Goal: Task Accomplishment & Management: Manage account settings

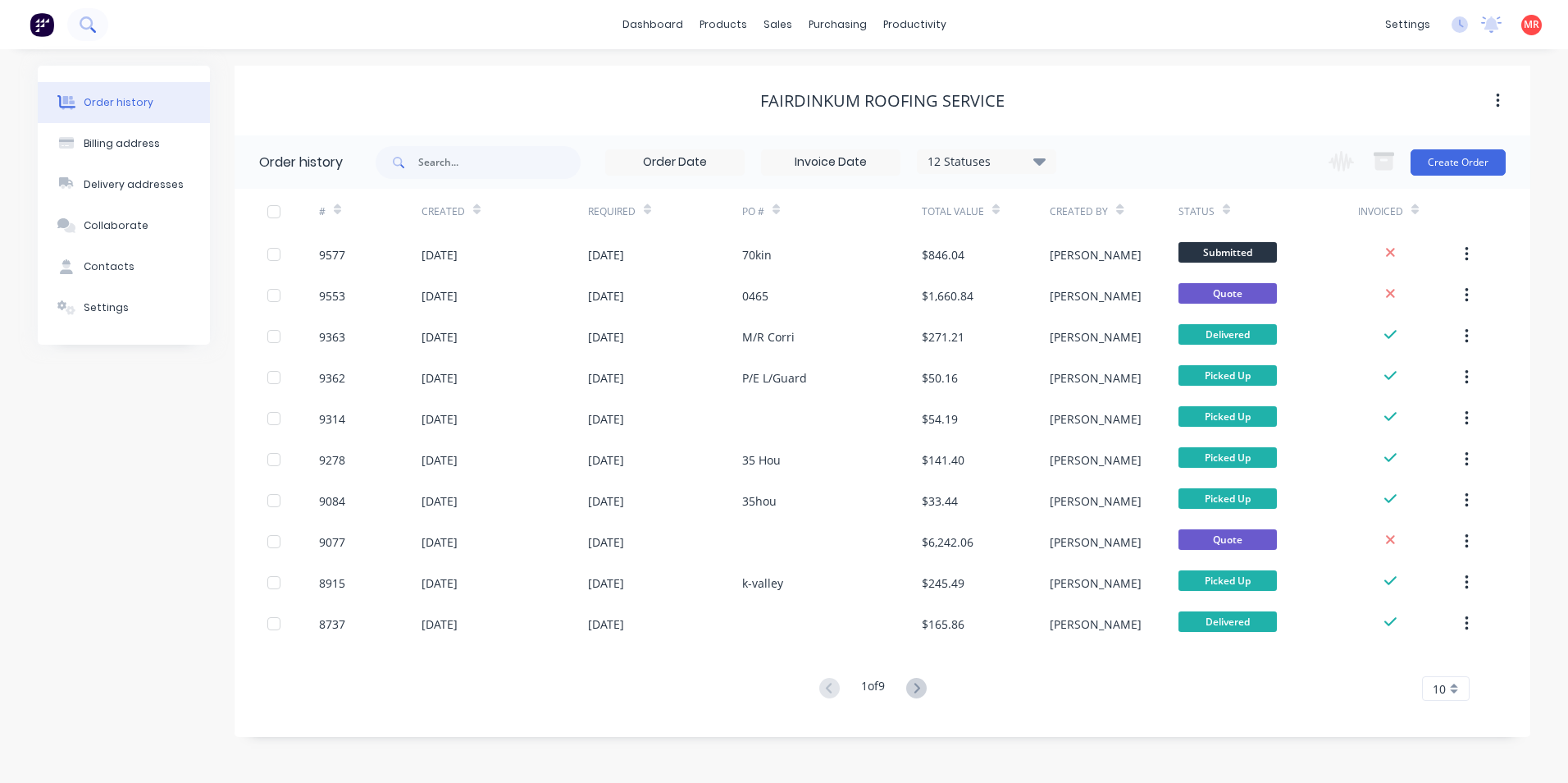
click at [91, 32] on icon at bounding box center [87, 24] width 16 height 16
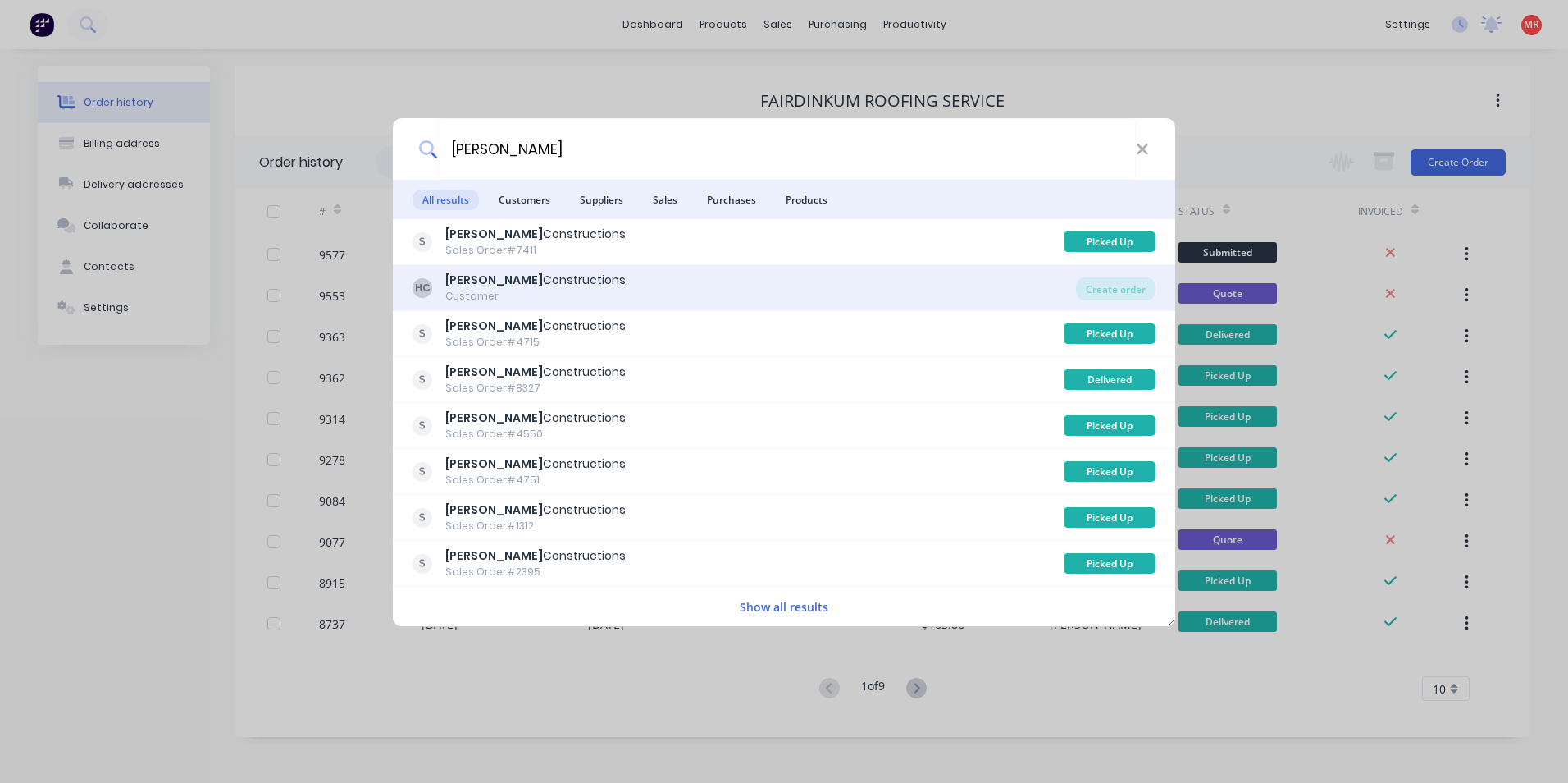
type input "hobbs"
click at [900, 286] on div "HC Hobbs Constructions Customer" at bounding box center [744, 287] width 663 height 32
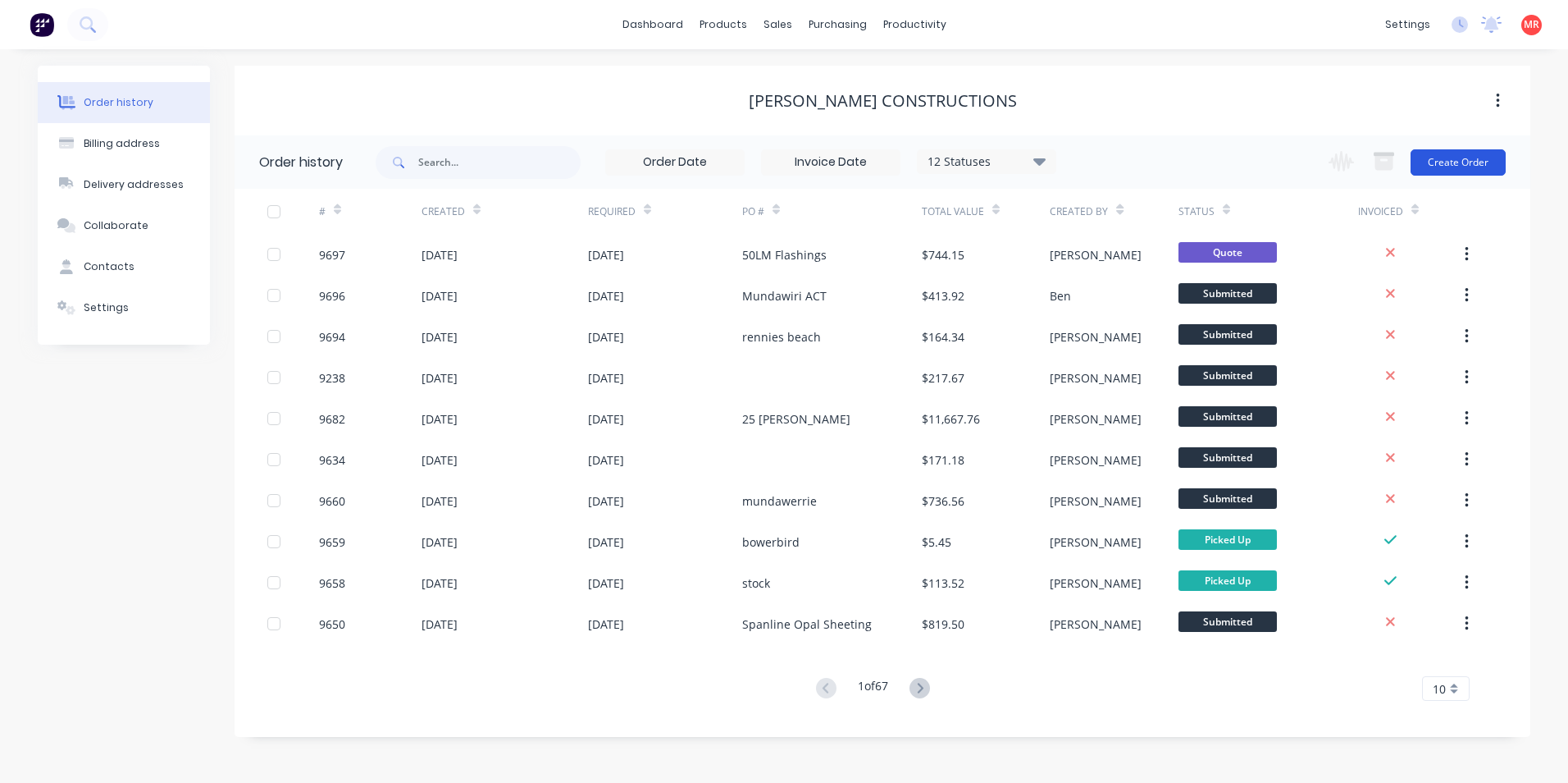
click at [1445, 169] on button "Create Order" at bounding box center [1458, 162] width 95 height 26
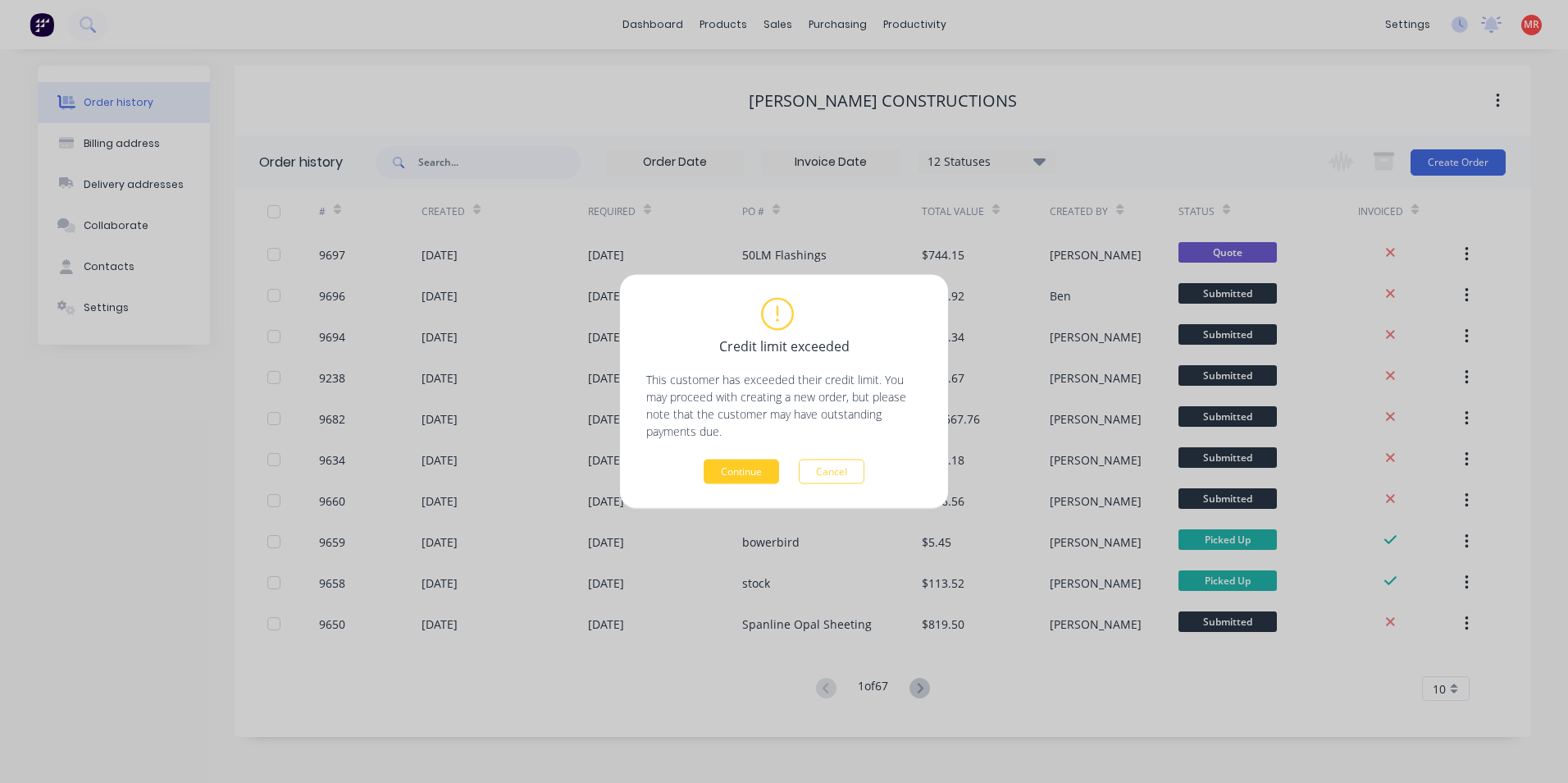
click at [727, 474] on button "Continue" at bounding box center [741, 472] width 75 height 25
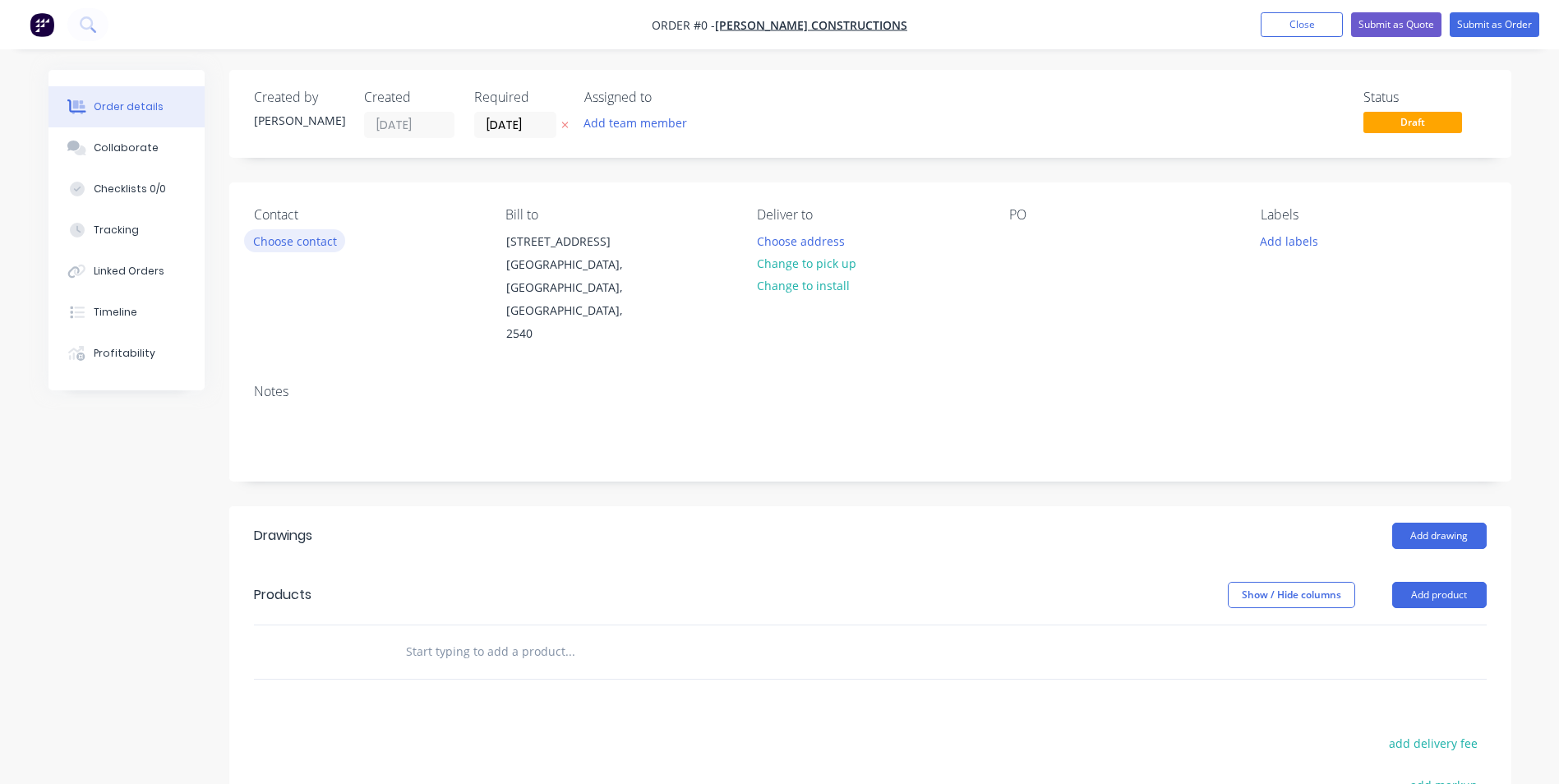
click at [281, 240] on button "Choose contact" at bounding box center [294, 240] width 101 height 22
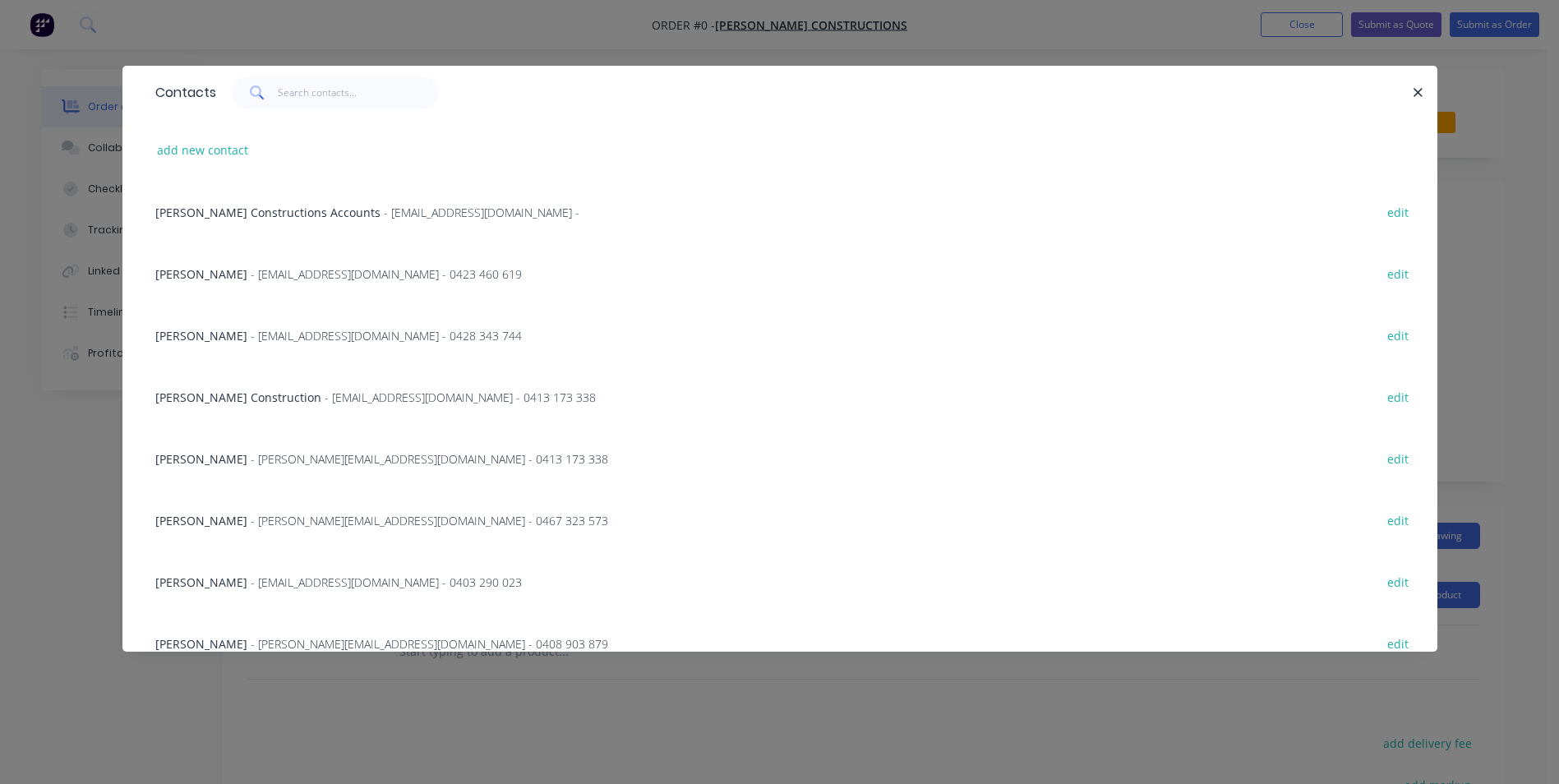
click at [298, 208] on span "Hobbs Constructions Accounts" at bounding box center [267, 212] width 225 height 16
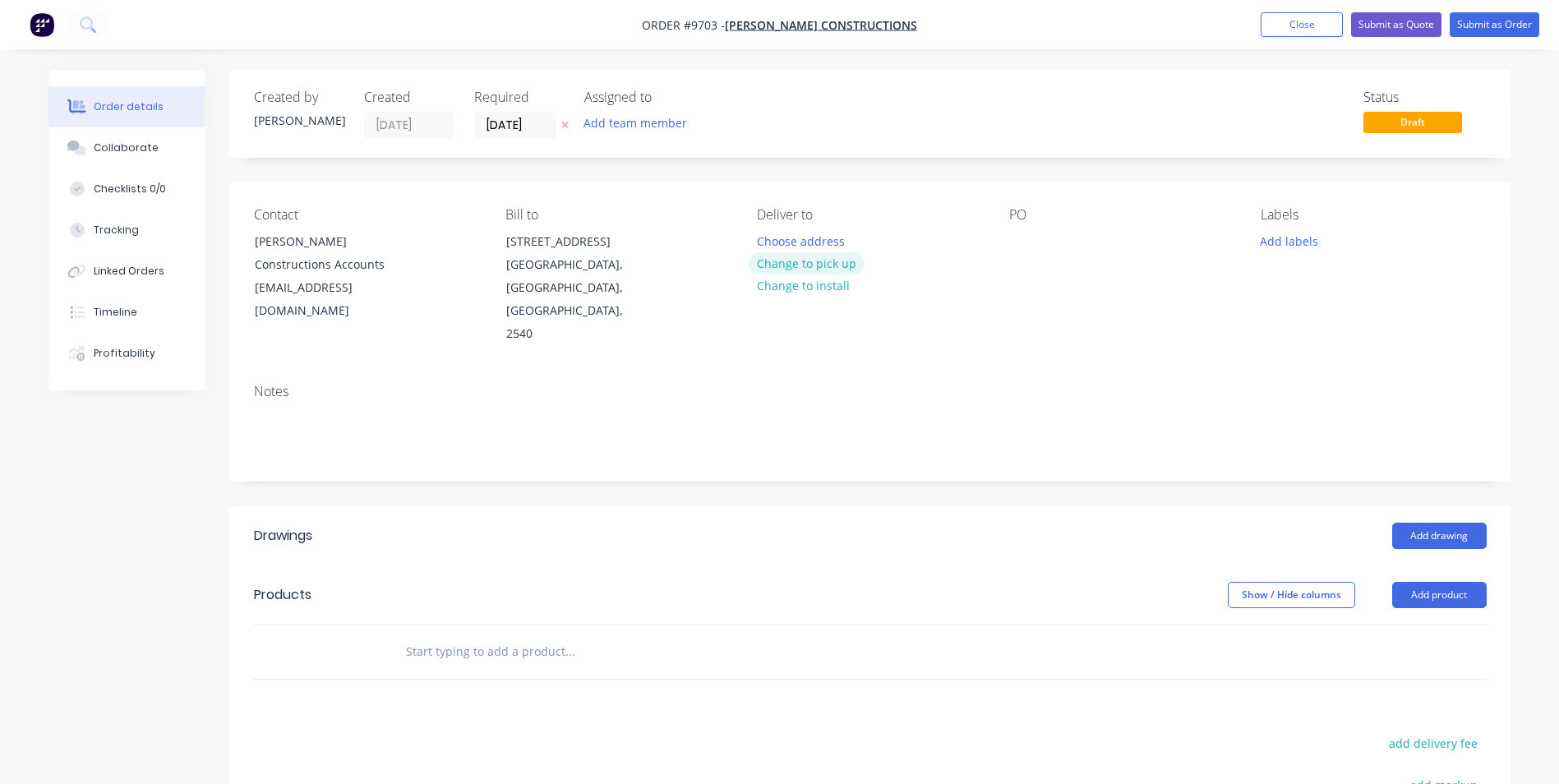
click at [816, 272] on button "Change to pick up" at bounding box center [806, 263] width 117 height 22
click at [1020, 243] on div at bounding box center [1022, 241] width 26 height 24
click at [1462, 522] on button "Add drawing" at bounding box center [1439, 535] width 95 height 26
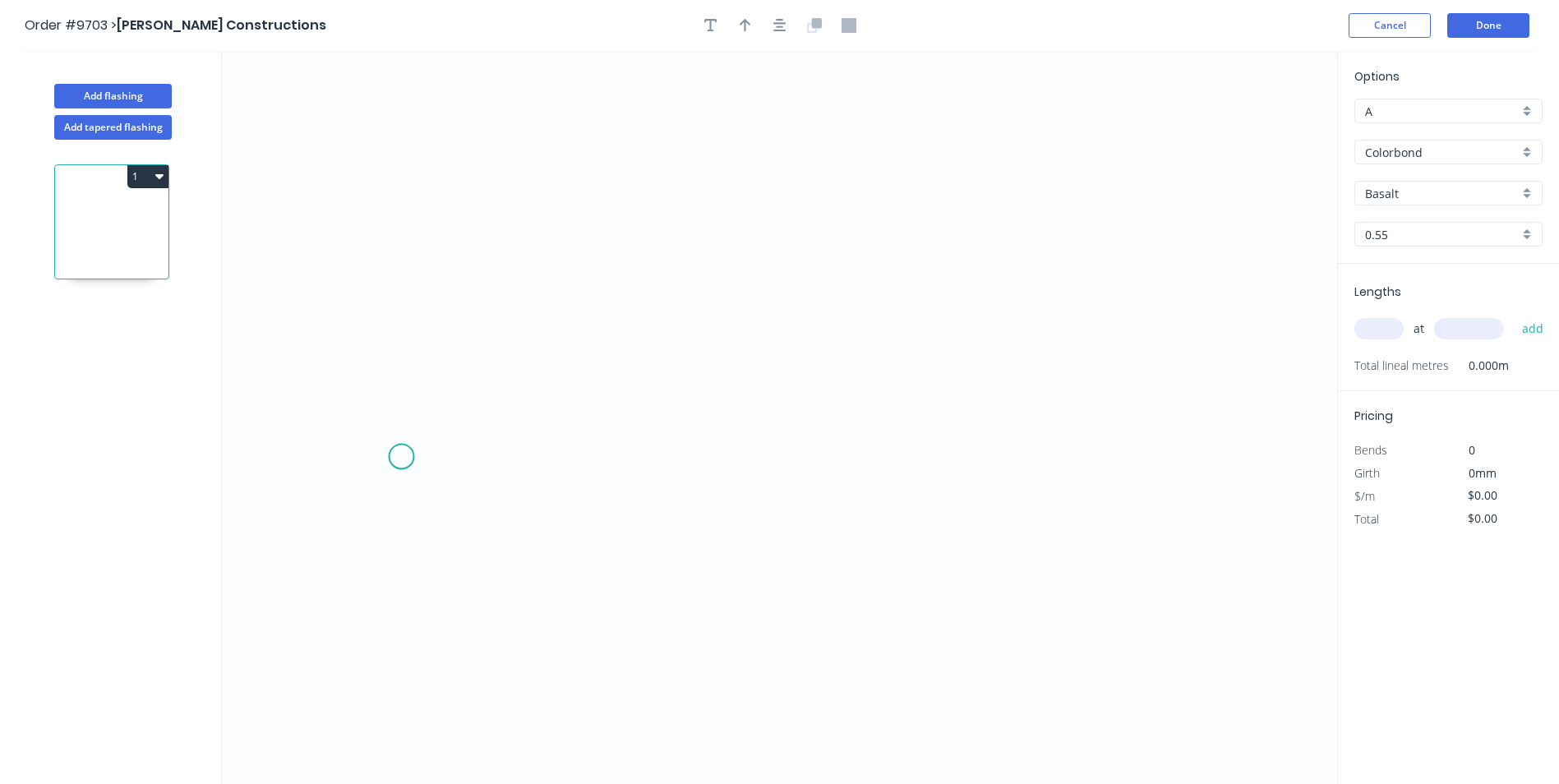
click at [401, 456] on icon "0" at bounding box center [780, 418] width 1115 height 733
click at [422, 419] on icon "0" at bounding box center [780, 418] width 1115 height 733
click at [1179, 427] on icon "0 ?" at bounding box center [780, 418] width 1115 height 733
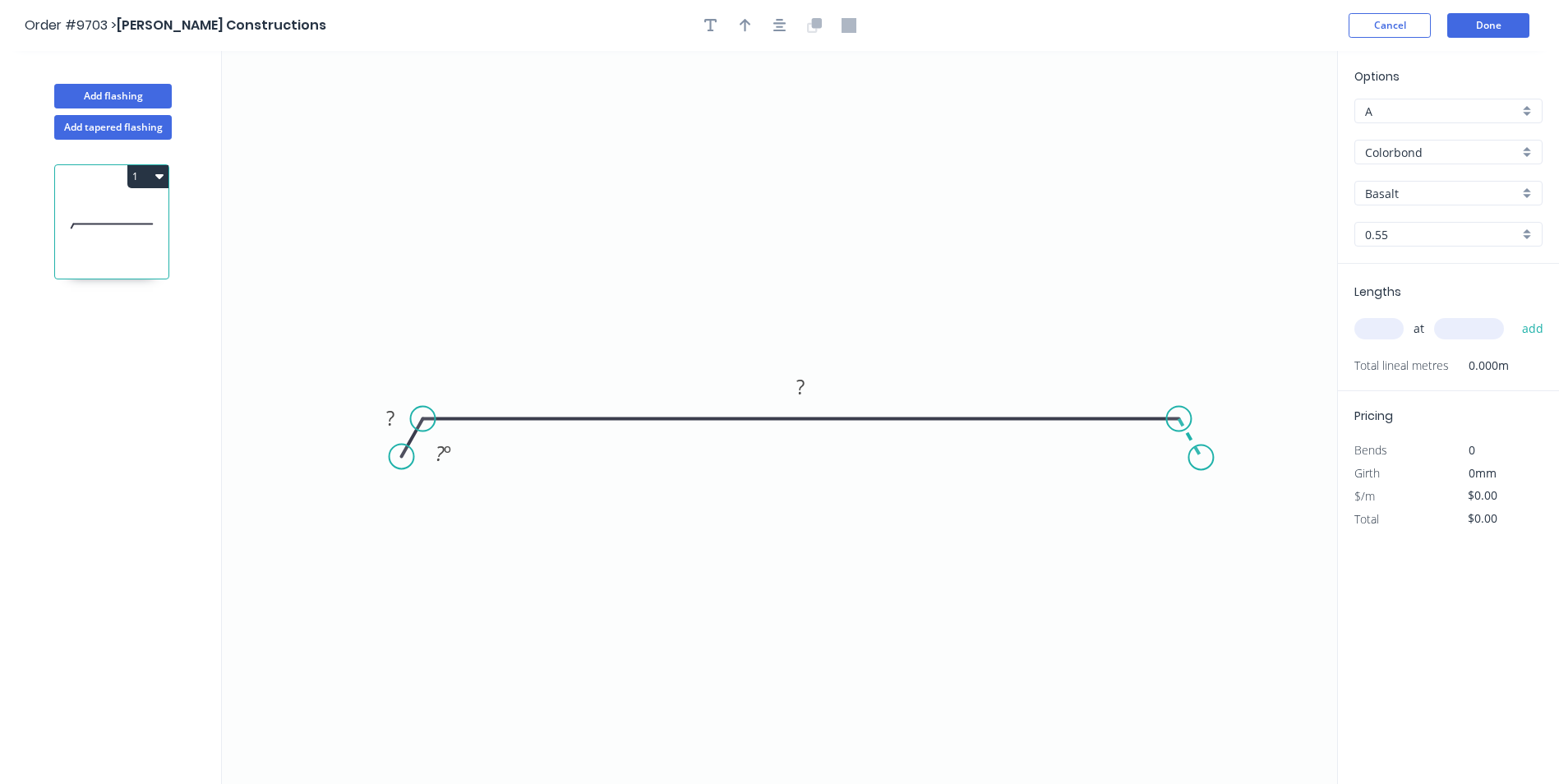
click at [1202, 457] on icon "0 ? ? ? º" at bounding box center [780, 418] width 1115 height 733
click at [1202, 457] on circle at bounding box center [1200, 456] width 25 height 25
click at [392, 414] on tspan "?" at bounding box center [390, 418] width 8 height 27
click at [650, 219] on icon "0 15 750 15 150 º 150 º" at bounding box center [780, 418] width 1115 height 733
type input "$22.19"
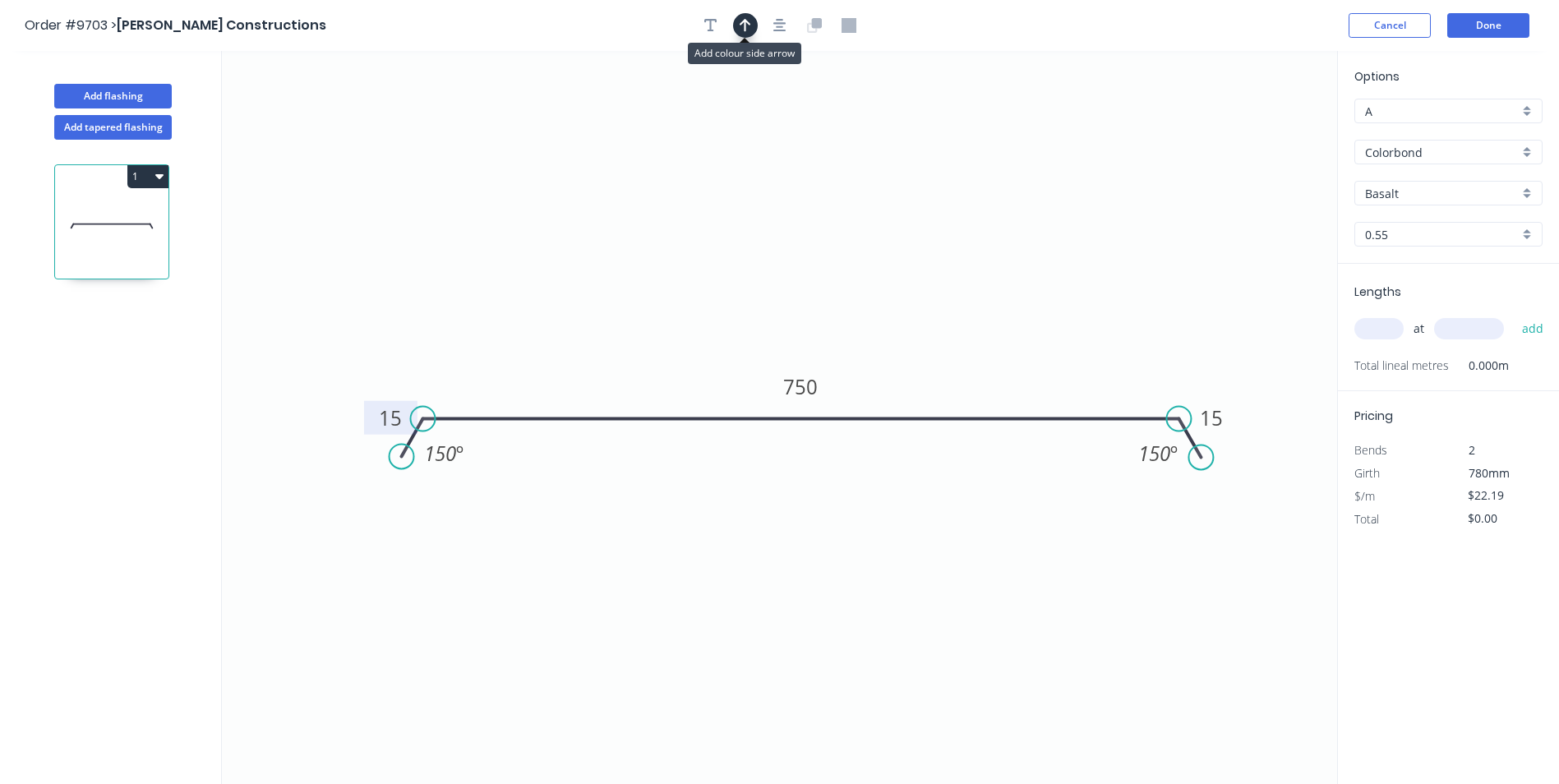
click at [741, 20] on icon "button" at bounding box center [745, 25] width 11 height 15
drag, startPoint x: 1256, startPoint y: 127, endPoint x: 607, endPoint y: 325, distance: 678.5
click at [607, 325] on icon at bounding box center [607, 305] width 15 height 53
click at [1527, 197] on div "Basalt" at bounding box center [1448, 193] width 188 height 25
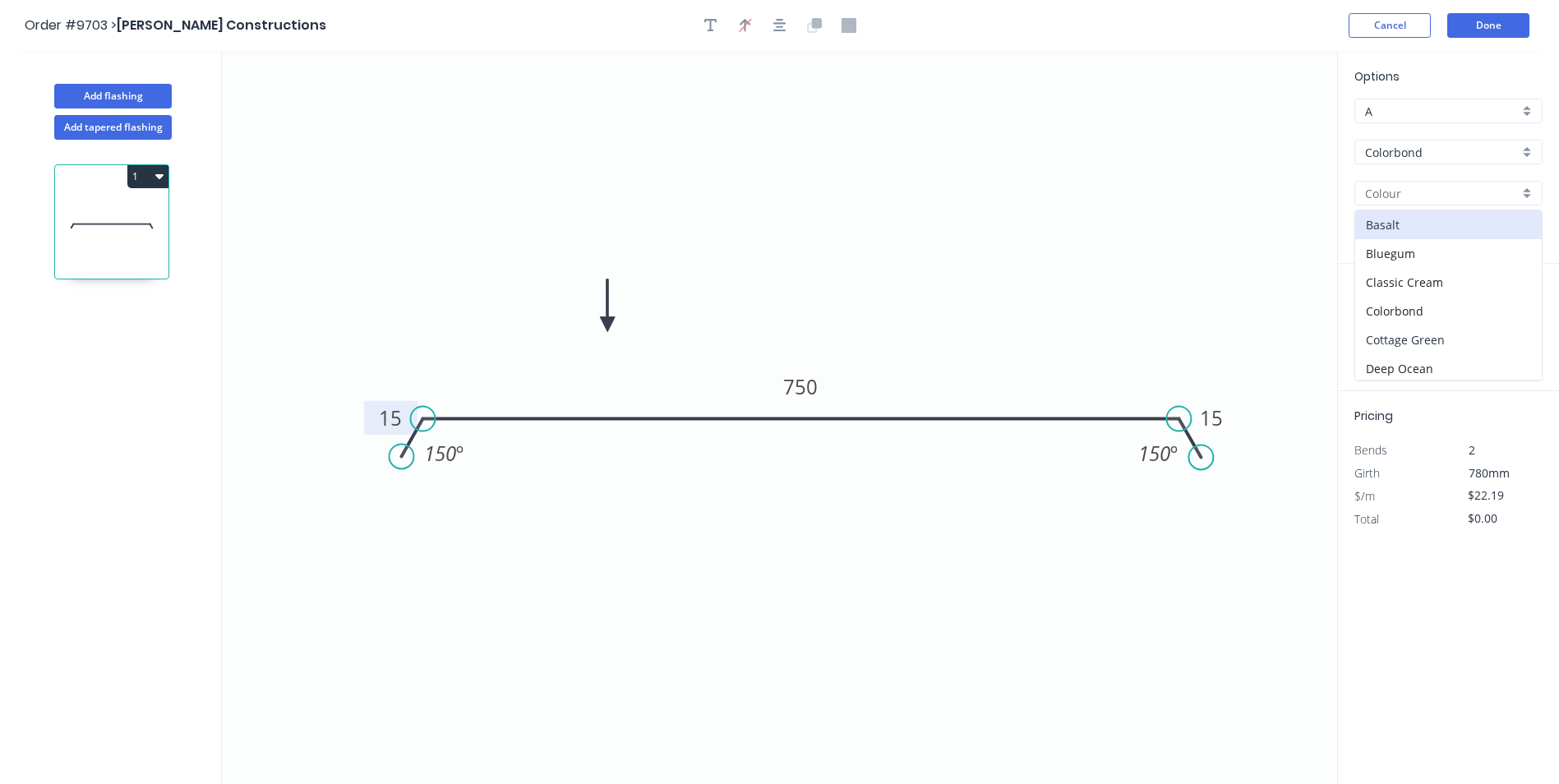
click at [1441, 339] on div "Cottage Green" at bounding box center [1448, 340] width 187 height 29
type input "Cottage Green"
click at [1380, 332] on input "text" at bounding box center [1378, 328] width 49 height 21
type input "1"
type input "4200"
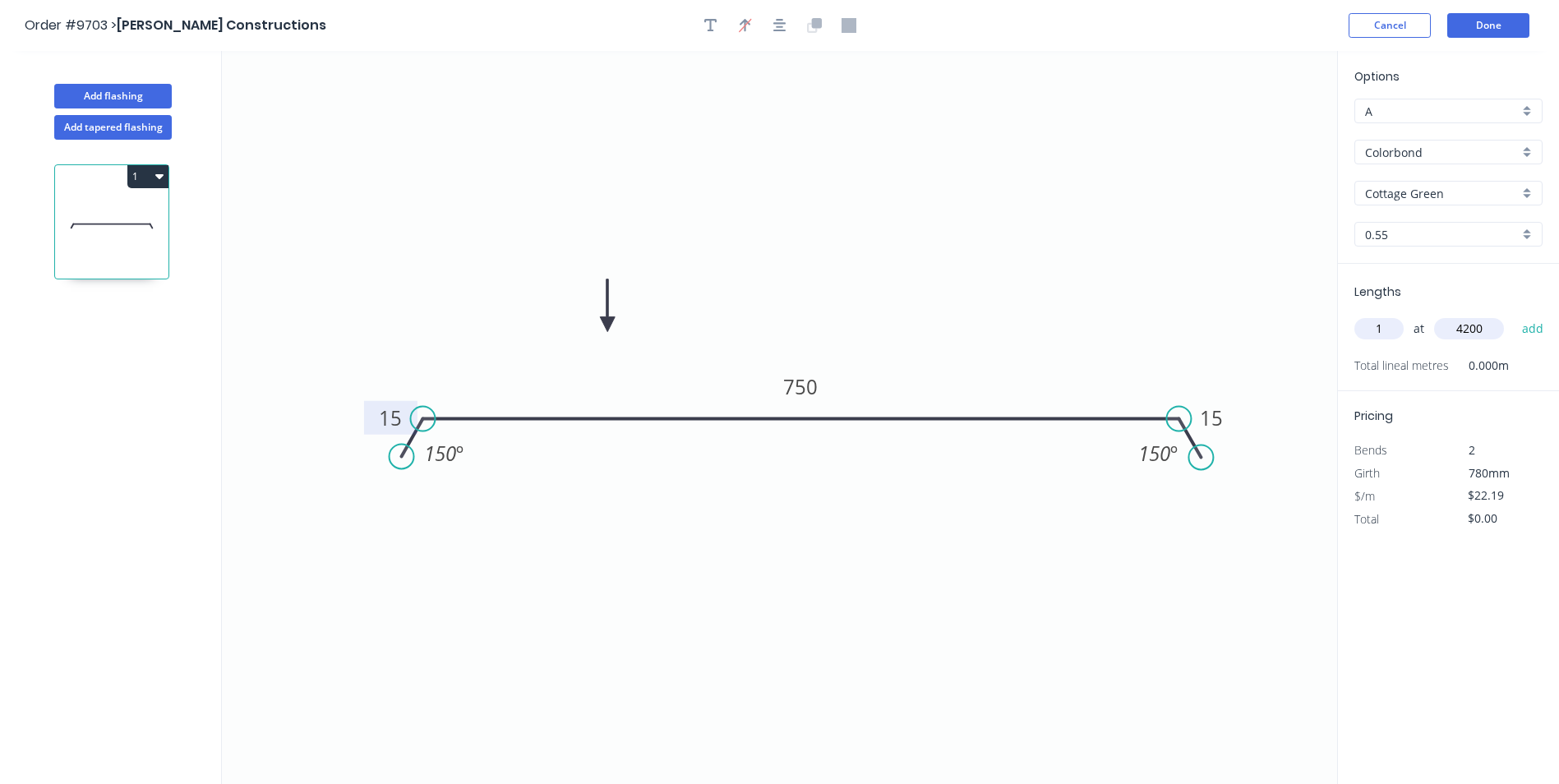
click at [1514, 315] on button "add" at bounding box center [1533, 328] width 39 height 28
type input "$93.20"
click at [1497, 31] on button "Done" at bounding box center [1488, 25] width 83 height 25
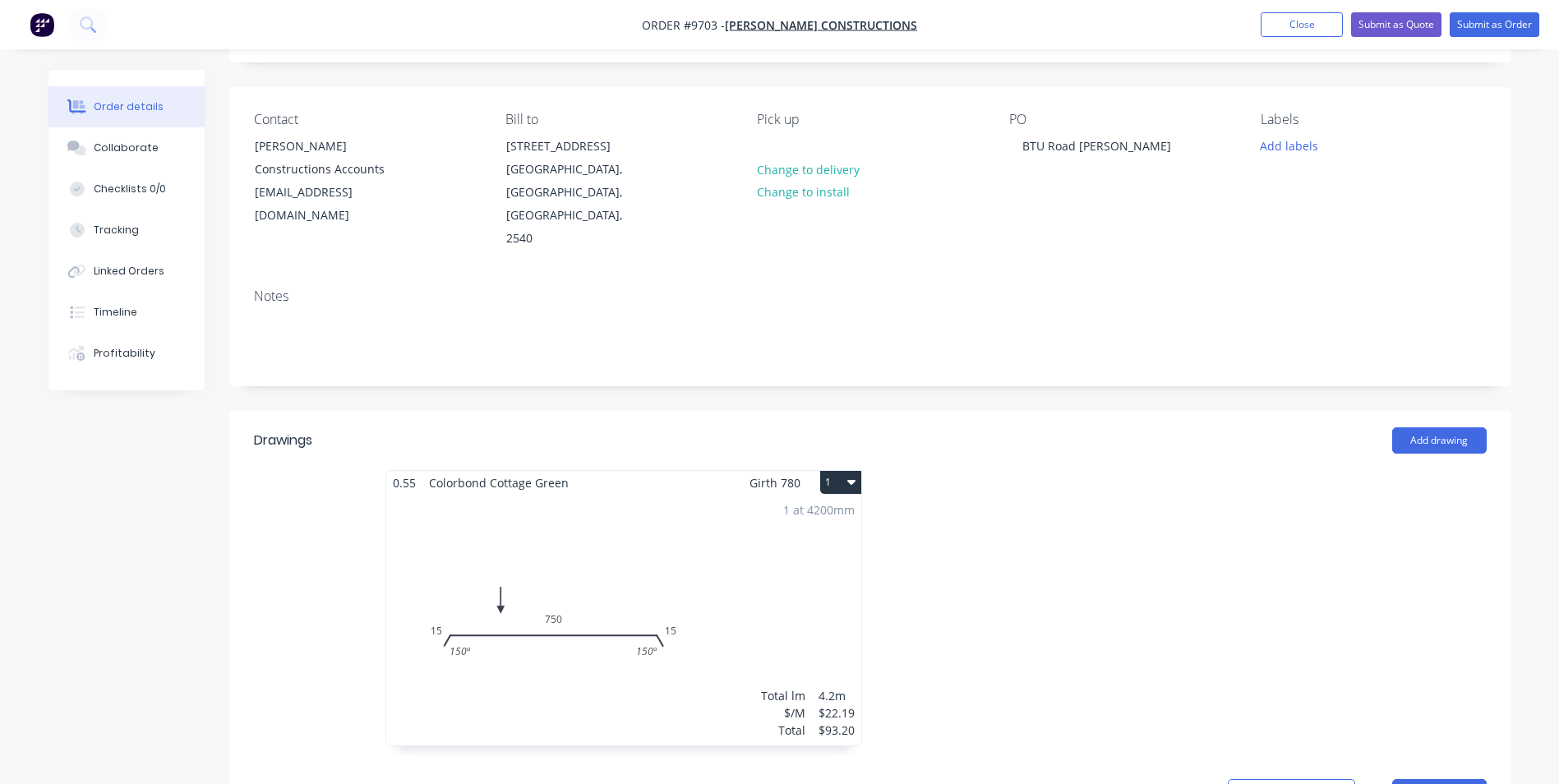
scroll to position [411, 0]
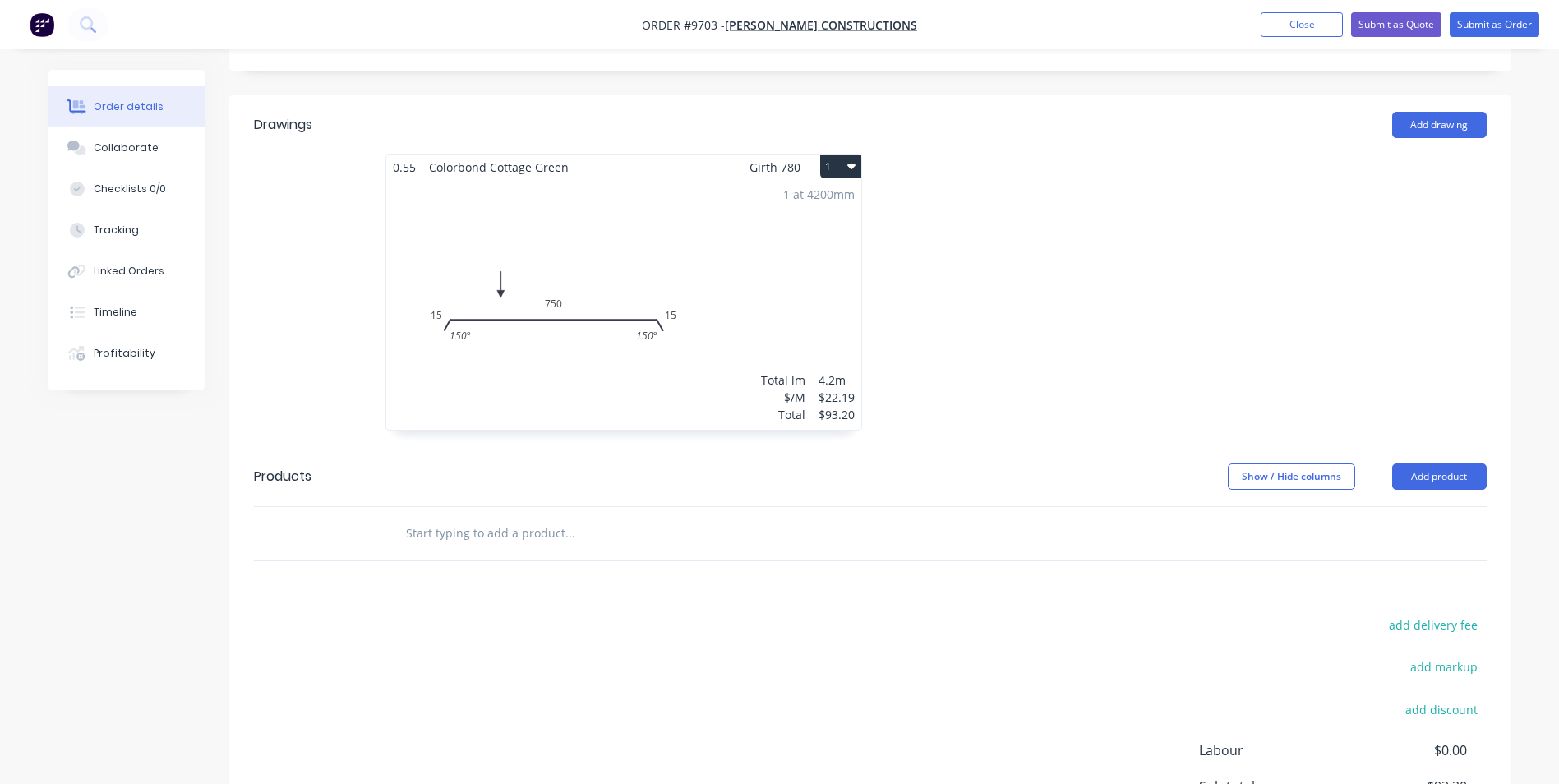
click at [482, 517] on input "text" at bounding box center [570, 533] width 329 height 32
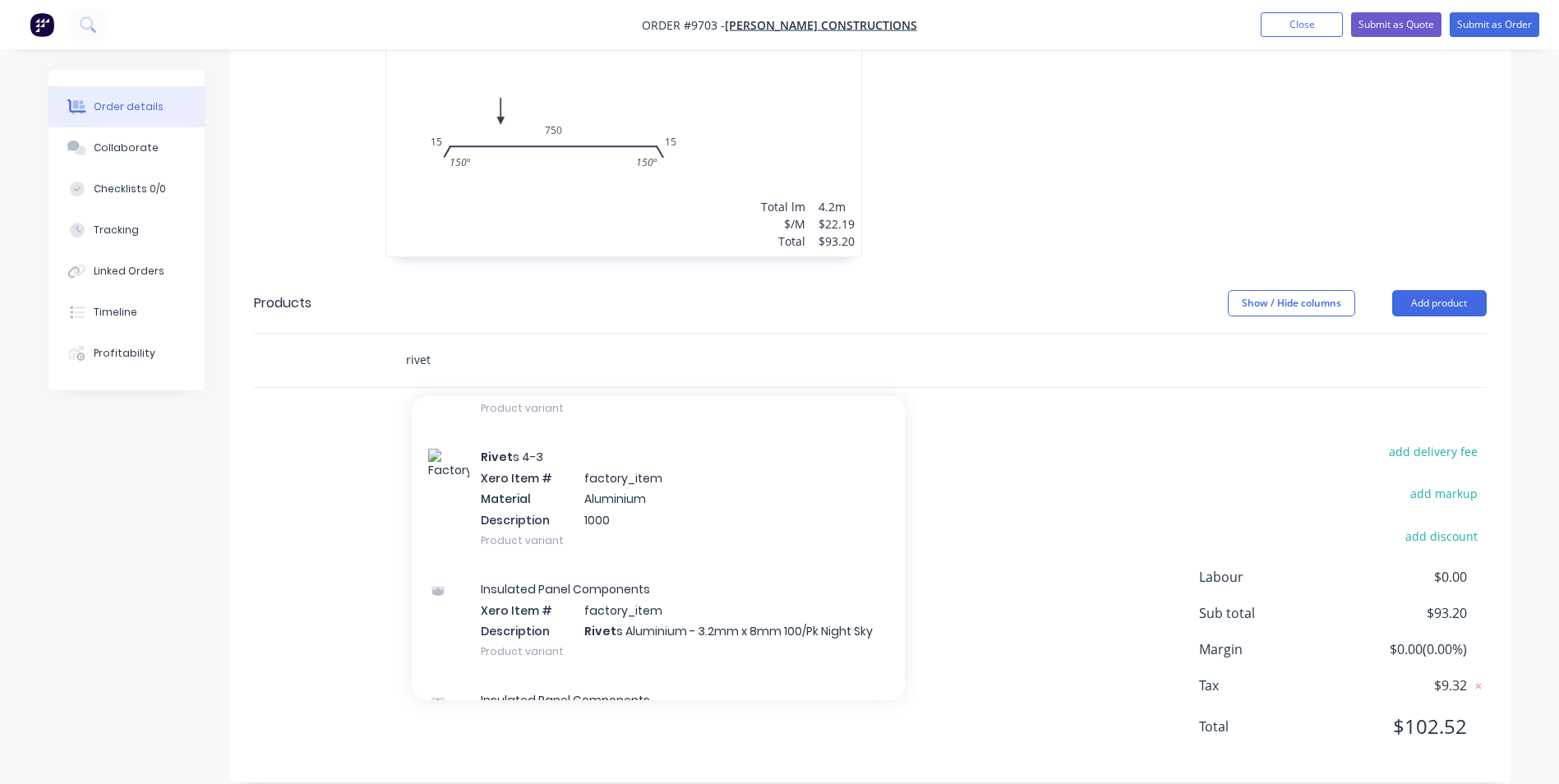
scroll to position [904, 0]
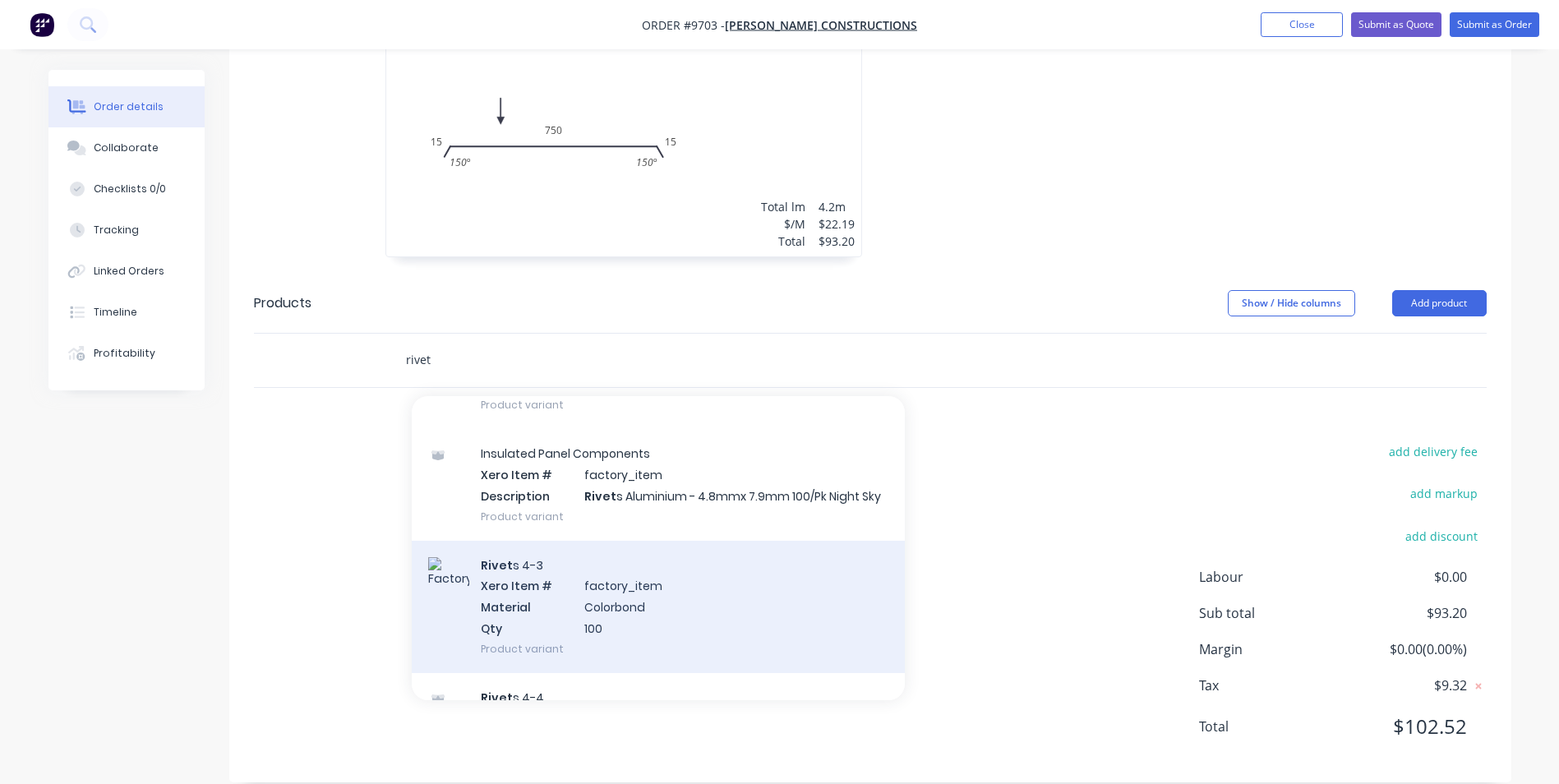
type input "rivet"
click at [621, 541] on div "Rivet s 4-3 Xero Item # factory_item Material Colorbond Qty 100 Product variant" at bounding box center [658, 607] width 493 height 133
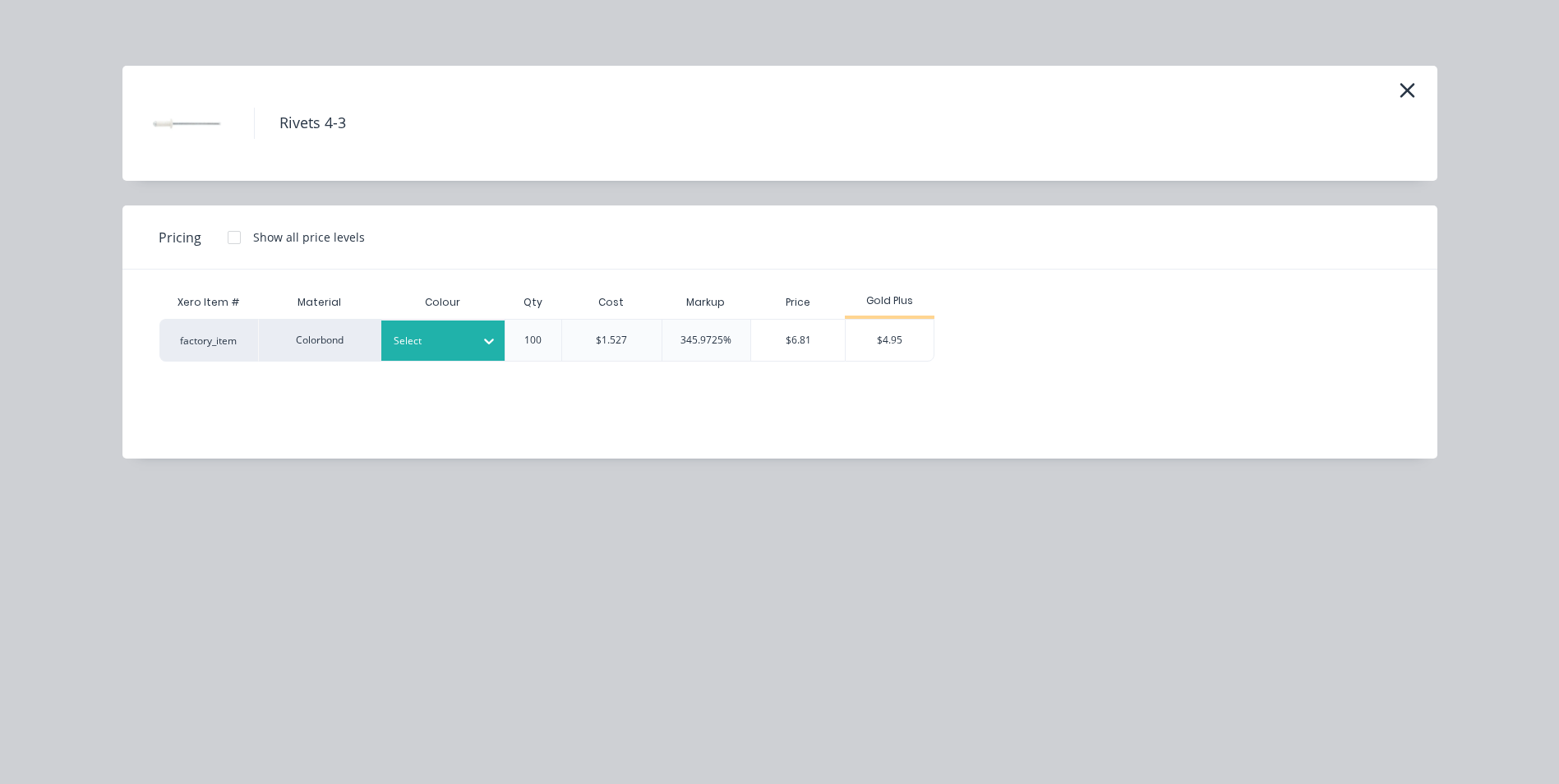
click at [474, 348] on div at bounding box center [489, 341] width 30 height 26
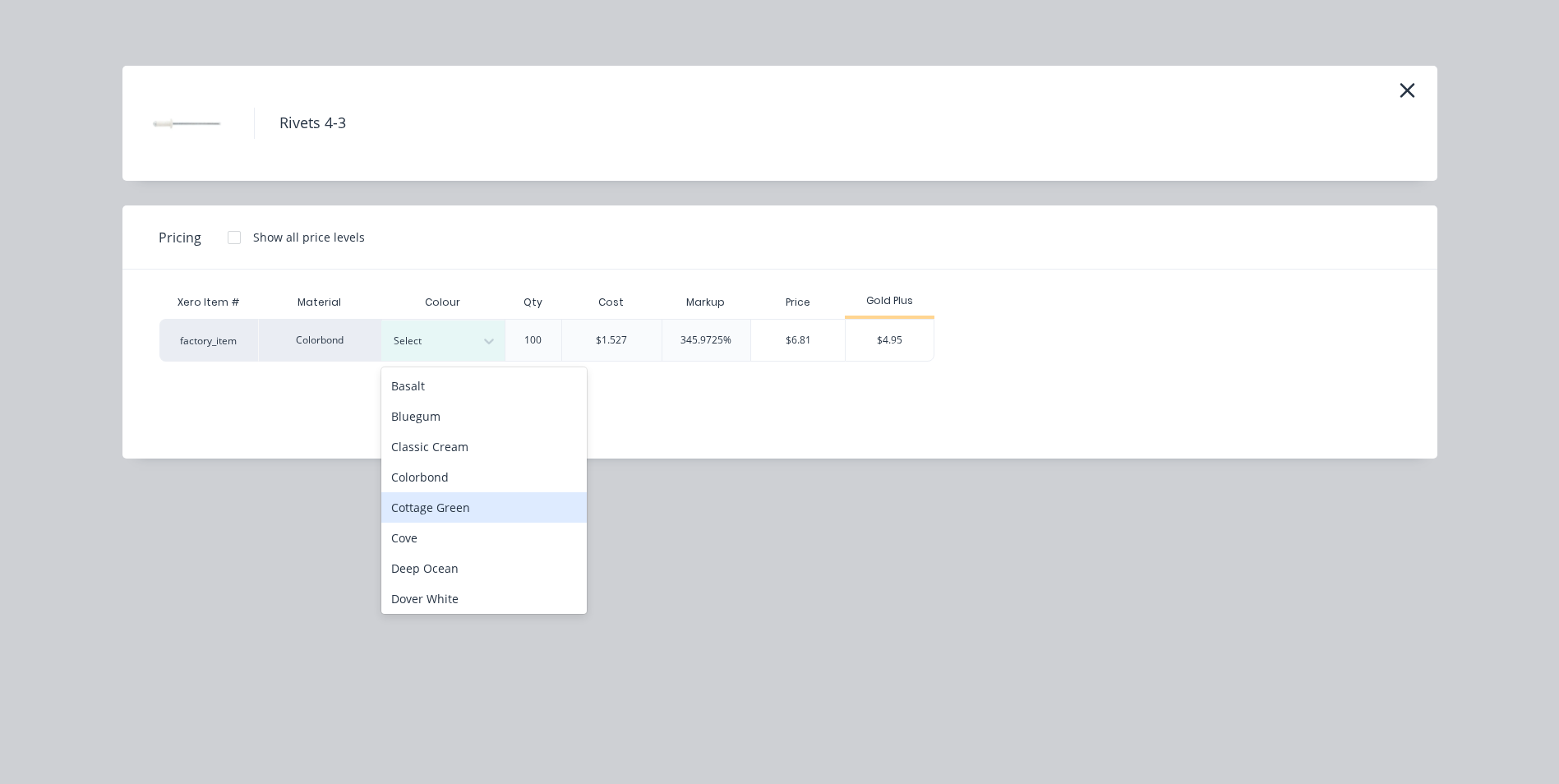
click at [485, 516] on div "Cottage Green" at bounding box center [483, 507] width 205 height 31
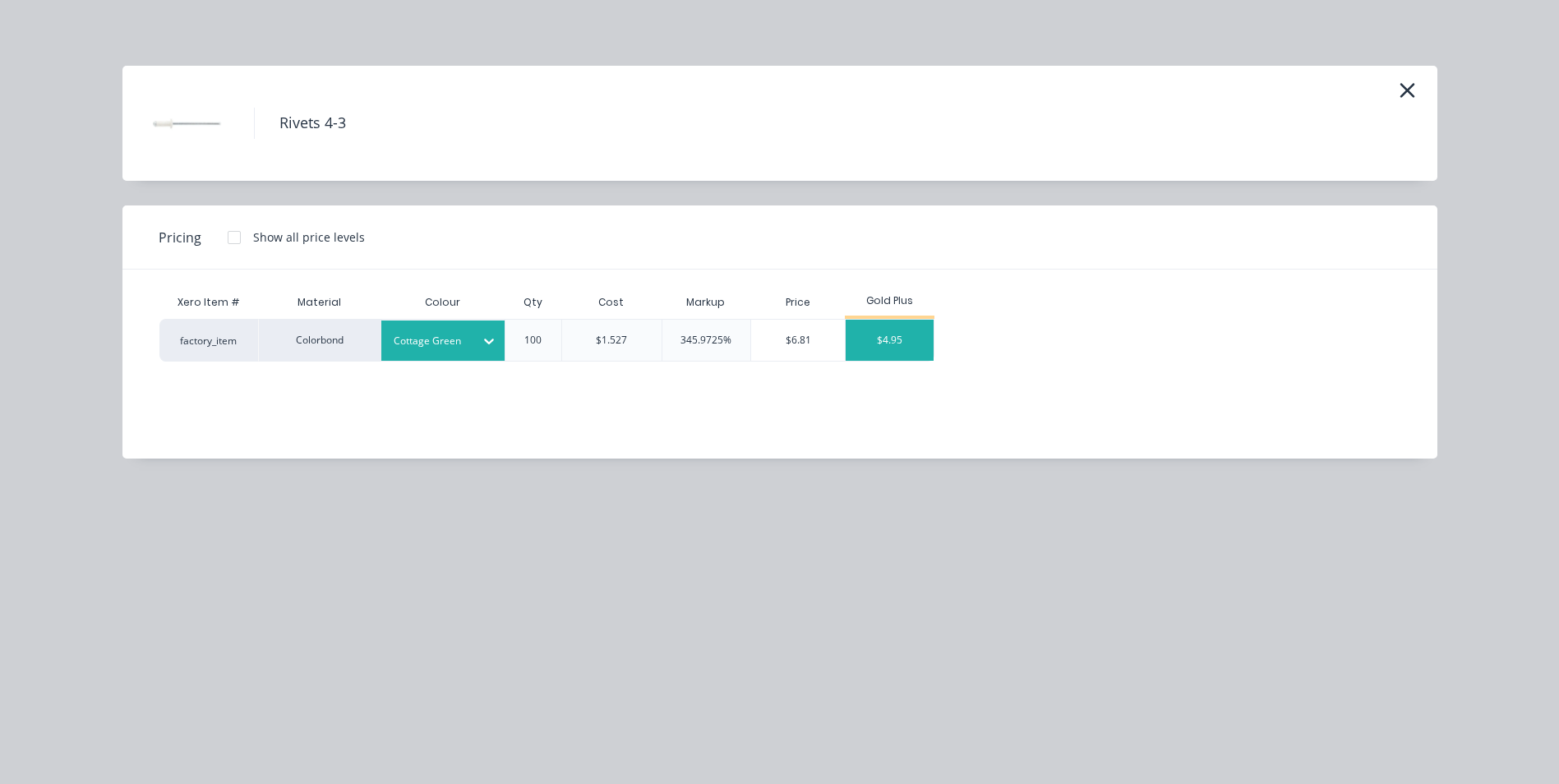
click at [889, 357] on div "$4.95" at bounding box center [889, 340] width 88 height 41
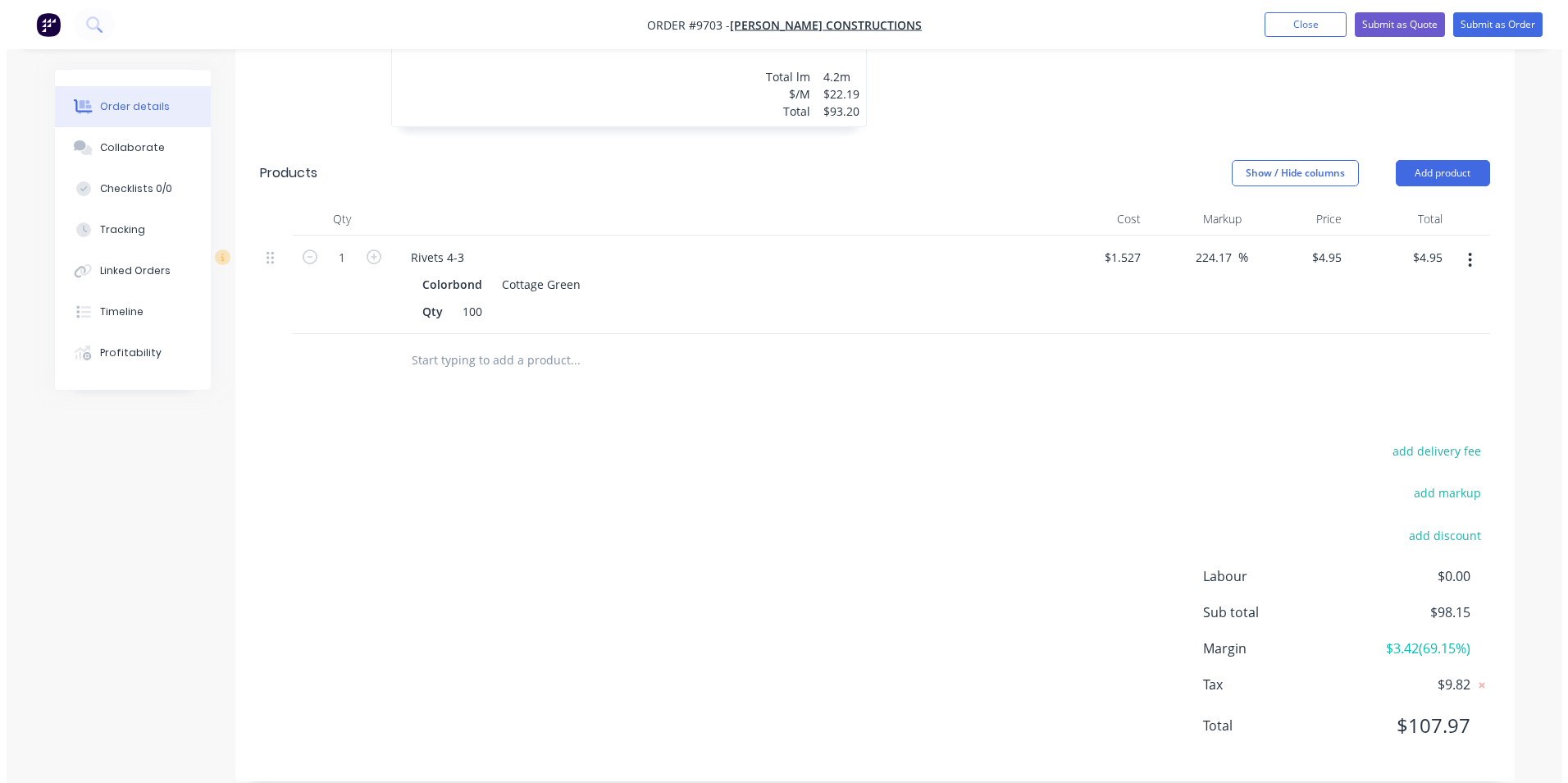
scroll to position [303, 0]
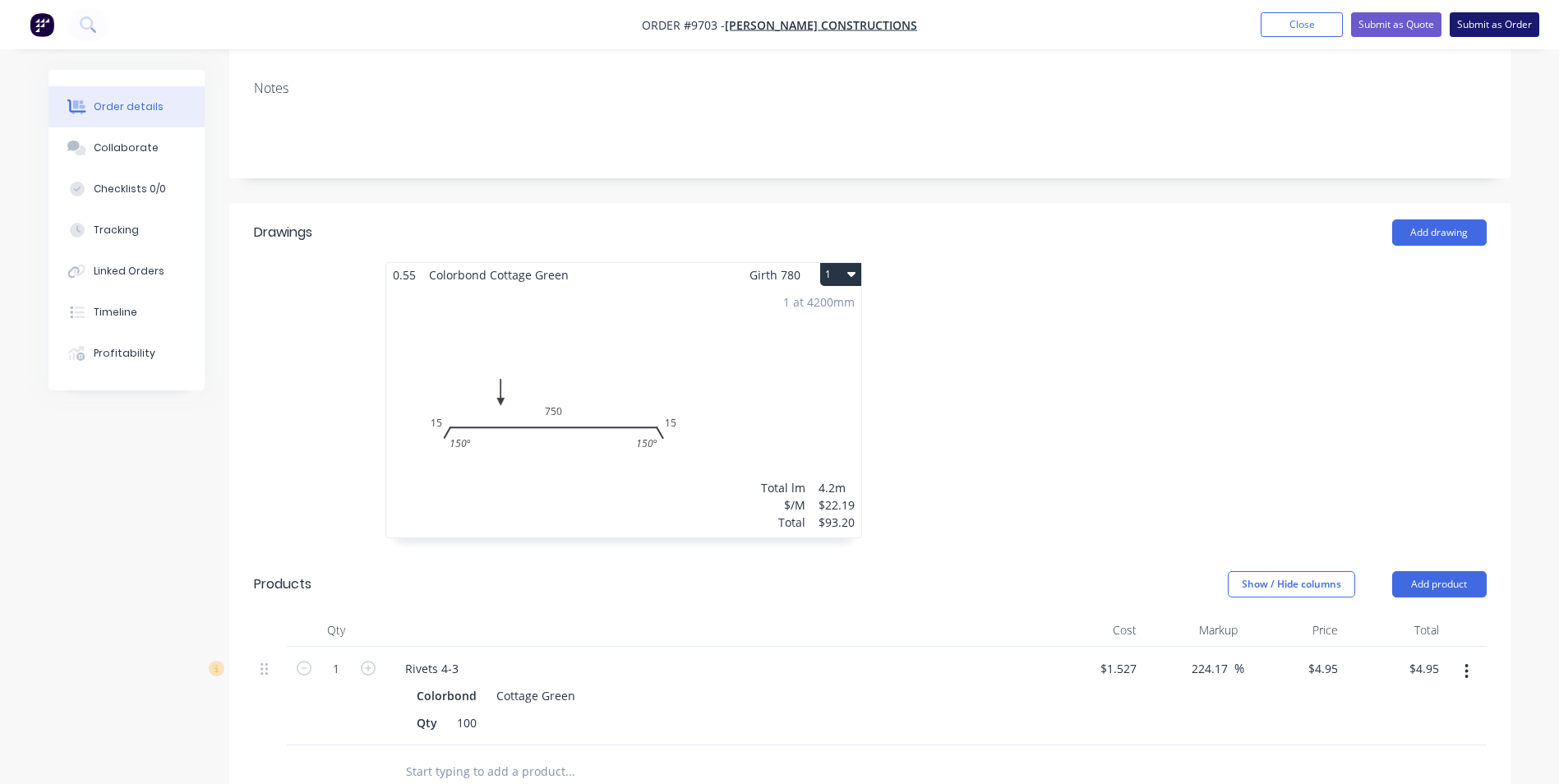
click at [1492, 30] on button "Submit as Order" at bounding box center [1494, 24] width 90 height 25
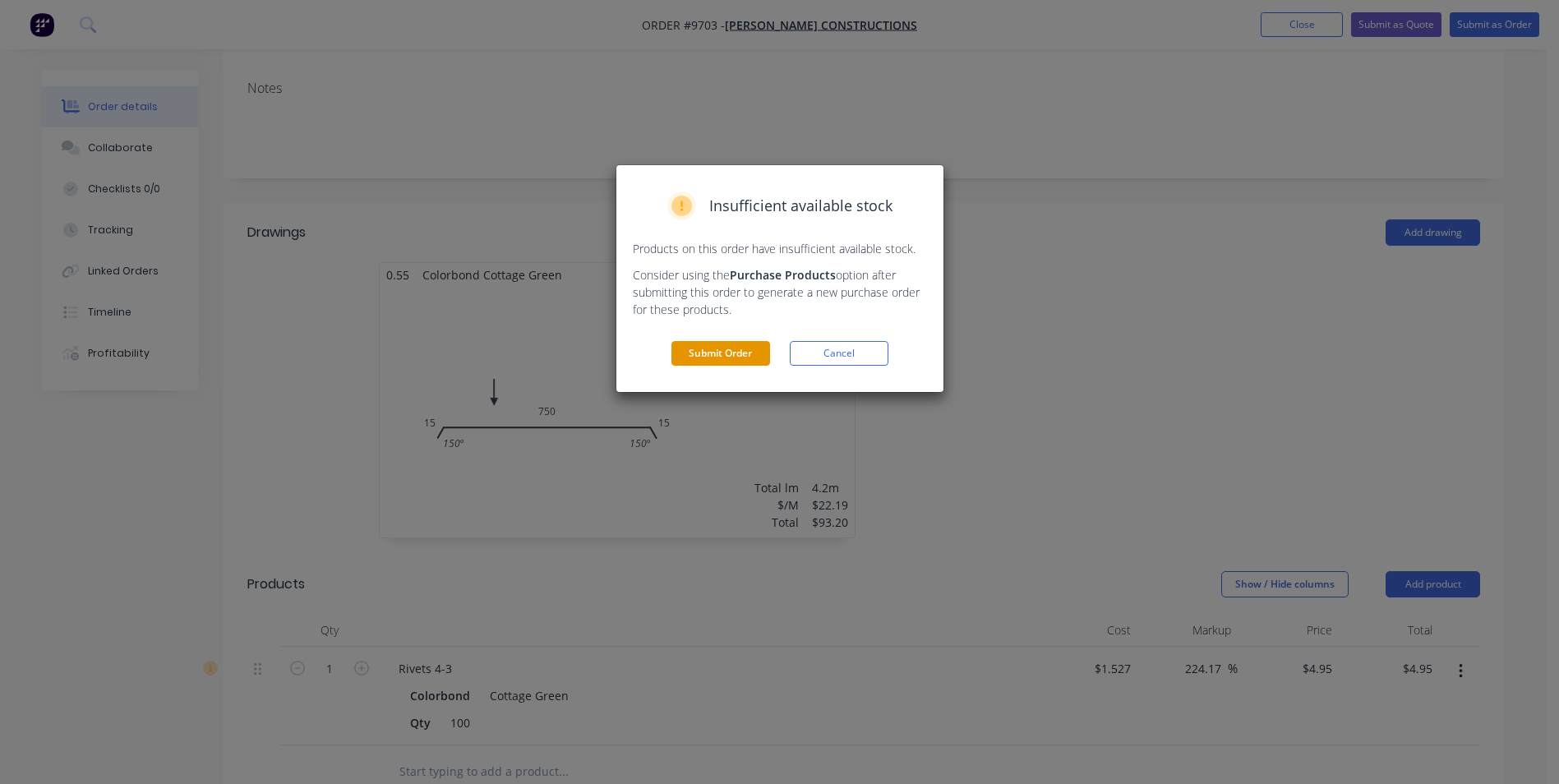
click at [739, 353] on button "Submit Order" at bounding box center [720, 353] width 98 height 25
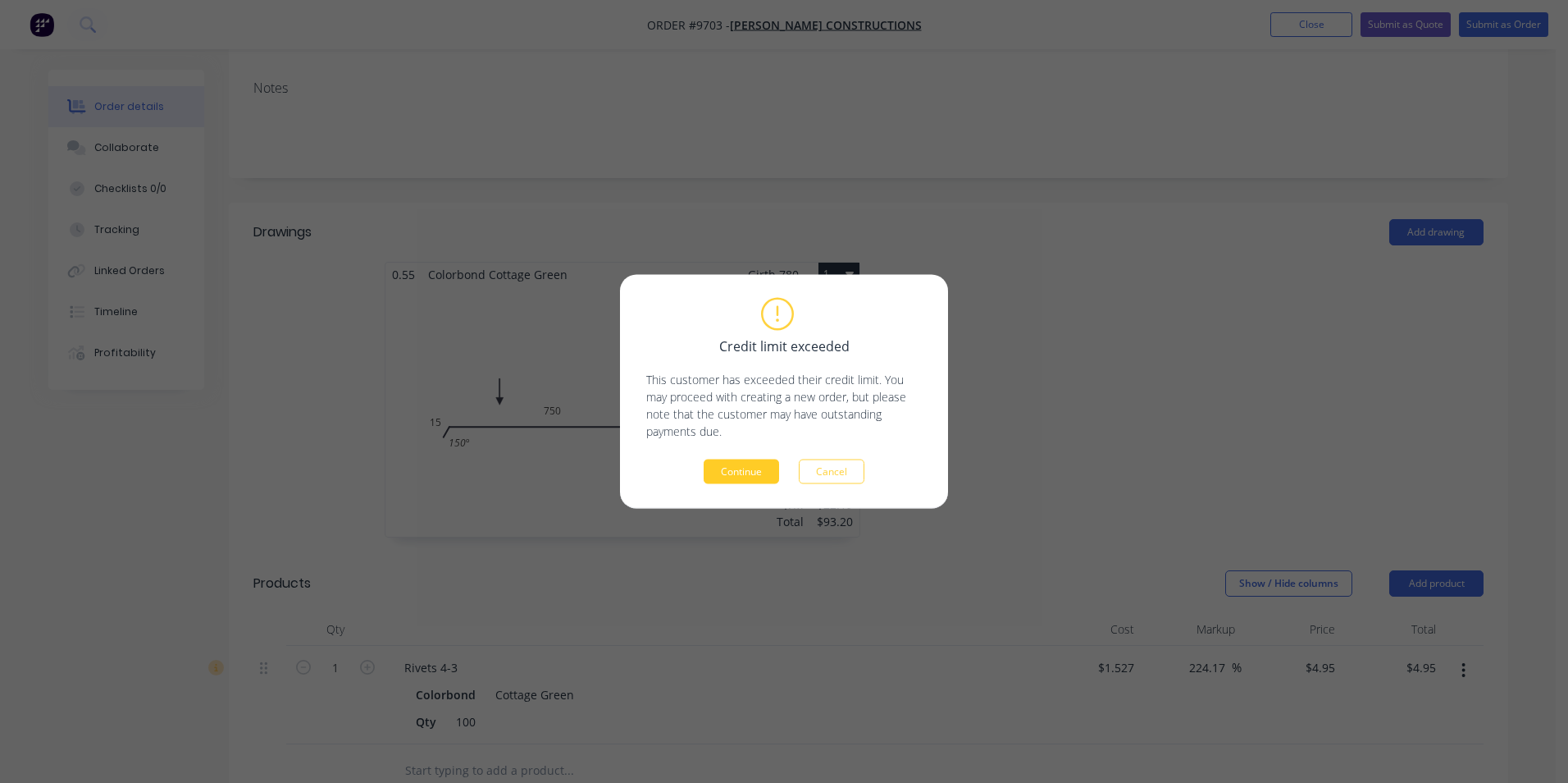
click at [763, 483] on button "Continue" at bounding box center [741, 472] width 75 height 25
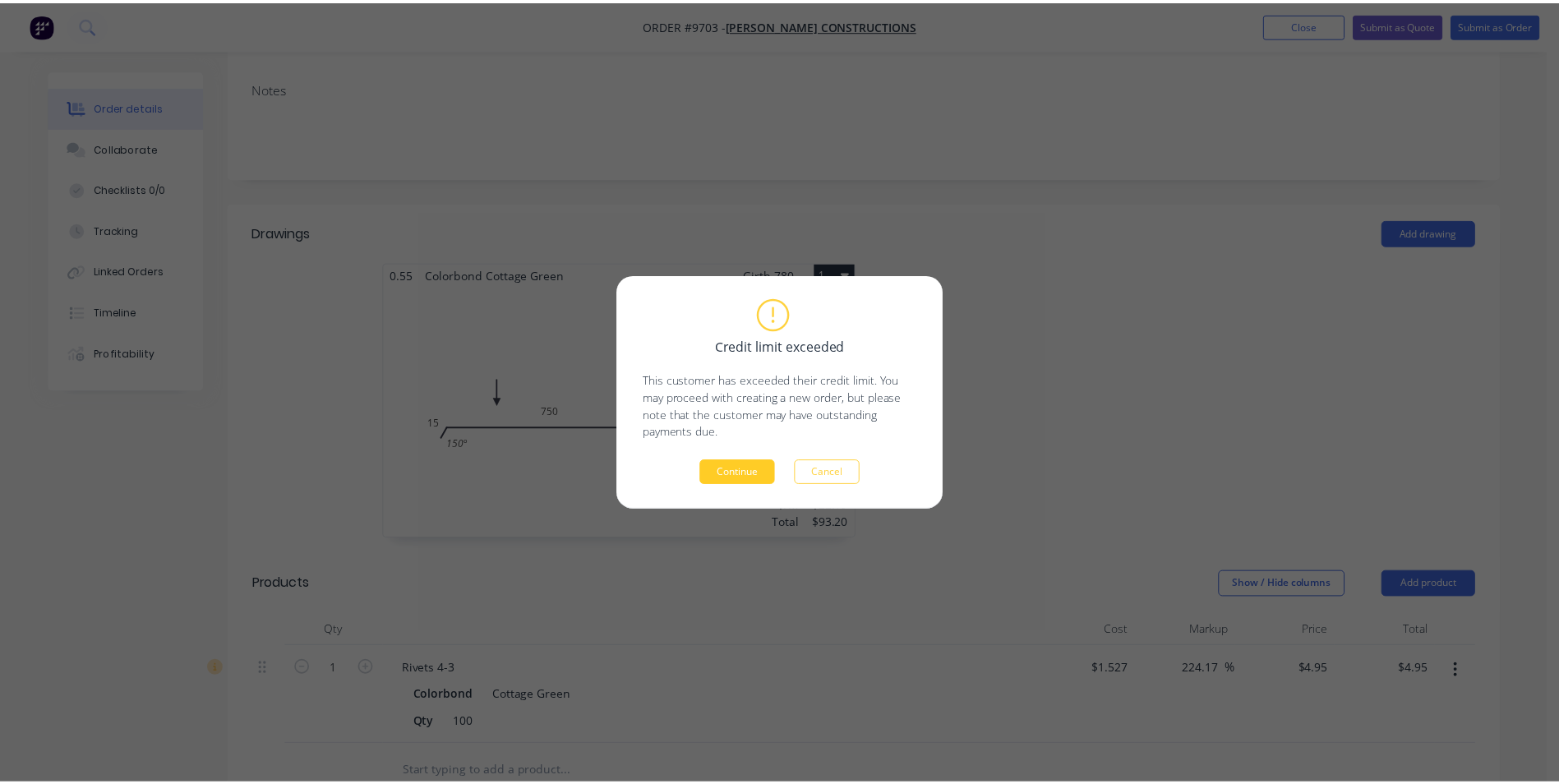
scroll to position [0, 0]
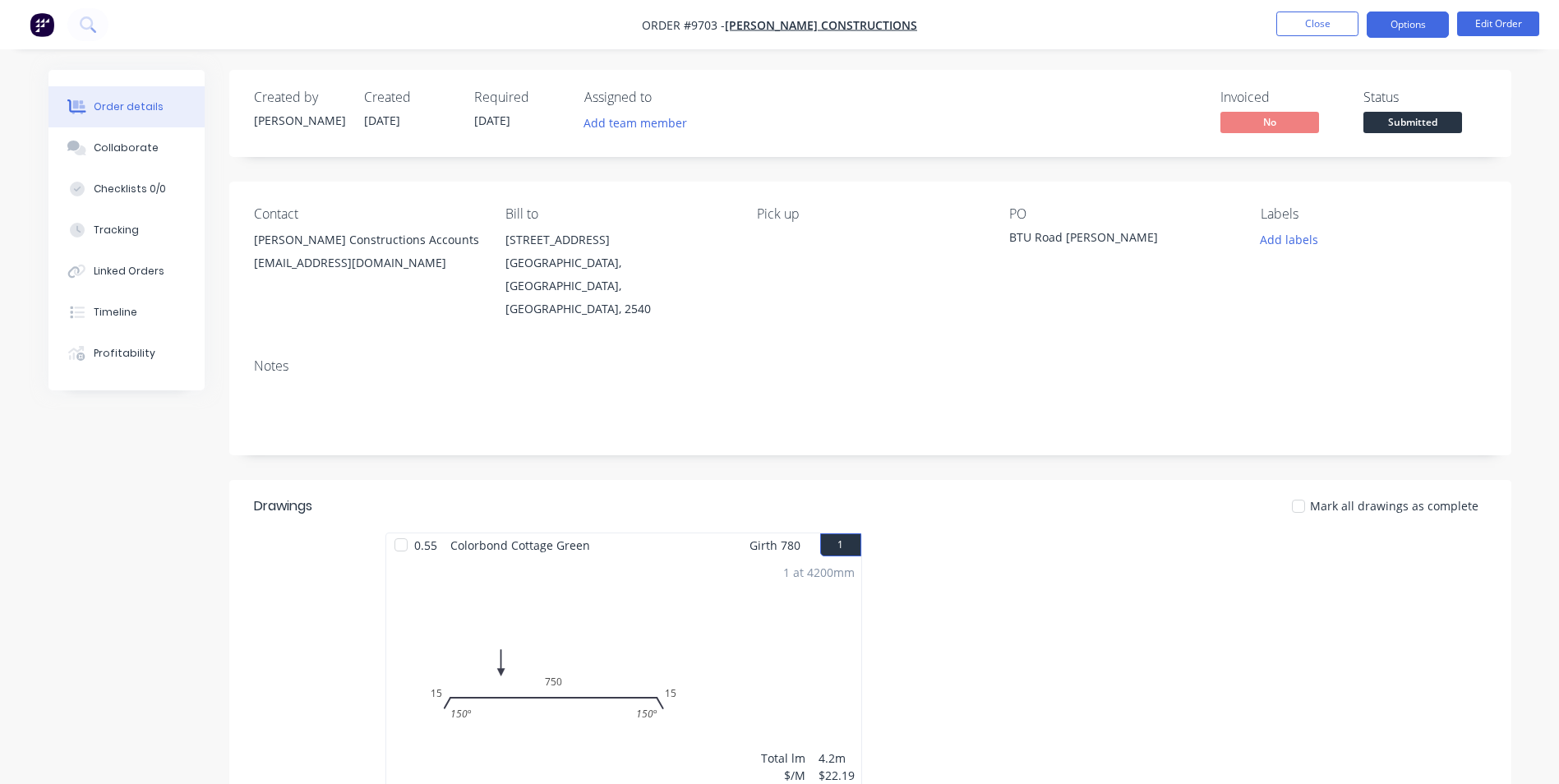
click at [1389, 25] on button "Options" at bounding box center [1408, 24] width 83 height 26
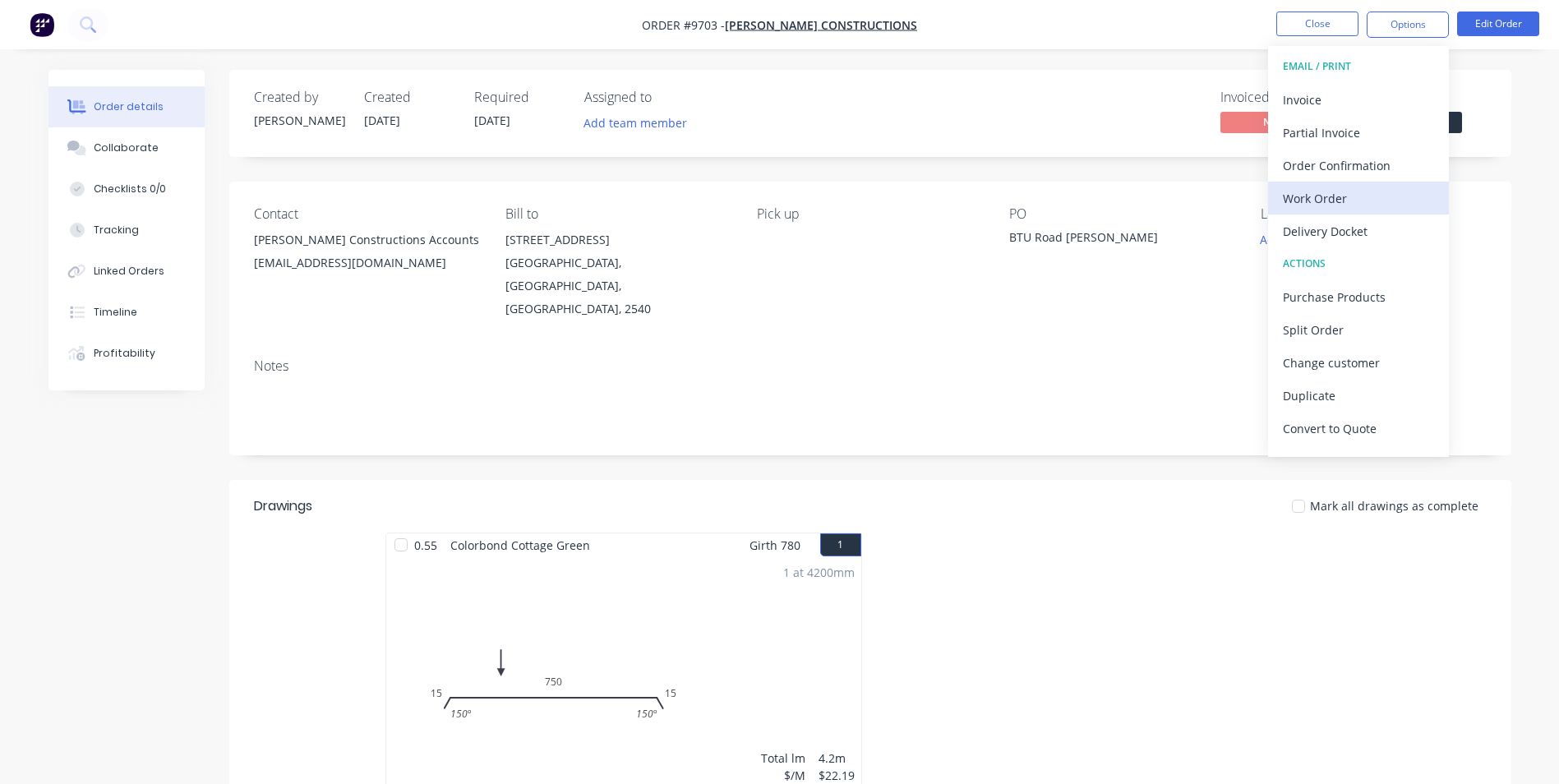
click at [1352, 198] on div "Work Order" at bounding box center [1358, 199] width 151 height 24
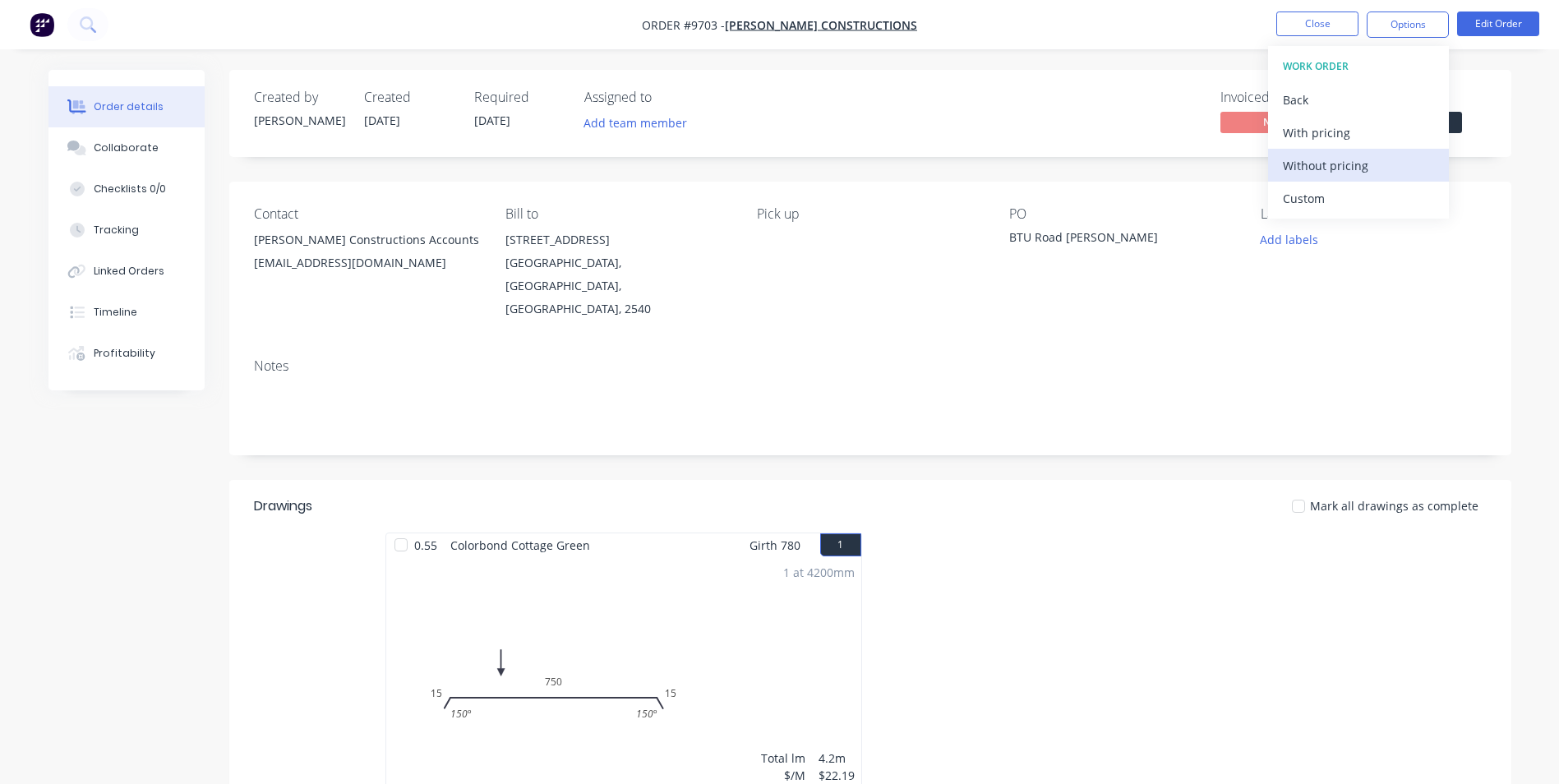
click at [1352, 169] on div "Without pricing" at bounding box center [1358, 166] width 151 height 24
click at [1330, 180] on button "Order Confirmation" at bounding box center [1358, 164] width 181 height 32
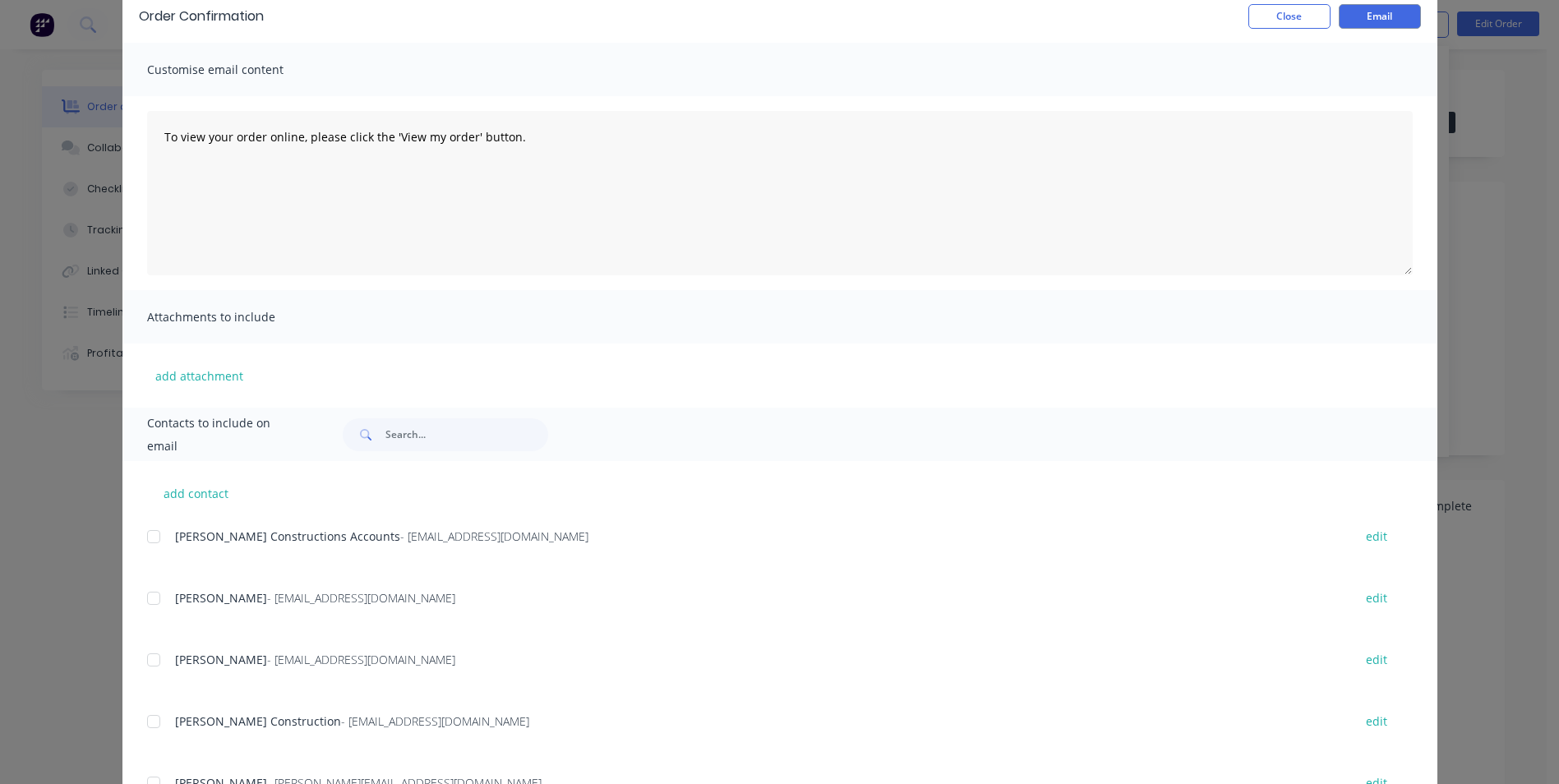
scroll to position [233, 0]
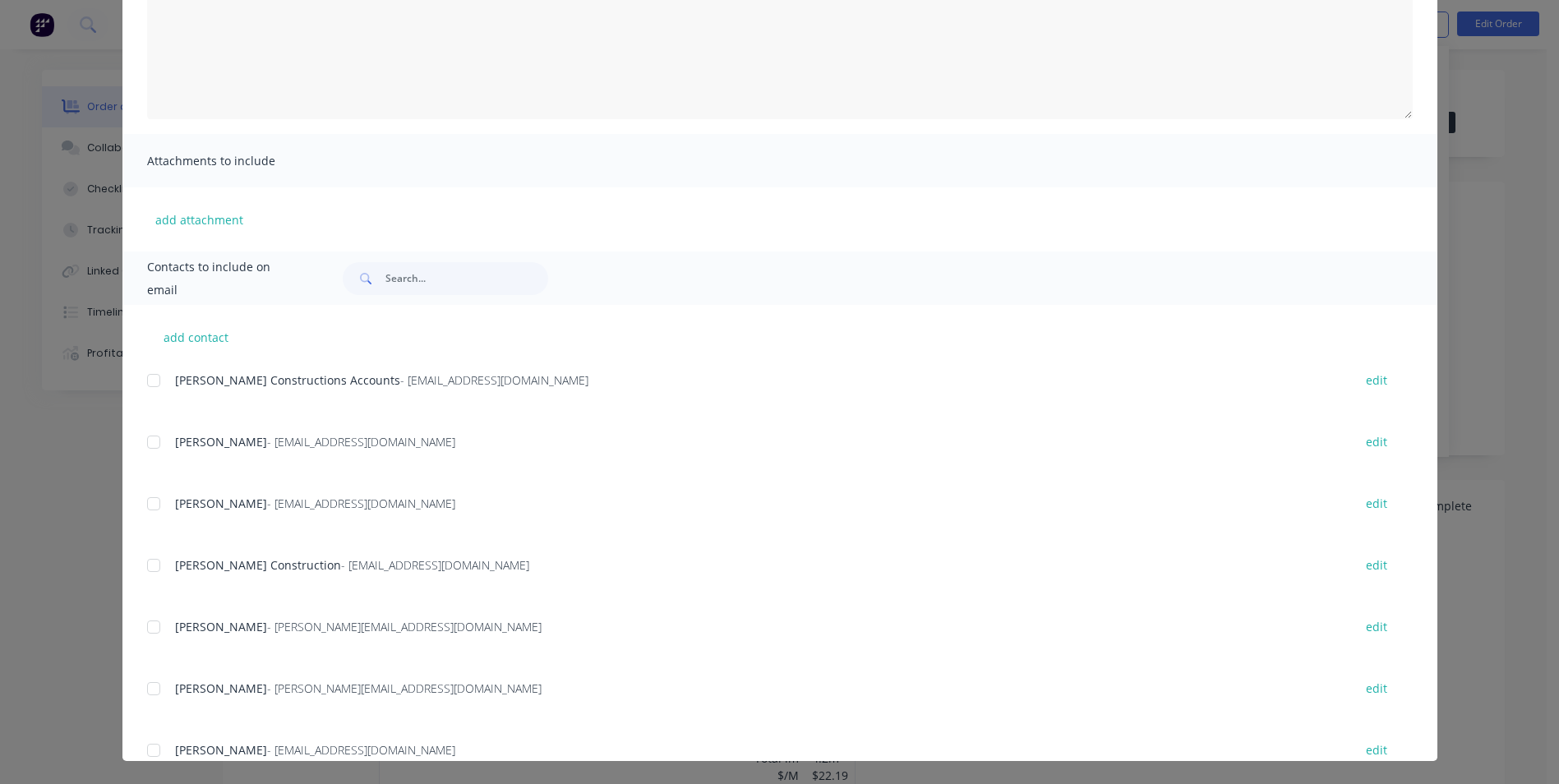
click at [163, 635] on div "Jason Bell - jason@hobbsconstructions.com.au edit" at bounding box center [792, 626] width 1290 height 22
click at [157, 628] on div at bounding box center [153, 626] width 32 height 32
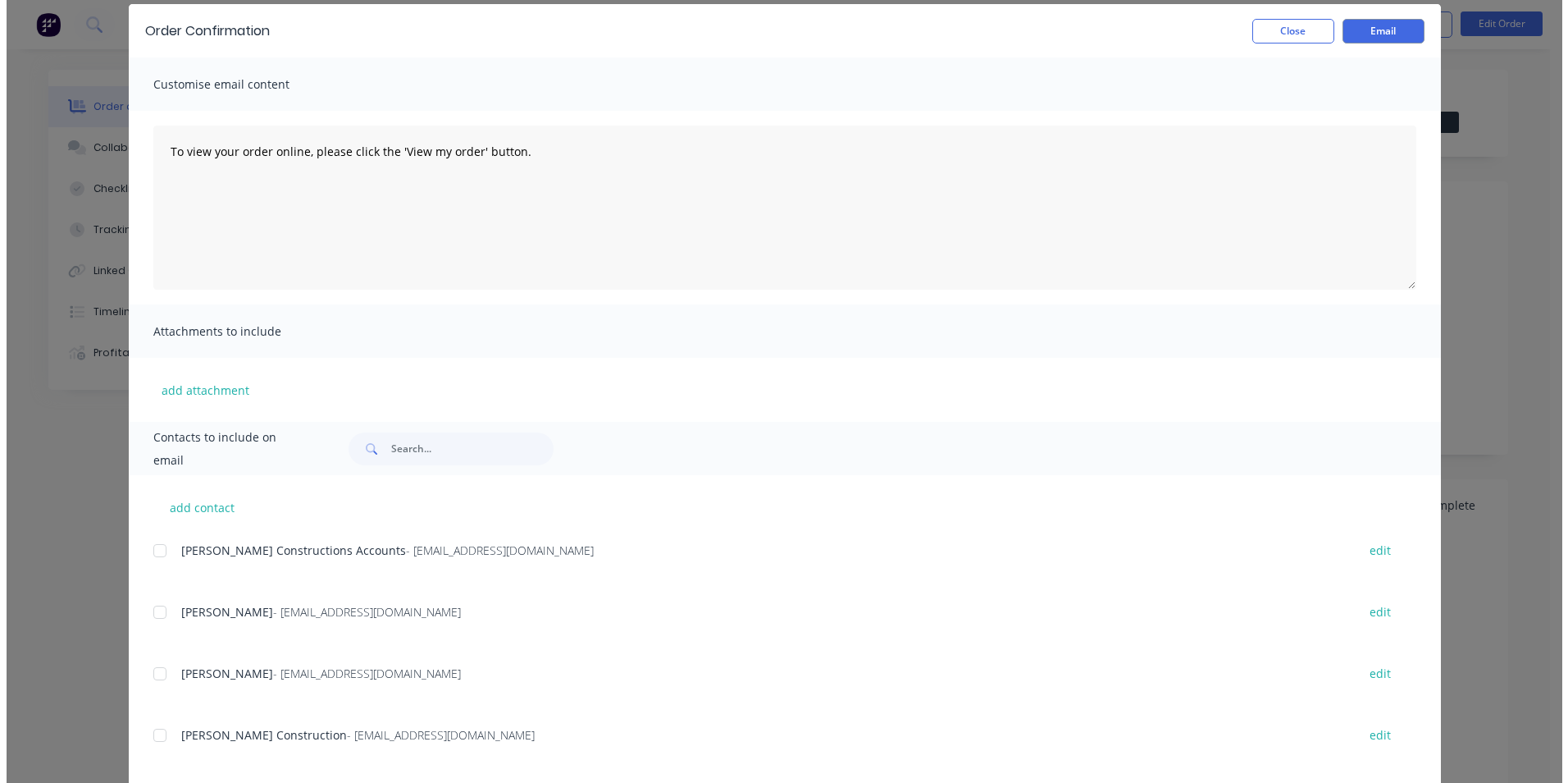
scroll to position [0, 0]
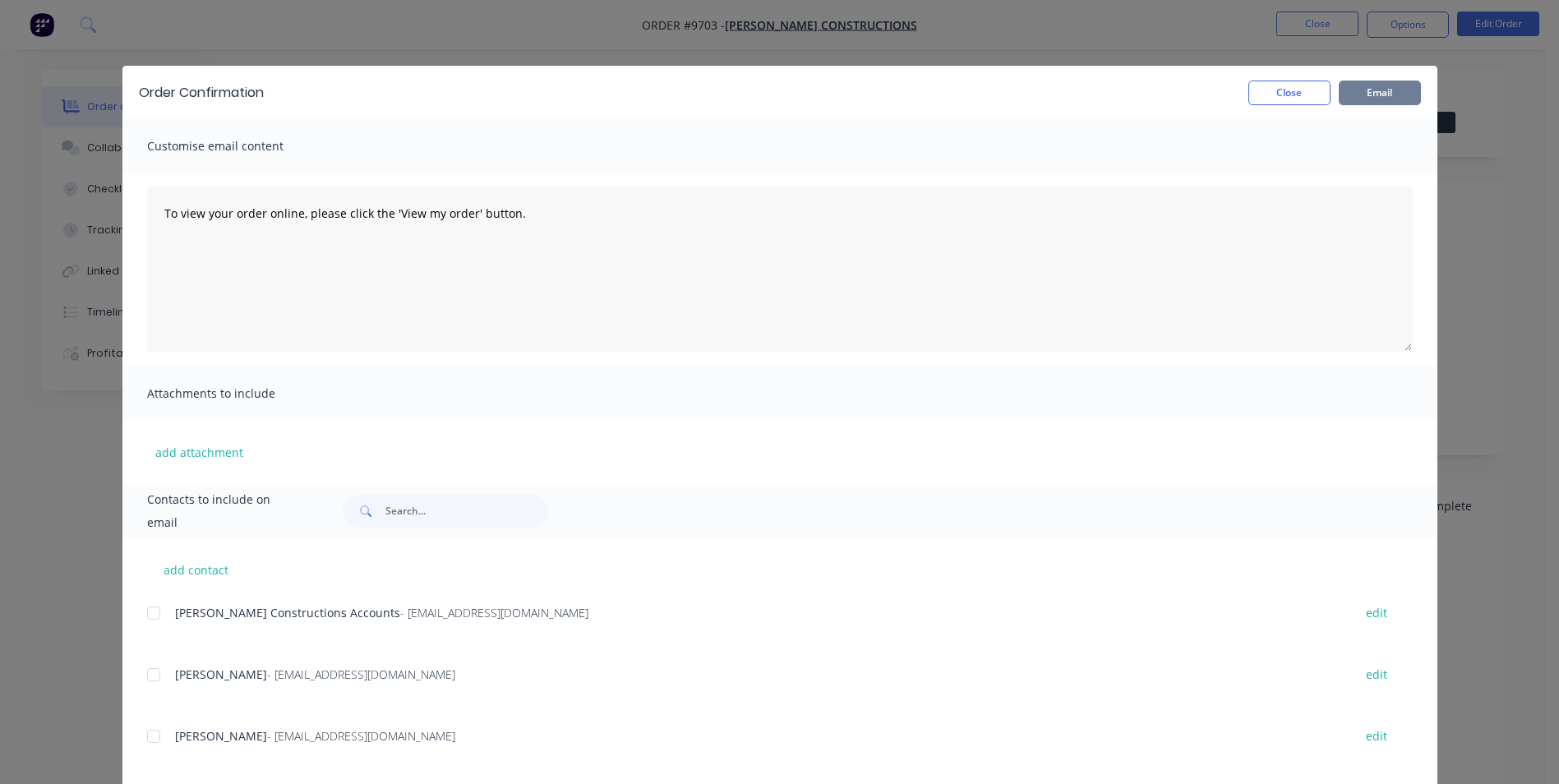
drag, startPoint x: 1380, startPoint y: 86, endPoint x: 1308, endPoint y: 86, distance: 72.0
click at [1379, 86] on button "Email" at bounding box center [1379, 93] width 83 height 25
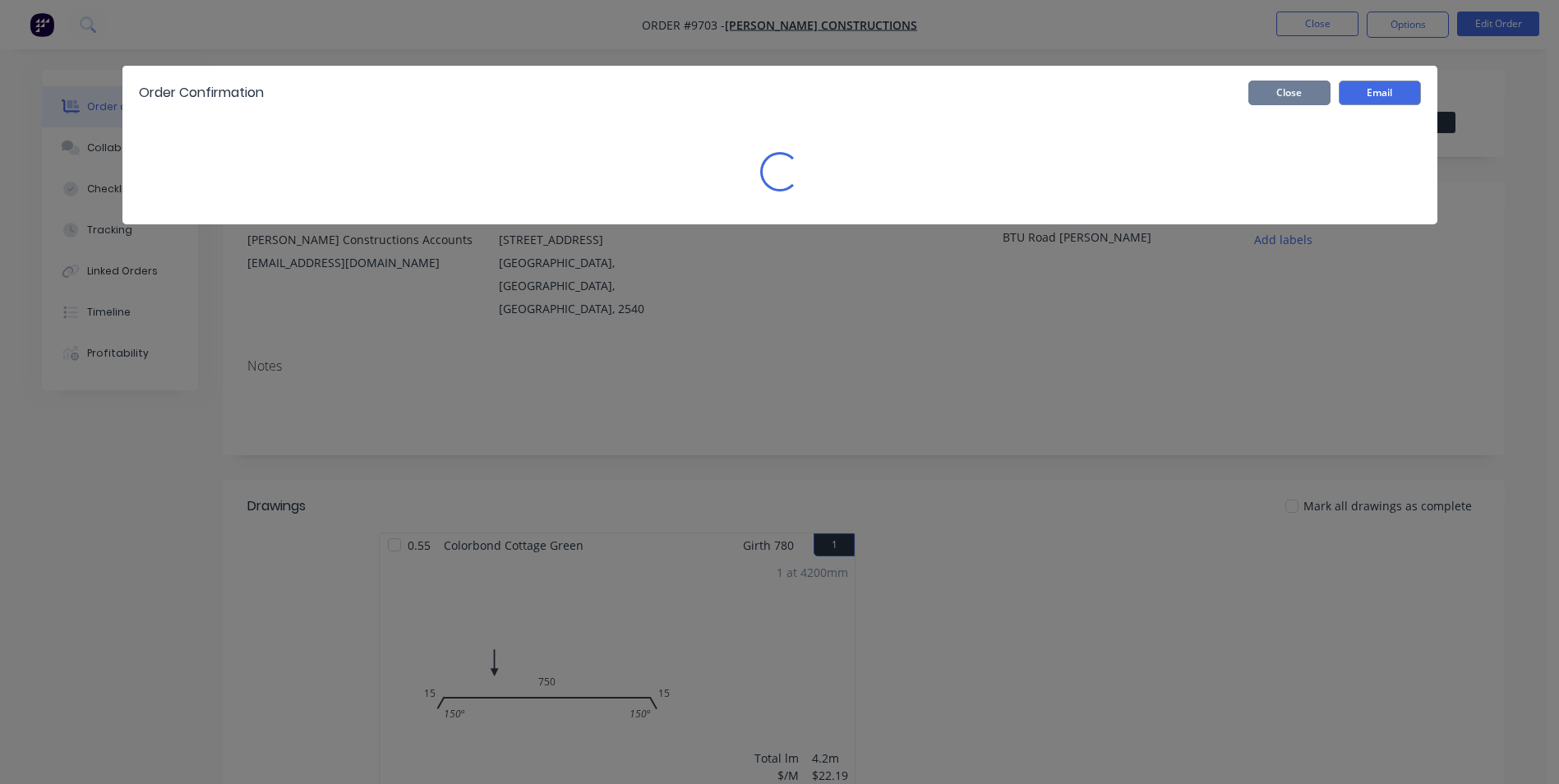
click at [1308, 86] on button "Close" at bounding box center [1289, 93] width 83 height 25
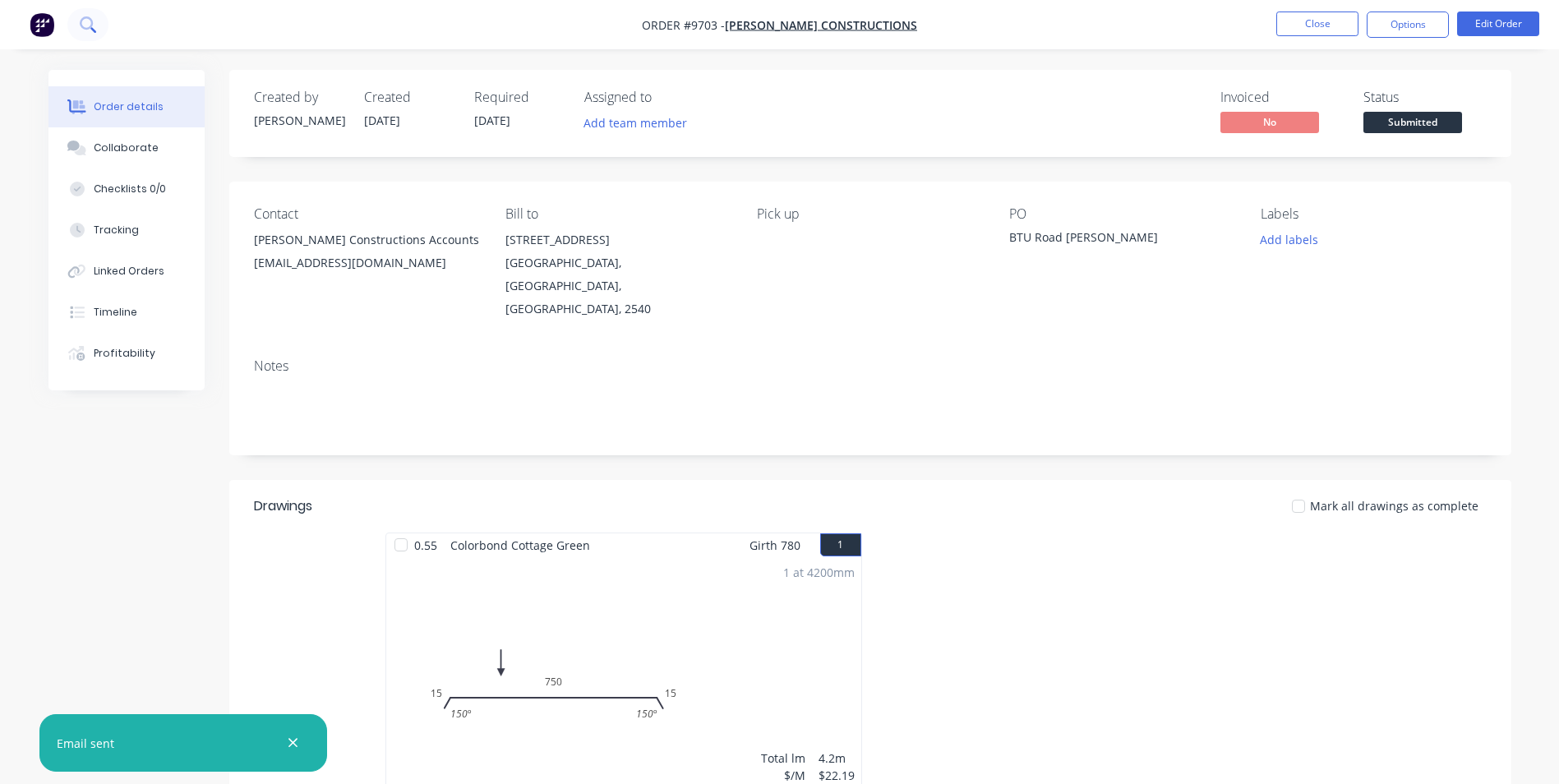
click at [91, 22] on icon at bounding box center [86, 23] width 13 height 13
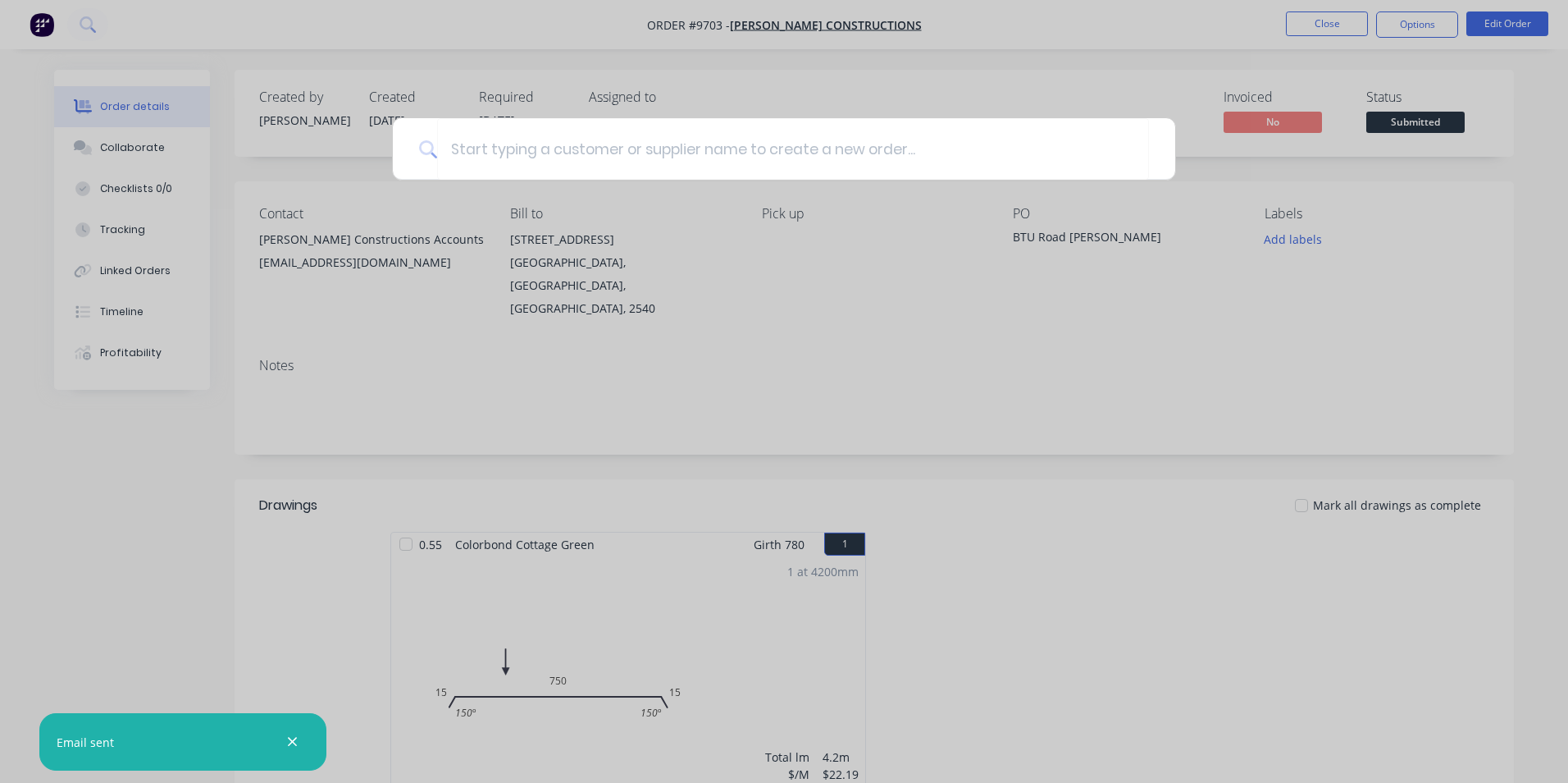
click at [52, 24] on div at bounding box center [784, 391] width 1568 height 783
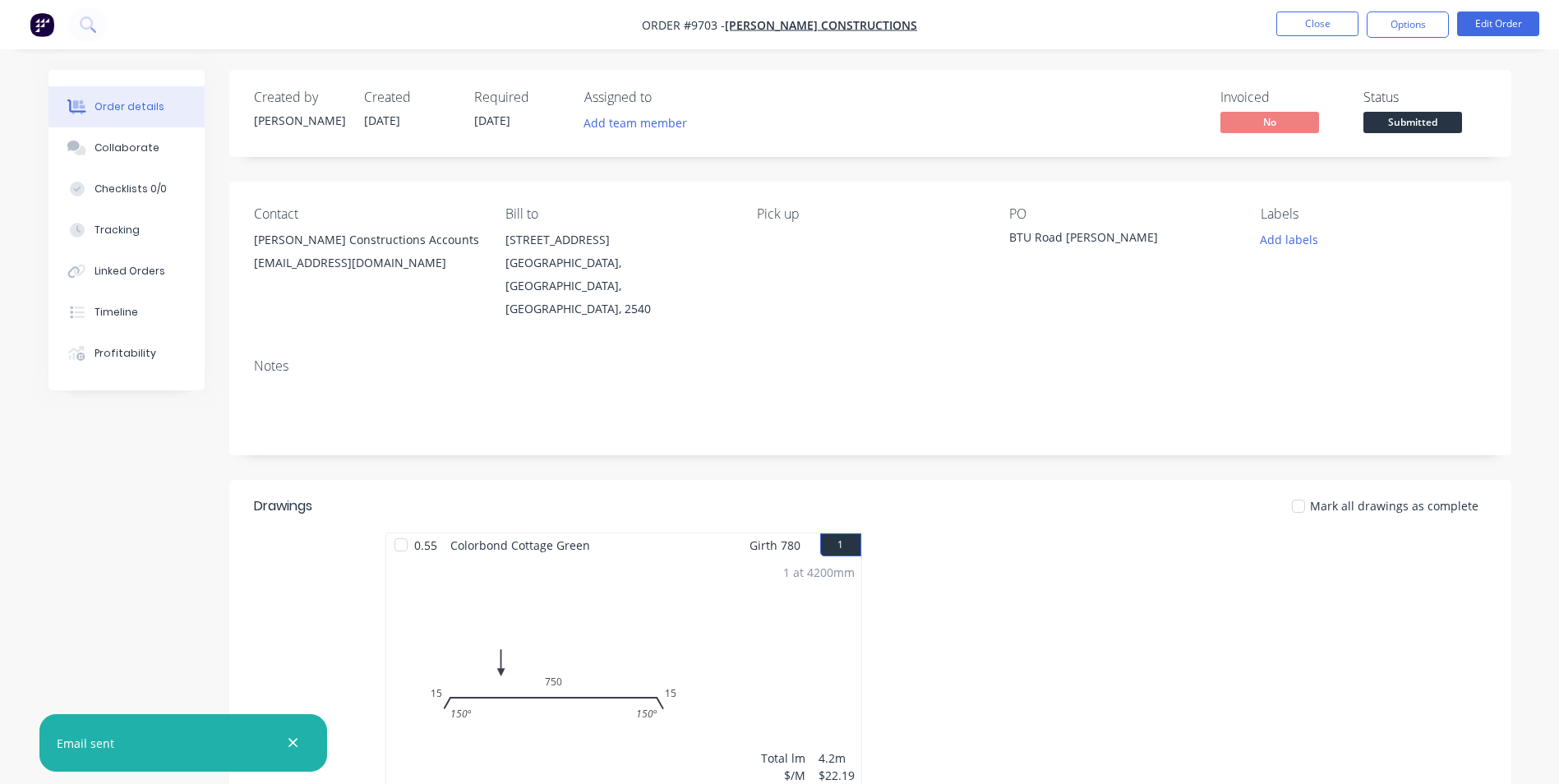
click at [49, 25] on img "button" at bounding box center [42, 24] width 25 height 25
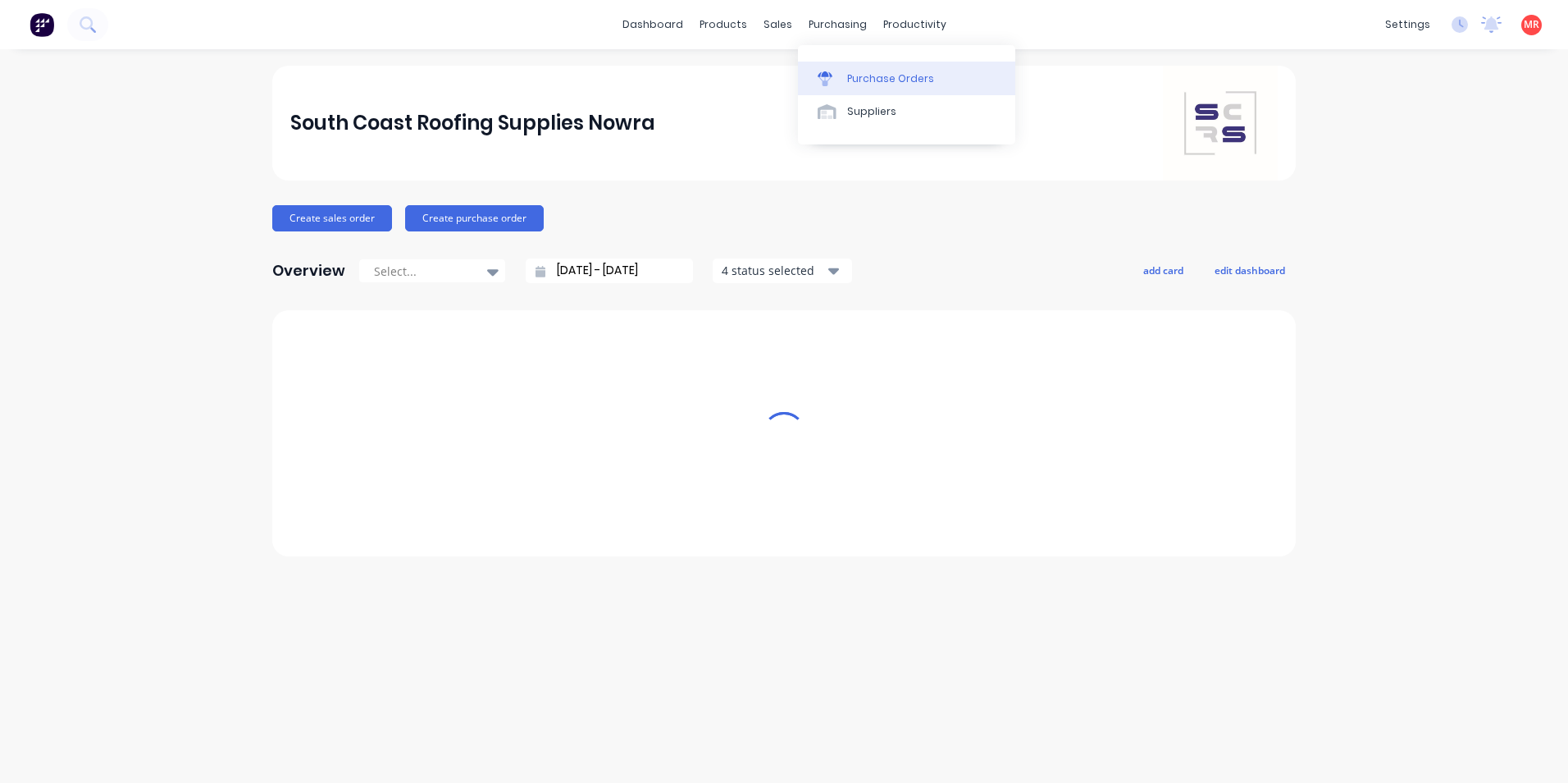
click at [894, 20] on div "productivity" at bounding box center [915, 24] width 80 height 25
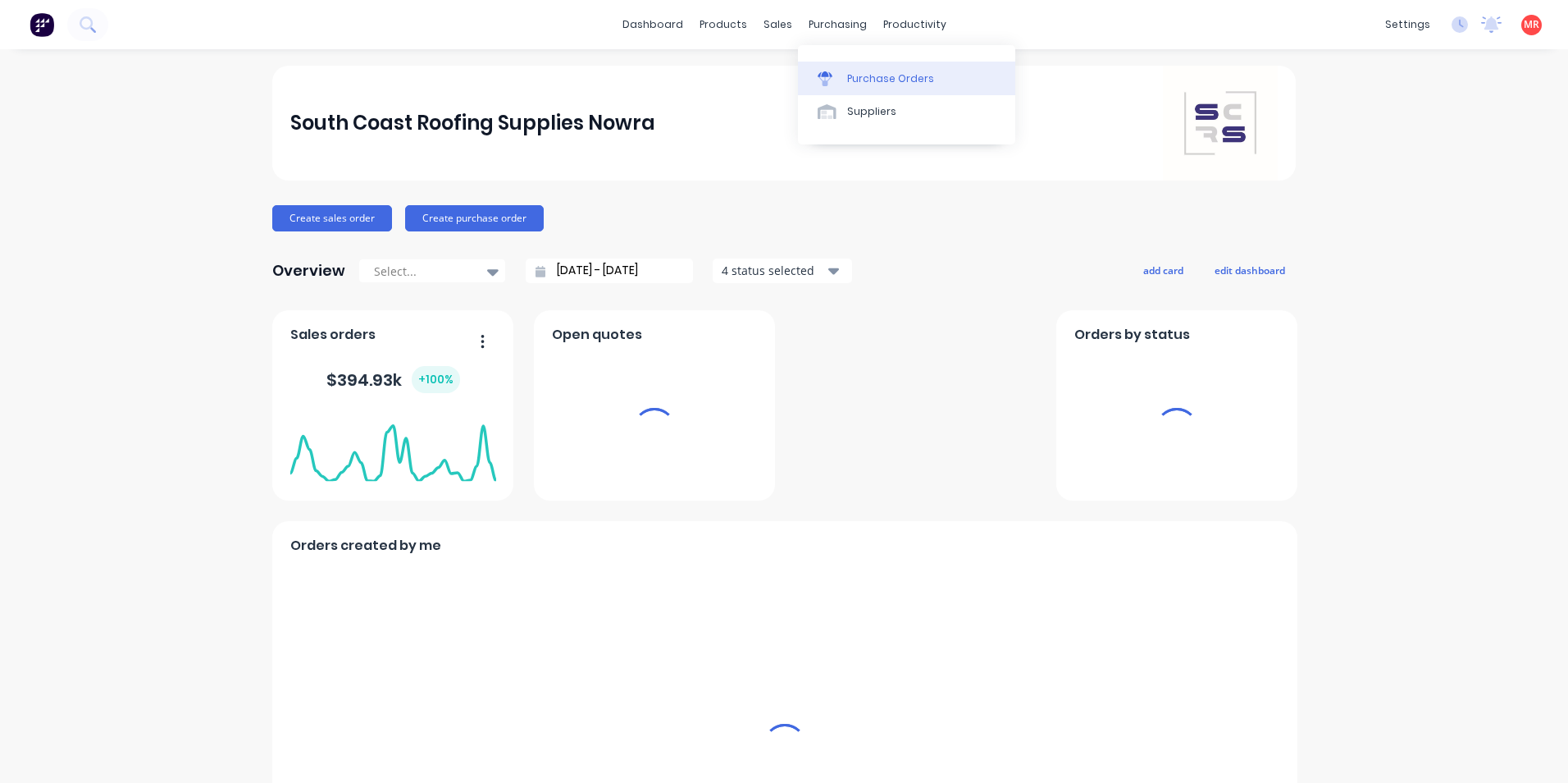
click at [895, 73] on div "Purchase Orders" at bounding box center [891, 79] width 87 height 15
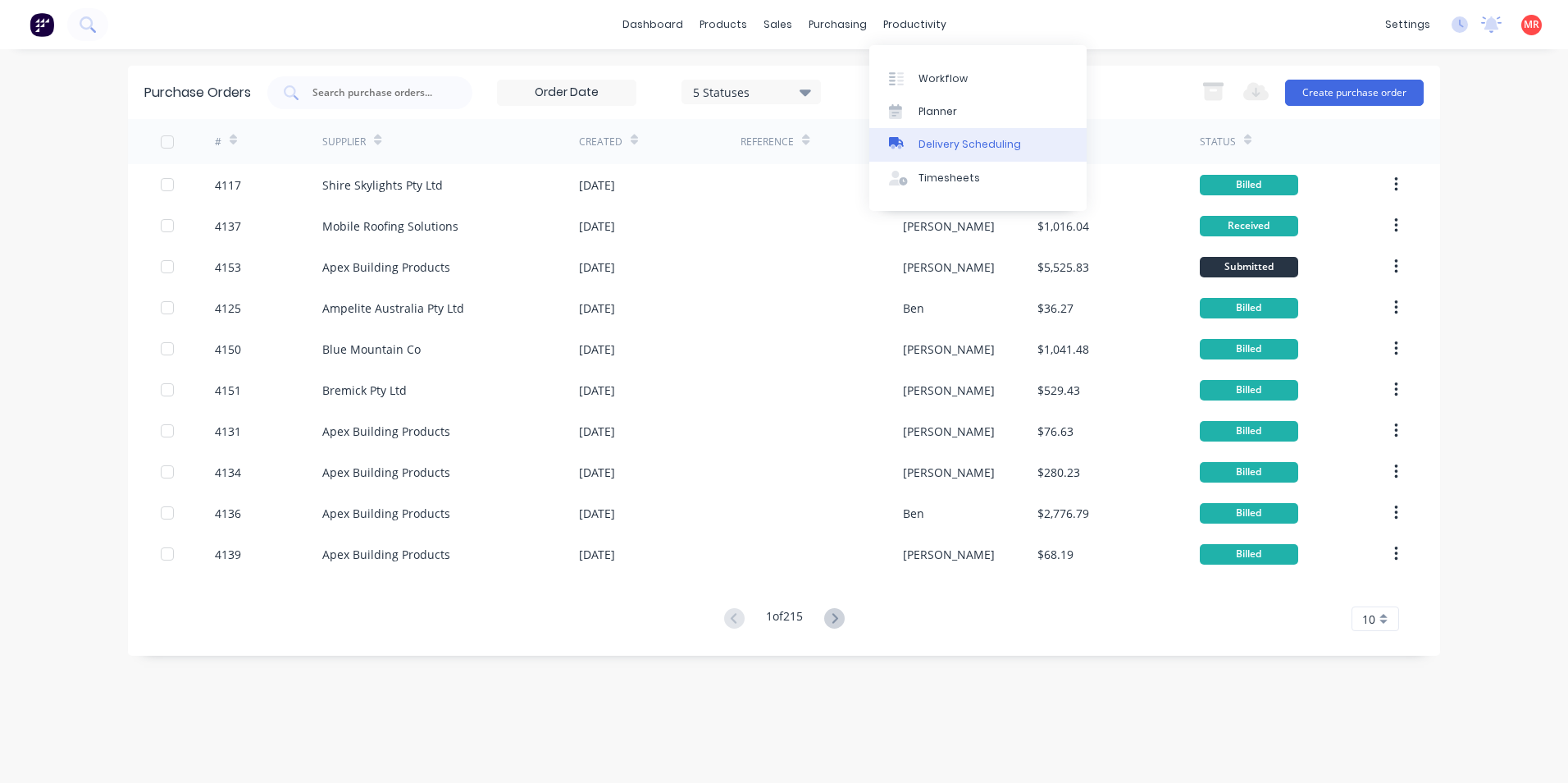
click at [949, 143] on div "Delivery Scheduling" at bounding box center [970, 145] width 103 height 15
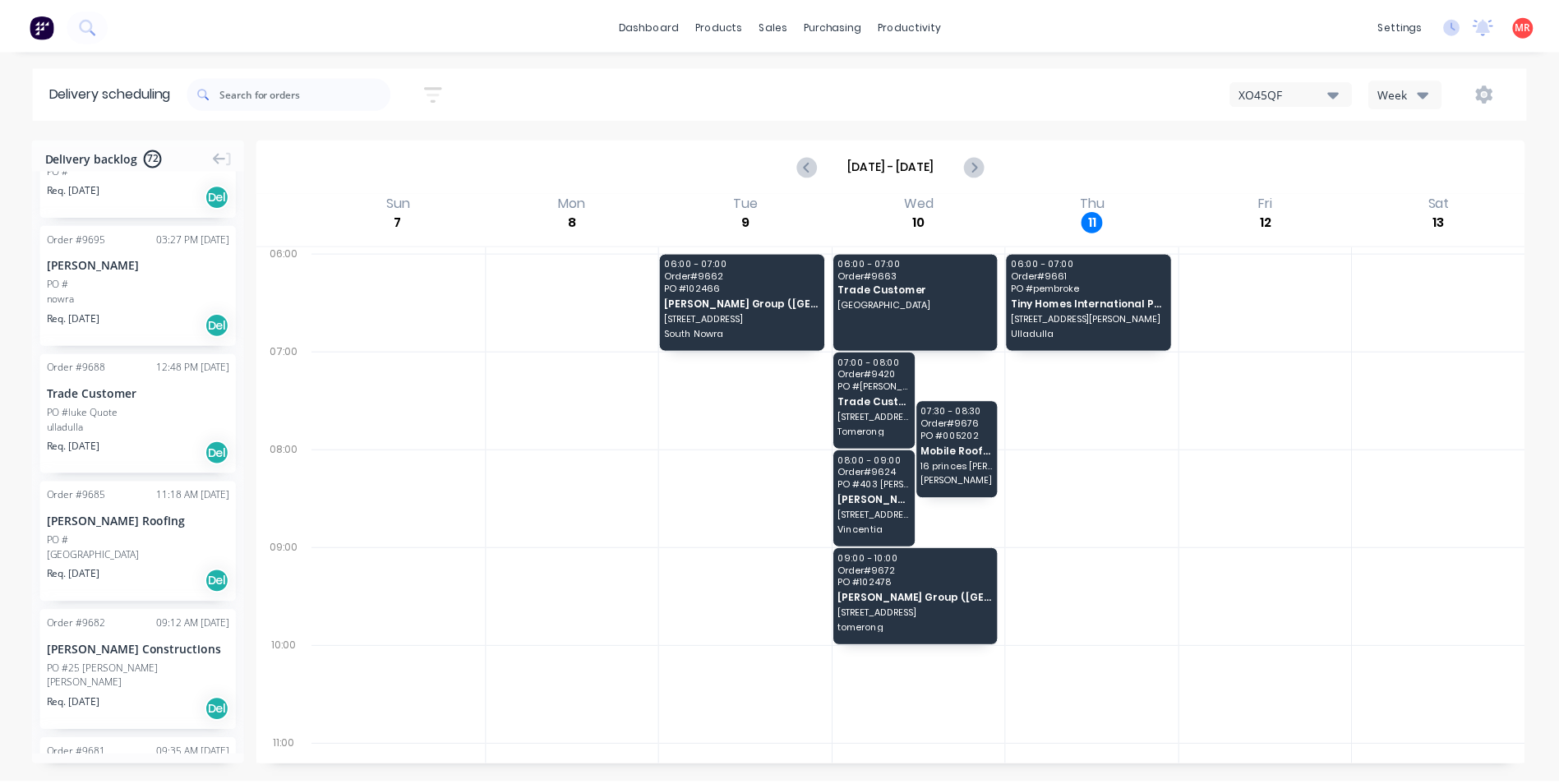
scroll to position [247, 0]
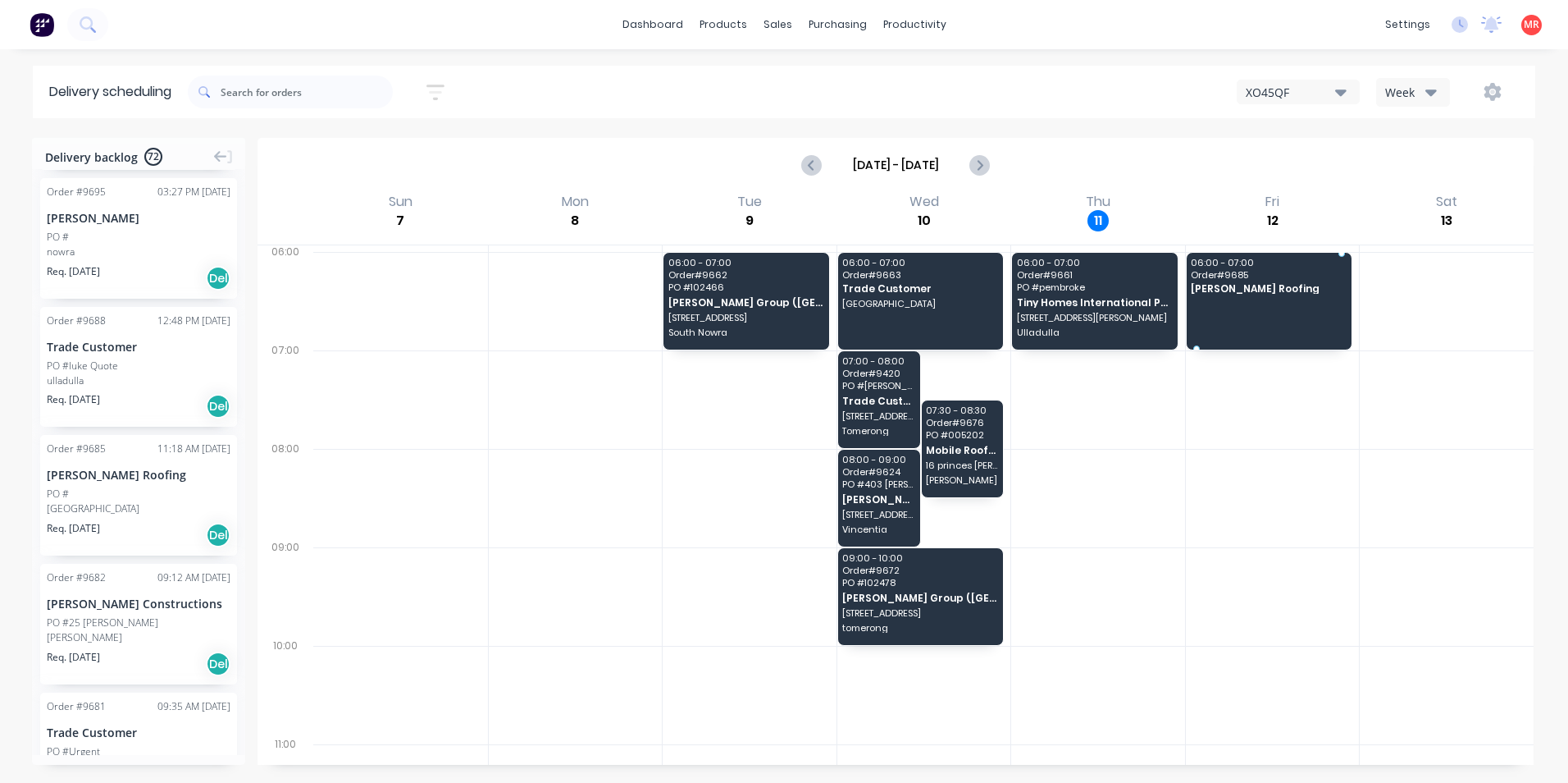
drag, startPoint x: 123, startPoint y: 514, endPoint x: 1278, endPoint y: 277, distance: 1179.1
click at [92, 29] on icon at bounding box center [93, 30] width 6 height 6
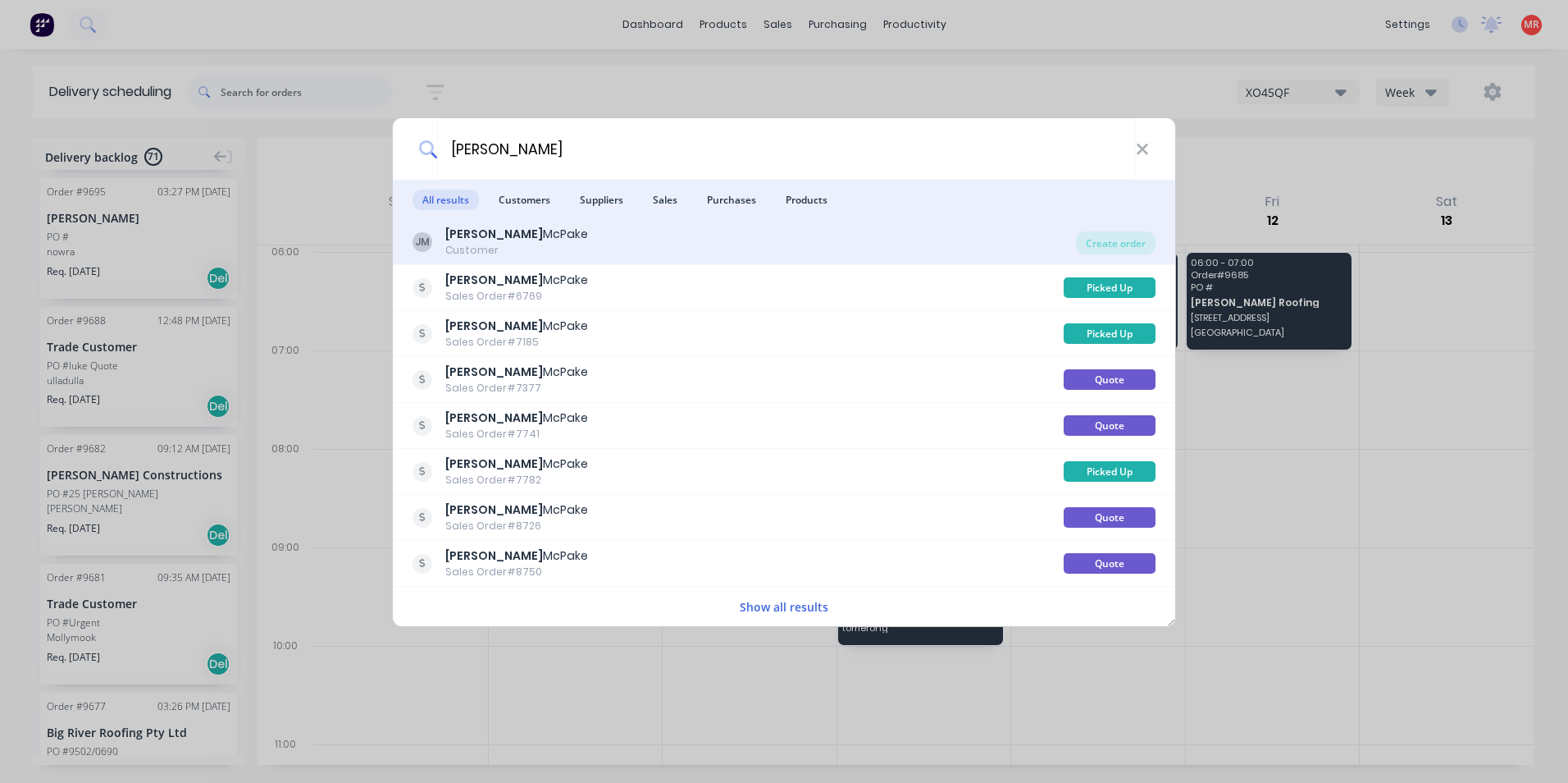
type input "jarred"
click at [643, 244] on div "JM Jarred McPake Customer" at bounding box center [744, 242] width 663 height 32
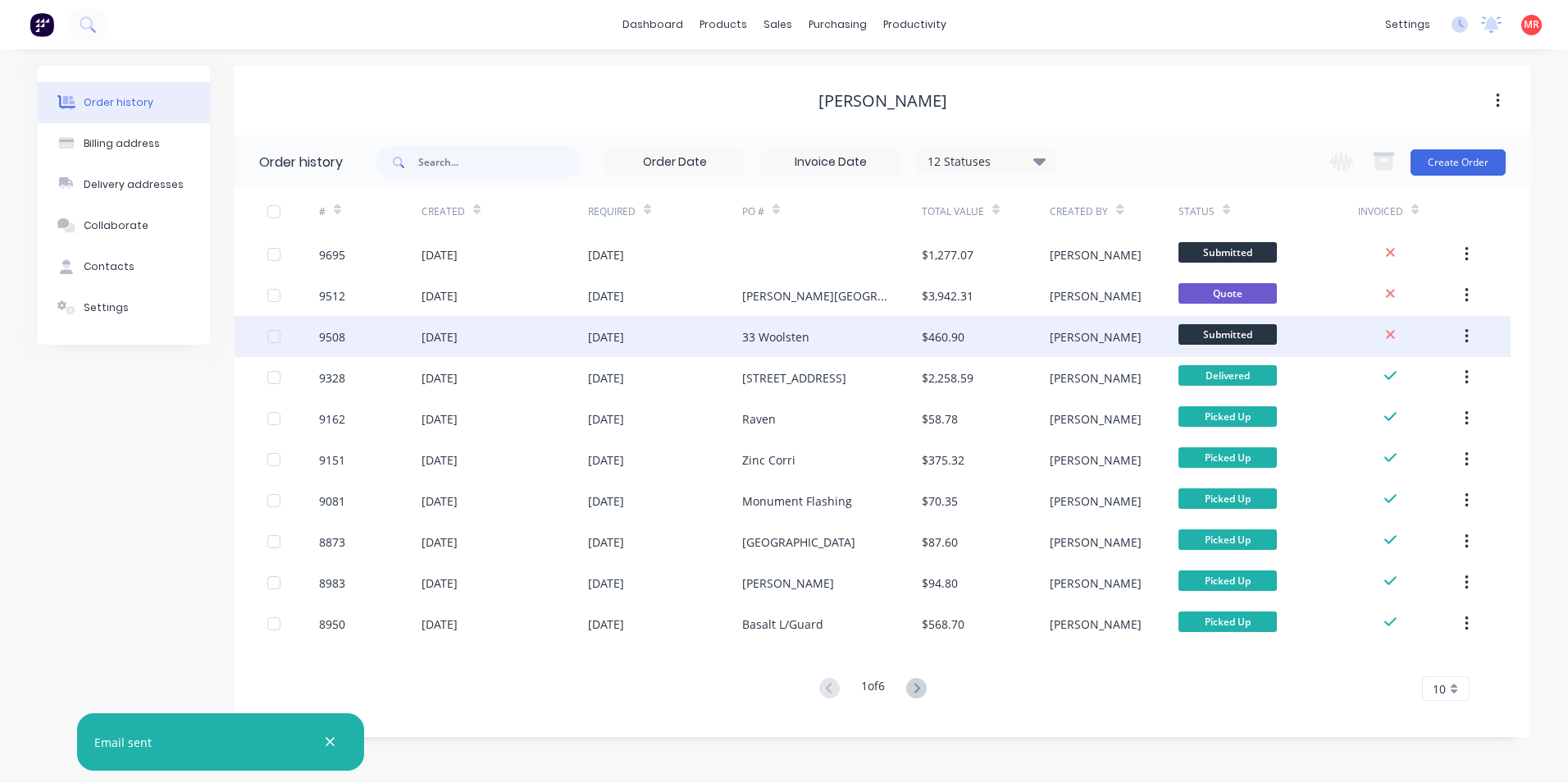
click at [997, 334] on div "$460.90" at bounding box center [985, 336] width 128 height 41
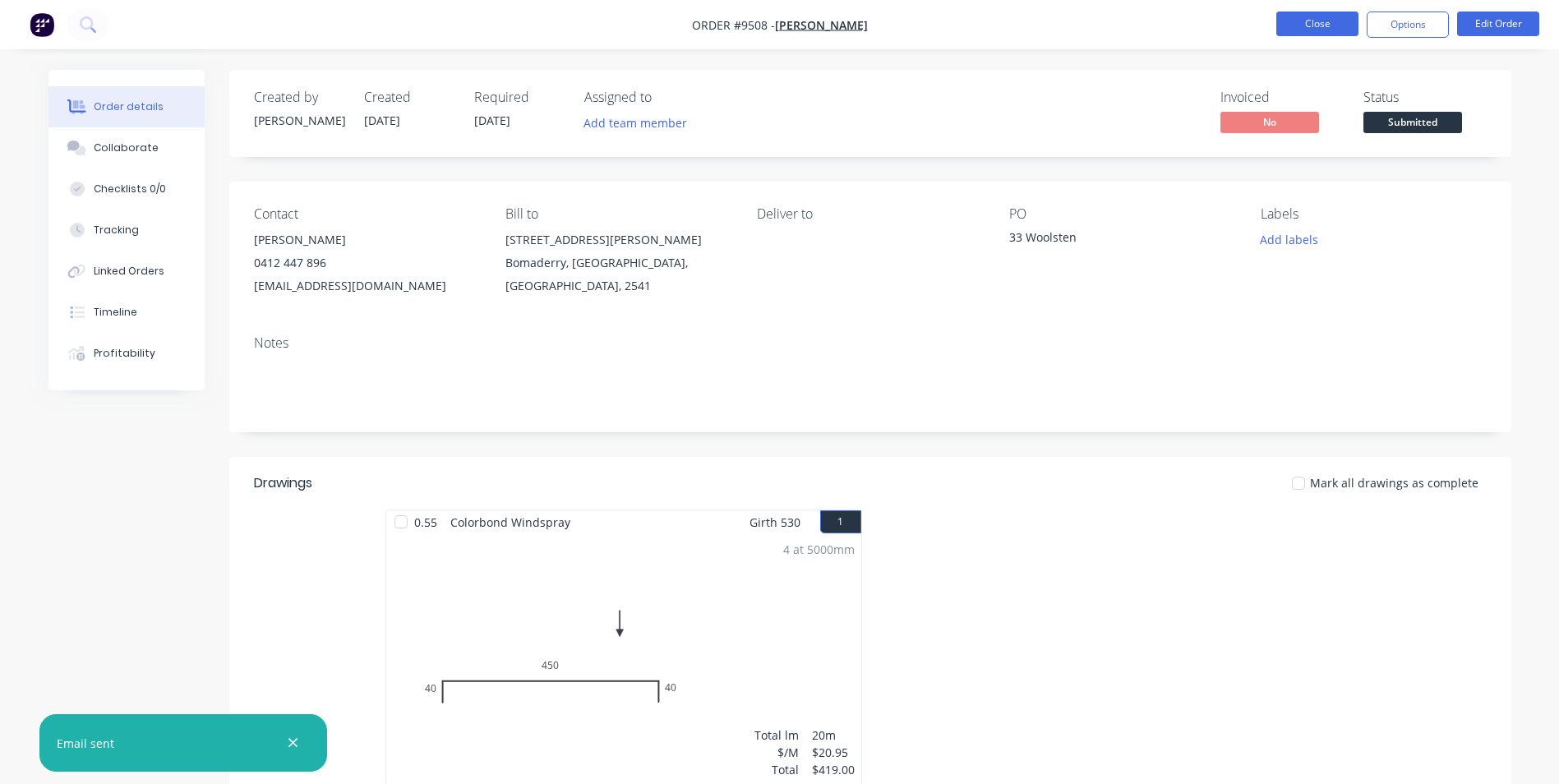
click at [1336, 27] on button "Close" at bounding box center [1317, 23] width 83 height 25
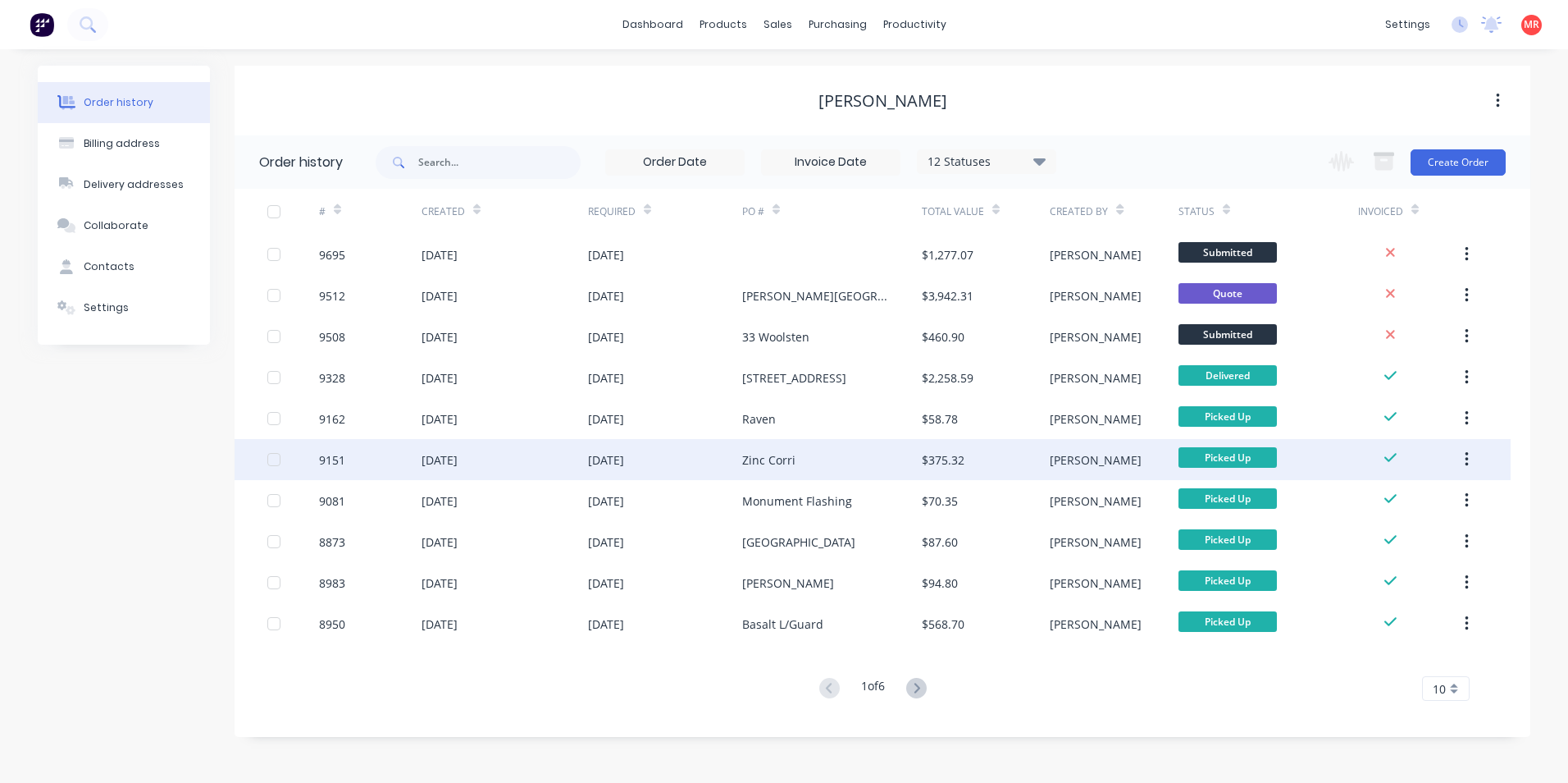
click at [763, 464] on div "Zinc Corri" at bounding box center [769, 460] width 54 height 18
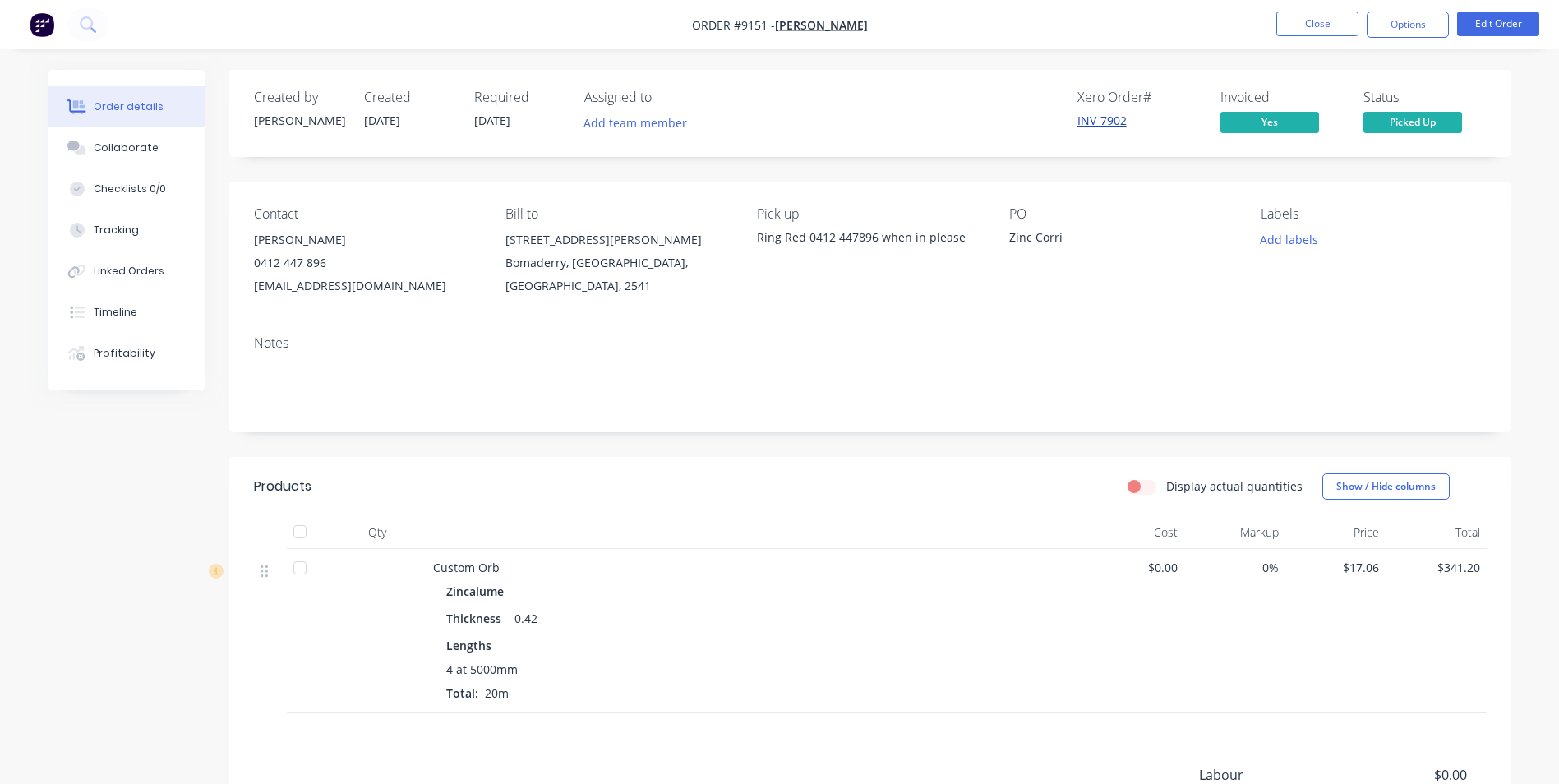
click at [1104, 122] on link "INV-7902" at bounding box center [1102, 120] width 49 height 16
click at [1285, 16] on button "Close" at bounding box center [1317, 23] width 83 height 25
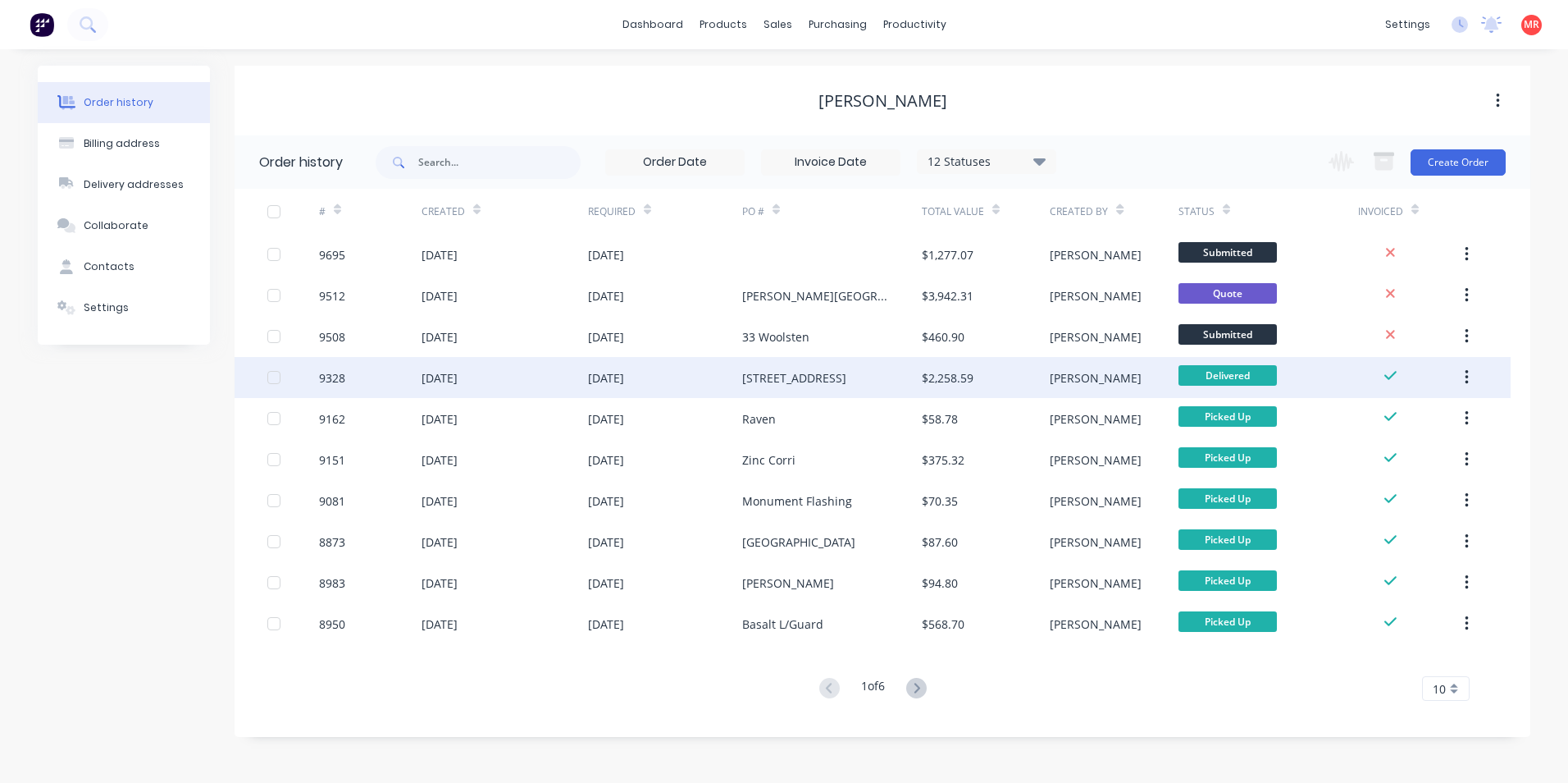
click at [842, 385] on div "11 Daisy Place" at bounding box center [832, 377] width 180 height 41
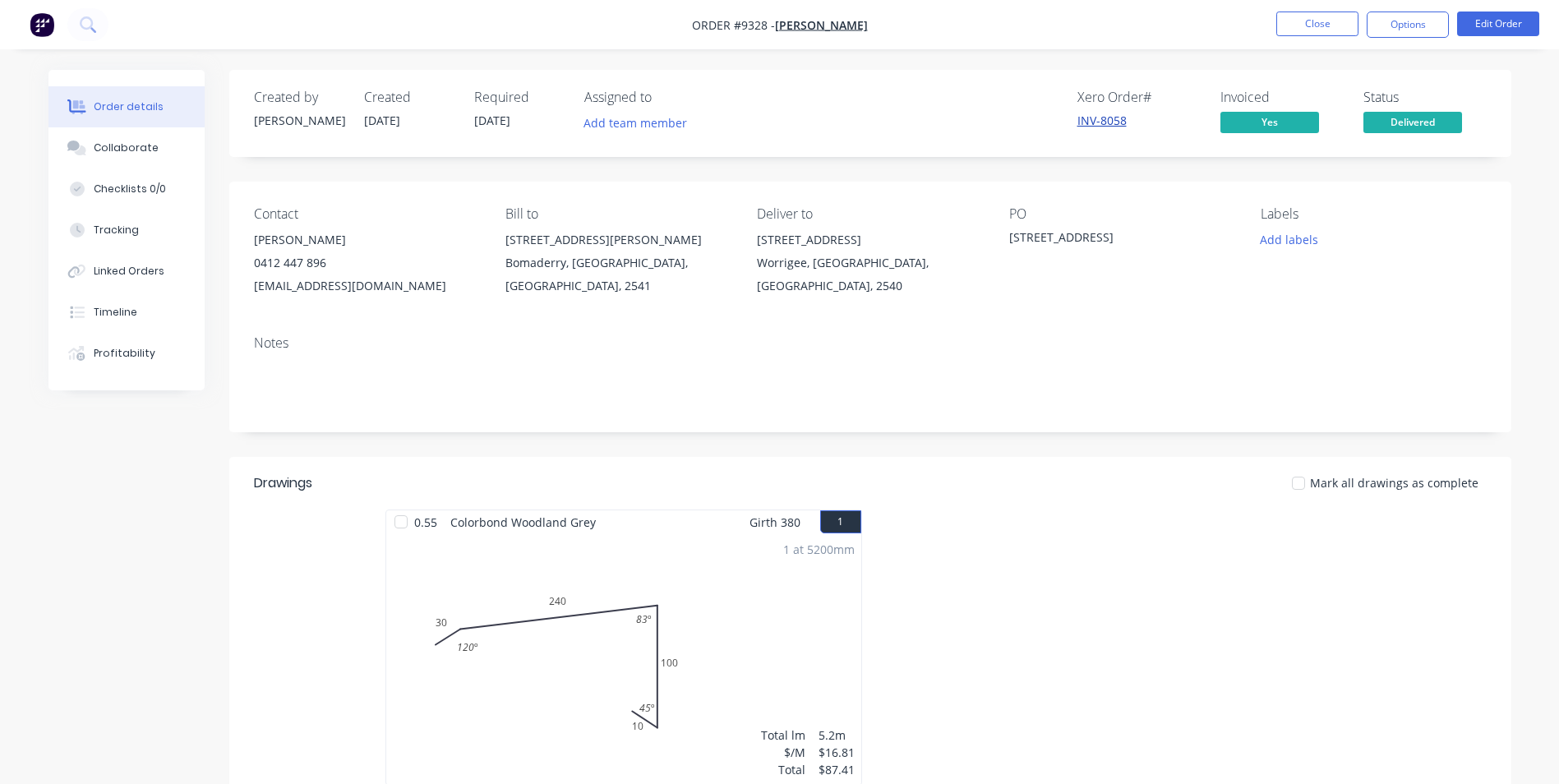
click at [1102, 125] on link "INV-8058" at bounding box center [1102, 120] width 49 height 16
click at [1336, 25] on button "Close" at bounding box center [1317, 23] width 83 height 25
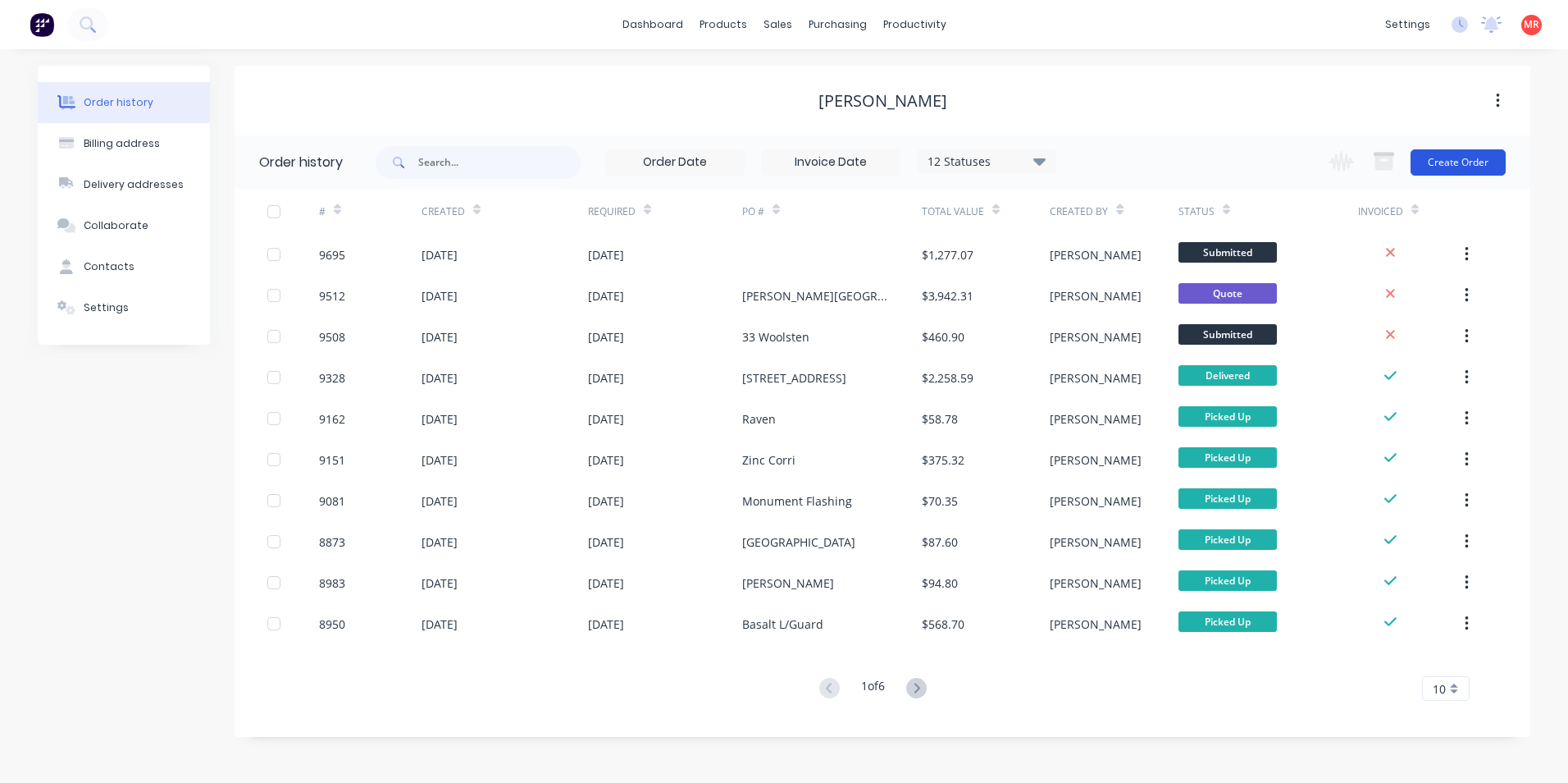
click at [1438, 166] on button "Create Order" at bounding box center [1458, 162] width 95 height 26
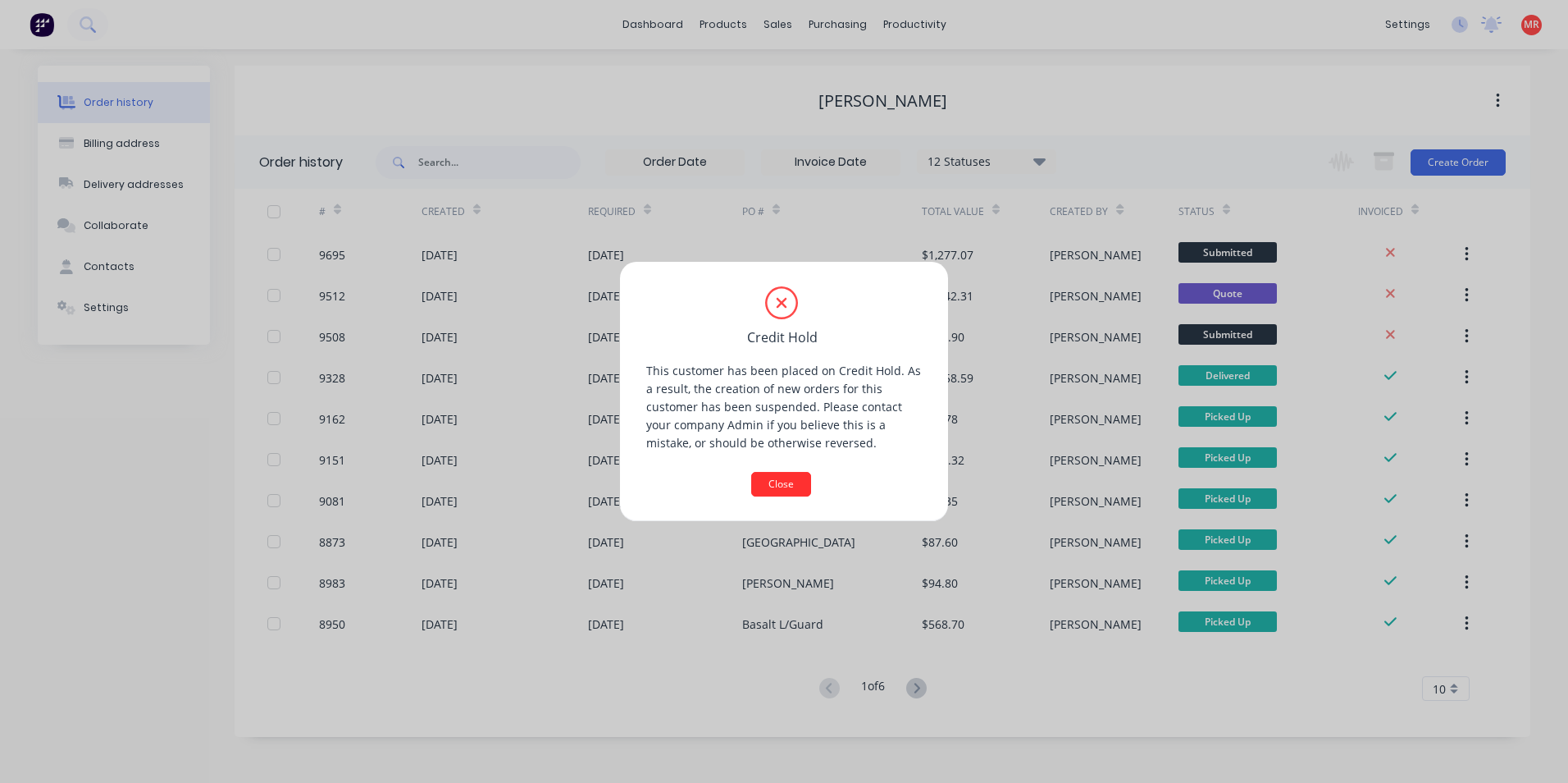
click at [769, 475] on button "Close" at bounding box center [781, 484] width 60 height 25
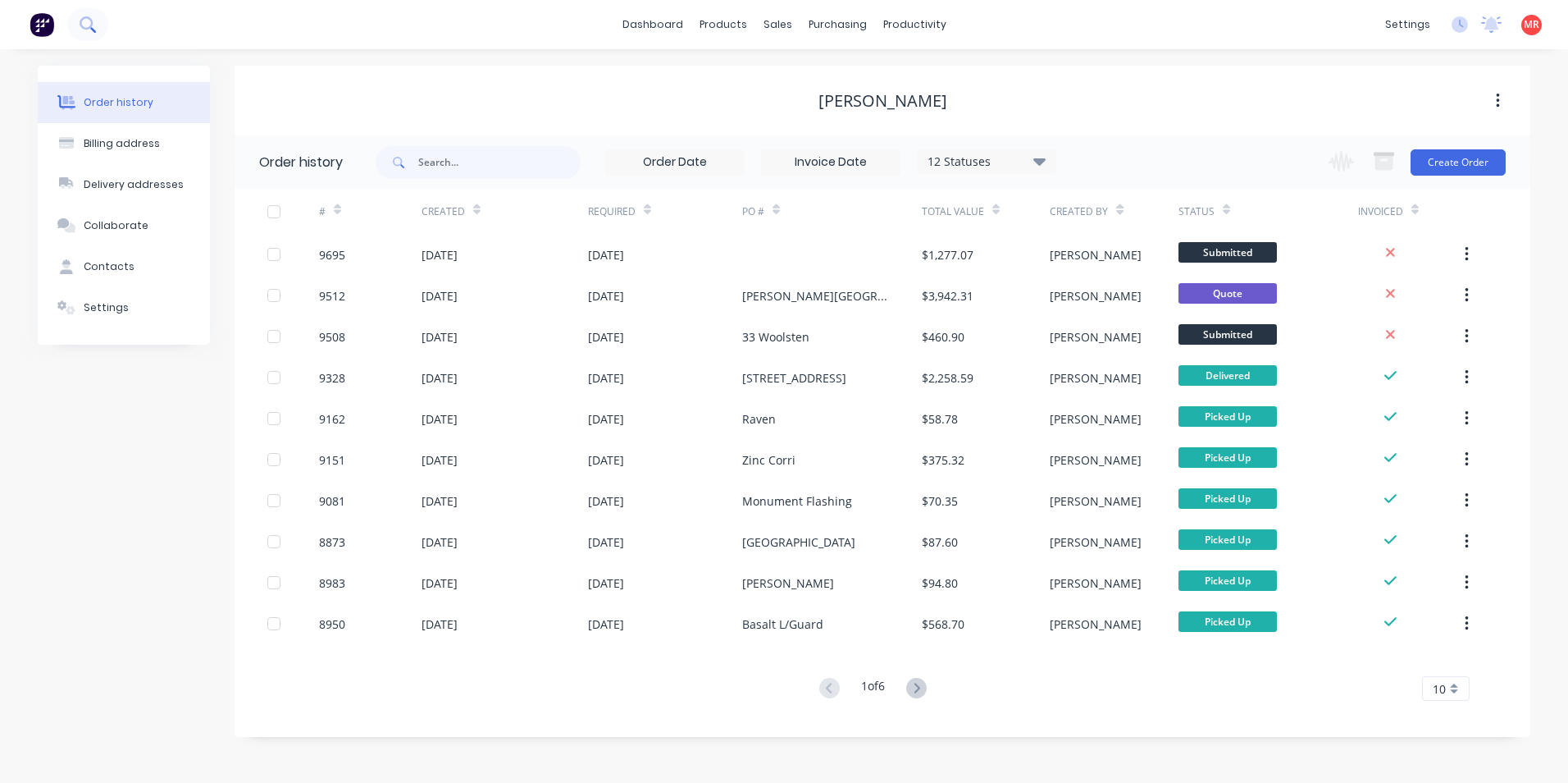
click at [85, 21] on icon at bounding box center [87, 24] width 16 height 16
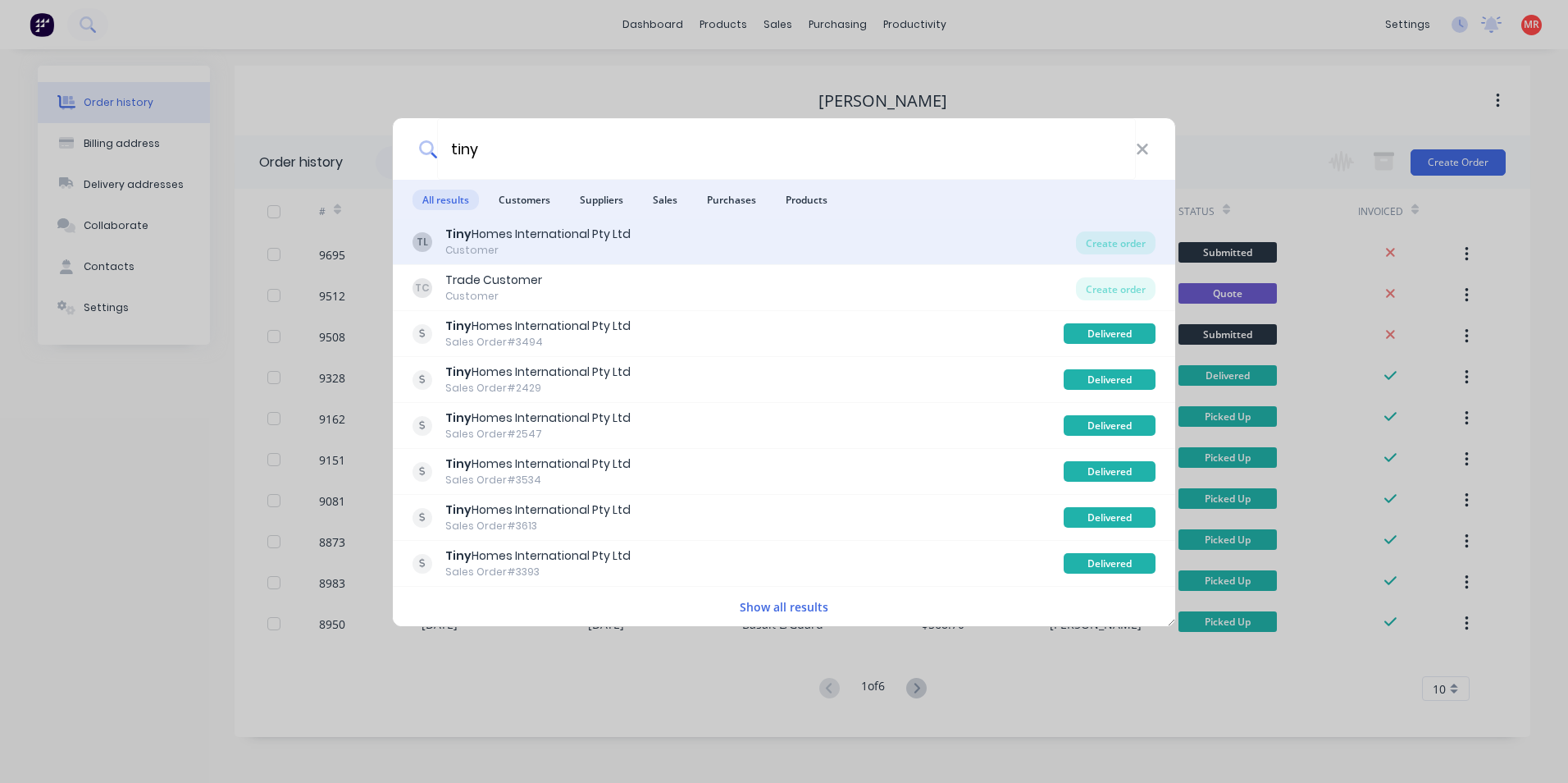
type input "tiny"
click at [709, 230] on div "TL Tiny Homes International Pty Ltd Customer" at bounding box center [744, 242] width 663 height 32
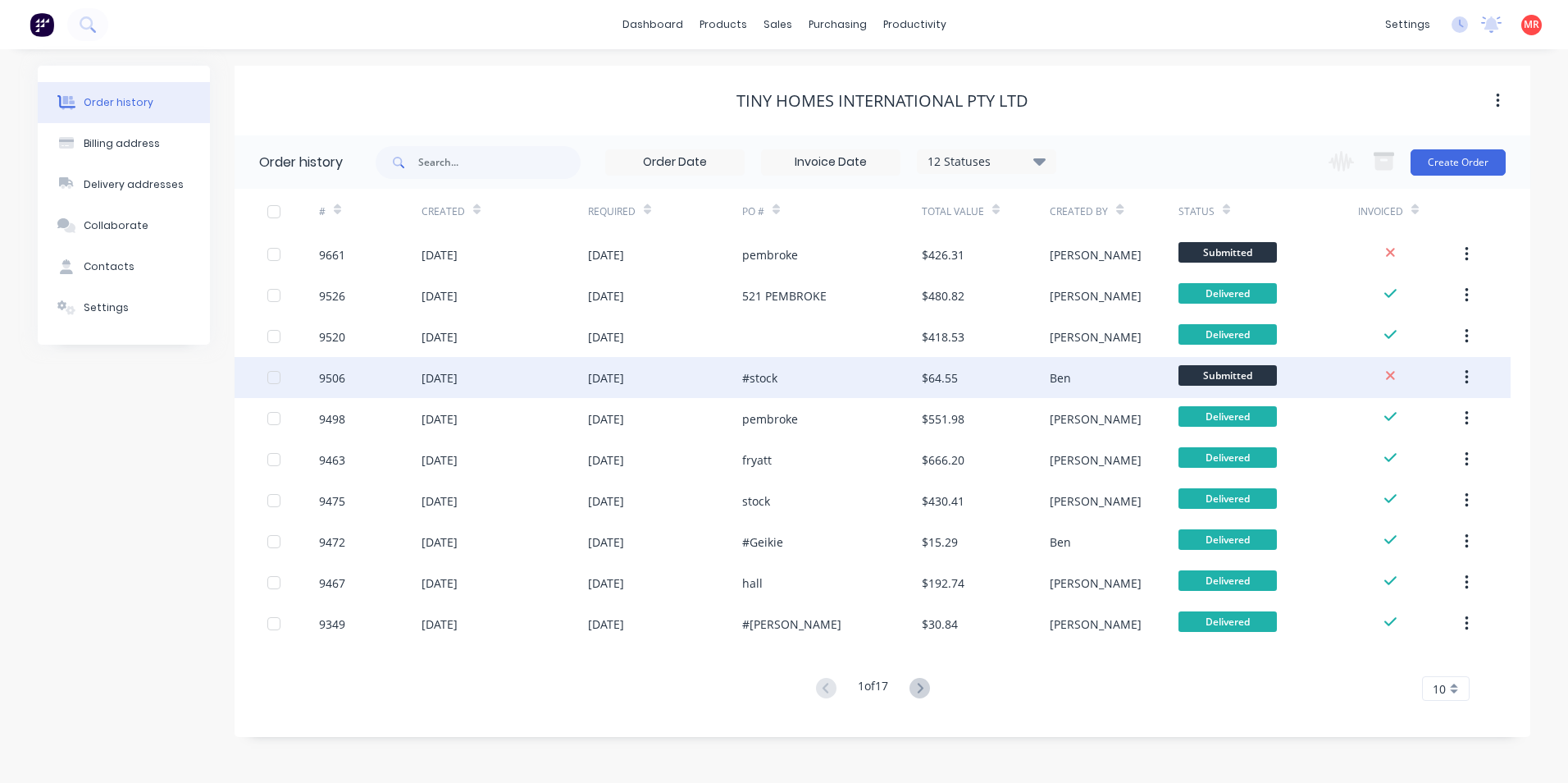
click at [784, 375] on div "#stock" at bounding box center [832, 377] width 180 height 41
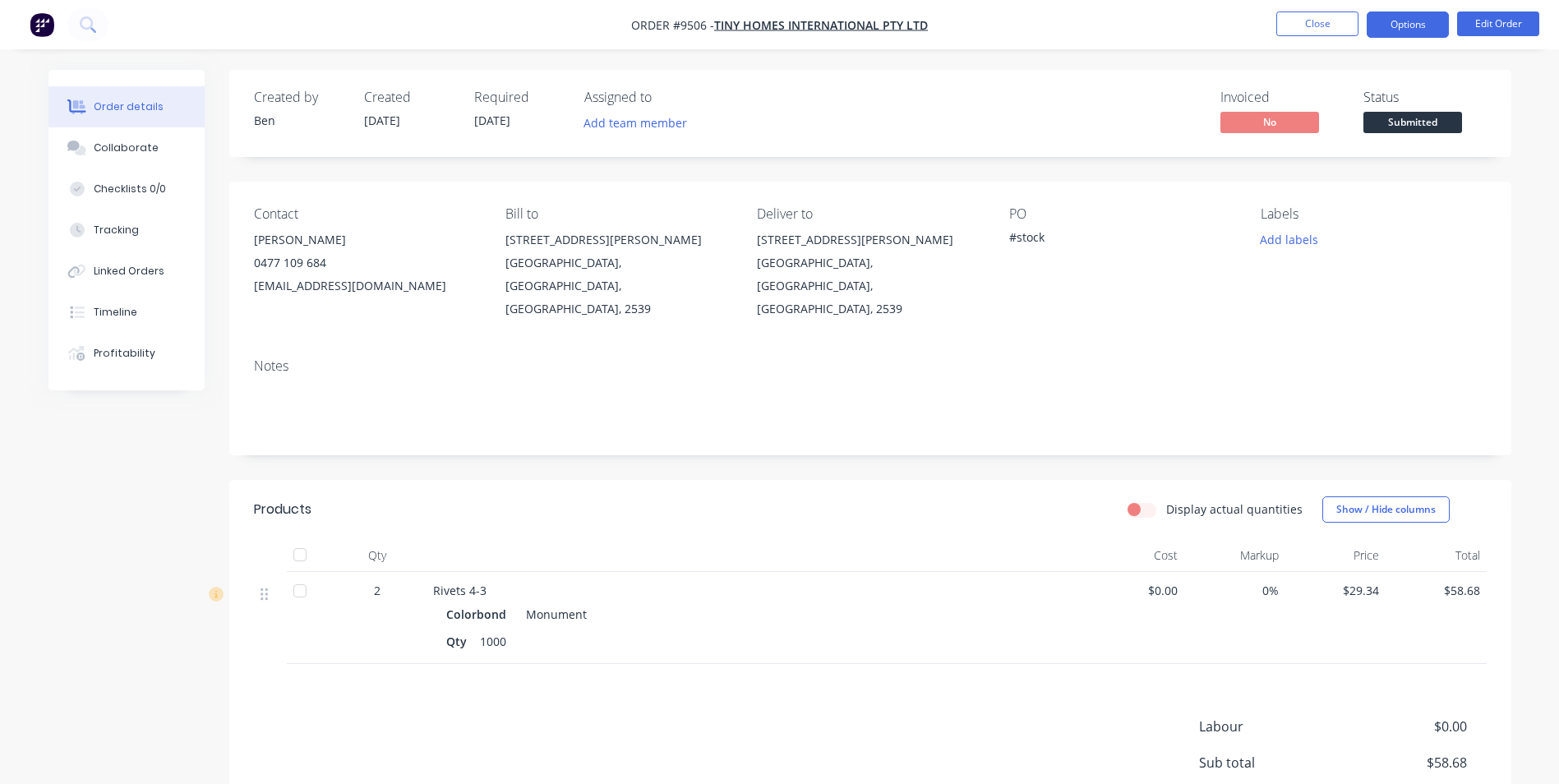
click at [1378, 19] on button "Options" at bounding box center [1408, 24] width 83 height 26
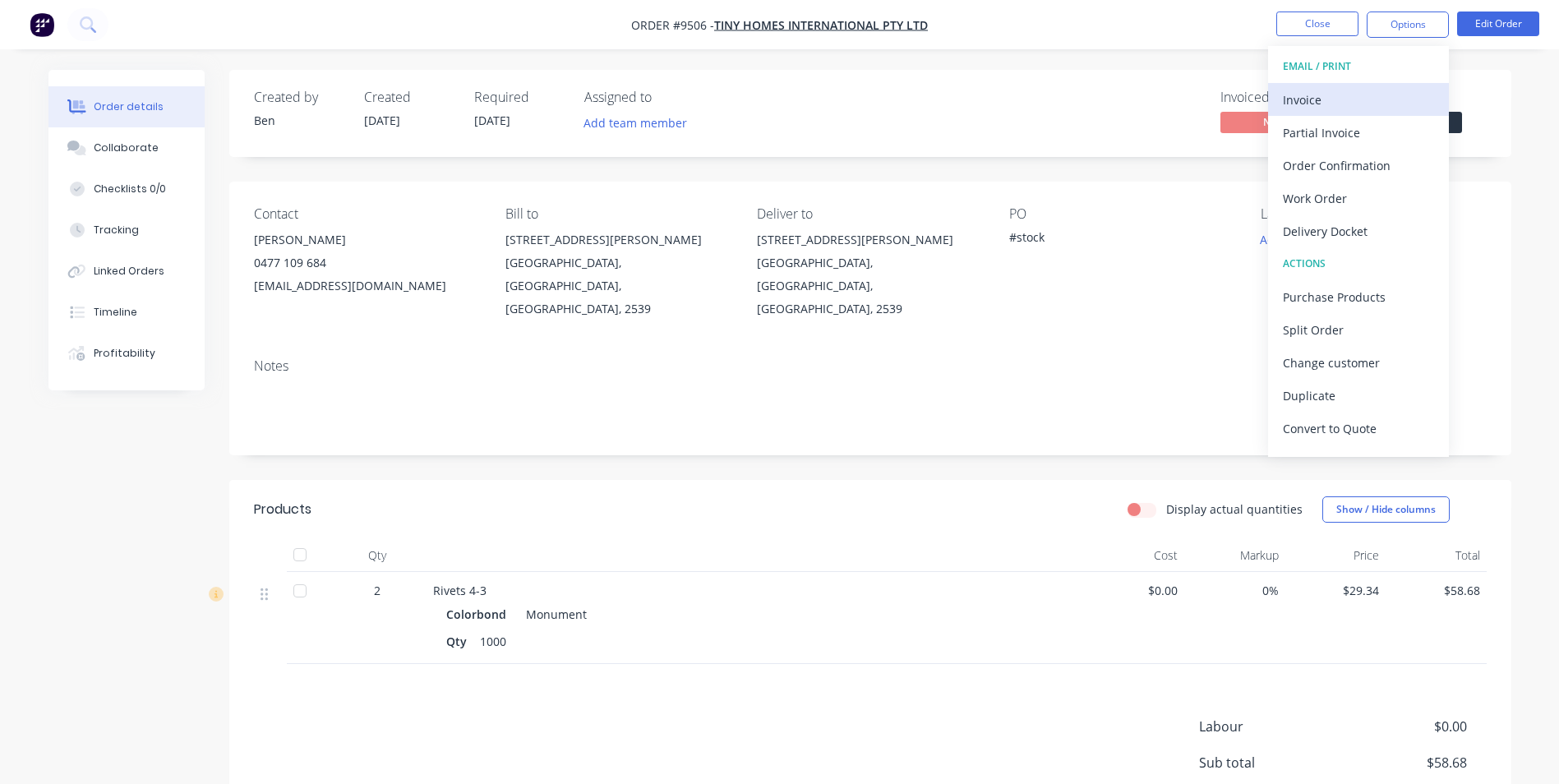
click at [1310, 96] on div "Invoice" at bounding box center [1358, 100] width 151 height 24
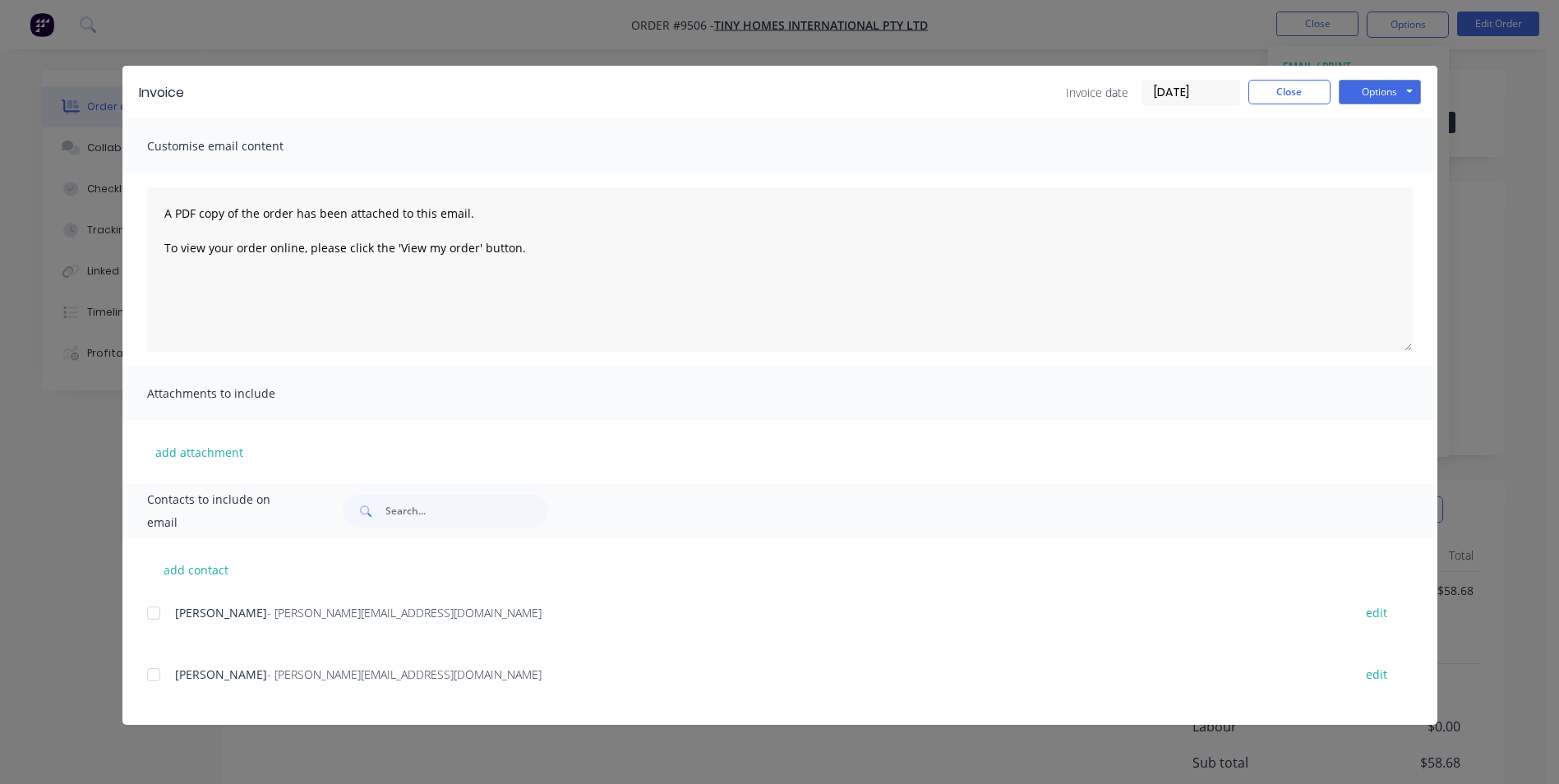
click at [159, 622] on div at bounding box center [153, 612] width 32 height 32
click at [1374, 93] on button "Options" at bounding box center [1379, 92] width 83 height 25
click at [1369, 166] on button "Email" at bounding box center [1390, 174] width 105 height 27
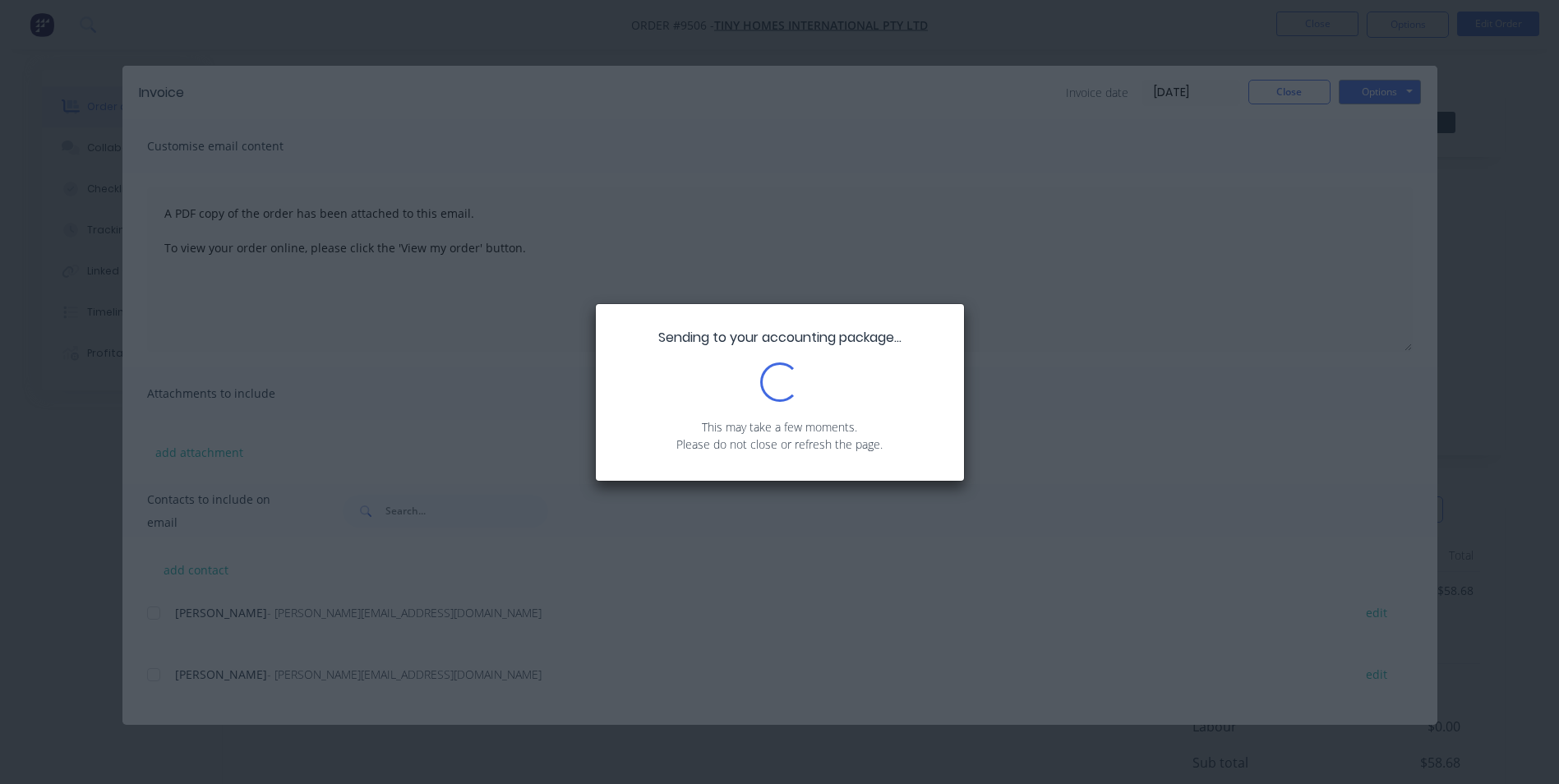
click at [1313, 96] on div "Sending to your accounting package... Loading... This may take a few moments. P…" at bounding box center [780, 392] width 1559 height 784
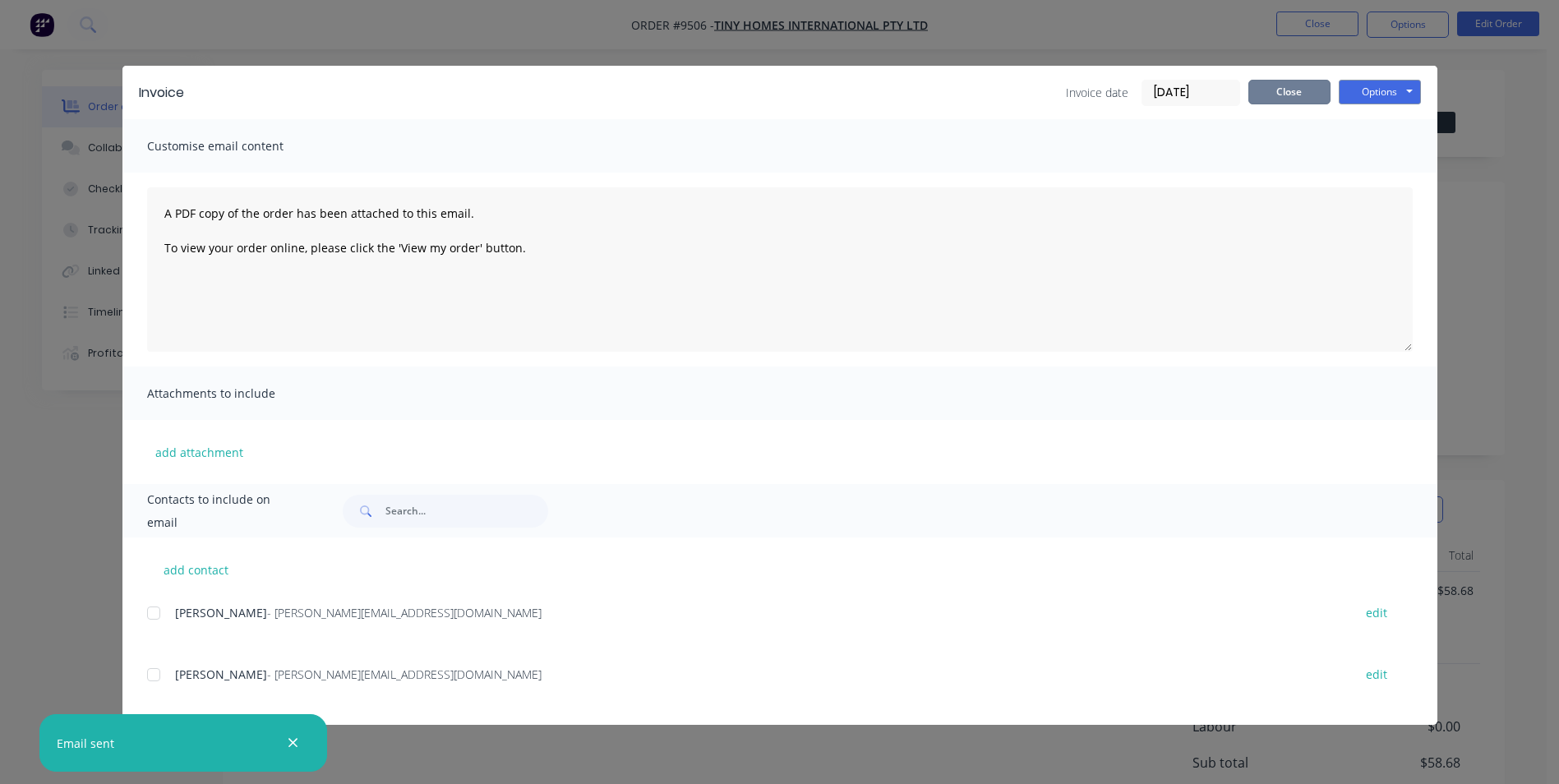
click at [1303, 90] on button "Close" at bounding box center [1289, 92] width 83 height 25
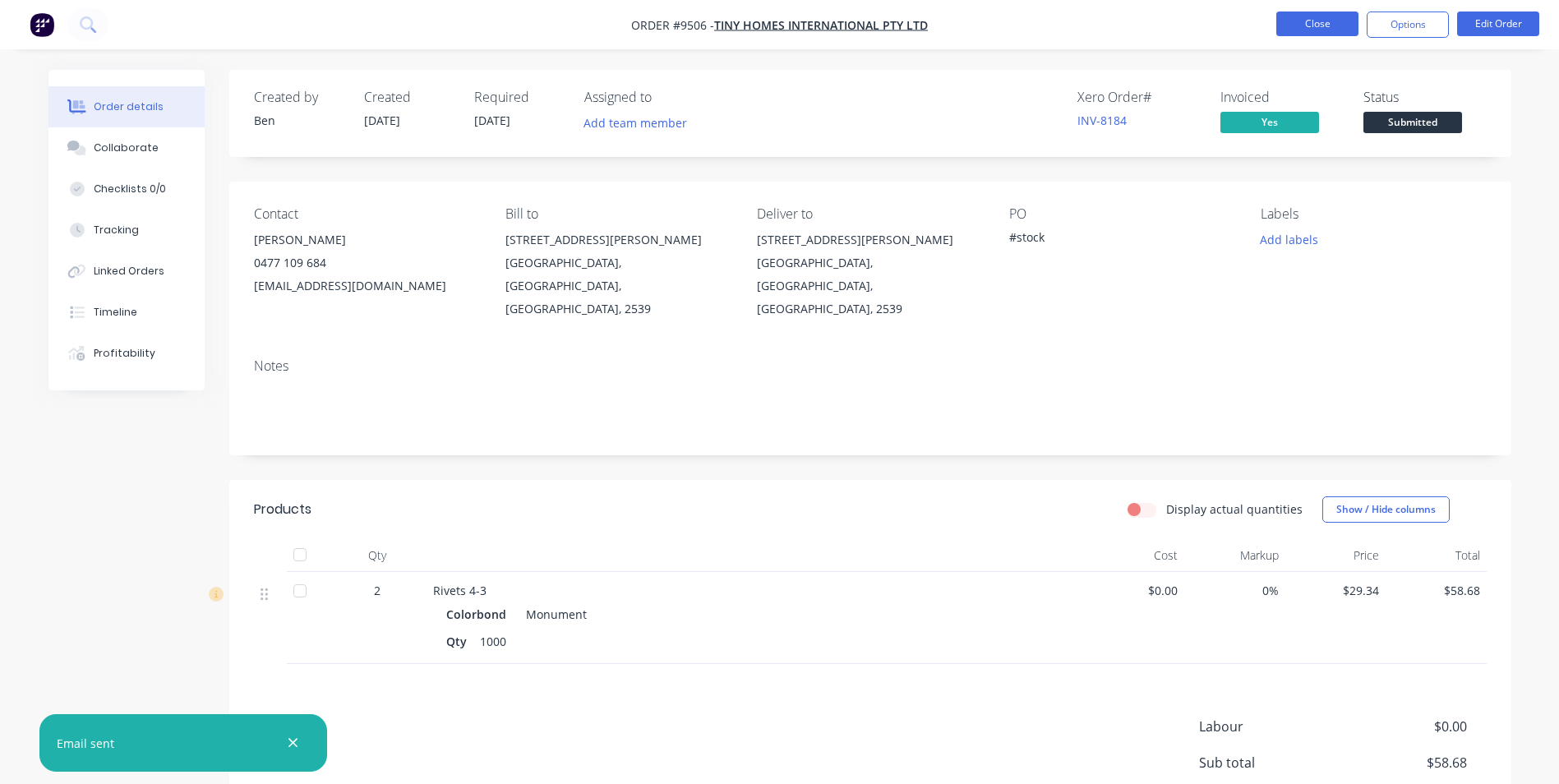
click at [1308, 31] on button "Close" at bounding box center [1317, 23] width 83 height 25
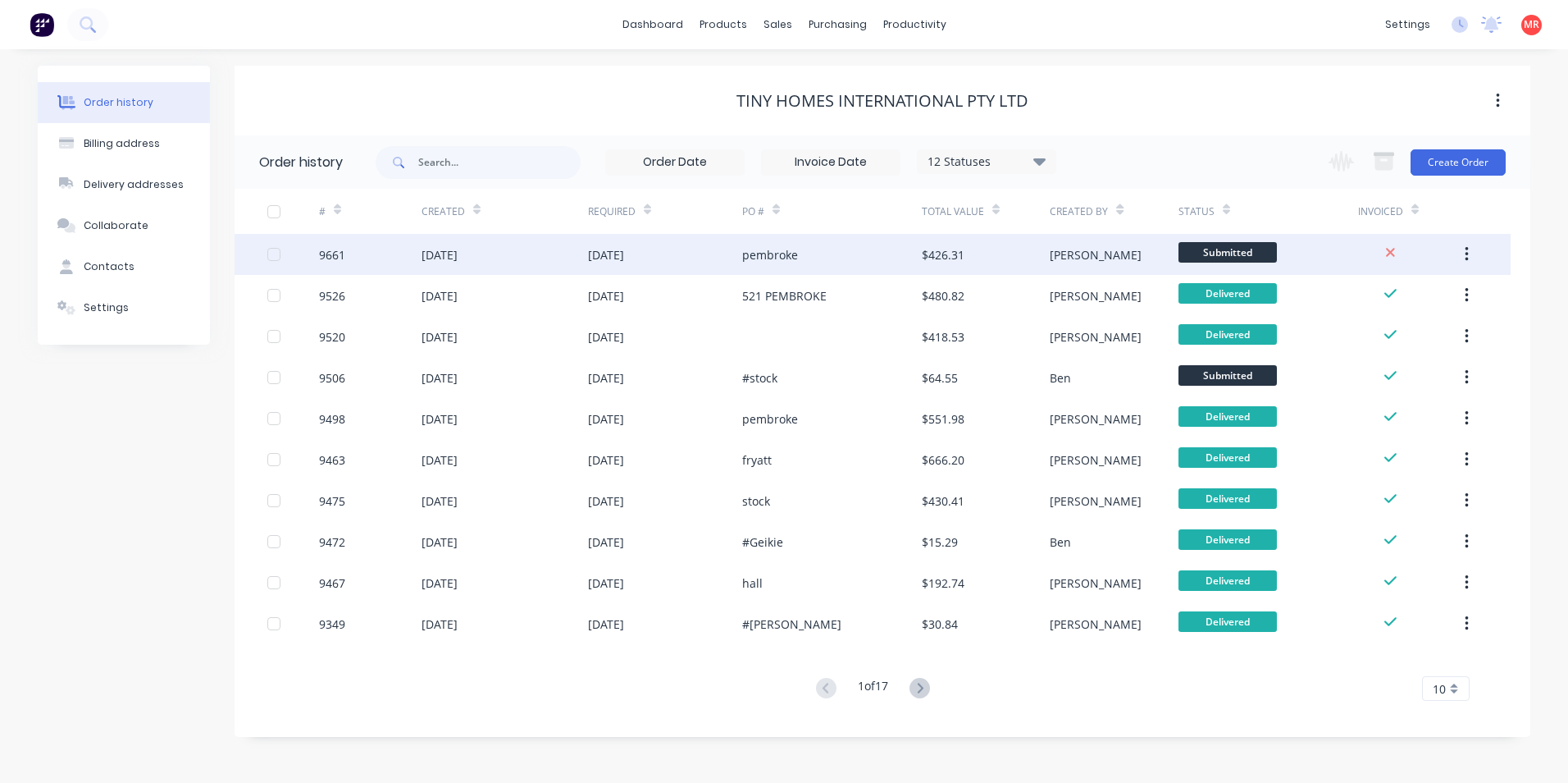
click at [1130, 244] on div "Matt" at bounding box center [1113, 254] width 128 height 41
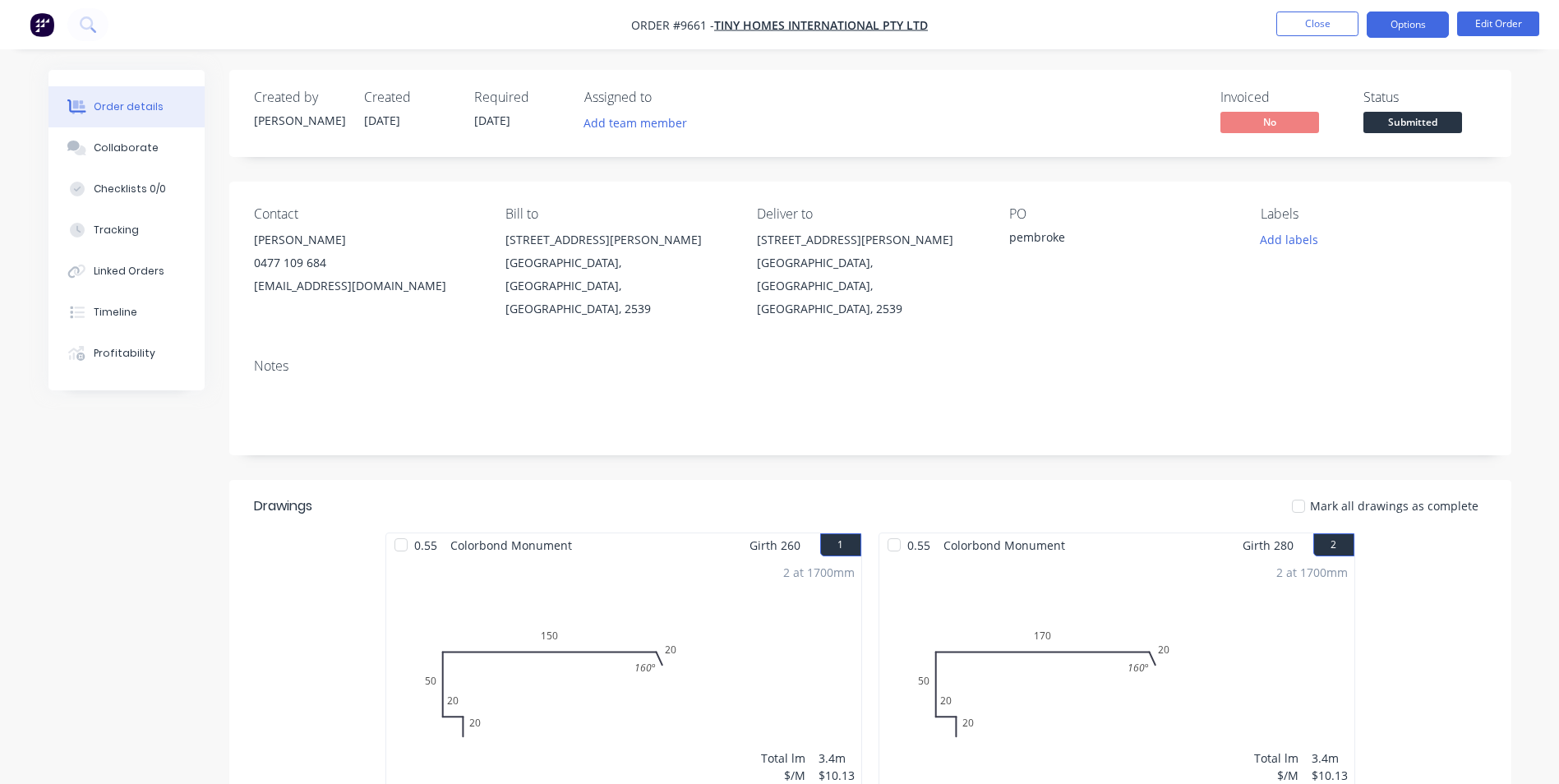
click at [1432, 28] on button "Options" at bounding box center [1408, 24] width 83 height 26
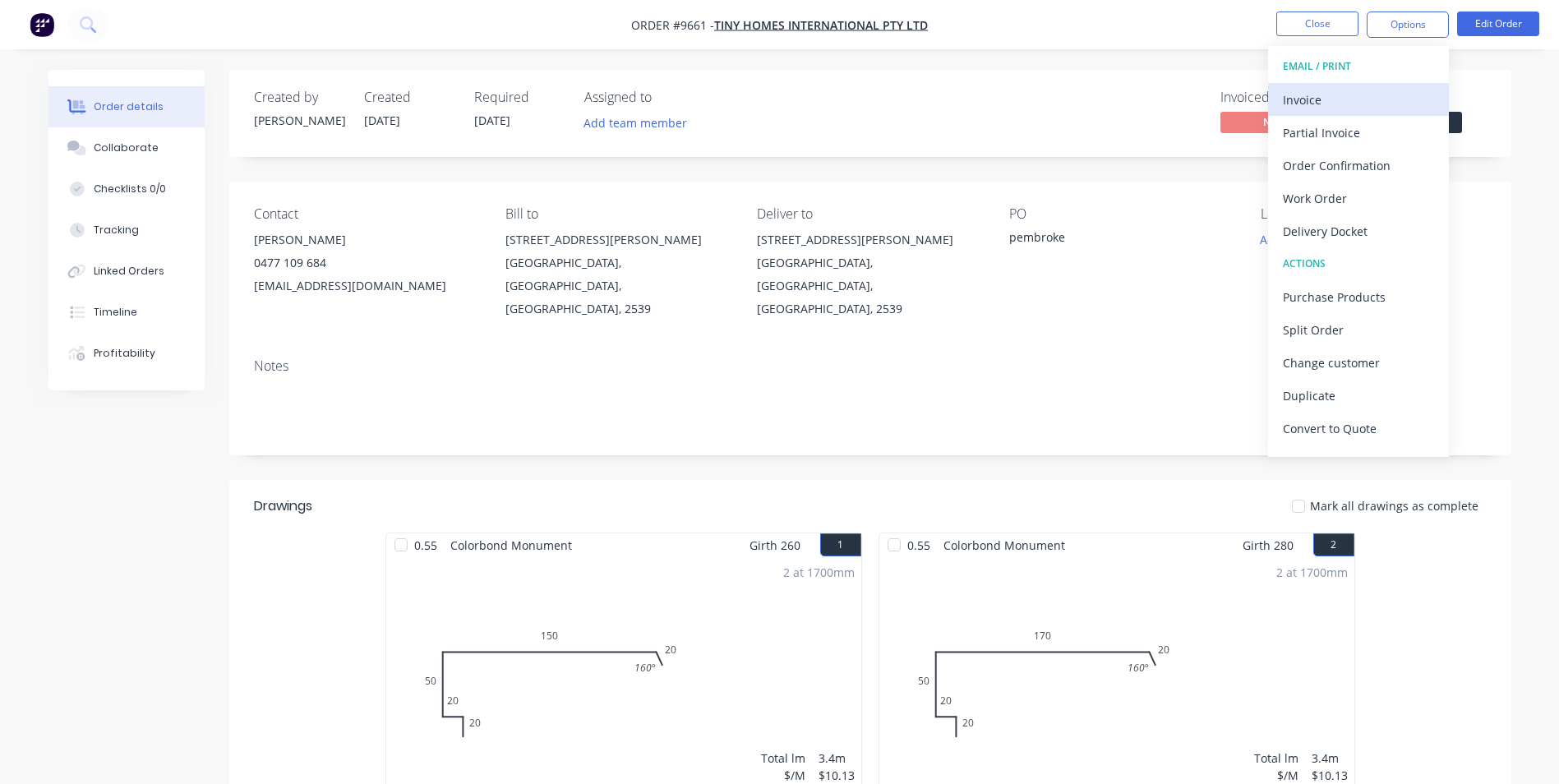
click at [1378, 91] on div "Invoice" at bounding box center [1358, 100] width 151 height 24
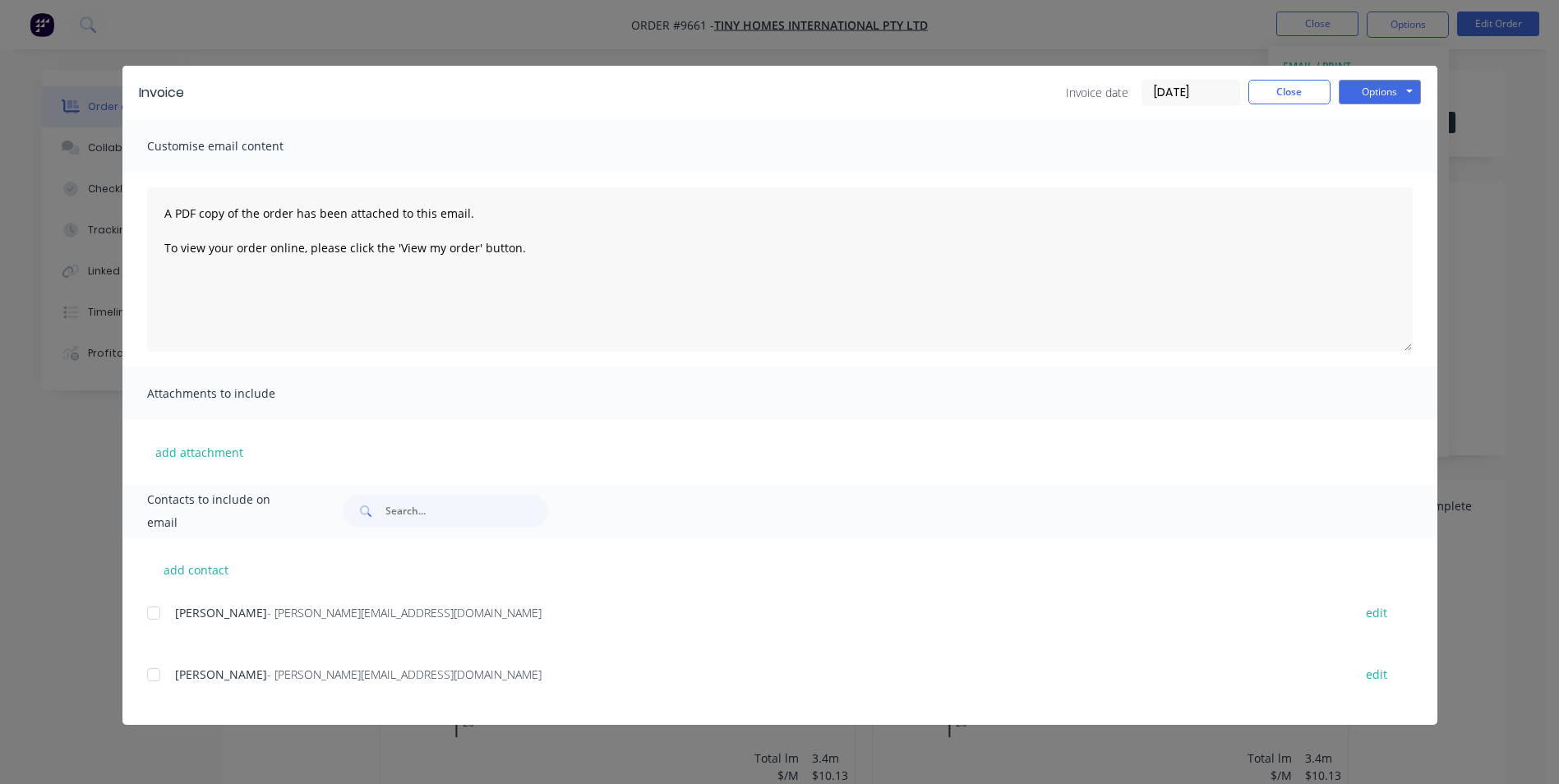
click at [161, 614] on div at bounding box center [153, 612] width 32 height 32
click at [1416, 87] on button "Options" at bounding box center [1379, 92] width 83 height 25
click at [1377, 169] on button "Email" at bounding box center [1390, 174] width 105 height 27
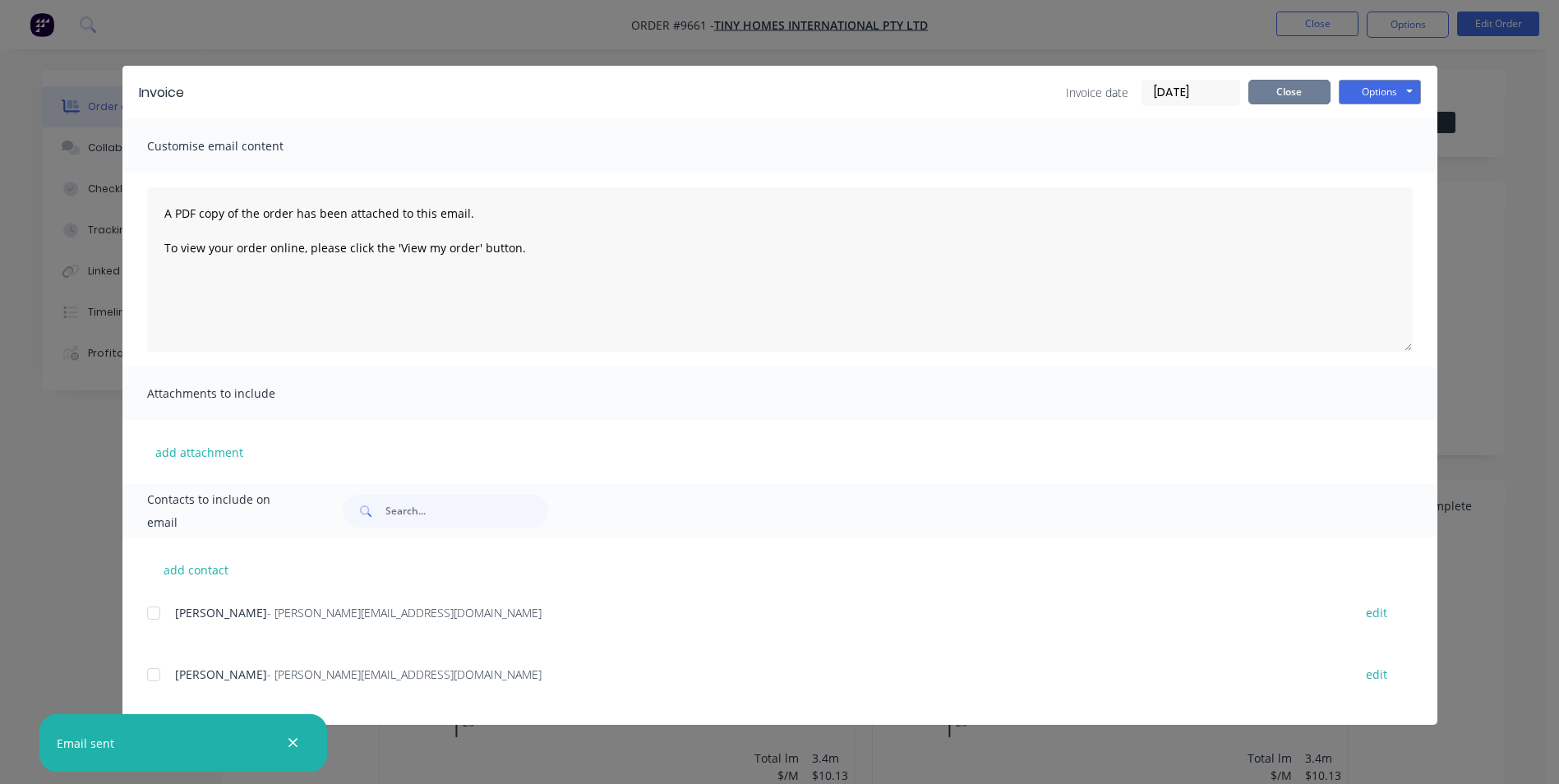
click at [1307, 92] on button "Close" at bounding box center [1289, 92] width 83 height 25
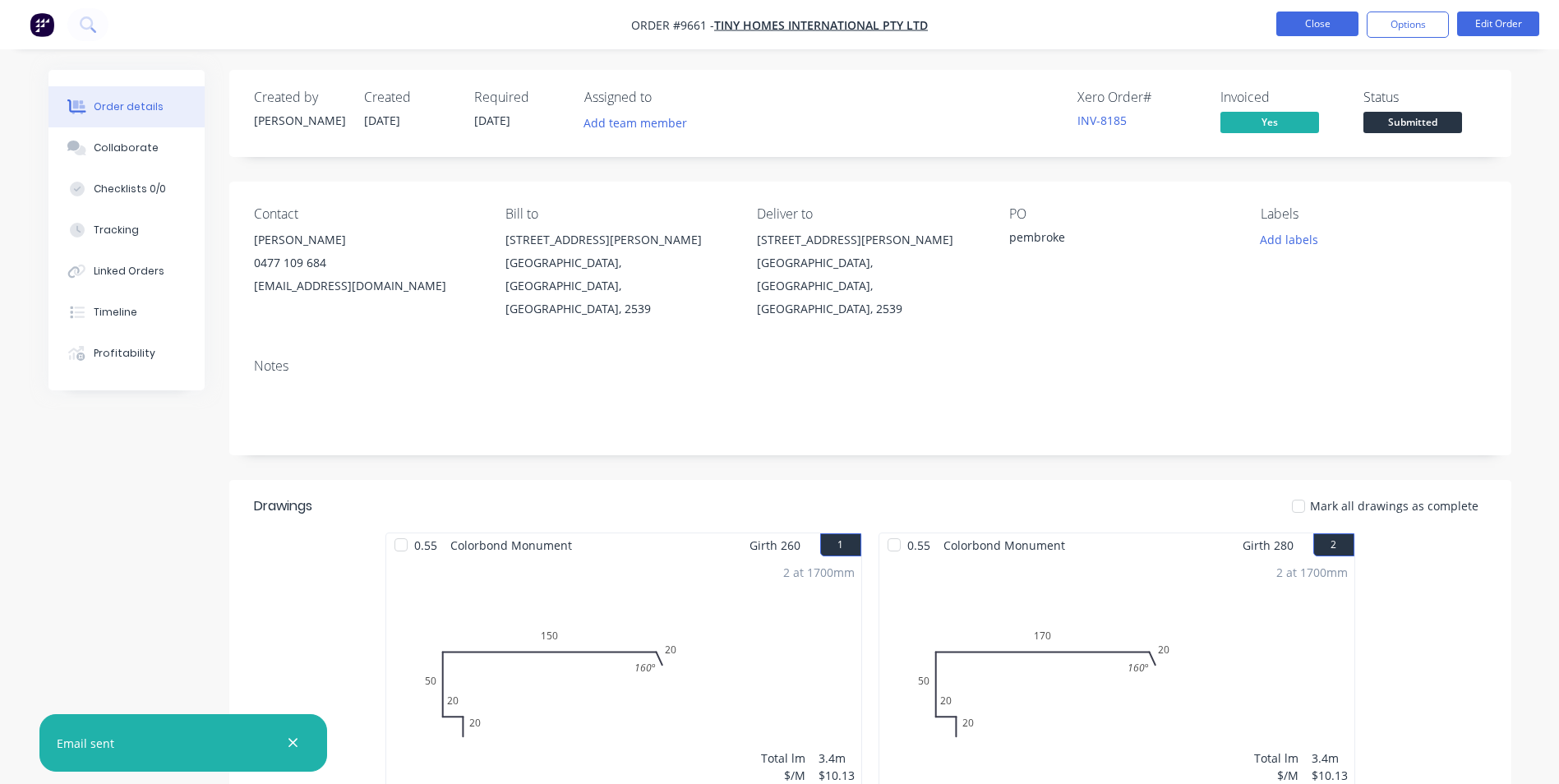
click at [1308, 28] on button "Close" at bounding box center [1317, 23] width 83 height 25
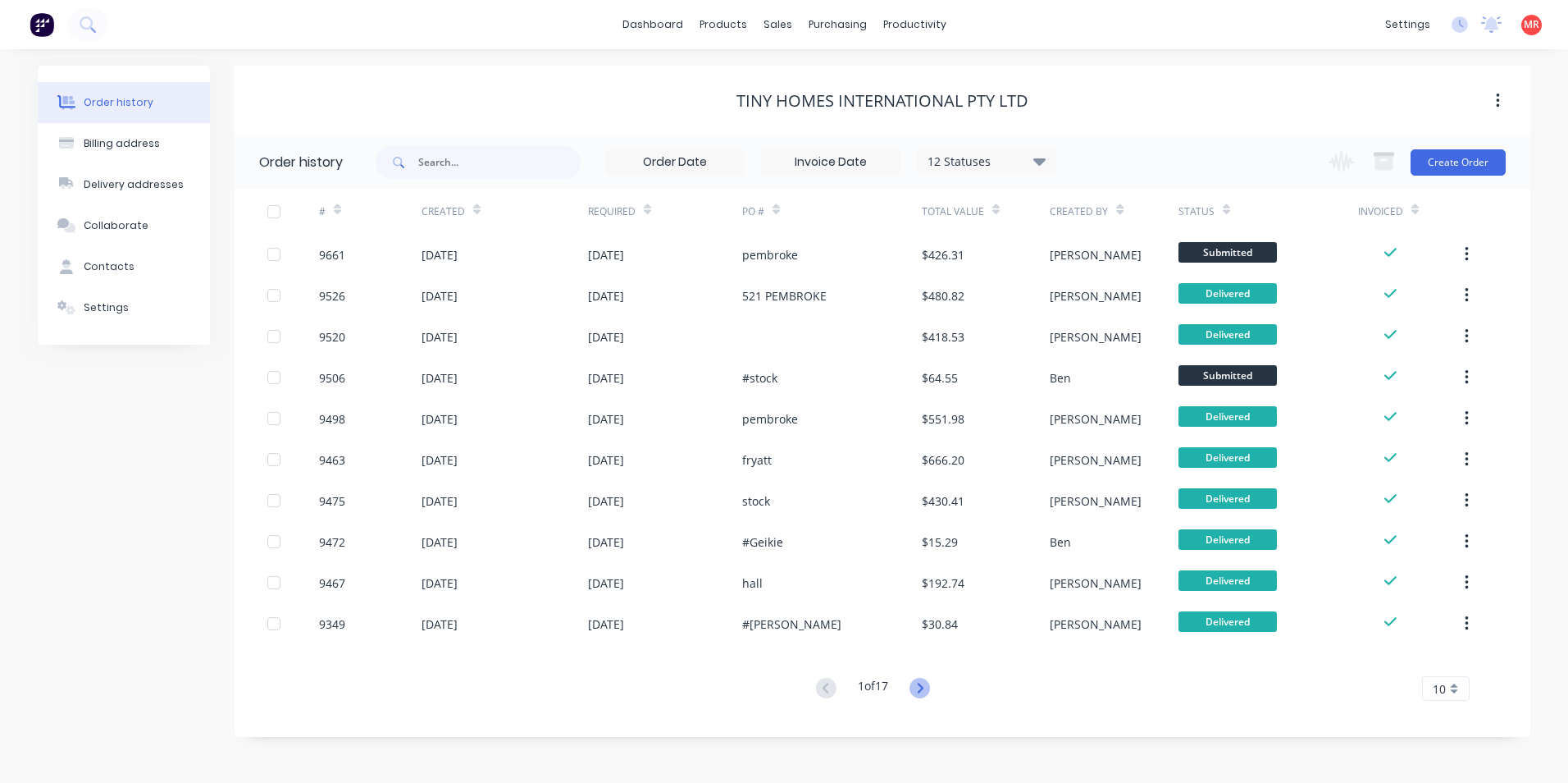
click at [915, 684] on icon at bounding box center [920, 688] width 20 height 20
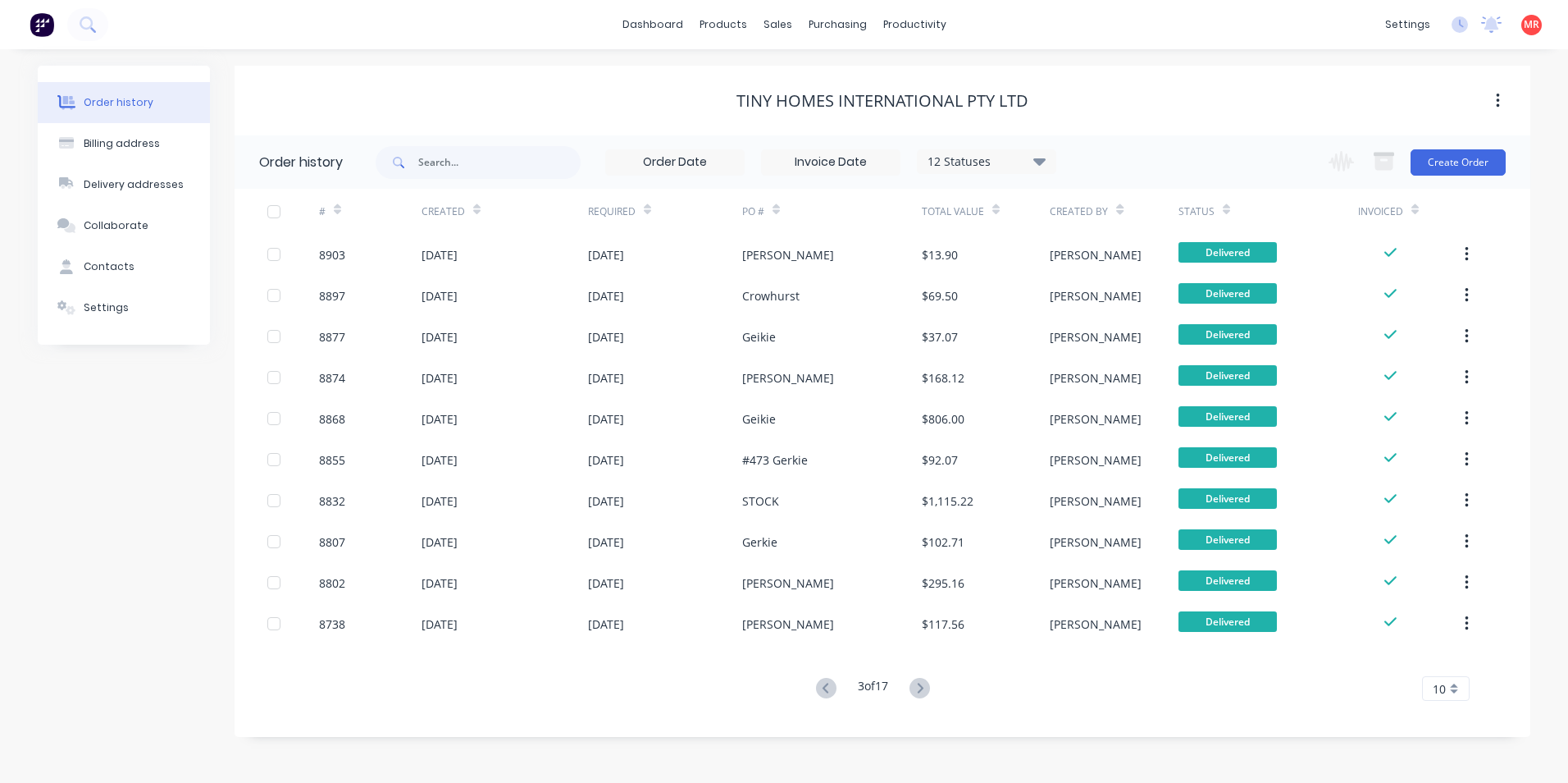
click at [915, 684] on icon at bounding box center [920, 688] width 20 height 20
click at [916, 684] on icon at bounding box center [920, 688] width 20 height 20
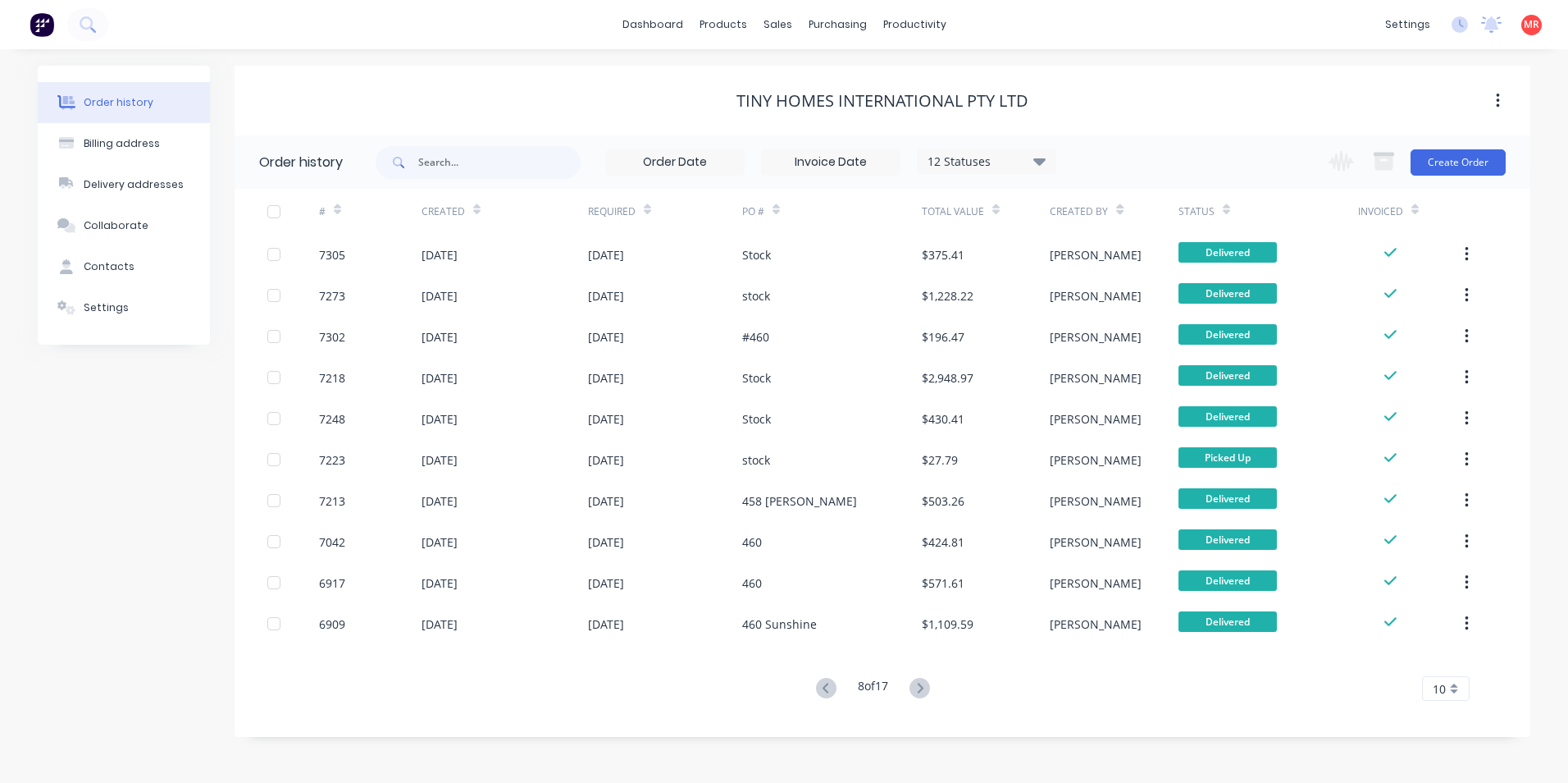
click at [916, 684] on icon at bounding box center [920, 688] width 20 height 20
click at [821, 691] on icon at bounding box center [826, 688] width 20 height 20
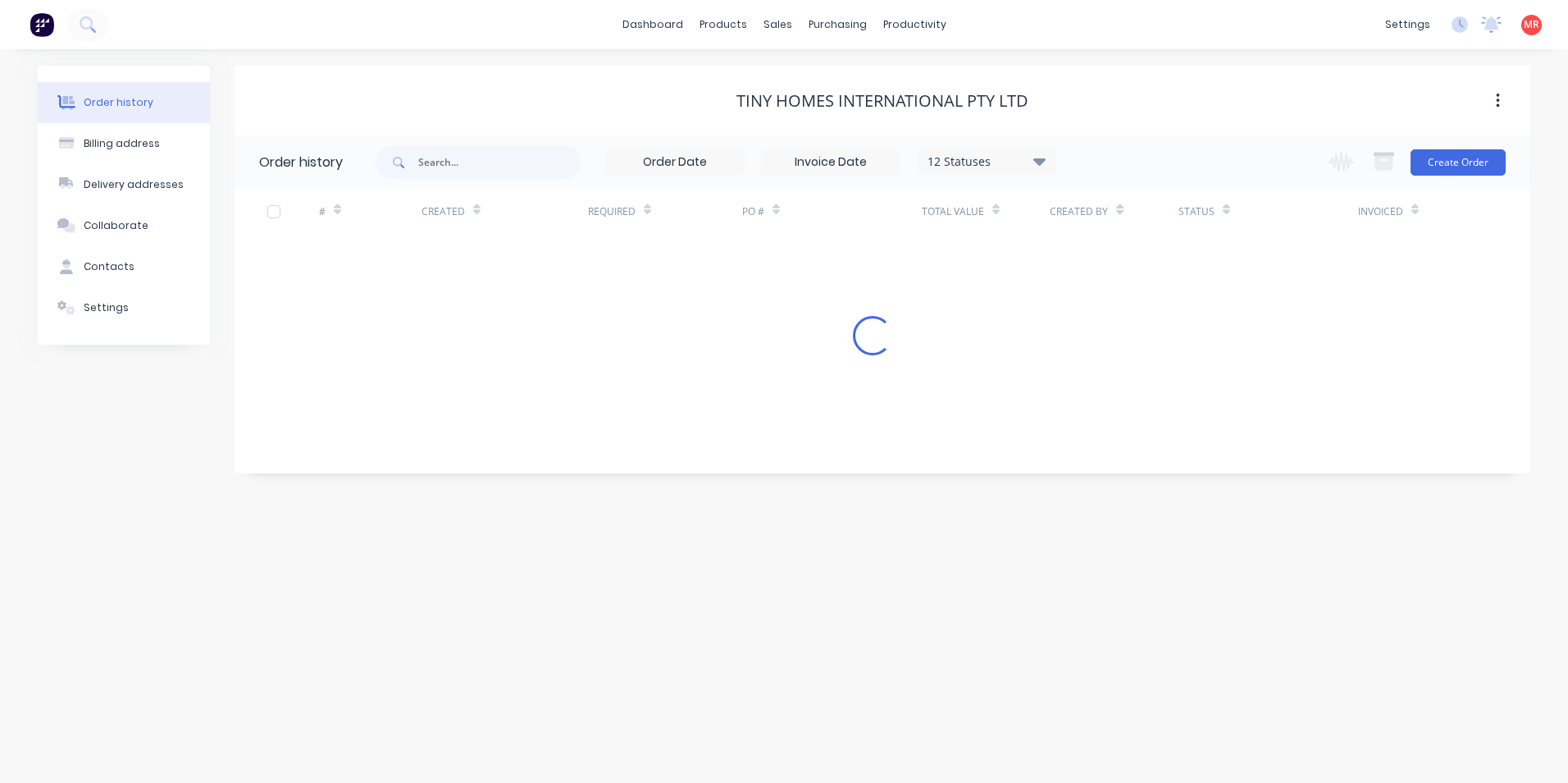
click at [821, 691] on div "Order history Billing address Delivery addresses Collaborate Contacts Settings …" at bounding box center [784, 416] width 1568 height 734
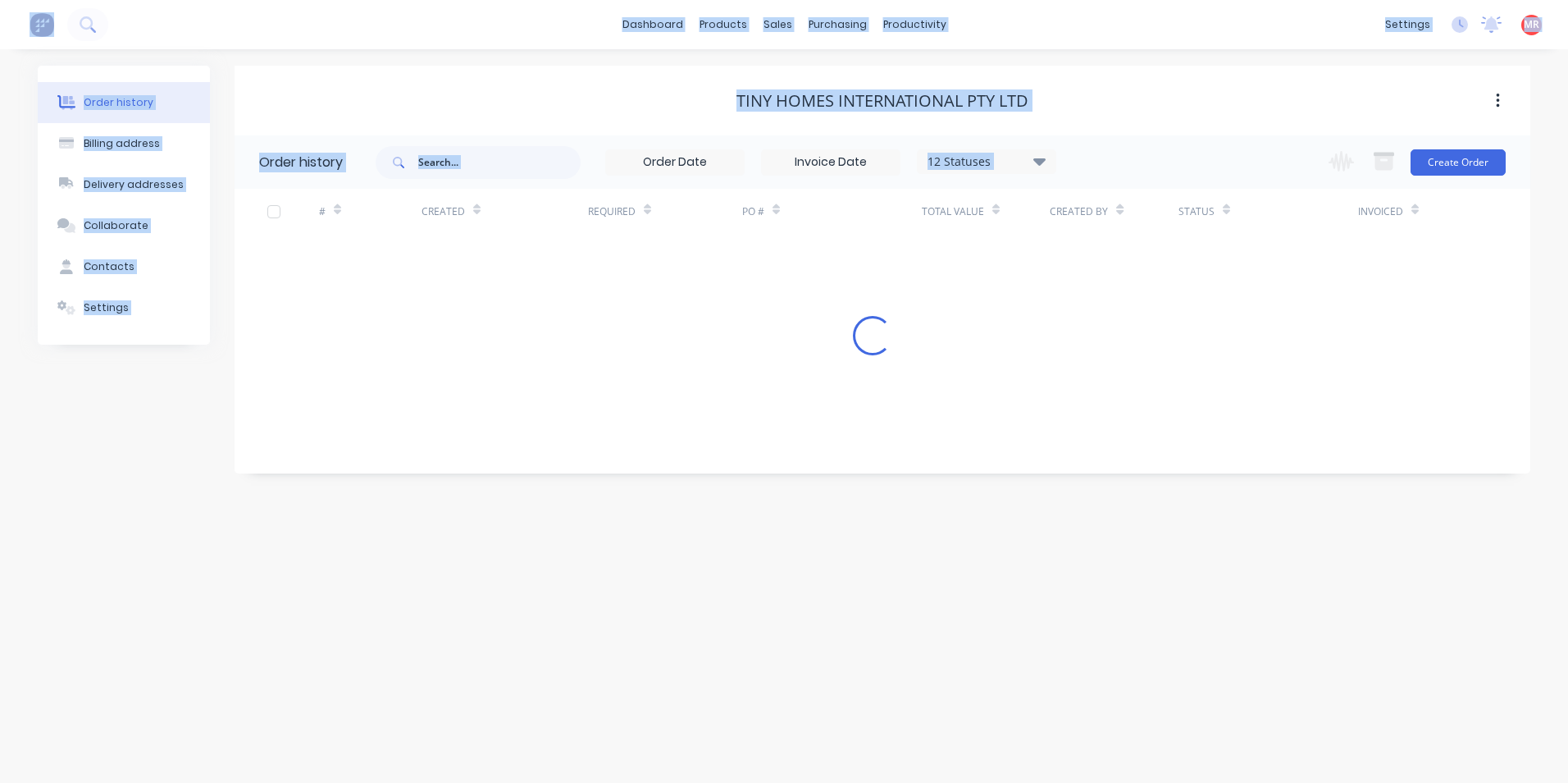
click at [821, 691] on div "Order history Billing address Delivery addresses Collaborate Contacts Settings …" at bounding box center [784, 416] width 1568 height 734
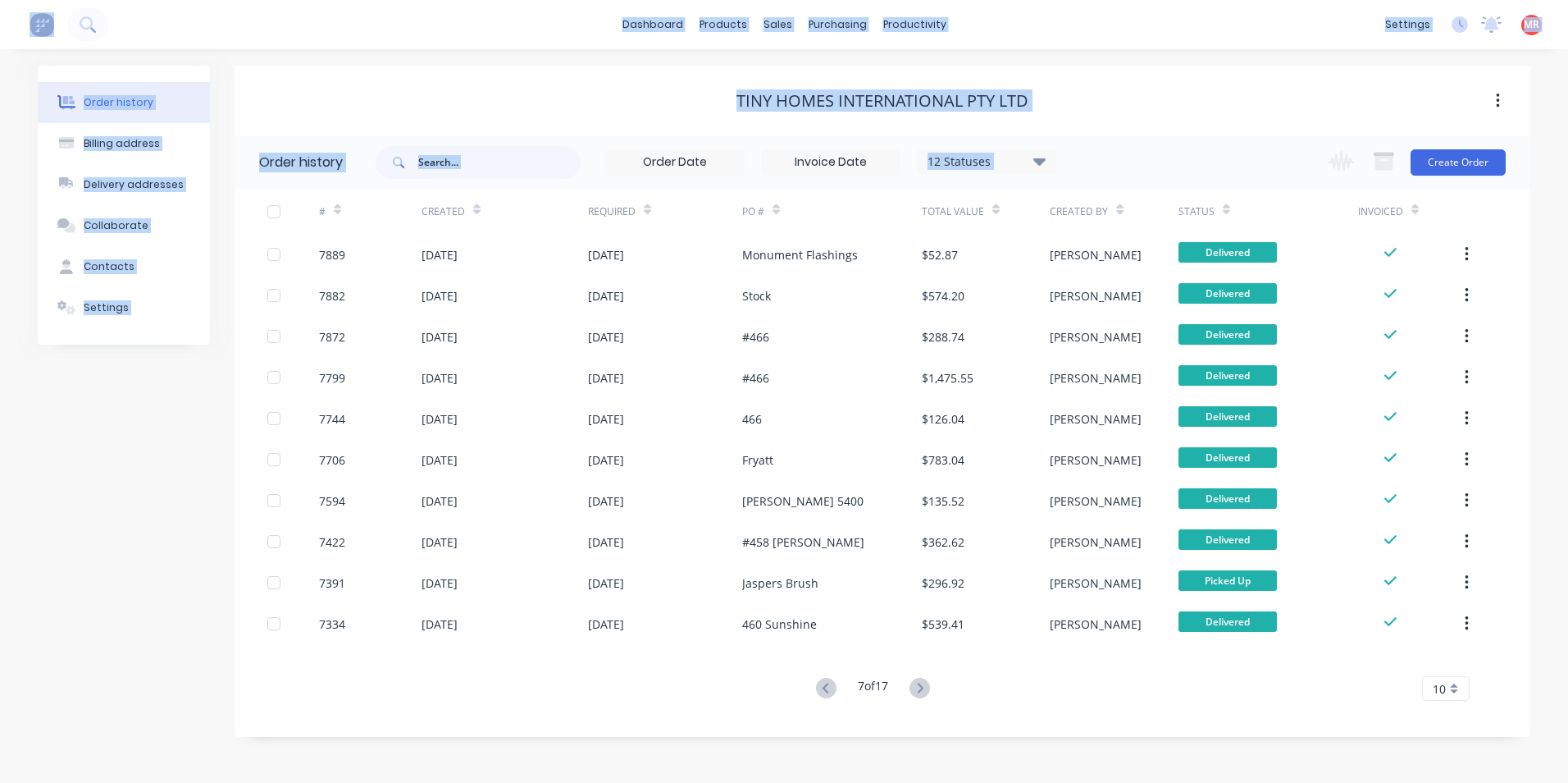
click at [821, 691] on icon at bounding box center [826, 688] width 20 height 20
click at [821, 691] on div "Order history Billing address Delivery addresses Collaborate Contacts Settings …" at bounding box center [784, 416] width 1568 height 734
click at [821, 691] on icon at bounding box center [826, 688] width 20 height 20
click at [821, 691] on div "Order history Billing address Delivery addresses Collaborate Contacts Settings …" at bounding box center [784, 416] width 1568 height 734
click at [821, 691] on icon at bounding box center [826, 688] width 20 height 20
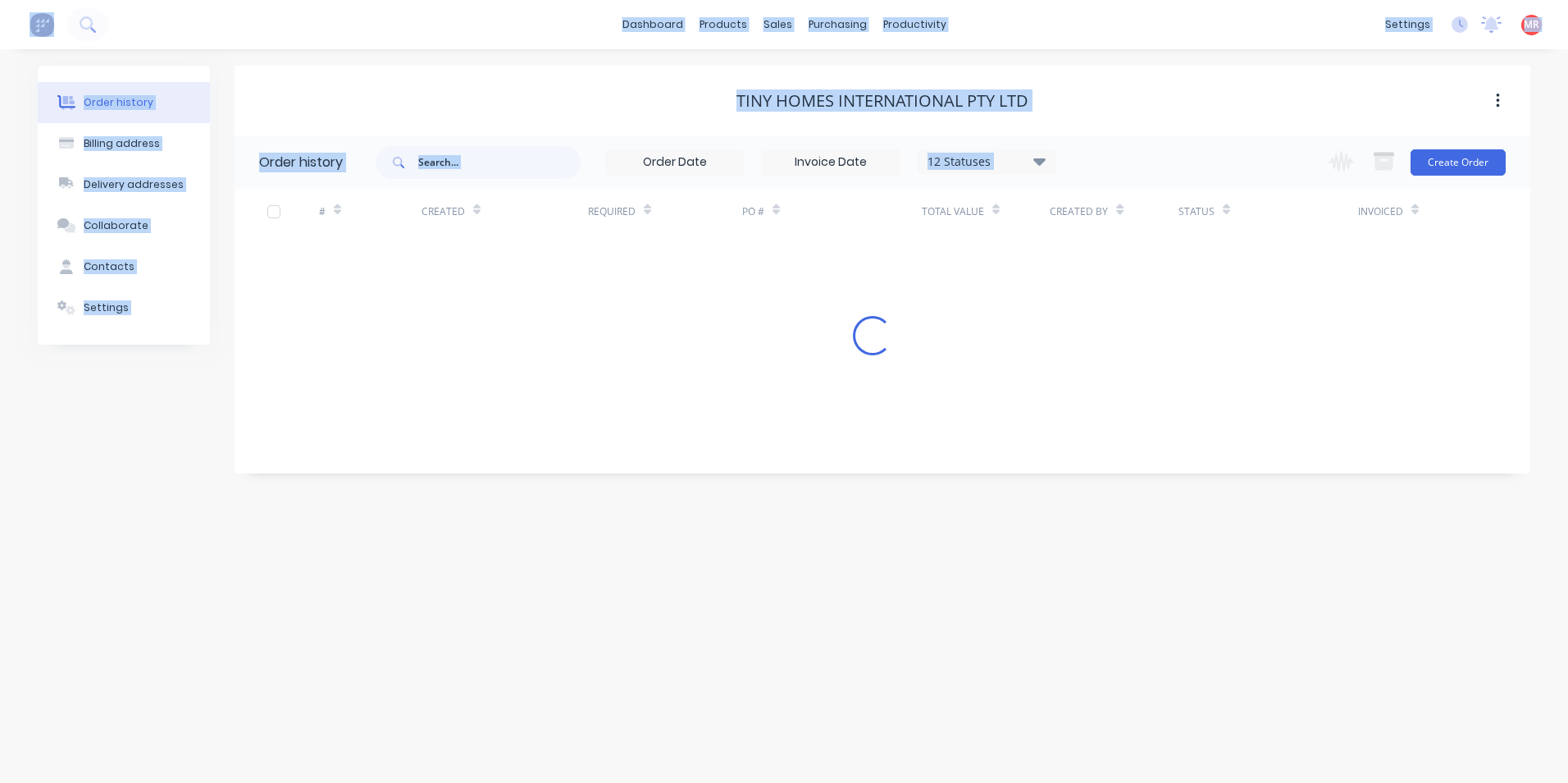
click at [821, 691] on div "Order history Billing address Delivery addresses Collaborate Contacts Settings …" at bounding box center [784, 416] width 1568 height 734
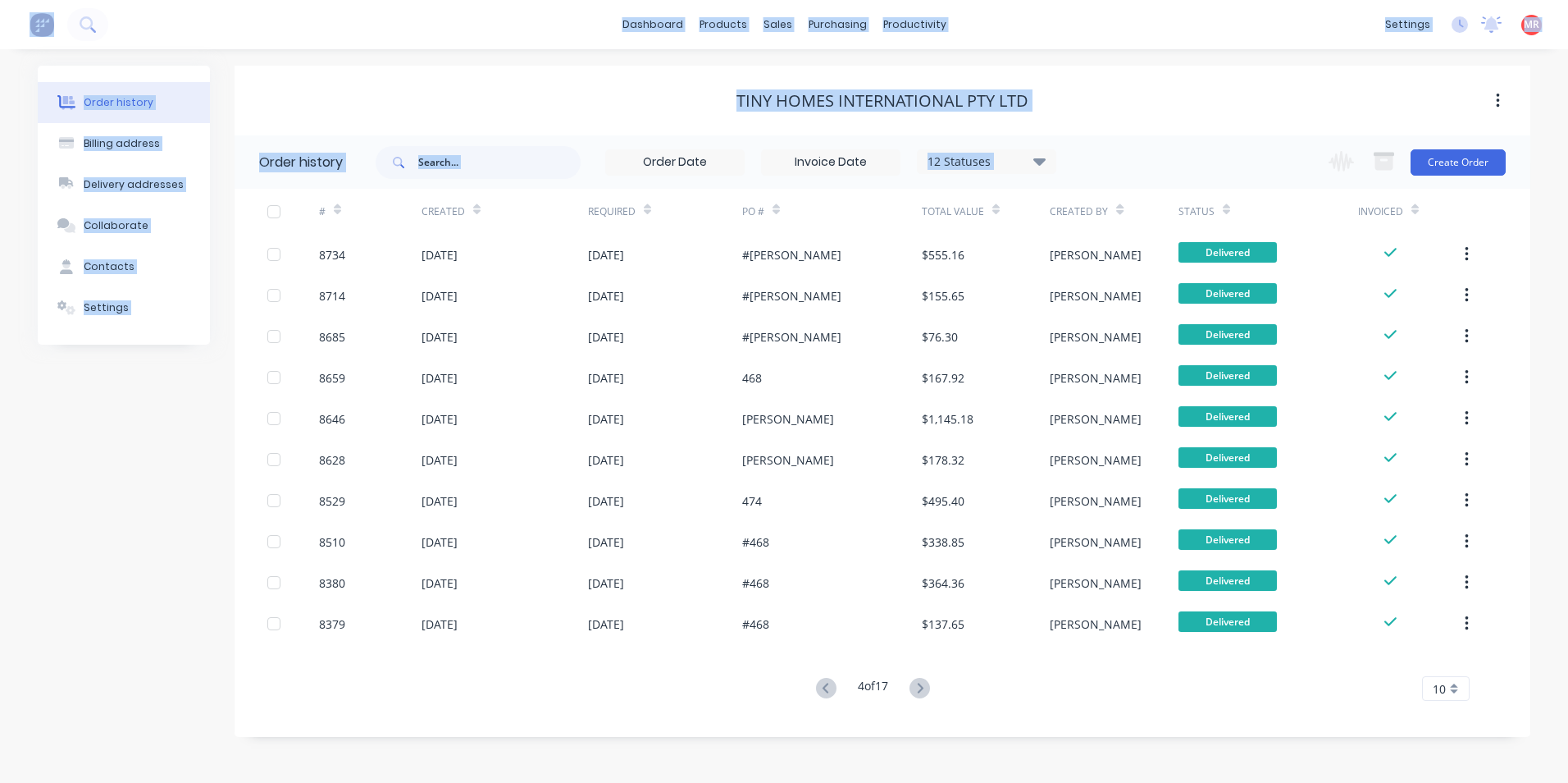
click at [821, 691] on icon at bounding box center [826, 688] width 20 height 20
click at [821, 691] on div "Order history Billing address Delivery addresses Collaborate Contacts Settings …" at bounding box center [784, 416] width 1568 height 734
click at [821, 691] on icon at bounding box center [826, 688] width 20 height 20
click at [821, 691] on div "Order history Billing address Delivery addresses Collaborate Contacts Settings …" at bounding box center [784, 416] width 1568 height 734
click at [821, 691] on icon at bounding box center [826, 688] width 20 height 20
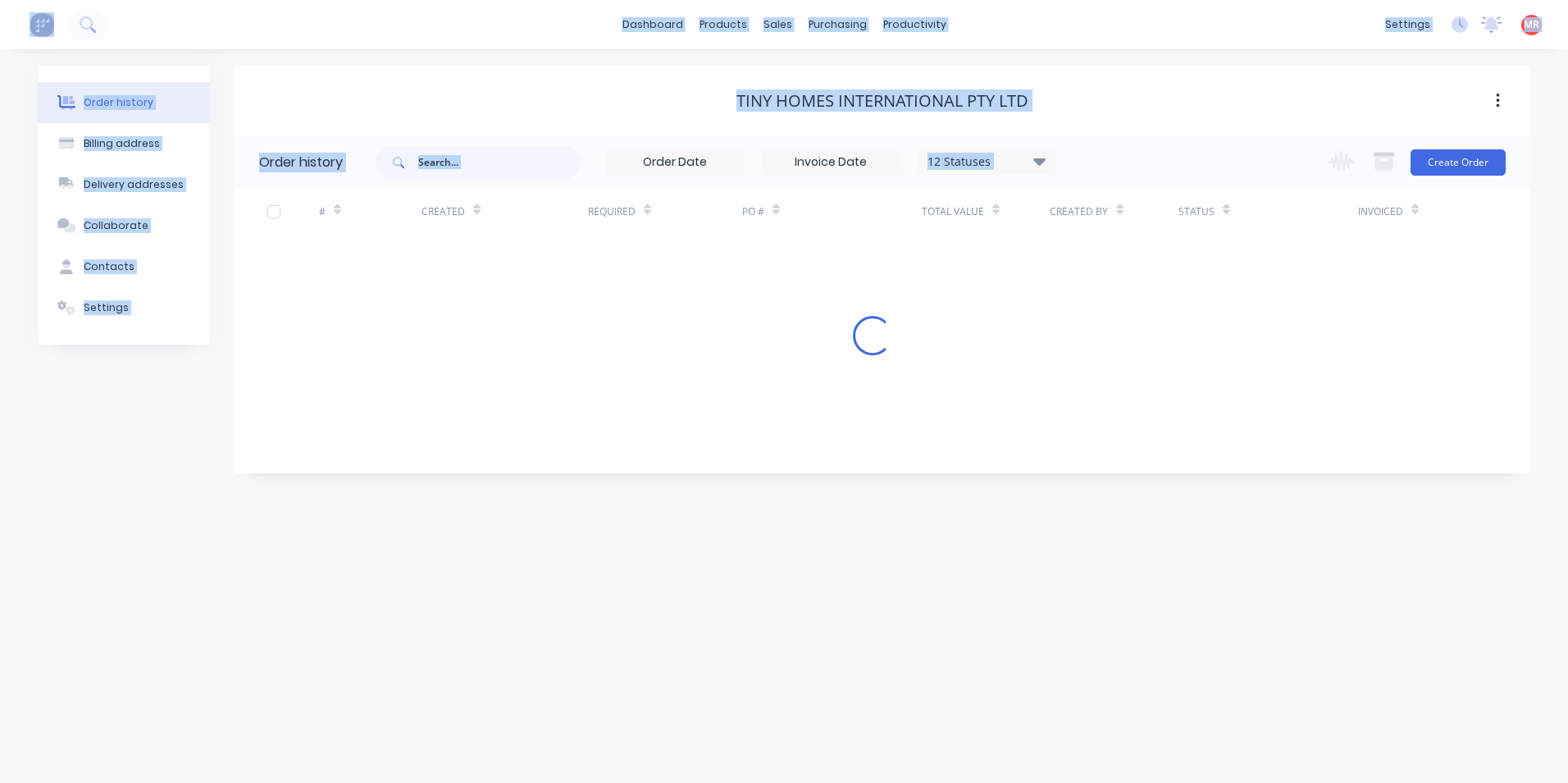
click at [821, 691] on div "Order history Billing address Delivery addresses Collaborate Contacts Settings …" at bounding box center [784, 416] width 1568 height 734
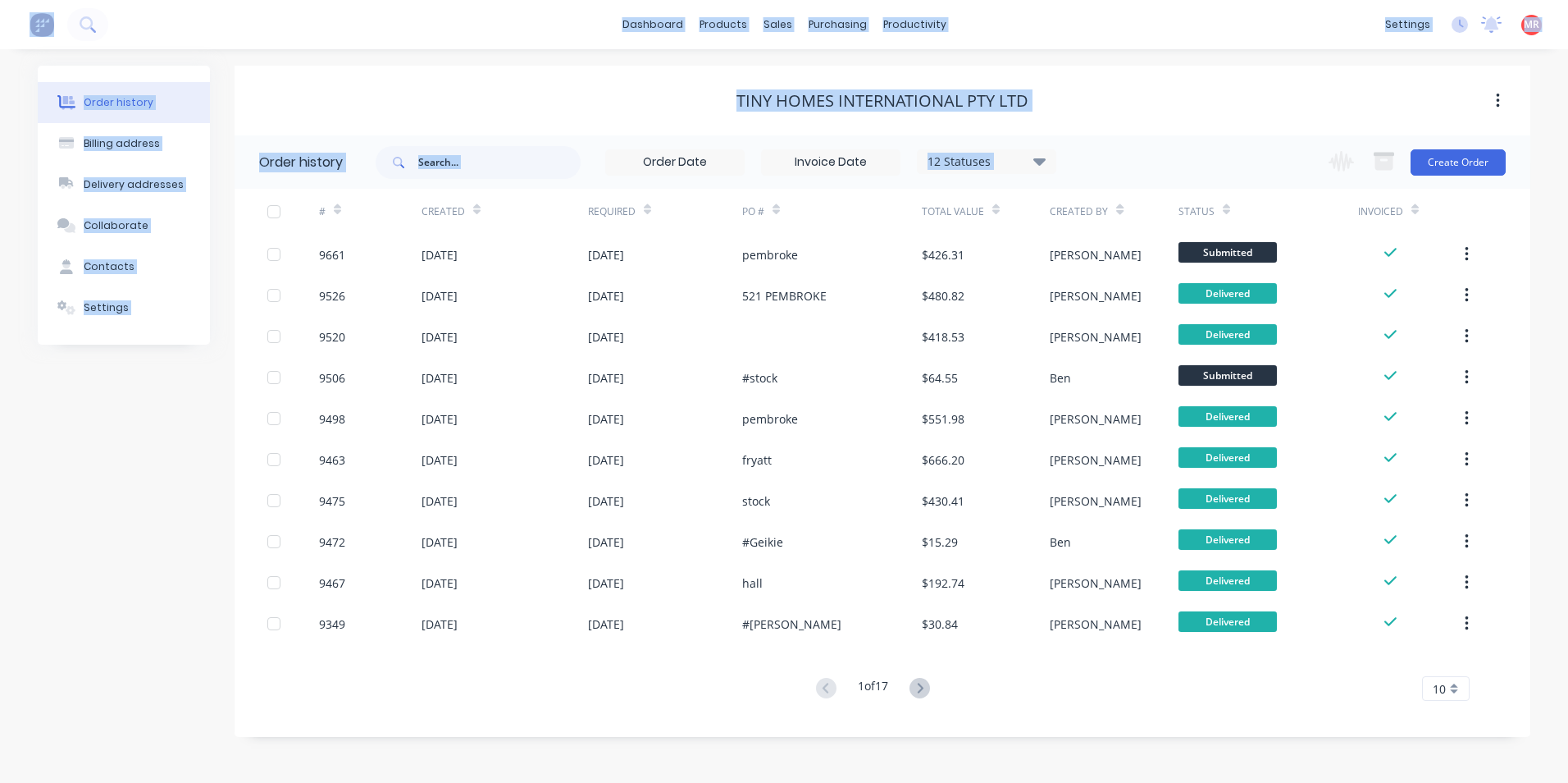
click at [1103, 706] on div "# Created Required PO # Total Value Created By Status Invoiced 9661 09 Sep 2025…" at bounding box center [872, 455] width 1276 height 532
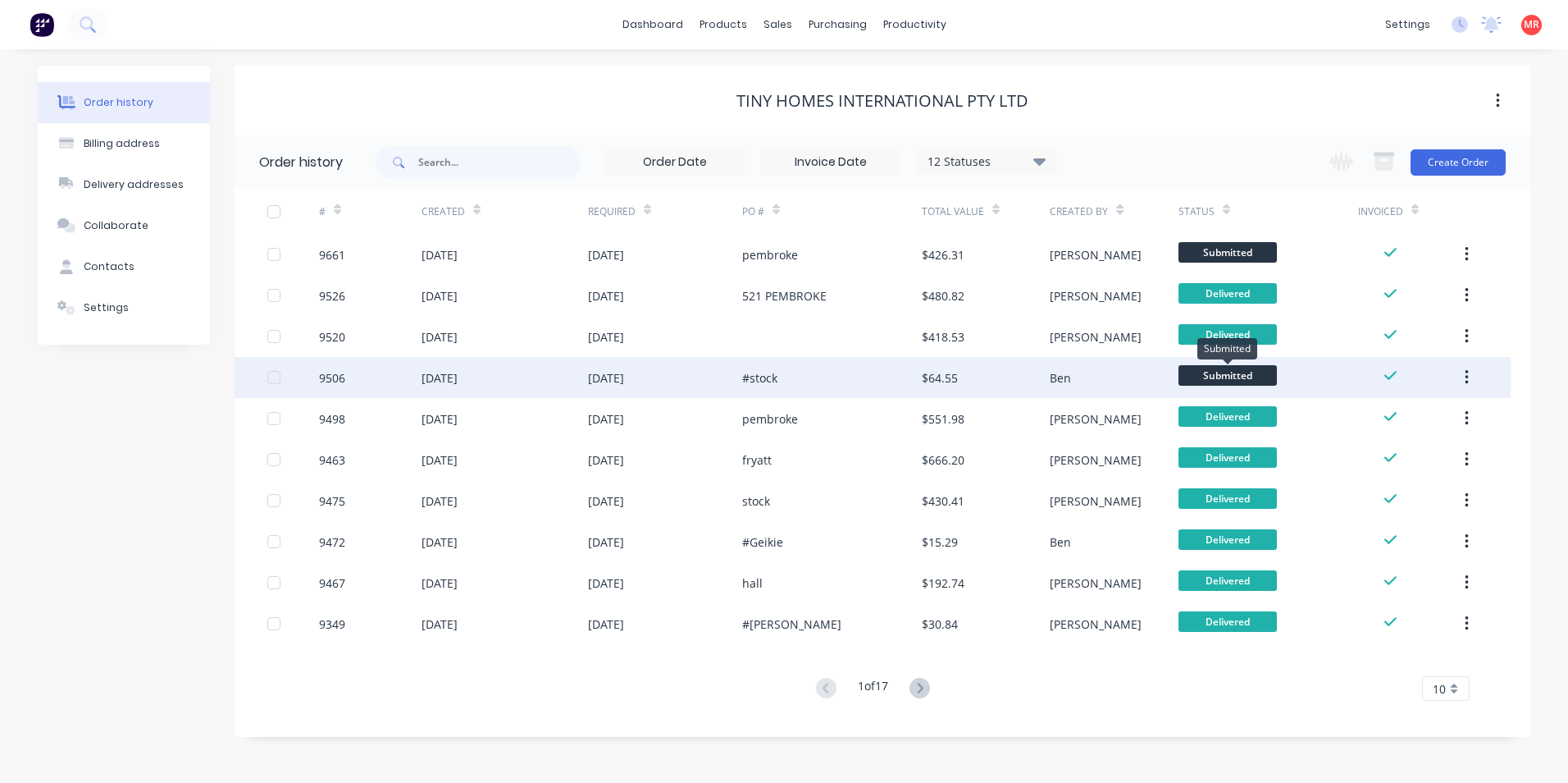
click at [1255, 385] on span "Submitted" at bounding box center [1227, 375] width 98 height 20
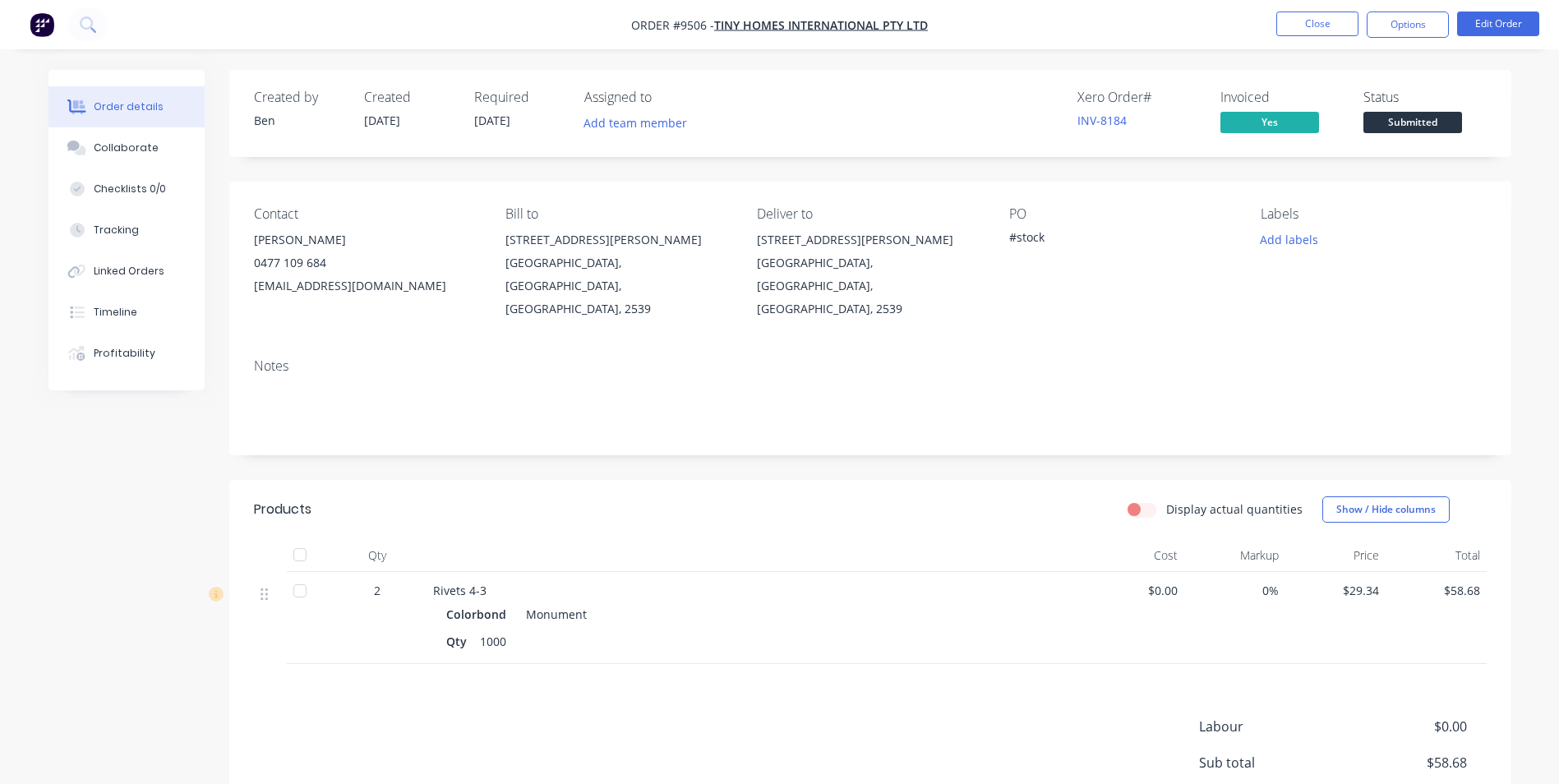
click at [1398, 122] on span "Submitted" at bounding box center [1412, 122] width 98 height 20
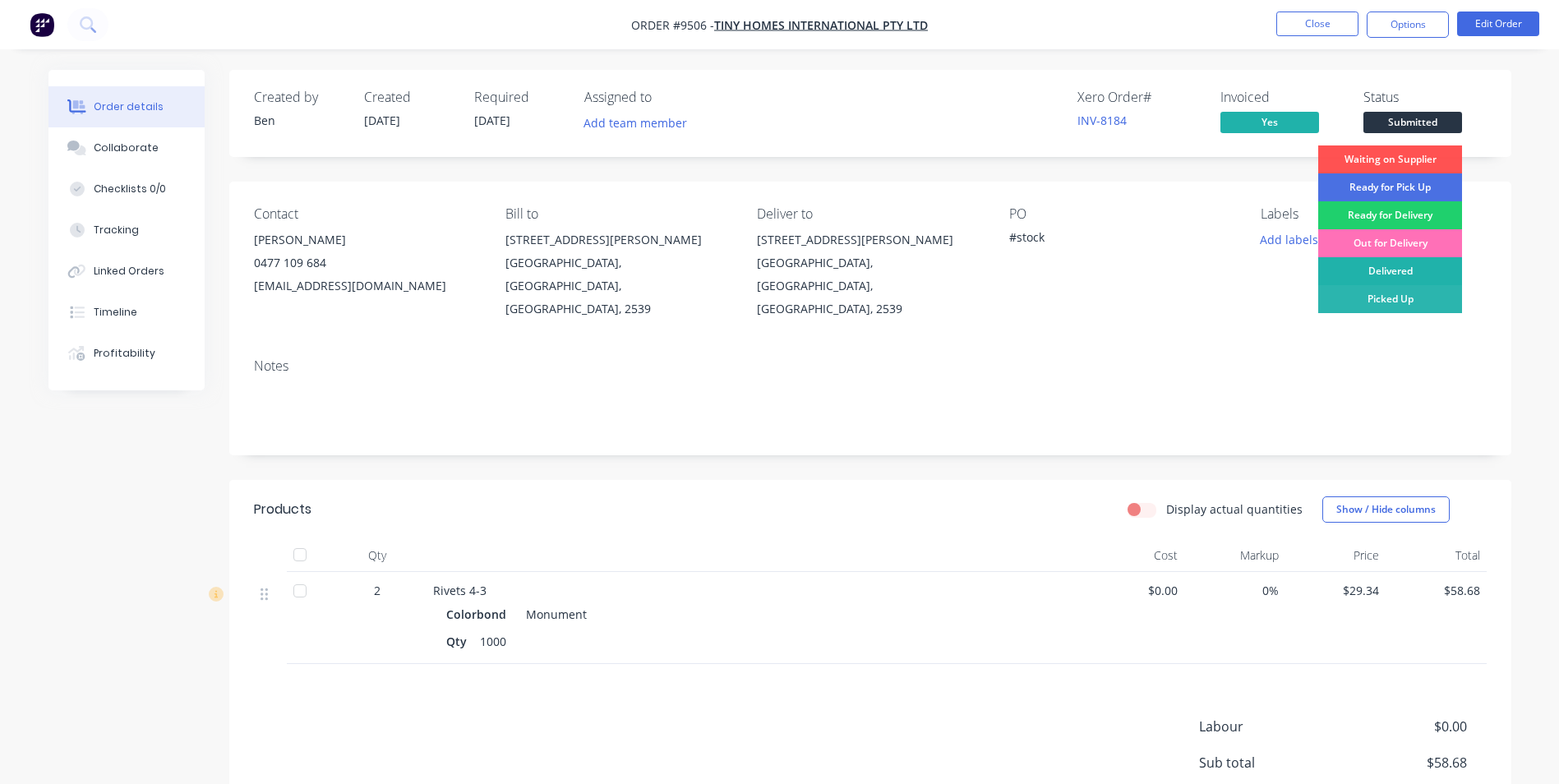
click at [1394, 276] on div "Delivered" at bounding box center [1389, 271] width 144 height 28
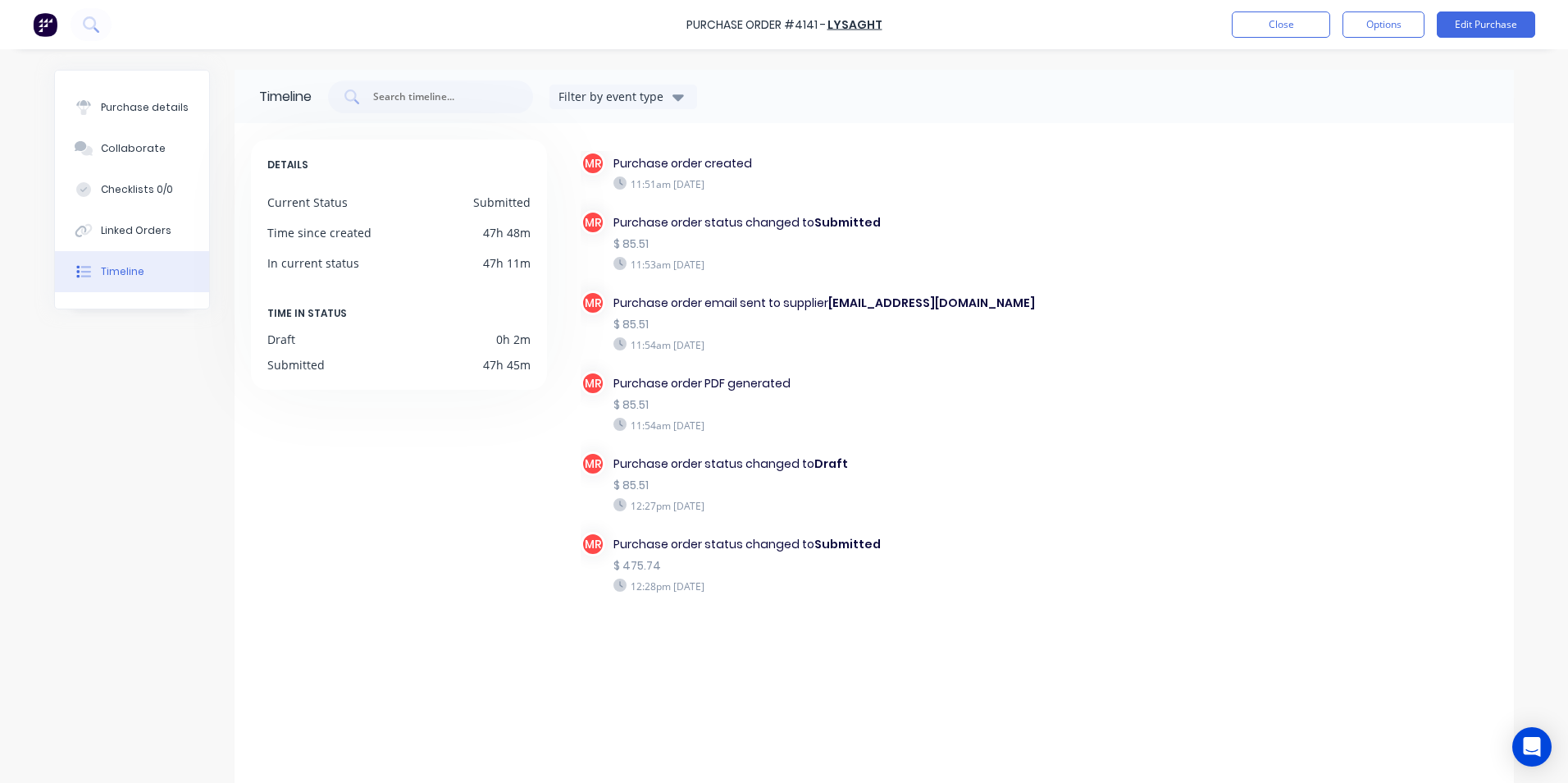
click at [40, 26] on img at bounding box center [44, 24] width 25 height 25
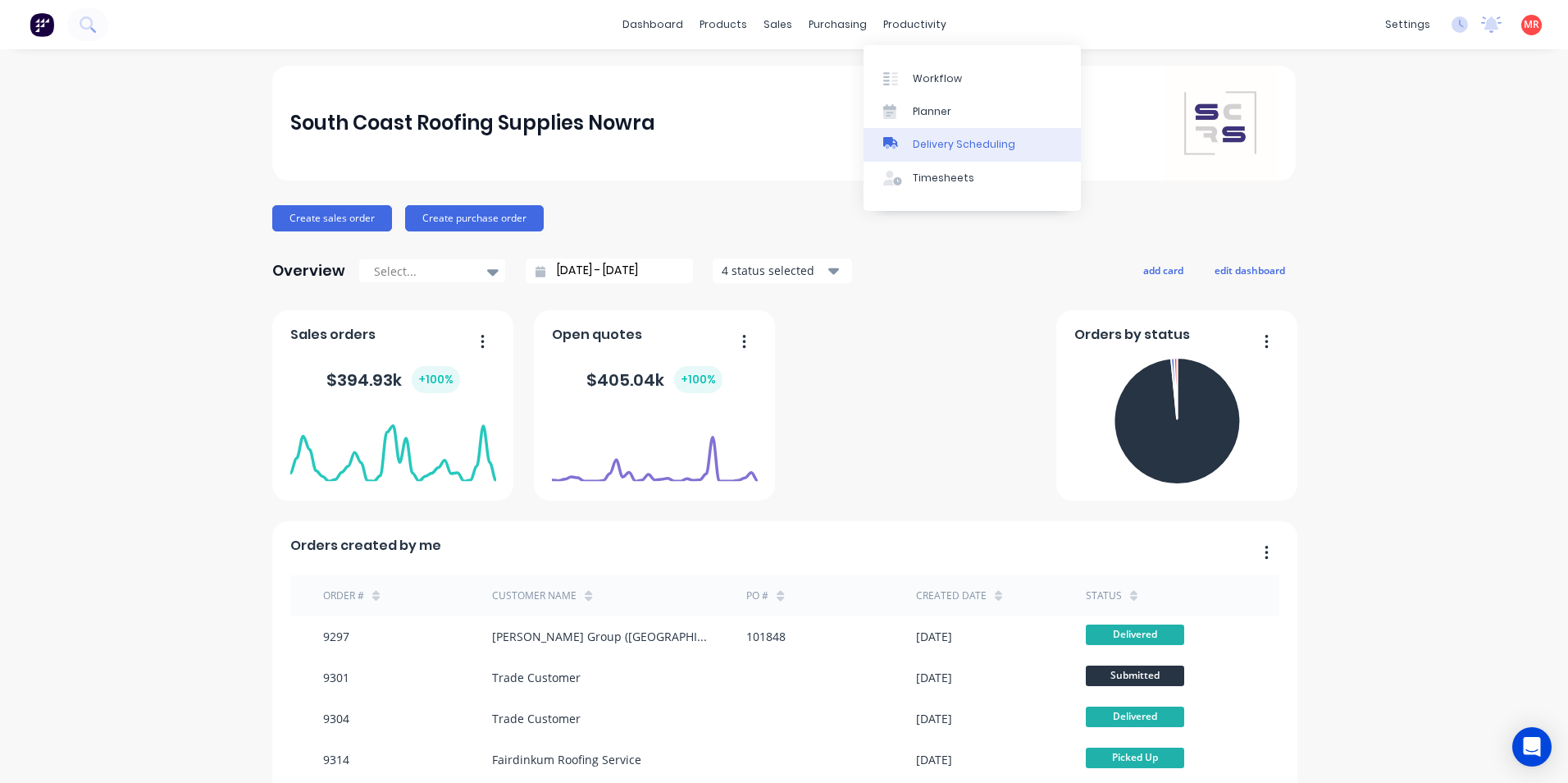
click at [937, 148] on div "Delivery Scheduling" at bounding box center [964, 145] width 103 height 15
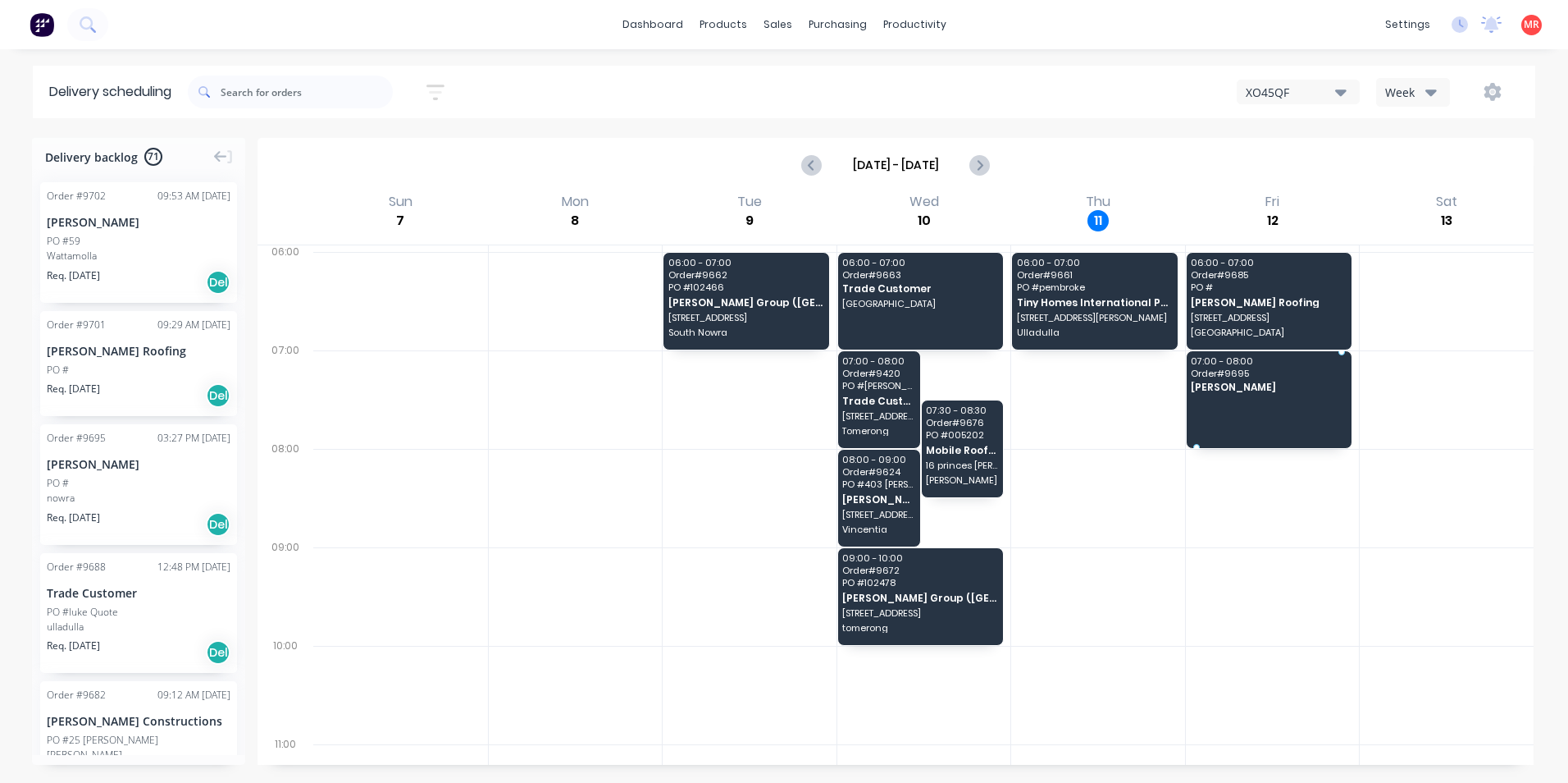
drag, startPoint x: 122, startPoint y: 505, endPoint x: 1227, endPoint y: 395, distance: 1110.5
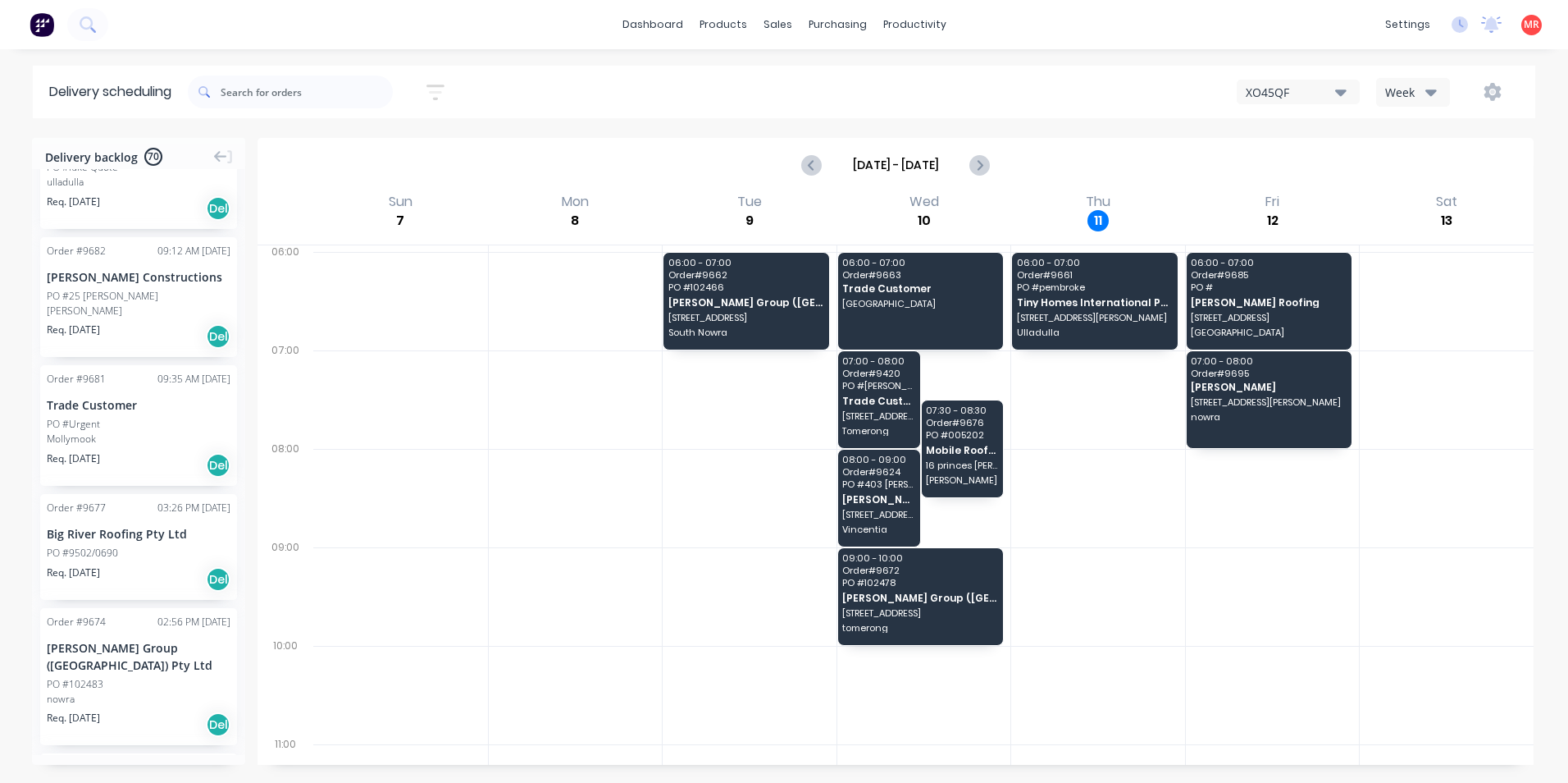
scroll to position [410, 0]
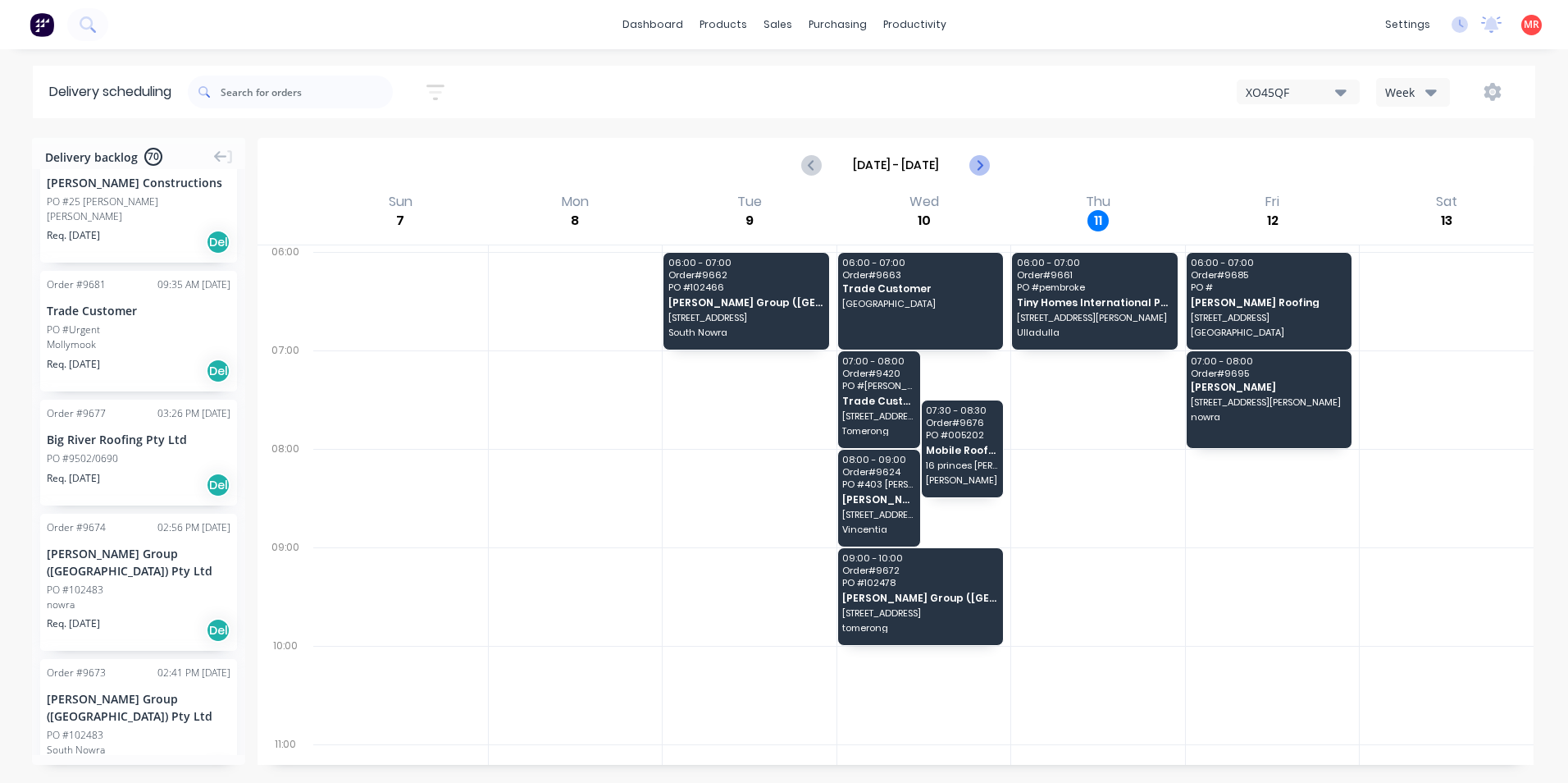
click at [985, 166] on icon "Next page" at bounding box center [979, 164] width 19 height 19
type input "Sep 14 - Sep 20"
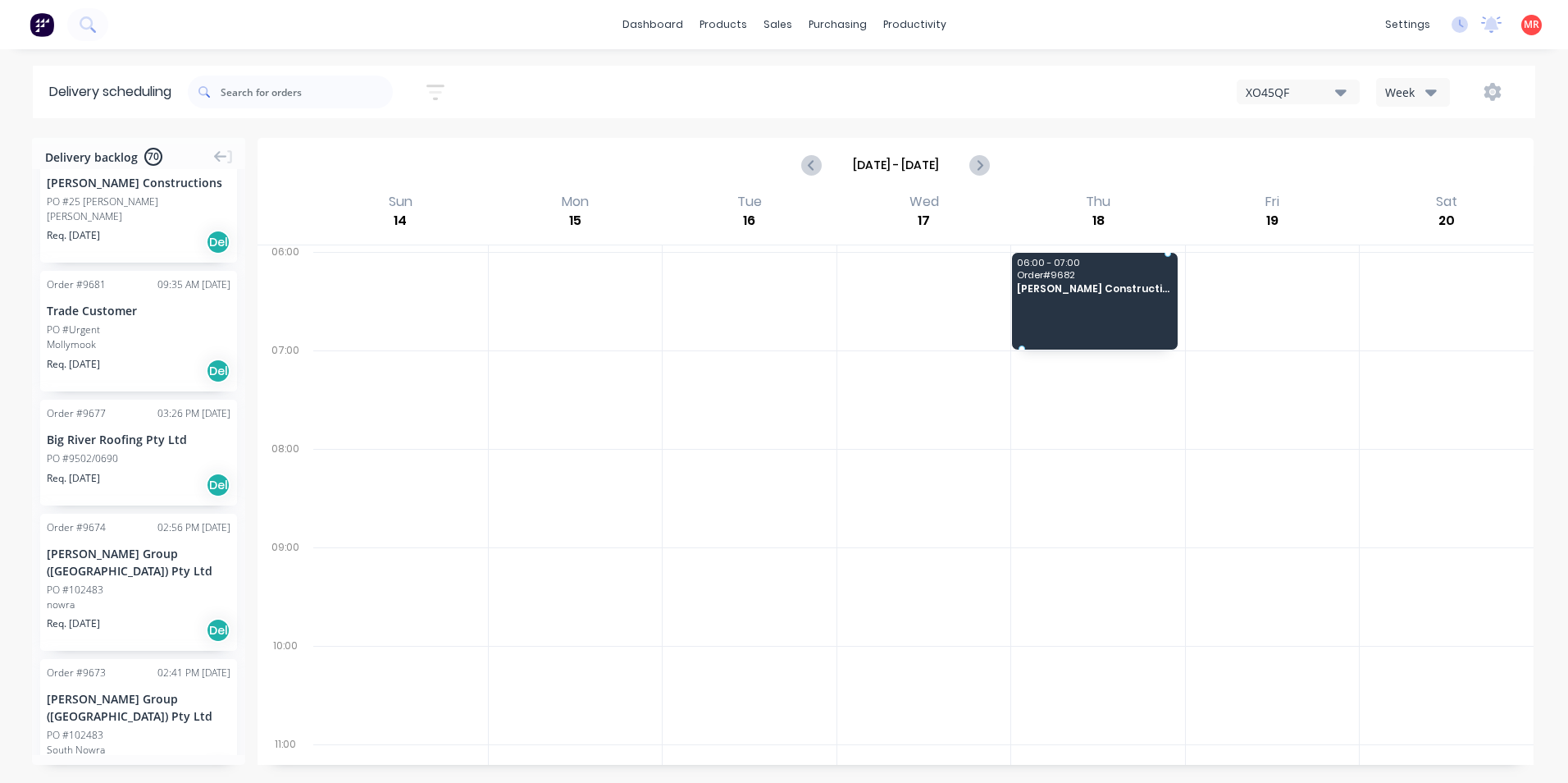
drag, startPoint x: 110, startPoint y: 234, endPoint x: 136, endPoint y: 244, distance: 27.9
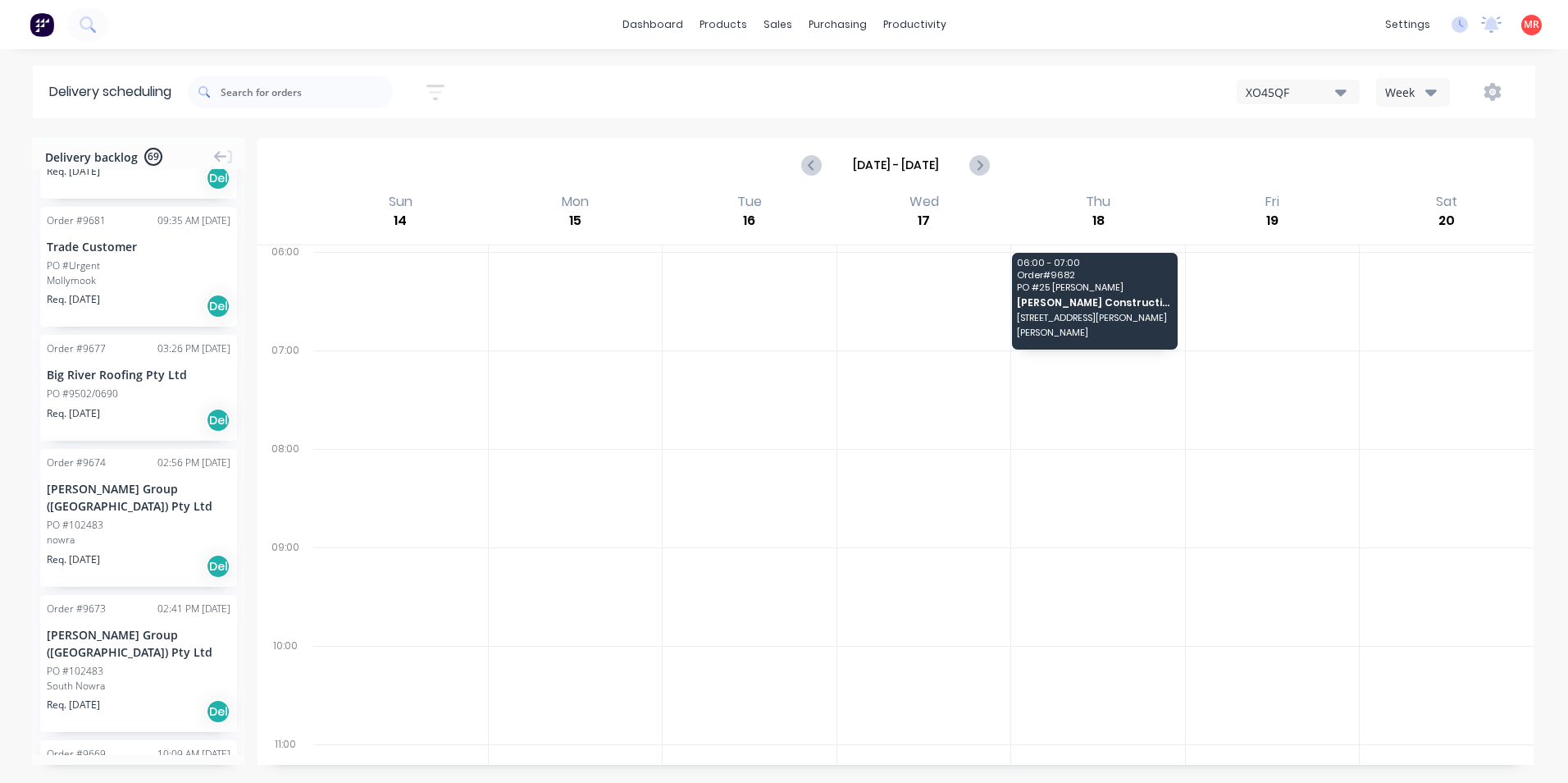
scroll to position [0, 0]
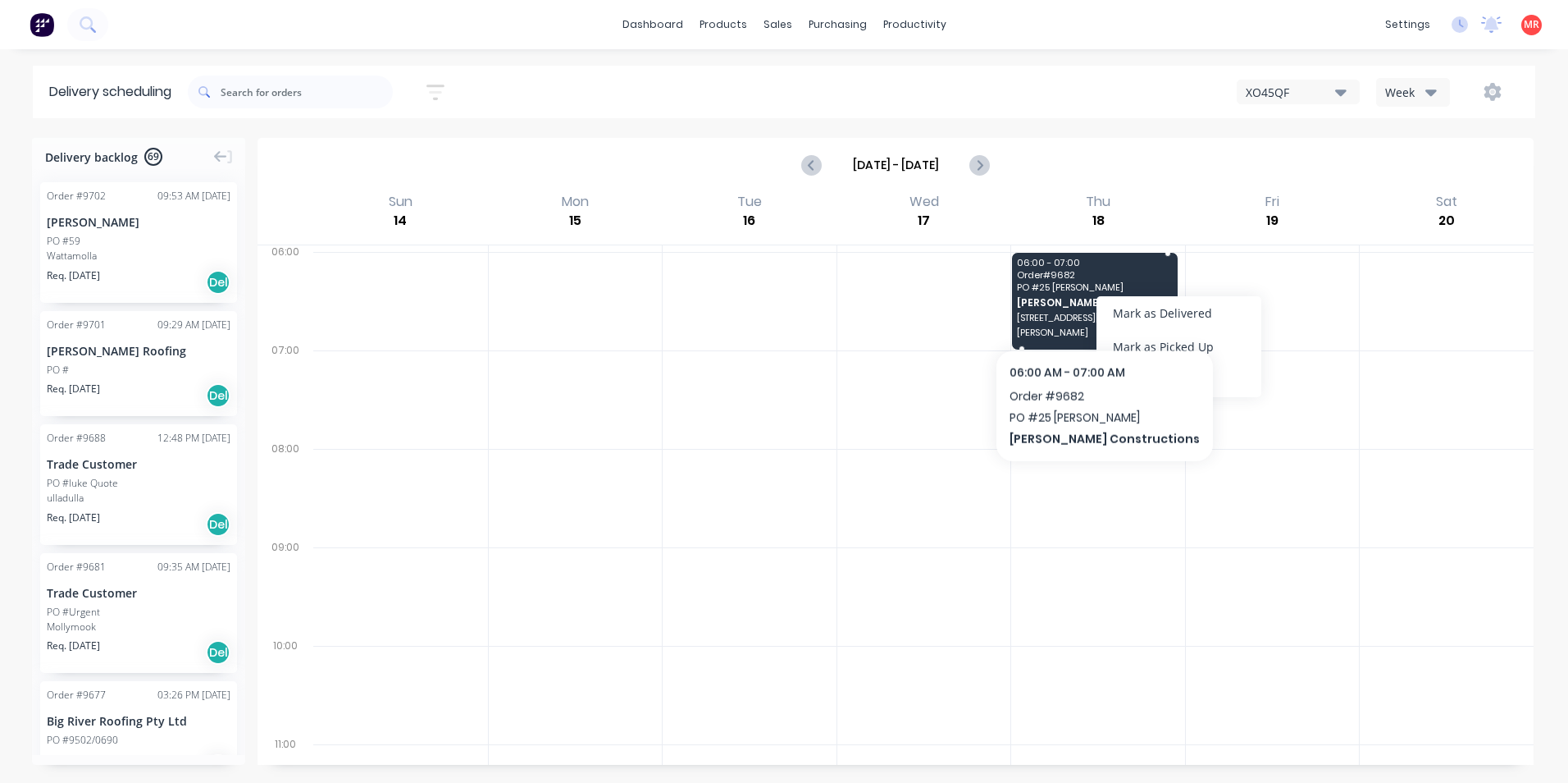
click at [1071, 306] on span "Hobbs Constructions" at bounding box center [1094, 303] width 154 height 11
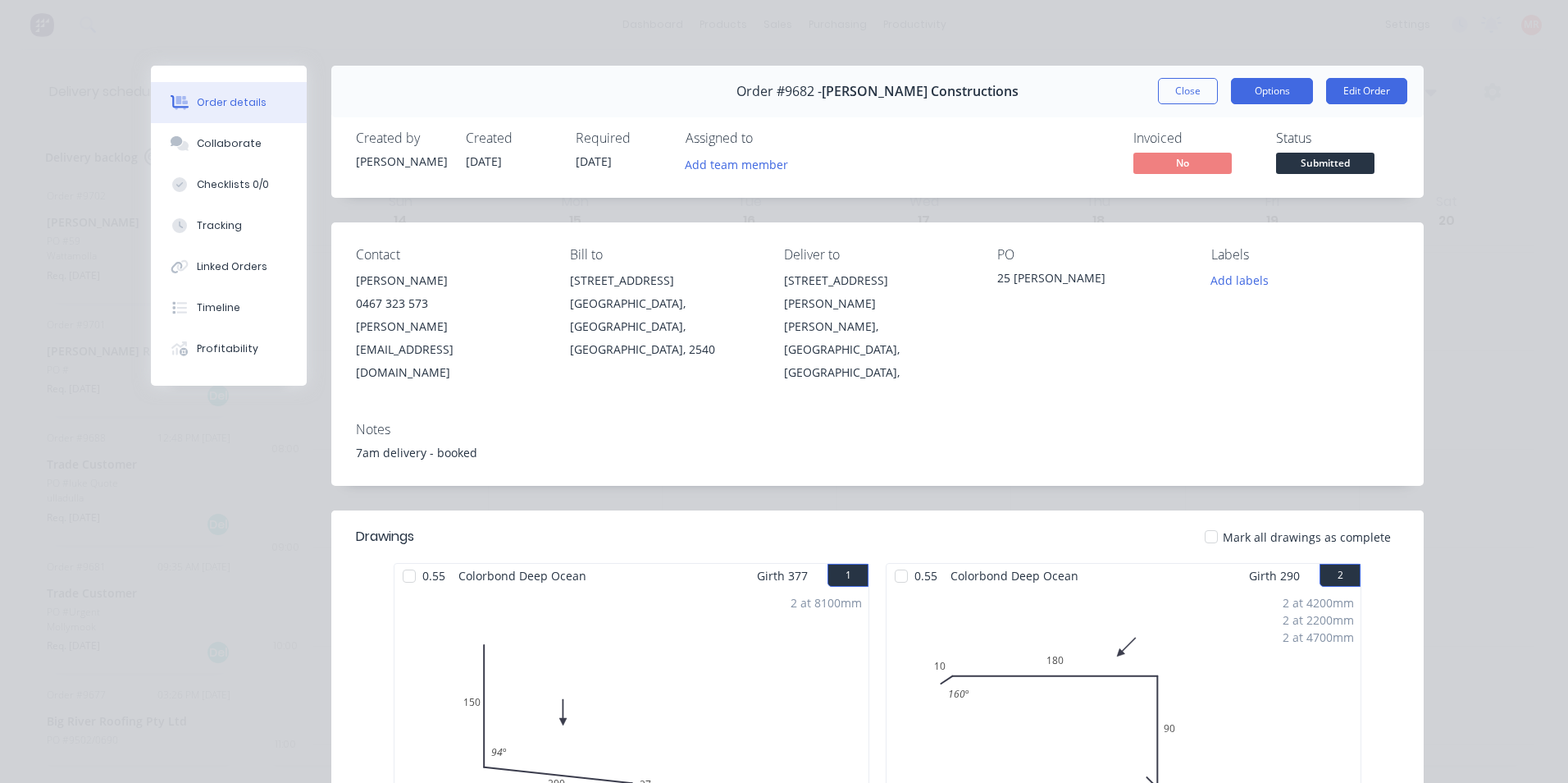
click at [1297, 83] on button "Options" at bounding box center [1272, 91] width 82 height 26
click at [1021, 125] on div "Created by Matt Created 10/09/25 Required 15/09/25 Assigned to Add team member …" at bounding box center [877, 155] width 1092 height 87
click at [1308, 167] on span "Submitted" at bounding box center [1325, 163] width 98 height 20
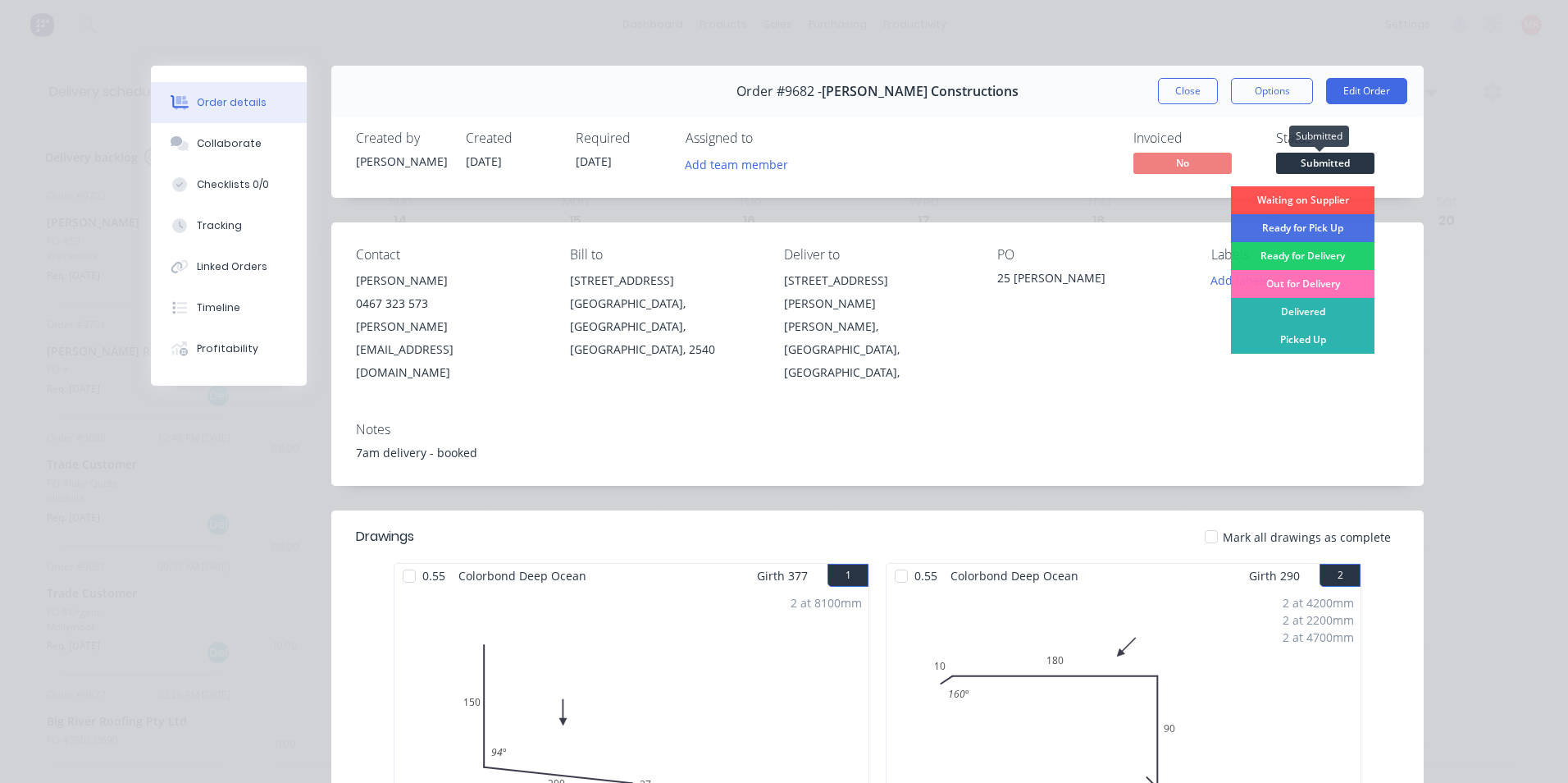
click at [1308, 167] on span "Submitted" at bounding box center [1325, 163] width 98 height 20
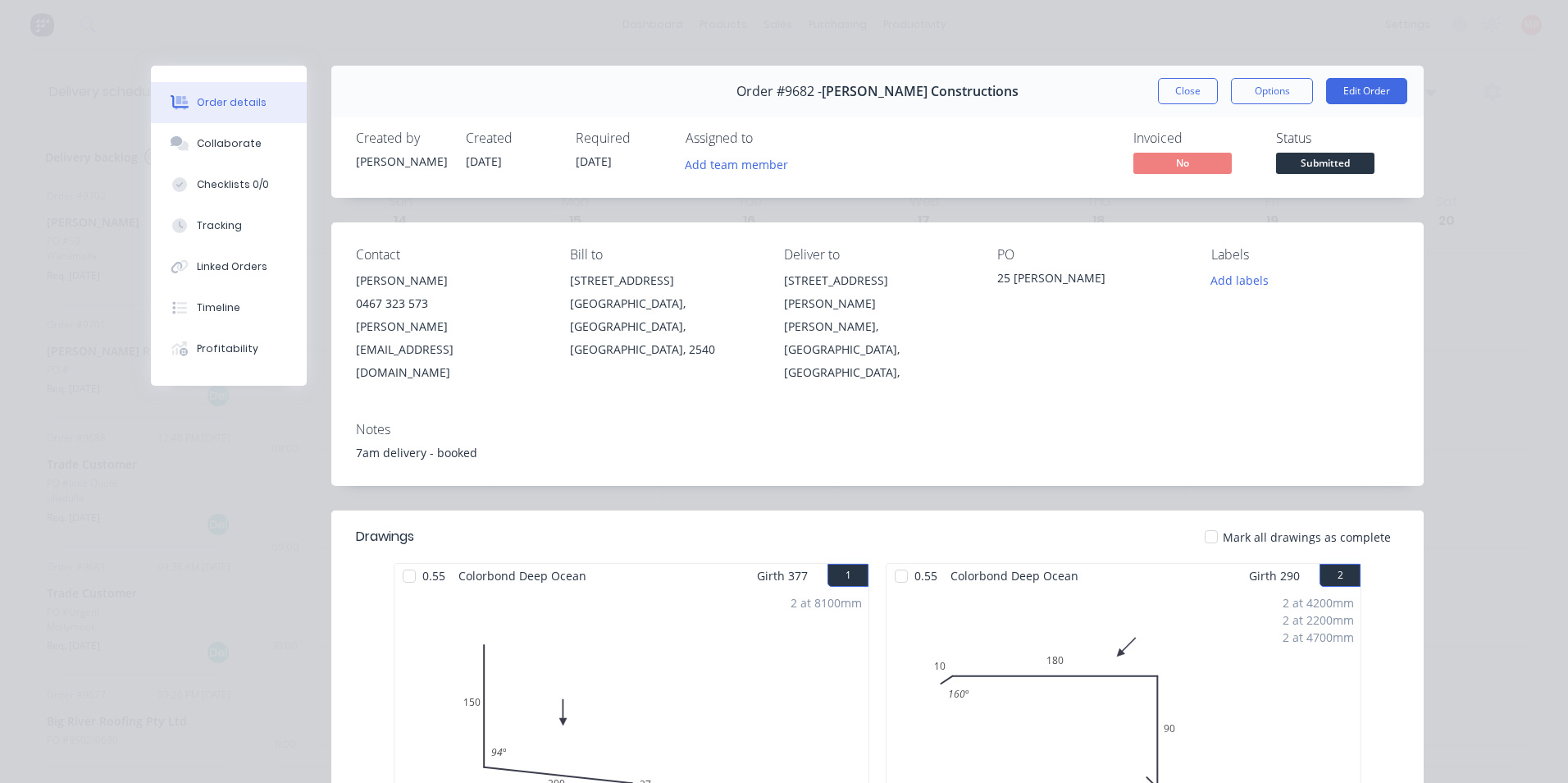
click at [1001, 155] on div "Invoiced No Status Submitted" at bounding box center [1123, 154] width 549 height 47
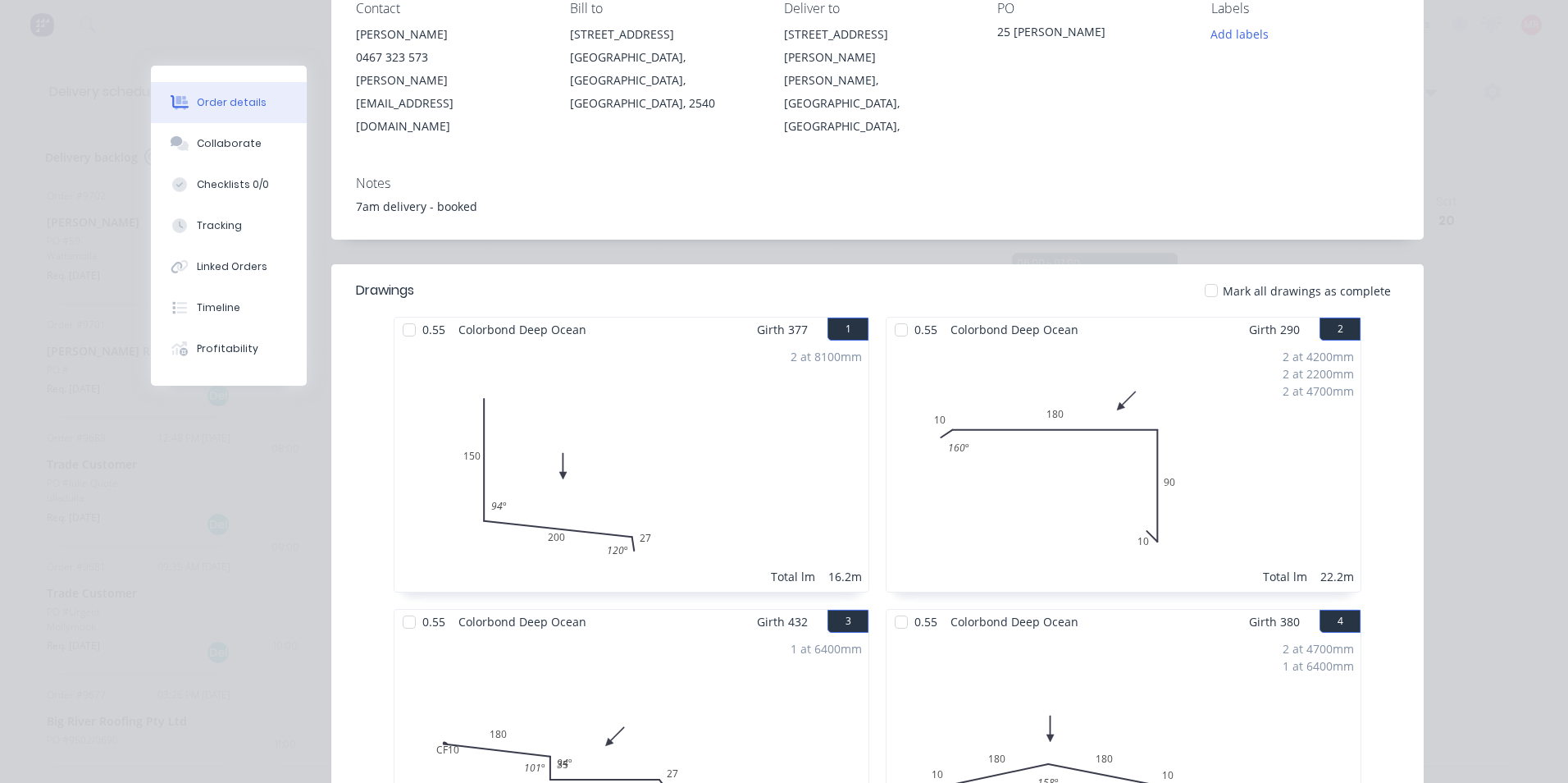
scroll to position [82, 0]
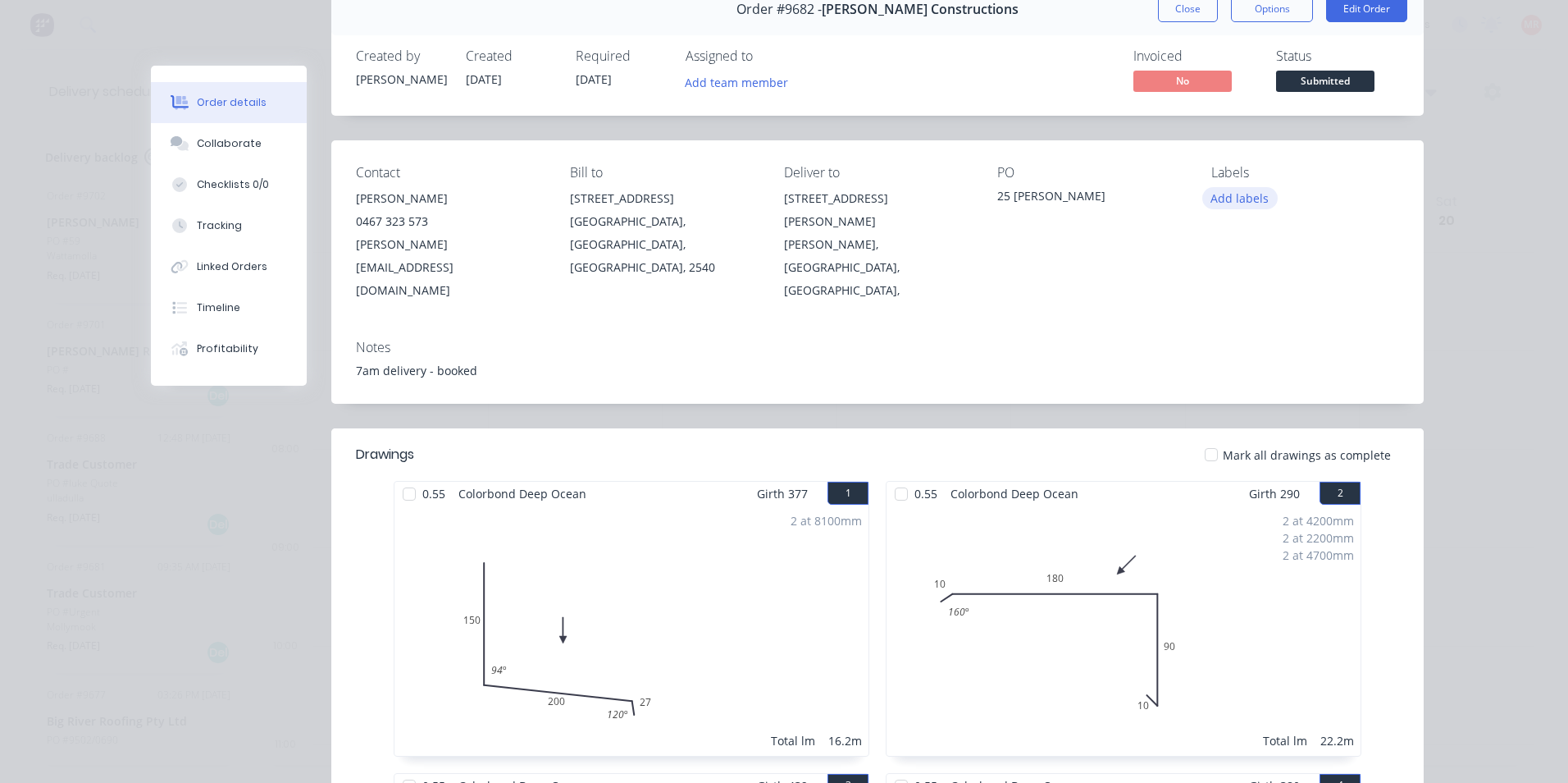
click at [1237, 193] on button "Add labels" at bounding box center [1239, 198] width 75 height 22
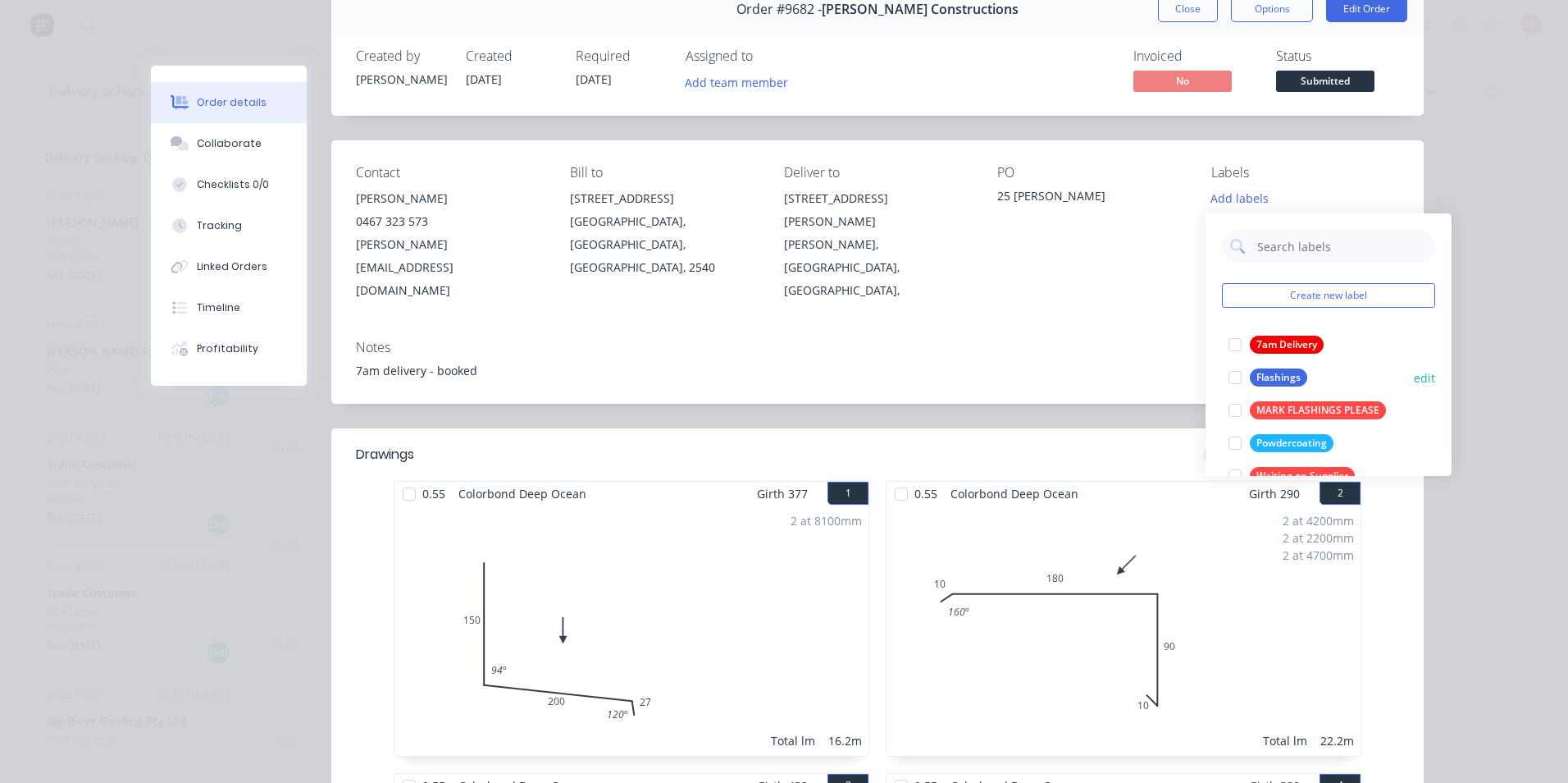
scroll to position [32, 0]
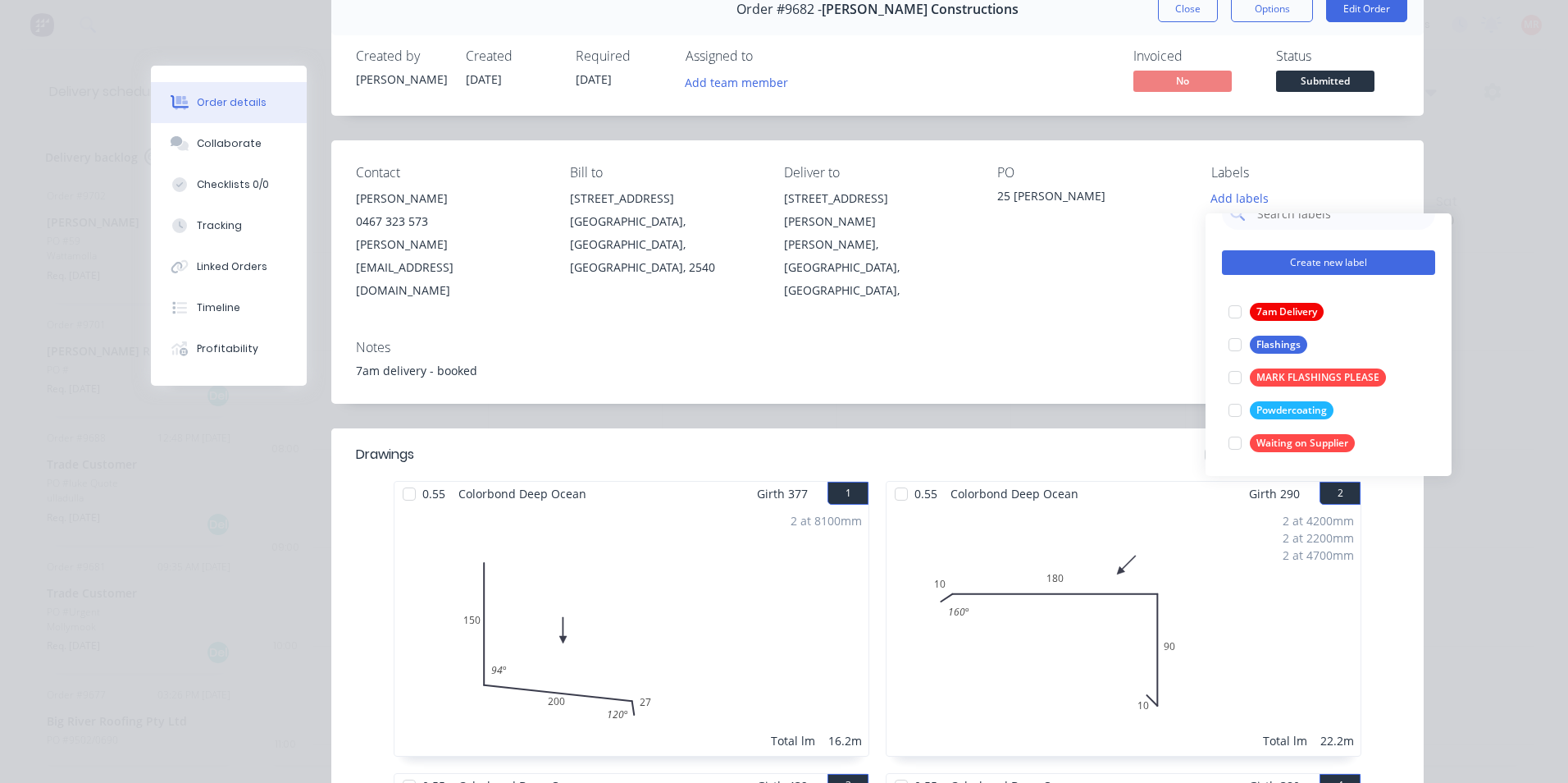
click at [1313, 265] on button "Create new label" at bounding box center [1328, 262] width 213 height 25
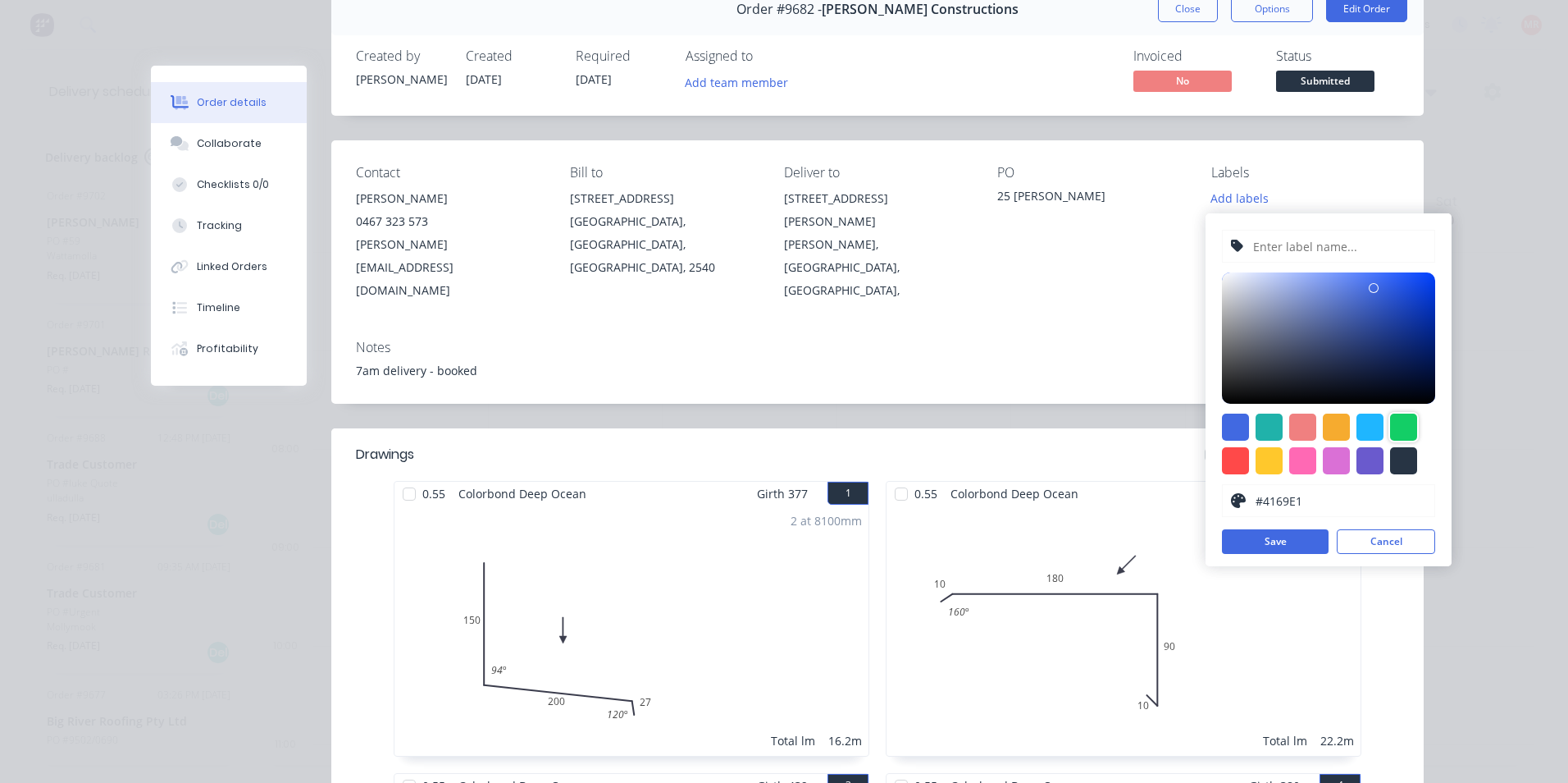
click at [1403, 426] on div at bounding box center [1403, 426] width 27 height 27
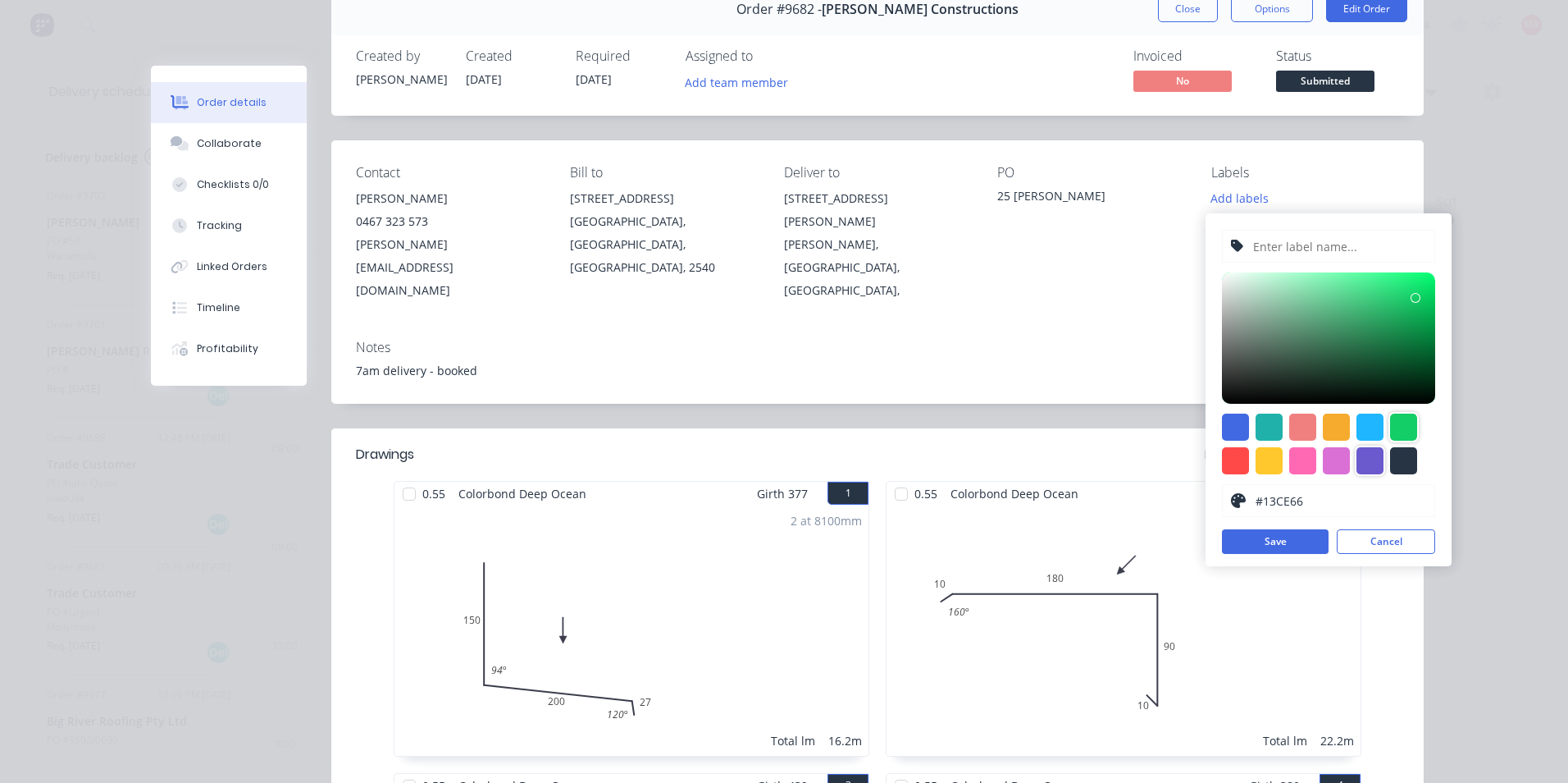
click at [1365, 458] on div at bounding box center [1370, 461] width 27 height 27
type input "#6A5ACD"
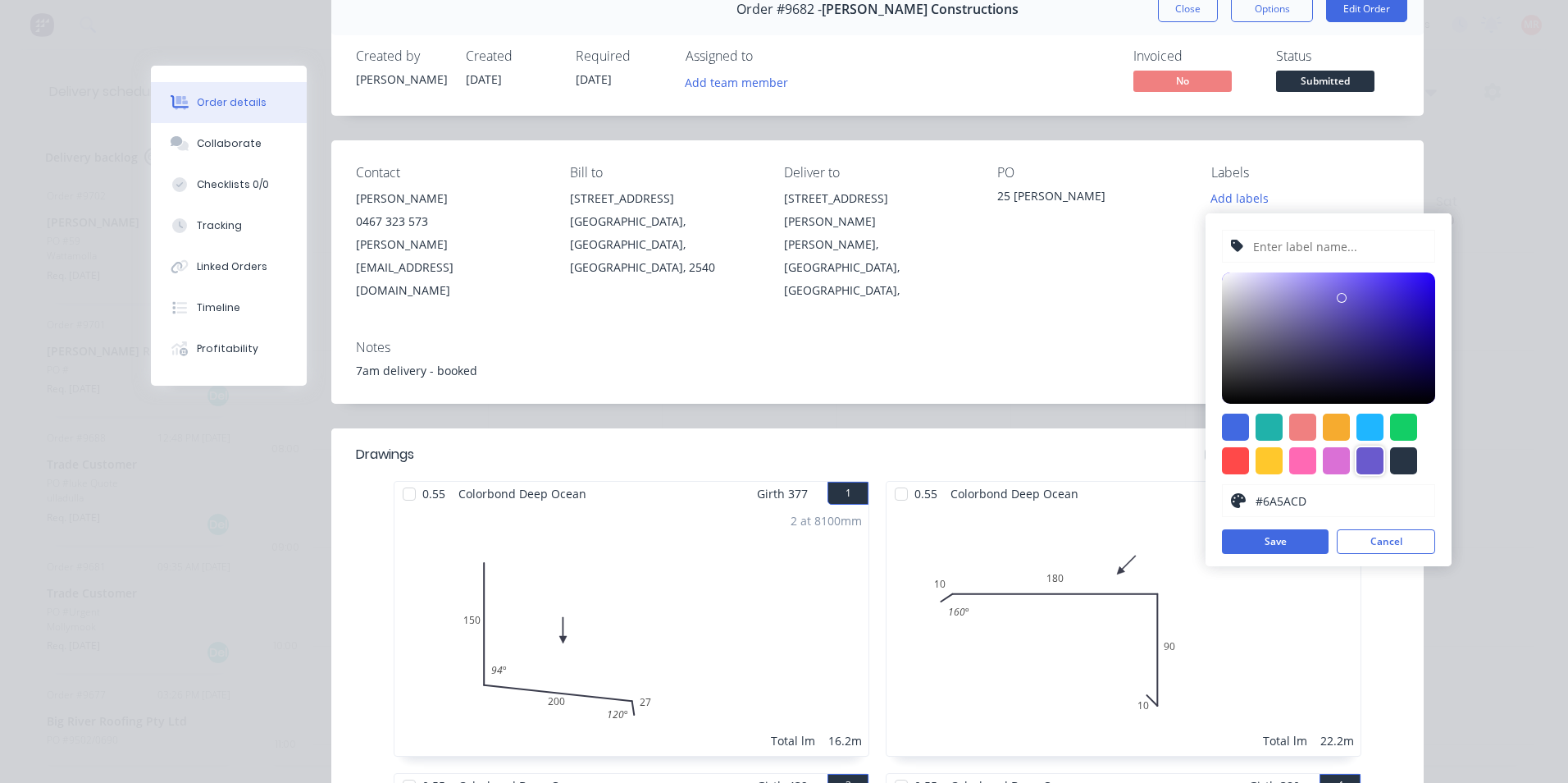
click at [1311, 249] on input "text" at bounding box center [1338, 246] width 175 height 32
type input "Direct from supplier"
click at [1341, 461] on div at bounding box center [1336, 461] width 27 height 27
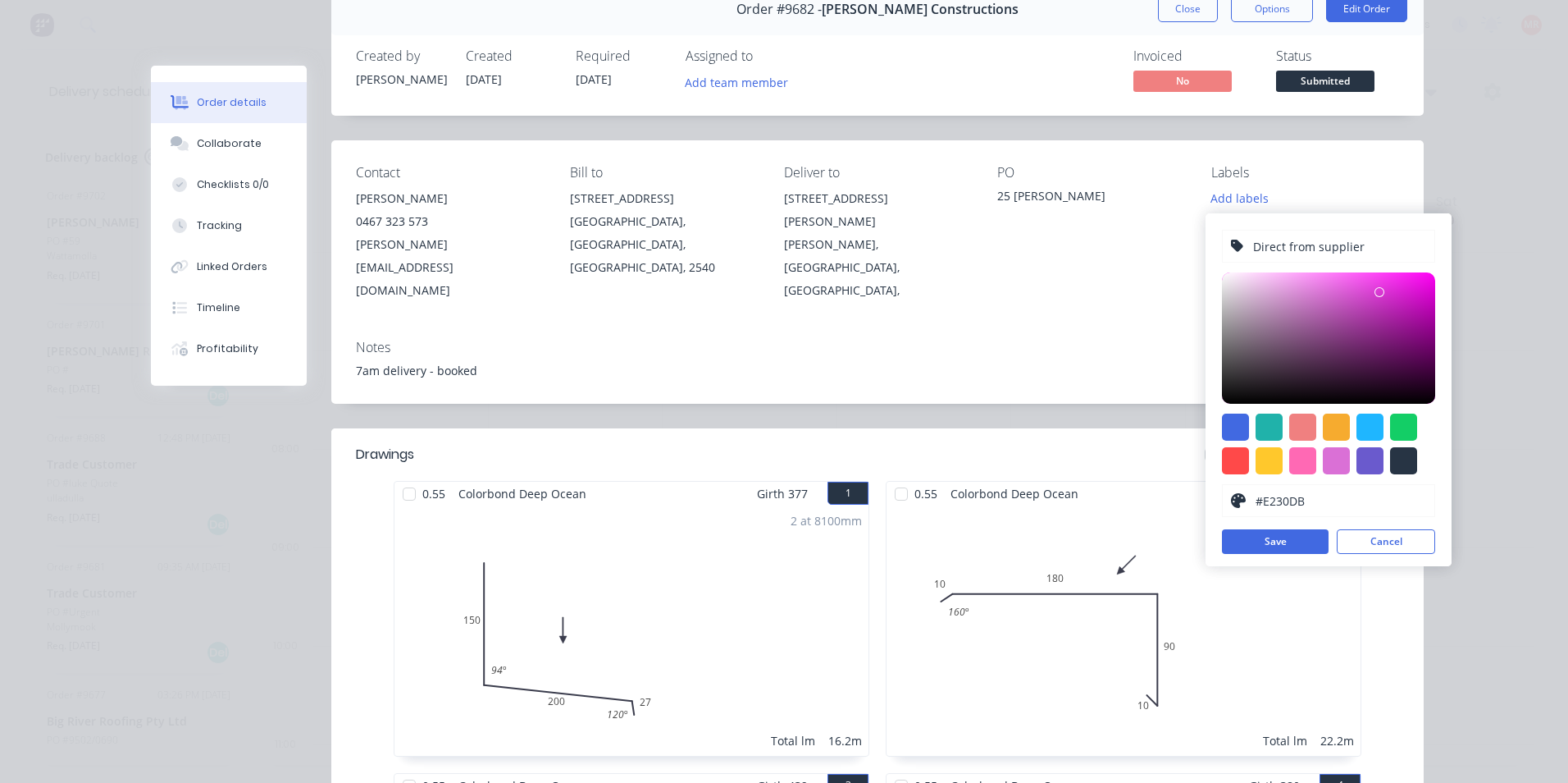
type input "#E62FDE"
drag, startPoint x: 1325, startPoint y: 290, endPoint x: 1392, endPoint y: 285, distance: 67.2
click at [1392, 285] on div at bounding box center [1391, 285] width 10 height 10
click at [1290, 540] on button "Save" at bounding box center [1274, 541] width 107 height 25
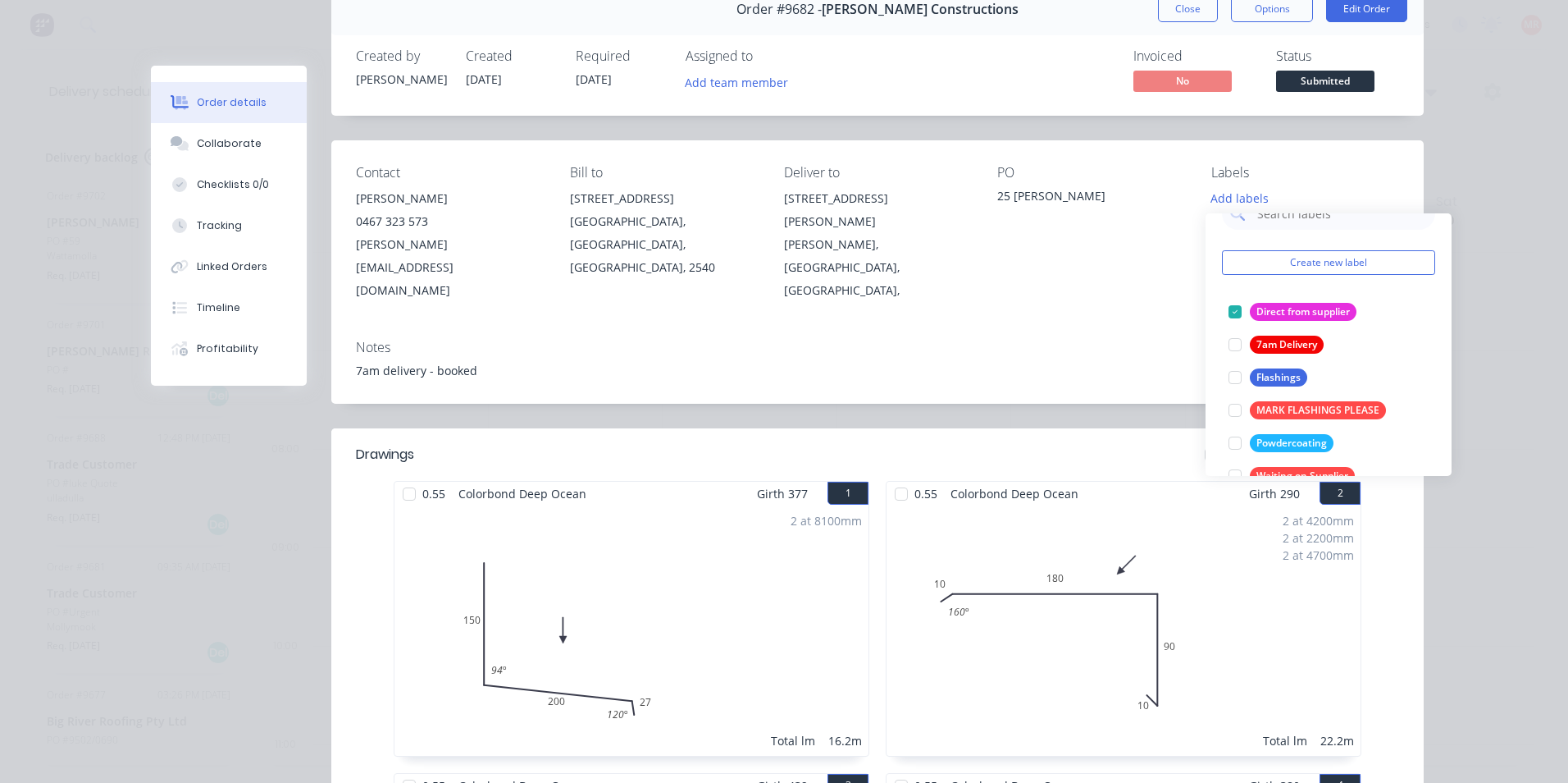
click at [1374, 183] on div "Labels Add labels" at bounding box center [1305, 234] width 188 height 137
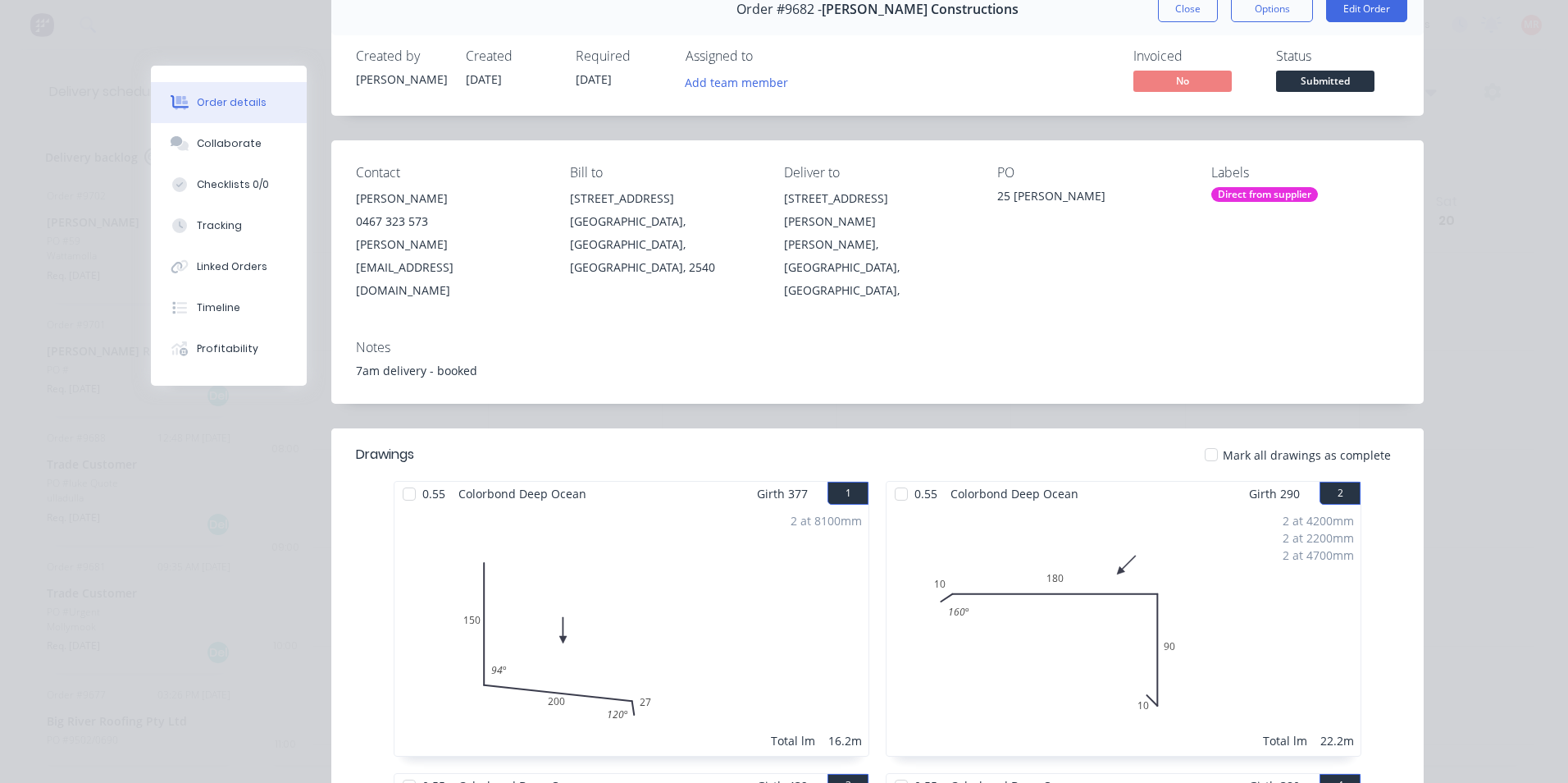
click at [1208, 14] on button "Close" at bounding box center [1187, 9] width 60 height 26
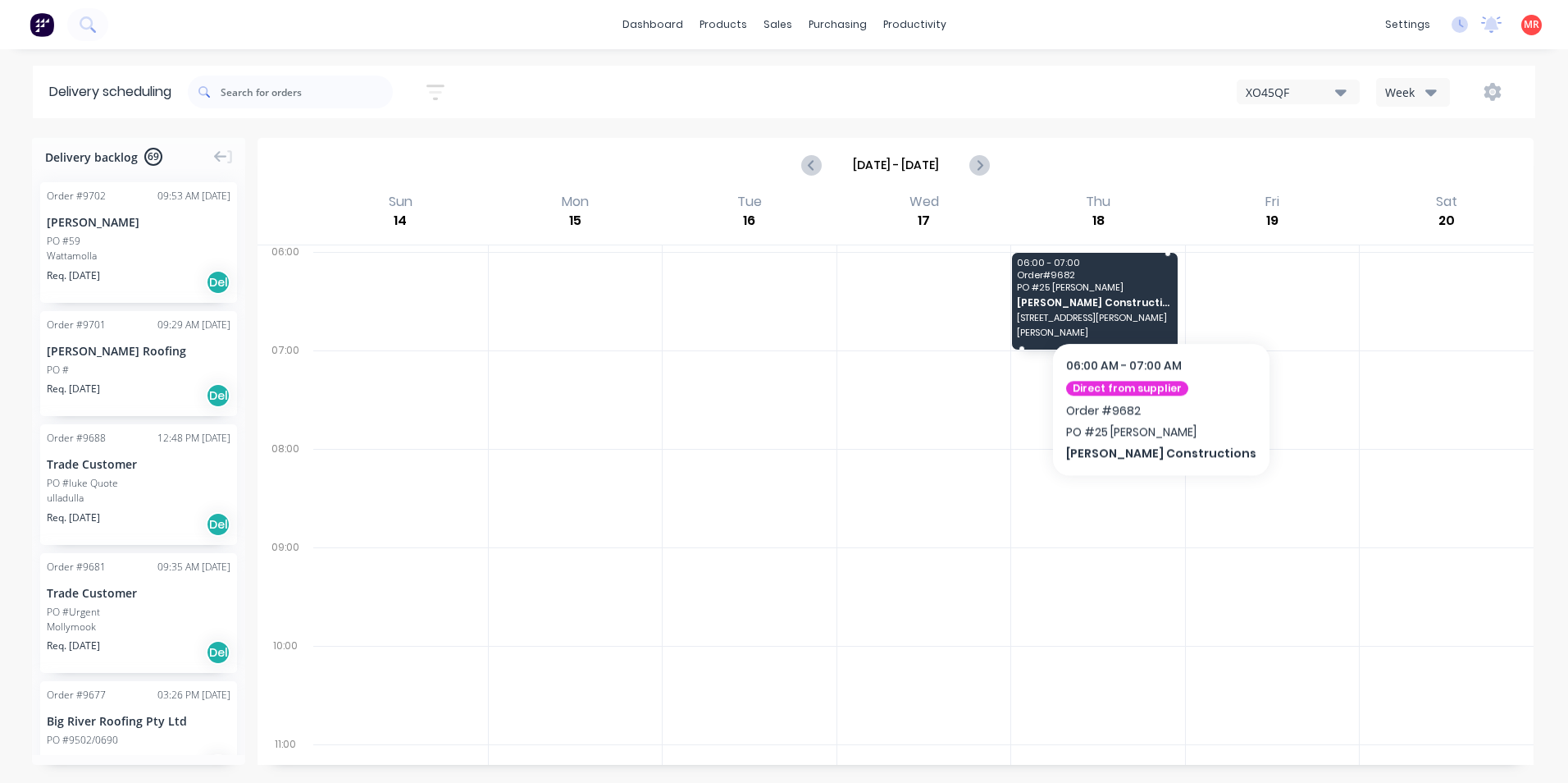
click at [1128, 292] on div "06:00 - 07:00 Order # 9682 PO # 25 Simmons Hobbs Constructions 25 simmons st ha…" at bounding box center [1095, 301] width 166 height 96
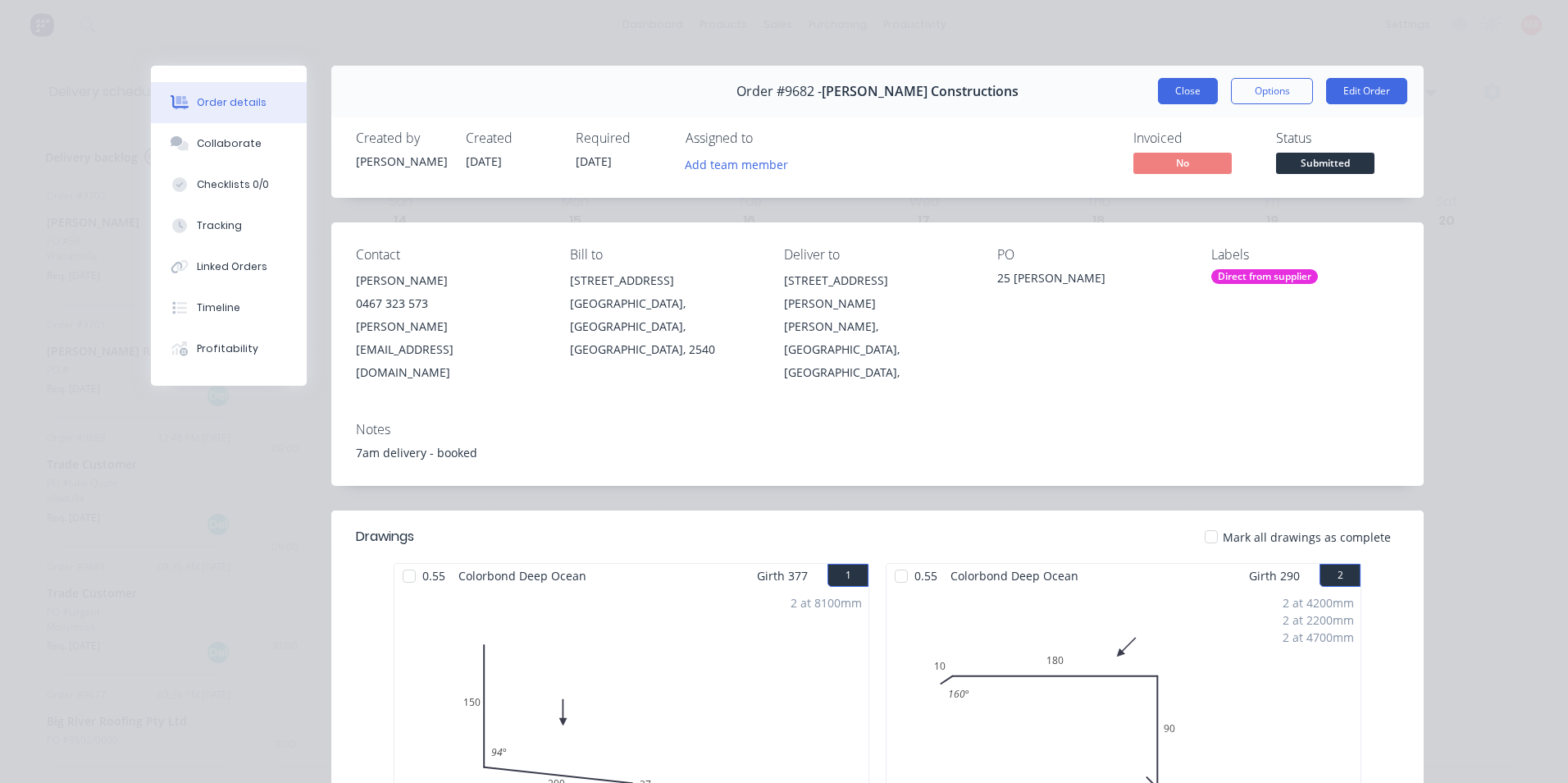
click at [1189, 94] on button "Close" at bounding box center [1187, 91] width 60 height 26
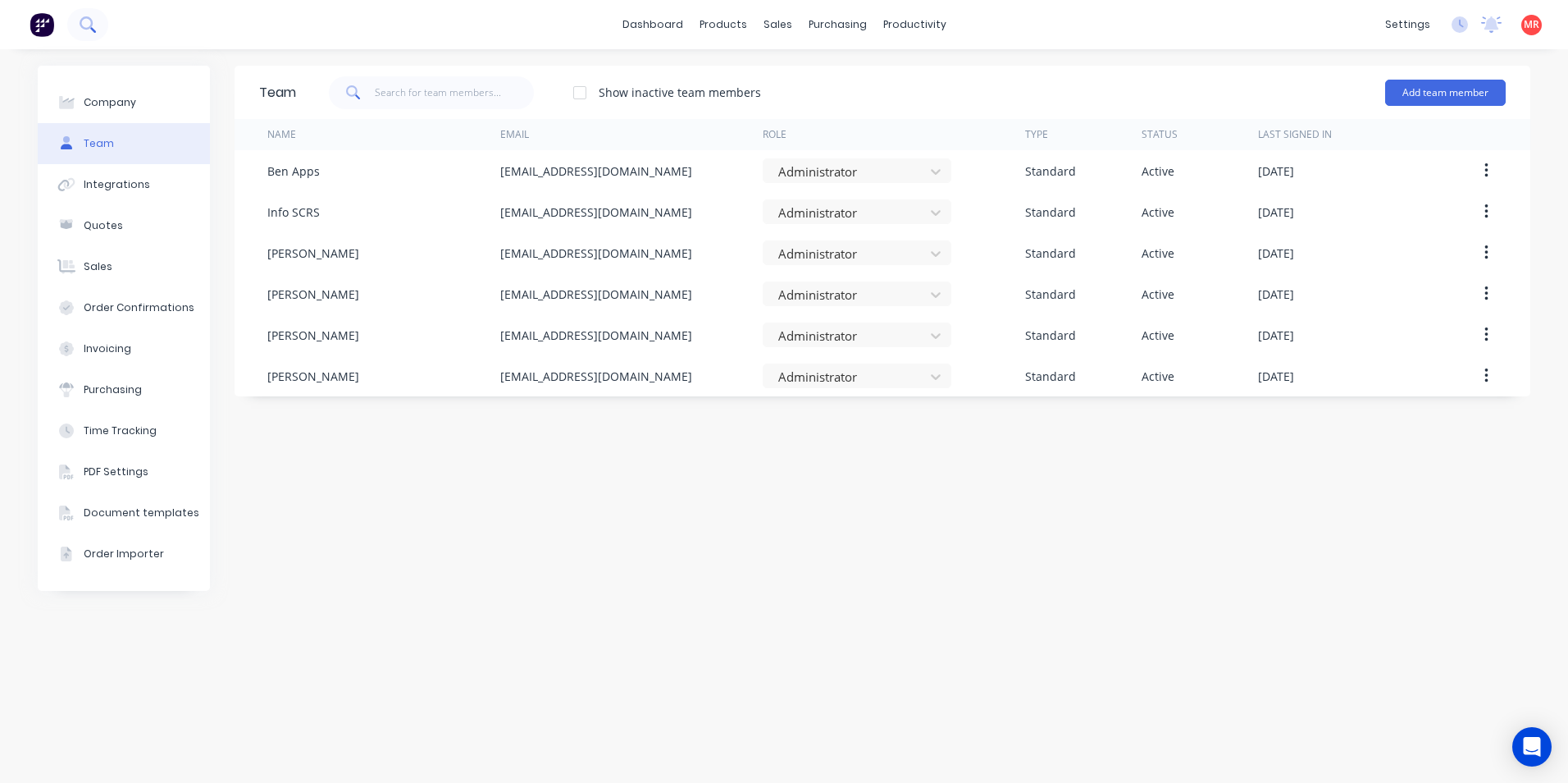
click at [82, 20] on icon at bounding box center [87, 24] width 16 height 16
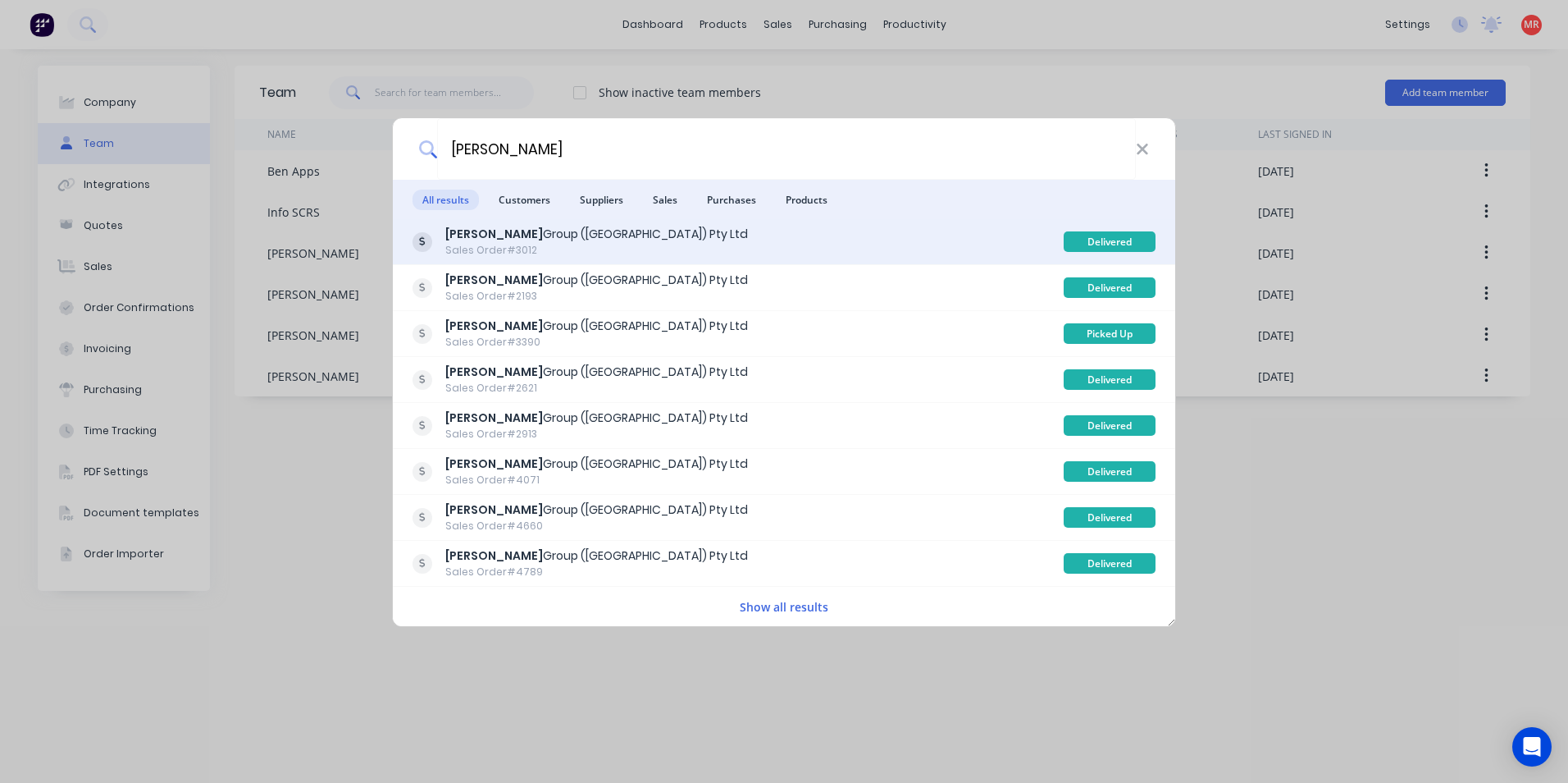
type input "parrish"
click at [870, 251] on div "Parrish Group (NSW) Pty Ltd Sales Order #3012" at bounding box center [737, 242] width 651 height 32
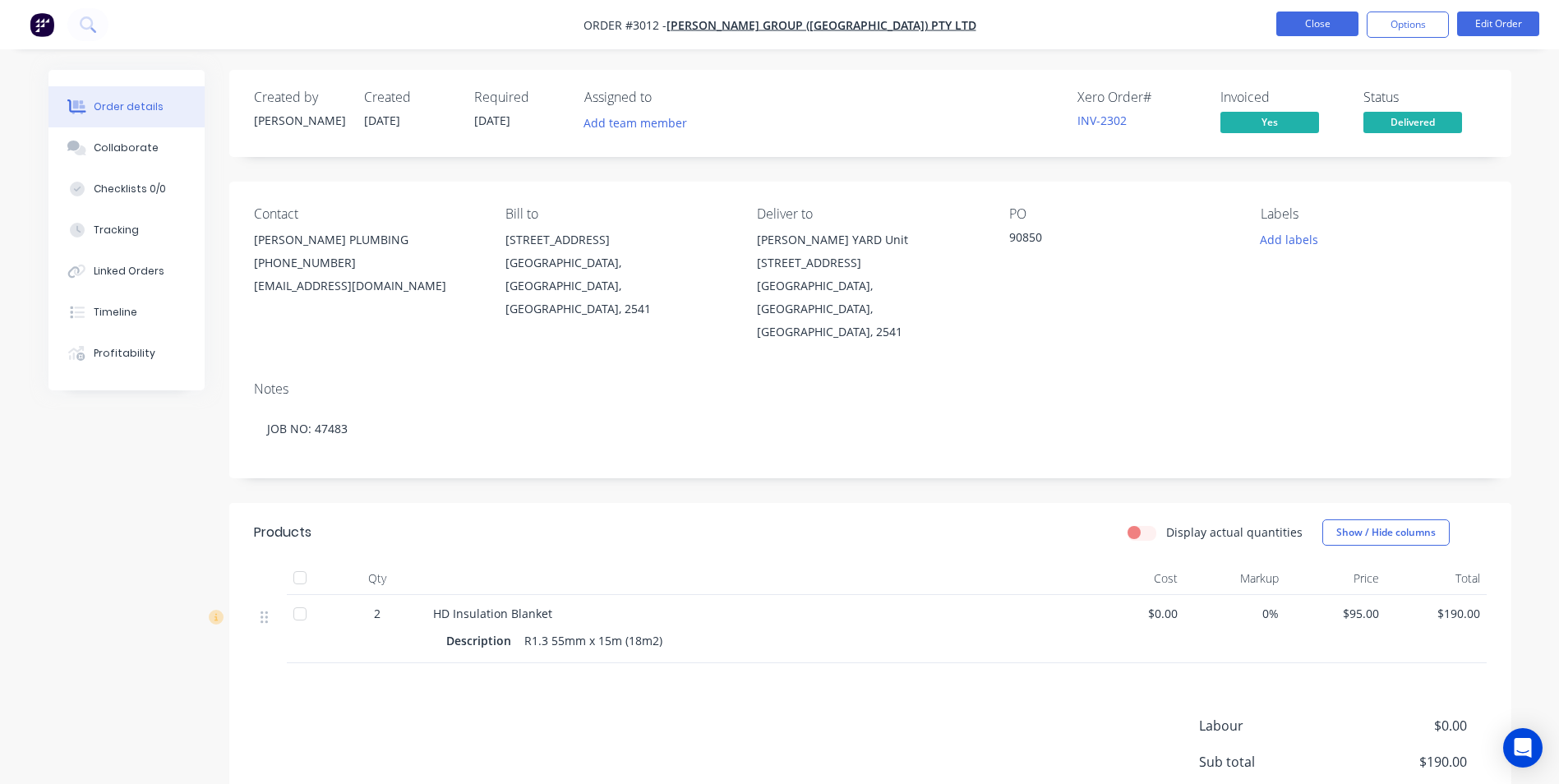
click at [1312, 22] on button "Close" at bounding box center [1317, 23] width 83 height 25
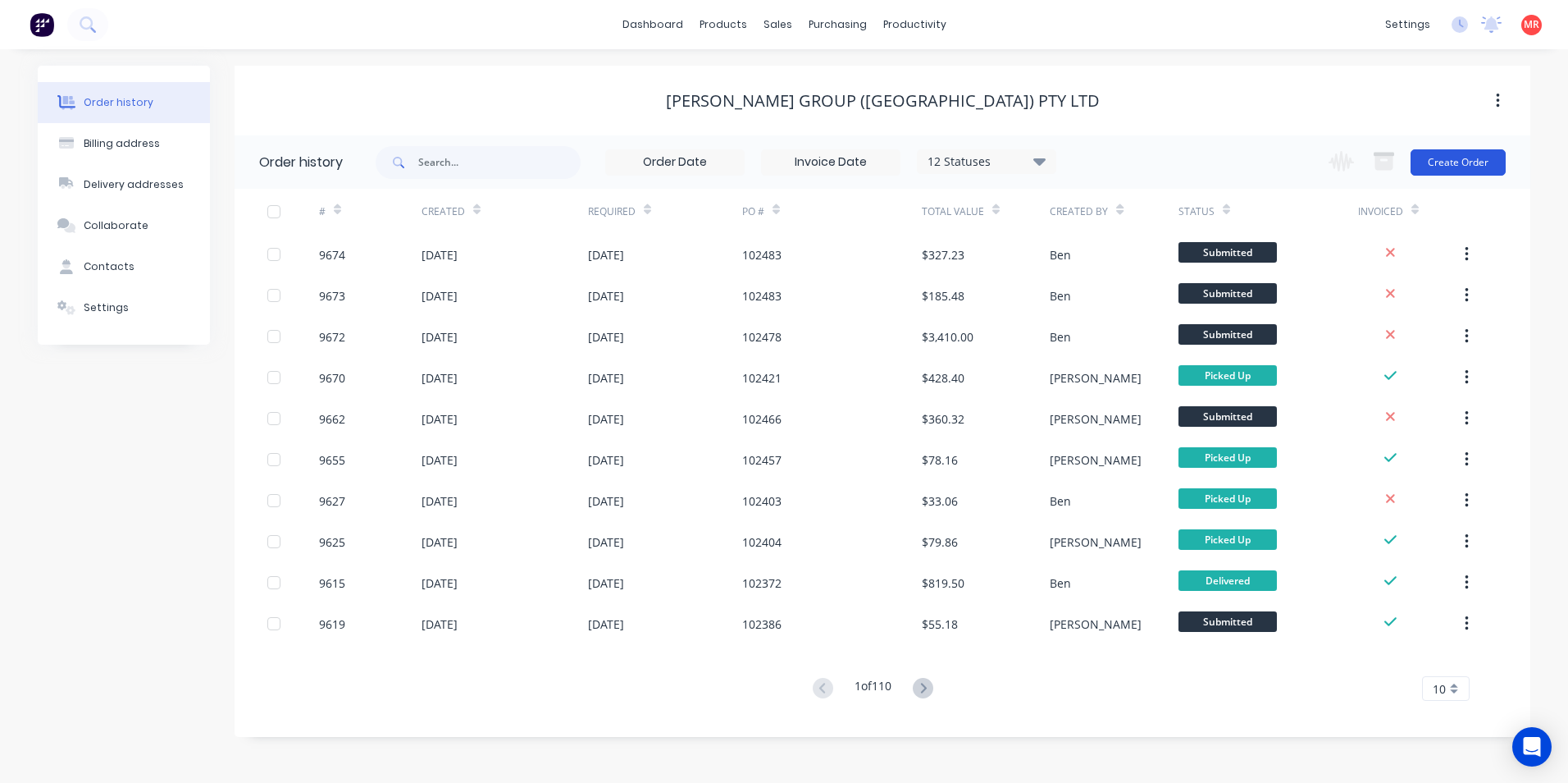
click at [1442, 161] on button "Create Order" at bounding box center [1458, 162] width 95 height 26
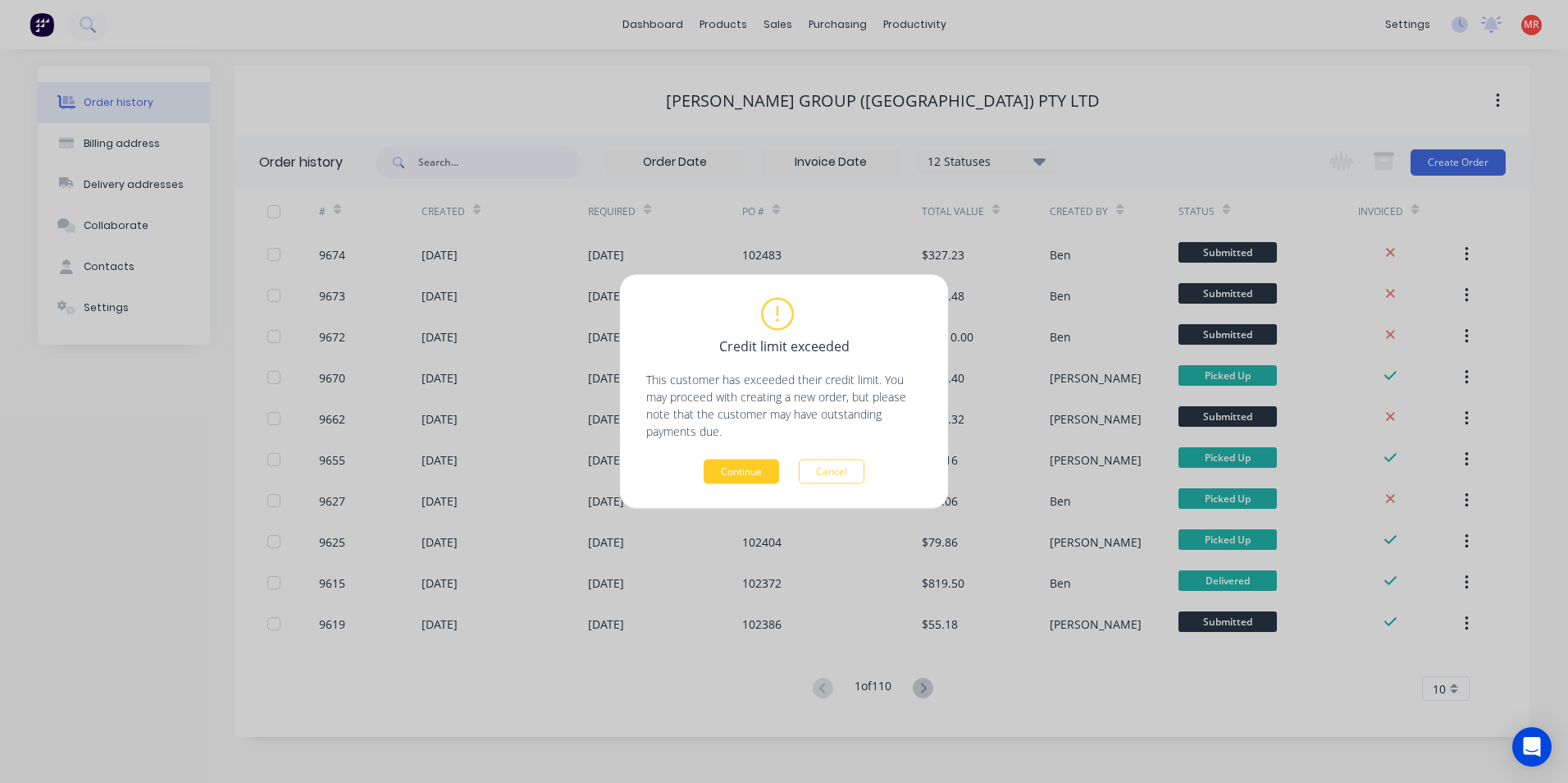
click at [732, 472] on button "Continue" at bounding box center [741, 472] width 75 height 25
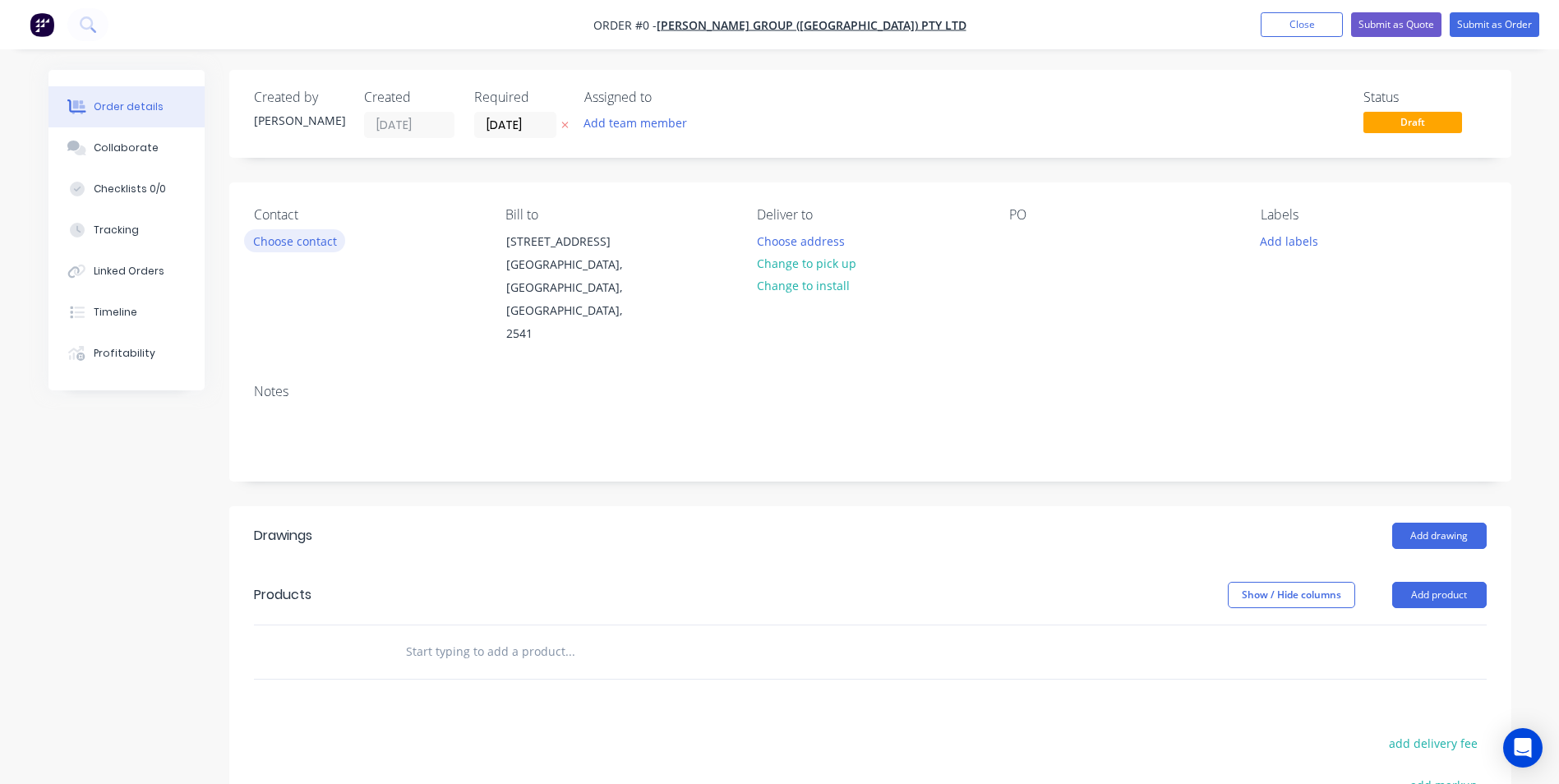
click at [319, 242] on button "Choose contact" at bounding box center [294, 240] width 101 height 22
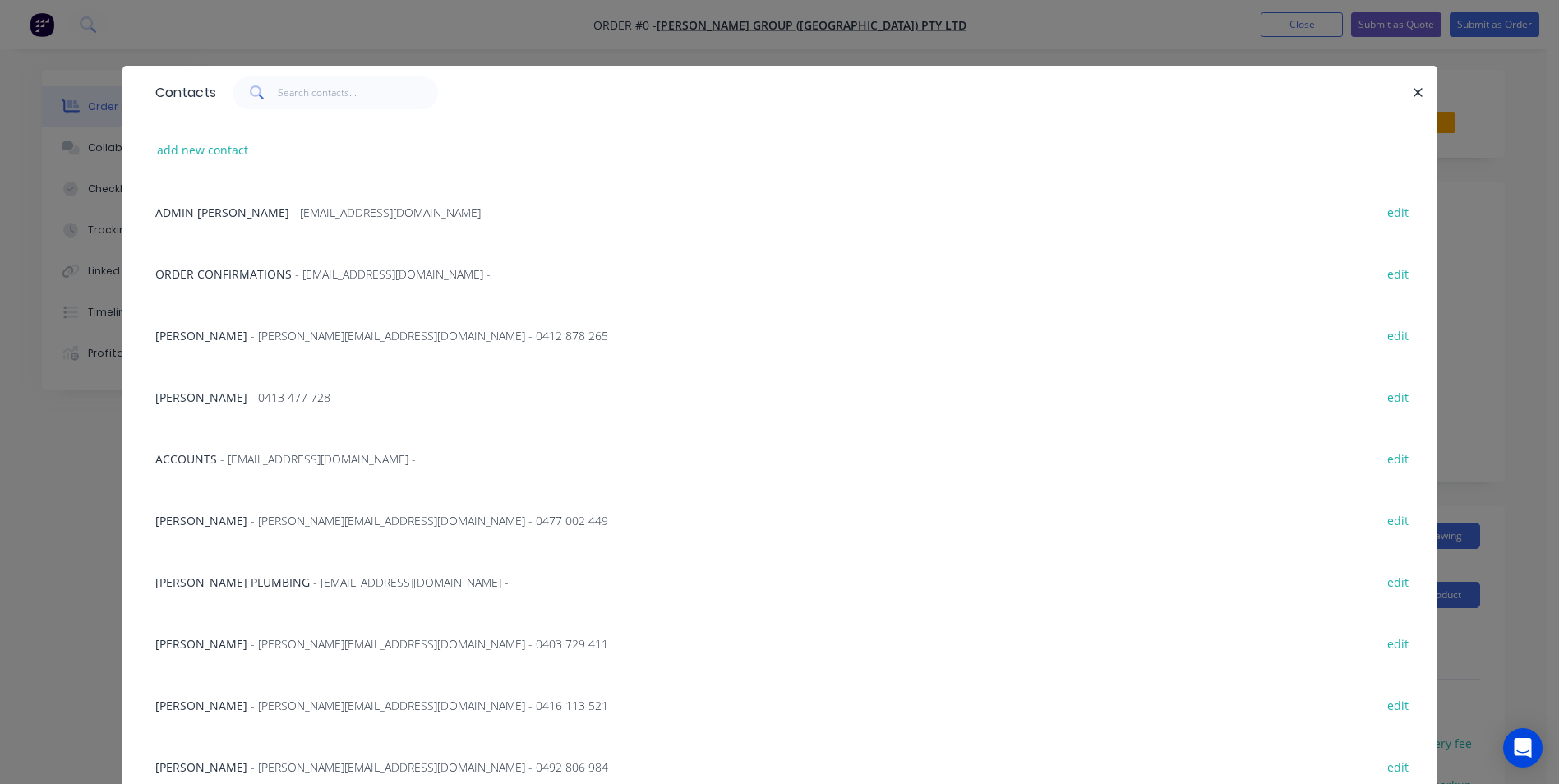
click at [314, 276] on span "- roofing@parrishgroup.com.au -" at bounding box center [393, 274] width 196 height 16
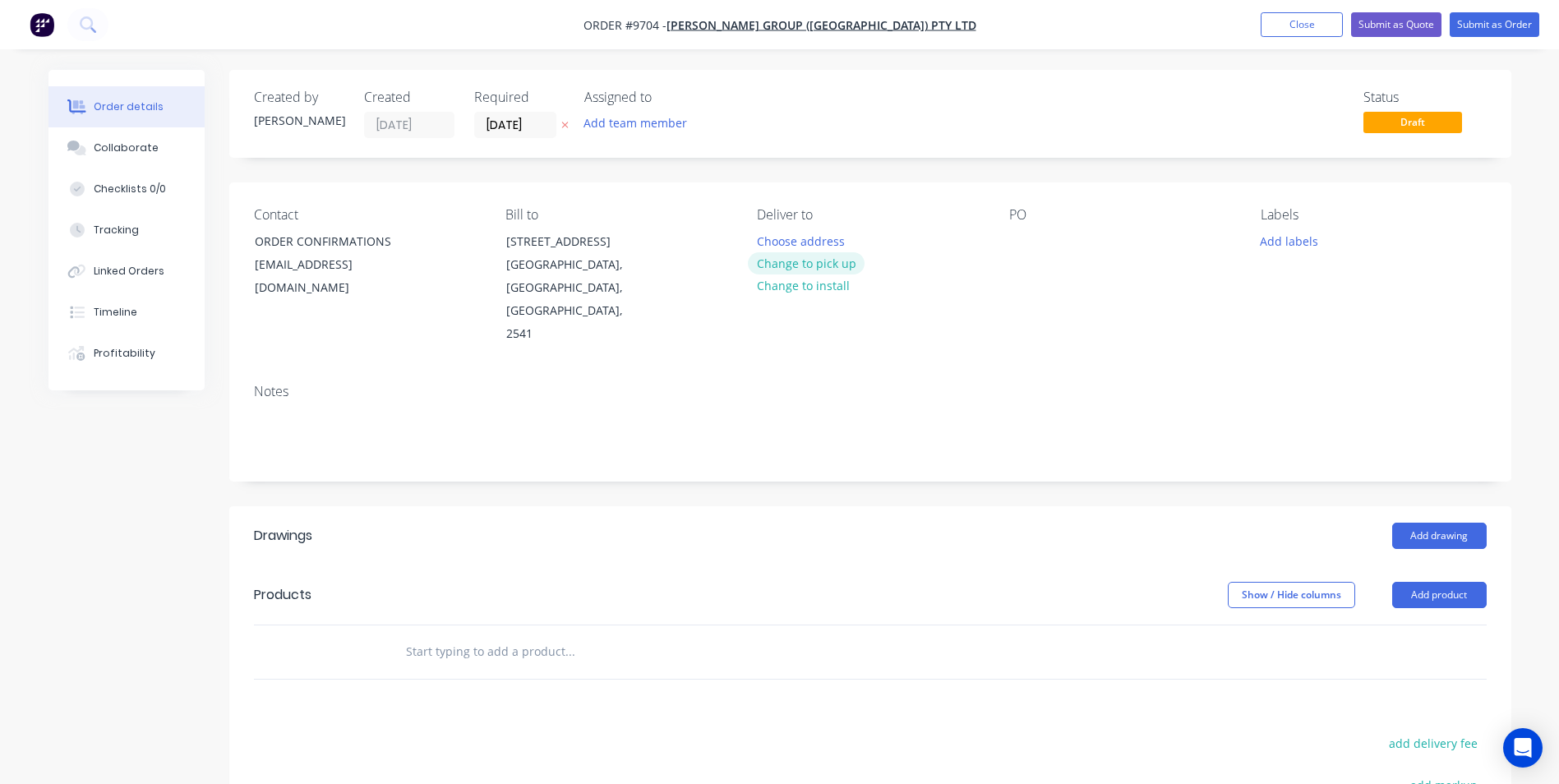
click at [824, 262] on button "Change to pick up" at bounding box center [806, 263] width 117 height 22
click at [824, 262] on button "Change to delivery" at bounding box center [807, 264] width 120 height 22
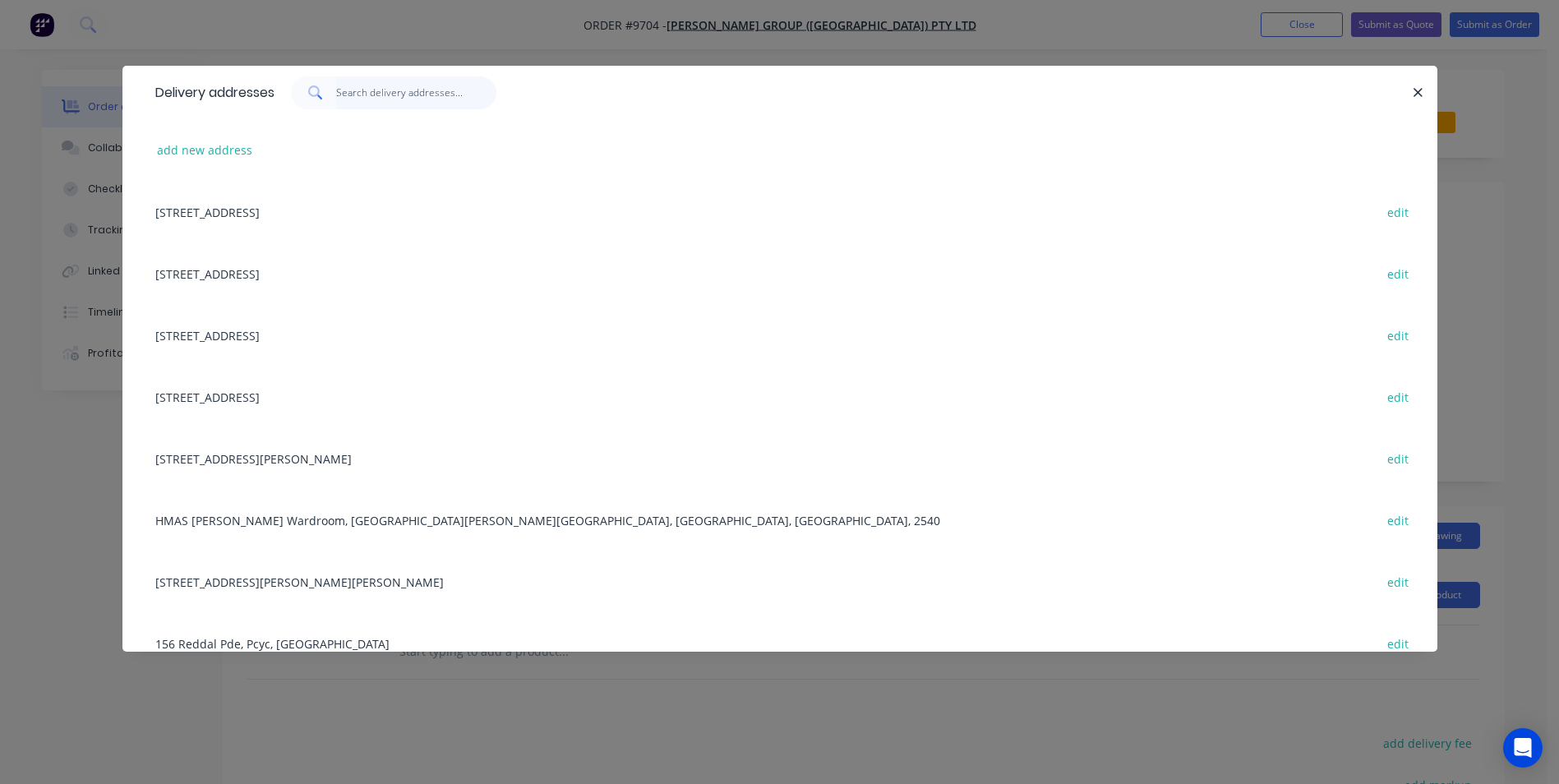
click at [406, 99] on input "text" at bounding box center [416, 92] width 161 height 32
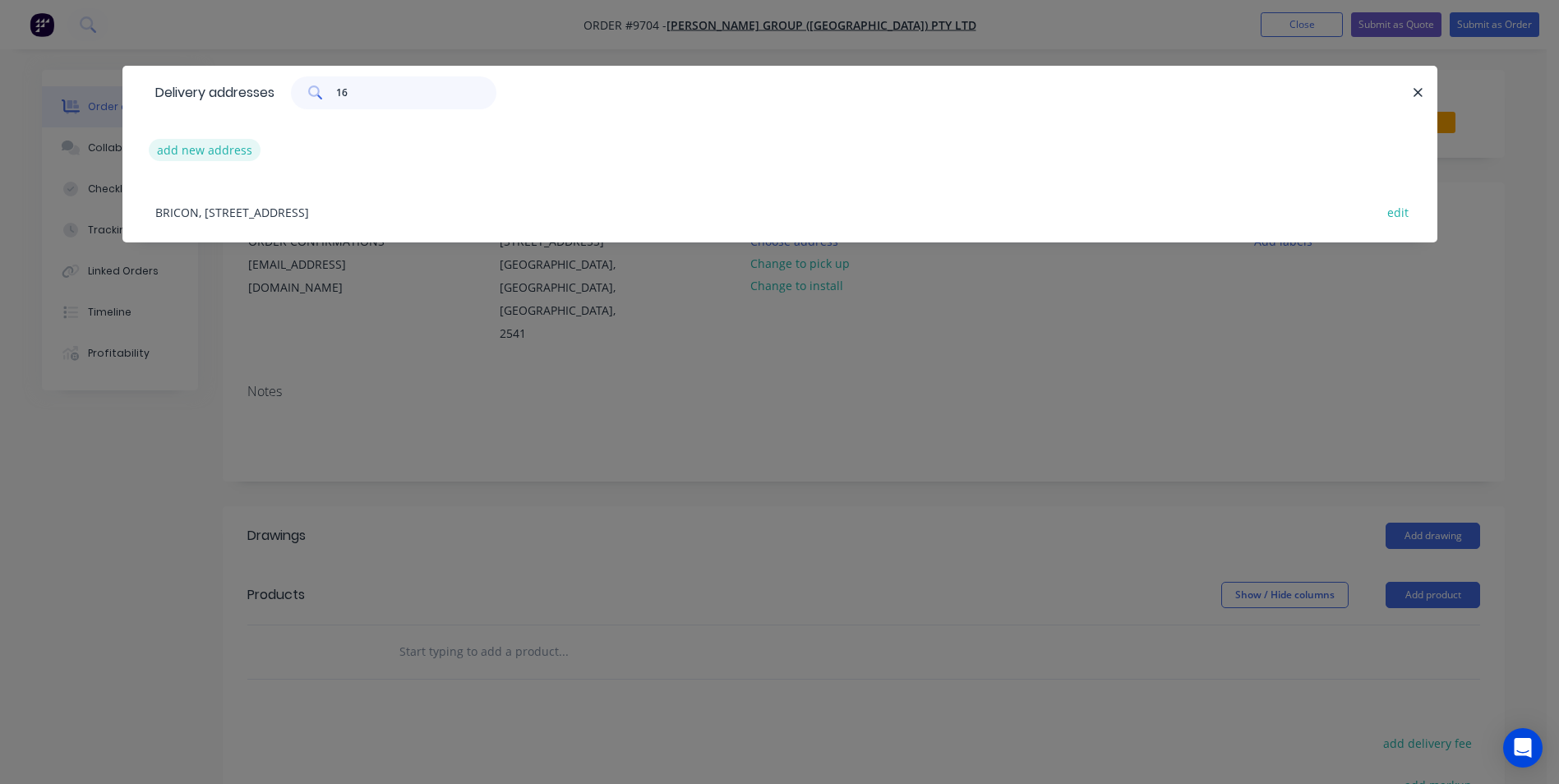
type input "16"
click at [185, 159] on button "add new address" at bounding box center [204, 150] width 112 height 22
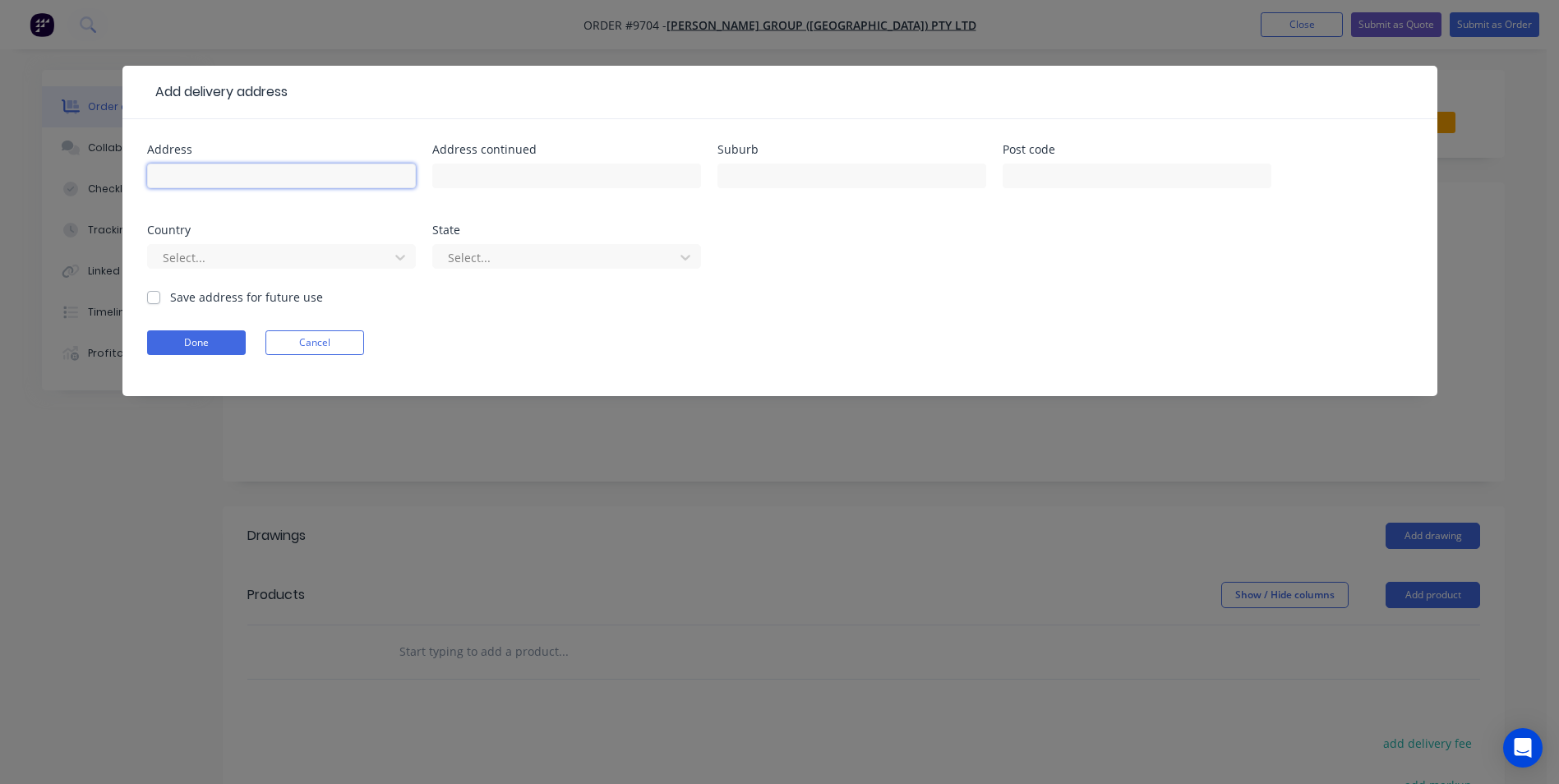
click at [213, 183] on input "text" at bounding box center [282, 175] width 269 height 25
type input "16 renfrew rd"
type input "werri beach"
click at [166, 302] on div "Save address for future use" at bounding box center [235, 297] width 175 height 18
drag, startPoint x: 158, startPoint y: 297, endPoint x: 162, endPoint y: 341, distance: 44.2
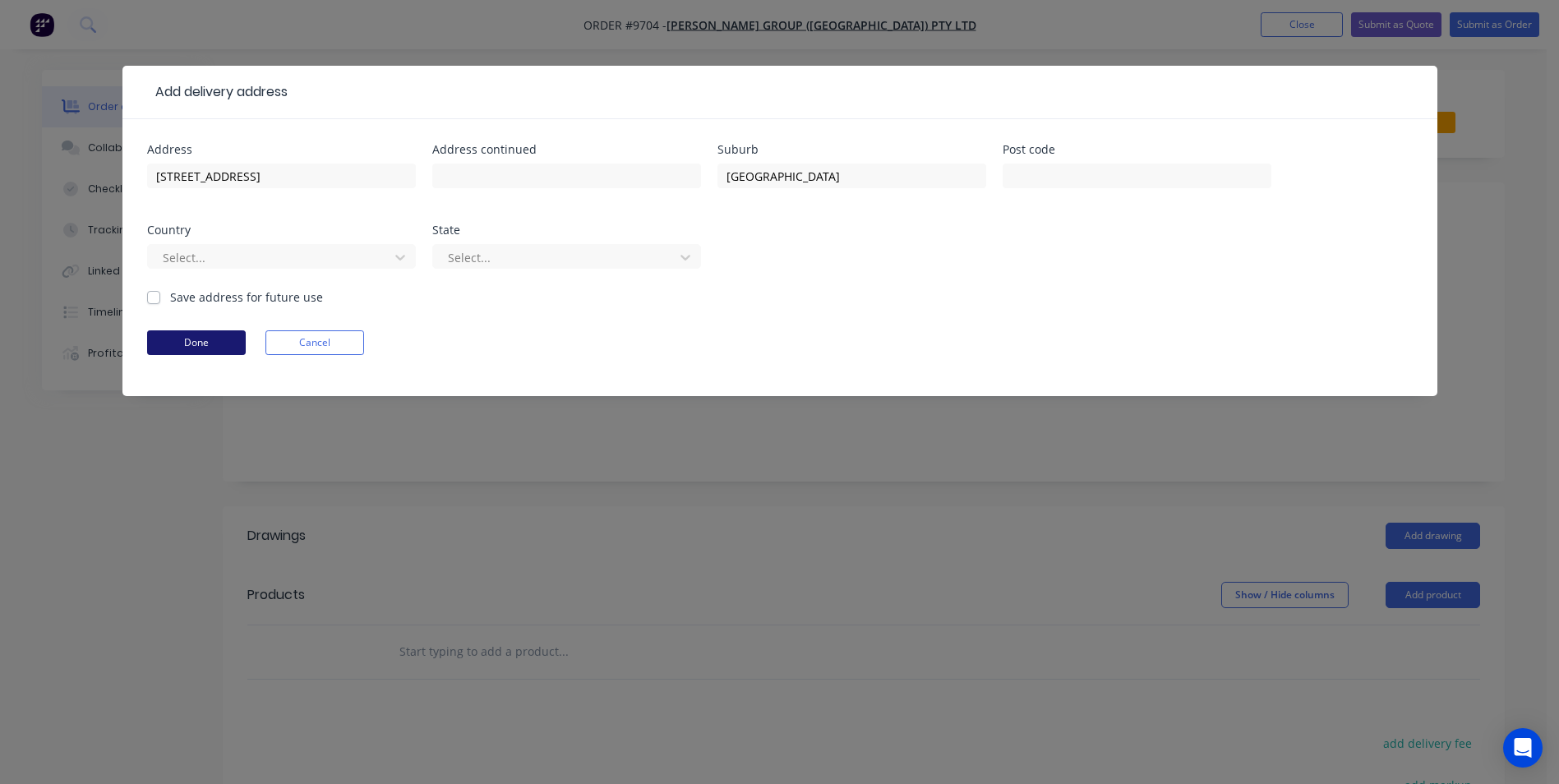
click at [170, 296] on label "Save address for future use" at bounding box center [246, 297] width 153 height 18
click at [156, 296] on input "Save address for future use" at bounding box center [154, 296] width 13 height 16
checkbox input "true"
click at [171, 354] on button "Done" at bounding box center [197, 342] width 98 height 25
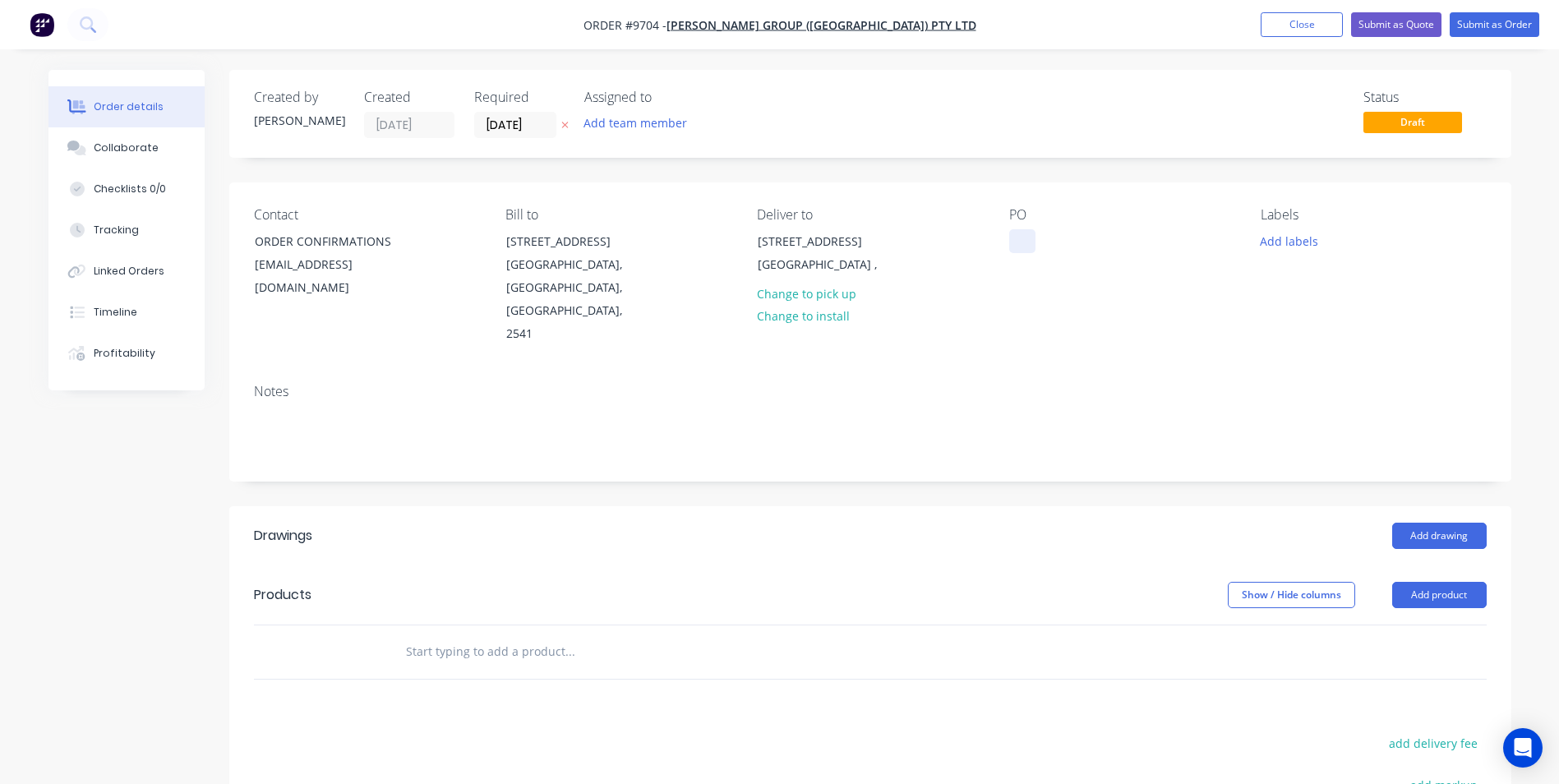
click at [1019, 243] on div at bounding box center [1022, 241] width 26 height 24
click at [514, 635] on input "text" at bounding box center [570, 650] width 329 height 32
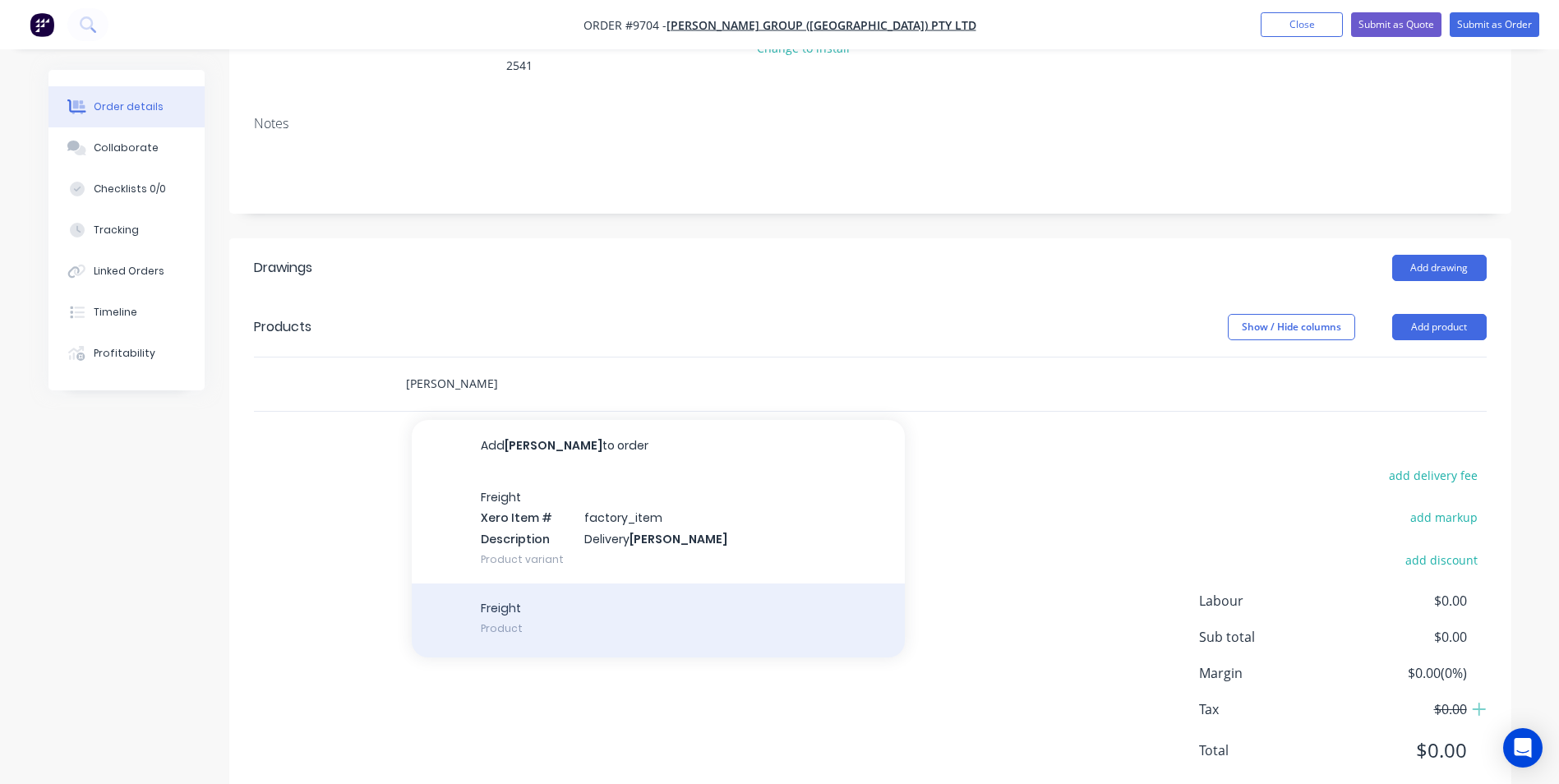
scroll to position [269, 0]
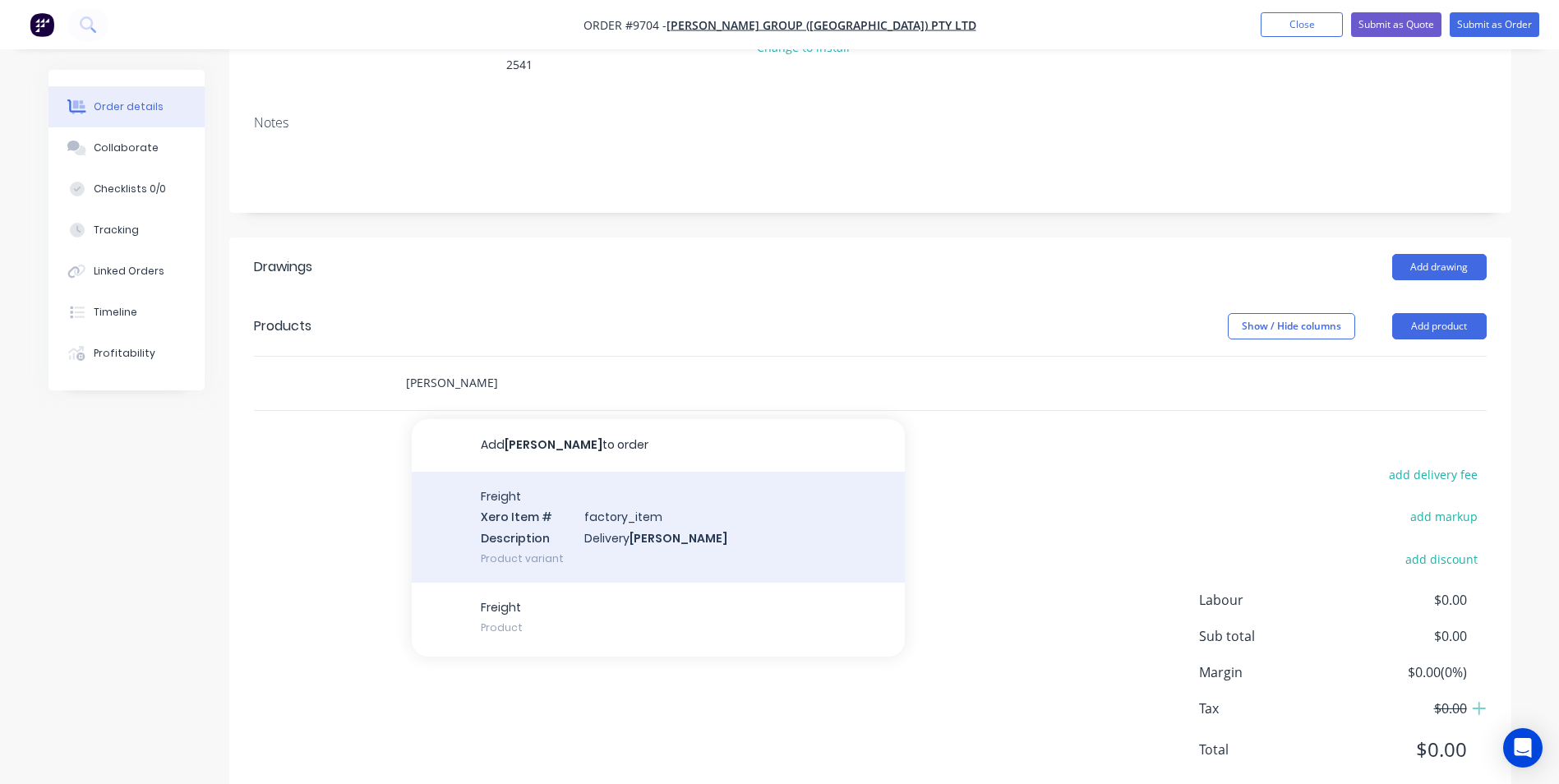
type input "parrish"
click at [614, 479] on div "Freight Xero Item # factory_item Description Delivery Parrish Product variant" at bounding box center [658, 527] width 493 height 111
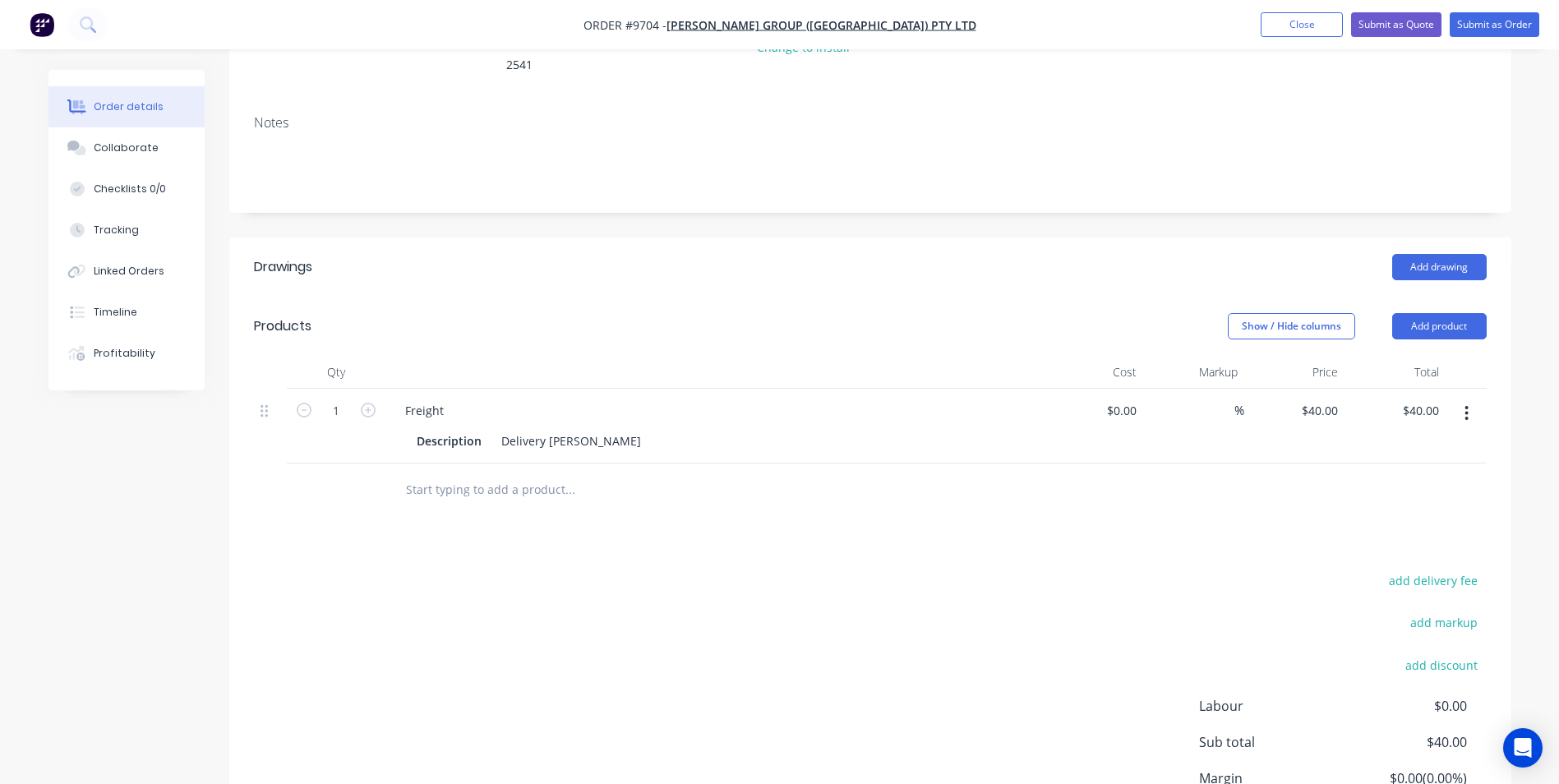
click at [542, 473] on input "text" at bounding box center [570, 489] width 329 height 32
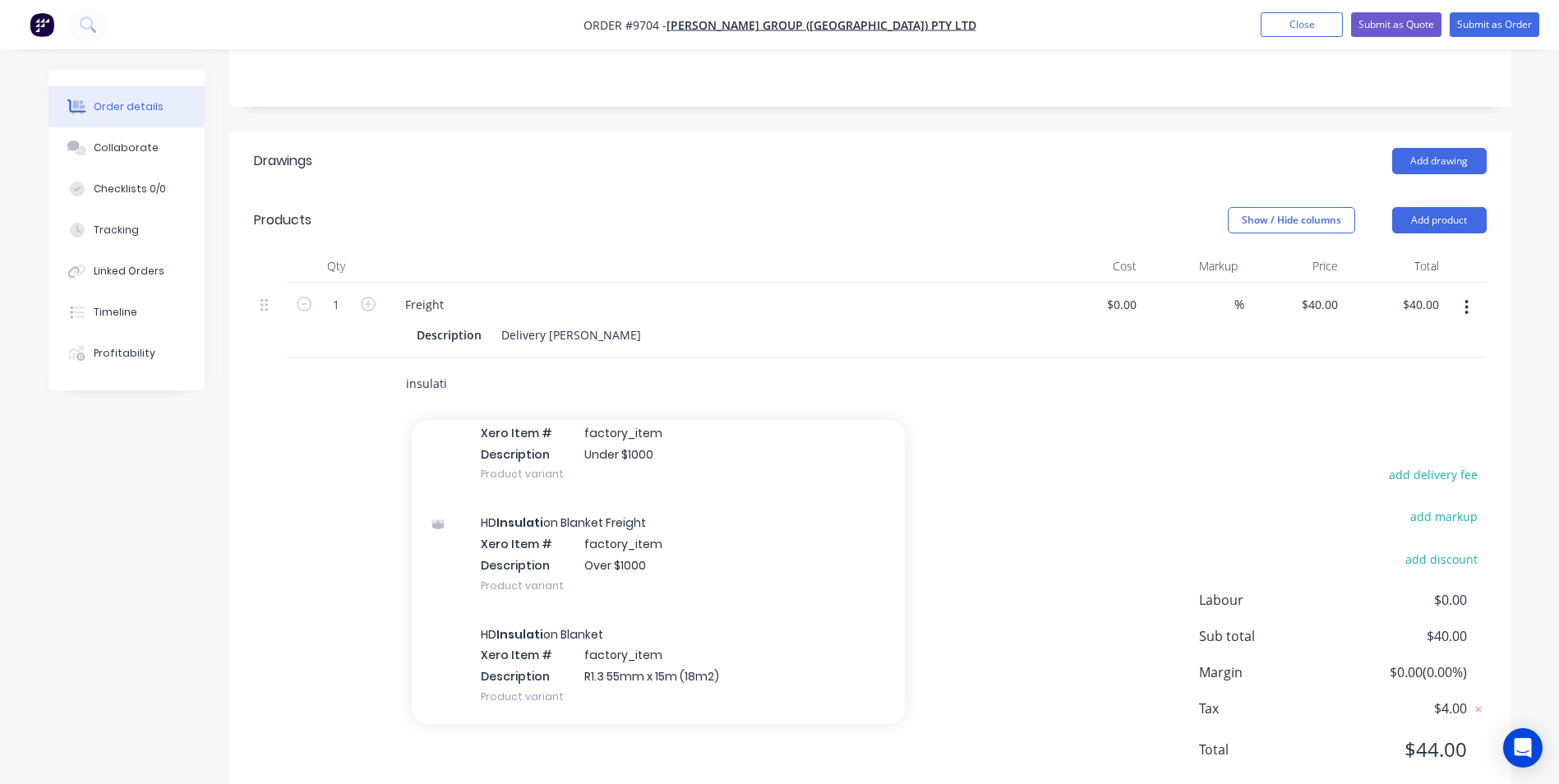
scroll to position [821, 0]
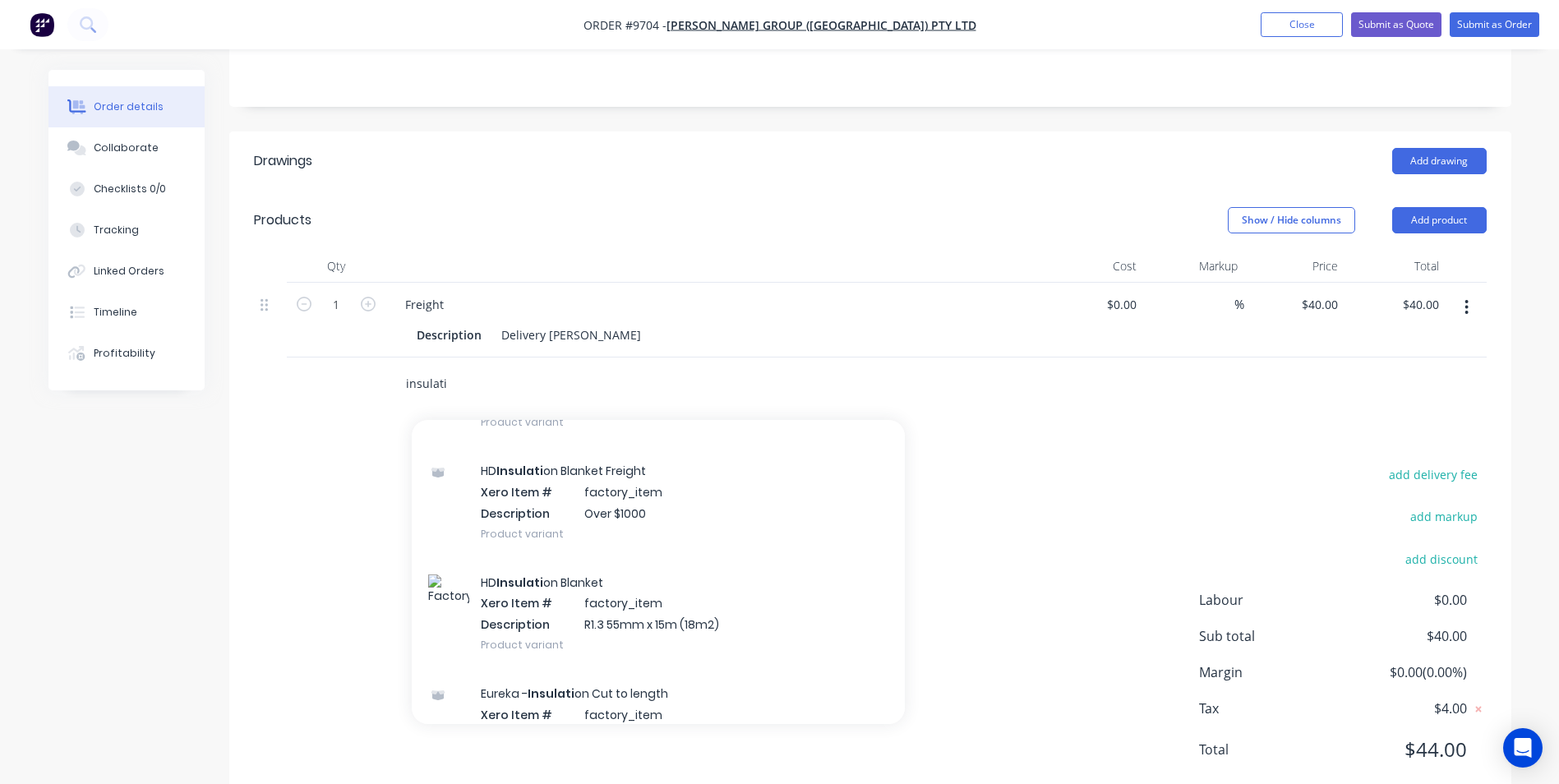
type input "insulati"
click at [686, 561] on div "HD Insulati on Blanket Xero Item # factory_item Description R1.3 55mm x 15m (18…" at bounding box center [658, 613] width 493 height 111
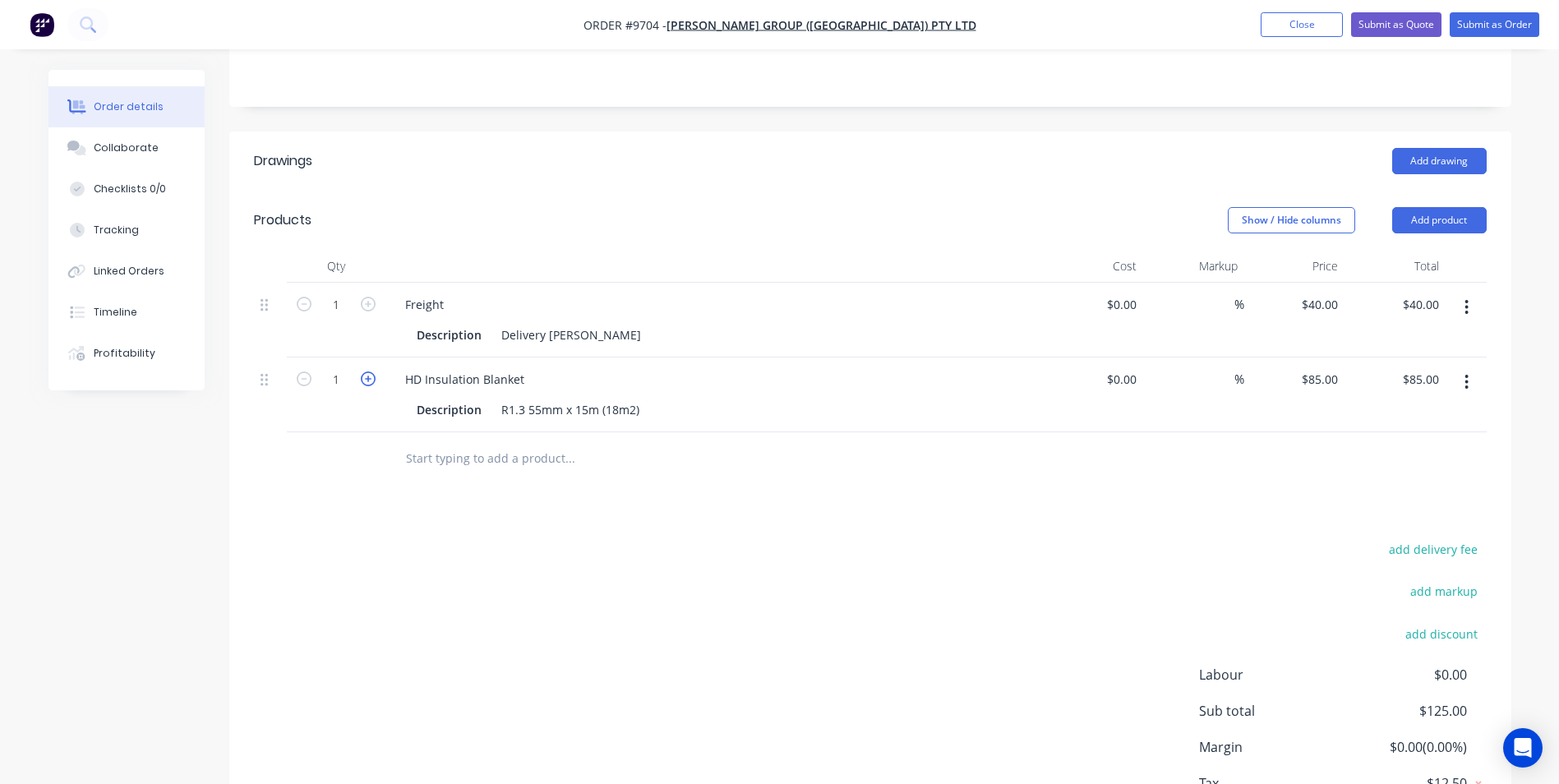
click at [367, 371] on icon "button" at bounding box center [368, 379] width 15 height 15
type input "2"
type input "$170.00"
click at [367, 371] on icon "button" at bounding box center [368, 379] width 15 height 15
type input "3"
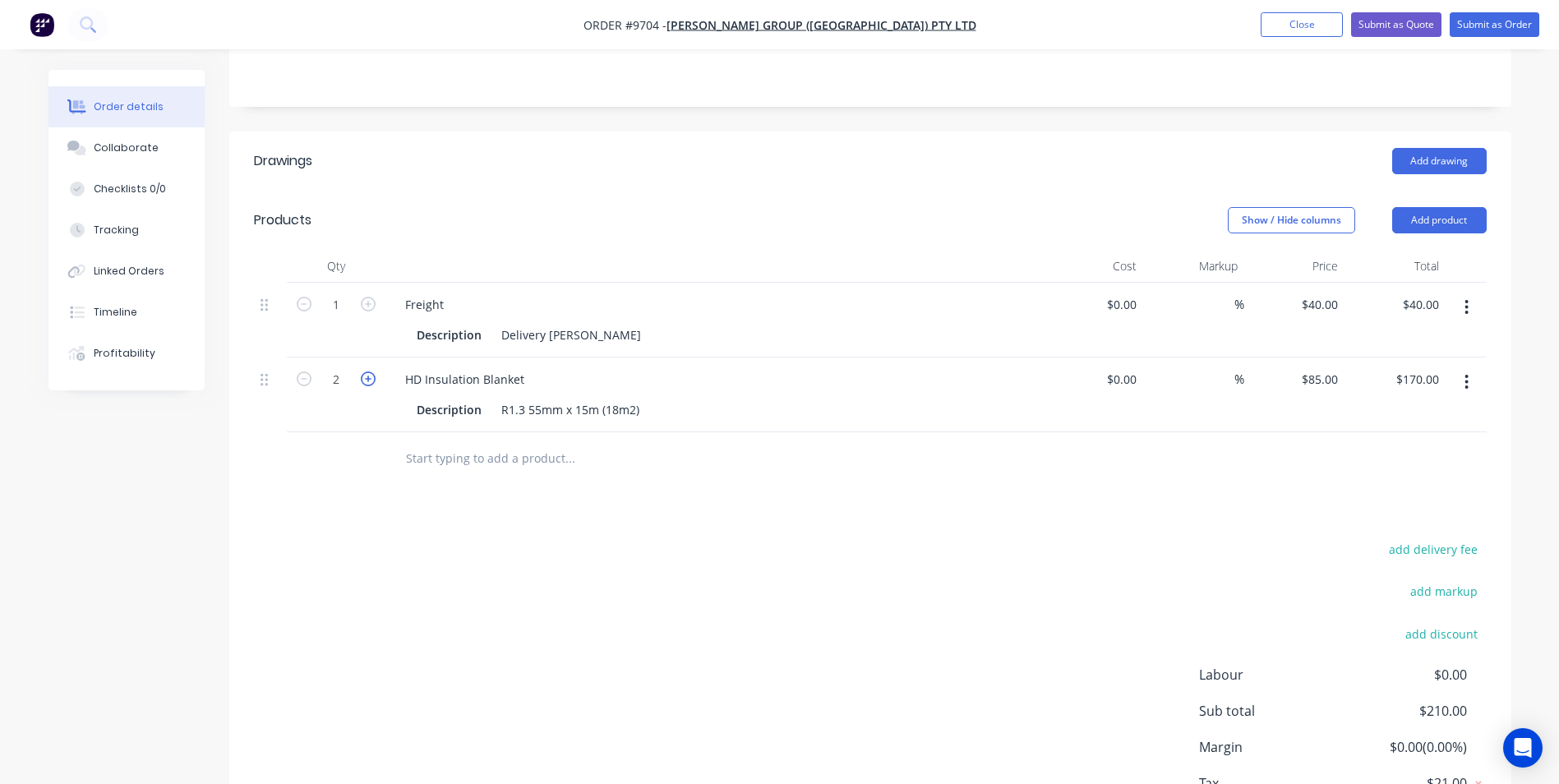
type input "$255.00"
click at [367, 371] on icon "button" at bounding box center [368, 379] width 15 height 15
type input "4"
type input "$340.00"
click at [367, 371] on icon "button" at bounding box center [368, 379] width 15 height 15
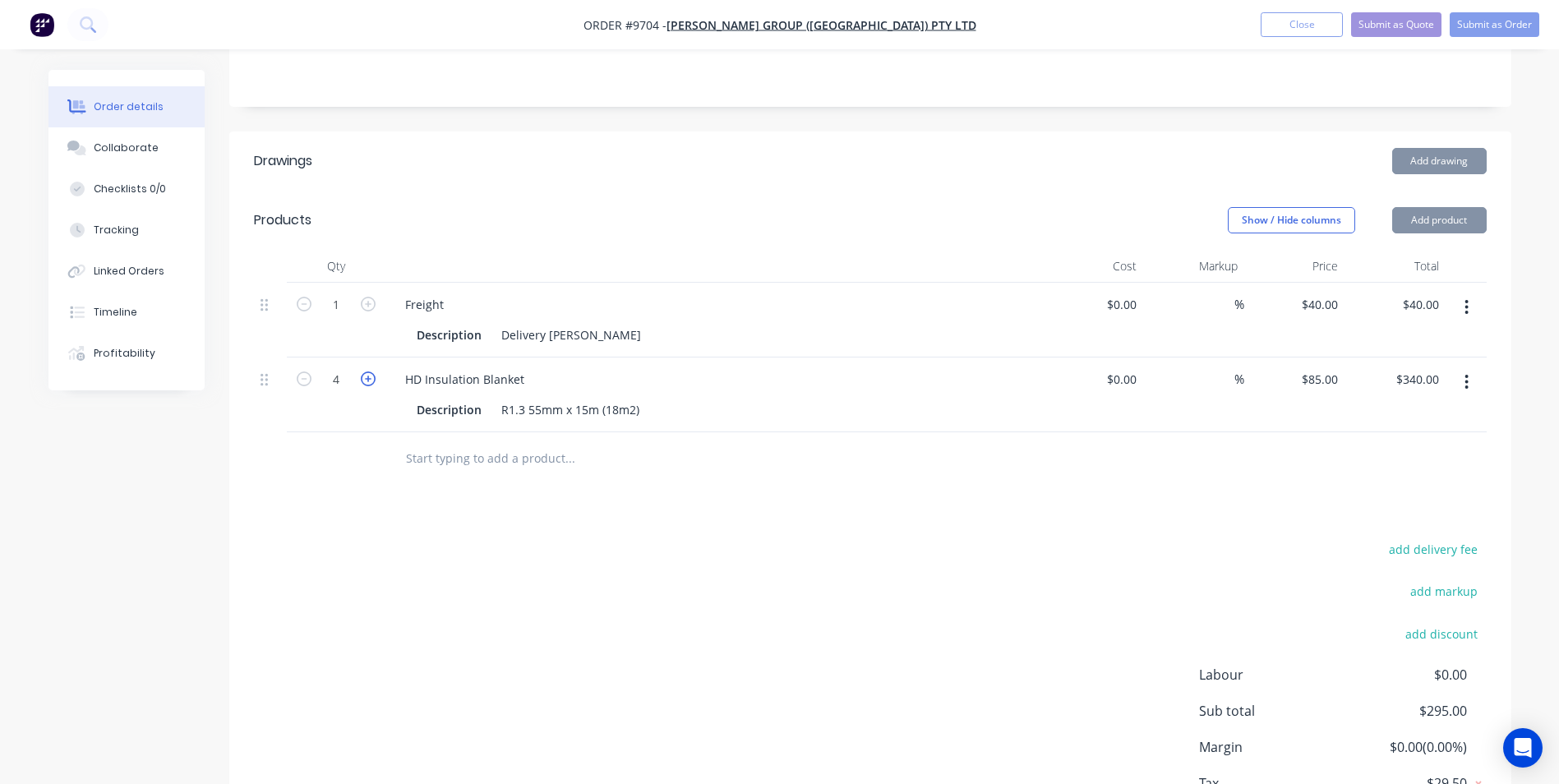
type input "5"
type input "$425.00"
click at [367, 371] on icon "button" at bounding box center [368, 379] width 15 height 15
type input "6"
type input "$510.00"
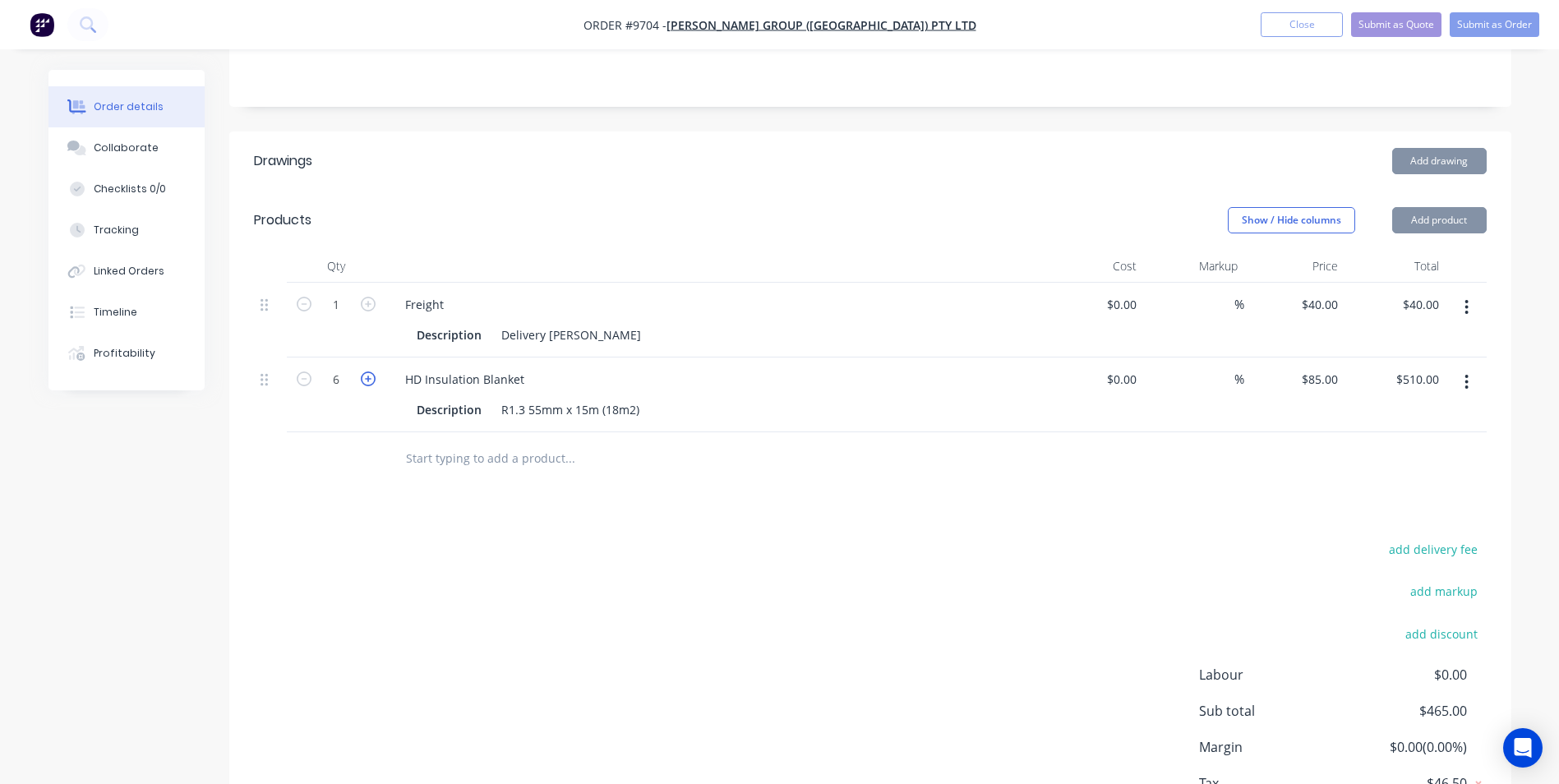
click at [367, 371] on icon "button" at bounding box center [368, 379] width 15 height 15
type input "7"
type input "$595.00"
click at [367, 371] on icon "button" at bounding box center [368, 379] width 15 height 15
type input "8"
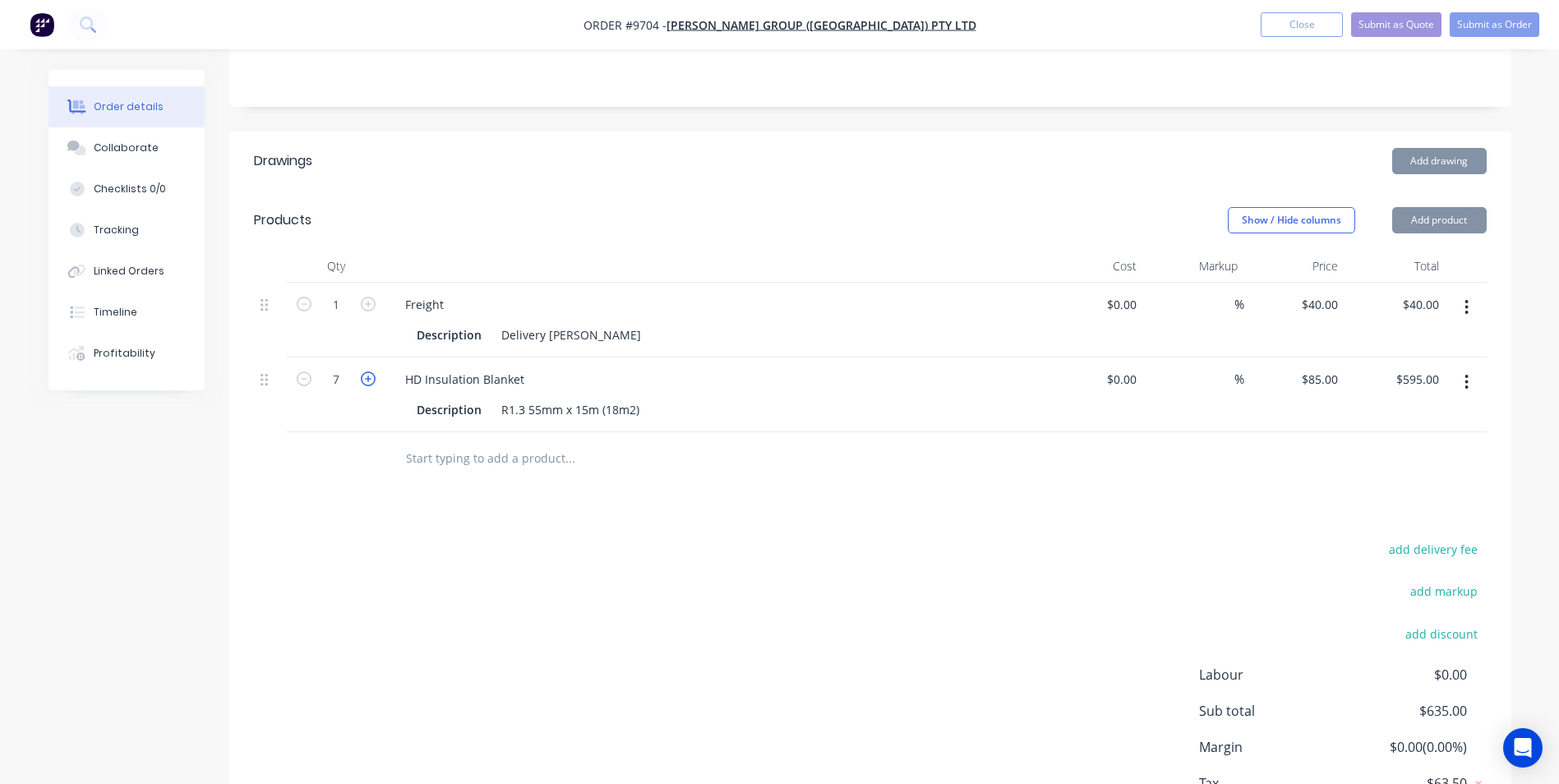
type input "$680.00"
click at [367, 371] on icon "button" at bounding box center [368, 379] width 15 height 15
type input "9"
type input "$765.00"
click at [367, 371] on icon "button" at bounding box center [368, 379] width 15 height 15
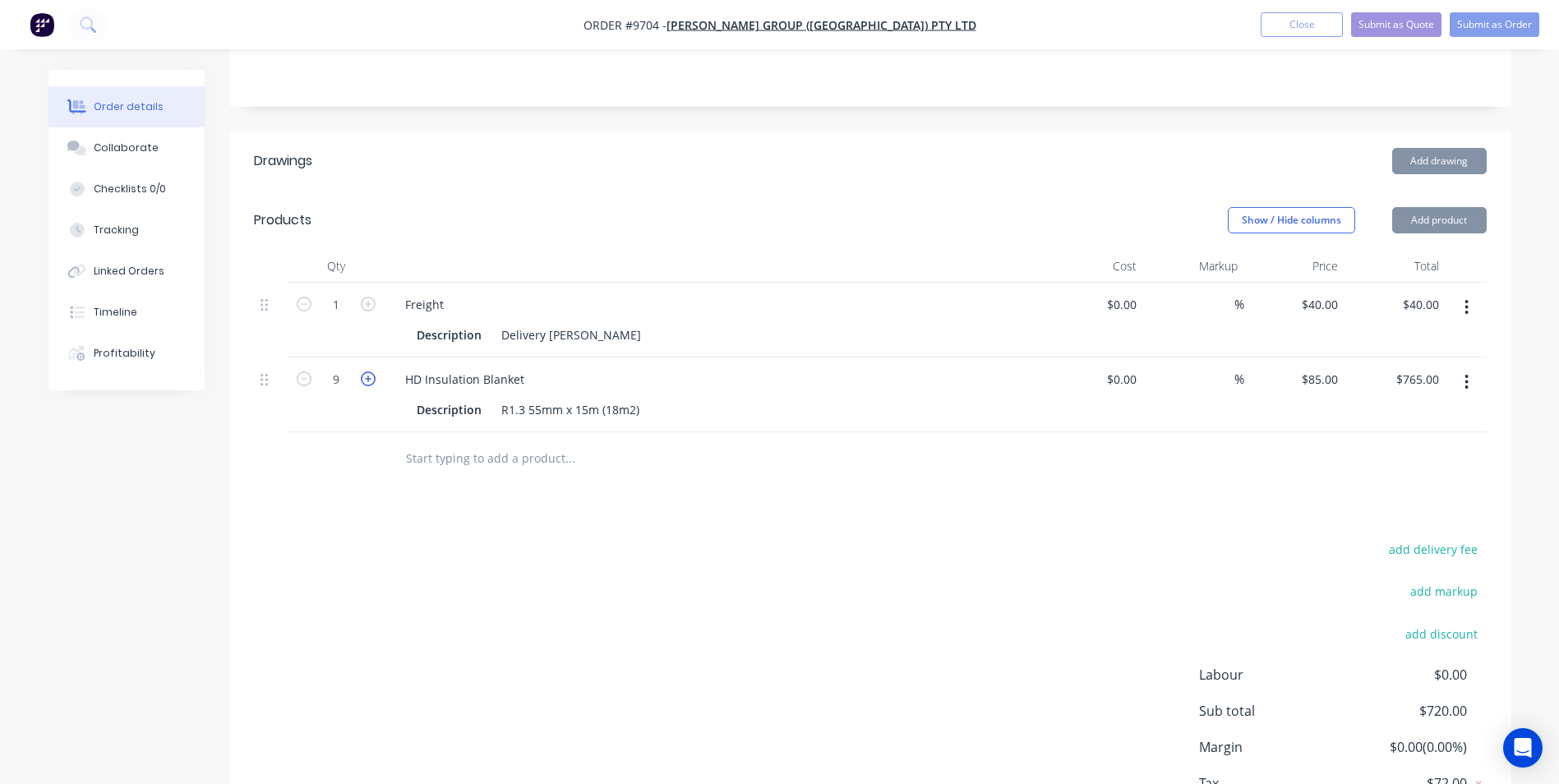
type input "10"
type input "$850.00"
click at [367, 371] on icon "button" at bounding box center [368, 379] width 15 height 15
type input "11"
type input "$935.00"
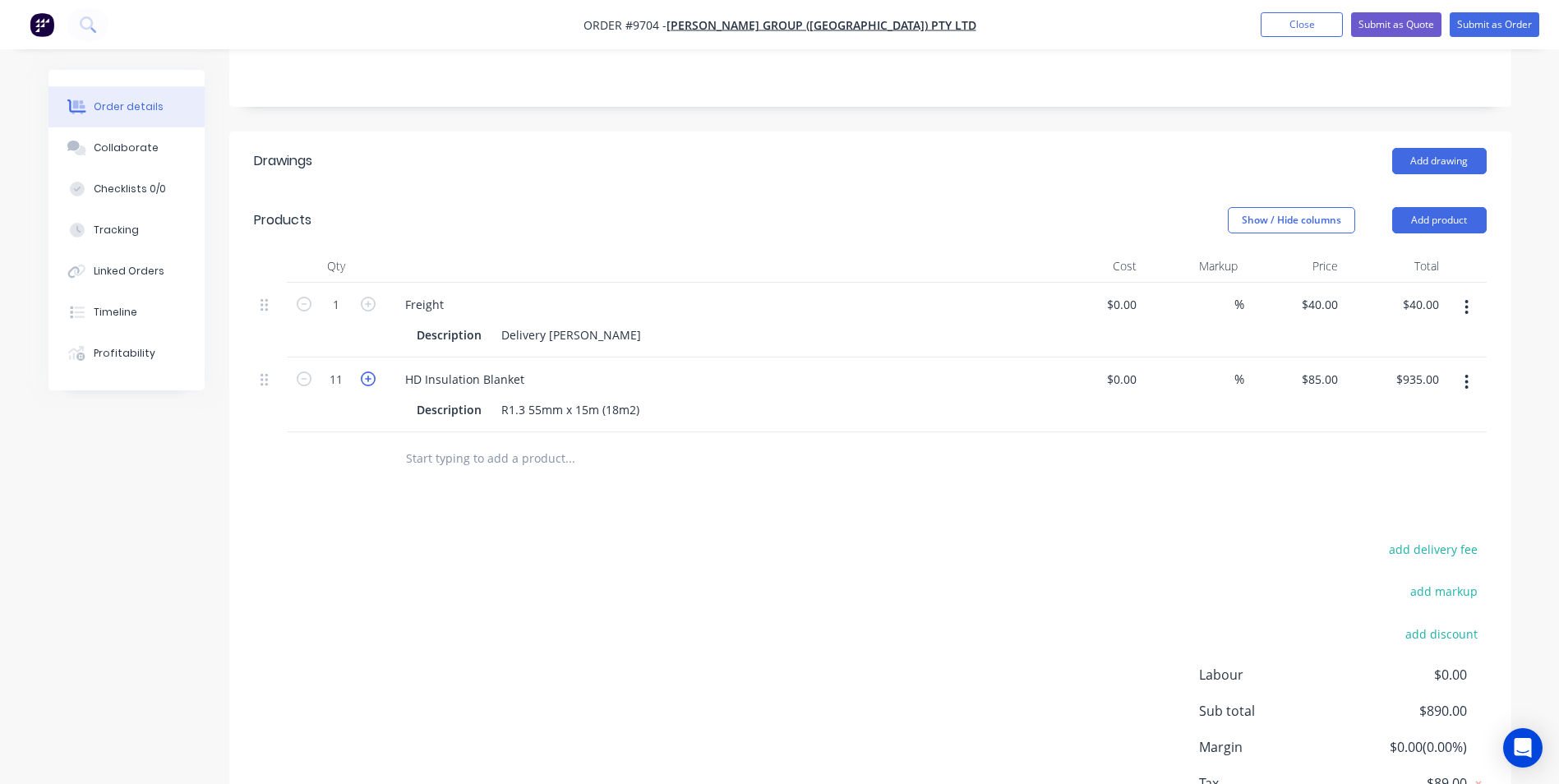
click at [367, 371] on icon "button" at bounding box center [368, 379] width 15 height 15
type input "12"
type input "$1,020.00"
click at [367, 371] on icon "button" at bounding box center [368, 379] width 15 height 15
type input "13"
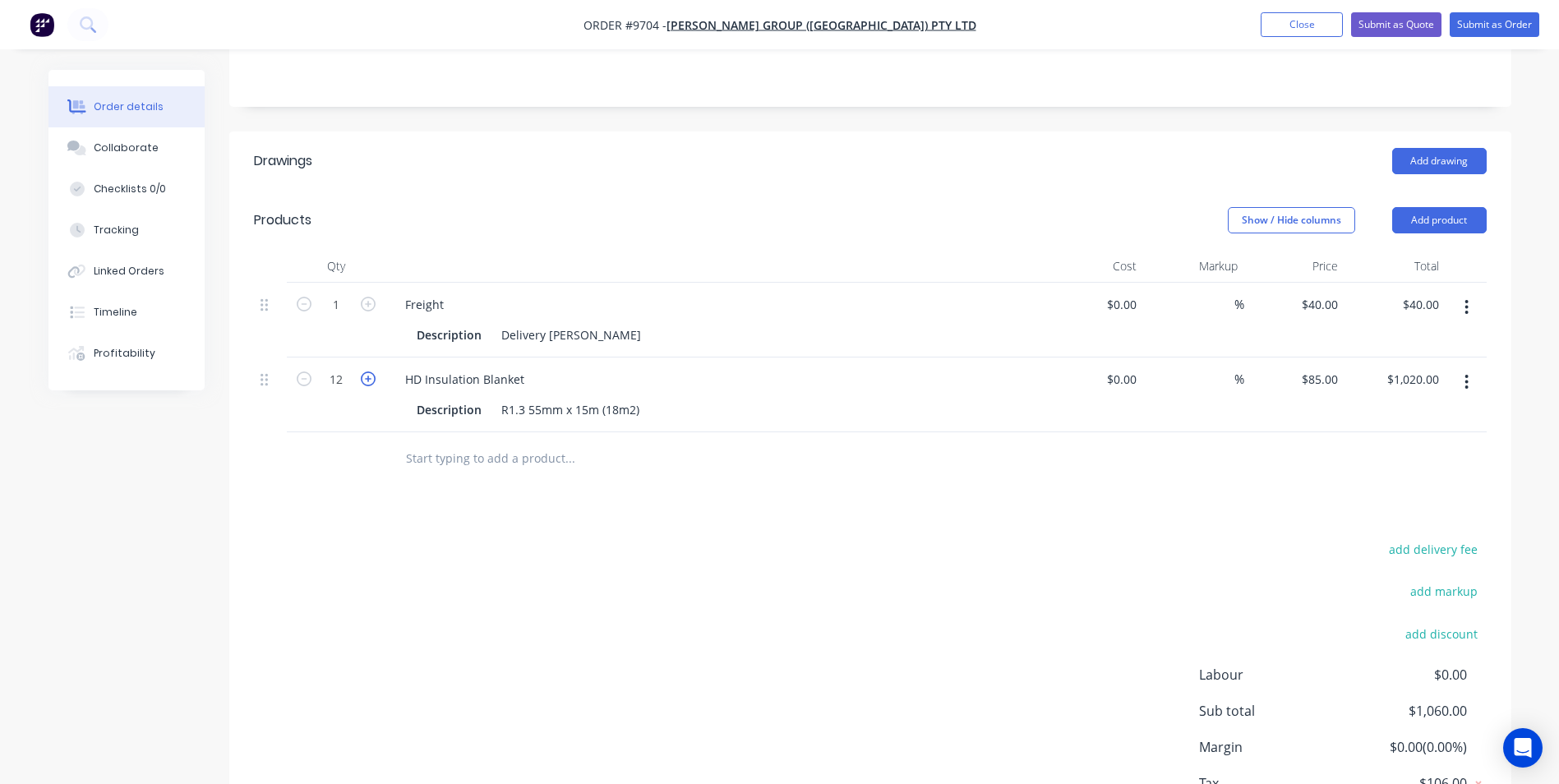
type input "$1,105.00"
click at [367, 371] on icon "button" at bounding box center [368, 379] width 15 height 15
type input "14"
type input "$1,190.00"
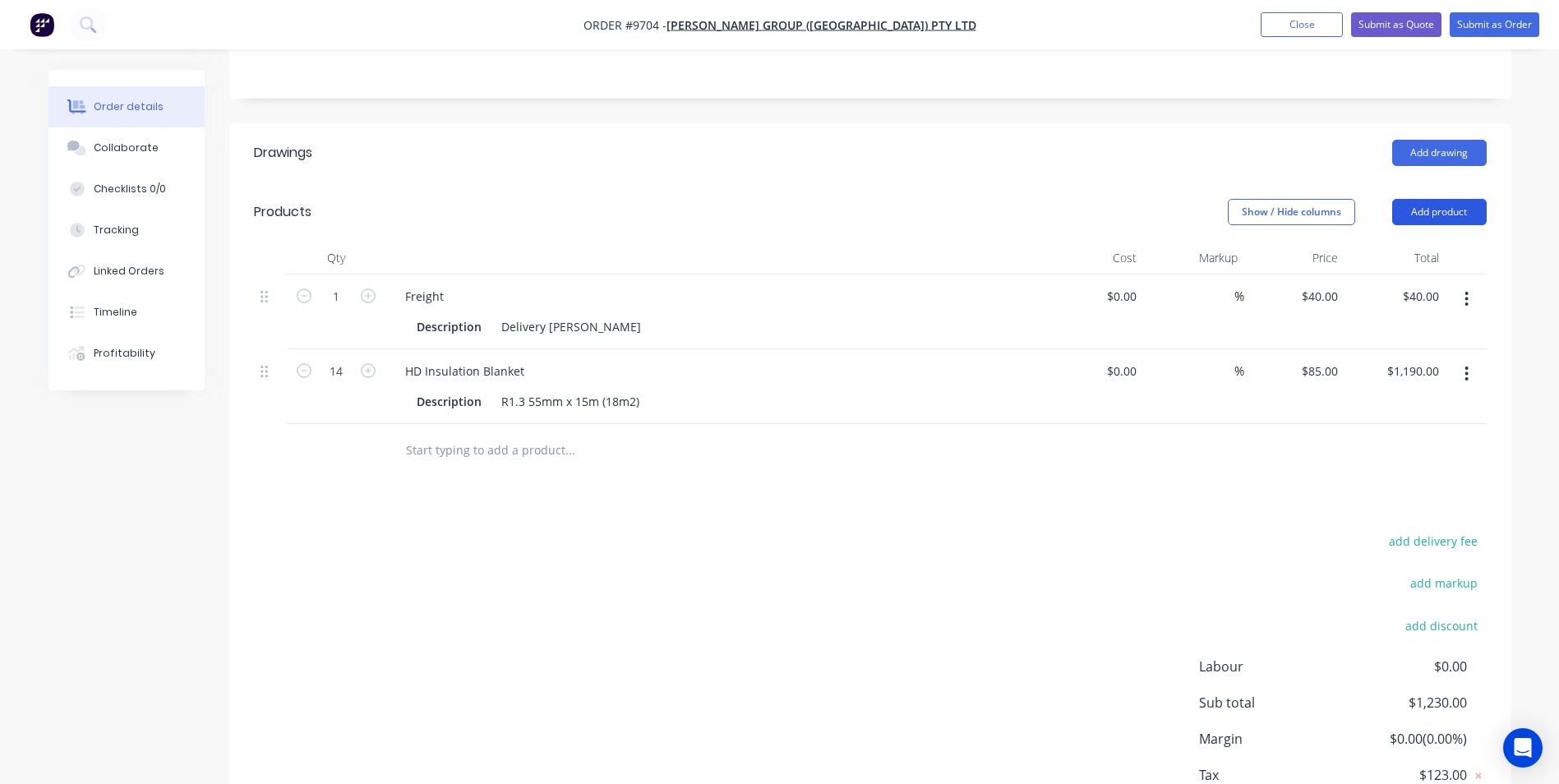
scroll to position [285, 0]
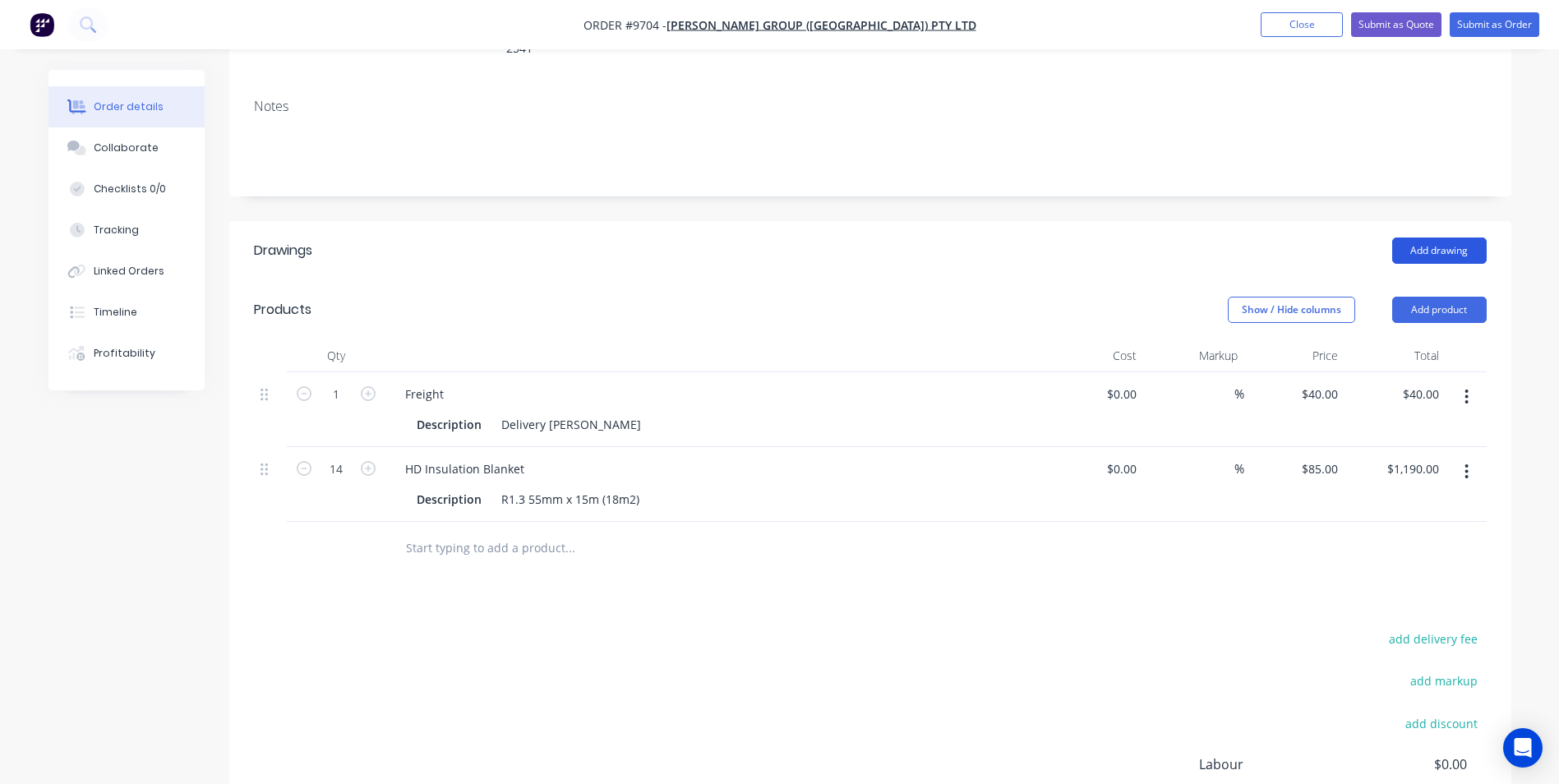
click at [1424, 238] on button "Add drawing" at bounding box center [1439, 251] width 95 height 26
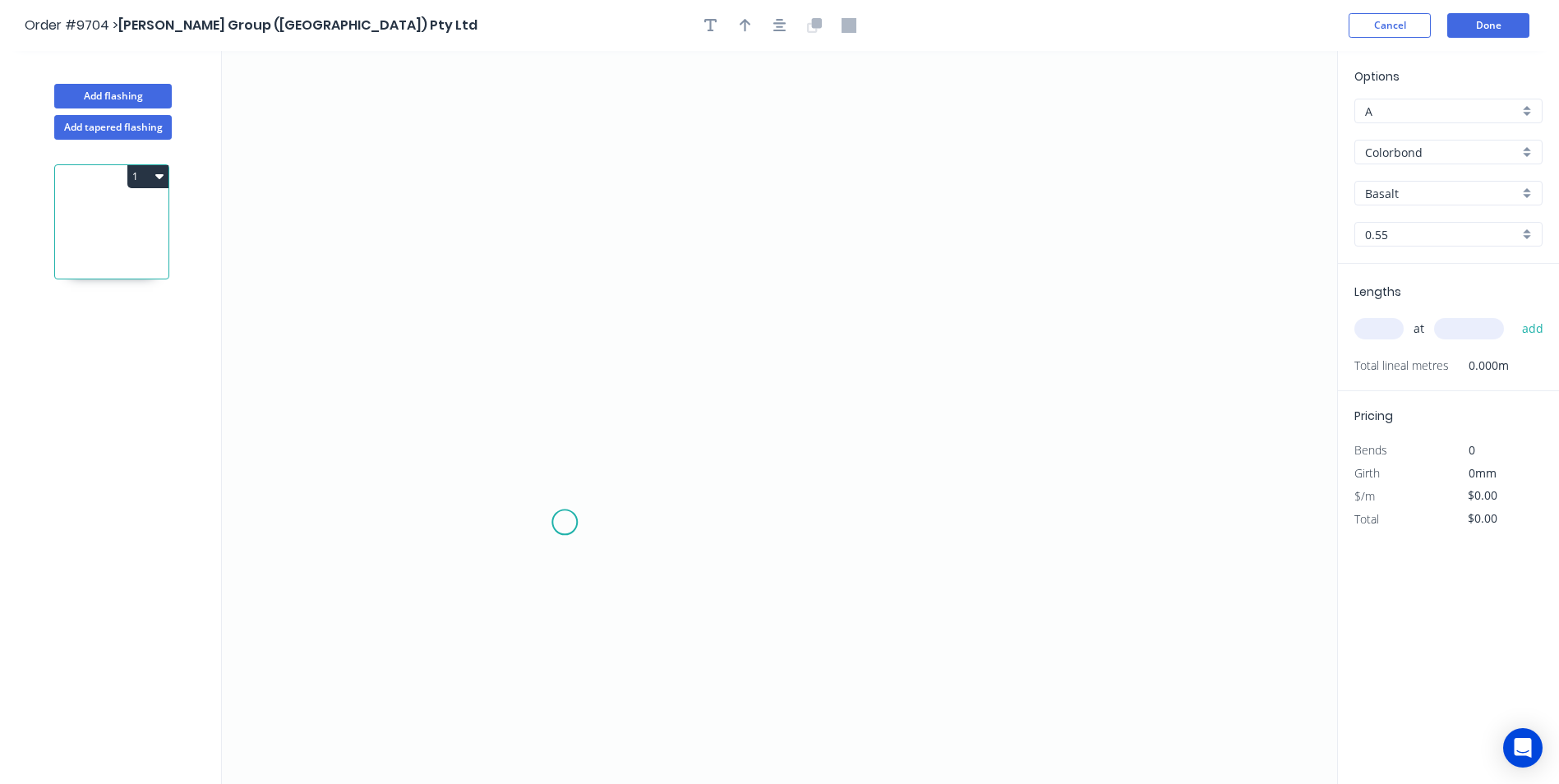
click at [565, 537] on icon "0" at bounding box center [780, 418] width 1115 height 733
click at [570, 455] on icon "0" at bounding box center [780, 418] width 1115 height 733
click at [477, 449] on icon "0 ?" at bounding box center [780, 418] width 1115 height 733
click at [477, 233] on icon at bounding box center [477, 343] width 0 height 222
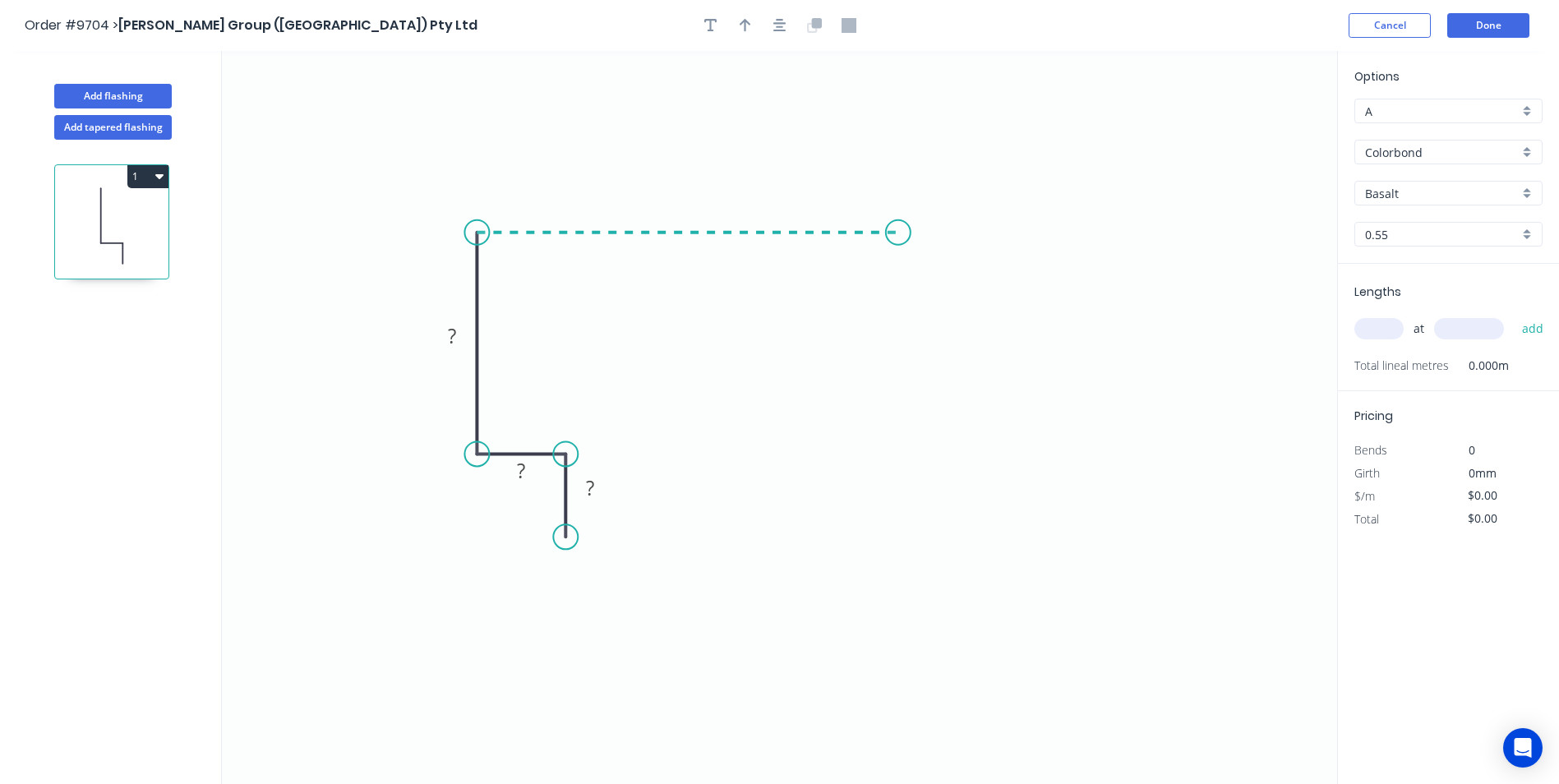
click at [895, 254] on icon "0 ? ? ?" at bounding box center [780, 418] width 1115 height 733
click at [942, 264] on icon "0 ? ? ? ?" at bounding box center [780, 418] width 1115 height 733
click at [942, 264] on circle at bounding box center [941, 264] width 25 height 25
click at [591, 477] on tspan "?" at bounding box center [589, 487] width 8 height 27
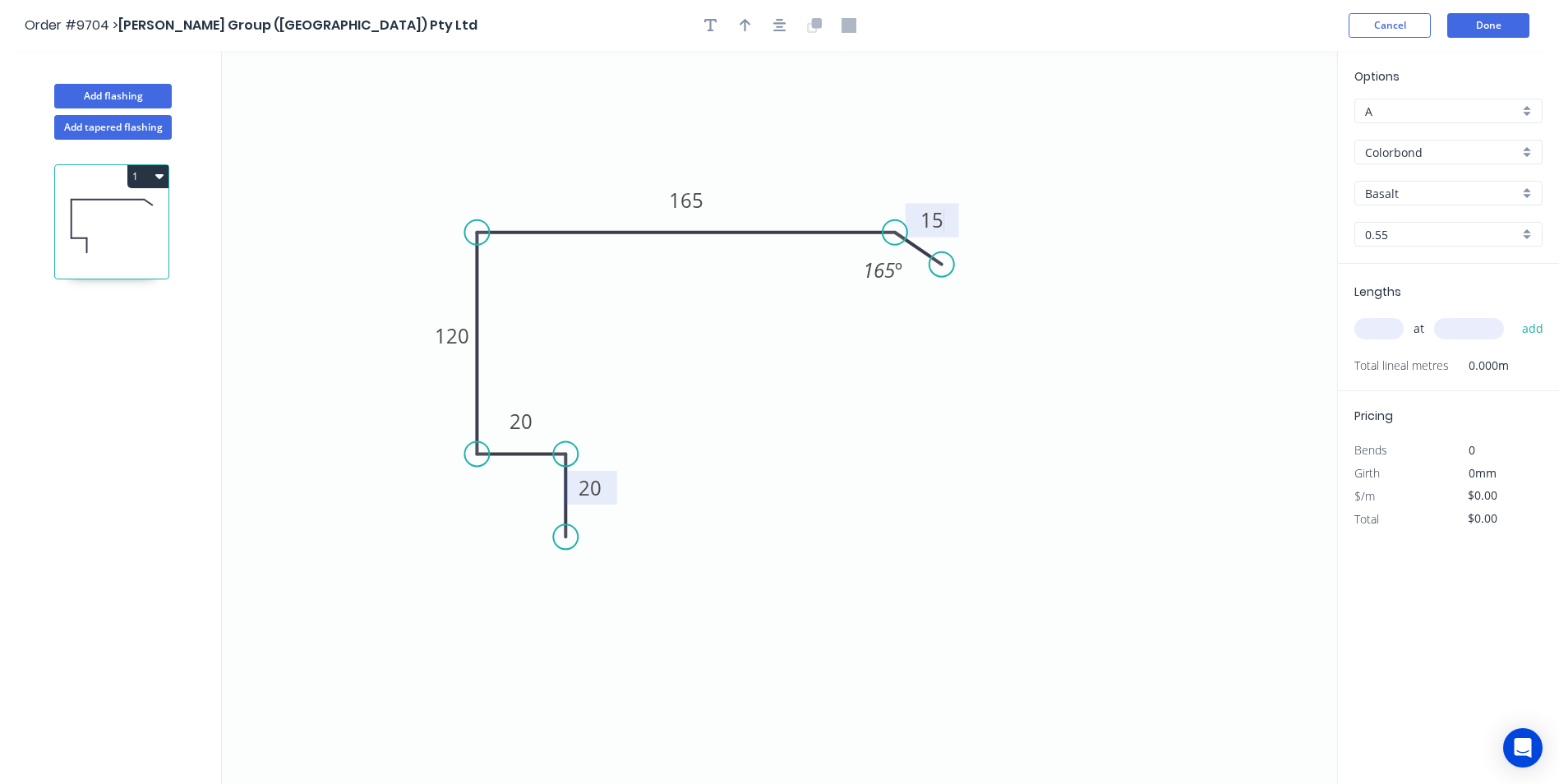
click at [586, 289] on icon "0 20 20 120 165 15 165 º" at bounding box center [780, 418] width 1115 height 733
type input "$13.53"
click at [518, 291] on div "Show angle" at bounding box center [560, 292] width 165 height 33
click at [500, 268] on tspan "?" at bounding box center [503, 260] width 9 height 27
click at [868, 392] on icon "0 20 20 120 165 15 88 º 165 º" at bounding box center [780, 418] width 1115 height 733
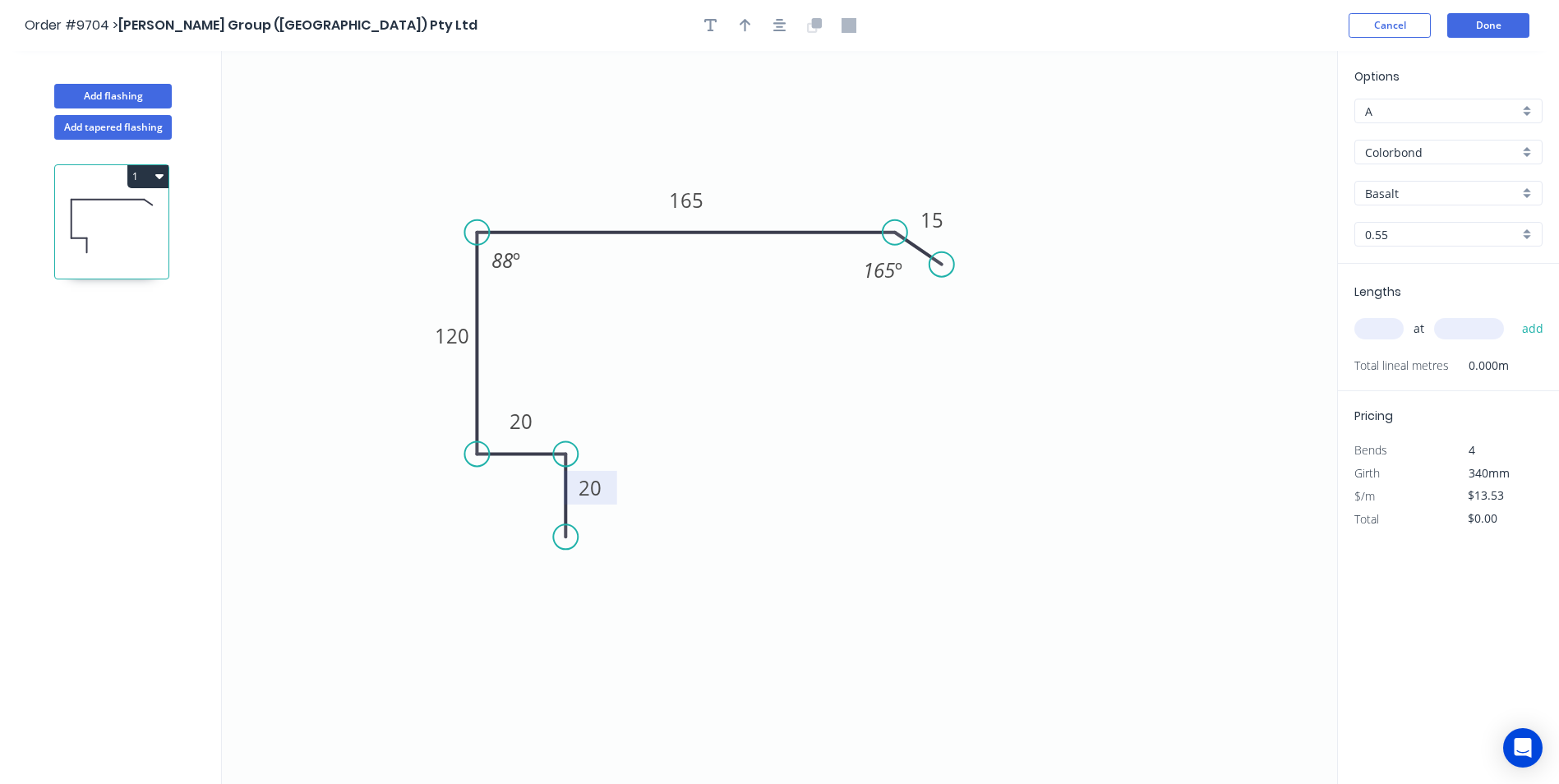
click at [1374, 335] on input "text" at bounding box center [1378, 328] width 49 height 21
type input "3"
type input "6900"
click at [1514, 315] on button "add" at bounding box center [1533, 328] width 39 height 28
type input "$280.07"
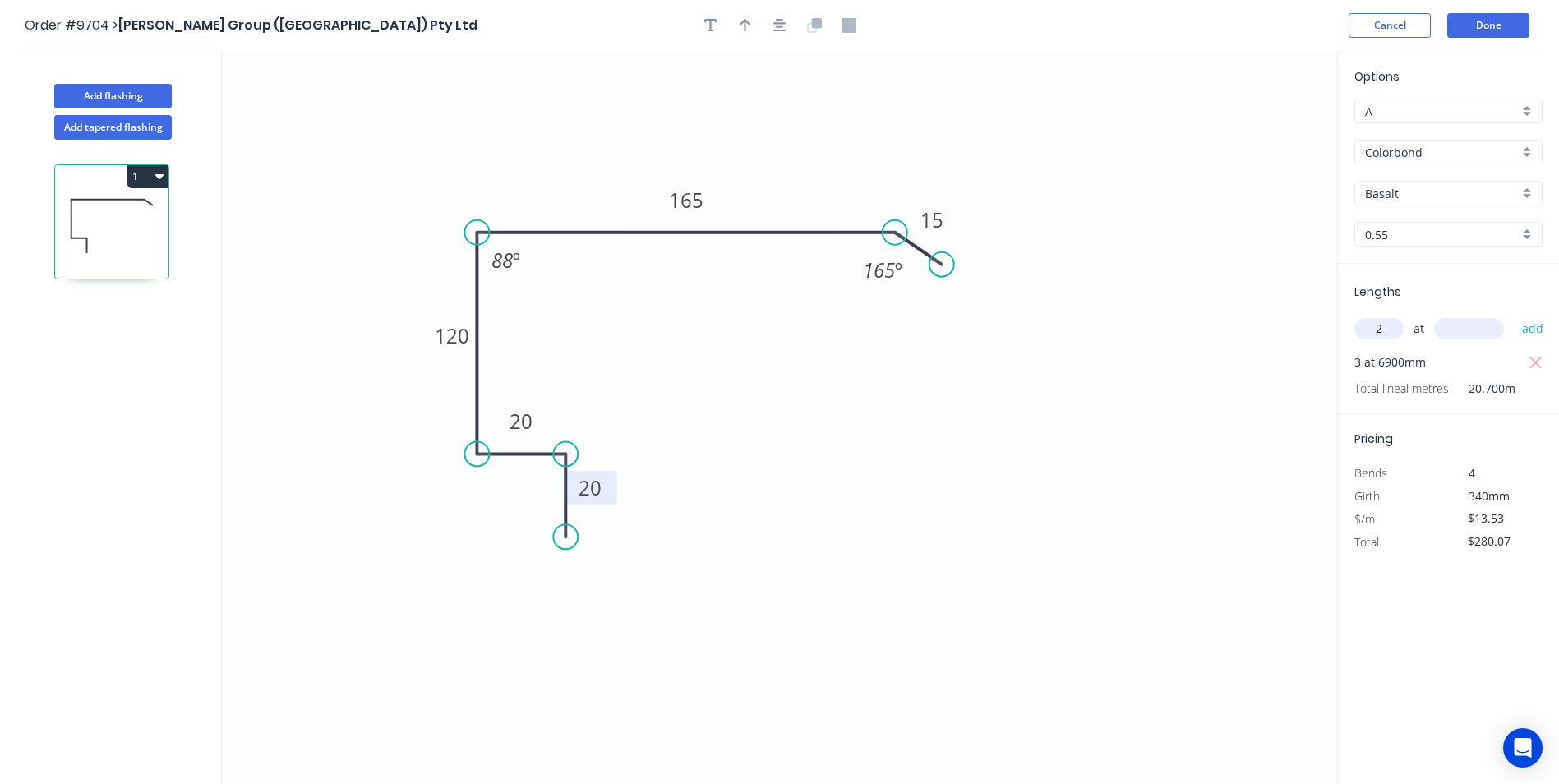
type input "2"
type input "3000"
click at [1514, 315] on button "add" at bounding box center [1533, 328] width 39 height 28
type input "$361.25"
type input "1"
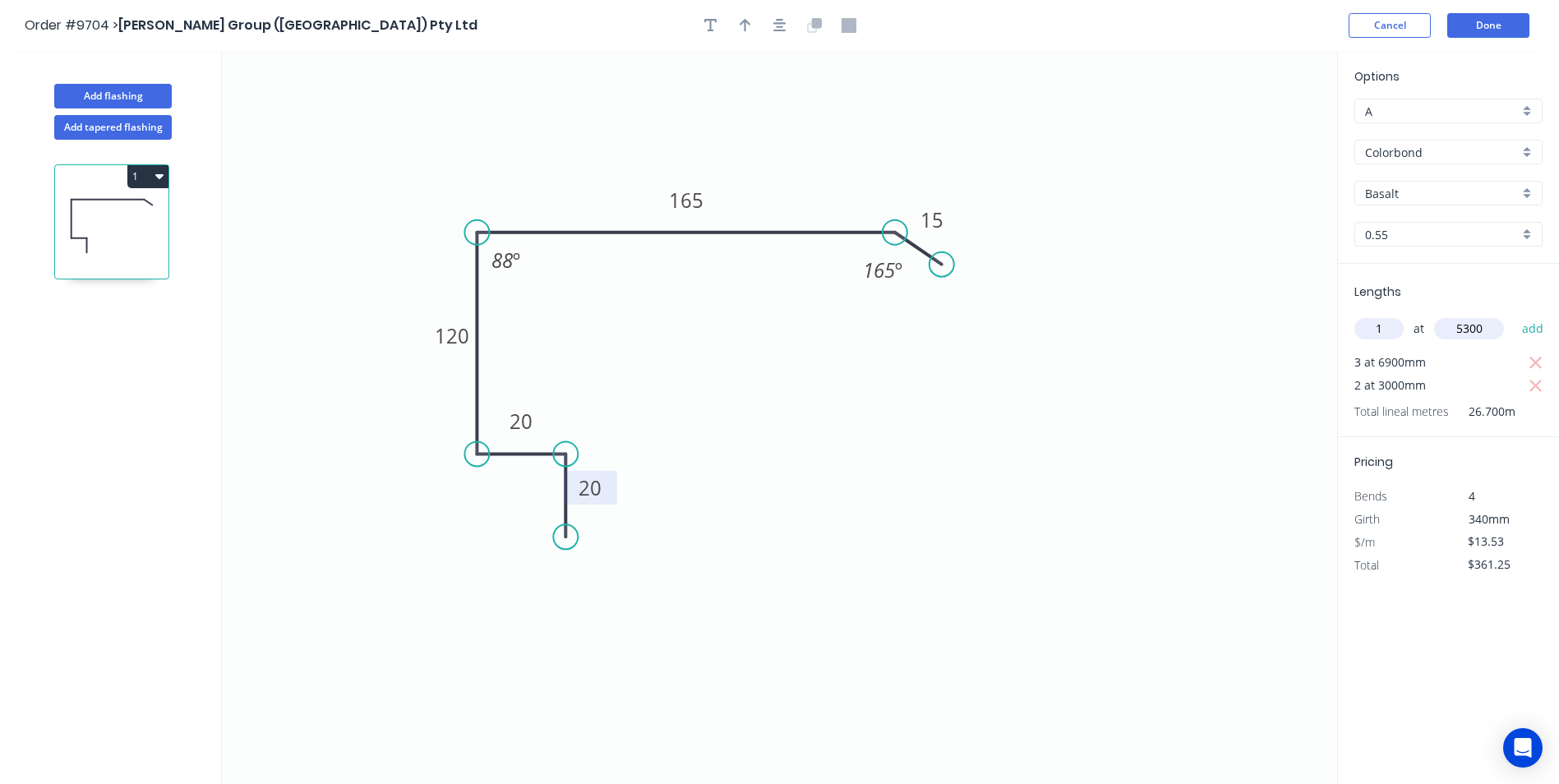
type input "5300"
click at [1514, 315] on button "add" at bounding box center [1533, 328] width 39 height 28
type input "$432.96"
click at [1469, 17] on button "Done" at bounding box center [1488, 25] width 83 height 25
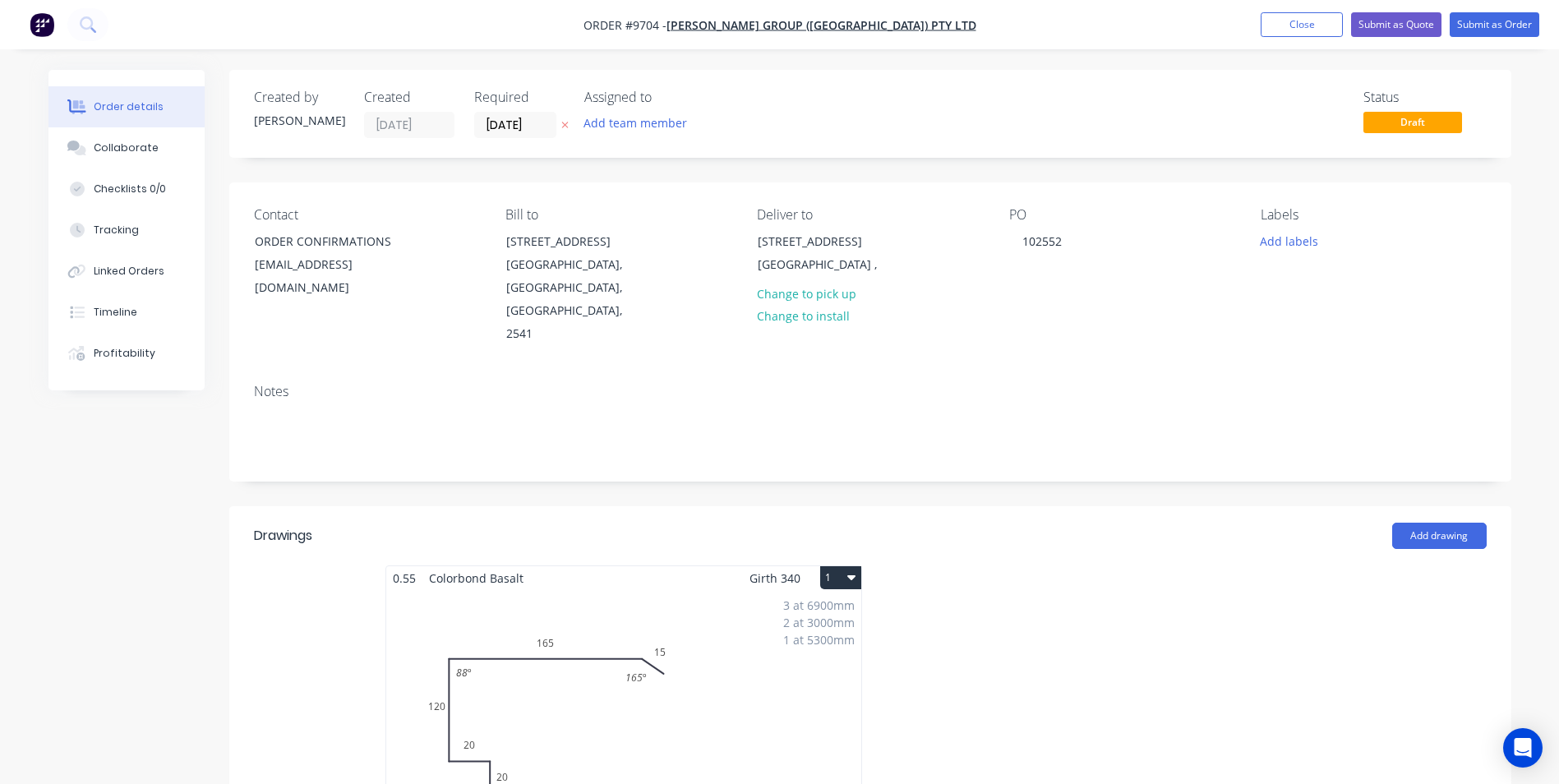
click at [699, 609] on div "3 at 6900mm 2 at 3000mm 1 at 5300mm Total lm $/M Total 32m $13.53 $432.96" at bounding box center [624, 715] width 475 height 251
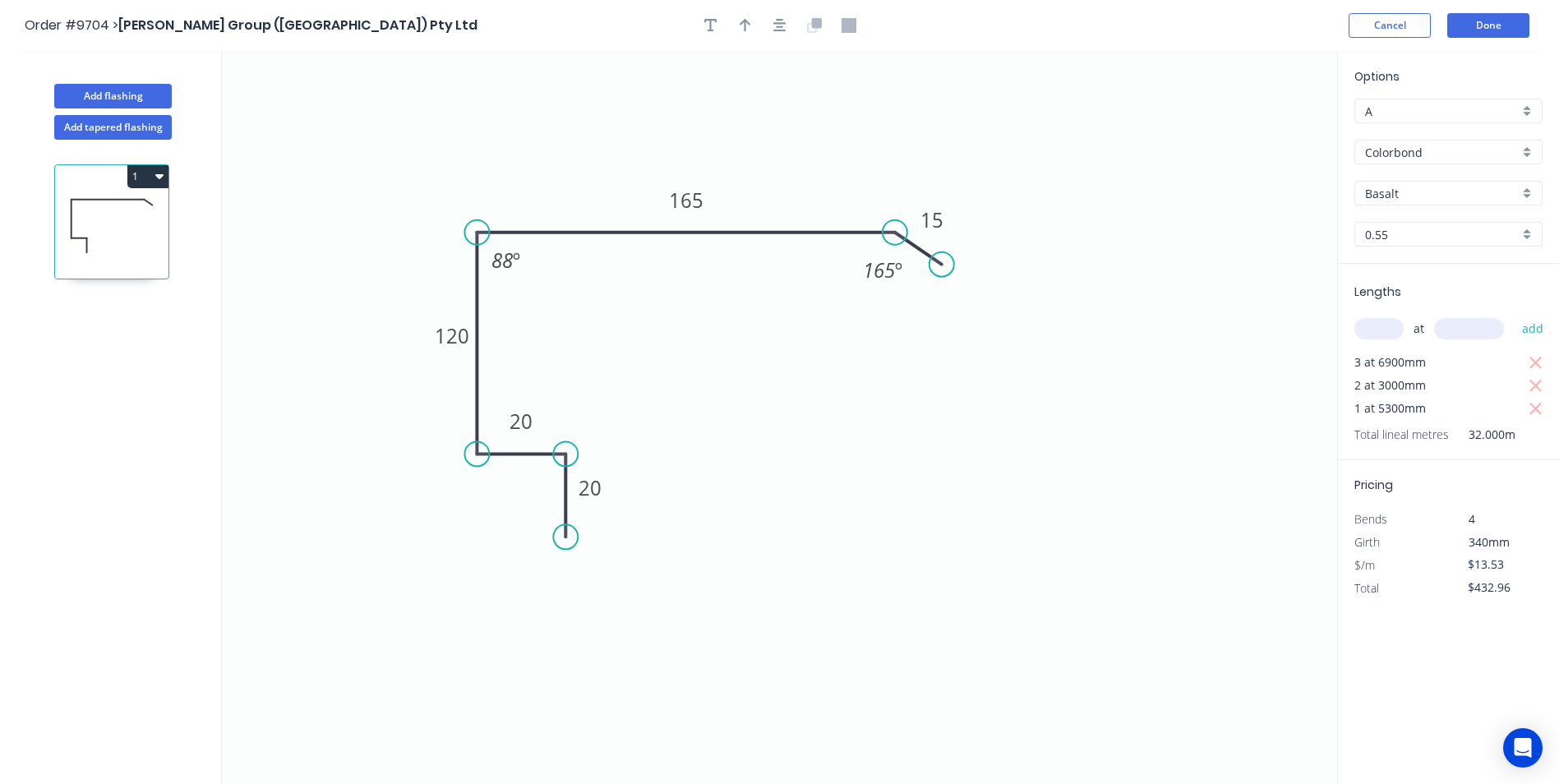
click at [1524, 189] on div "Basalt" at bounding box center [1448, 193] width 188 height 25
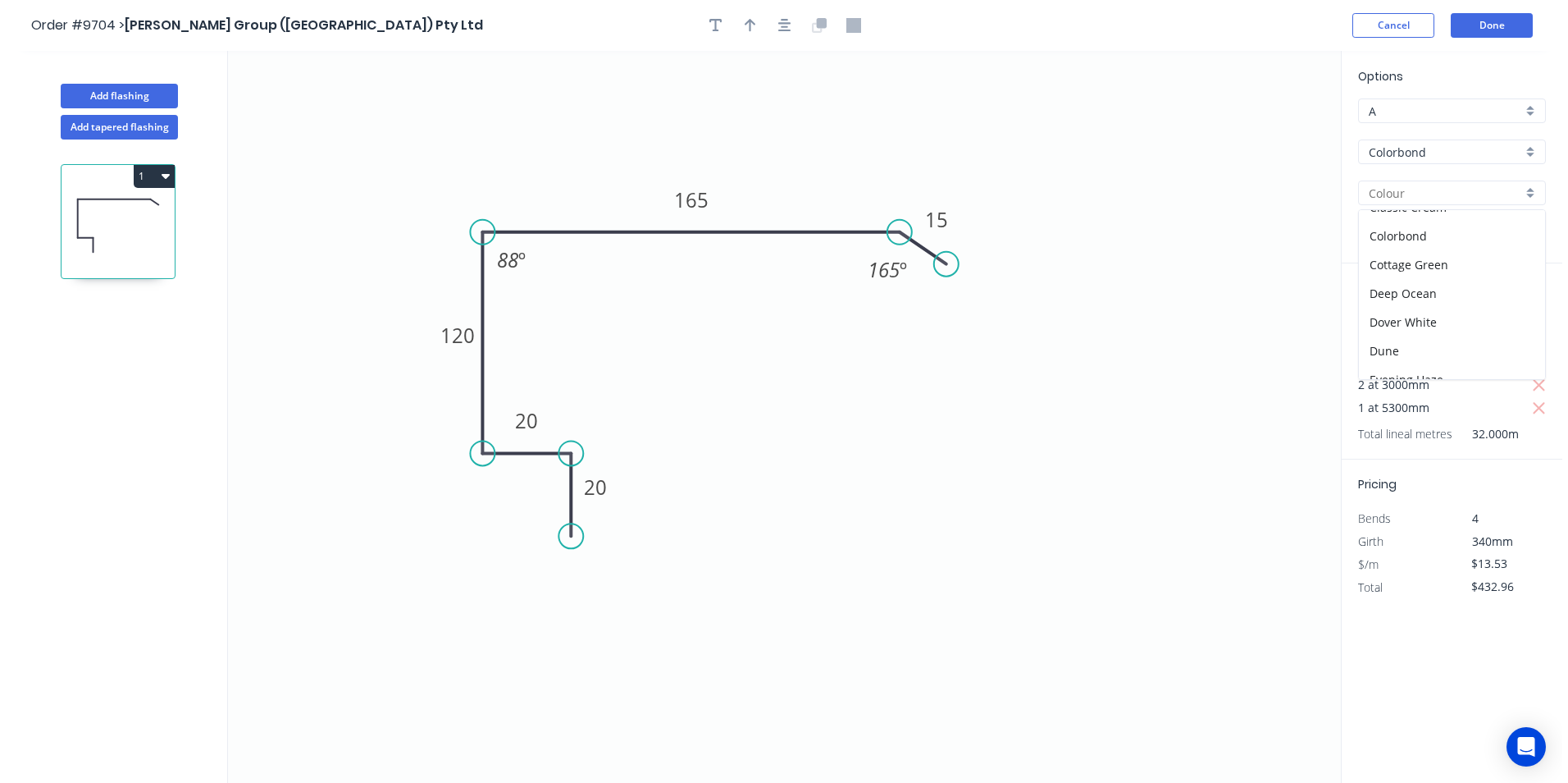
scroll to position [246, 0]
click at [1412, 348] on div "Monument" at bounding box center [1445, 351] width 186 height 29
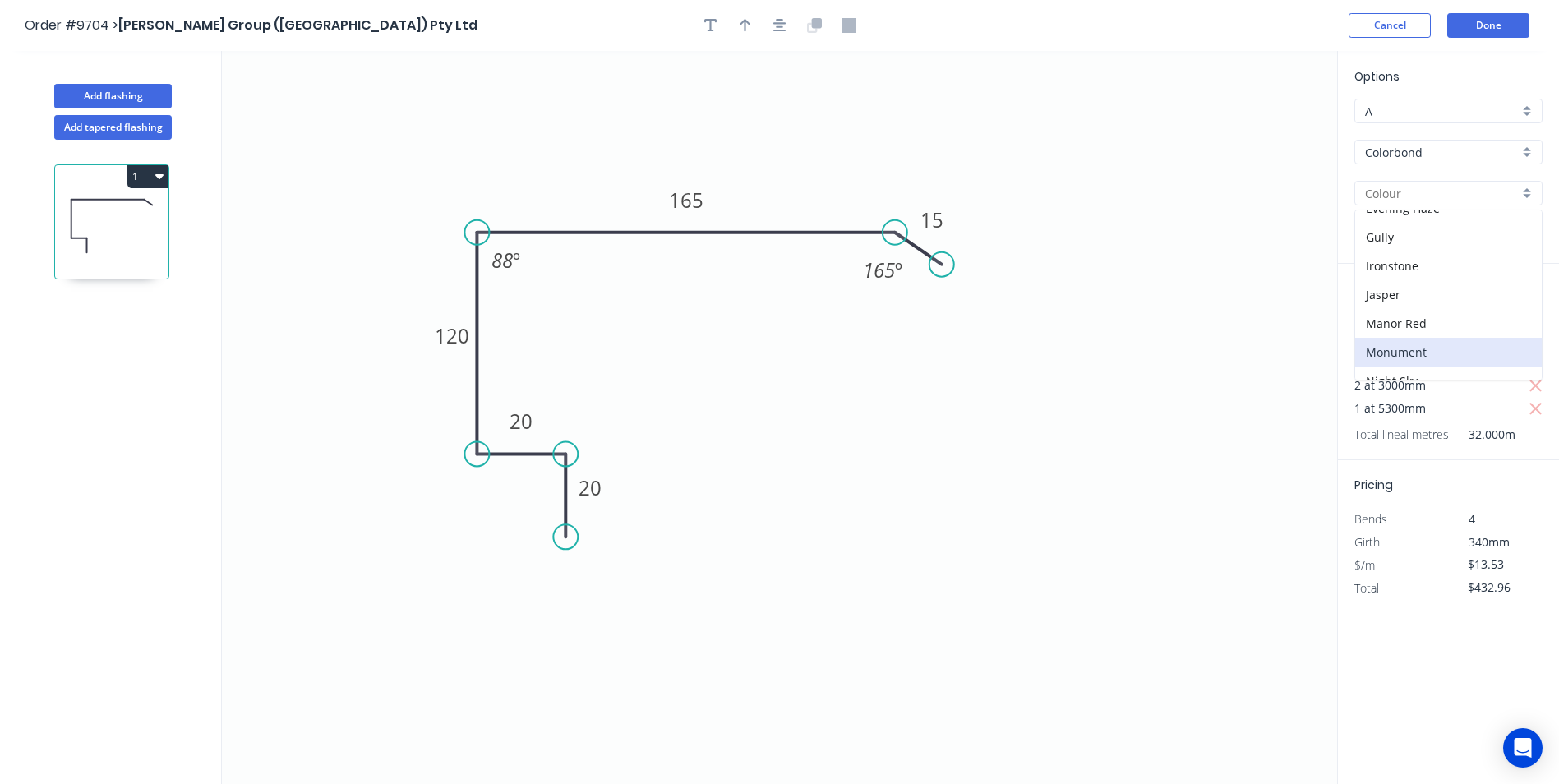
type input "Monument"
click at [1474, 23] on button "Done" at bounding box center [1488, 25] width 83 height 25
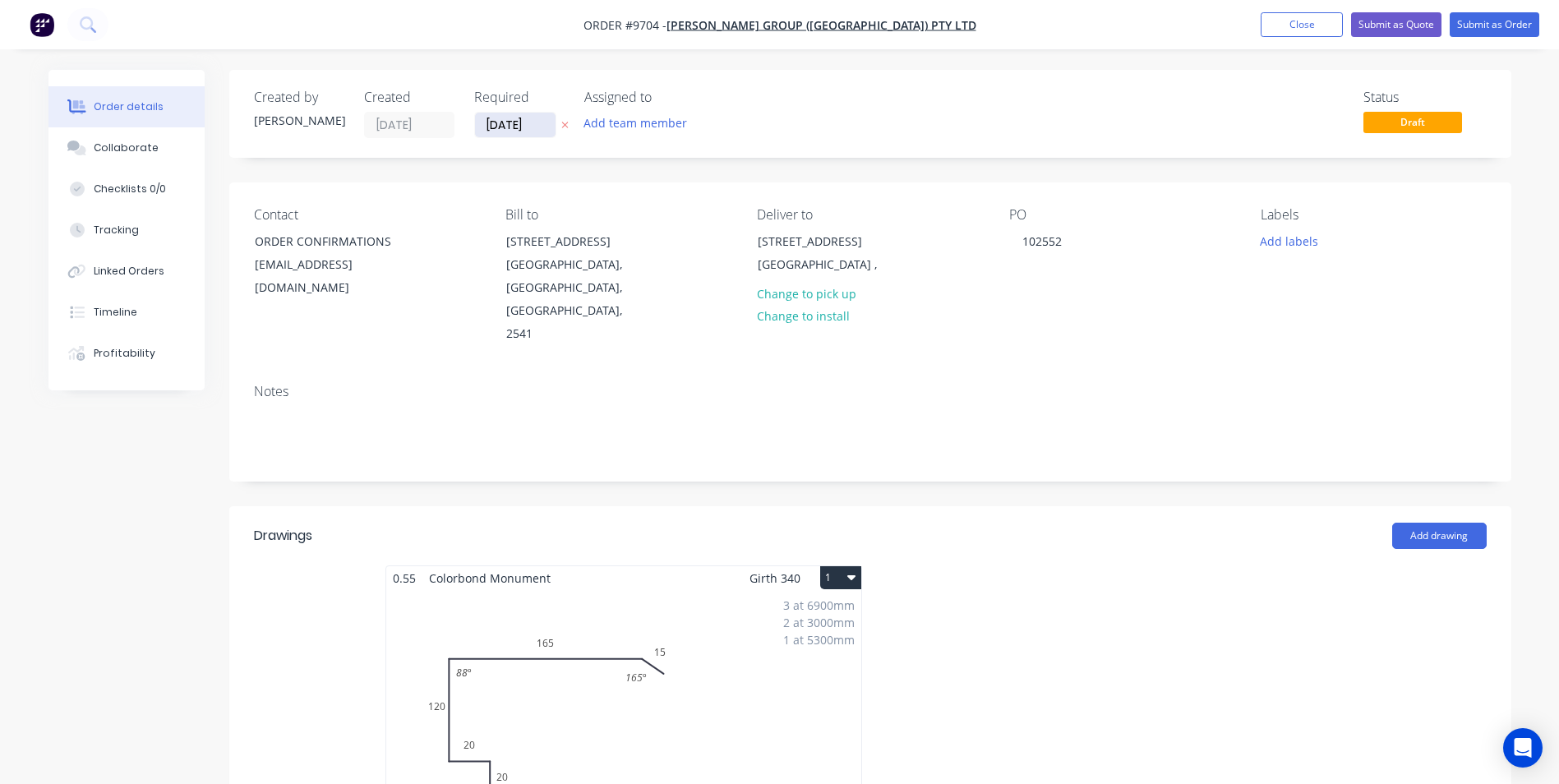
click at [520, 126] on input "11/09/25" at bounding box center [515, 124] width 81 height 25
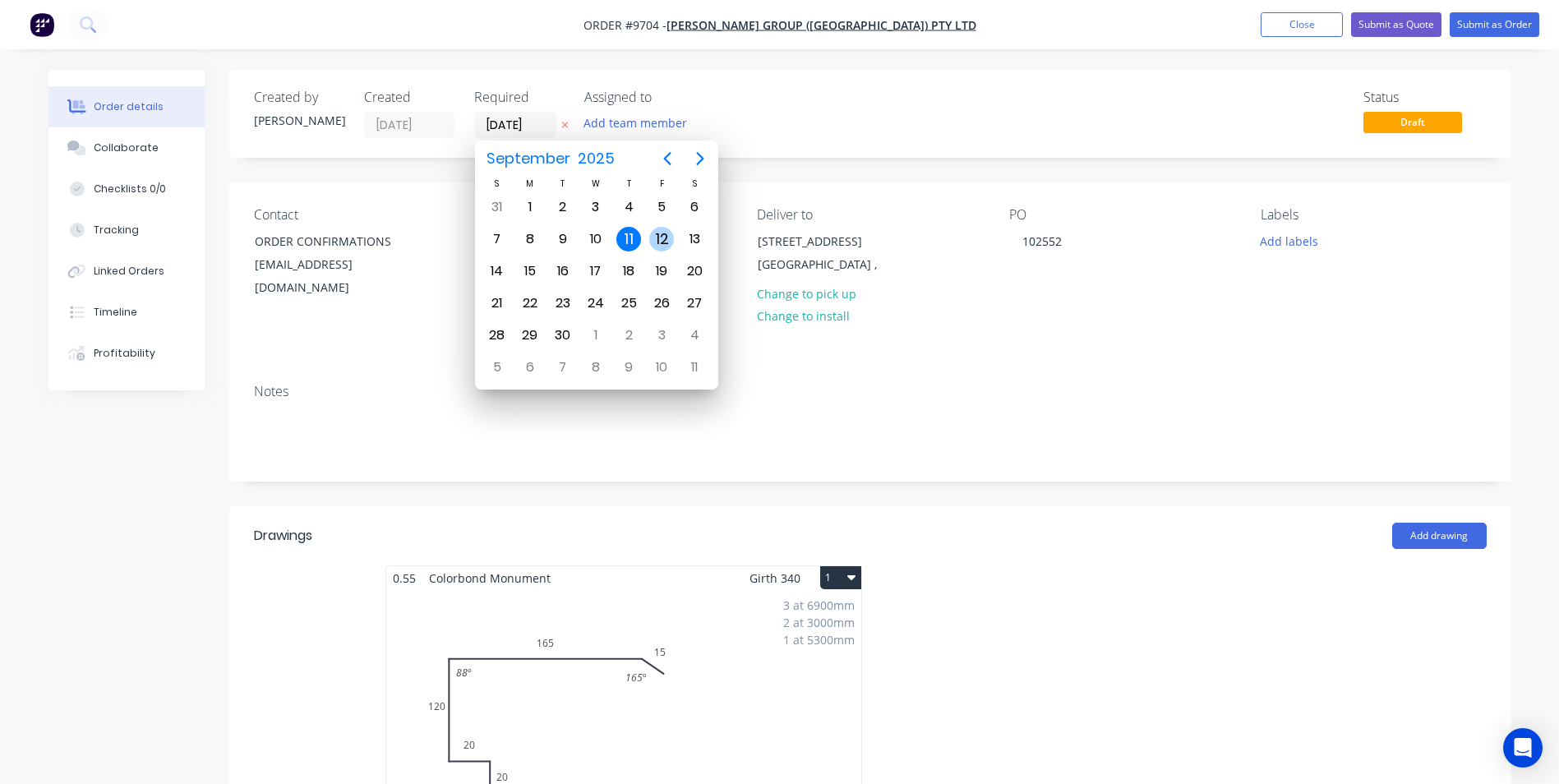
click at [669, 239] on div "12" at bounding box center [662, 238] width 25 height 25
type input "12/09/25"
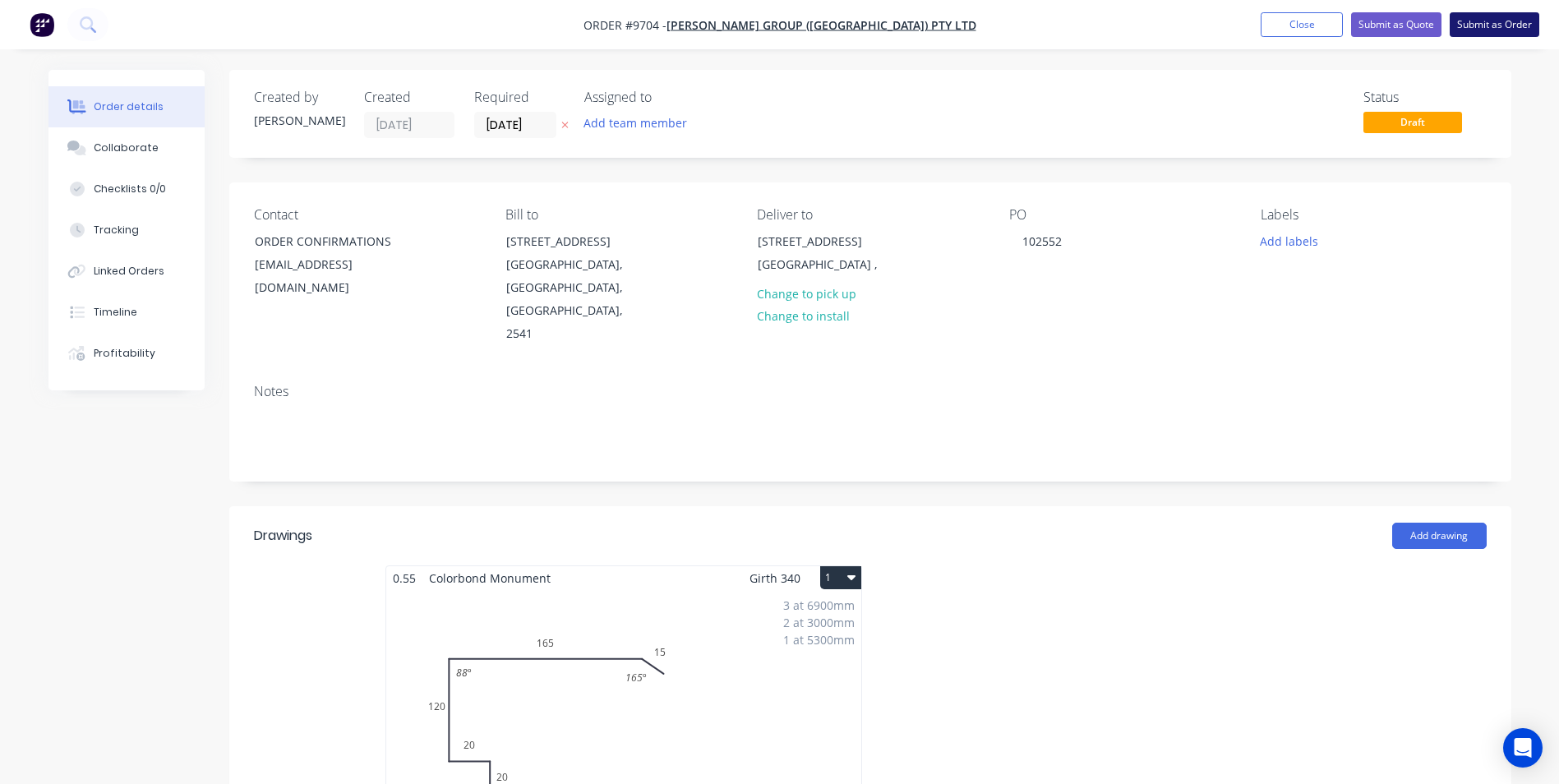
click at [1484, 27] on button "Submit as Order" at bounding box center [1494, 24] width 90 height 25
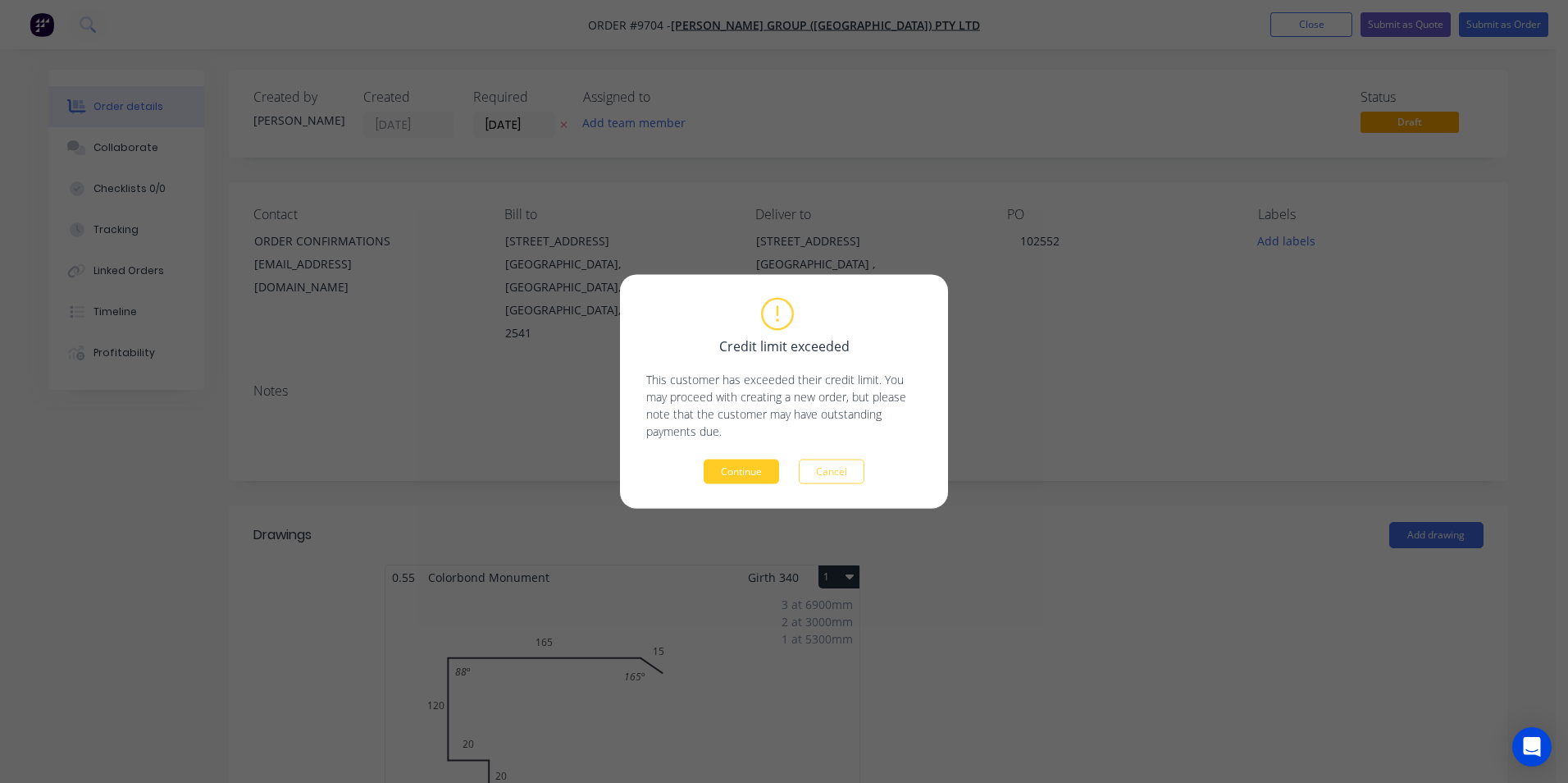
click at [759, 461] on button "Continue" at bounding box center [741, 472] width 75 height 25
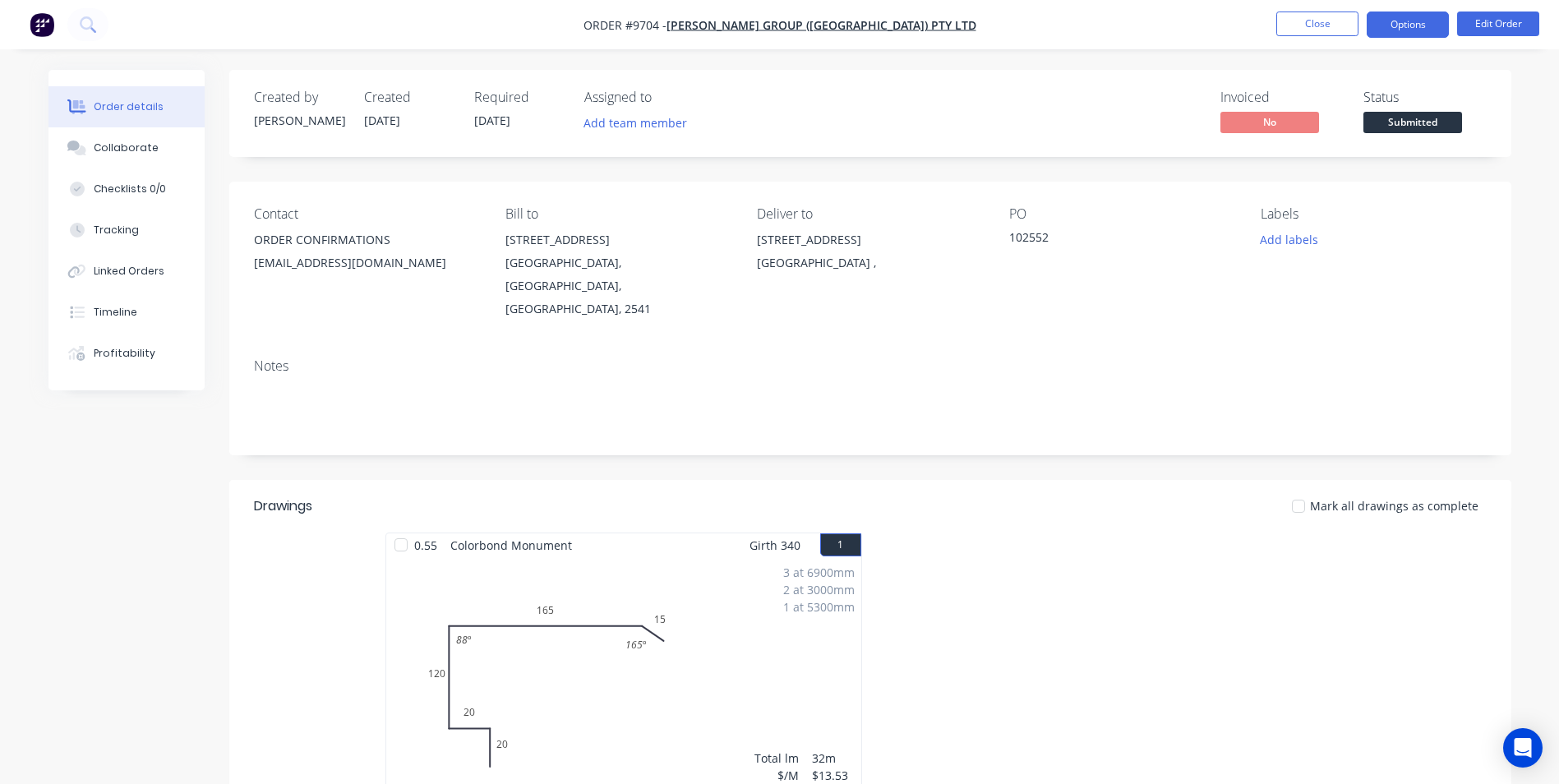
click at [1404, 26] on button "Options" at bounding box center [1408, 24] width 83 height 26
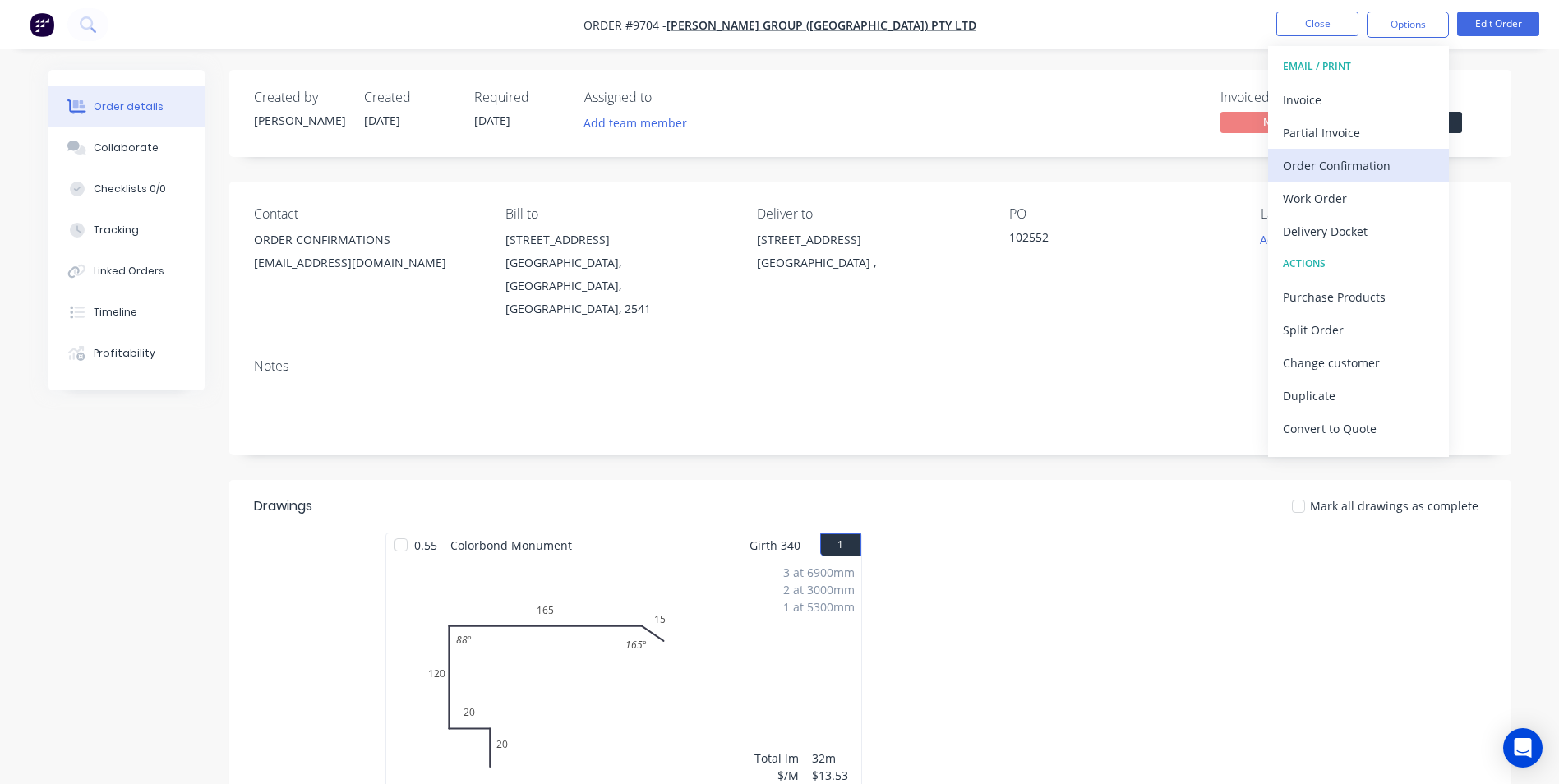
click at [1367, 171] on div "Order Confirmation" at bounding box center [1358, 166] width 151 height 24
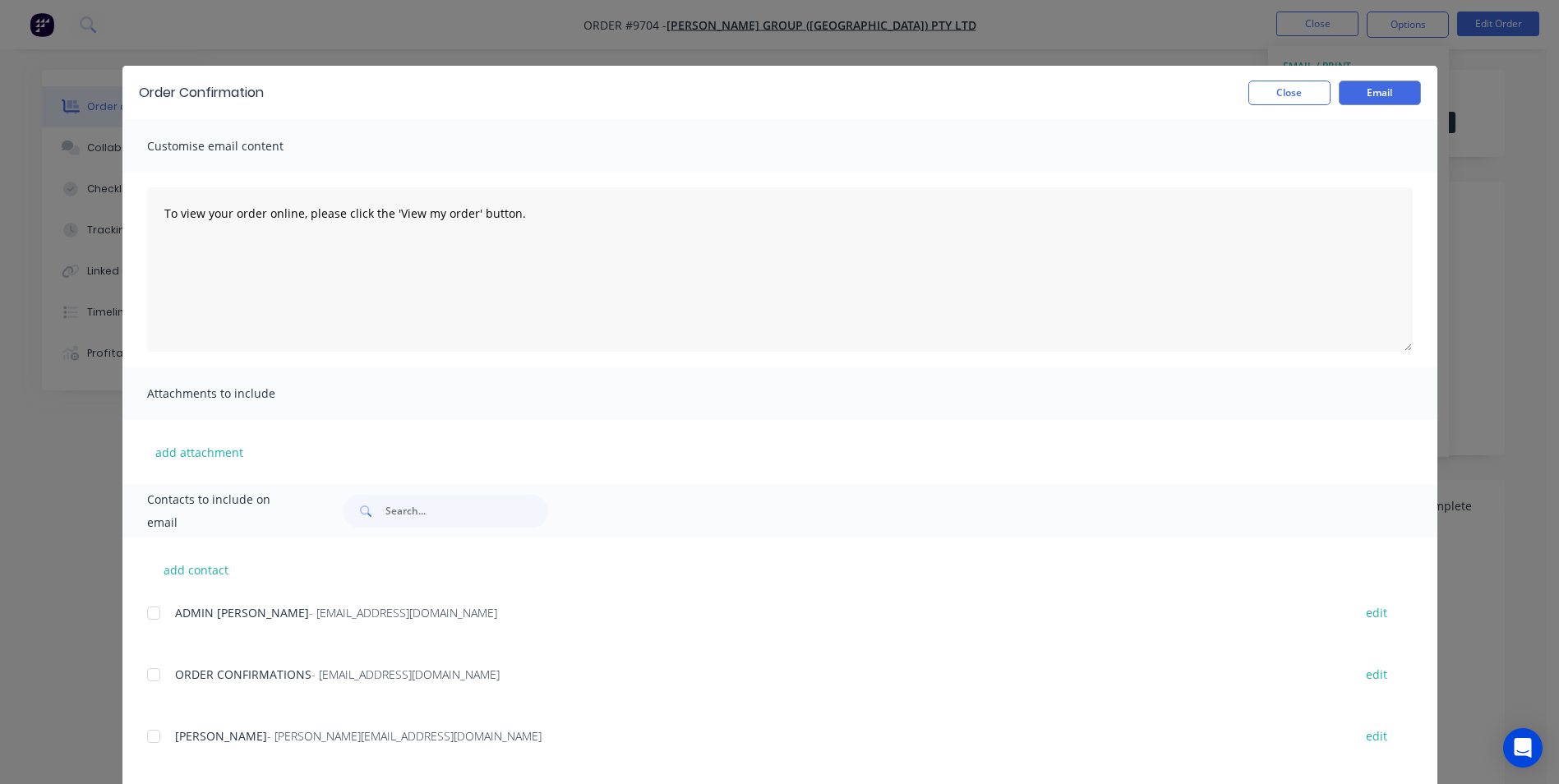
click at [175, 674] on span "ORDER CONFIRMATIONS" at bounding box center [243, 674] width 136 height 16
click at [148, 672] on div at bounding box center [153, 674] width 32 height 32
click at [1395, 88] on button "Email" at bounding box center [1379, 93] width 83 height 25
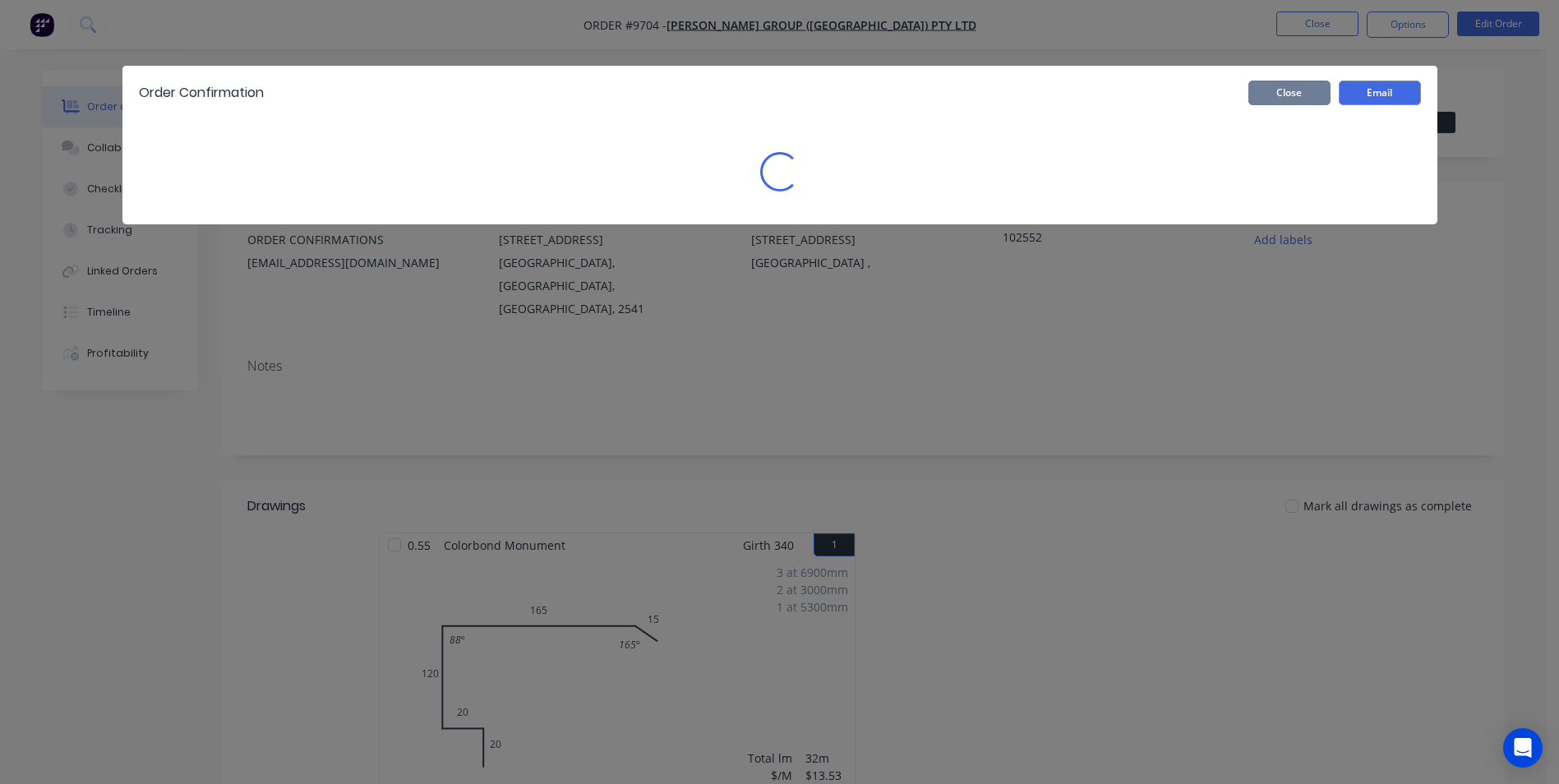
click at [1309, 91] on button "Close" at bounding box center [1289, 93] width 83 height 25
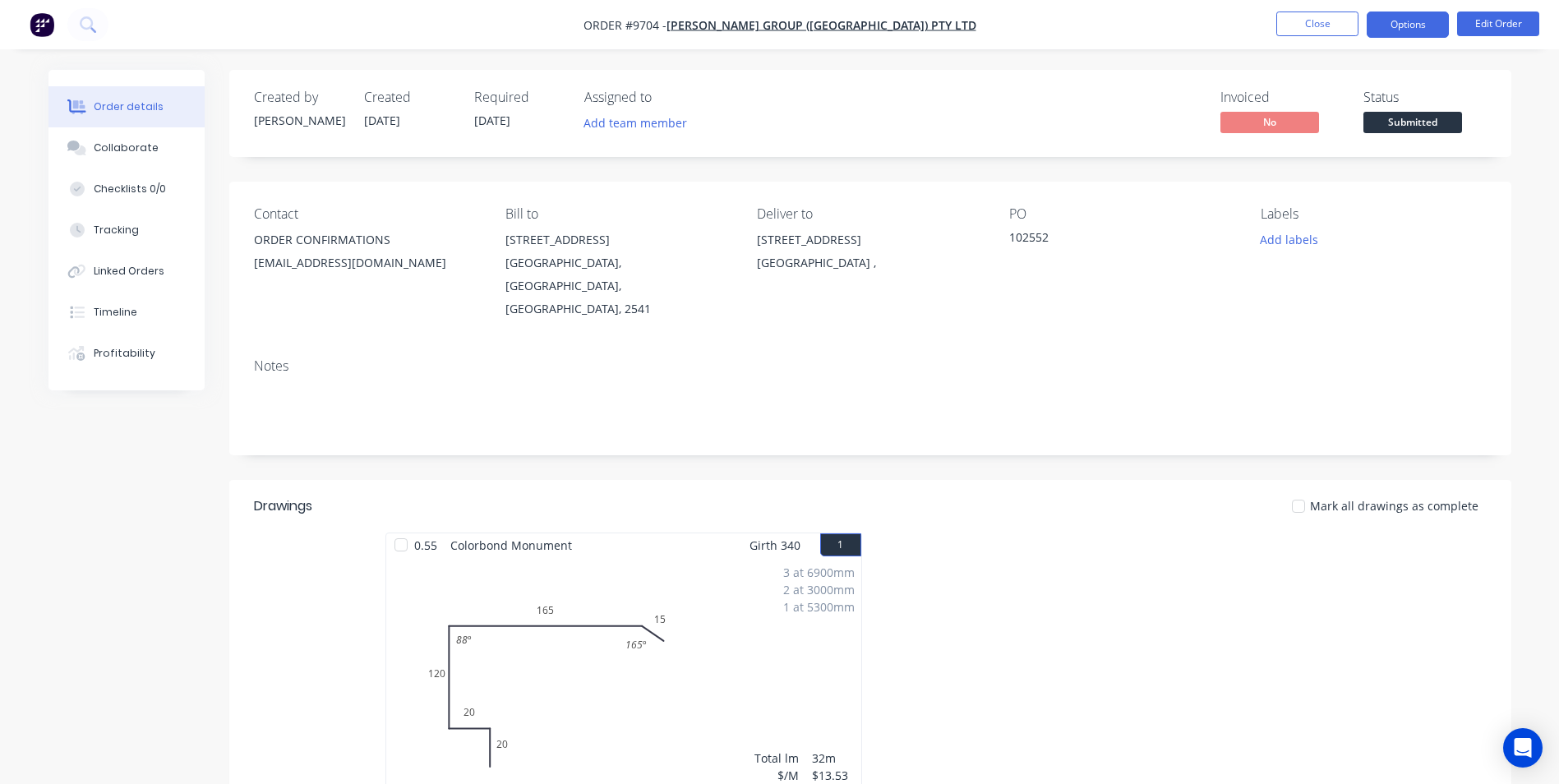
click at [1413, 13] on button "Options" at bounding box center [1408, 24] width 83 height 26
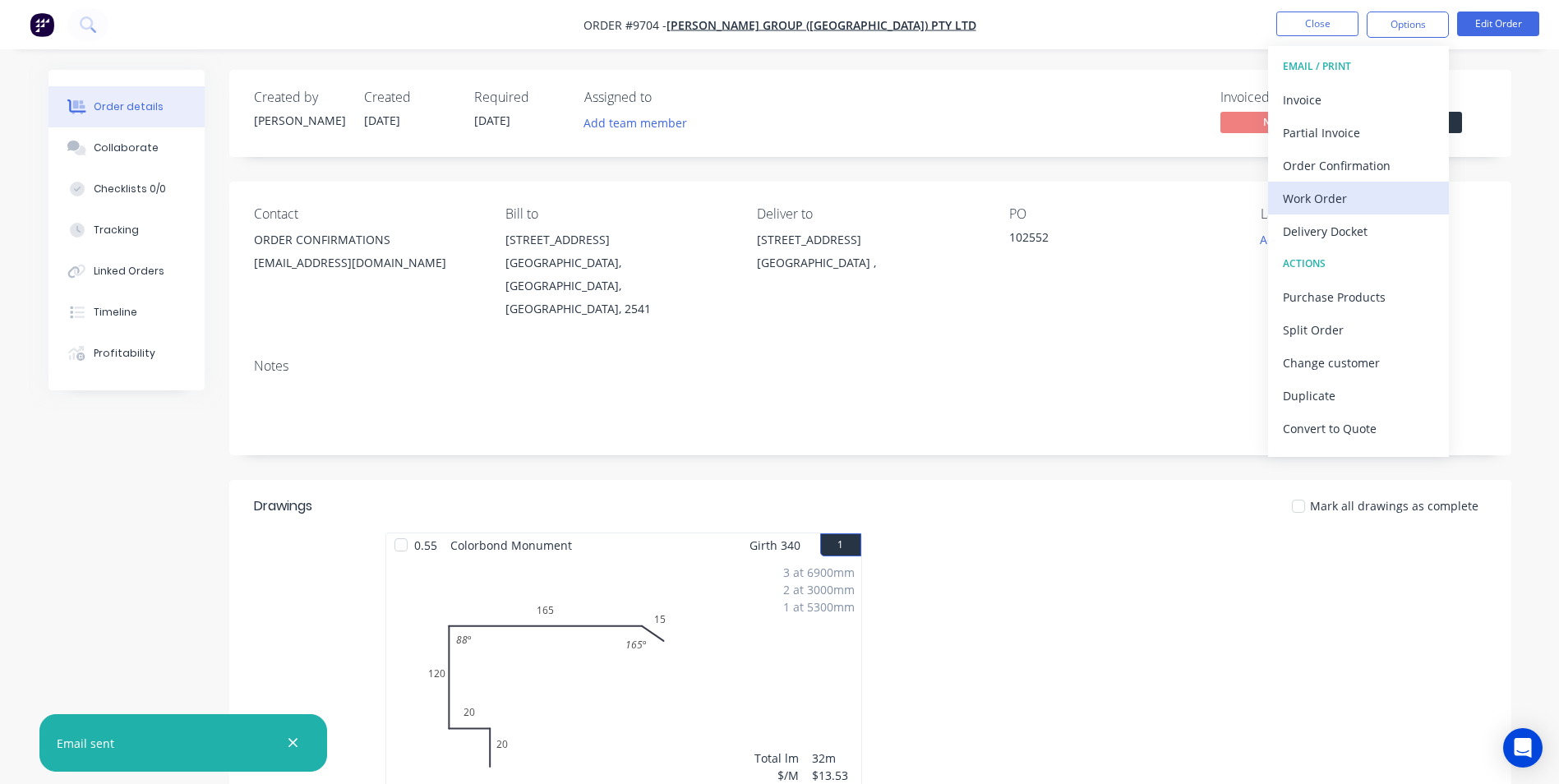
click at [1359, 194] on div "Work Order" at bounding box center [1358, 199] width 151 height 24
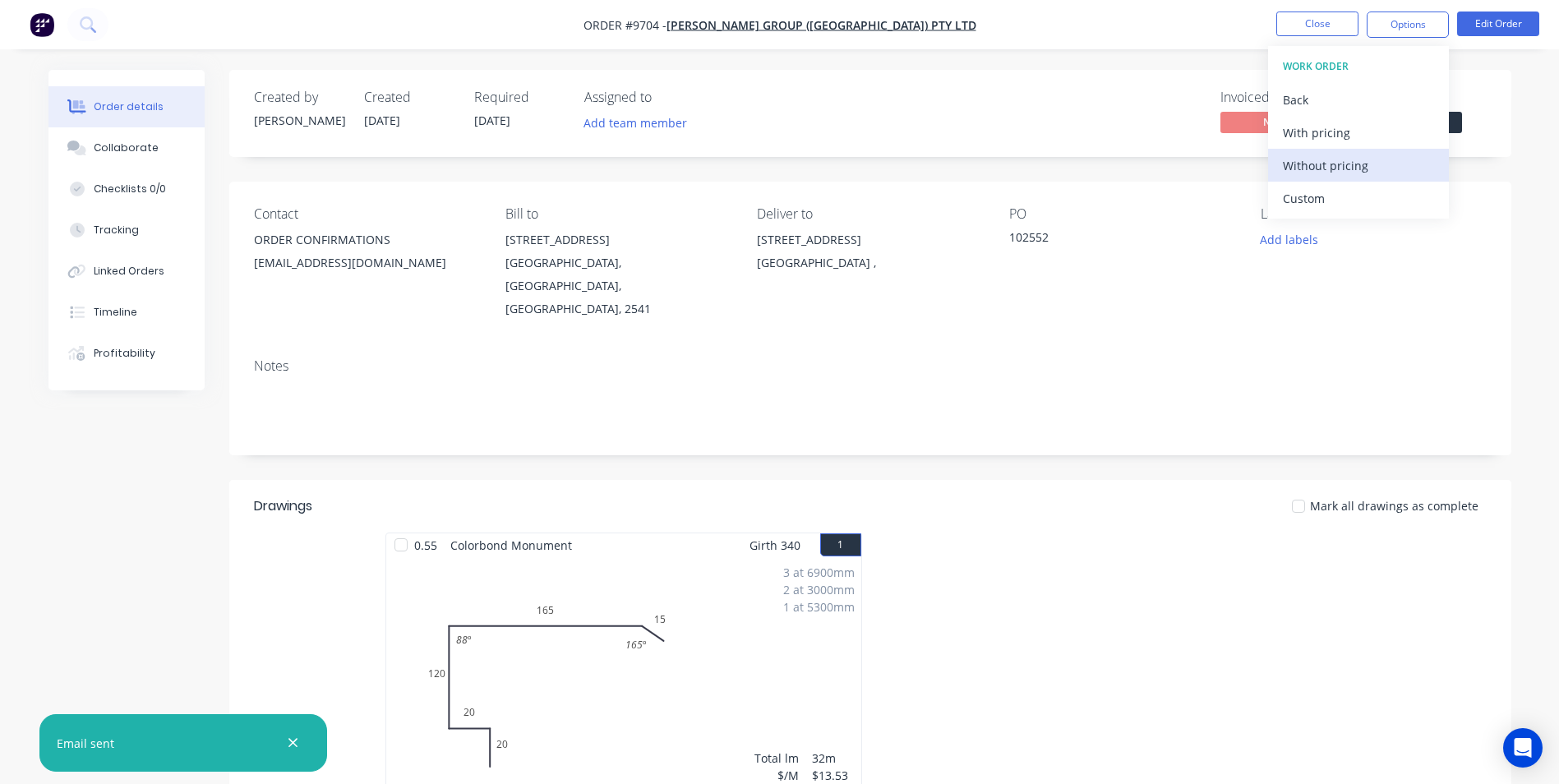
click at [1356, 171] on div "Without pricing" at bounding box center [1358, 166] width 151 height 24
click at [1330, 234] on div "Delivery Docket" at bounding box center [1358, 231] width 151 height 24
click at [1332, 166] on div "Without pricing" at bounding box center [1358, 166] width 151 height 24
click at [34, 17] on img "button" at bounding box center [42, 24] width 25 height 25
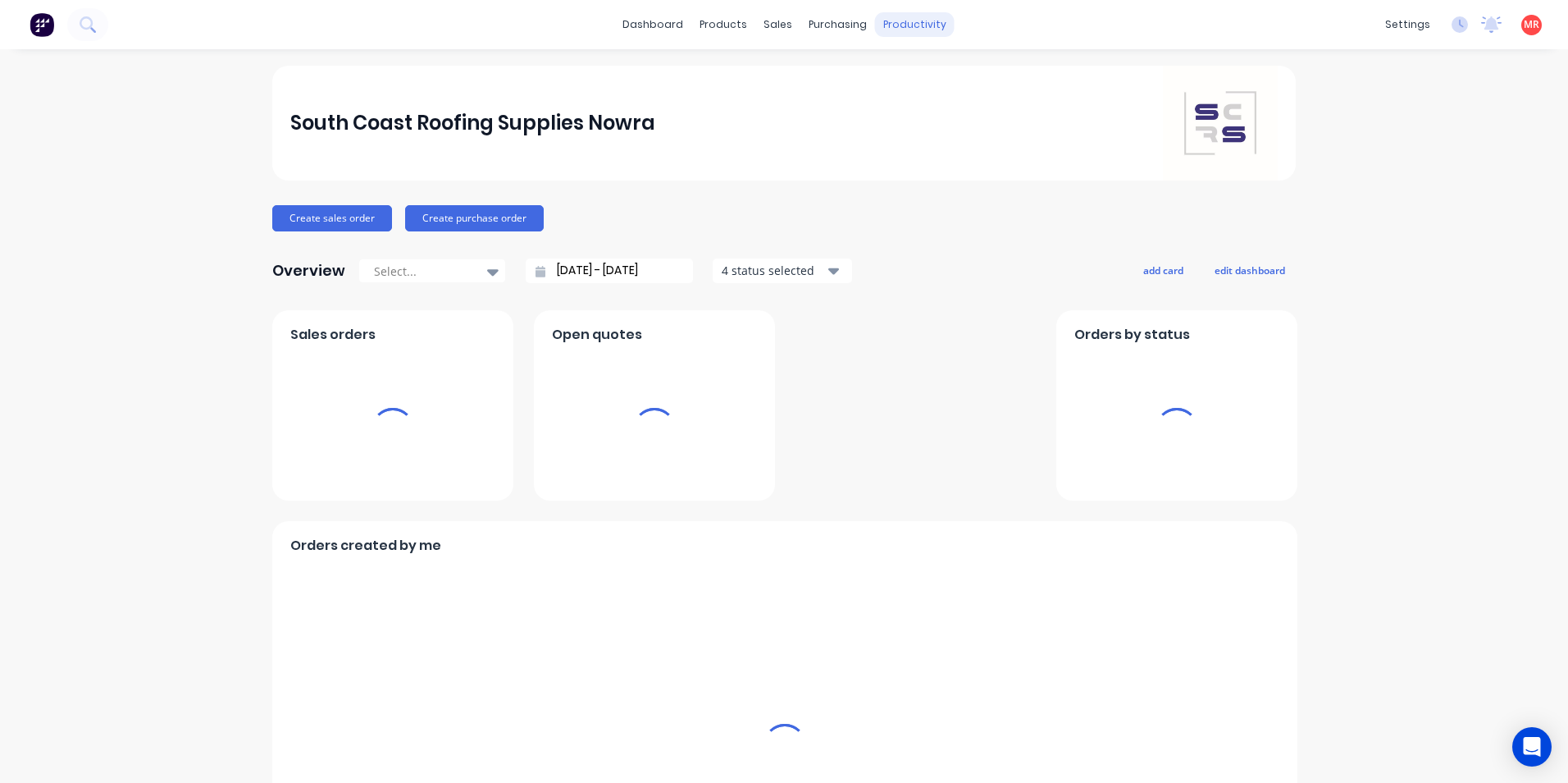
click at [888, 29] on div "productivity" at bounding box center [915, 24] width 80 height 25
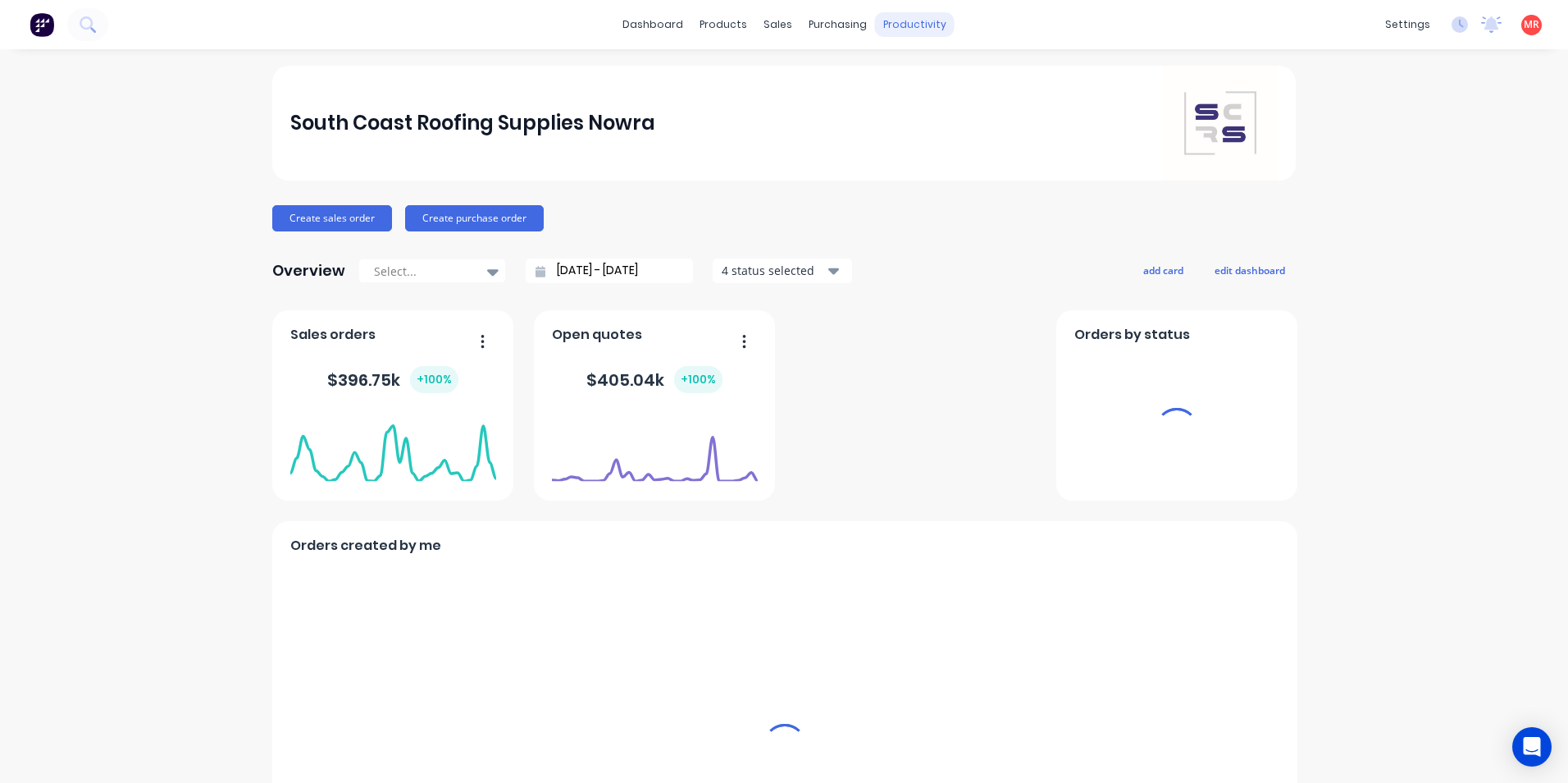
click at [899, 21] on div "productivity" at bounding box center [915, 24] width 80 height 25
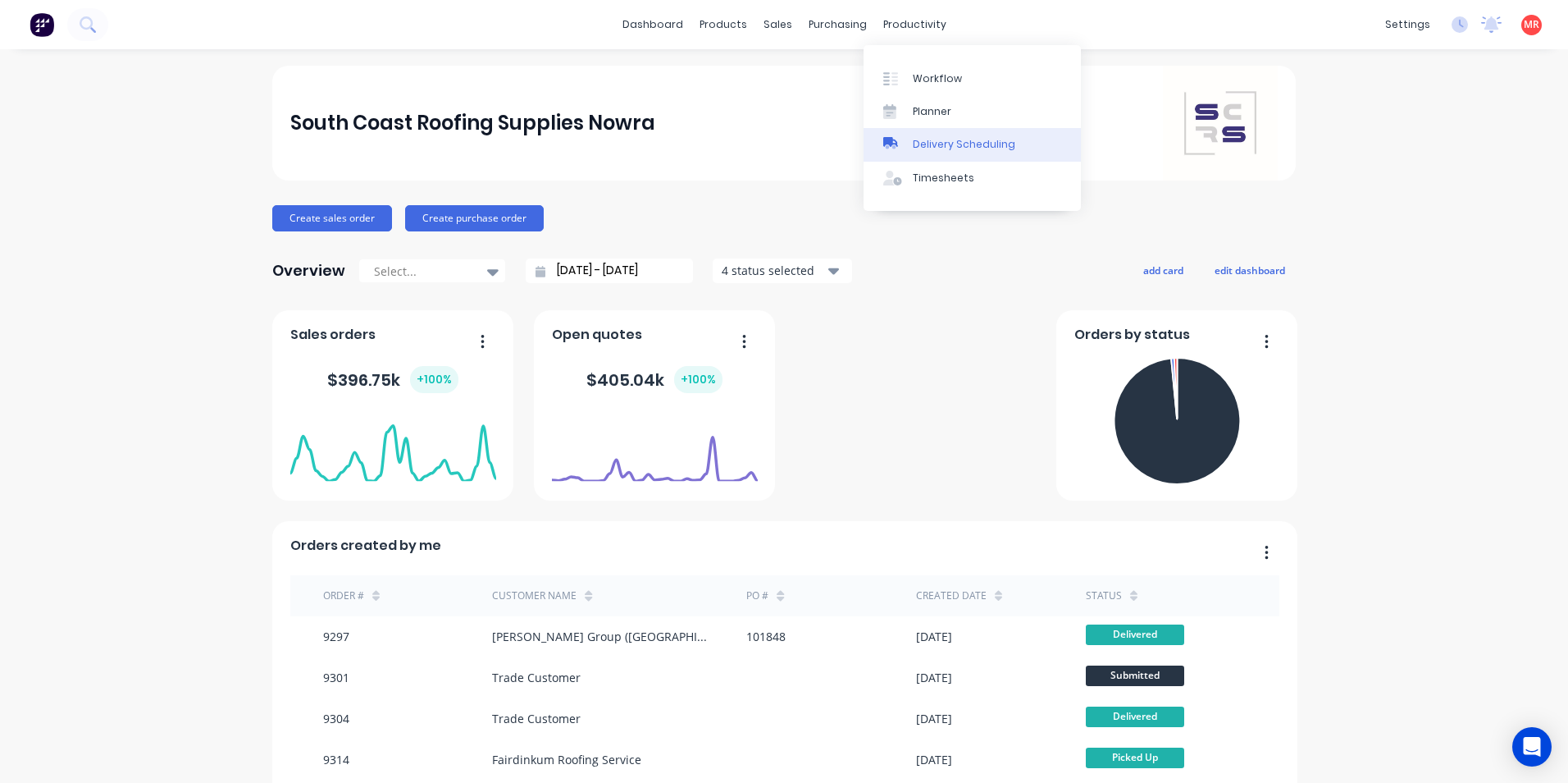
click at [934, 140] on div "Delivery Scheduling" at bounding box center [964, 145] width 103 height 15
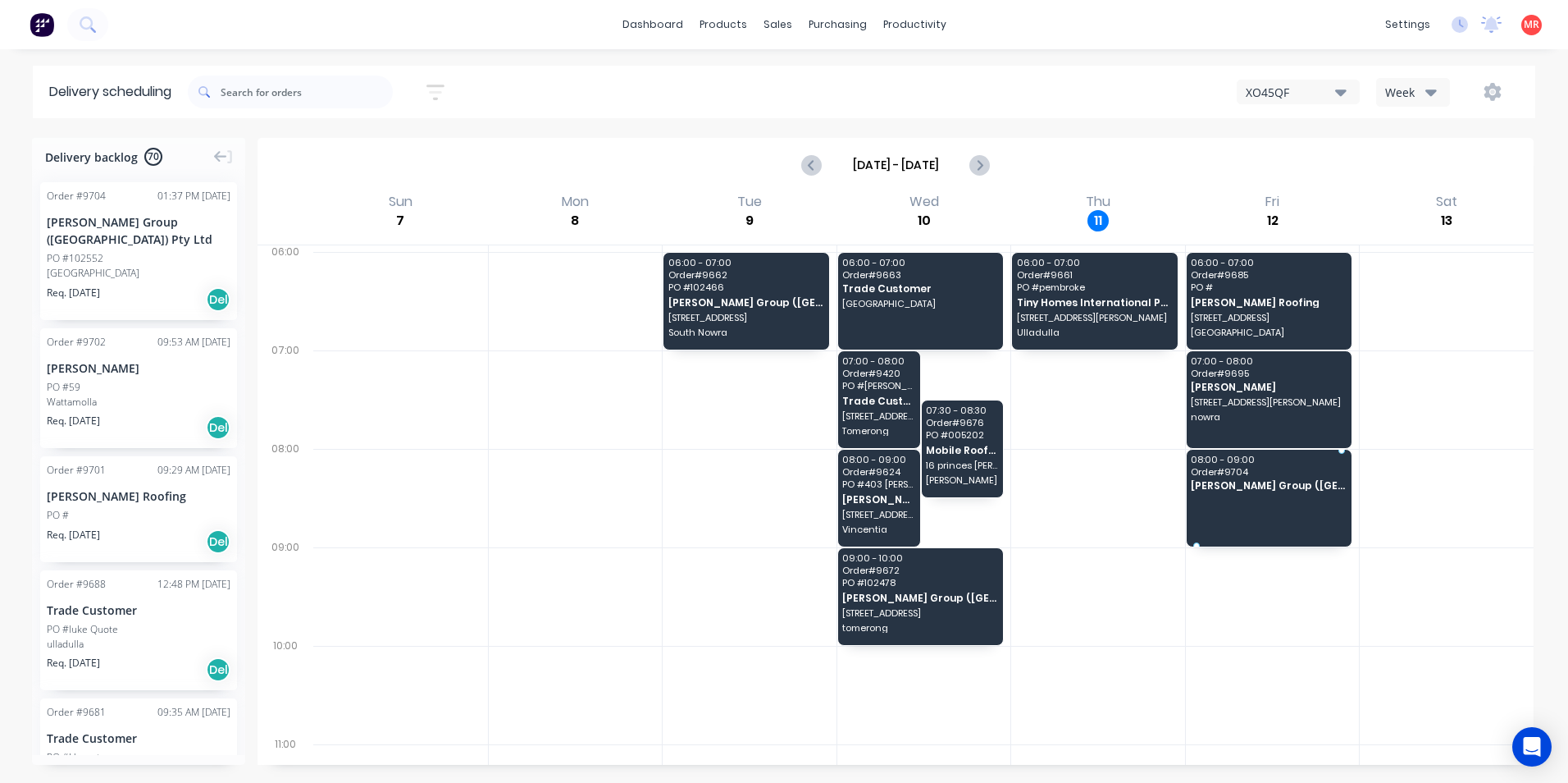
drag, startPoint x: 125, startPoint y: 239, endPoint x: 1233, endPoint y: 480, distance: 1133.9
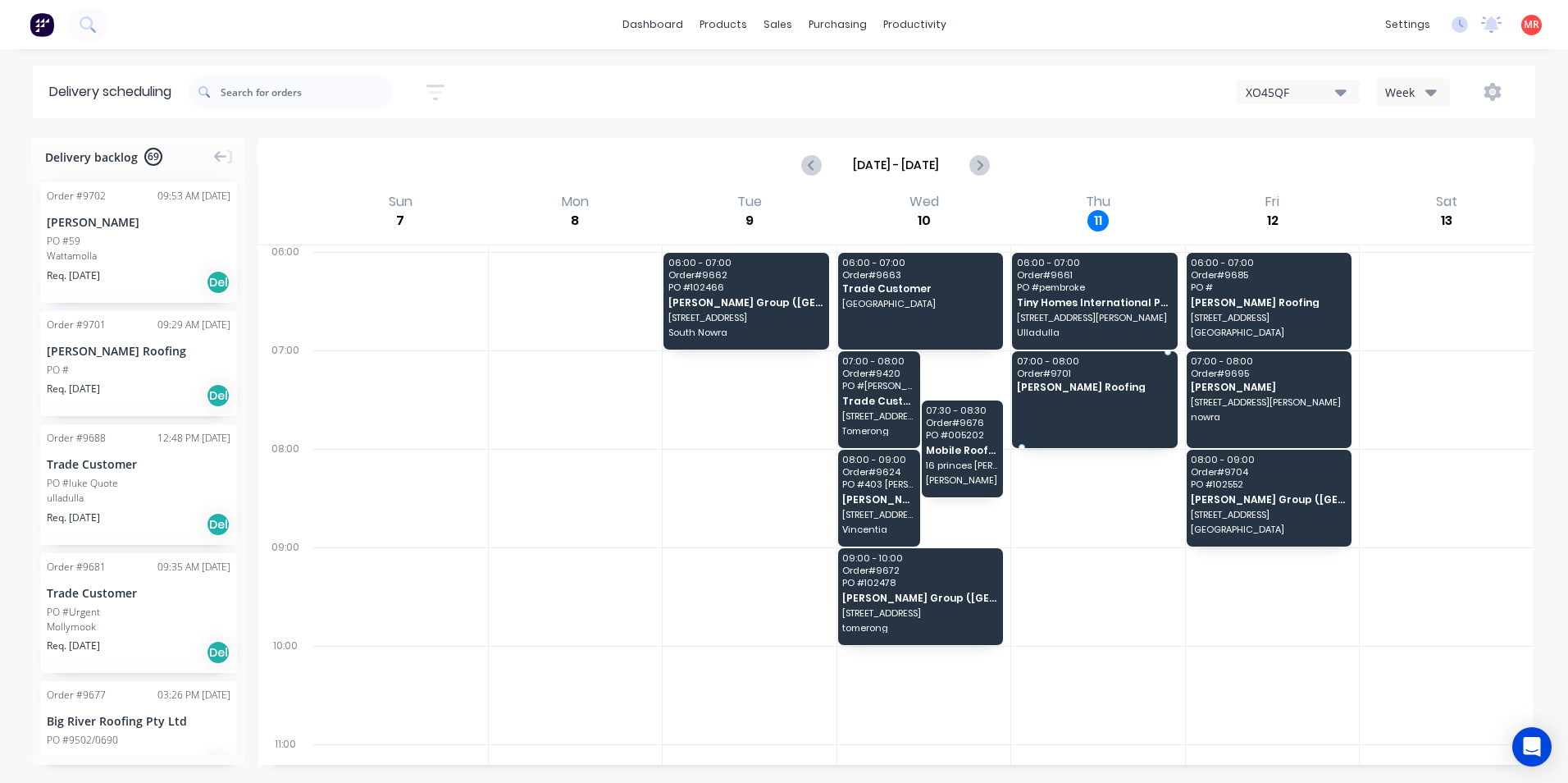
drag, startPoint x: 153, startPoint y: 366, endPoint x: 1095, endPoint y: 387, distance: 942.2
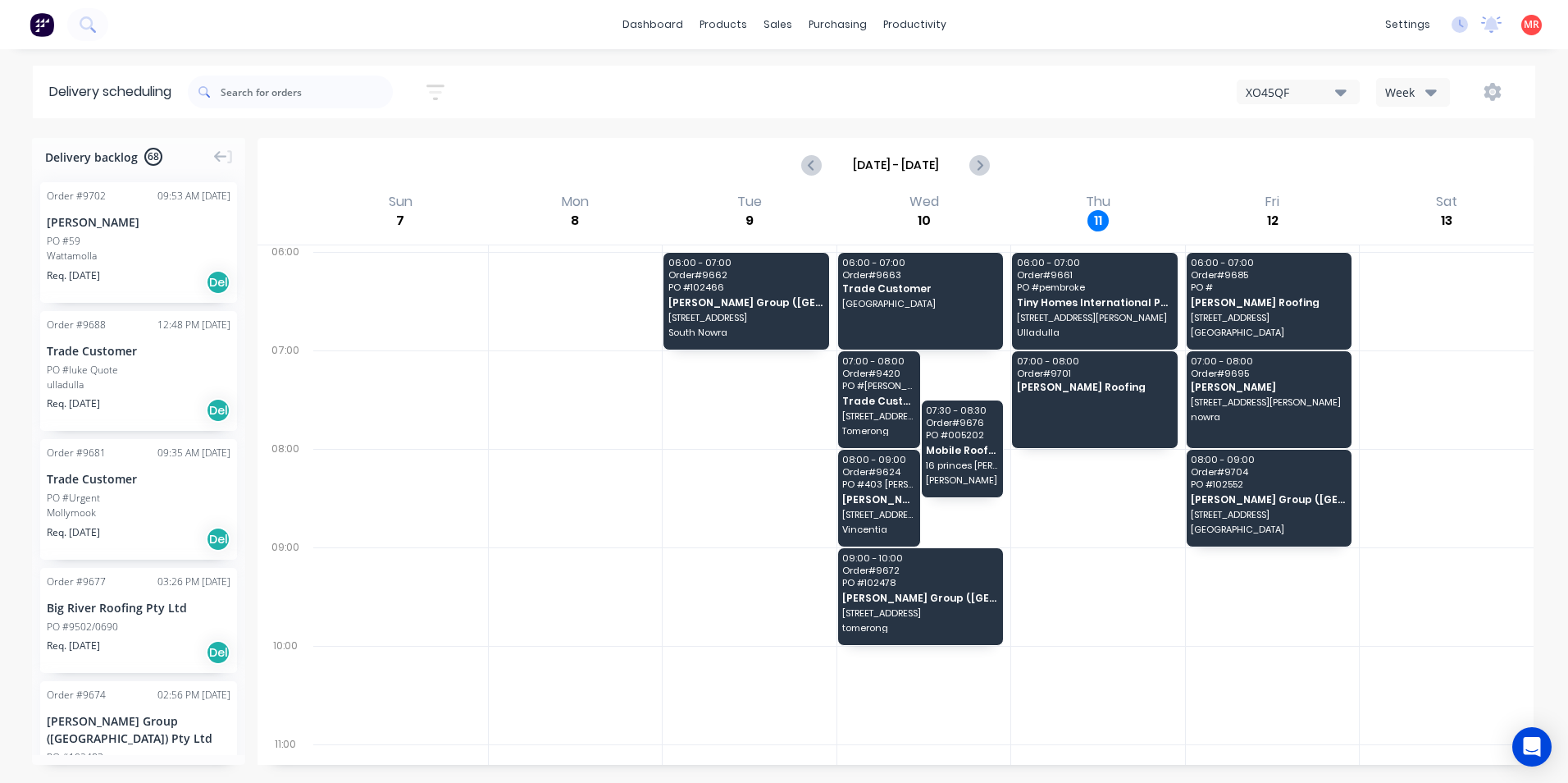
click at [104, 375] on div "PO #luke Quote" at bounding box center [82, 370] width 71 height 15
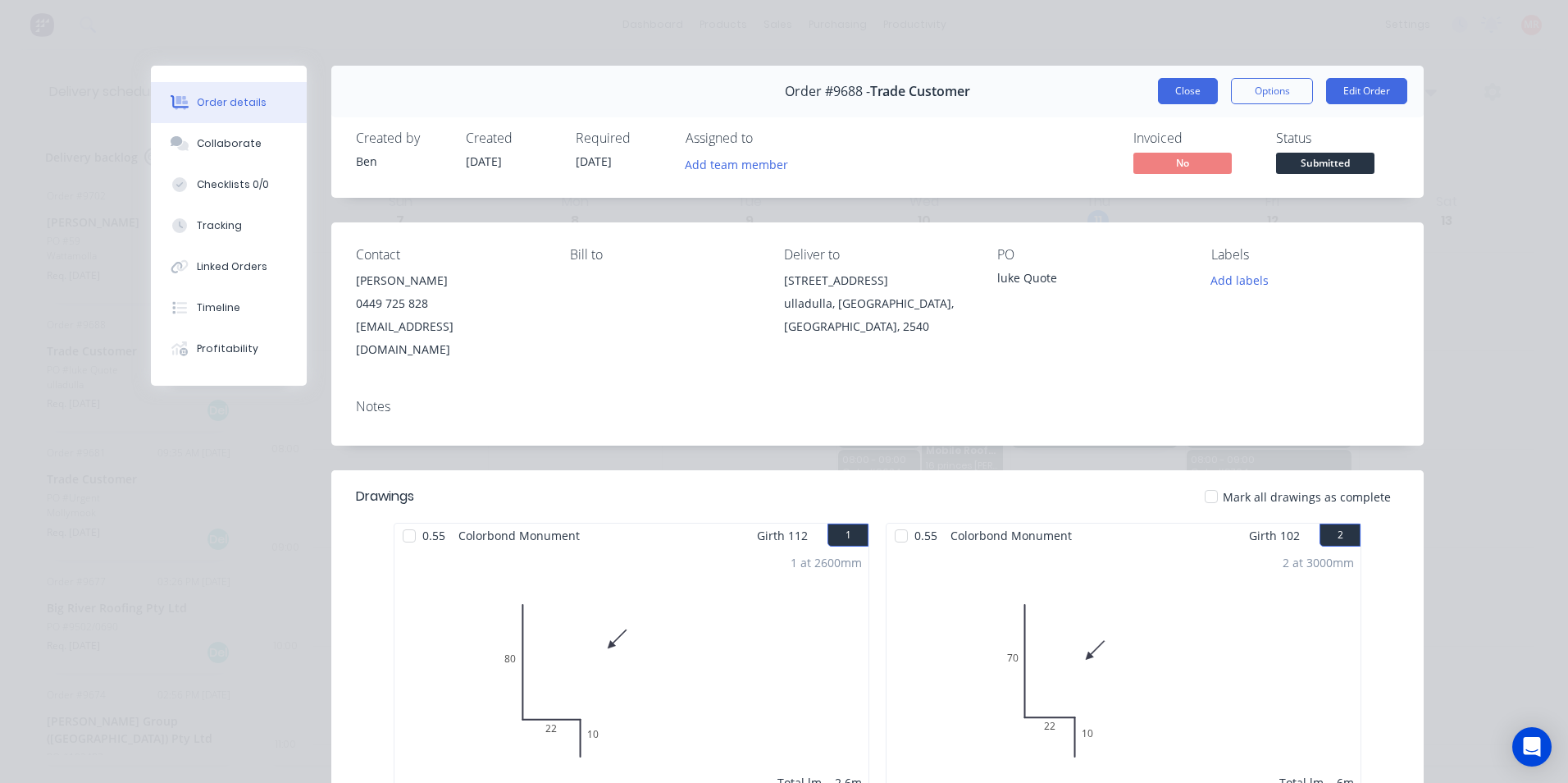
click at [1162, 96] on button "Close" at bounding box center [1187, 91] width 60 height 26
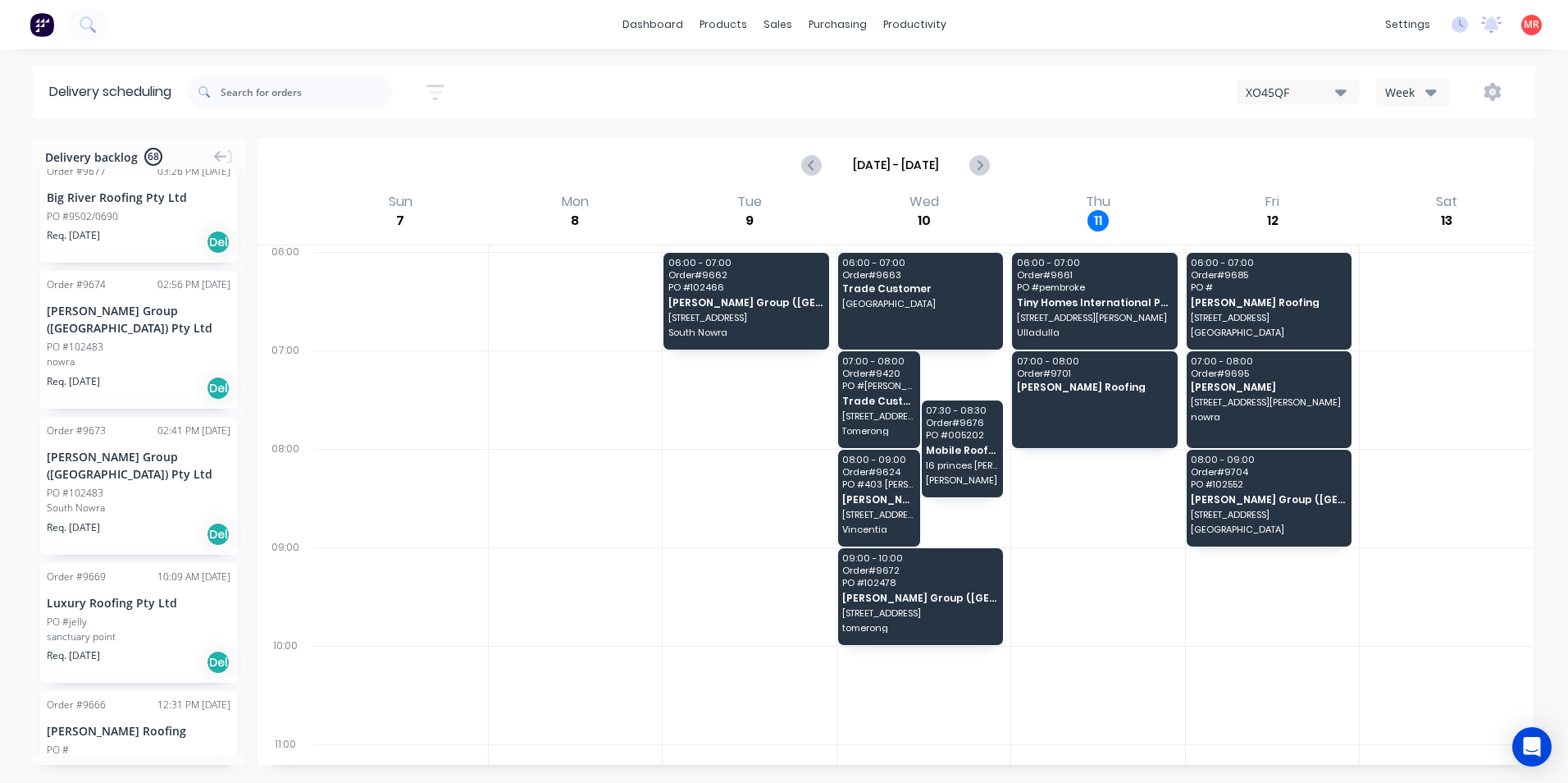
scroll to position [328, 0]
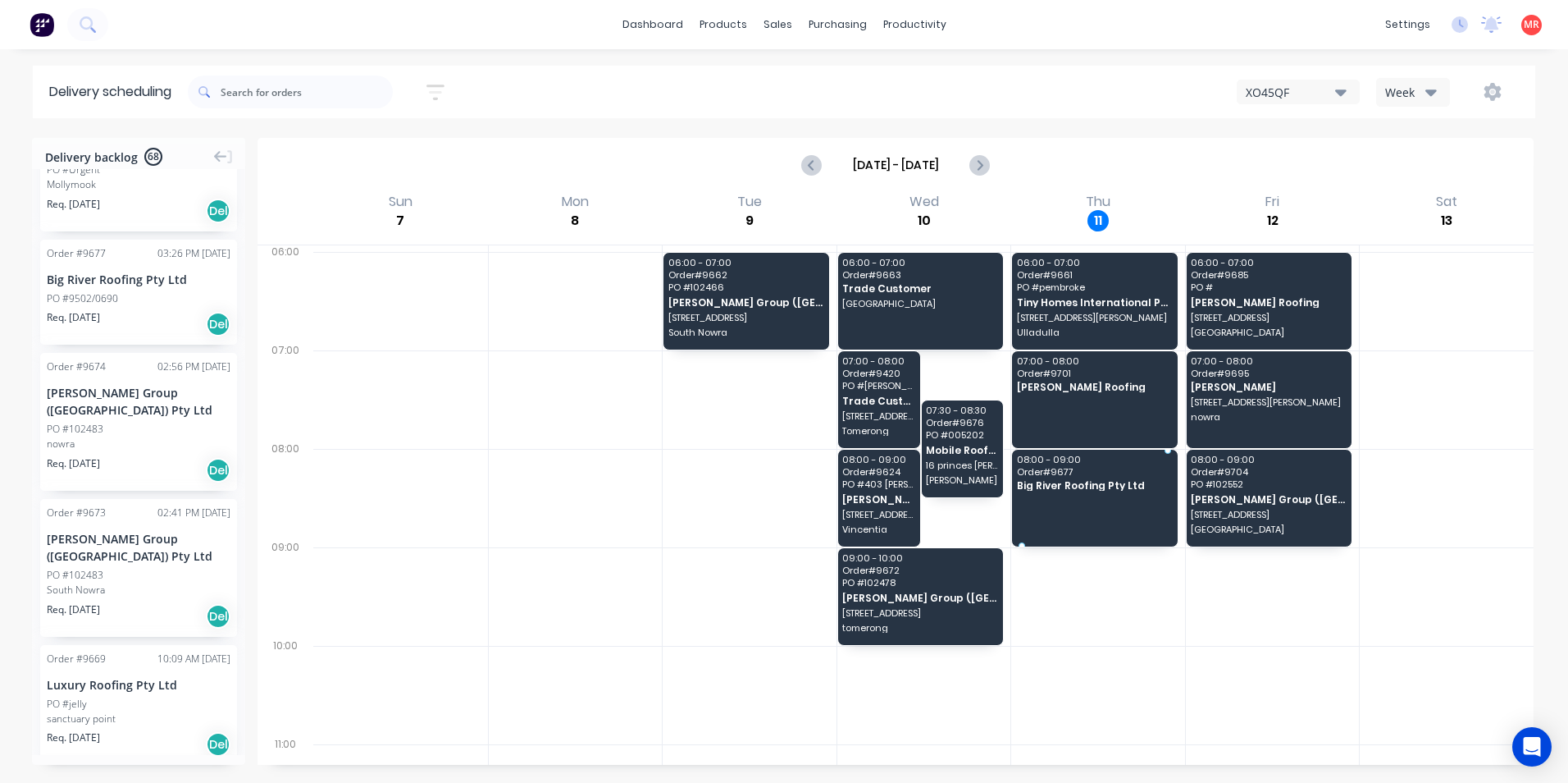
drag, startPoint x: 119, startPoint y: 311, endPoint x: 1085, endPoint y: 478, distance: 980.3
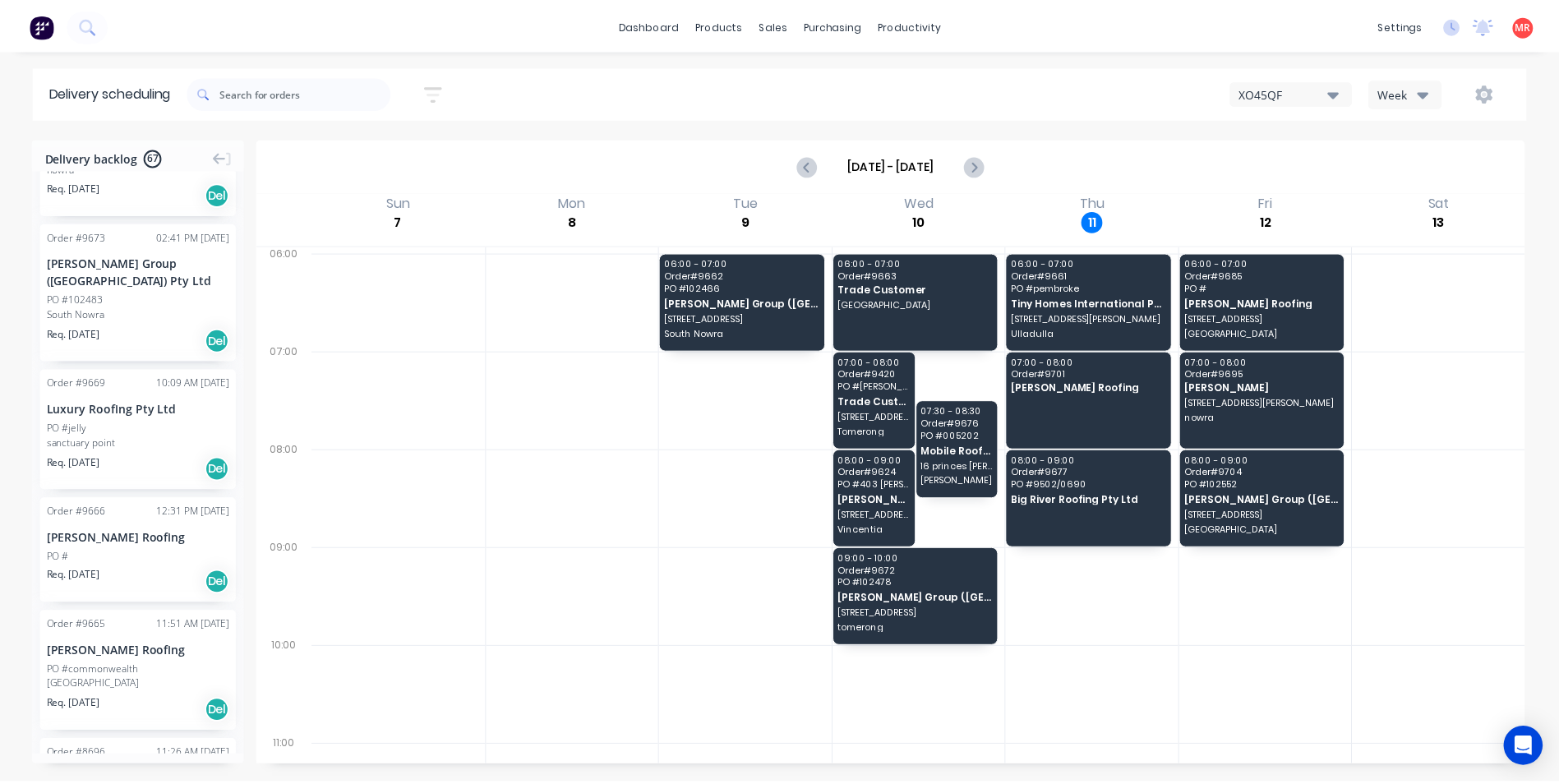
scroll to position [493, 0]
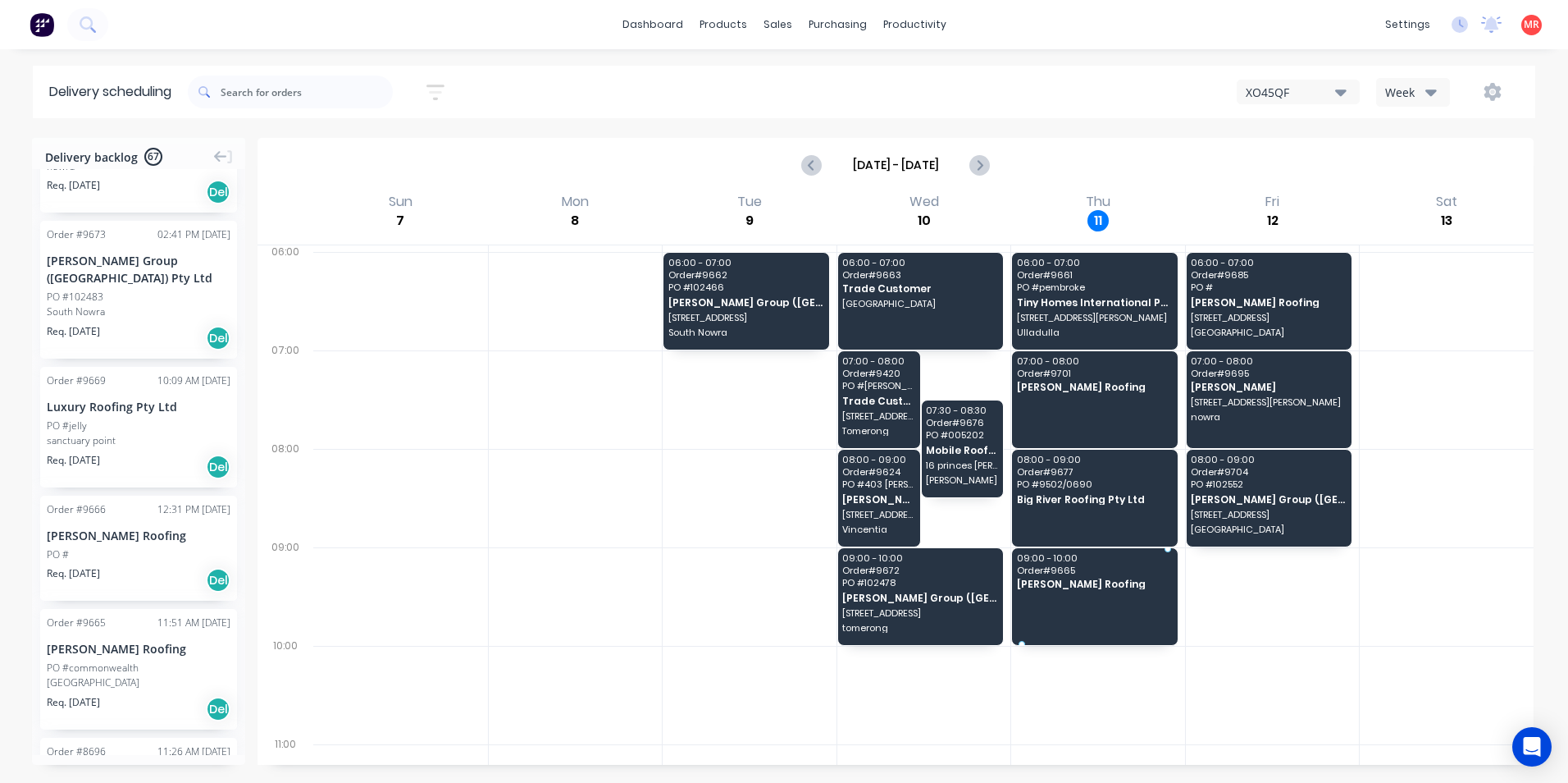
drag, startPoint x: 130, startPoint y: 656, endPoint x: 1068, endPoint y: 592, distance: 940.2
click at [91, 21] on icon at bounding box center [86, 23] width 13 height 13
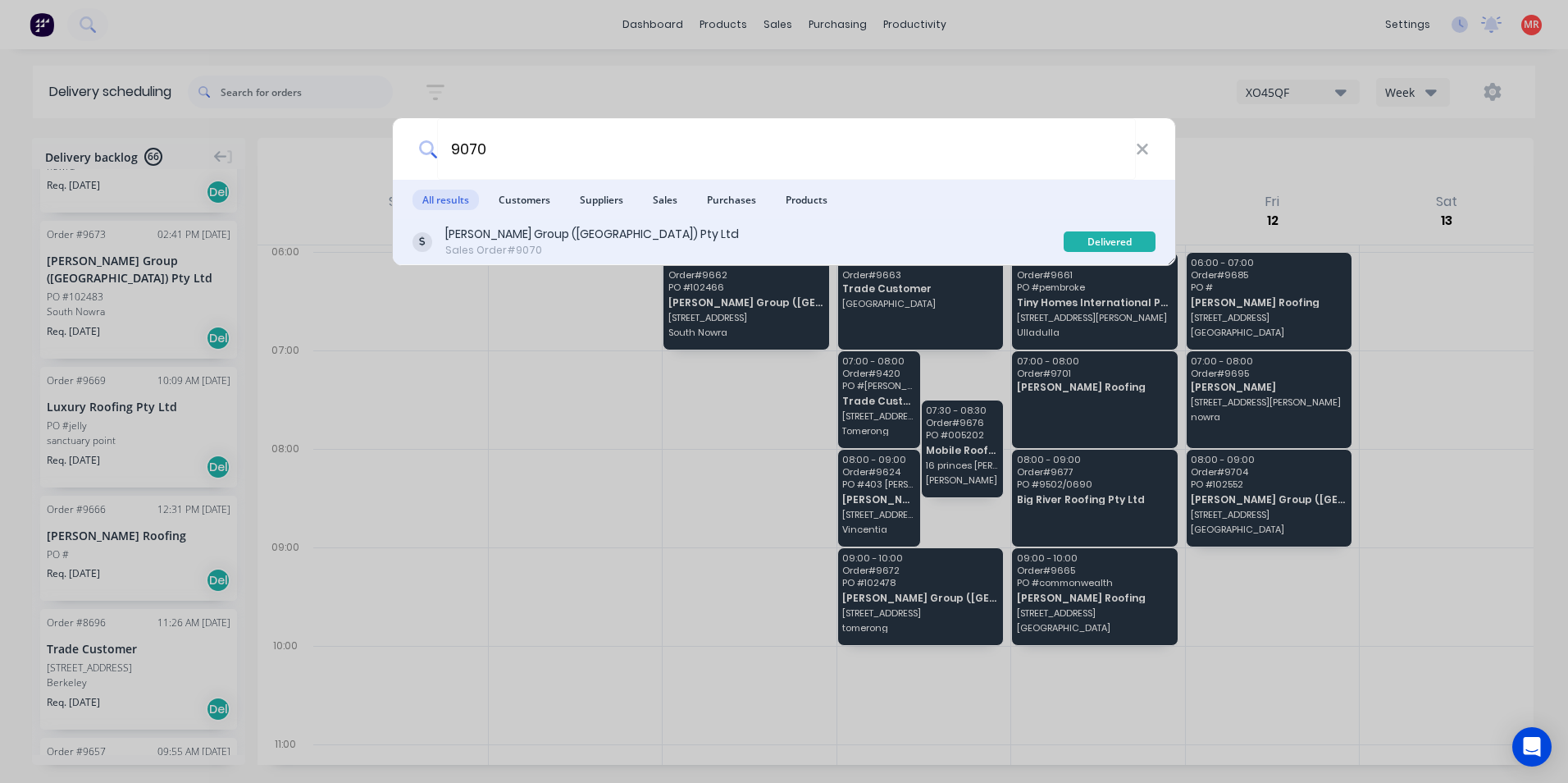
type input "9070"
click at [925, 243] on div "Parrish Group (NSW) Pty Ltd Sales Order #9070" at bounding box center [737, 242] width 651 height 32
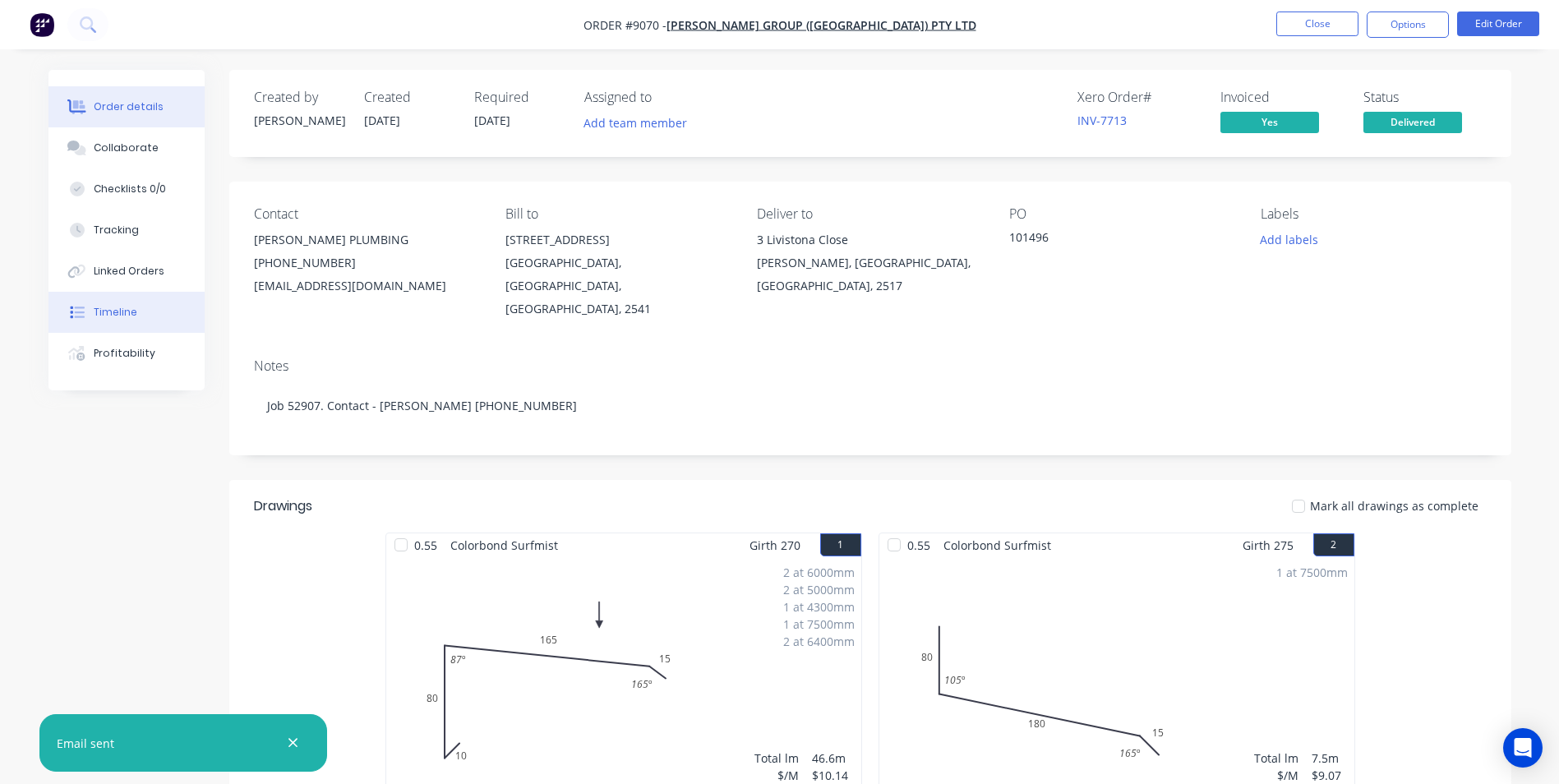
click at [144, 314] on button "Timeline" at bounding box center [126, 312] width 156 height 41
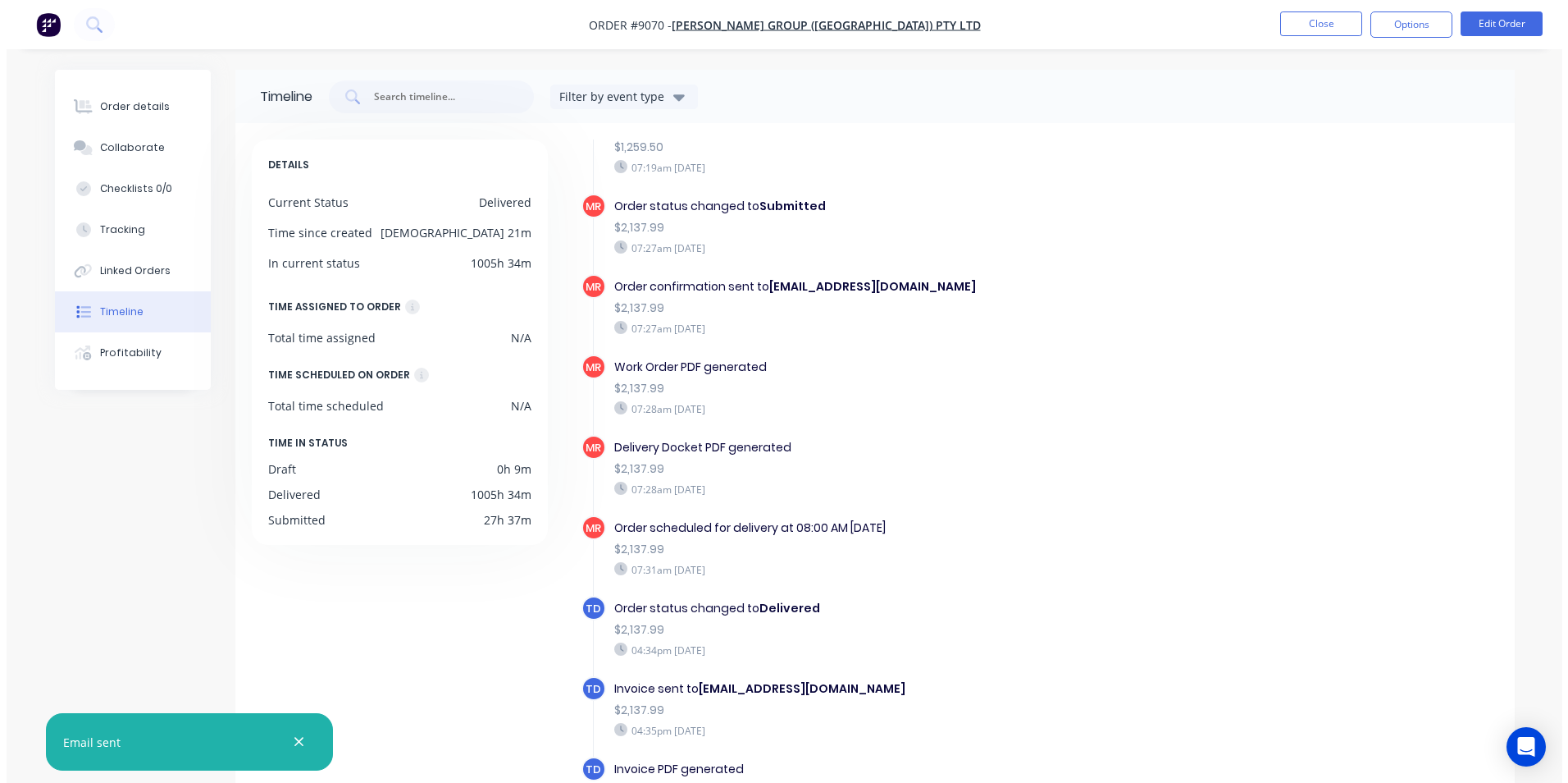
scroll to position [125, 0]
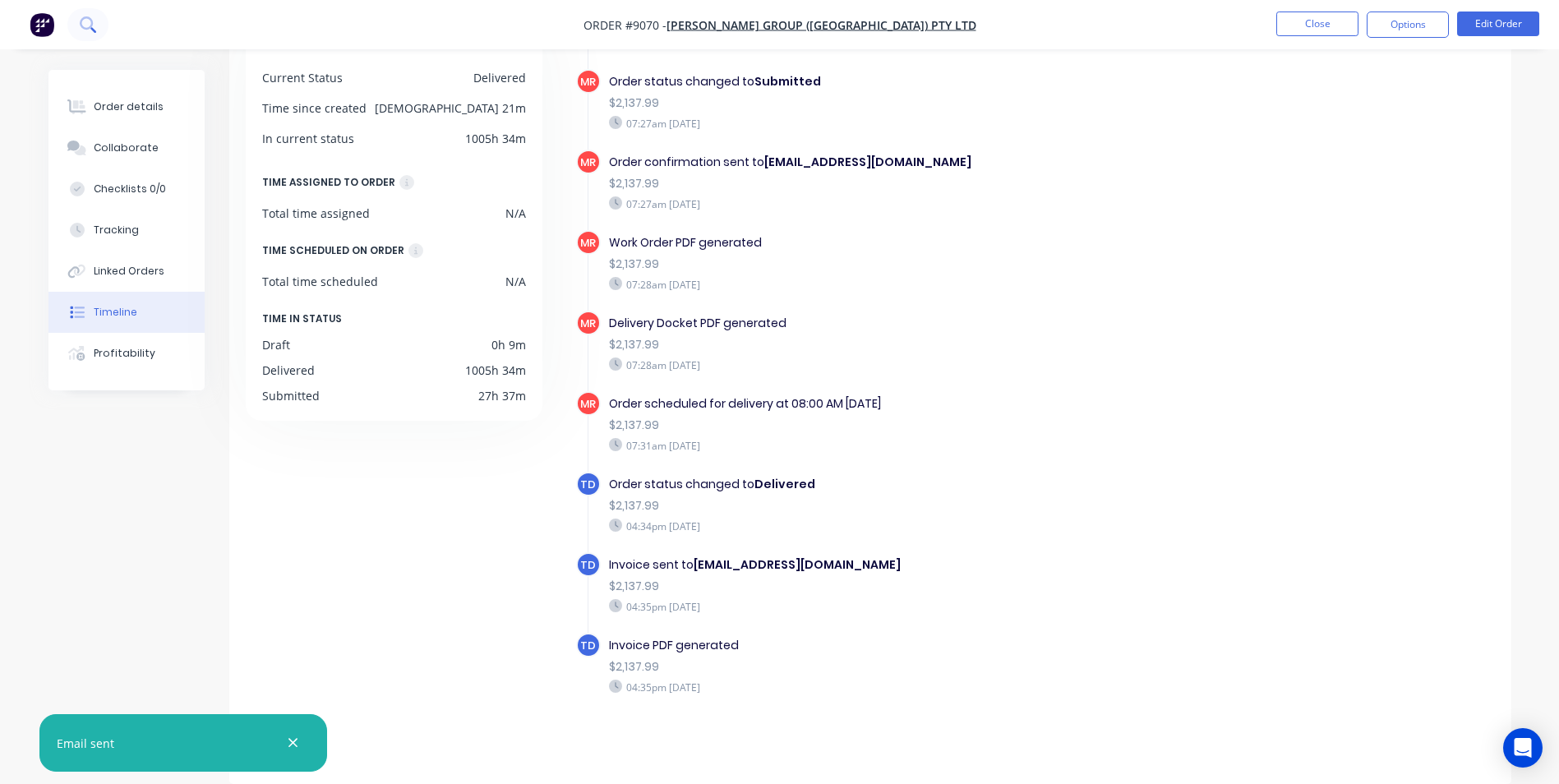
click at [90, 32] on button at bounding box center [88, 24] width 41 height 32
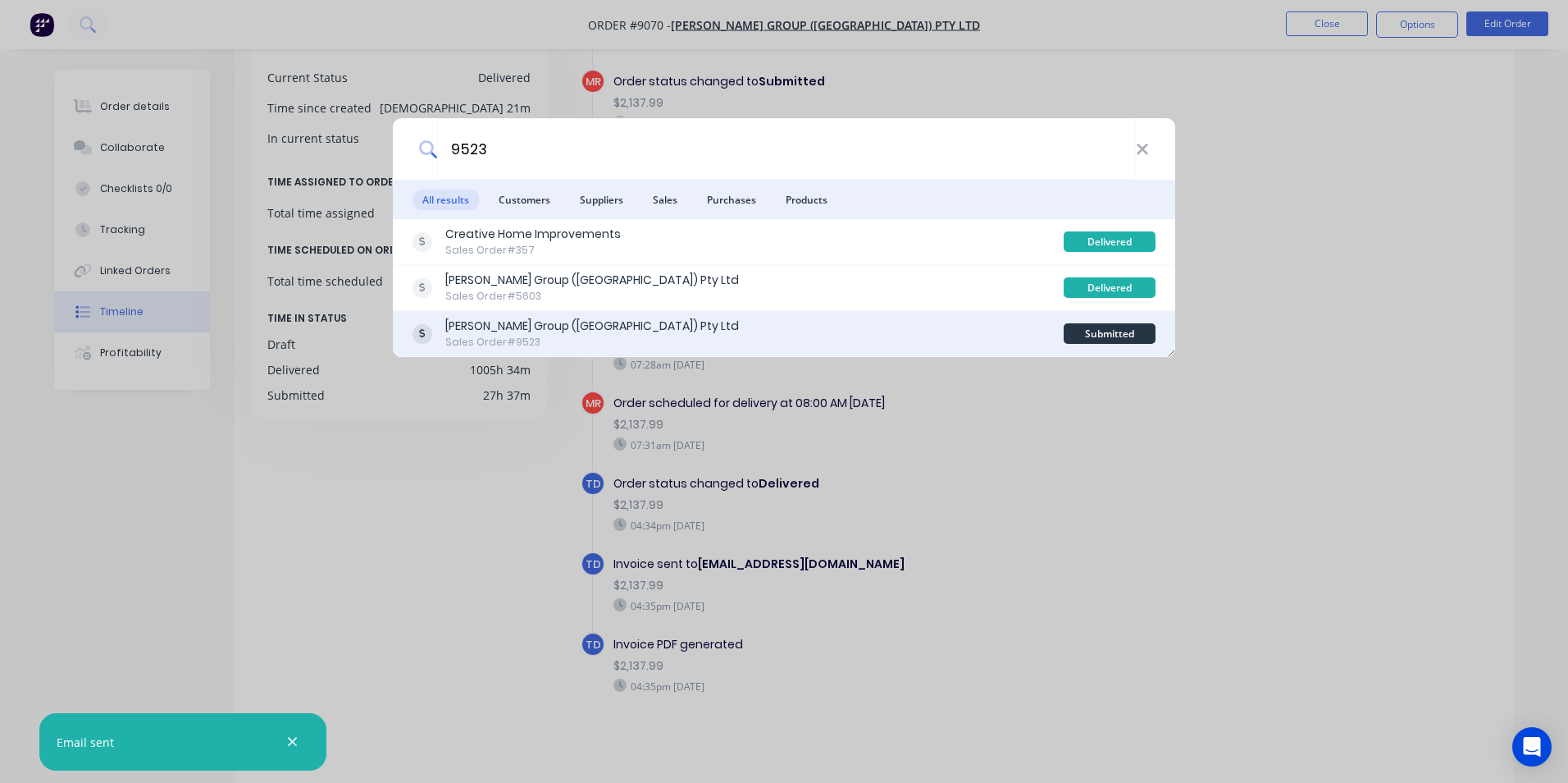
type input "9523"
click at [776, 324] on div "Parrish Group (NSW) Pty Ltd Sales Order #9523" at bounding box center [737, 334] width 651 height 32
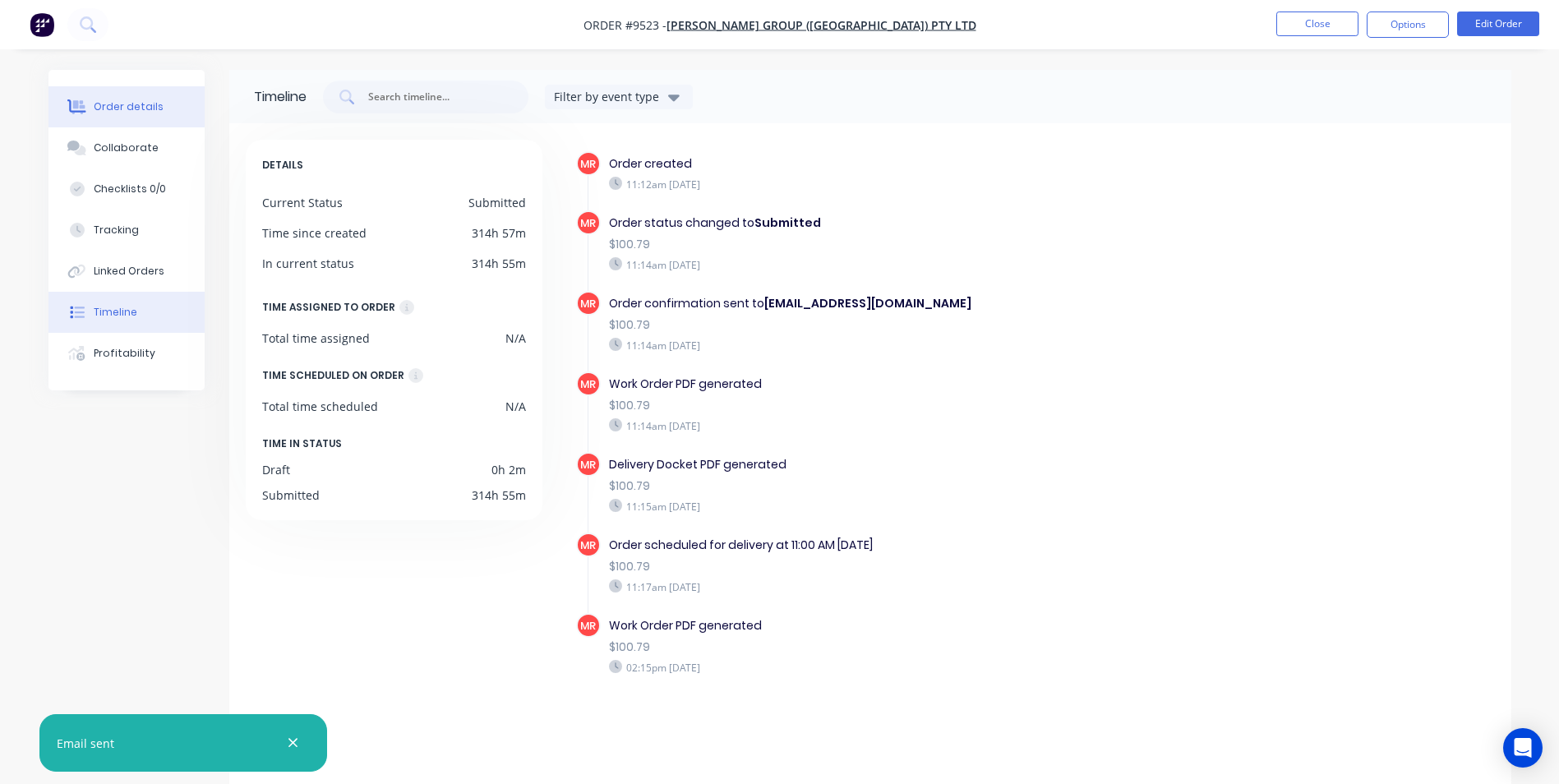
click at [154, 120] on button "Order details" at bounding box center [126, 107] width 156 height 41
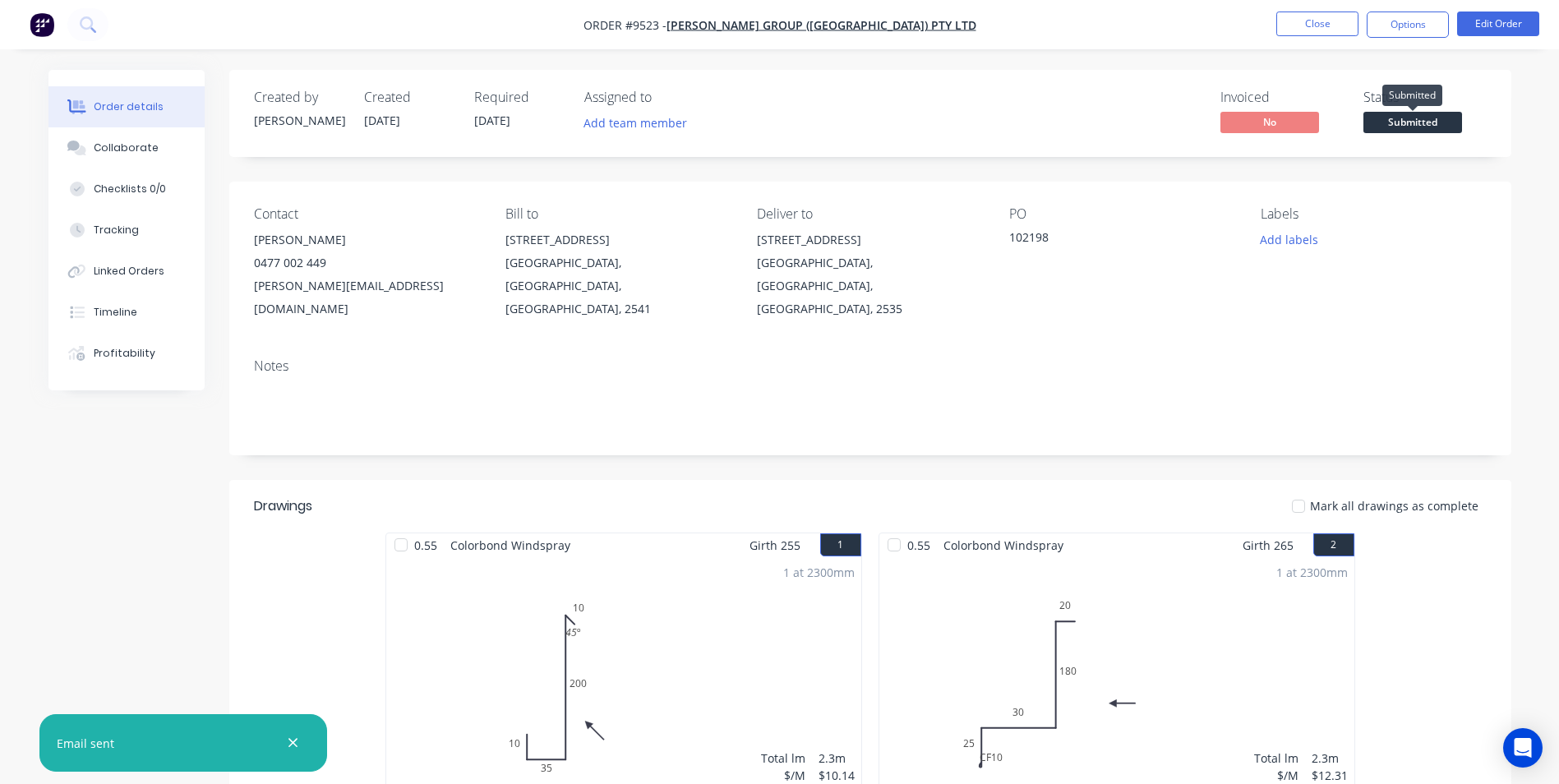
click at [1427, 125] on span "Submitted" at bounding box center [1412, 122] width 98 height 20
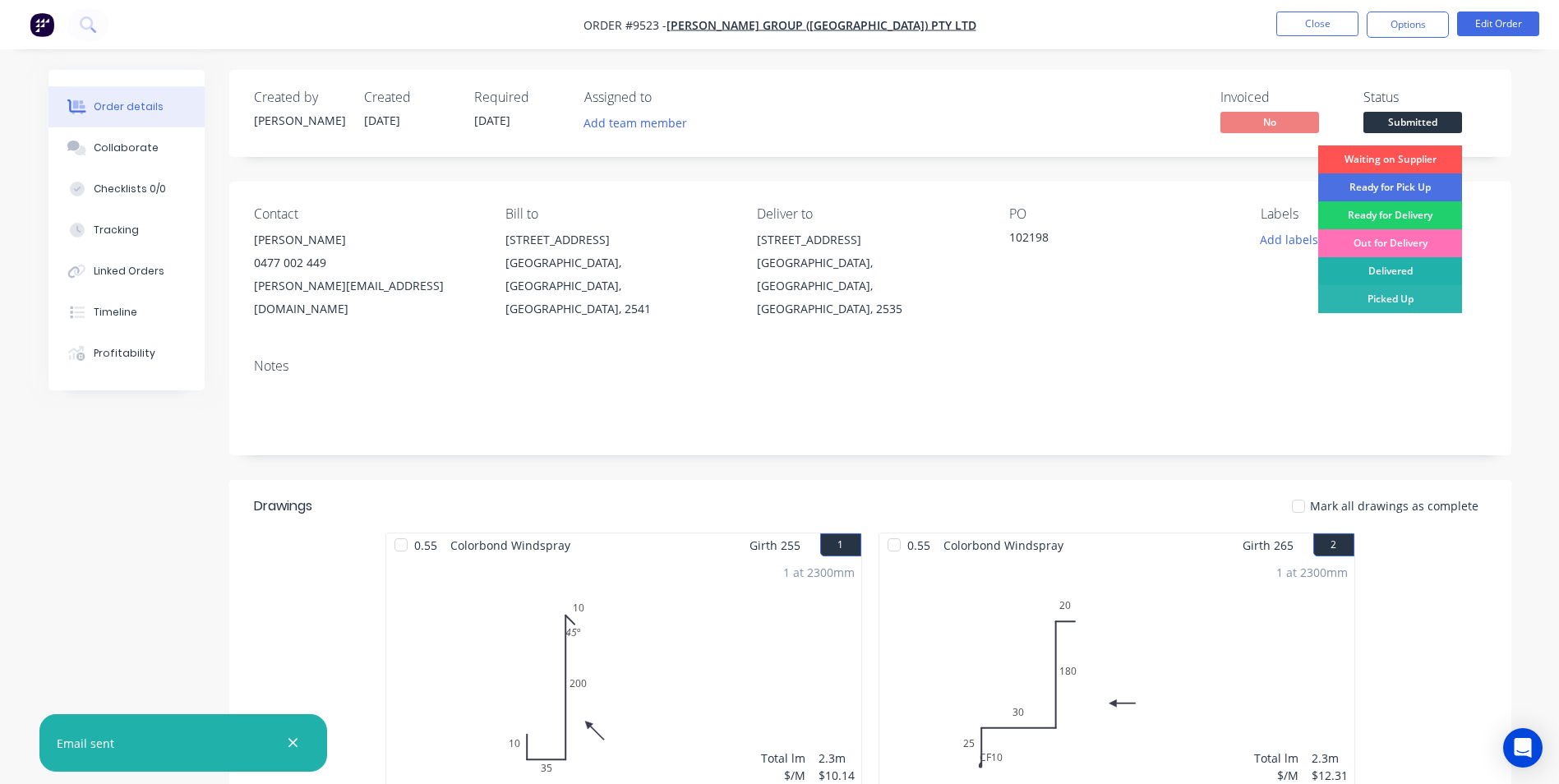
click at [1385, 269] on div "Delivered" at bounding box center [1389, 271] width 144 height 28
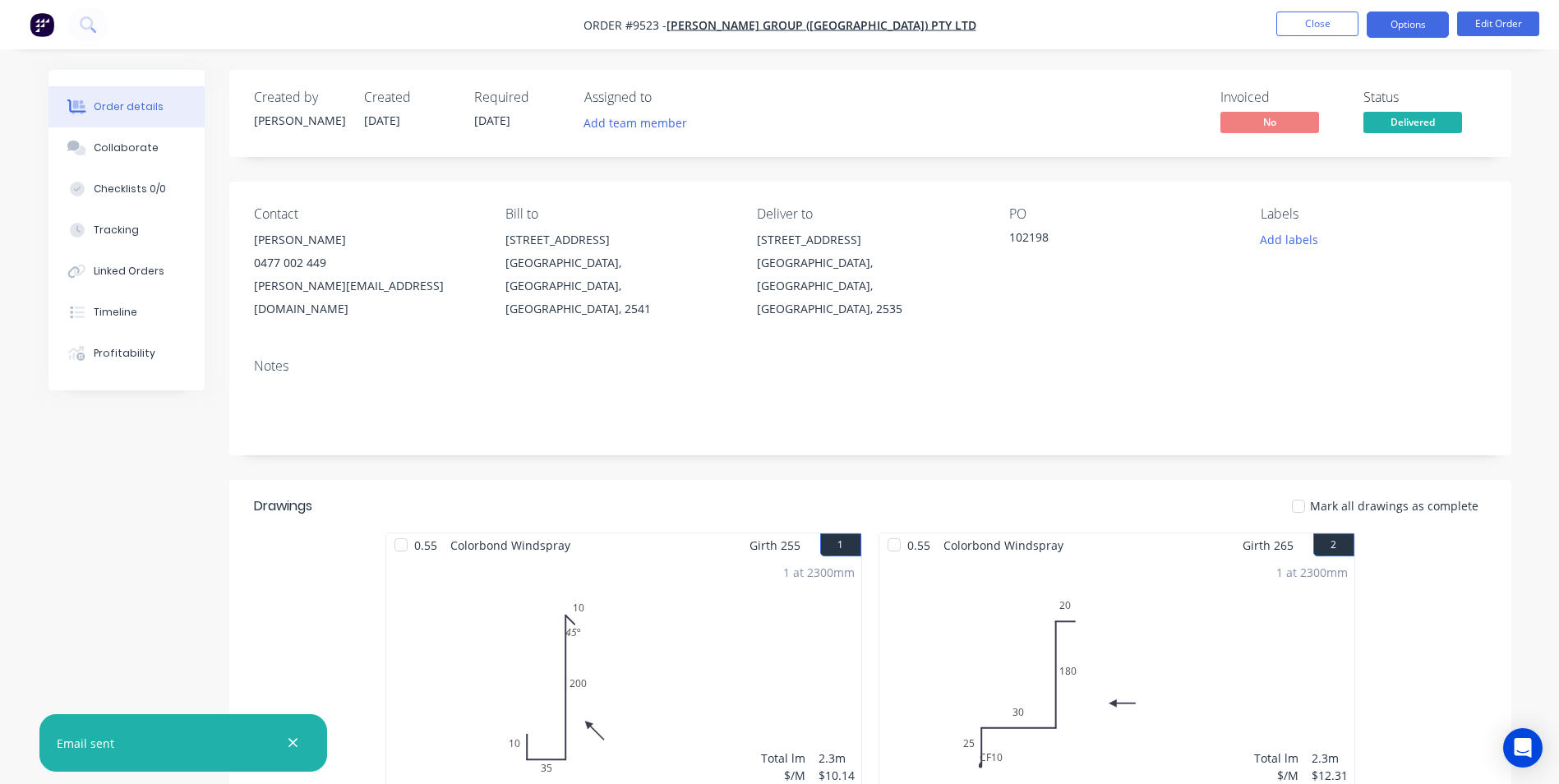
click at [1408, 27] on button "Options" at bounding box center [1408, 24] width 83 height 26
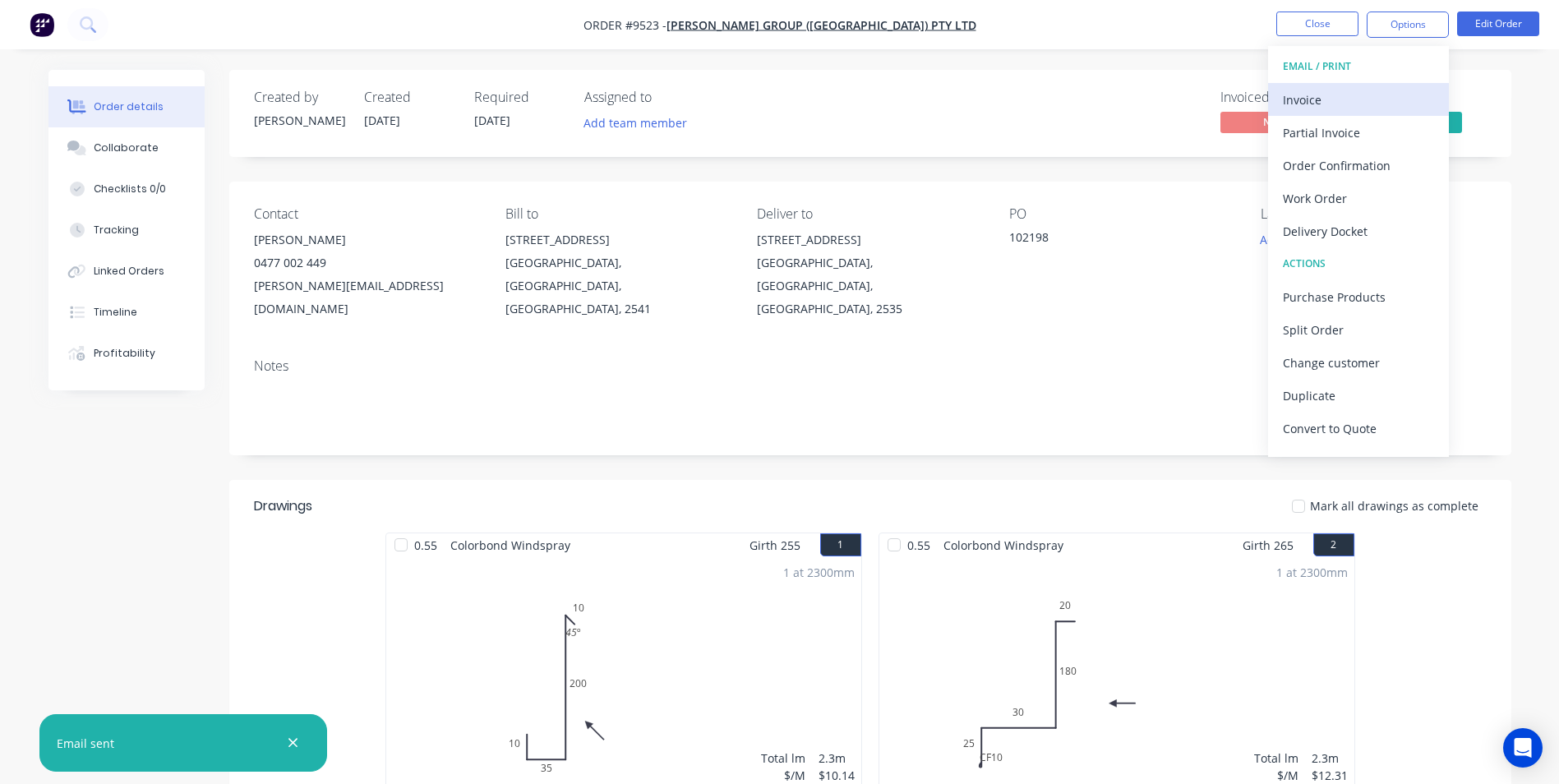
click at [1359, 95] on div "Invoice" at bounding box center [1358, 100] width 151 height 24
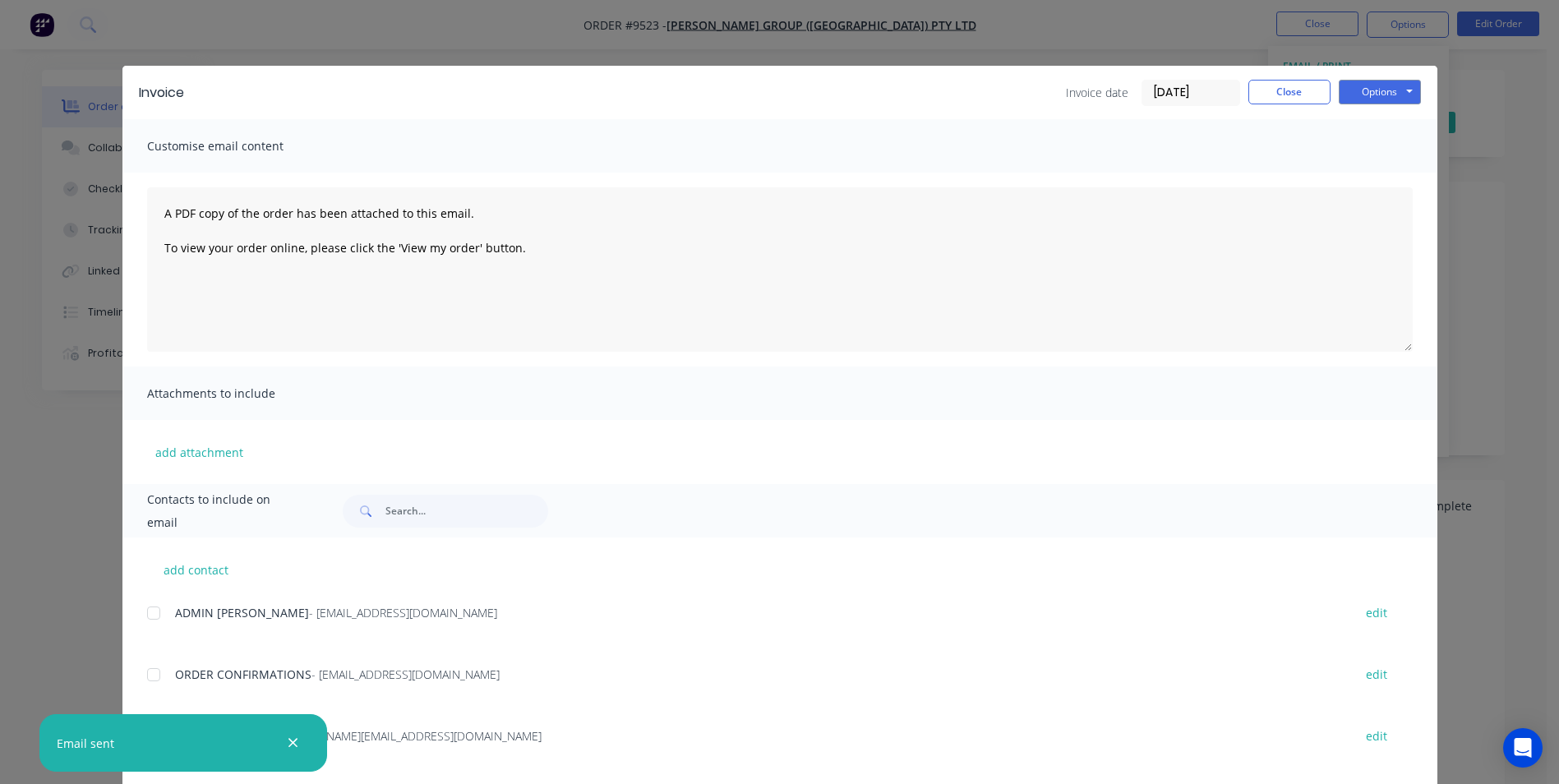
click at [294, 742] on icon "button" at bounding box center [293, 743] width 11 height 15
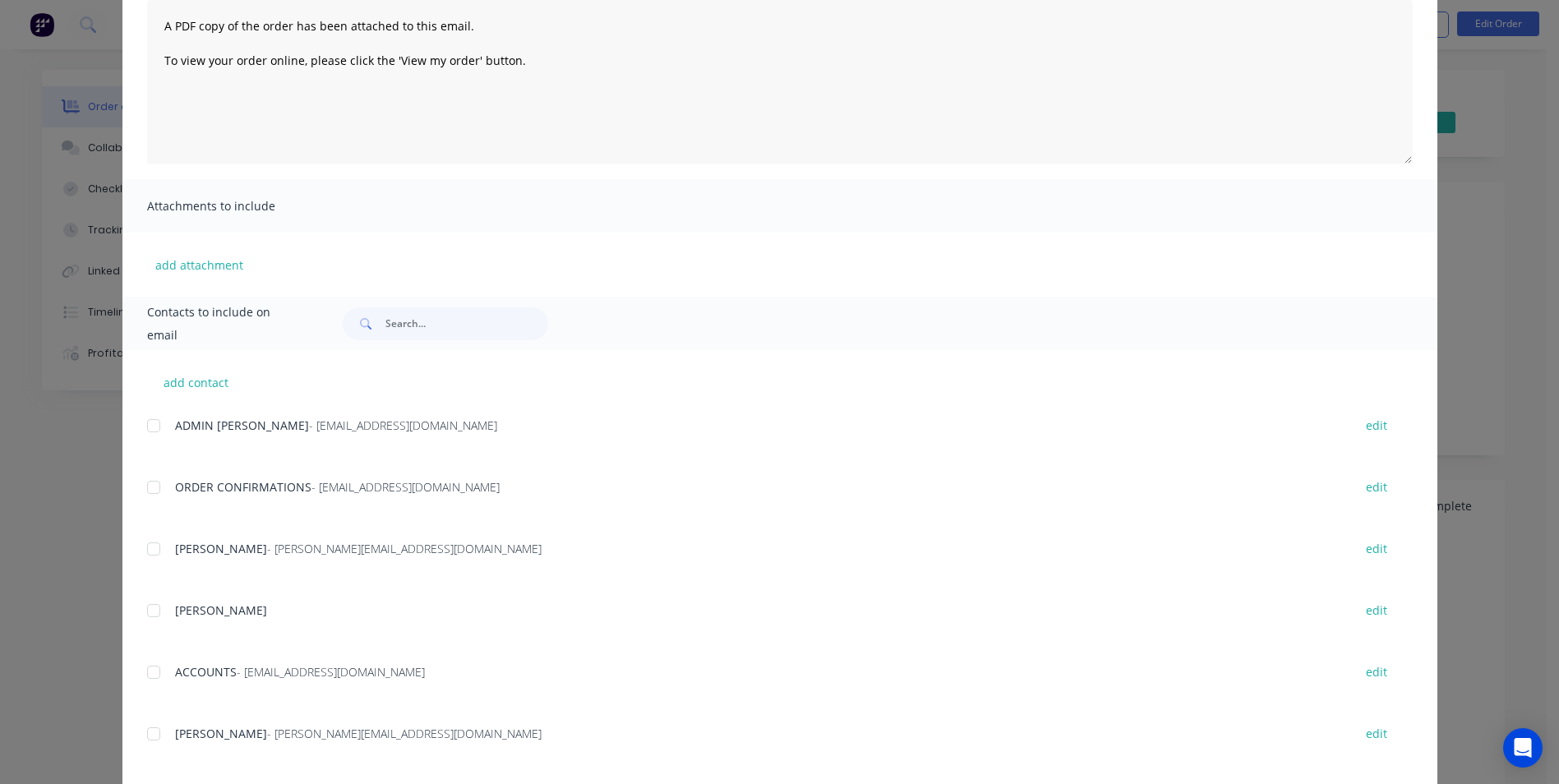
scroll to position [328, 0]
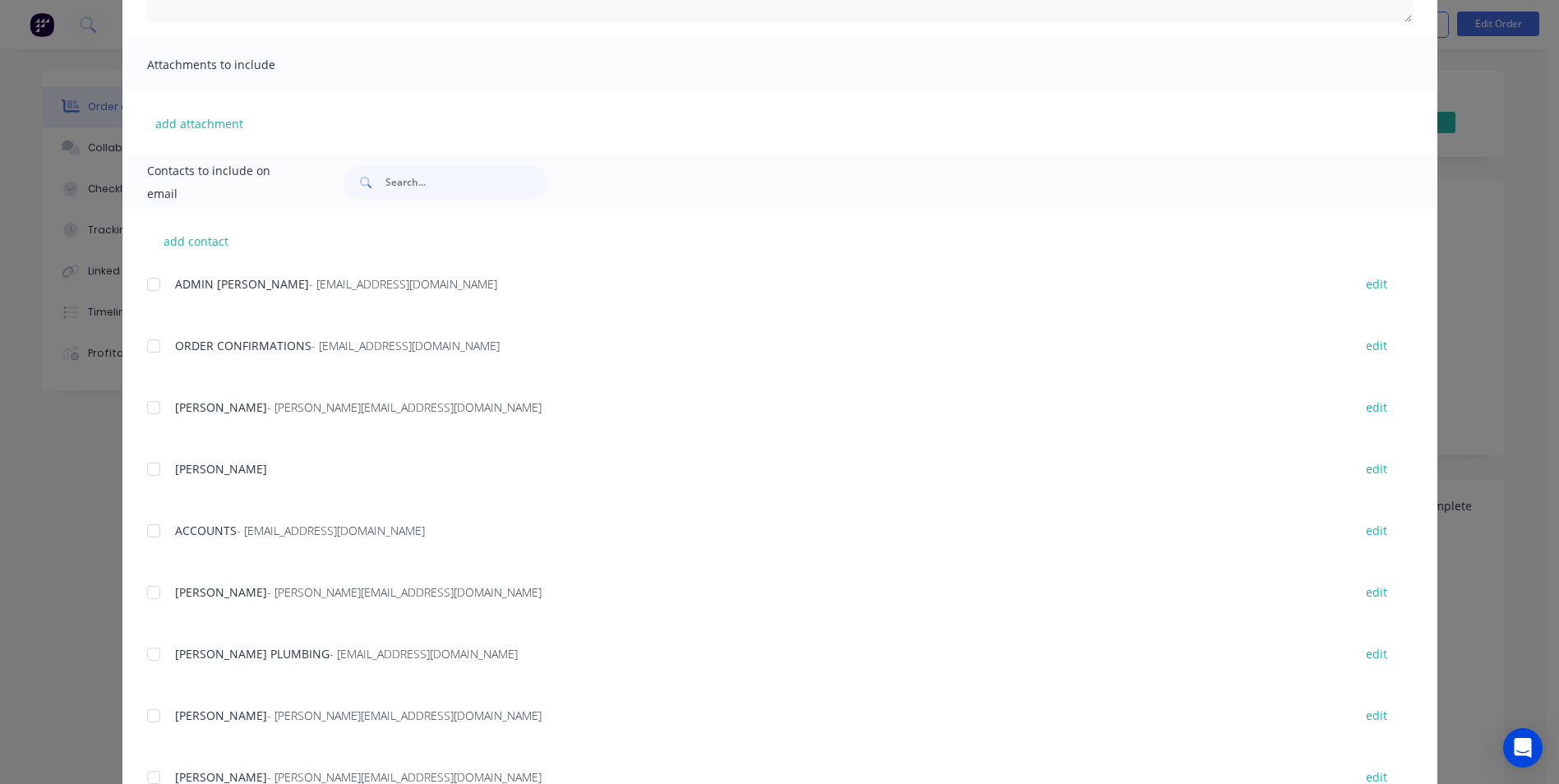
click at [150, 530] on div at bounding box center [153, 530] width 32 height 32
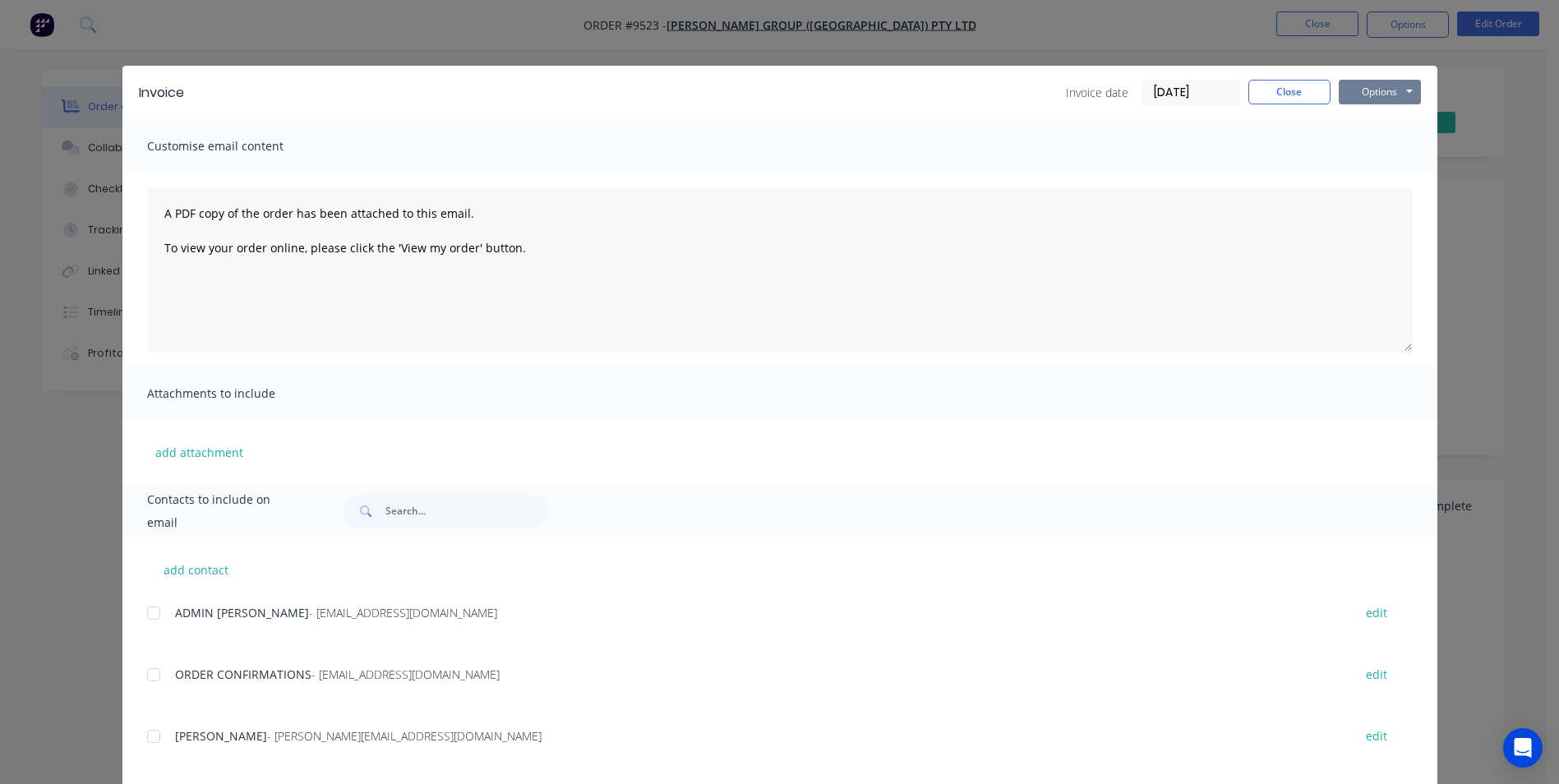
click at [1354, 102] on button "Options" at bounding box center [1379, 92] width 83 height 25
click at [1345, 172] on button "Email" at bounding box center [1390, 174] width 105 height 27
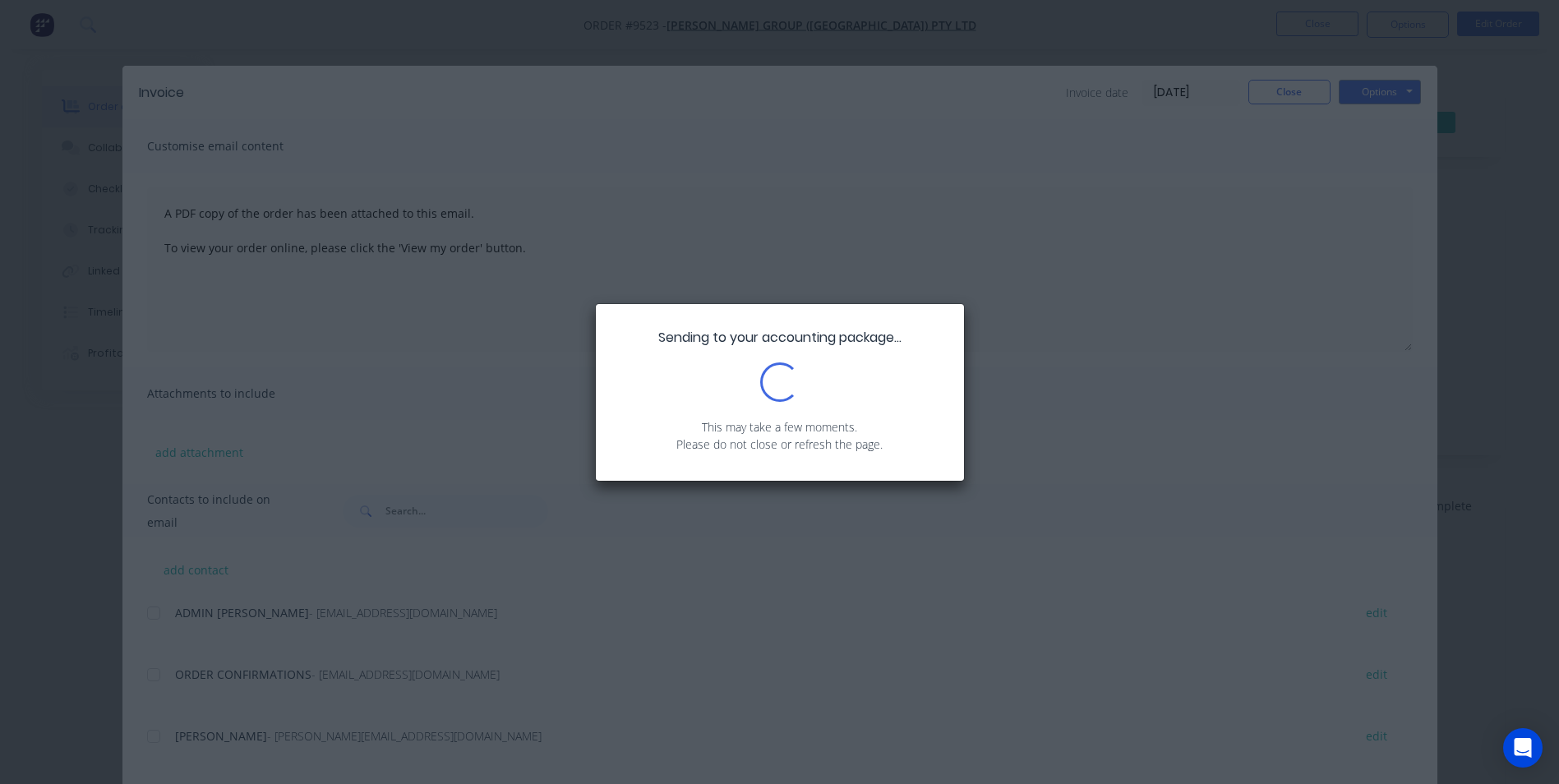
click at [1298, 91] on div "Sending to your accounting package... Loading... This may take a few moments. P…" at bounding box center [780, 392] width 1559 height 784
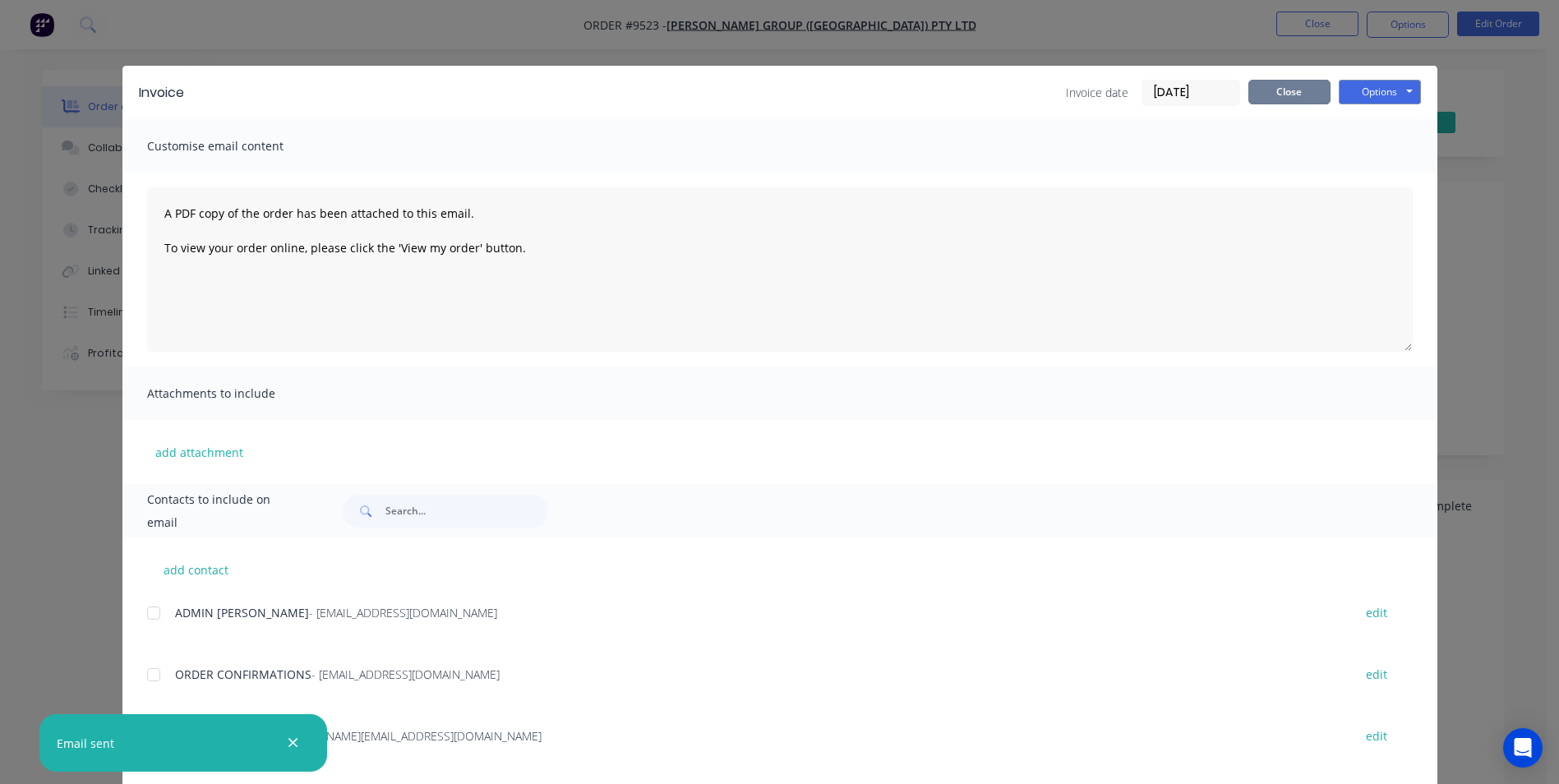
click at [1298, 90] on button "Close" at bounding box center [1289, 92] width 83 height 25
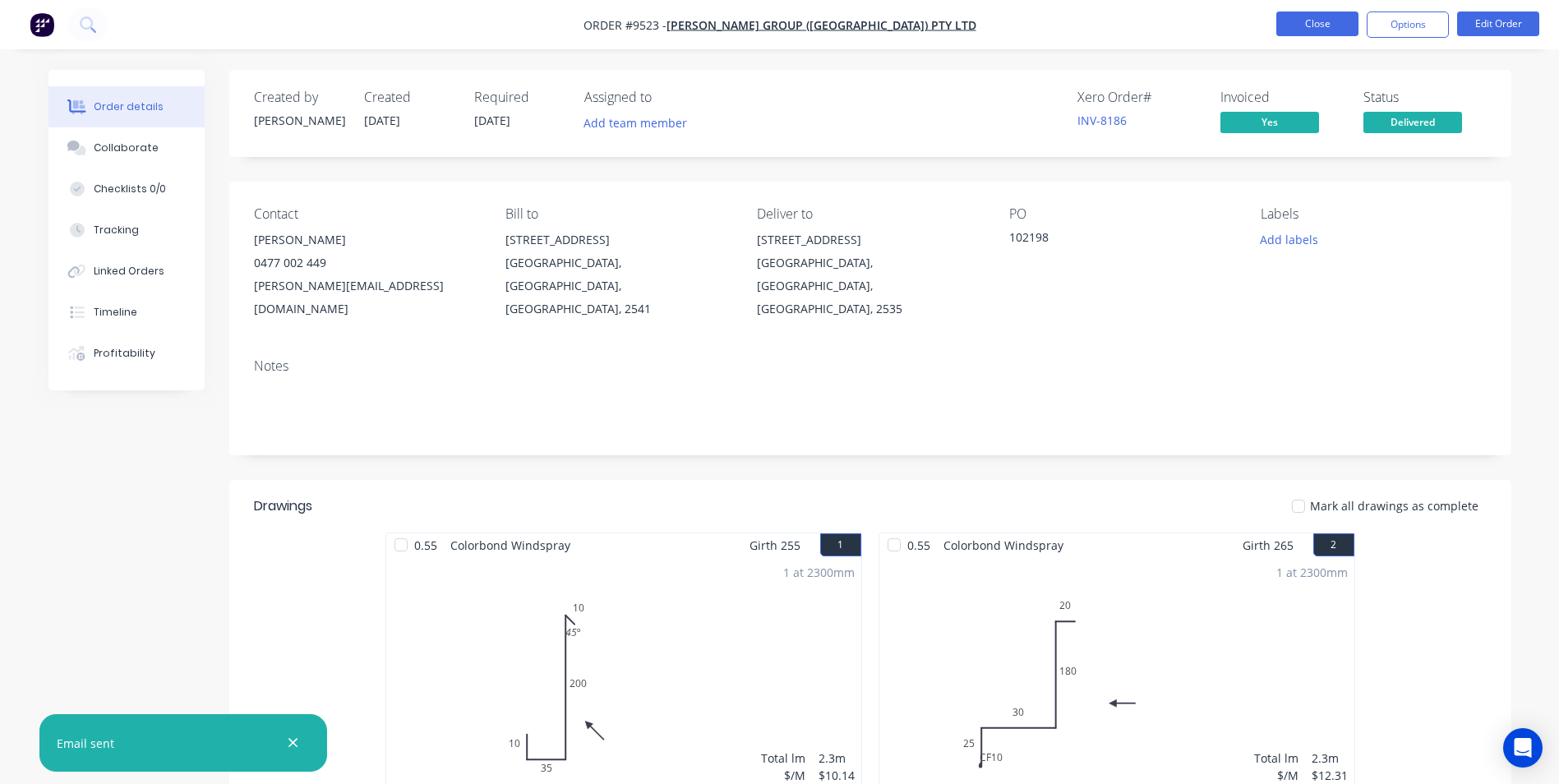
click at [1324, 31] on button "Close" at bounding box center [1317, 23] width 83 height 25
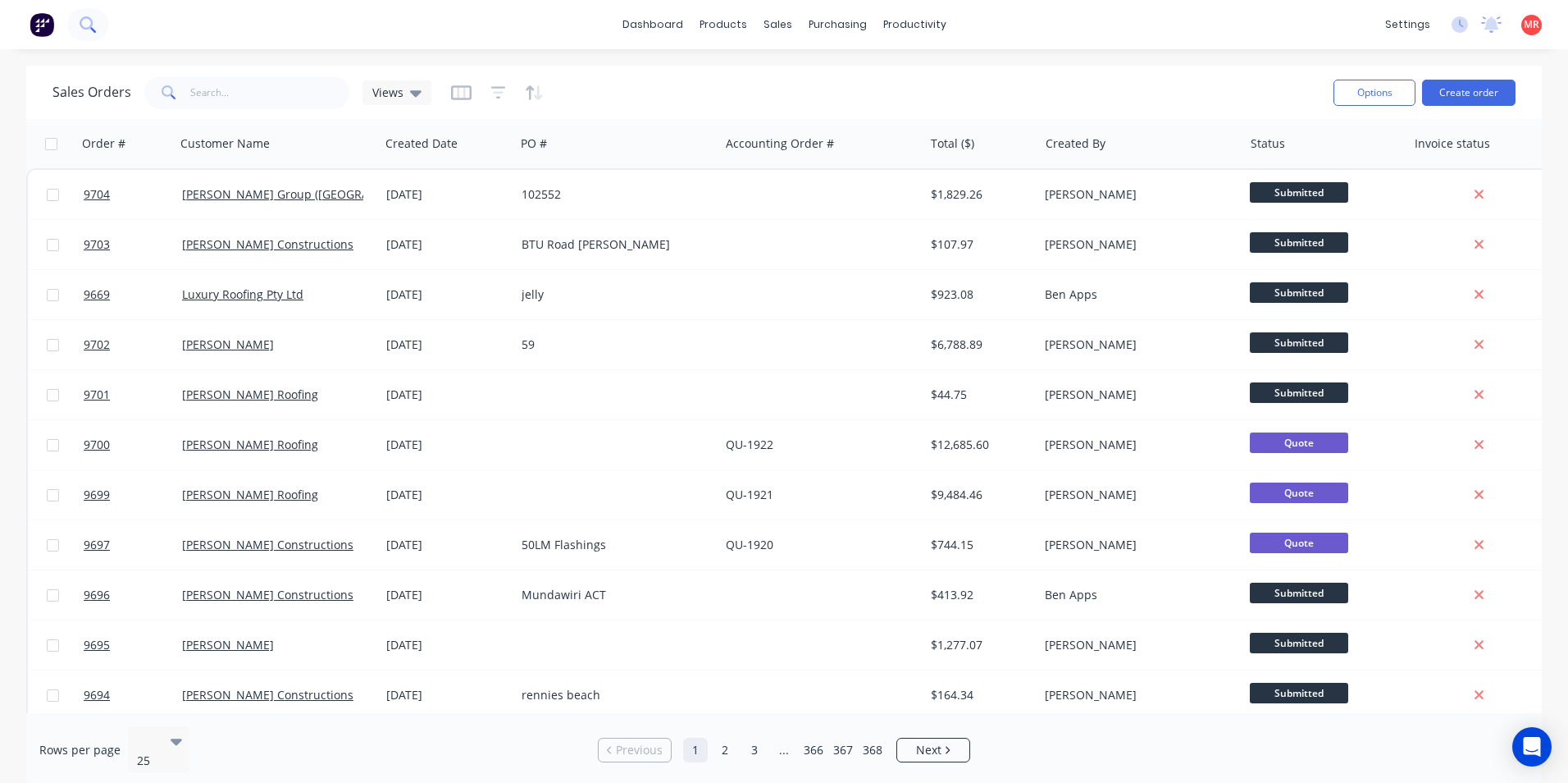
click at [90, 26] on icon at bounding box center [86, 23] width 13 height 13
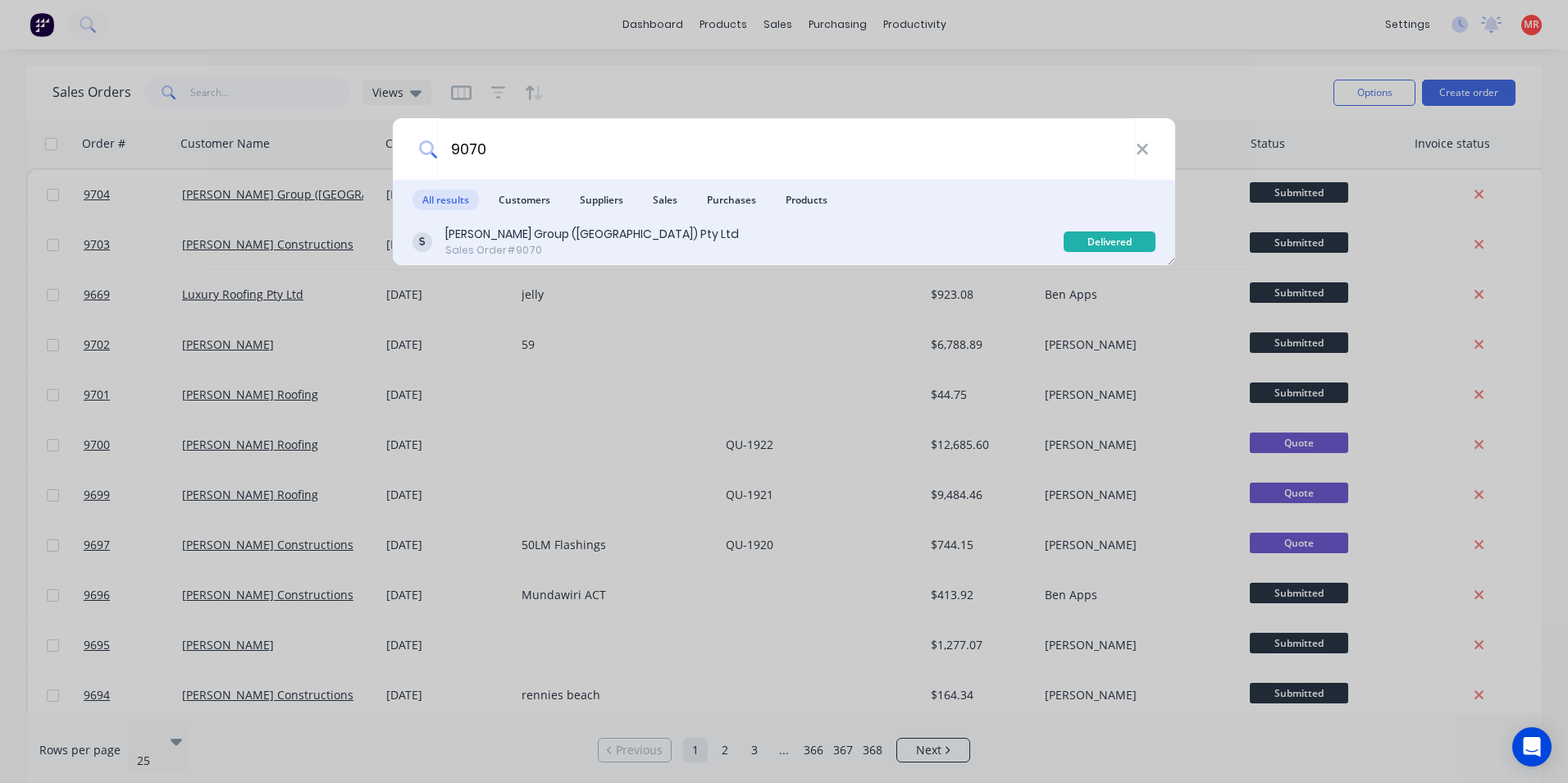
type input "9070"
click at [801, 231] on div "Parrish Group (NSW) Pty Ltd Sales Order #9070" at bounding box center [737, 242] width 651 height 32
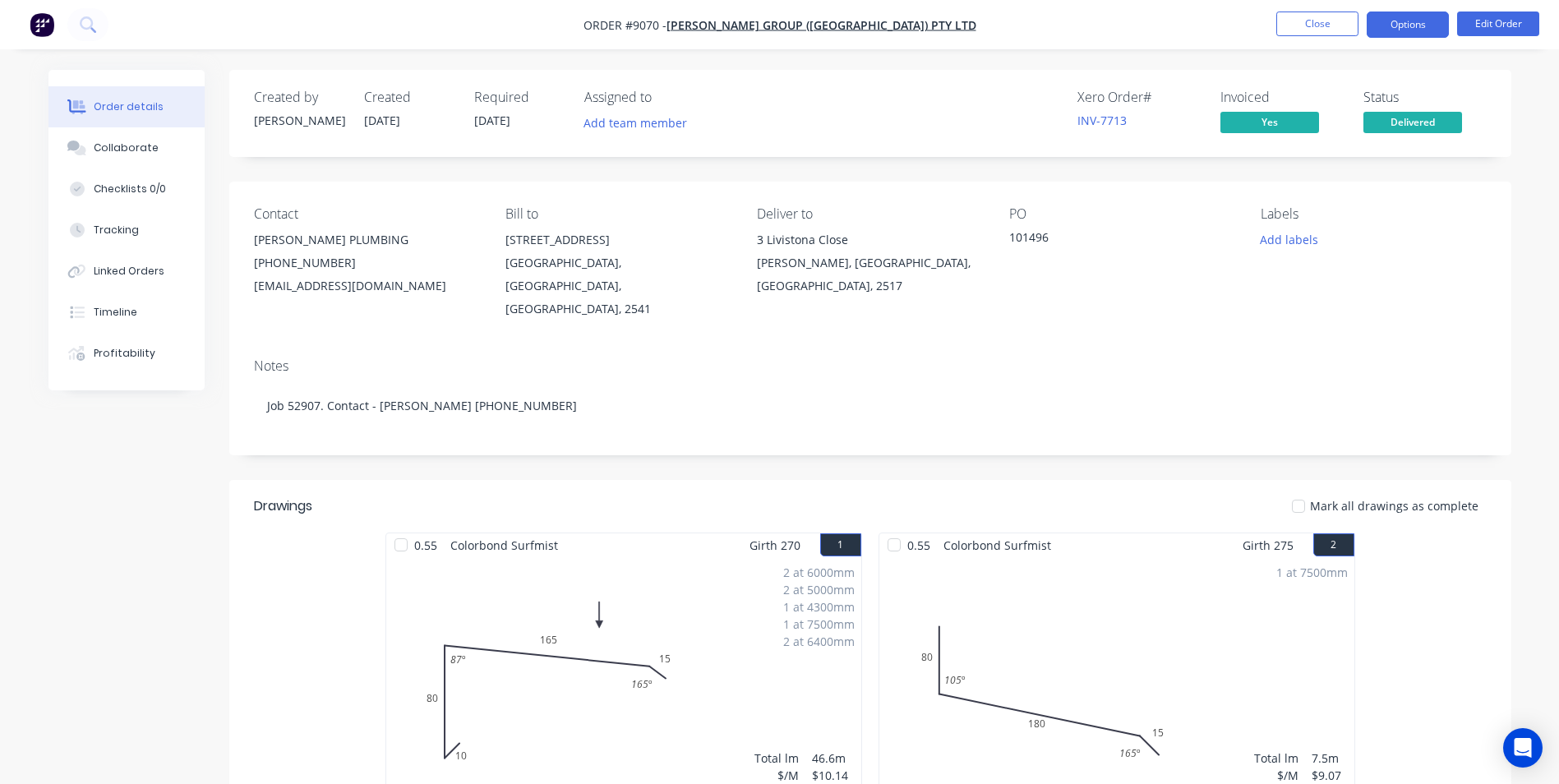
click at [1382, 31] on button "Options" at bounding box center [1408, 24] width 83 height 26
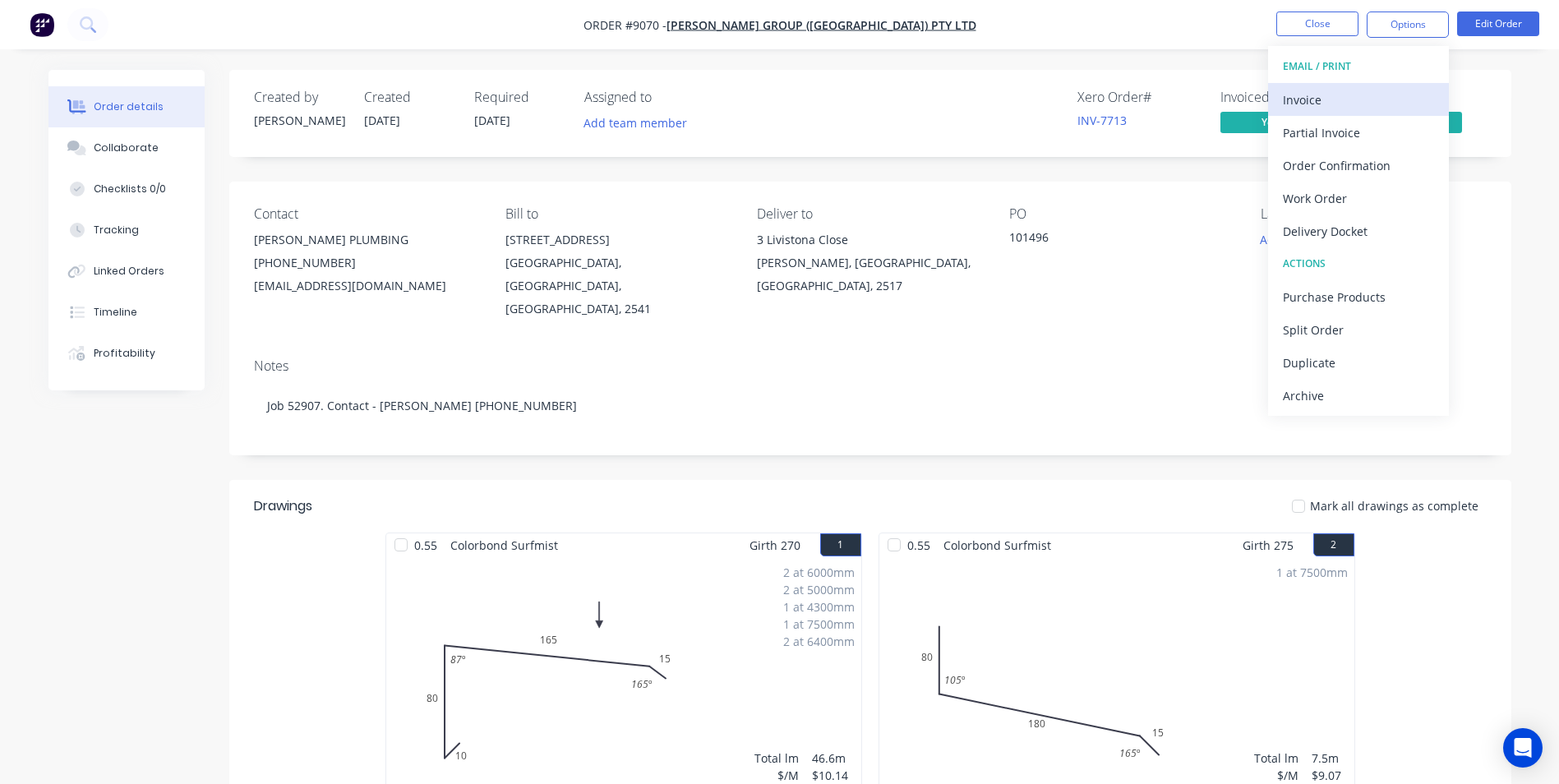
click at [1324, 85] on button "Invoice" at bounding box center [1358, 98] width 181 height 32
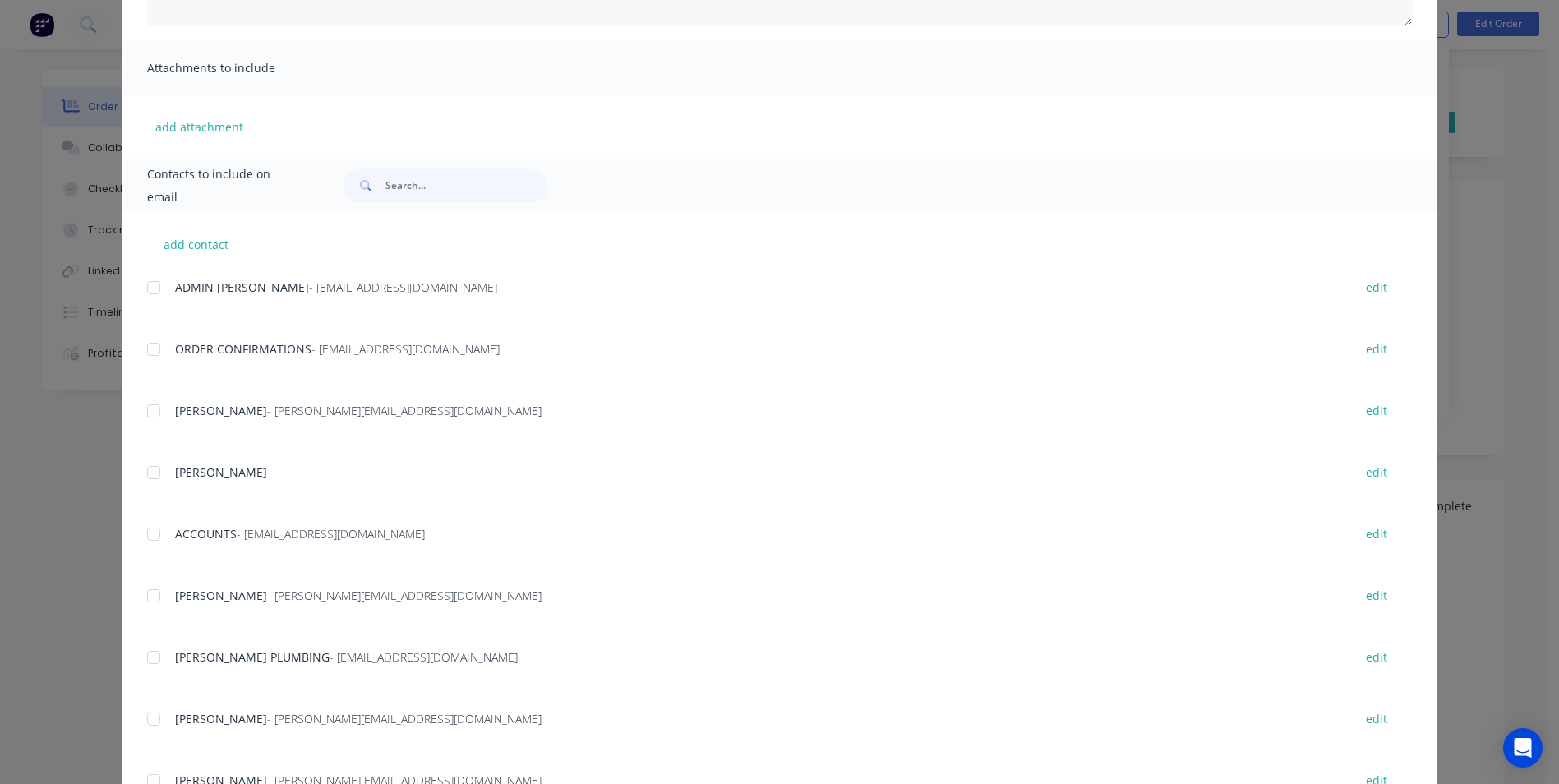
scroll to position [328, 0]
click at [148, 523] on div at bounding box center [153, 530] width 32 height 32
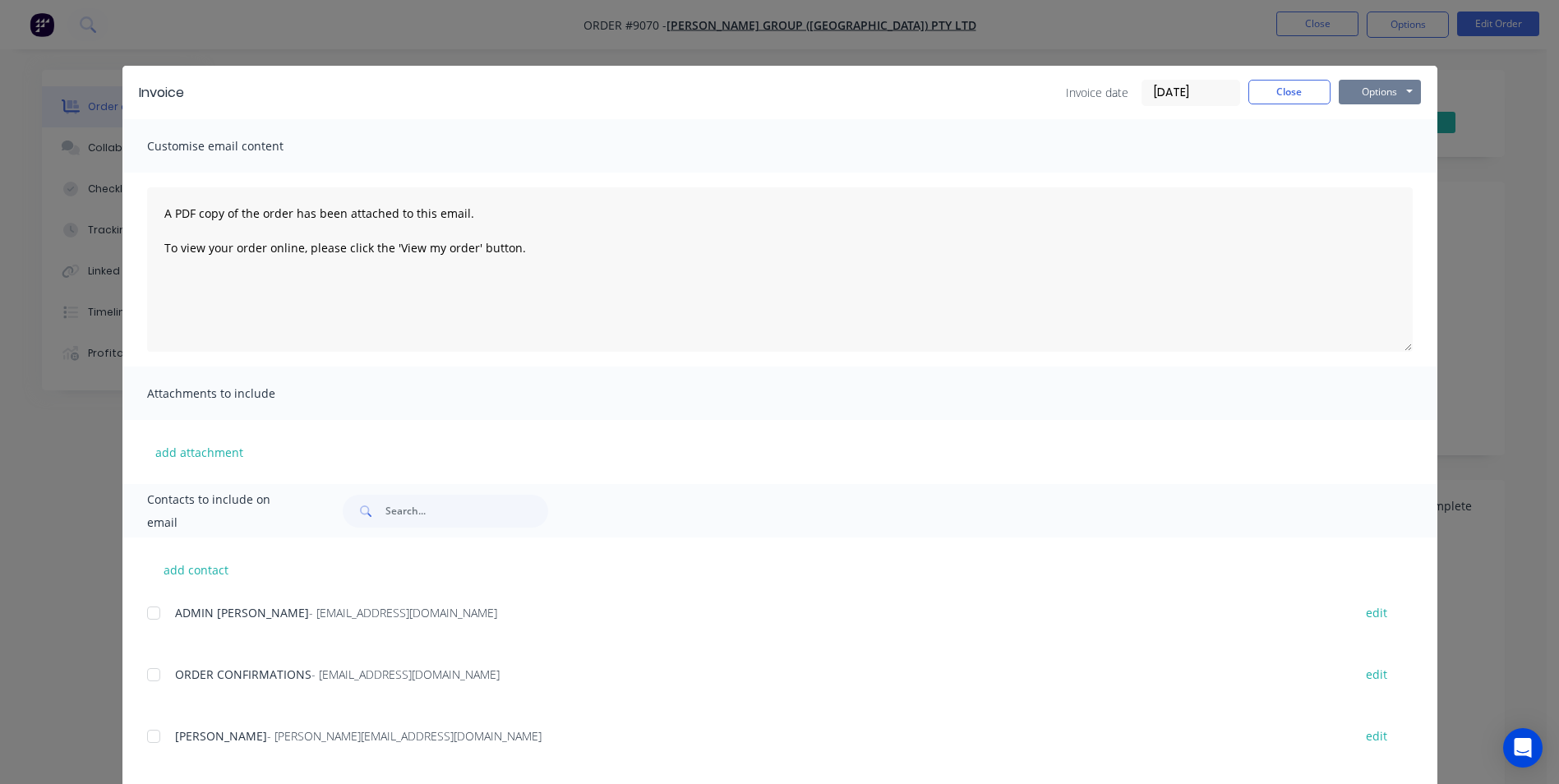
click at [1391, 102] on button "Options" at bounding box center [1379, 92] width 83 height 25
click at [1341, 167] on button "Email" at bounding box center [1390, 174] width 105 height 27
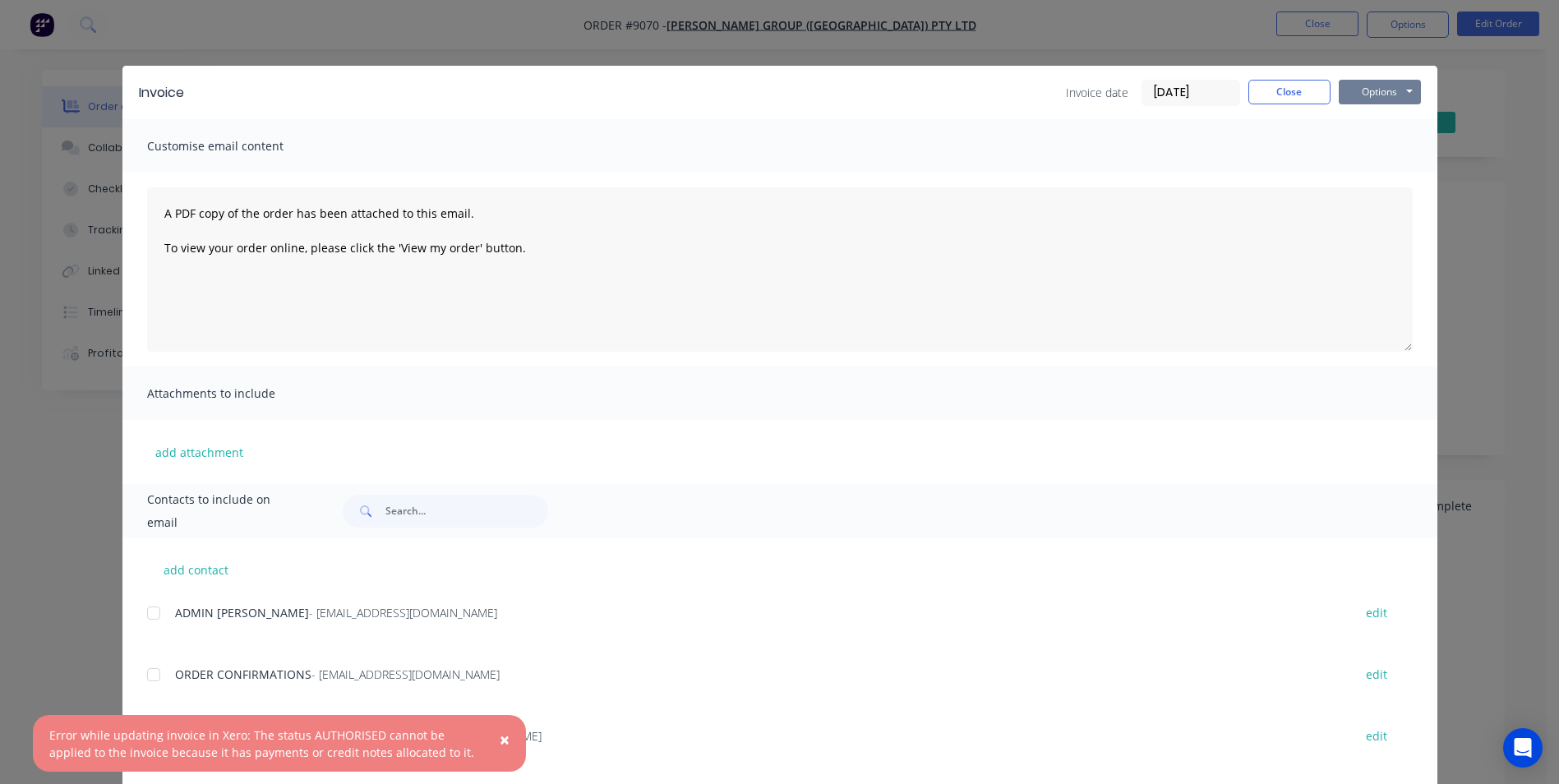
click at [1391, 84] on button "Options" at bounding box center [1379, 92] width 83 height 25
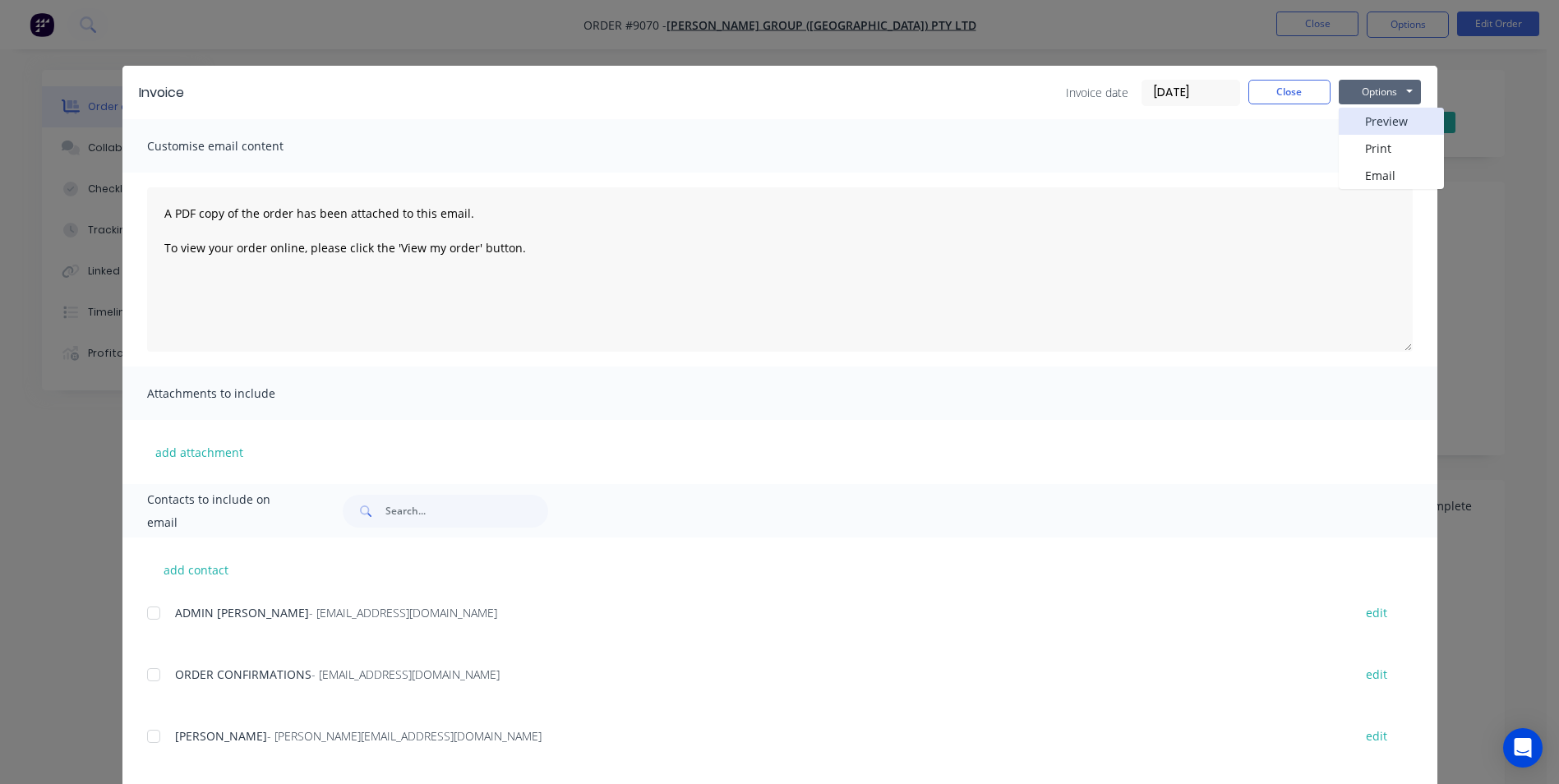
click at [1396, 122] on button "Preview" at bounding box center [1390, 121] width 105 height 27
click at [1279, 87] on button "Close" at bounding box center [1289, 92] width 83 height 25
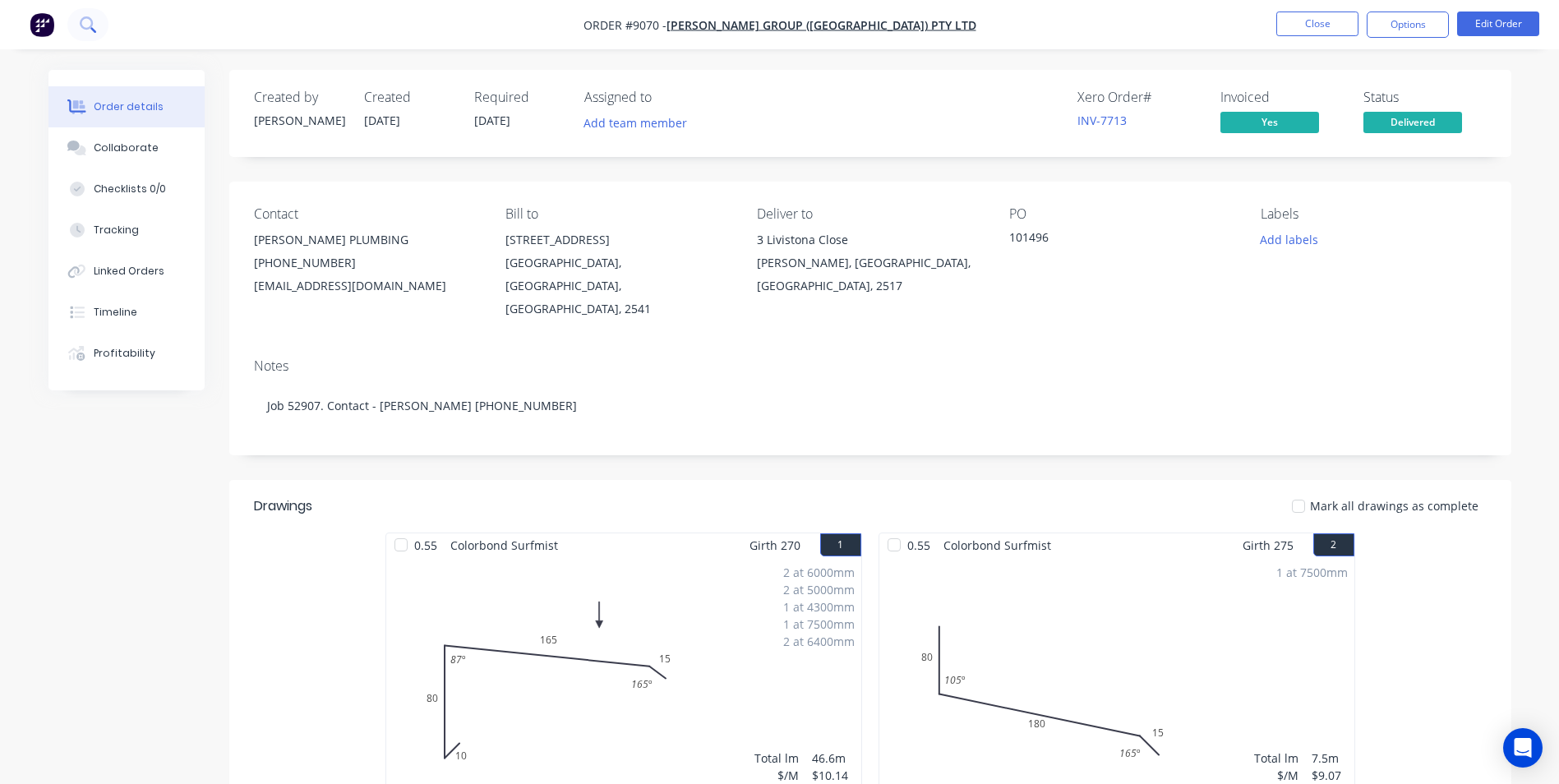
click at [90, 32] on button at bounding box center [88, 24] width 41 height 32
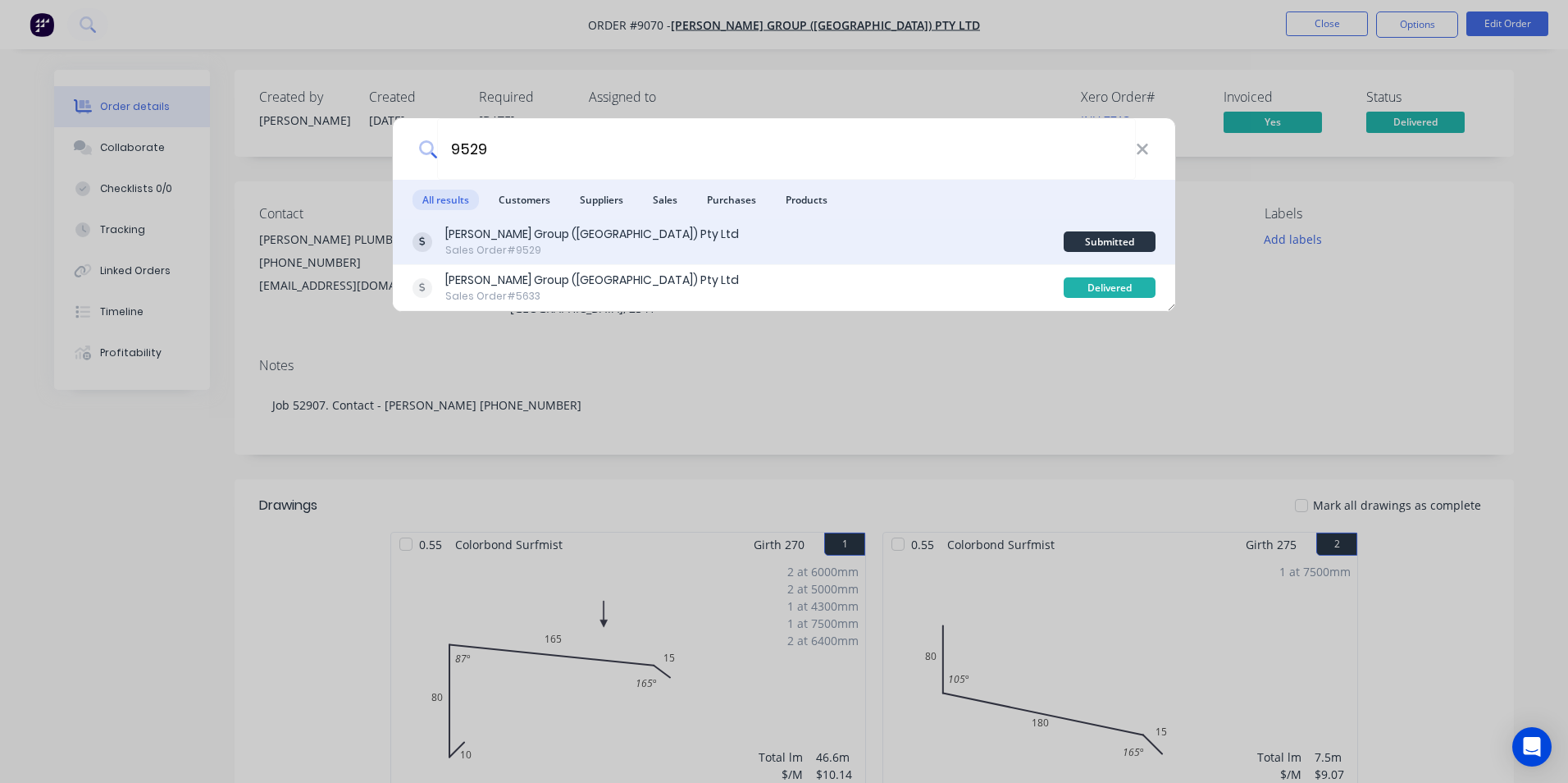
type input "9529"
click at [732, 246] on div "Parrish Group (NSW) Pty Ltd Sales Order #9529" at bounding box center [737, 242] width 651 height 32
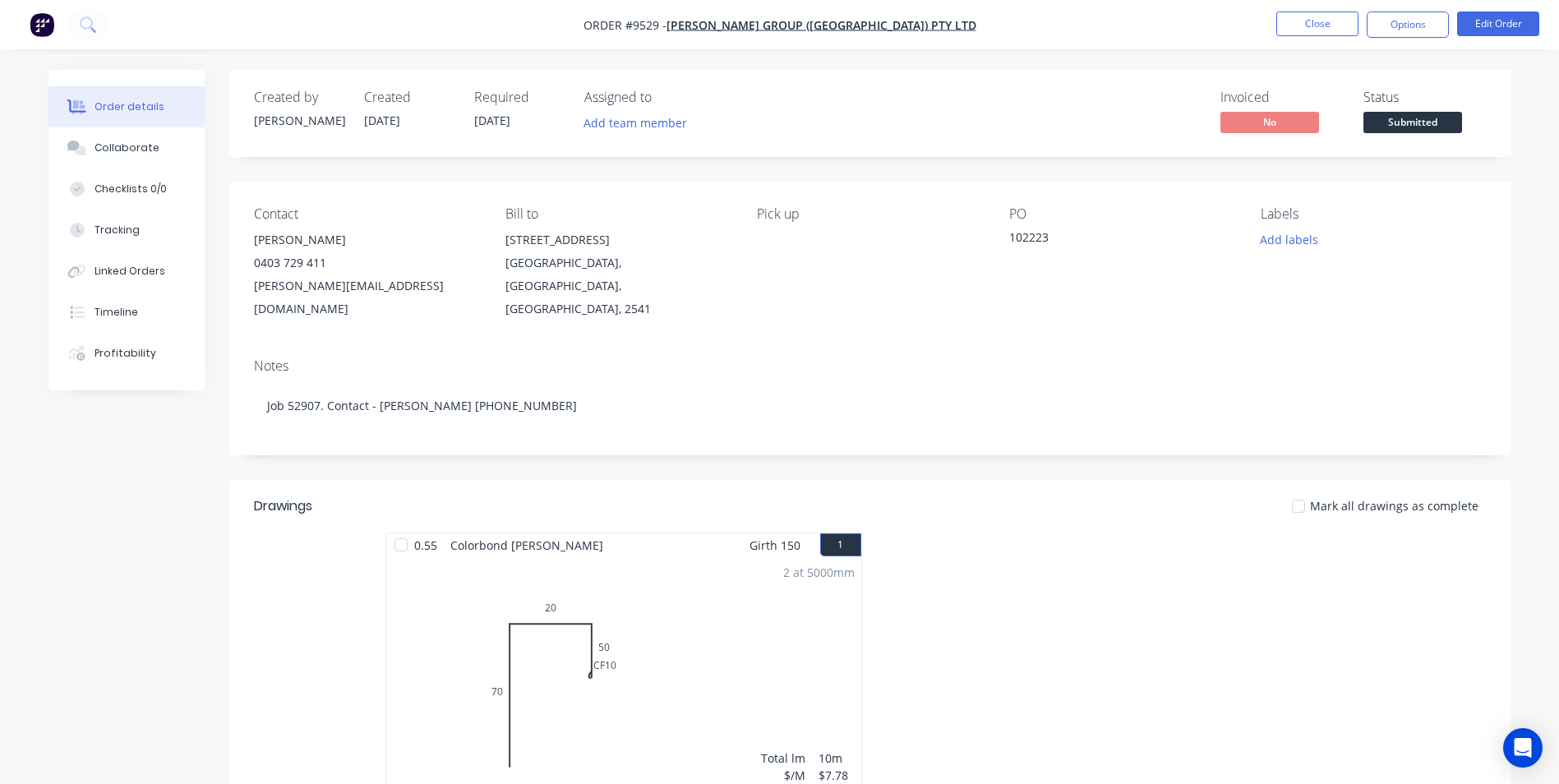
click at [1411, 124] on span "Submitted" at bounding box center [1412, 122] width 98 height 20
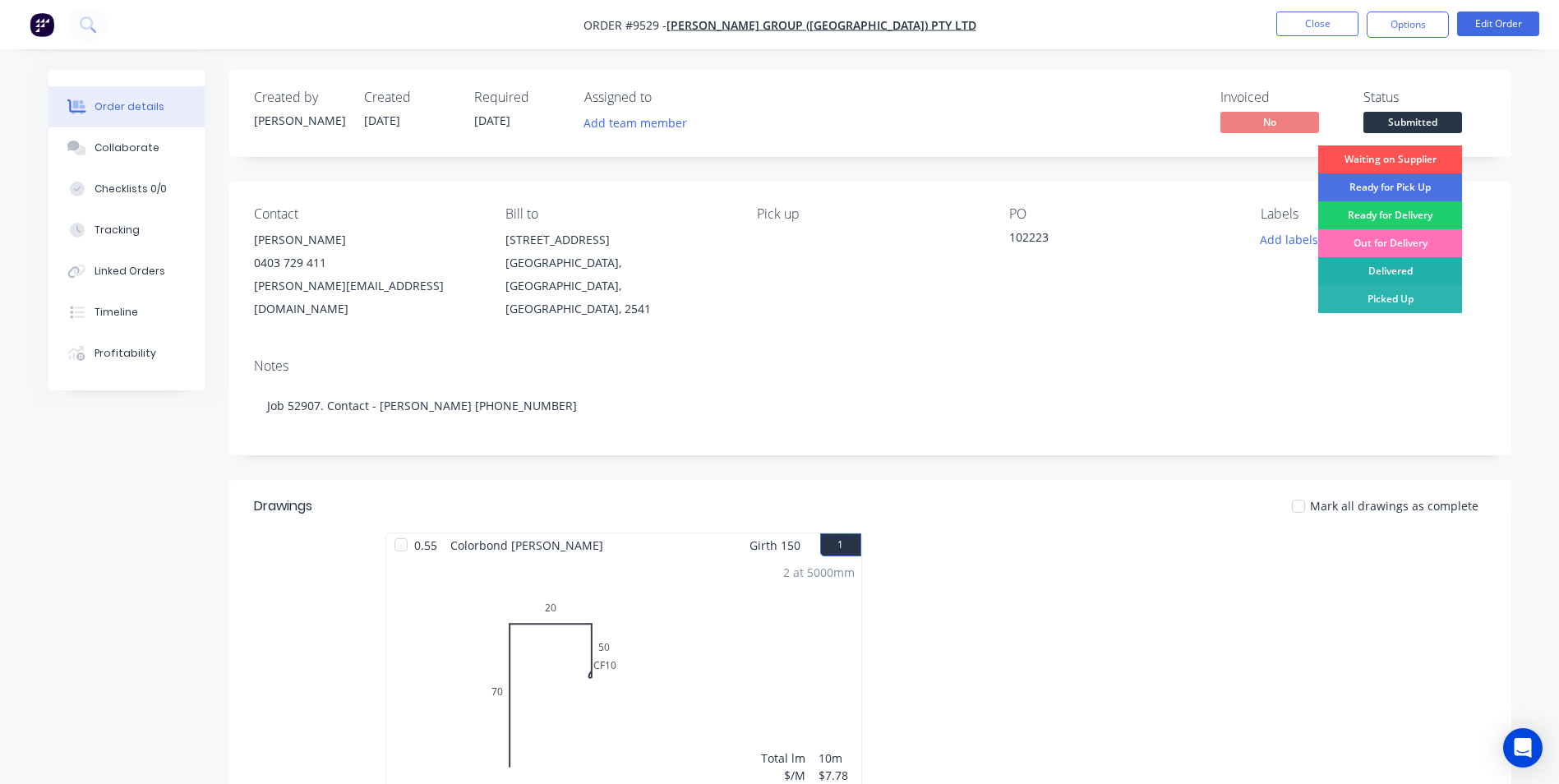
click at [1382, 263] on div "Delivered" at bounding box center [1389, 271] width 144 height 28
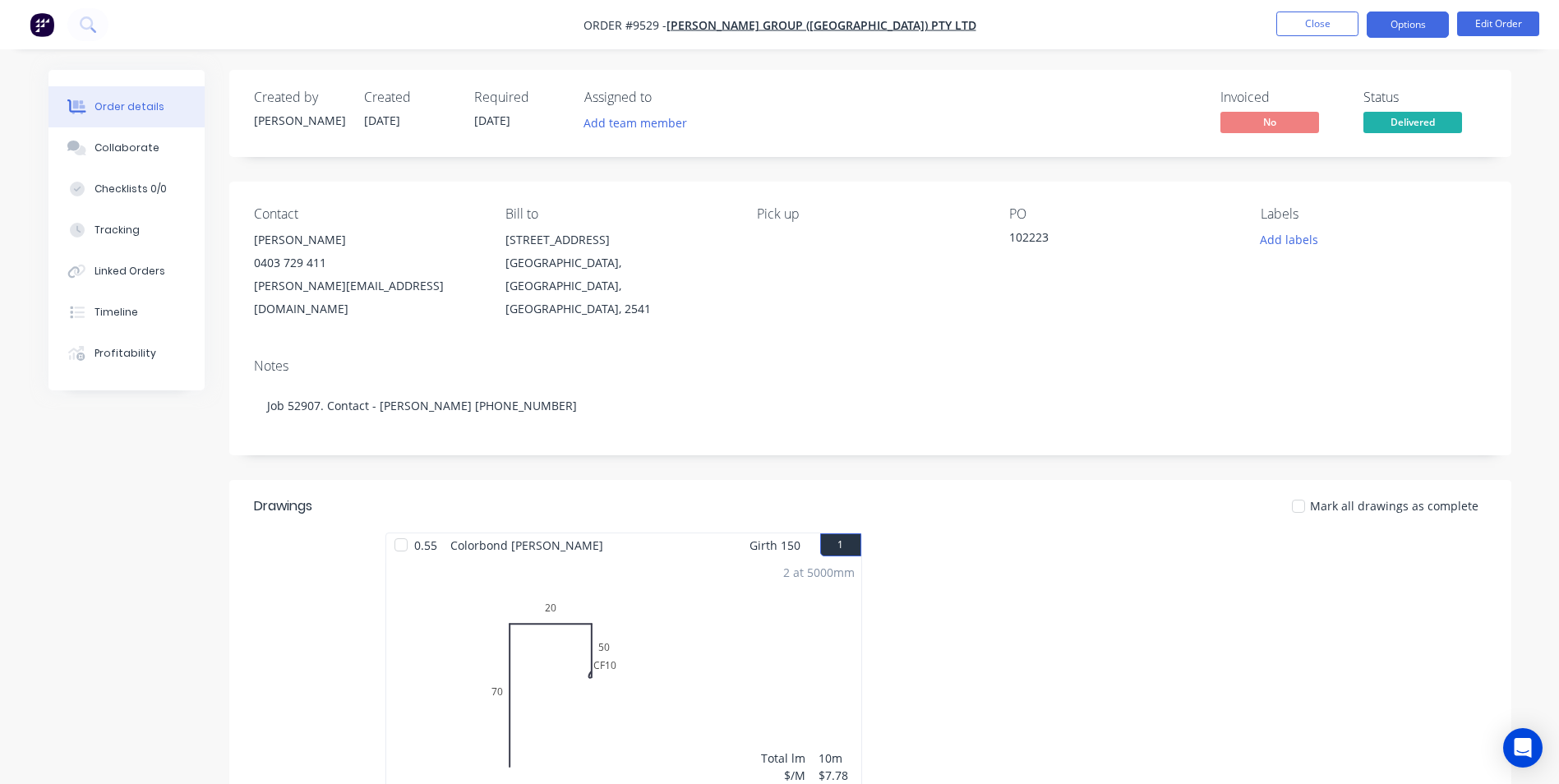
click at [1420, 23] on button "Options" at bounding box center [1408, 24] width 83 height 26
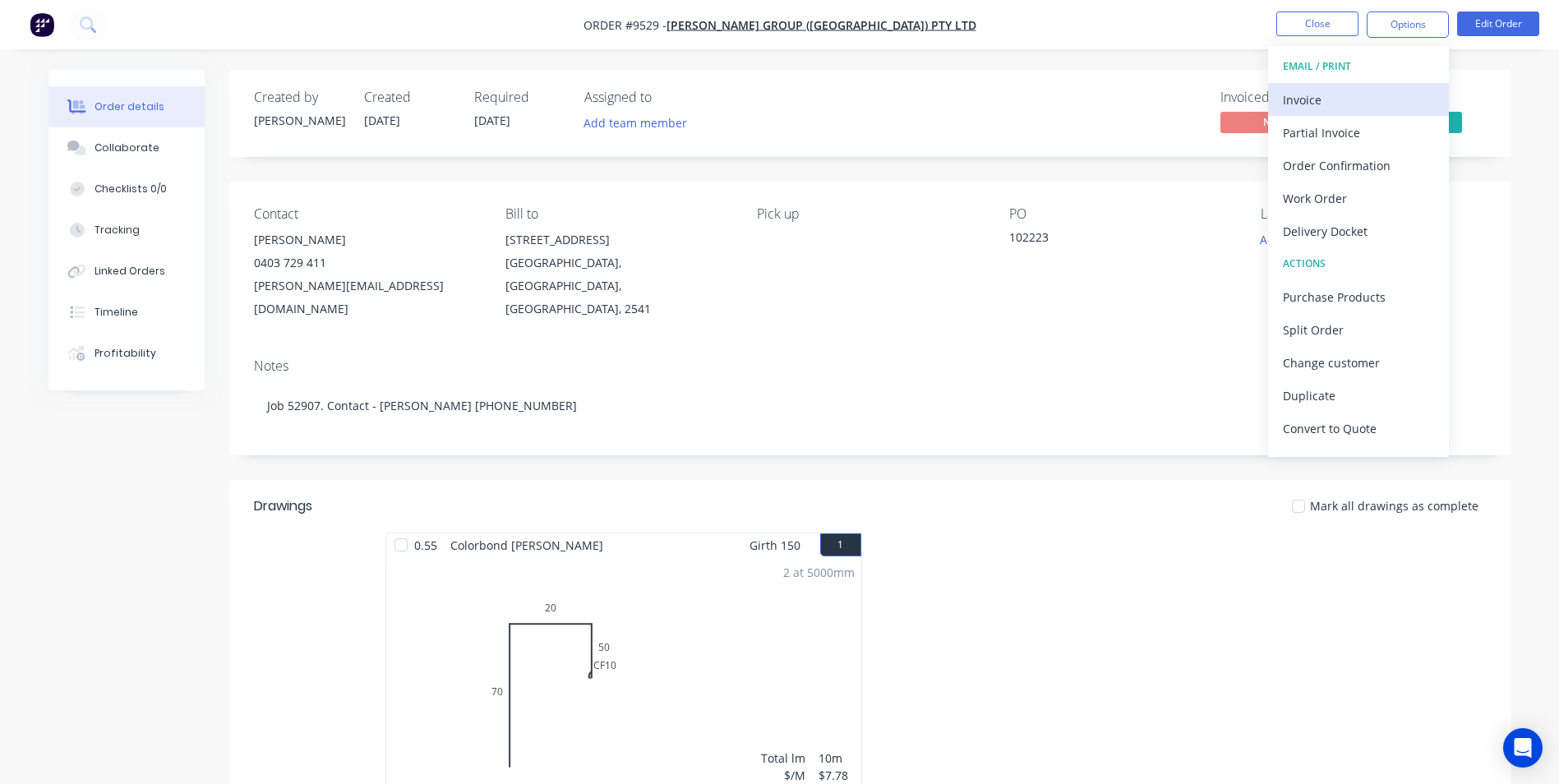
click at [1319, 88] on div "Invoice" at bounding box center [1358, 100] width 151 height 24
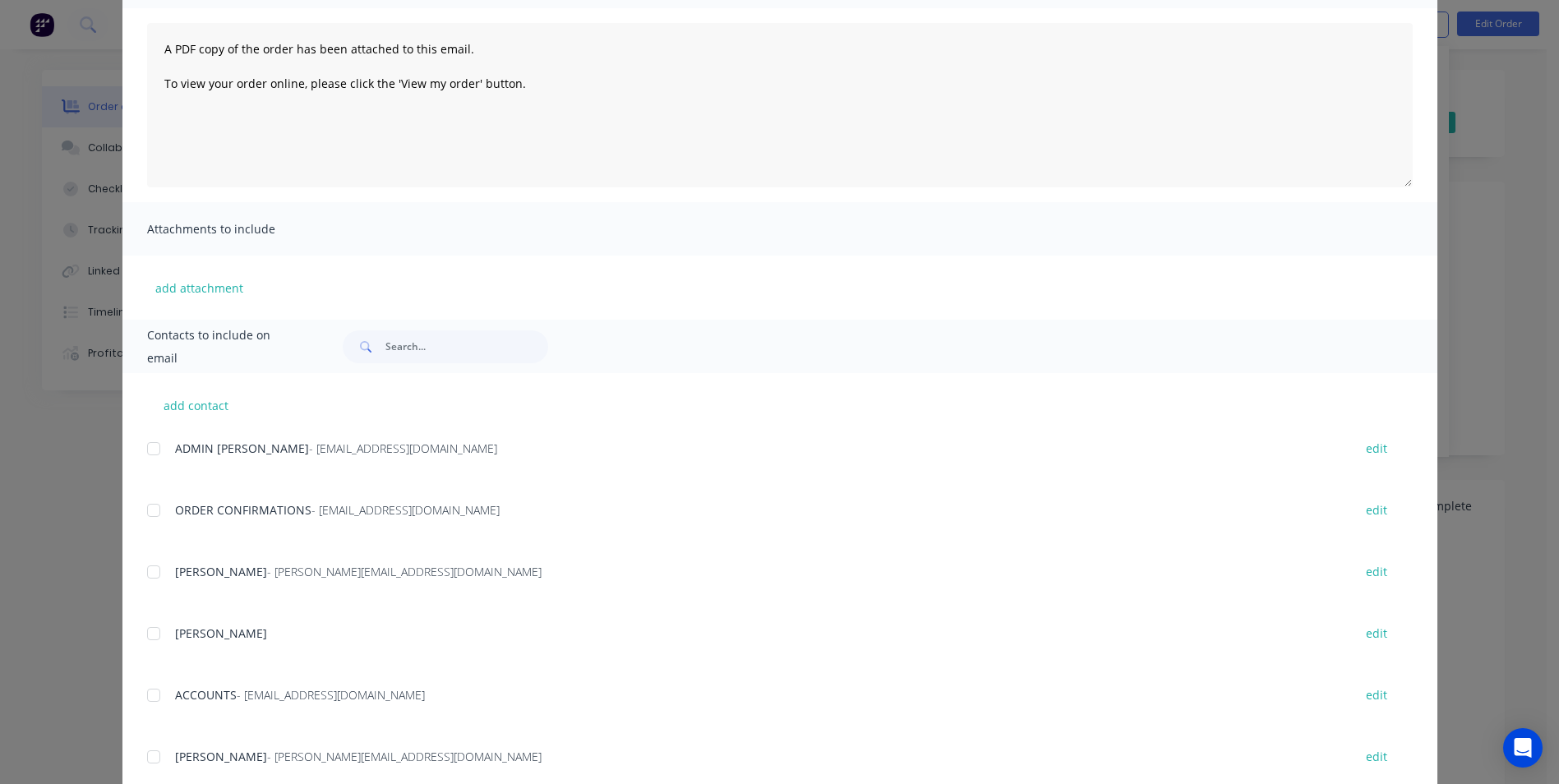
scroll to position [247, 0]
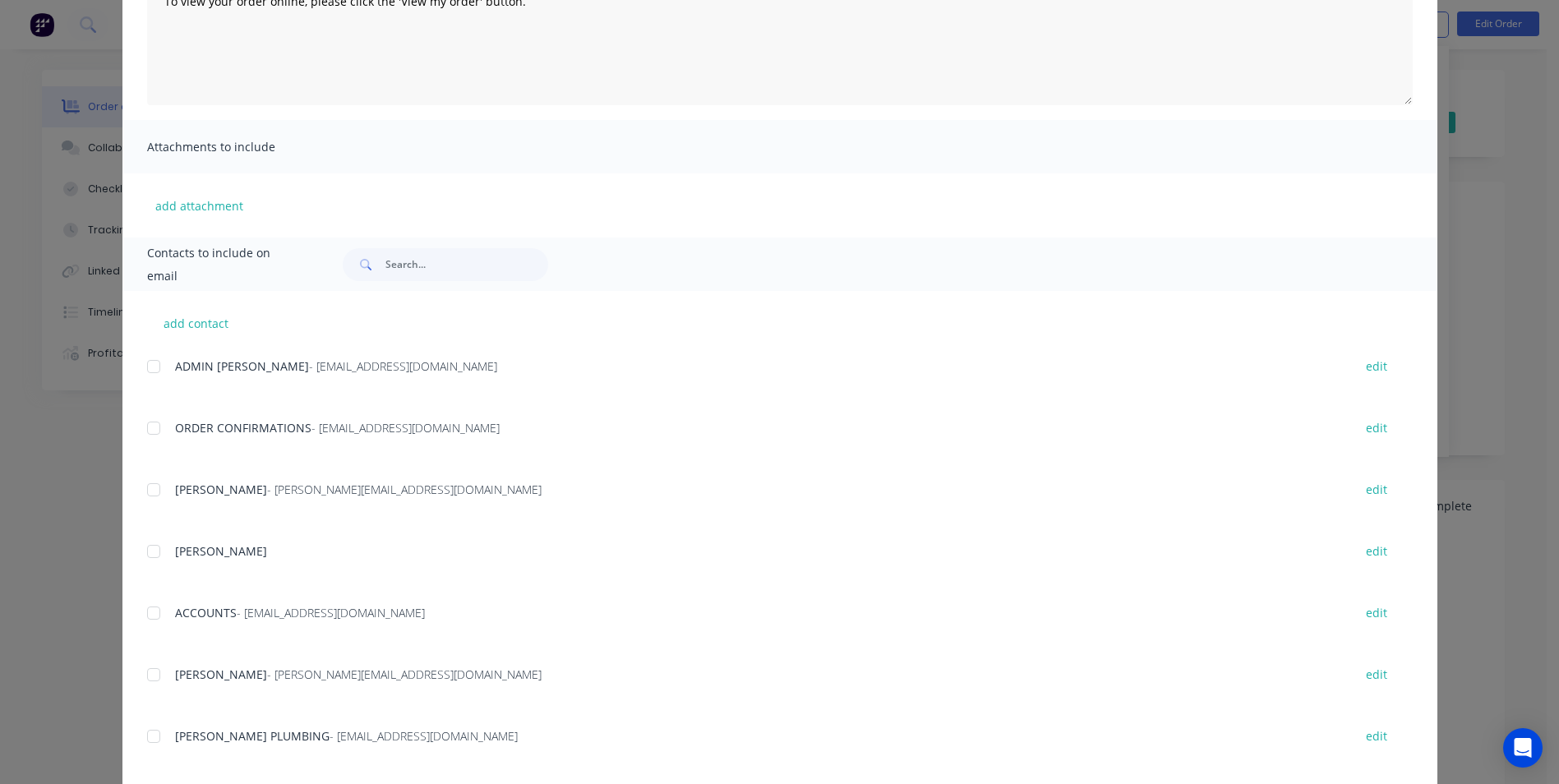
click at [147, 613] on div at bounding box center [153, 612] width 32 height 32
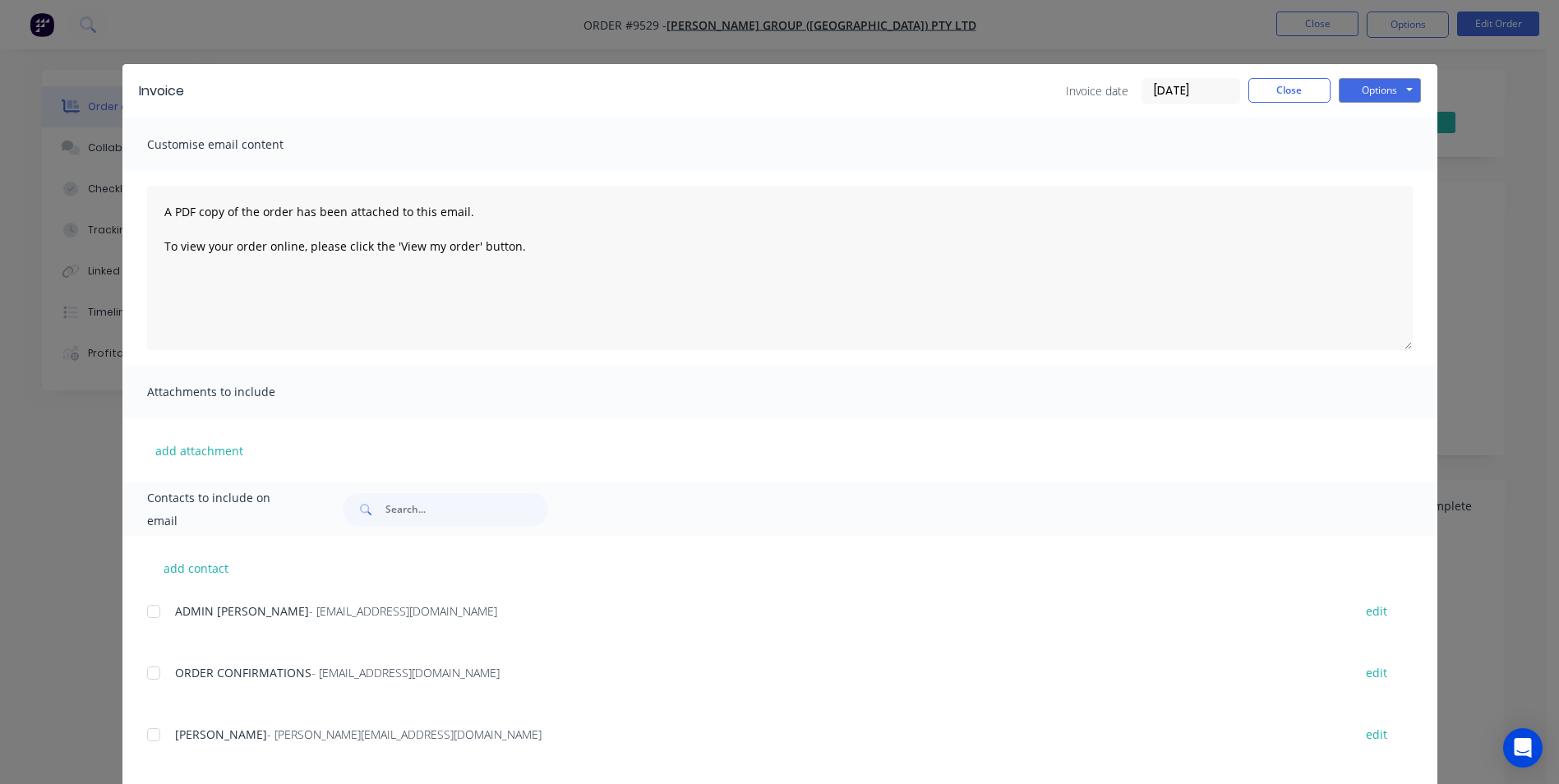
scroll to position [0, 0]
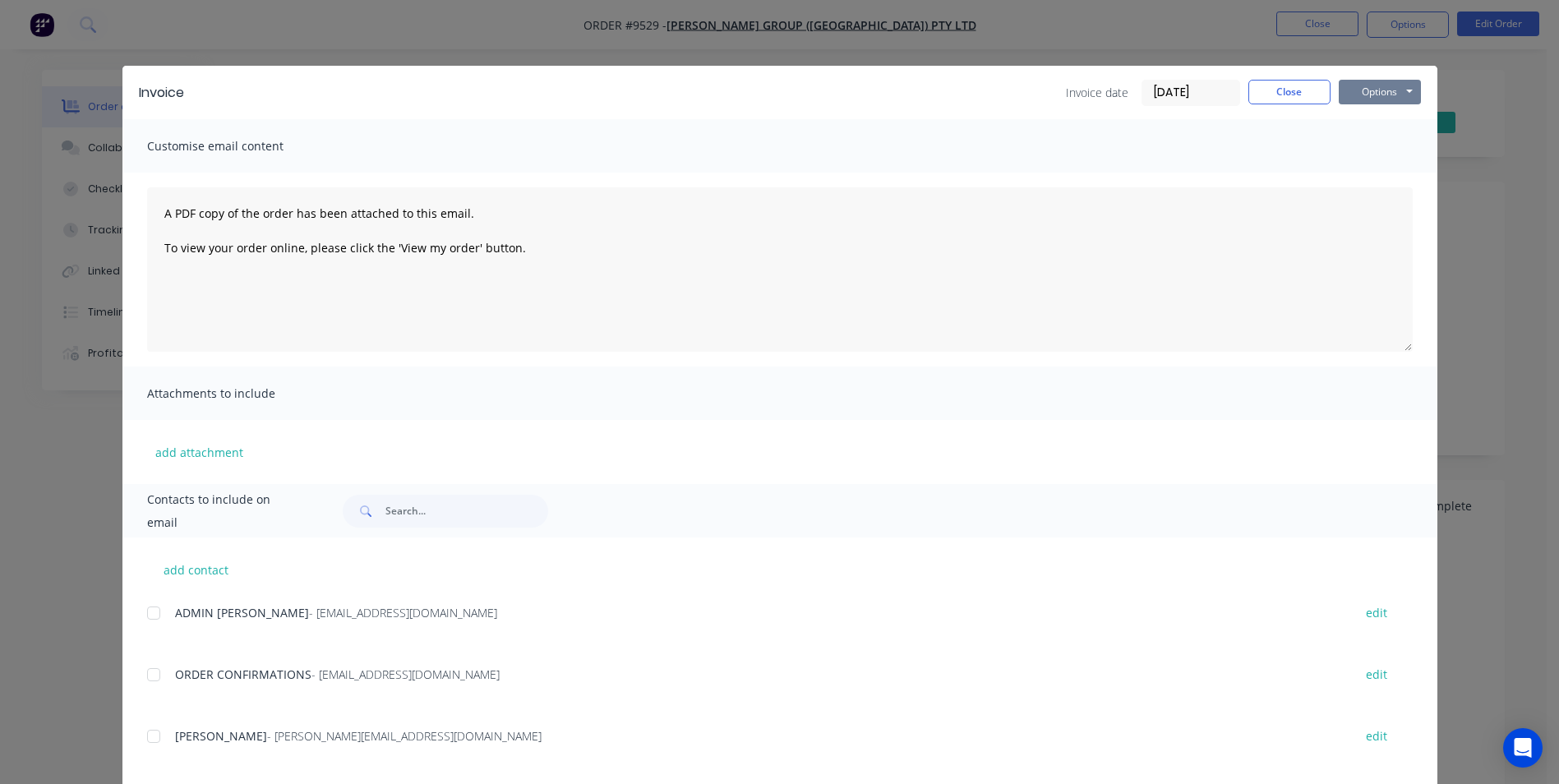
click at [1346, 90] on button "Options" at bounding box center [1379, 92] width 83 height 25
click at [1348, 169] on button "Email" at bounding box center [1390, 174] width 105 height 27
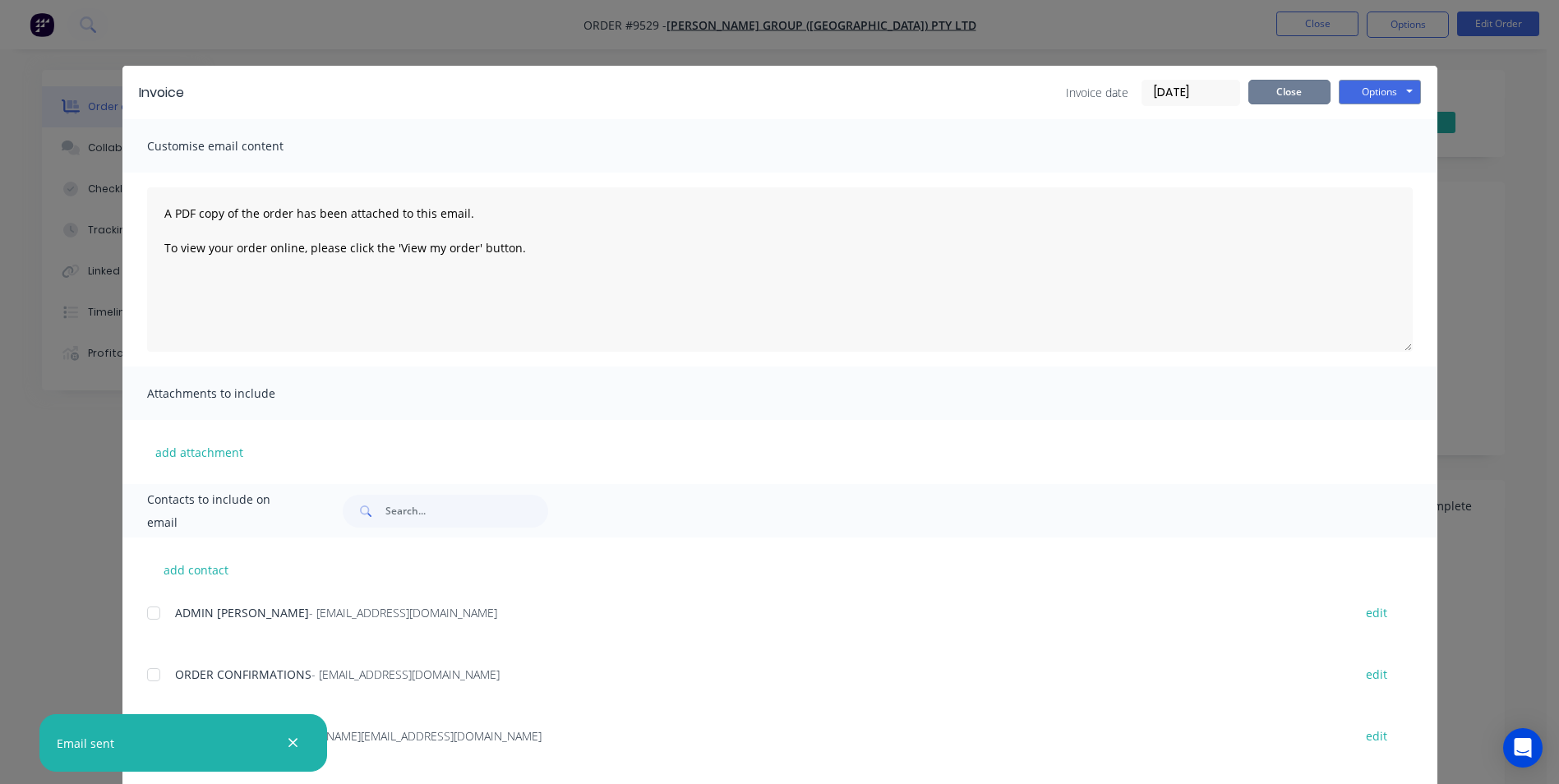
click at [1295, 90] on button "Close" at bounding box center [1289, 92] width 83 height 25
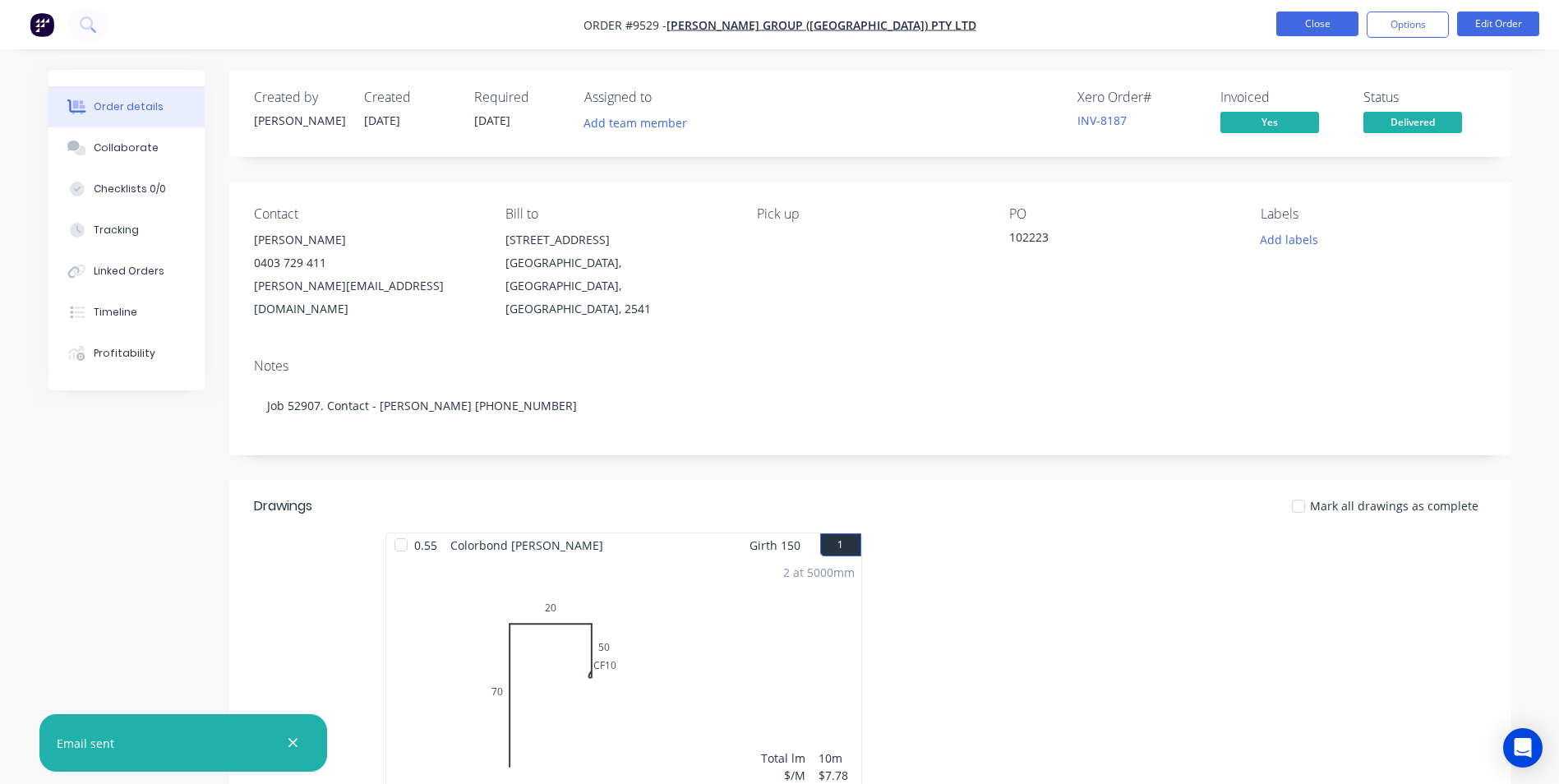
click at [1332, 19] on button "Close" at bounding box center [1317, 23] width 83 height 25
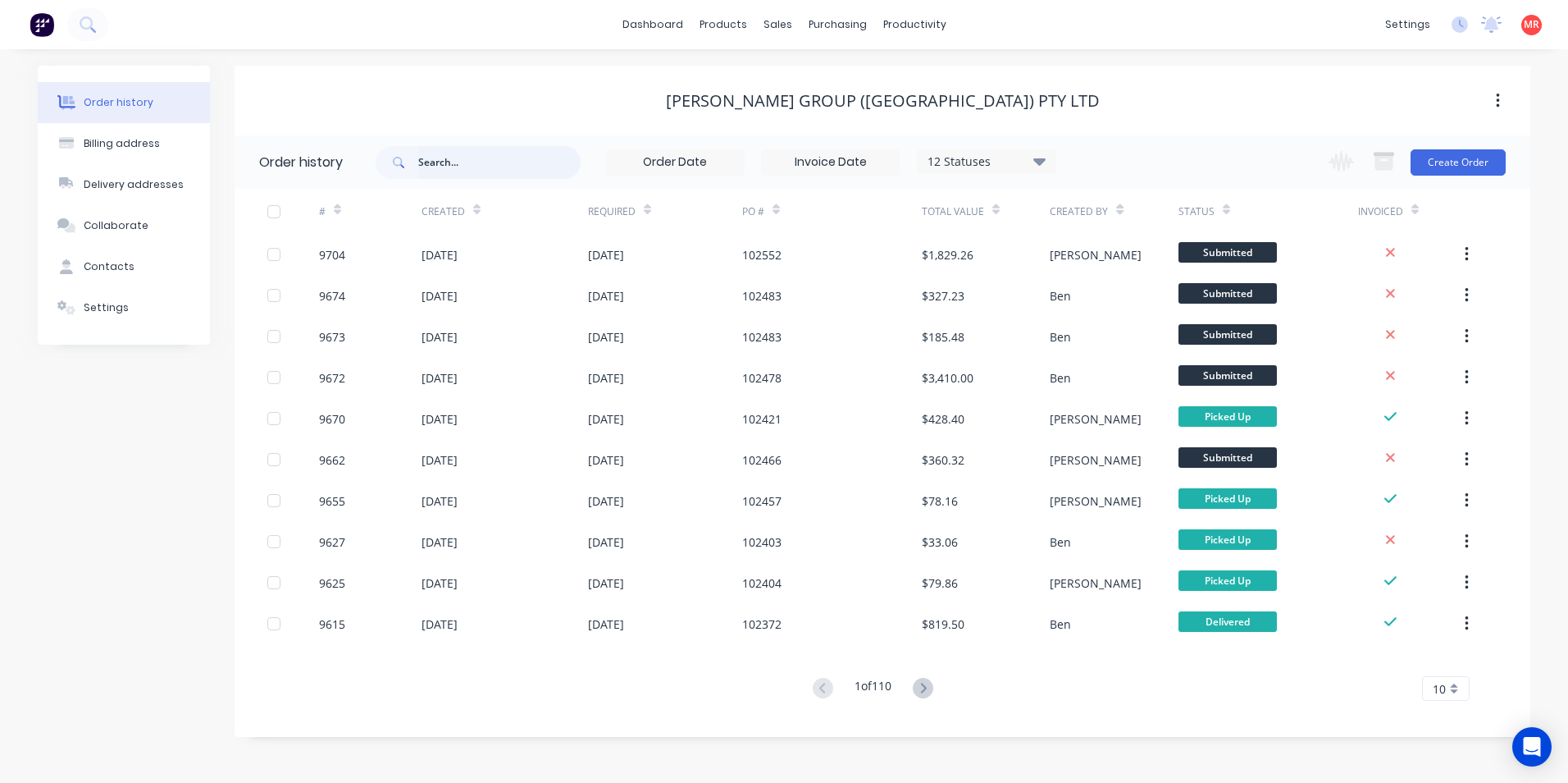
click at [460, 147] on input "text" at bounding box center [499, 162] width 162 height 32
type input "95"
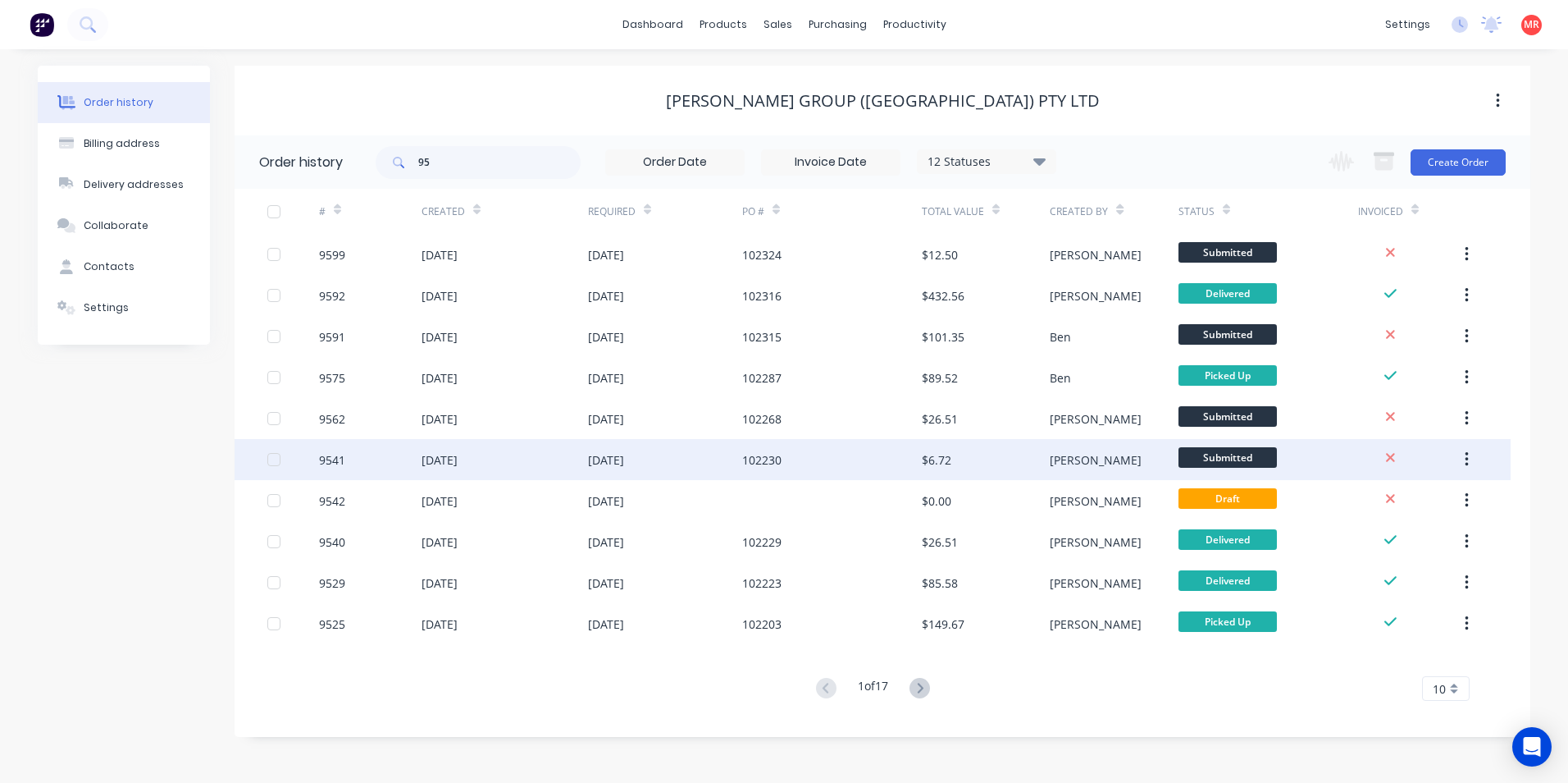
click at [694, 456] on div "01 Sep 2025" at bounding box center [665, 460] width 154 height 41
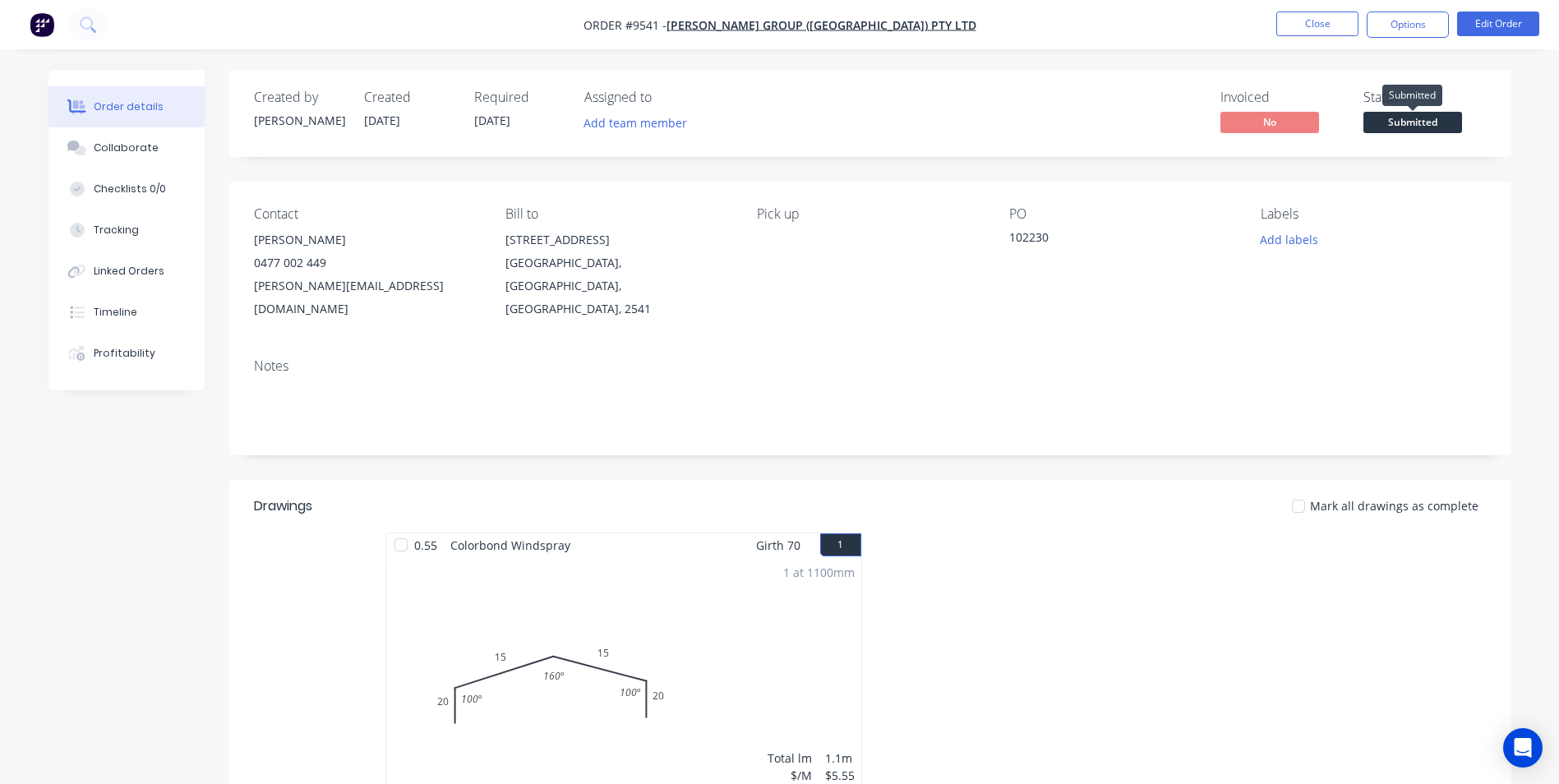
click at [1380, 122] on span "Submitted" at bounding box center [1412, 122] width 98 height 20
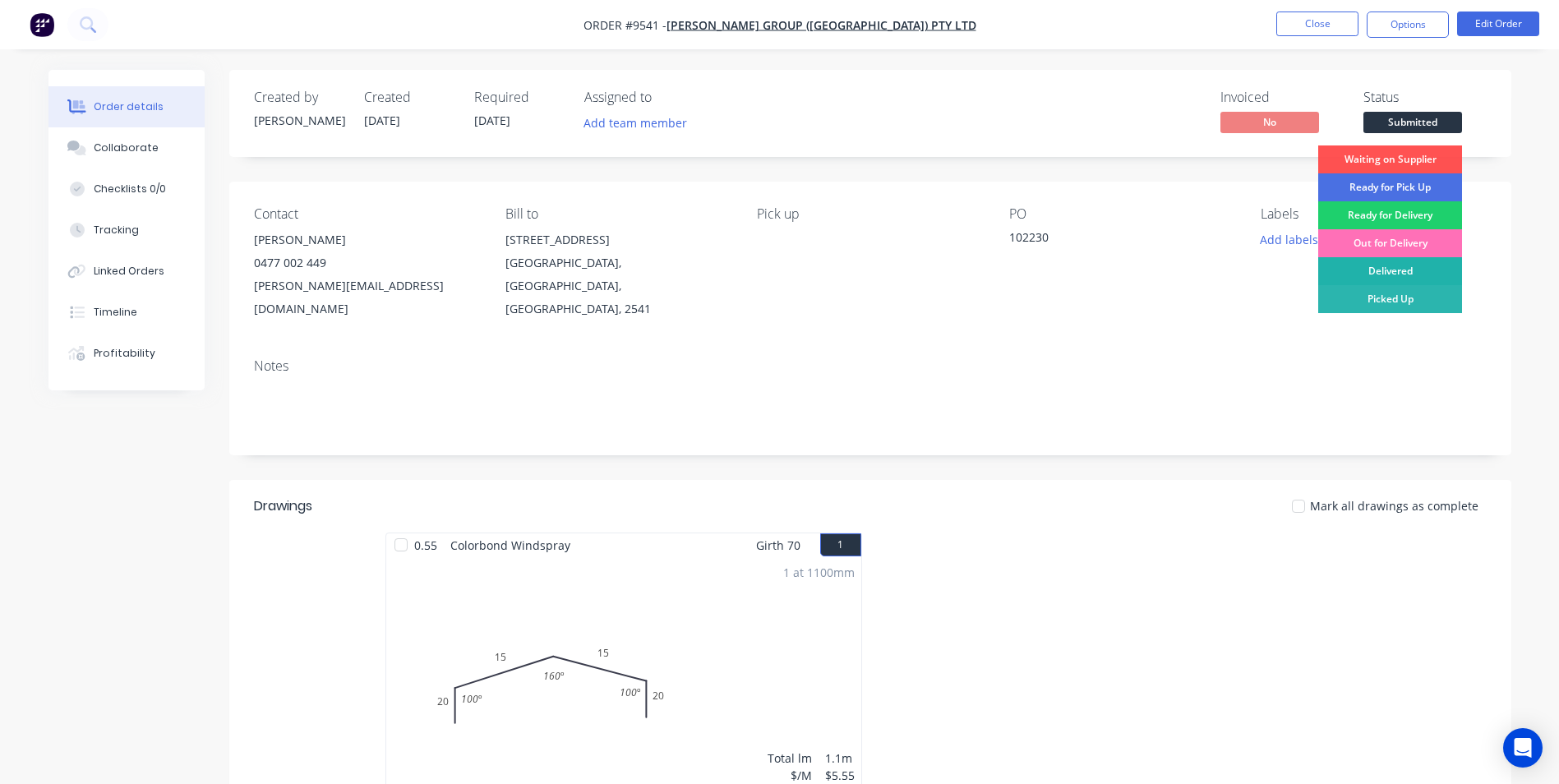
click at [1387, 269] on div "Delivered" at bounding box center [1389, 271] width 144 height 28
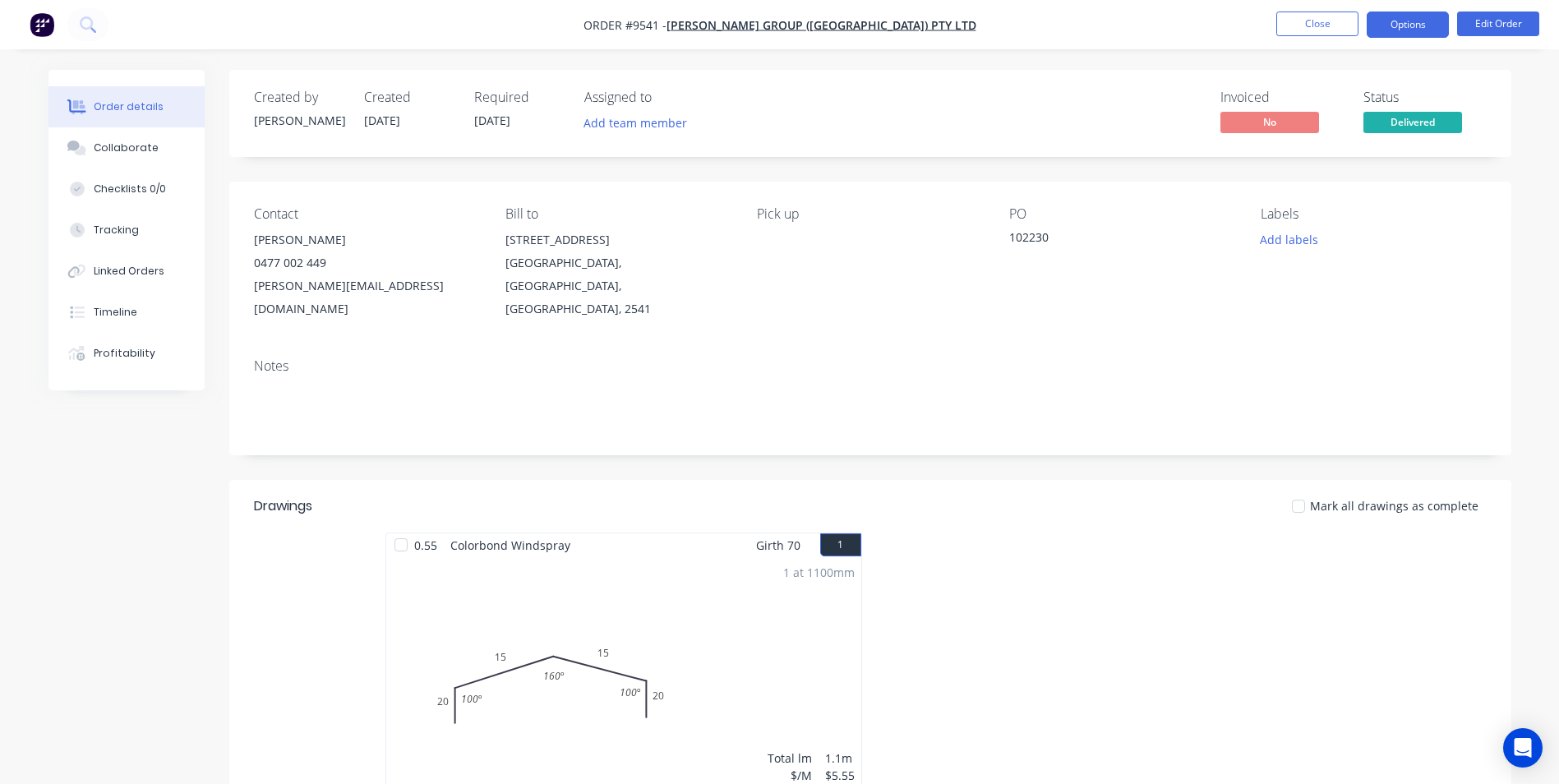
click at [1394, 32] on button "Options" at bounding box center [1408, 24] width 83 height 26
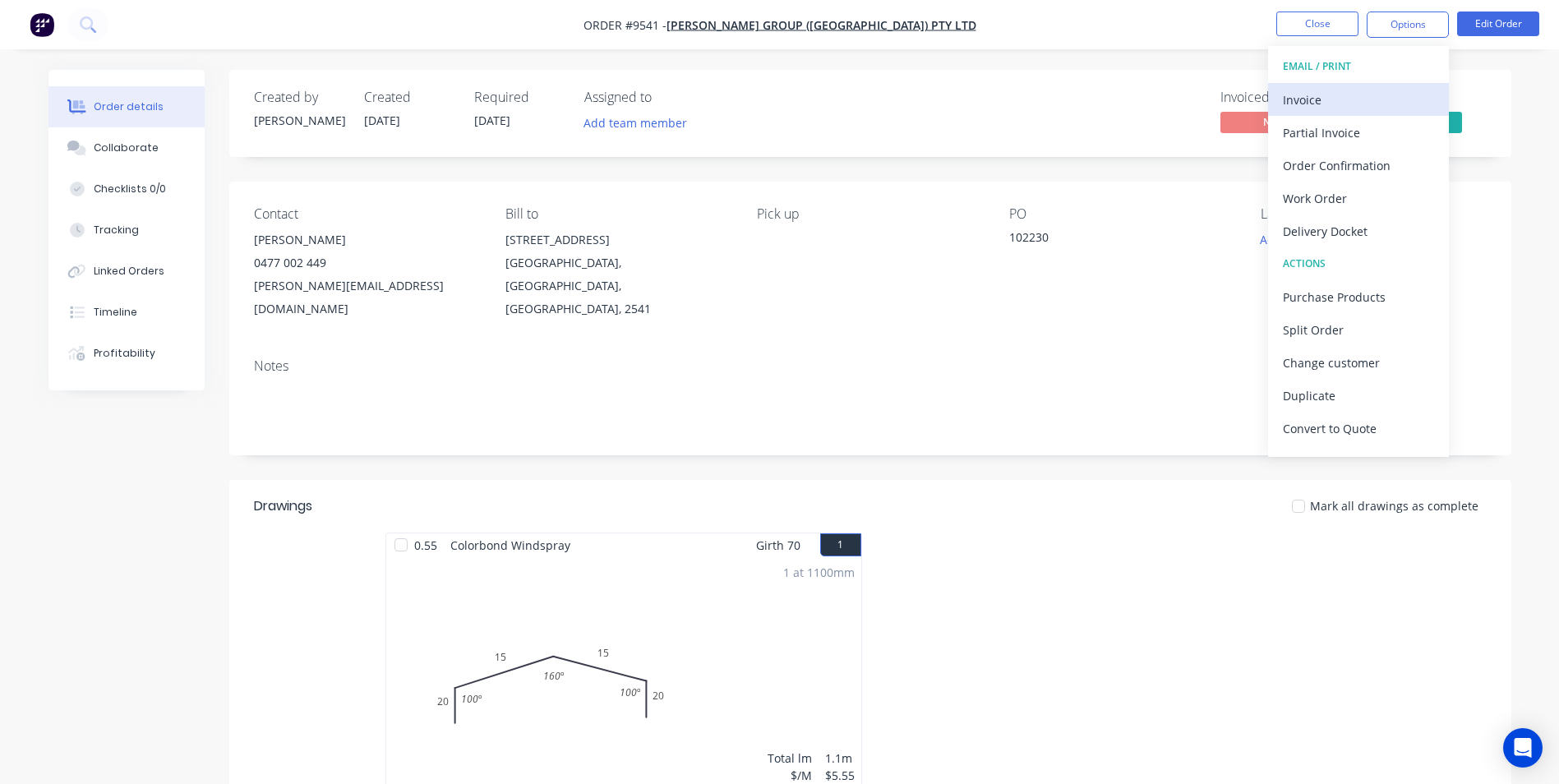
click at [1360, 95] on div "Invoice" at bounding box center [1358, 100] width 151 height 24
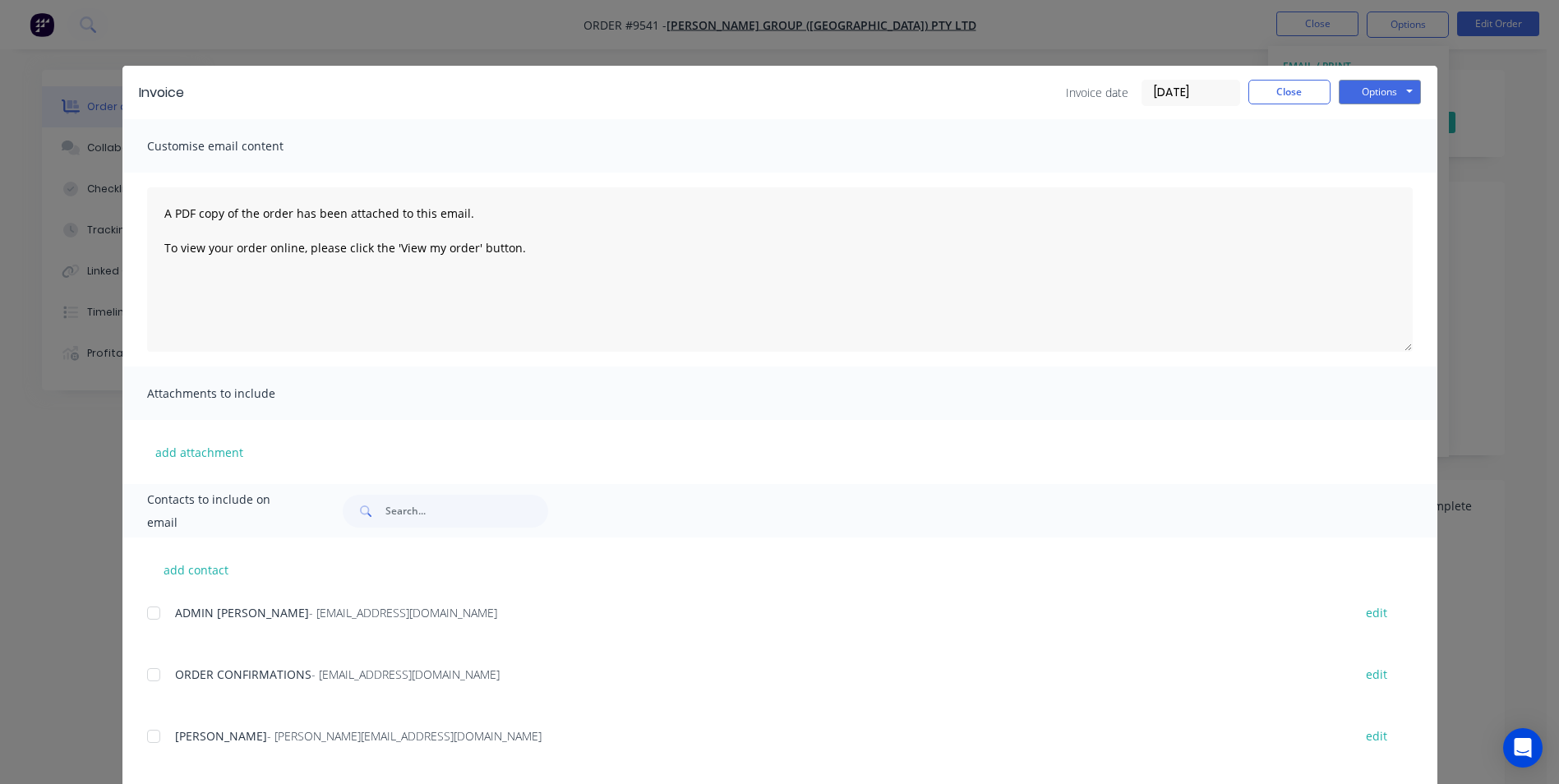
scroll to position [247, 0]
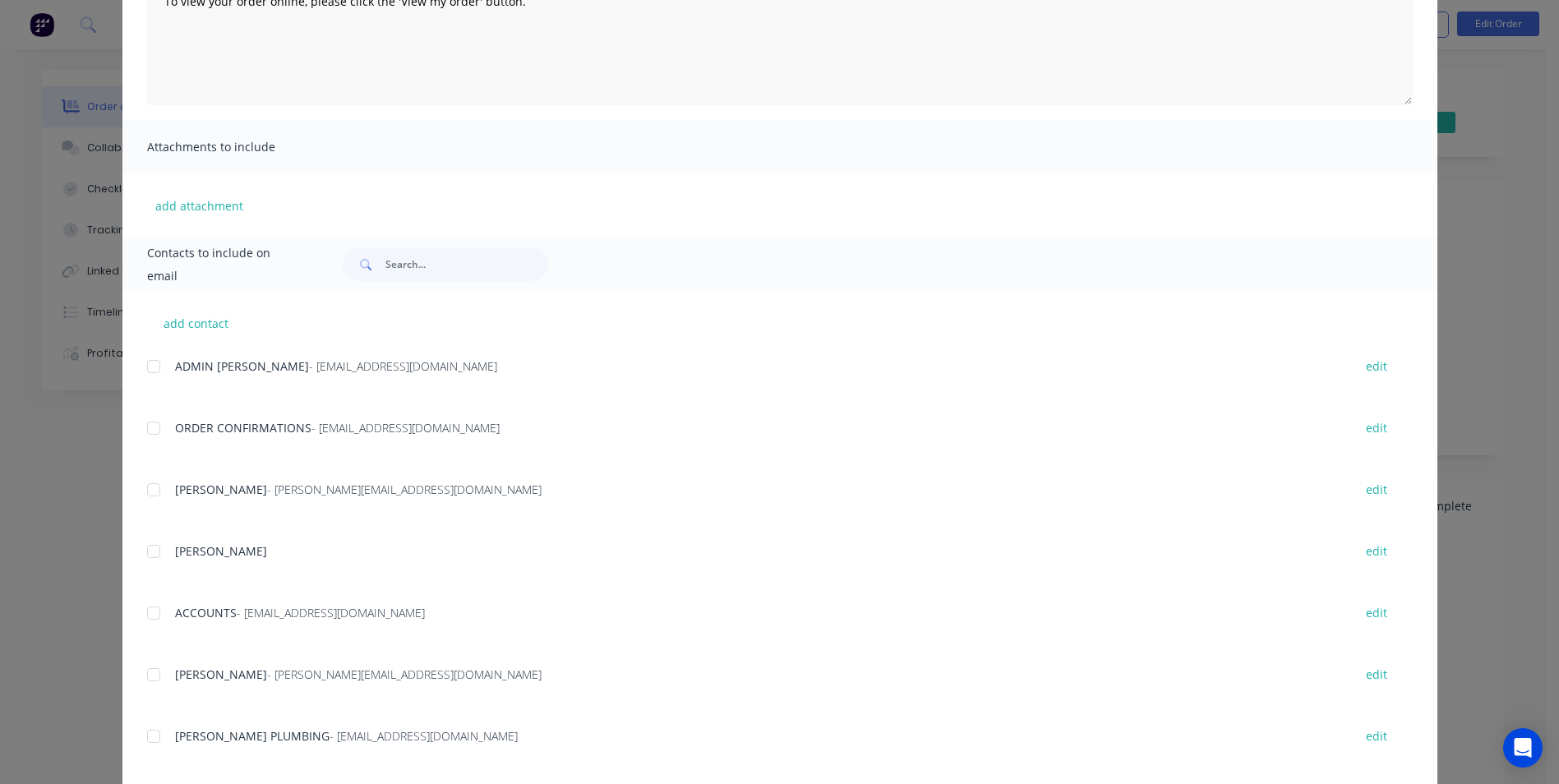
click at [152, 611] on div at bounding box center [153, 612] width 32 height 32
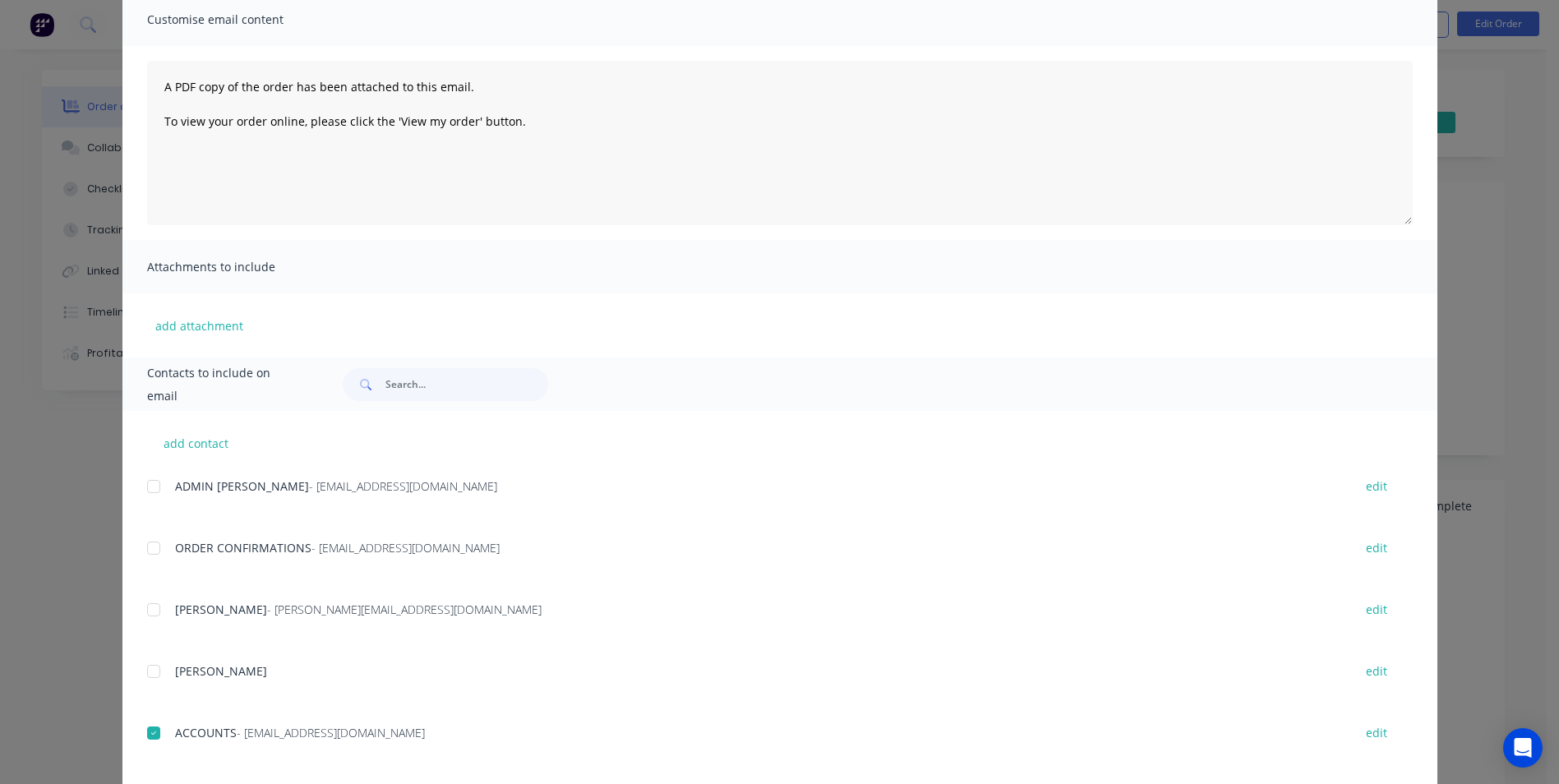
scroll to position [0, 0]
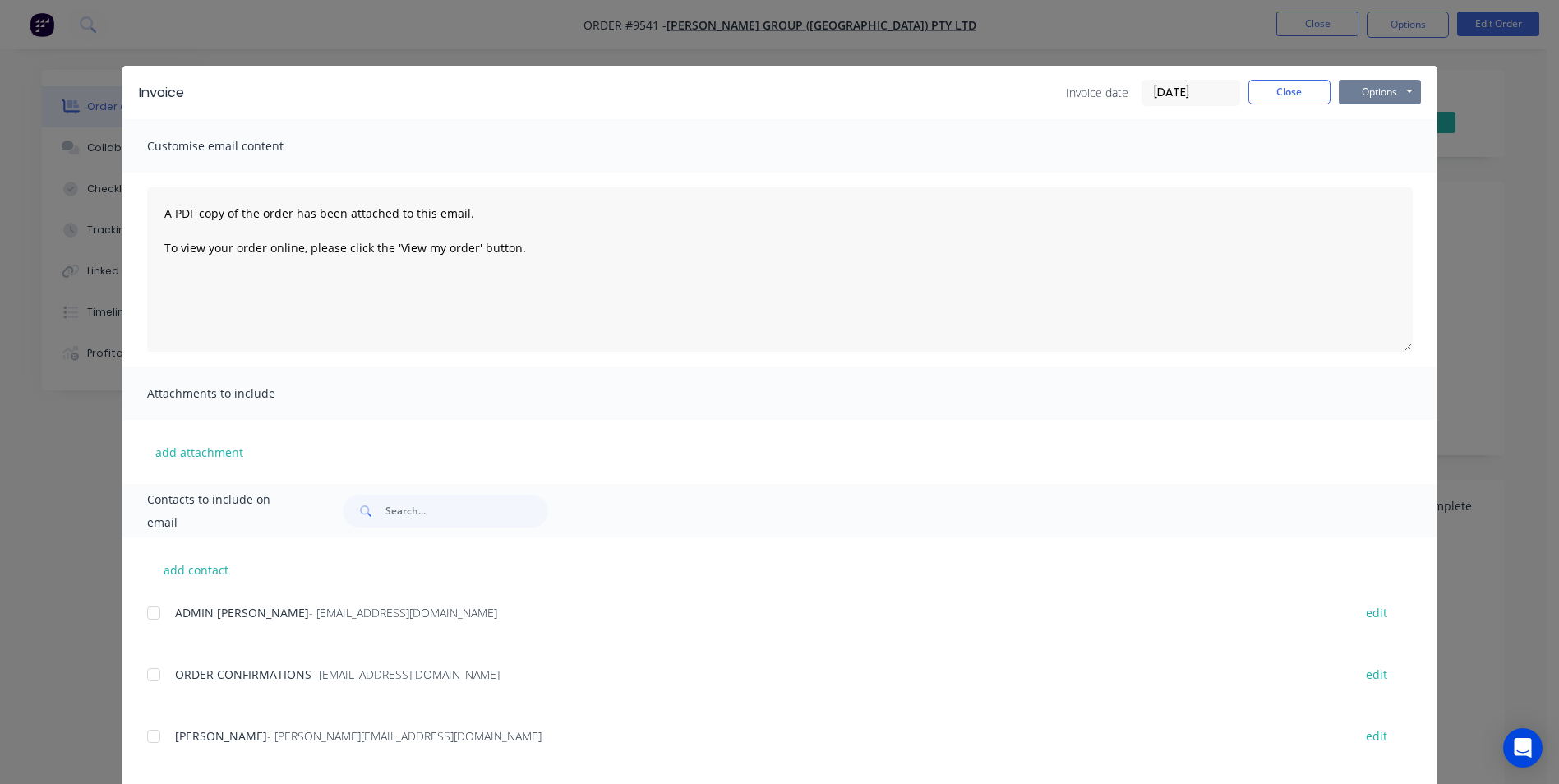
click at [1380, 92] on button "Options" at bounding box center [1379, 92] width 83 height 25
click at [1364, 177] on button "Email" at bounding box center [1390, 174] width 105 height 27
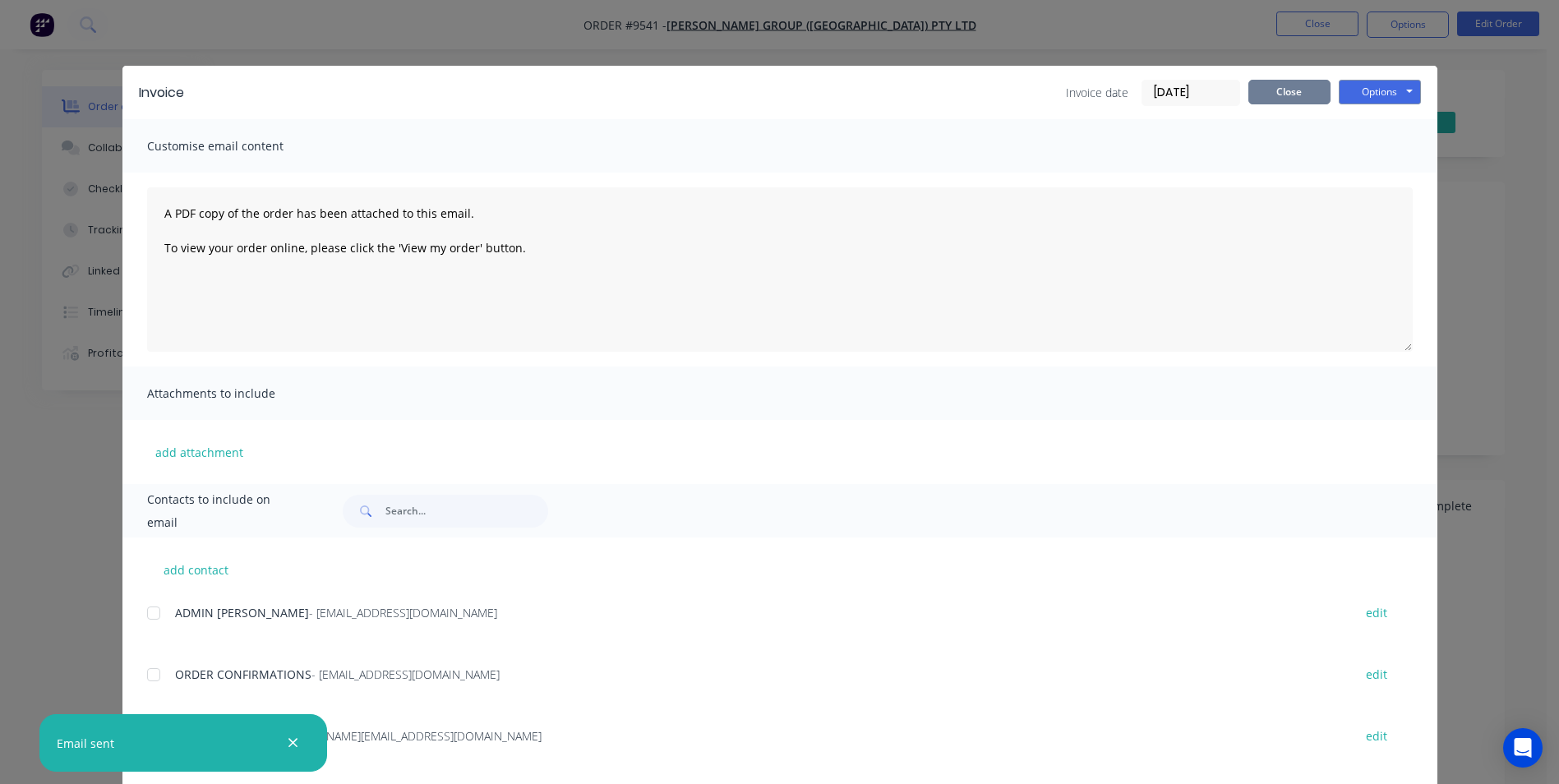
click at [1280, 92] on button "Close" at bounding box center [1289, 92] width 83 height 25
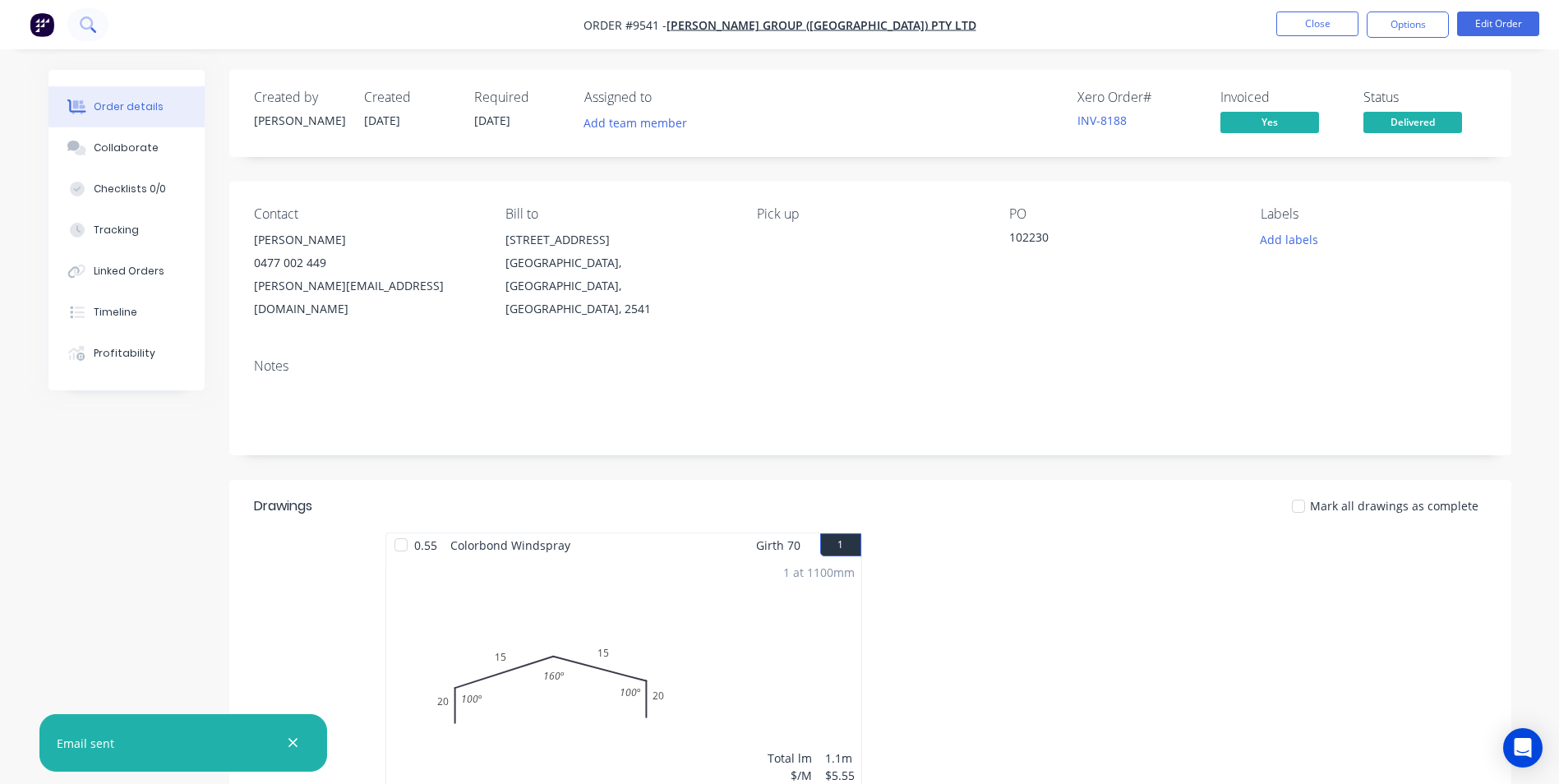
click at [83, 23] on icon at bounding box center [87, 24] width 16 height 16
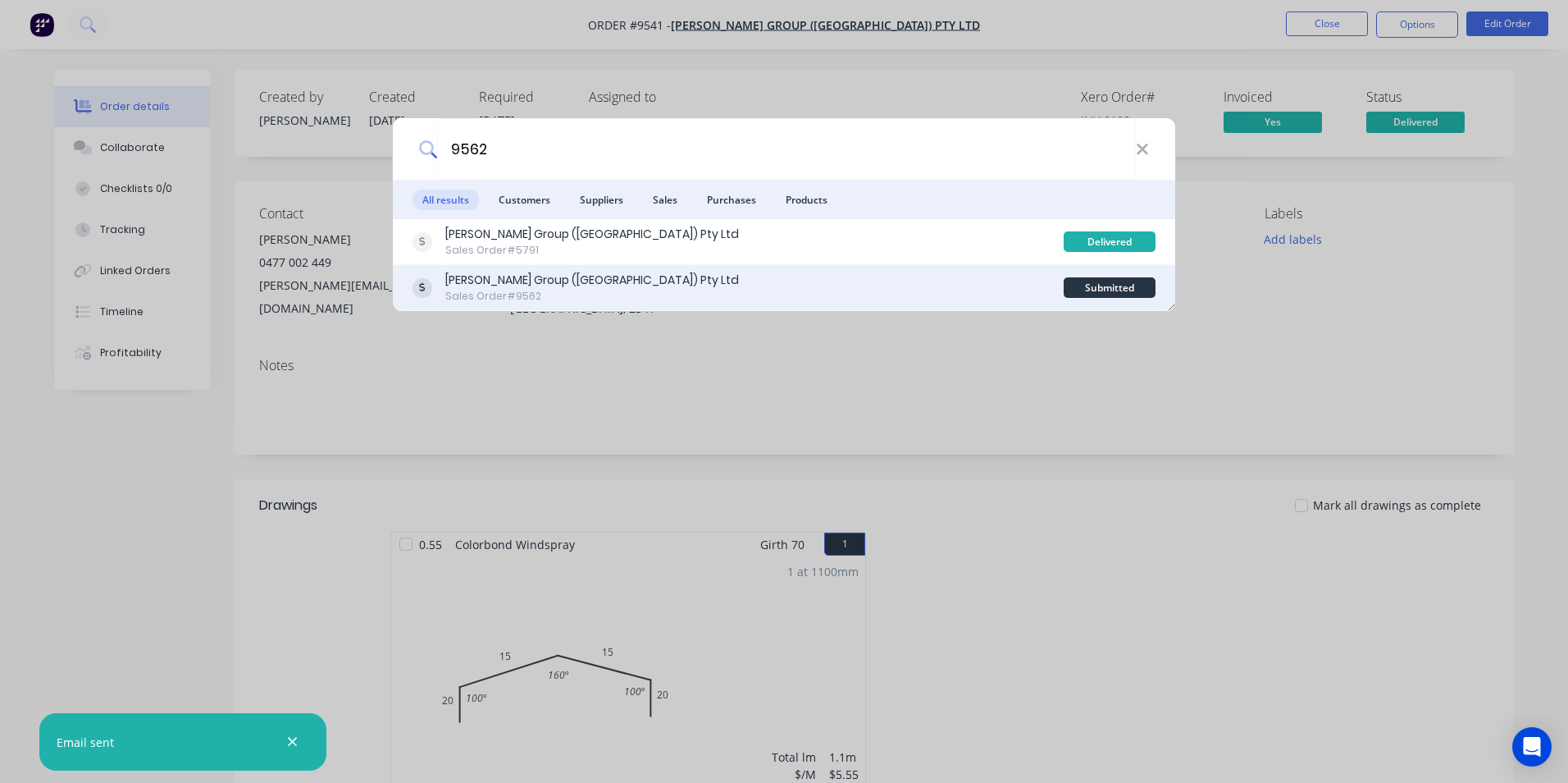
type input "9562"
click at [607, 274] on div "Parrish Group (NSW) Pty Ltd Sales Order #9562" at bounding box center [737, 287] width 651 height 32
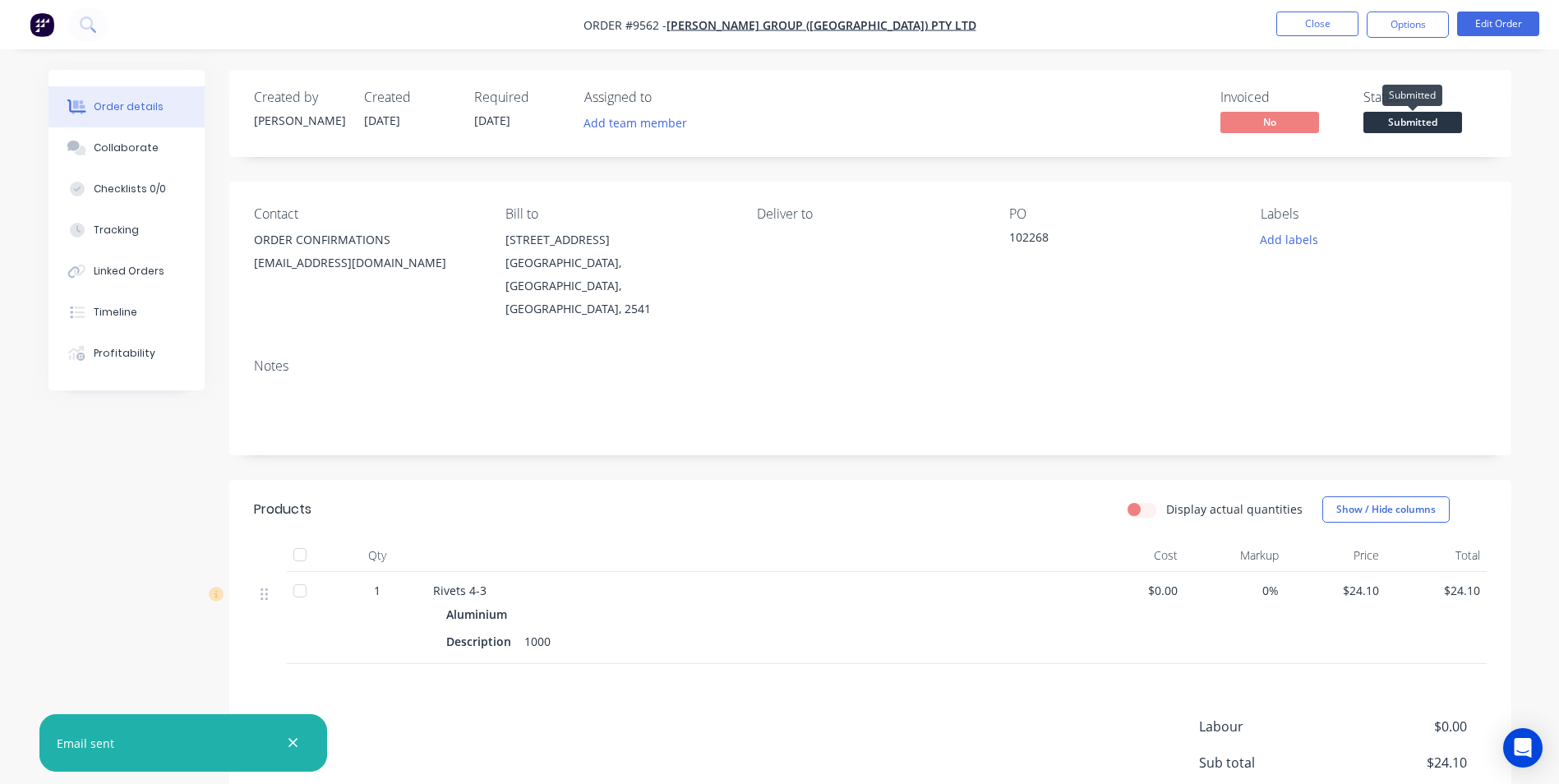
click at [1425, 118] on span "Submitted" at bounding box center [1412, 122] width 98 height 20
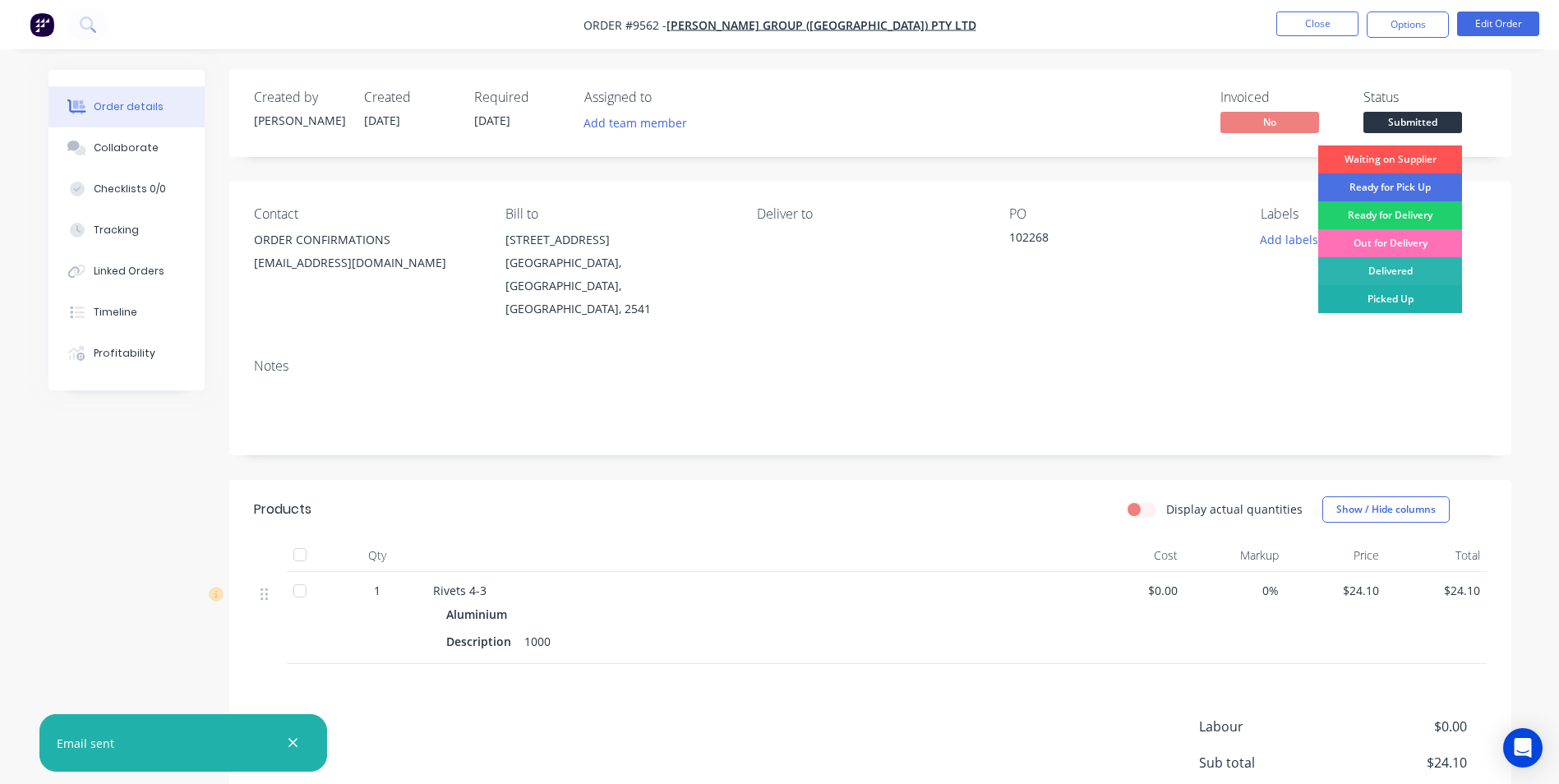
click at [1379, 298] on div "Picked Up" at bounding box center [1389, 299] width 144 height 28
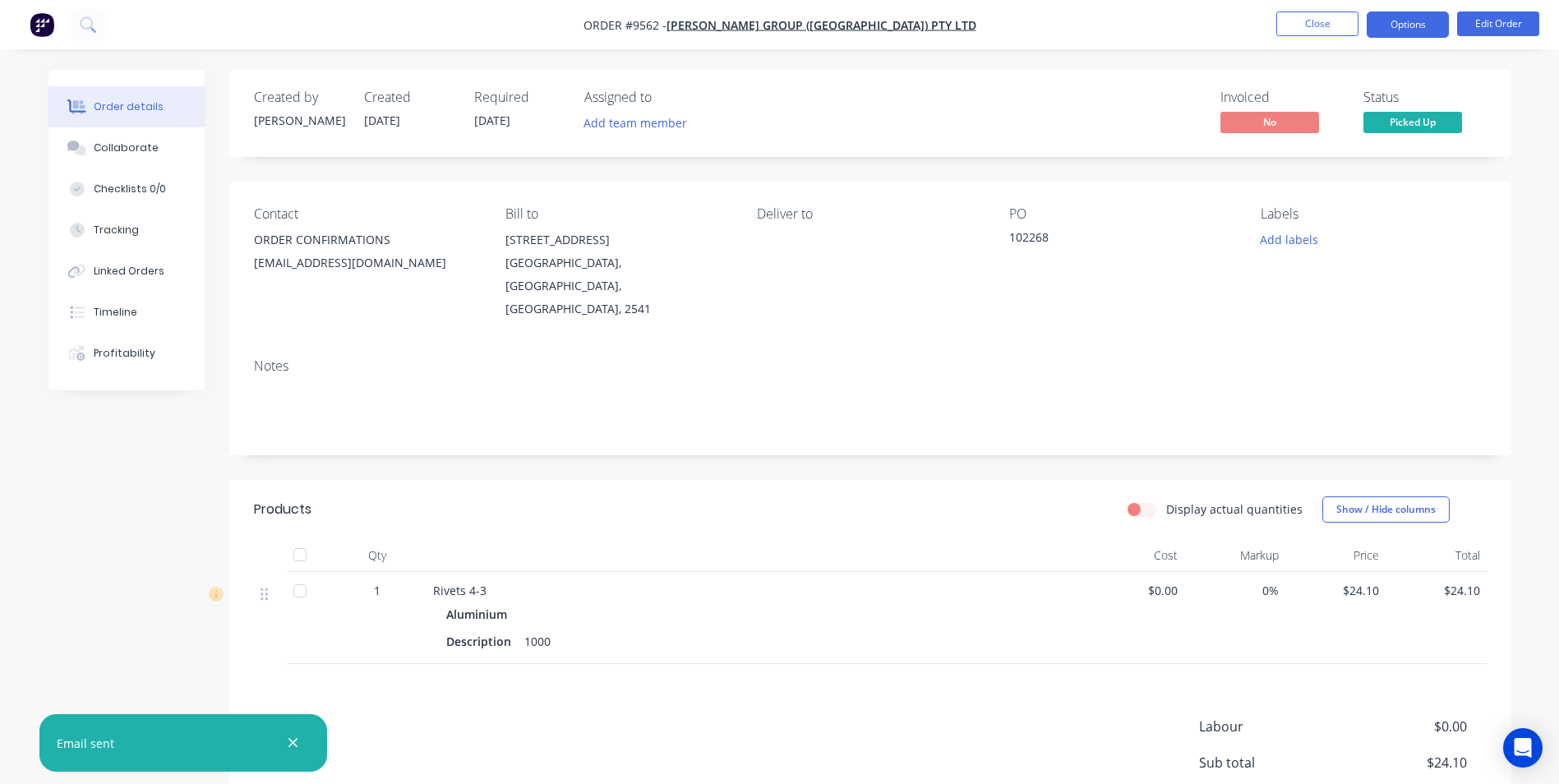
click at [1391, 31] on button "Options" at bounding box center [1408, 24] width 83 height 26
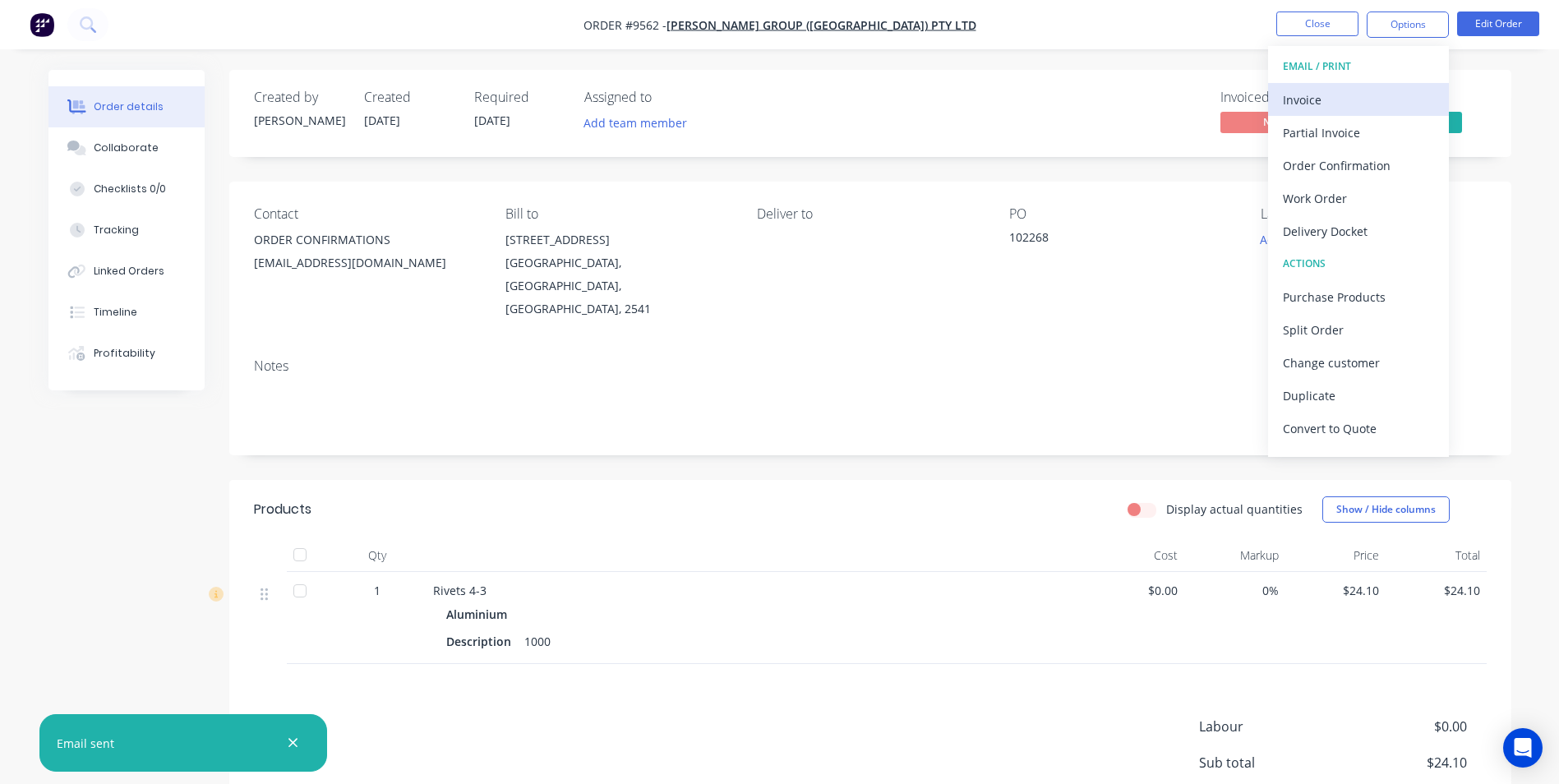
click at [1337, 105] on div "Invoice" at bounding box center [1358, 100] width 151 height 24
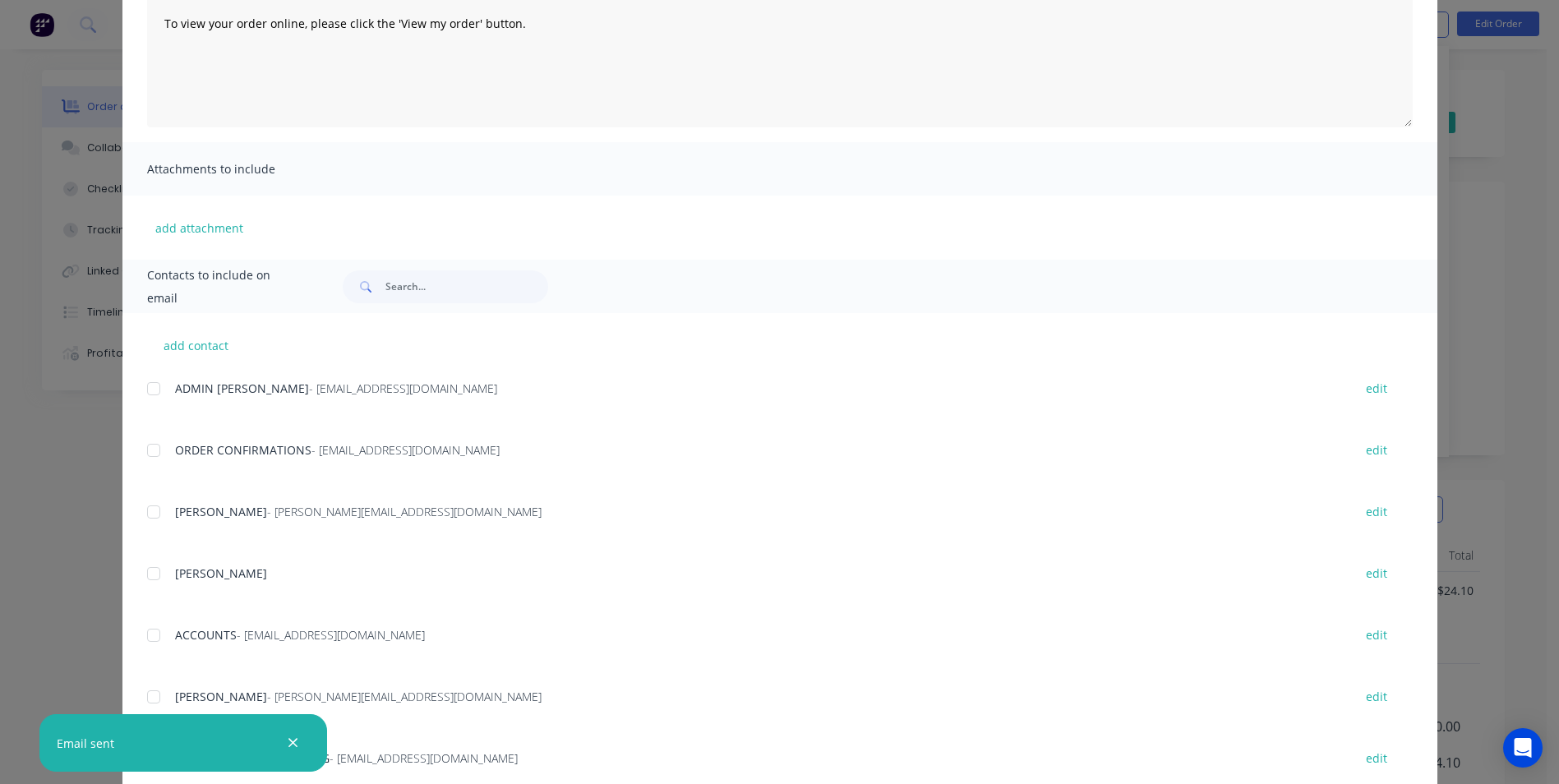
scroll to position [247, 0]
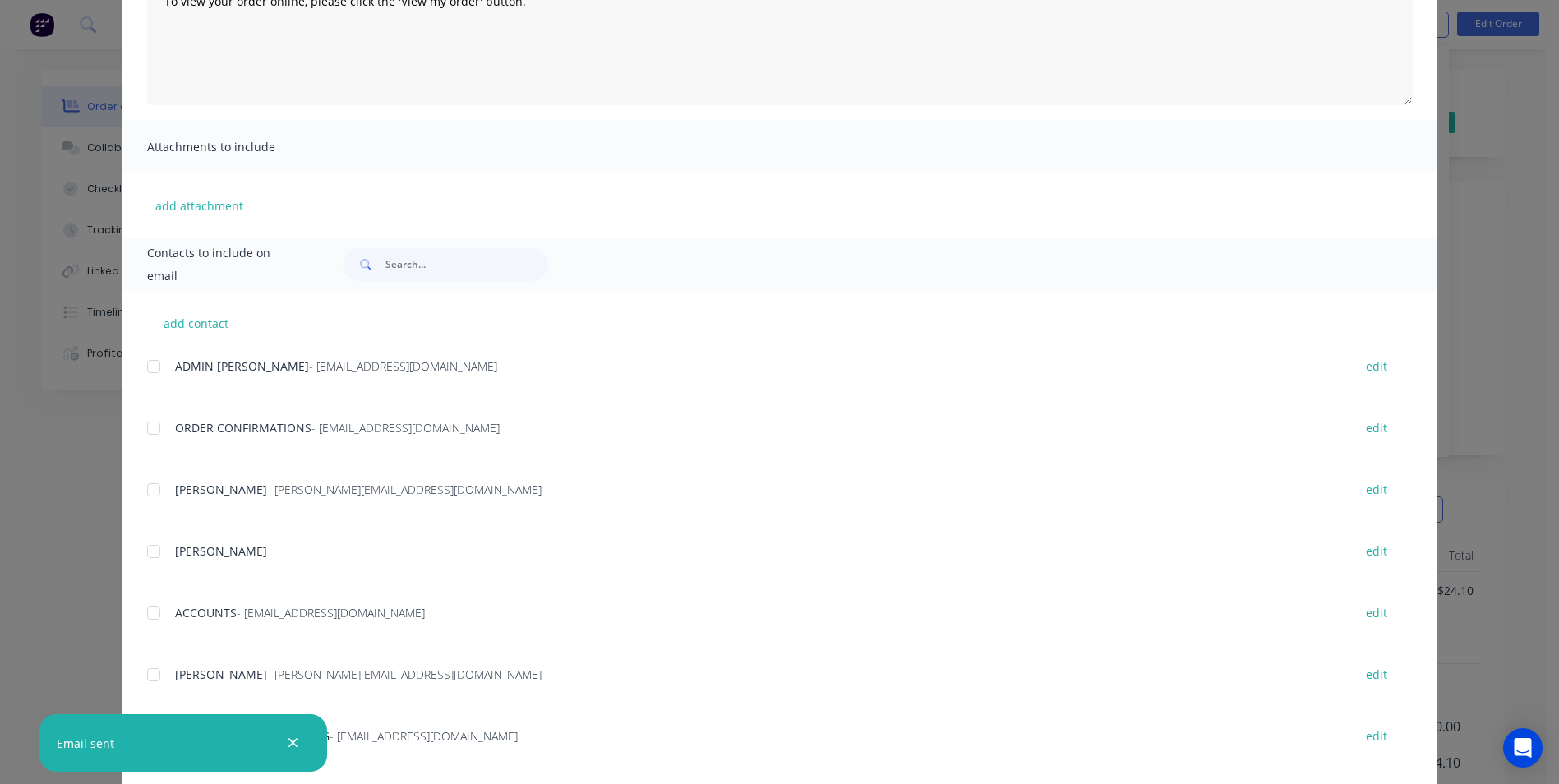
click at [141, 613] on div at bounding box center [153, 612] width 32 height 32
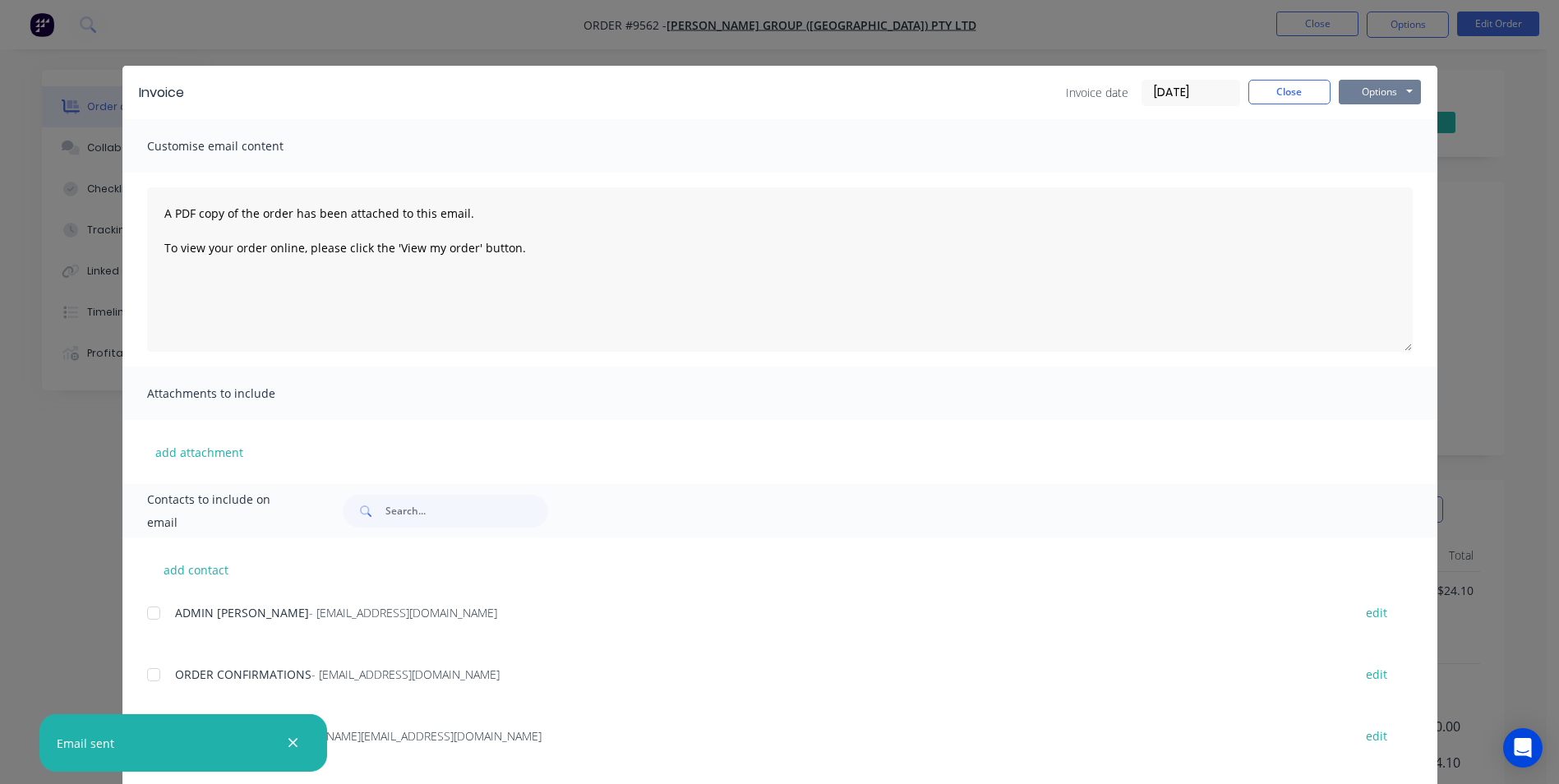
click at [1366, 93] on button "Options" at bounding box center [1379, 92] width 83 height 25
click at [1359, 172] on button "Email" at bounding box center [1390, 174] width 105 height 27
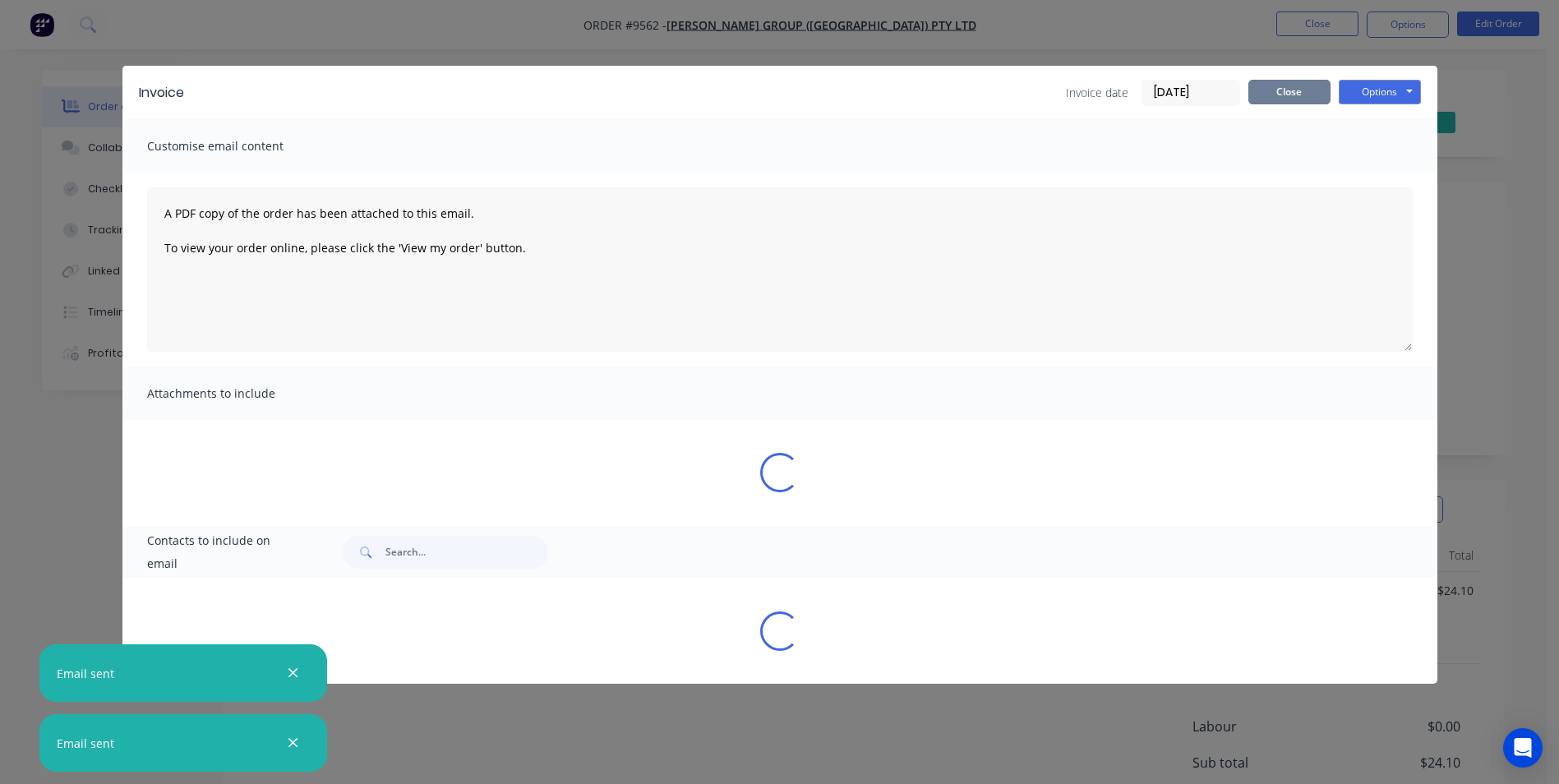
click at [1267, 90] on button "Close" at bounding box center [1289, 92] width 83 height 25
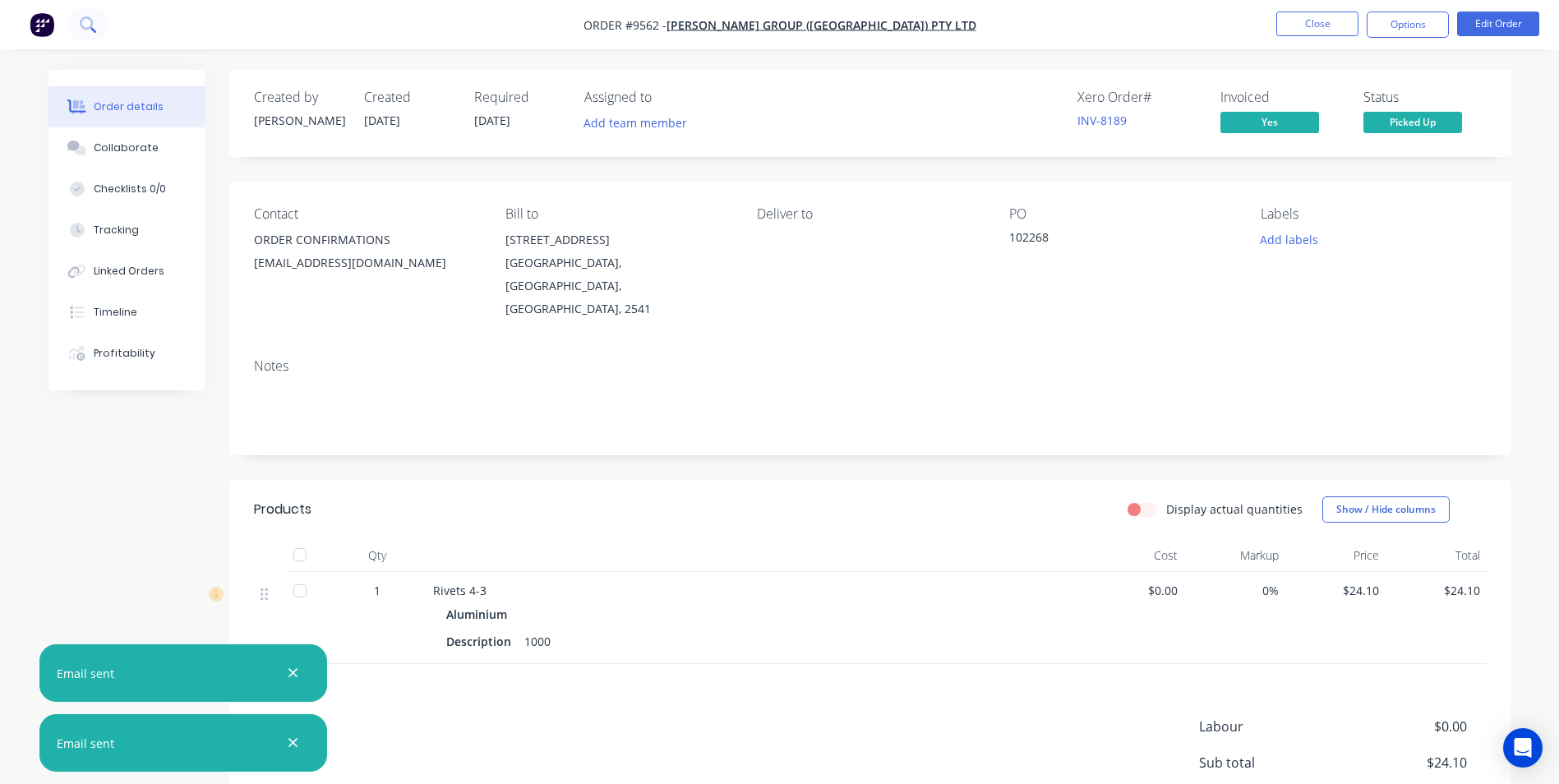
click at [80, 19] on icon at bounding box center [87, 24] width 16 height 16
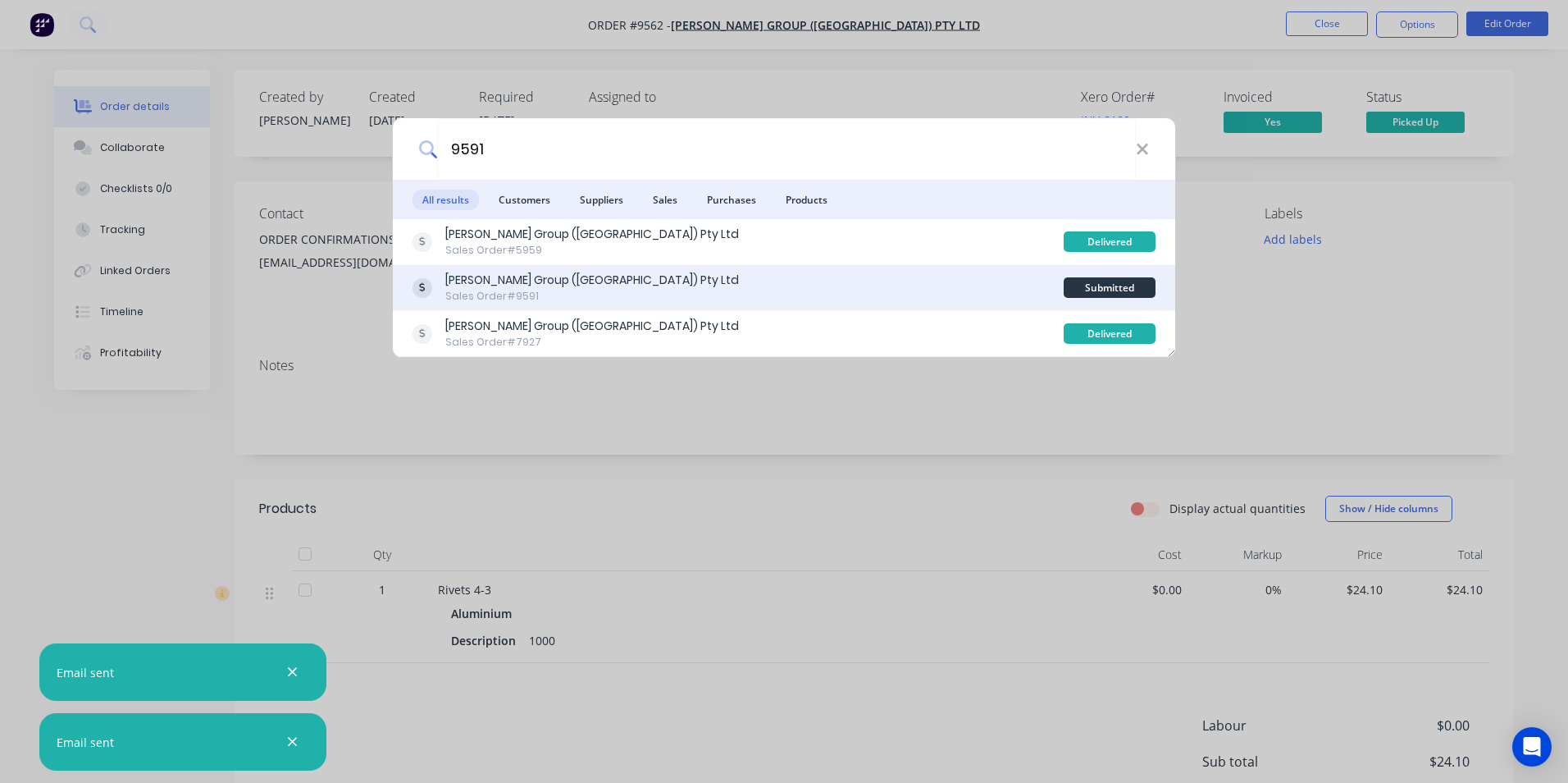
type input "9591"
click at [815, 295] on div "Parrish Group (NSW) Pty Ltd Sales Order #9591" at bounding box center [737, 287] width 651 height 32
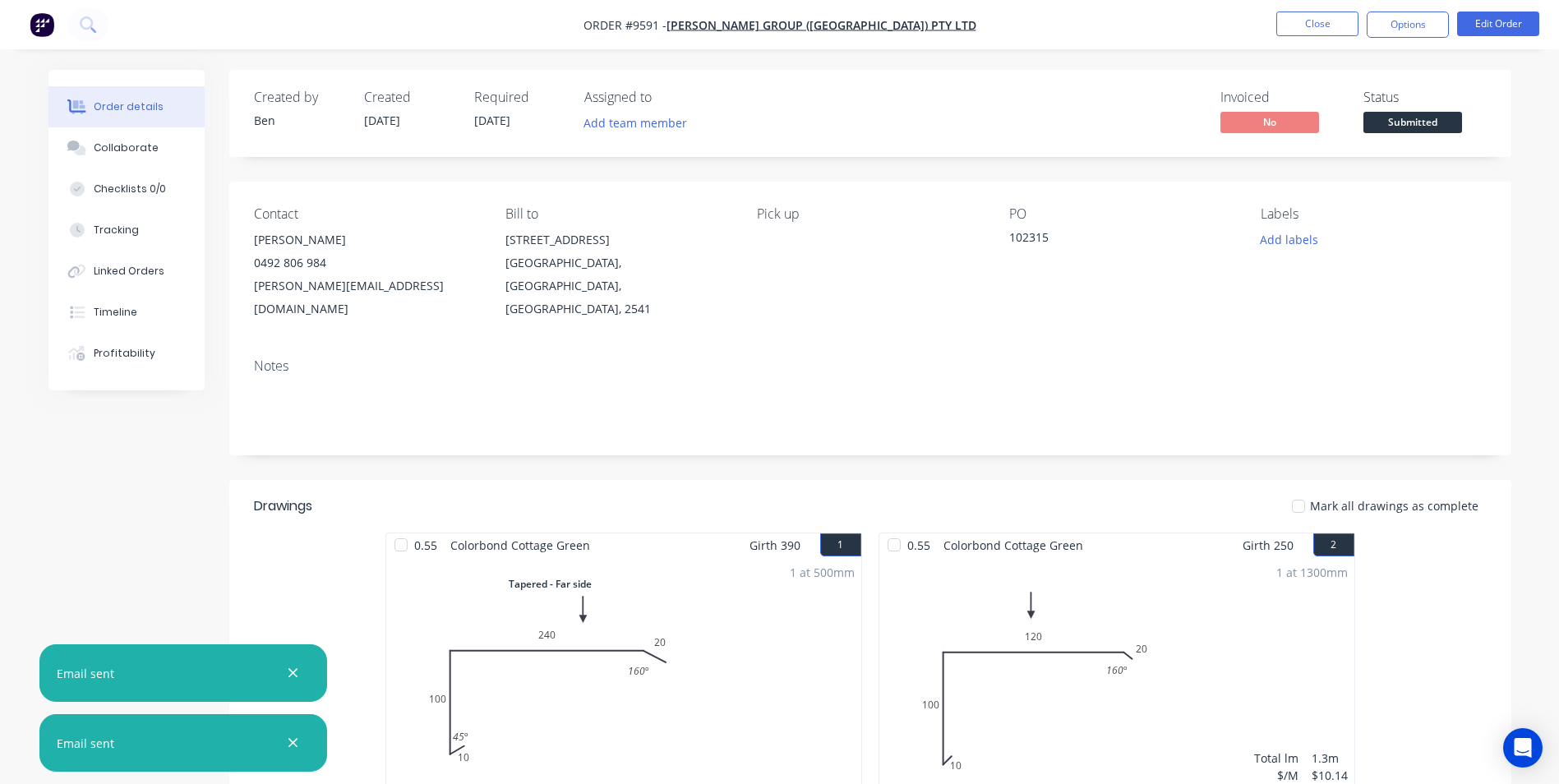
click at [1391, 110] on div "Status Submitted" at bounding box center [1424, 113] width 123 height 47
click at [1381, 122] on span "Submitted" at bounding box center [1412, 122] width 98 height 20
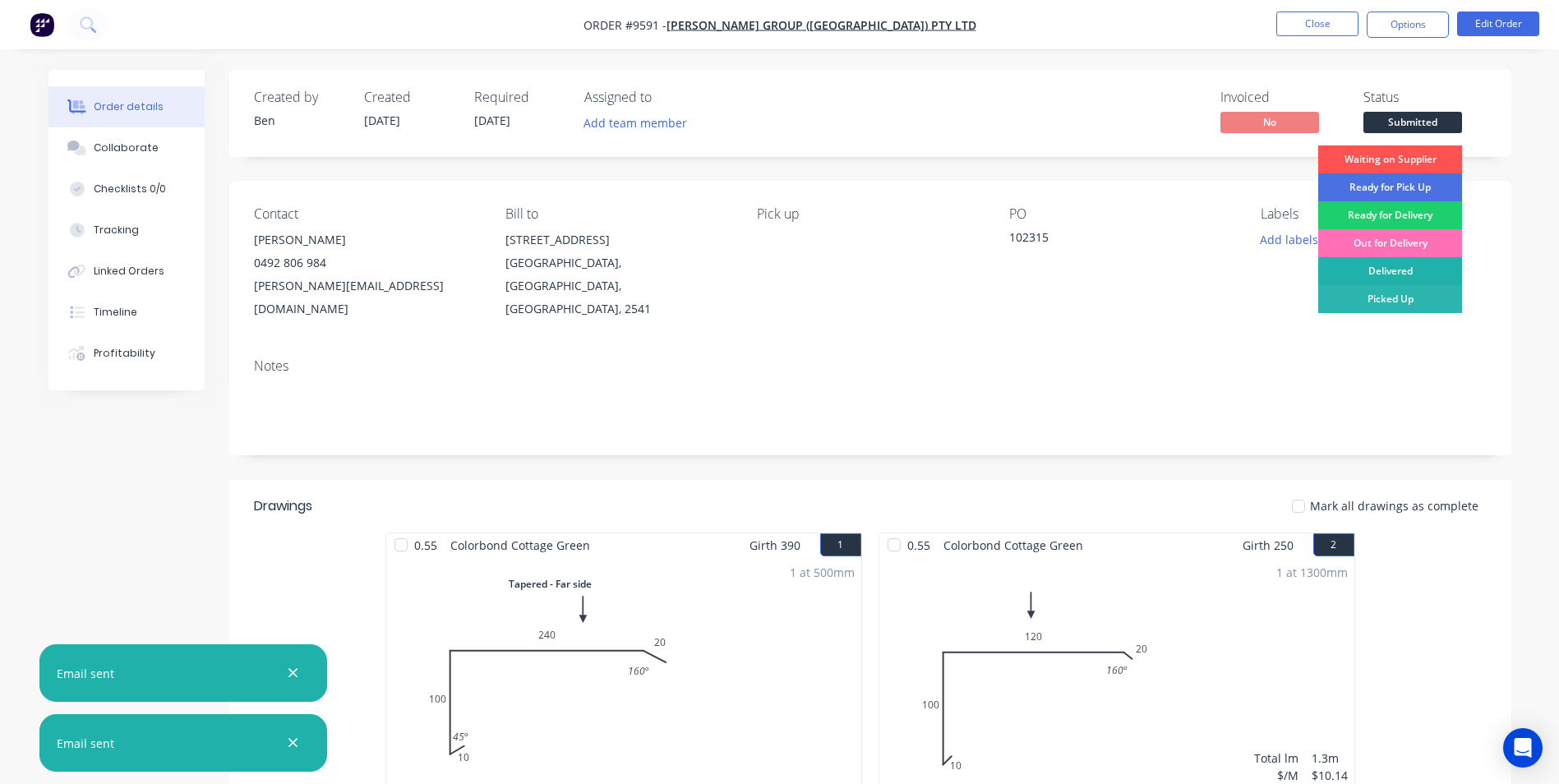
click at [1367, 263] on div "Delivered" at bounding box center [1389, 271] width 144 height 28
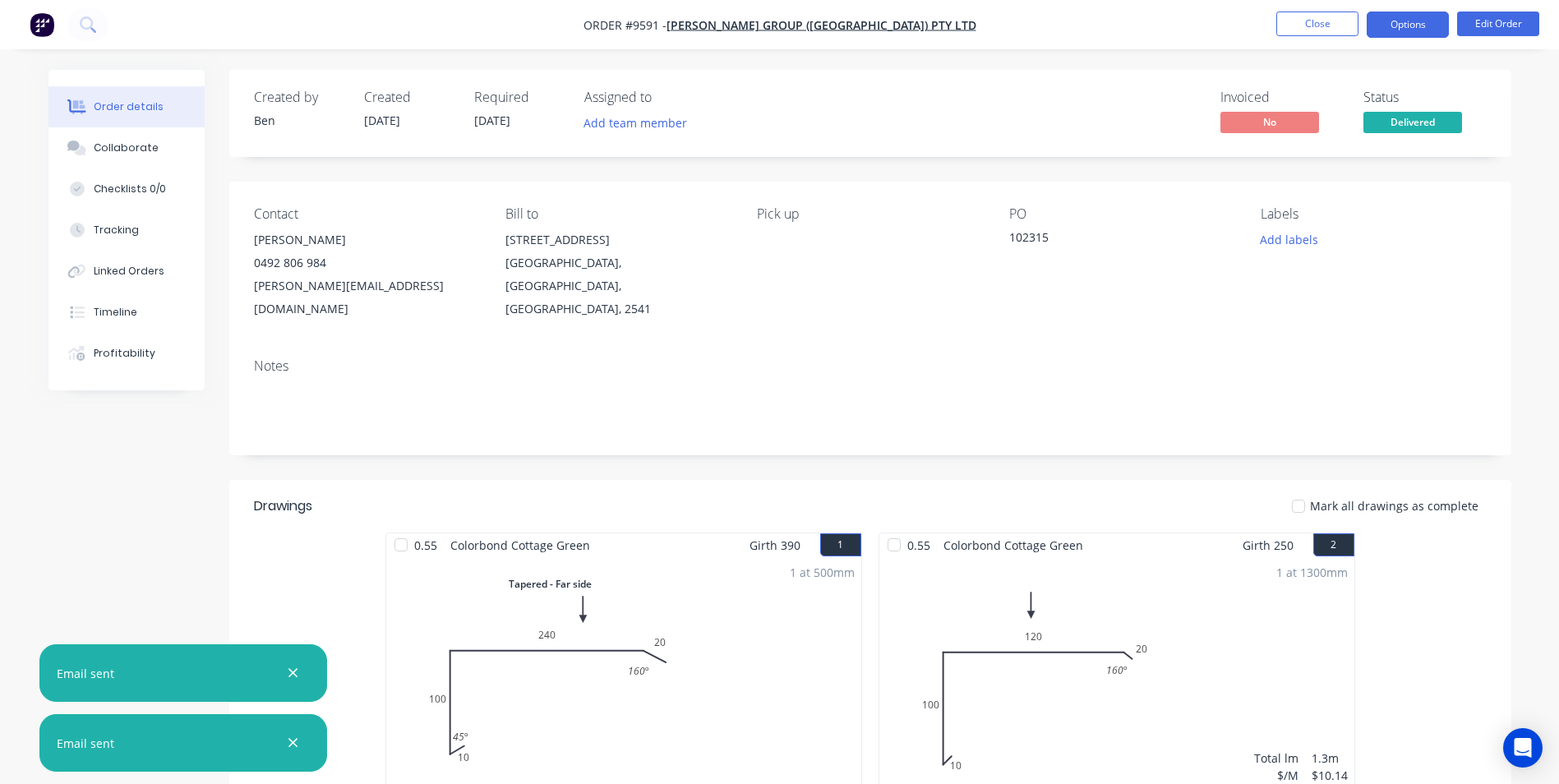
click at [1381, 23] on button "Options" at bounding box center [1408, 24] width 83 height 26
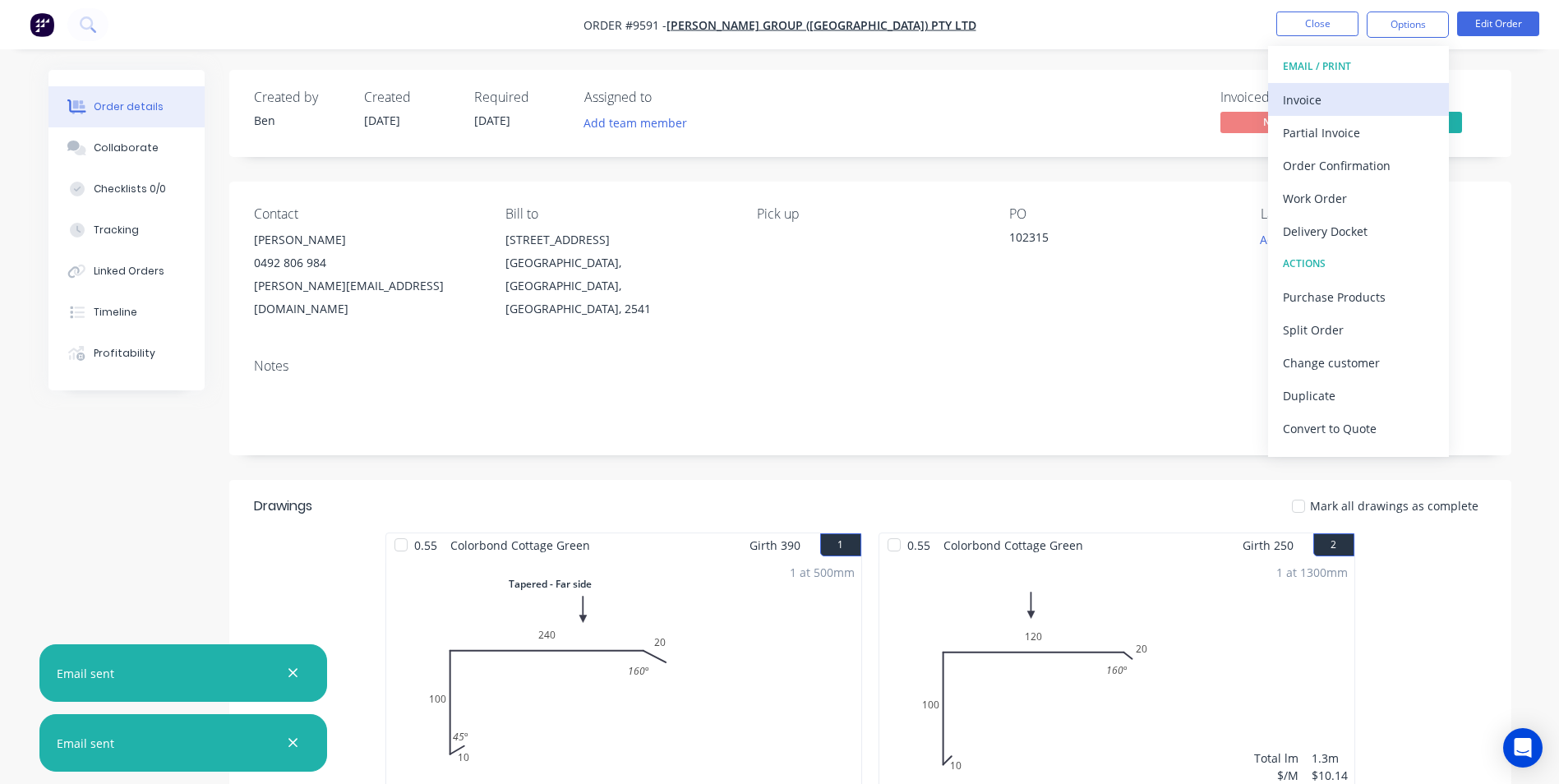
click at [1326, 106] on div "Invoice" at bounding box center [1358, 100] width 151 height 24
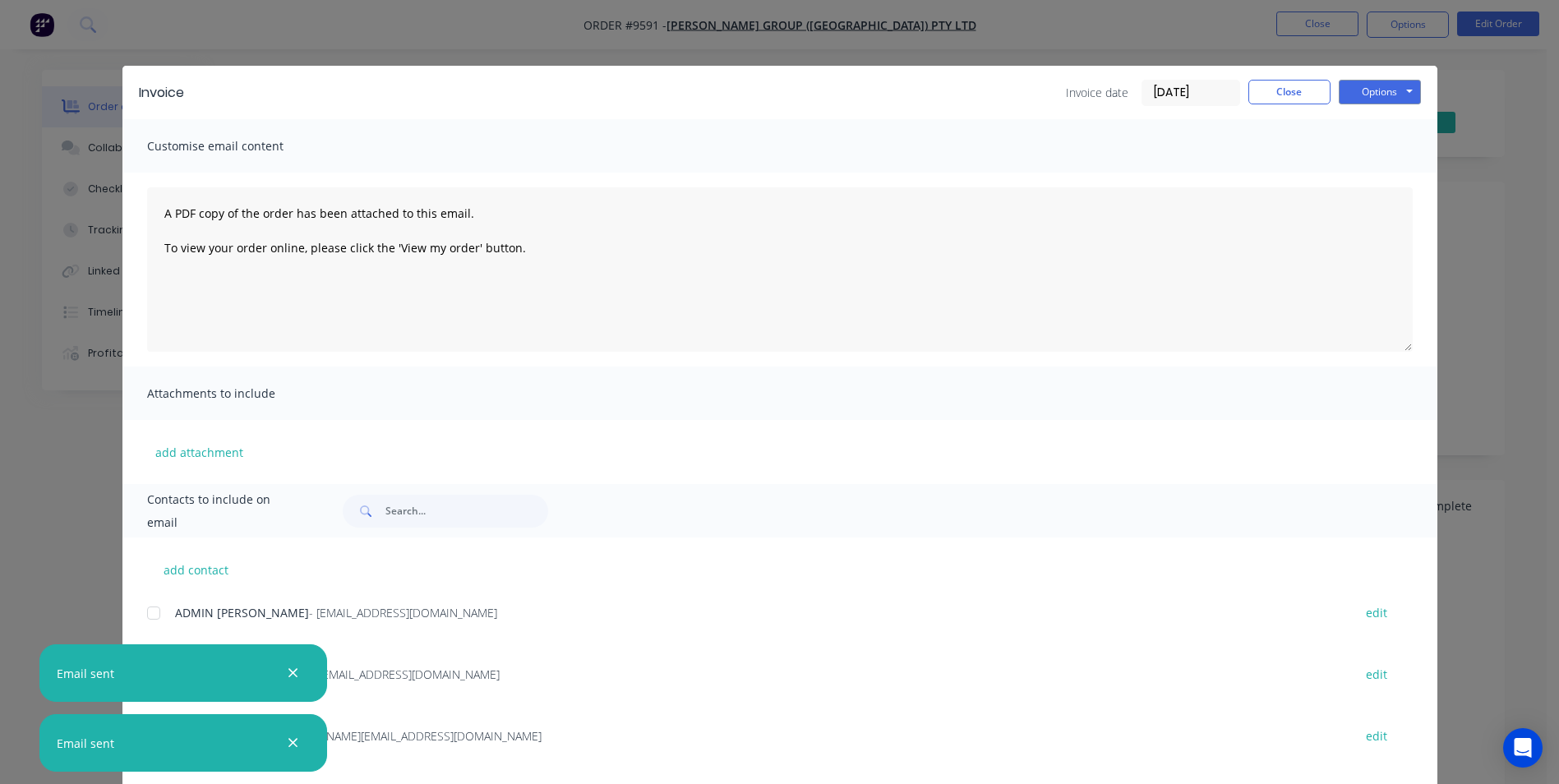
click at [286, 678] on button "button" at bounding box center [293, 674] width 20 height 20
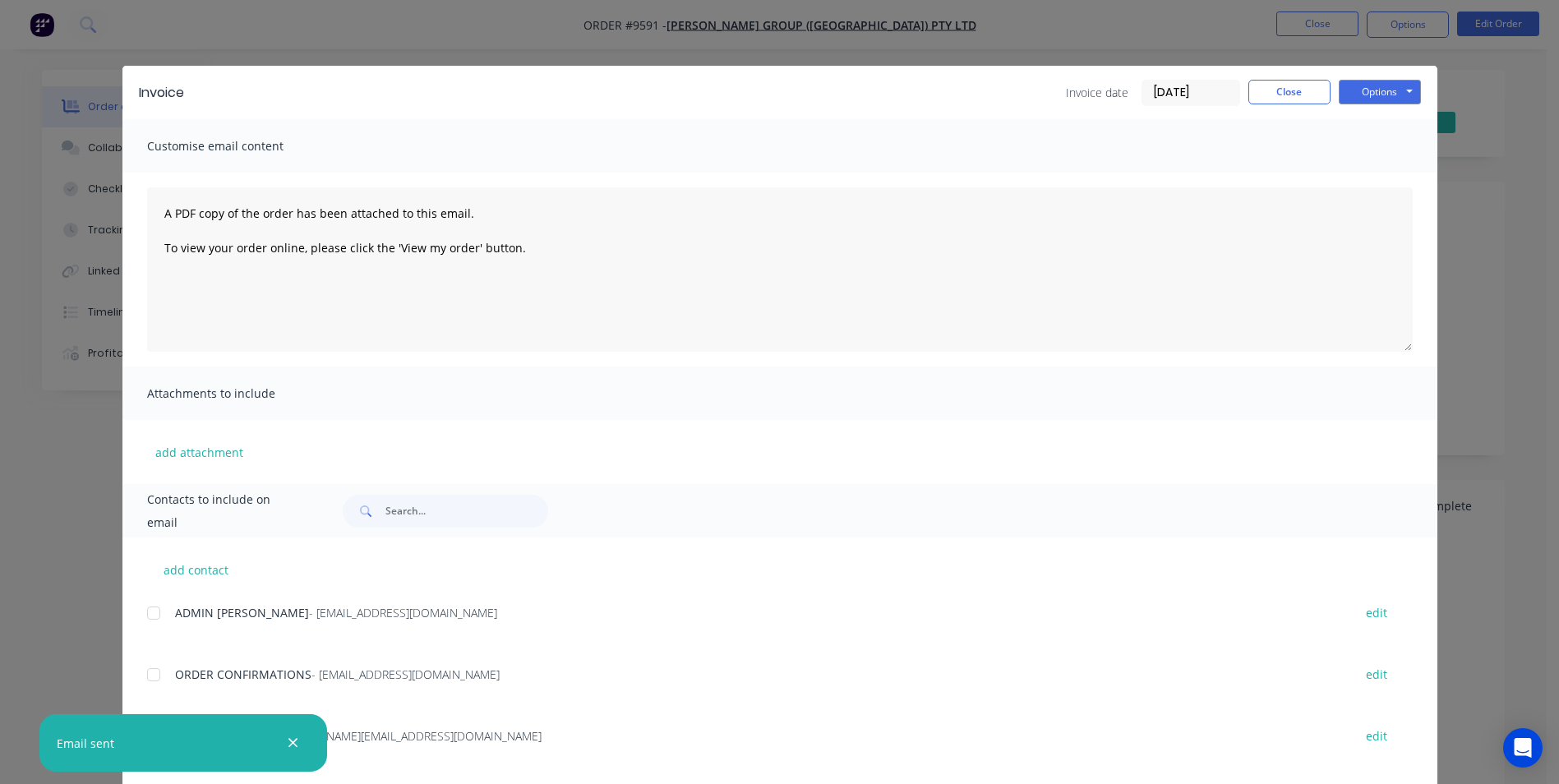
drag, startPoint x: 299, startPoint y: 733, endPoint x: 290, endPoint y: 731, distance: 9.2
click at [298, 733] on div at bounding box center [293, 743] width 24 height 24
click at [290, 744] on icon "button" at bounding box center [293, 743] width 11 height 15
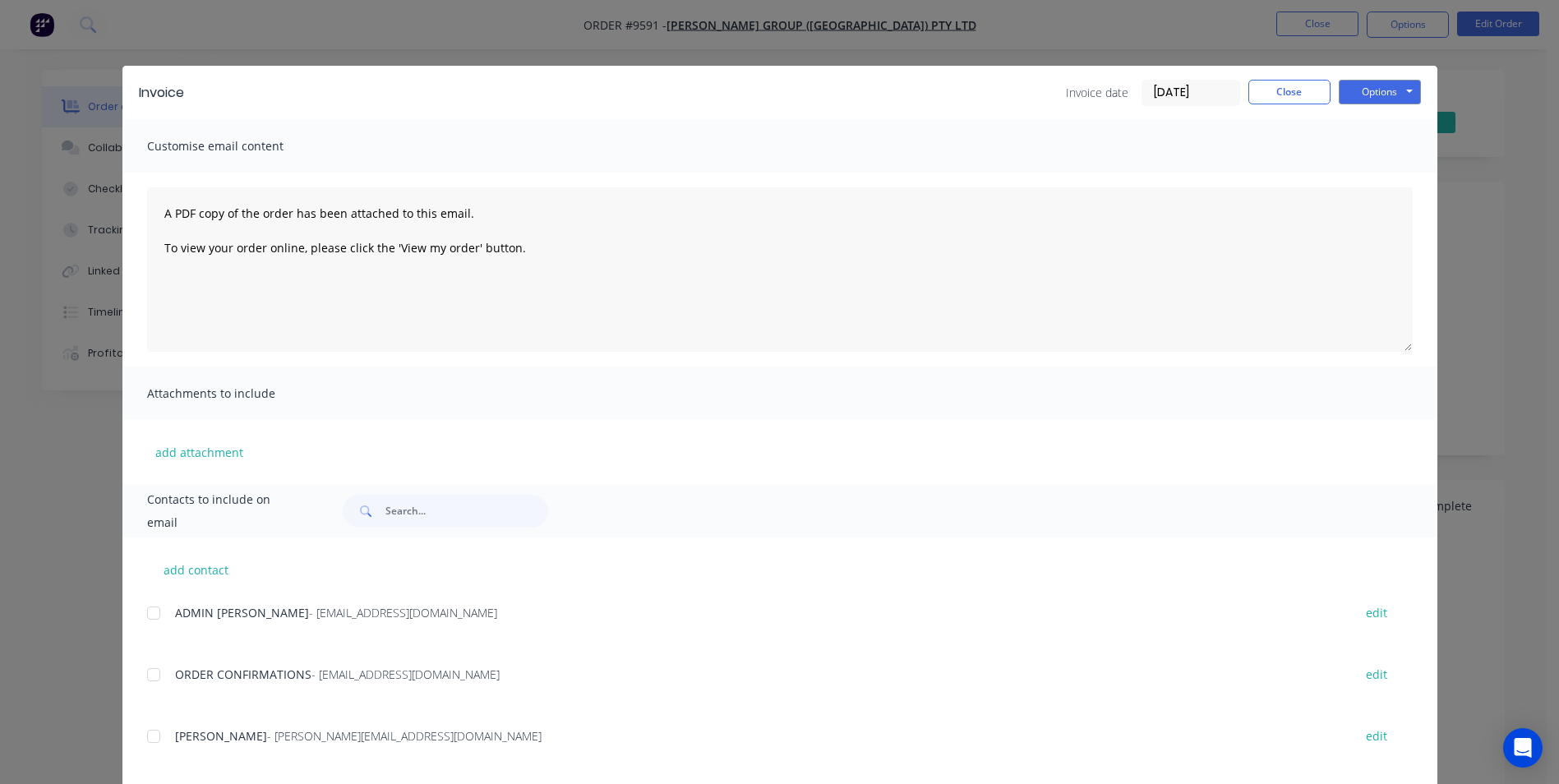
scroll to position [328, 0]
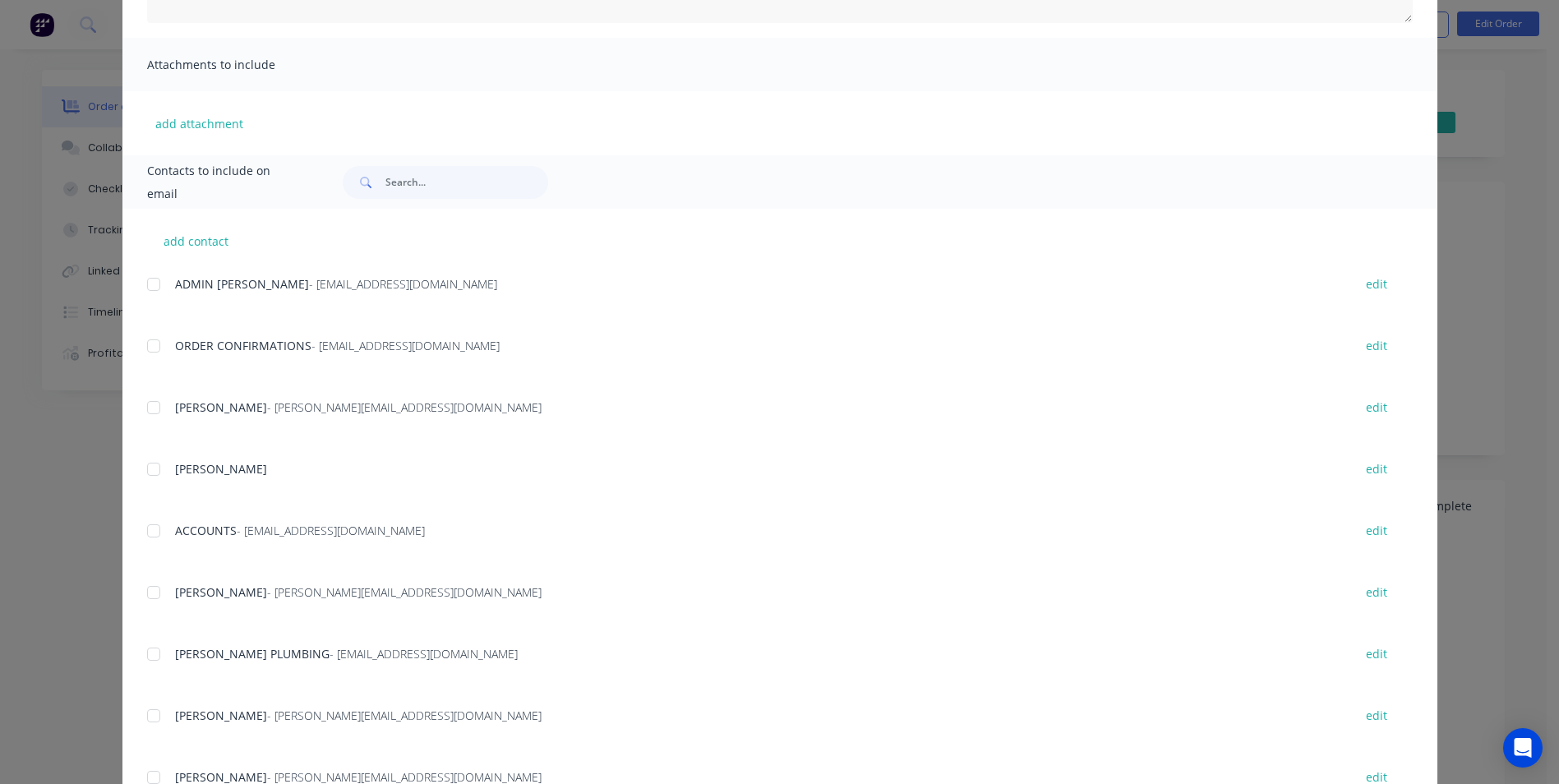
click at [141, 534] on div at bounding box center [153, 530] width 32 height 32
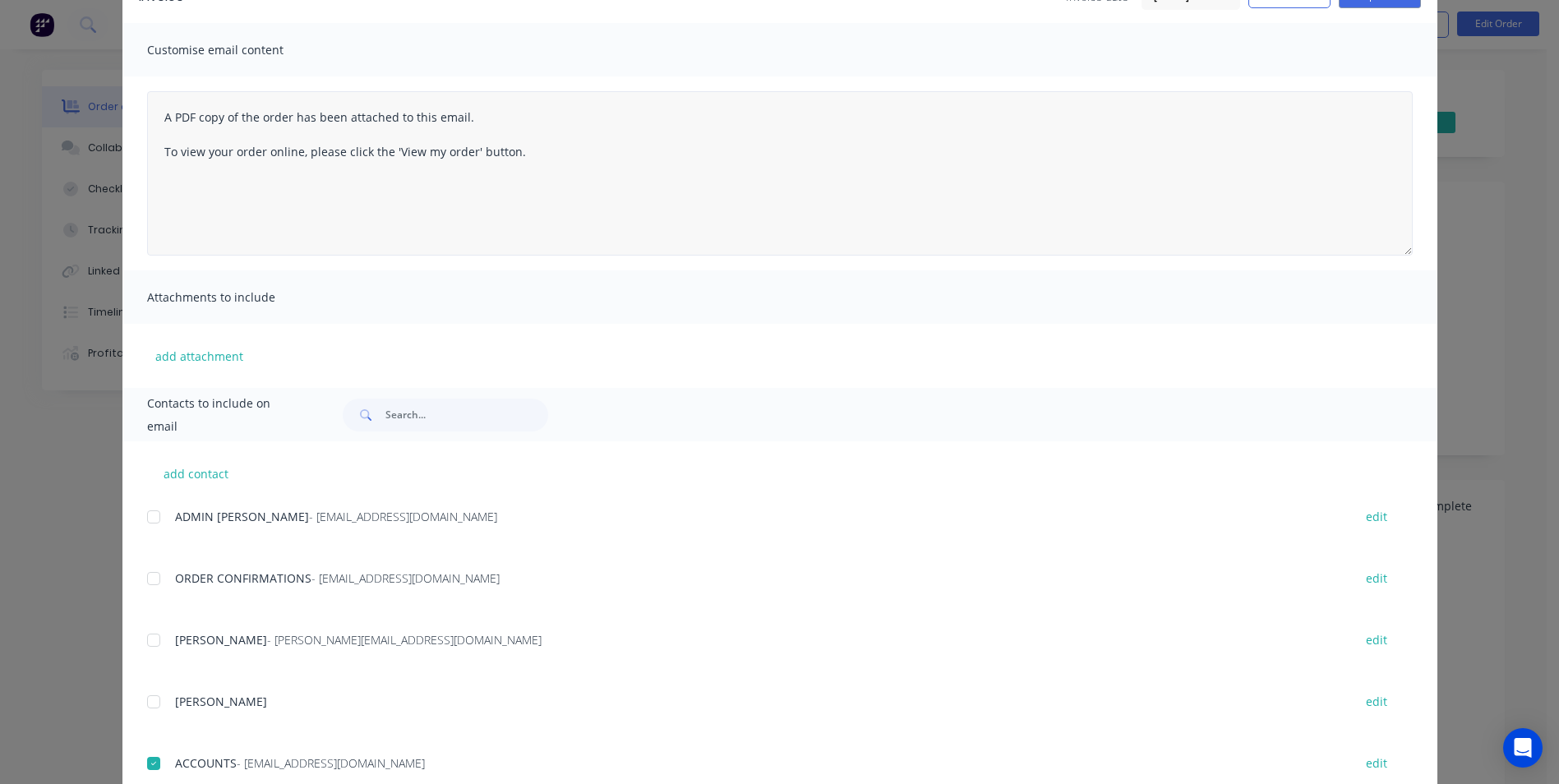
scroll to position [0, 0]
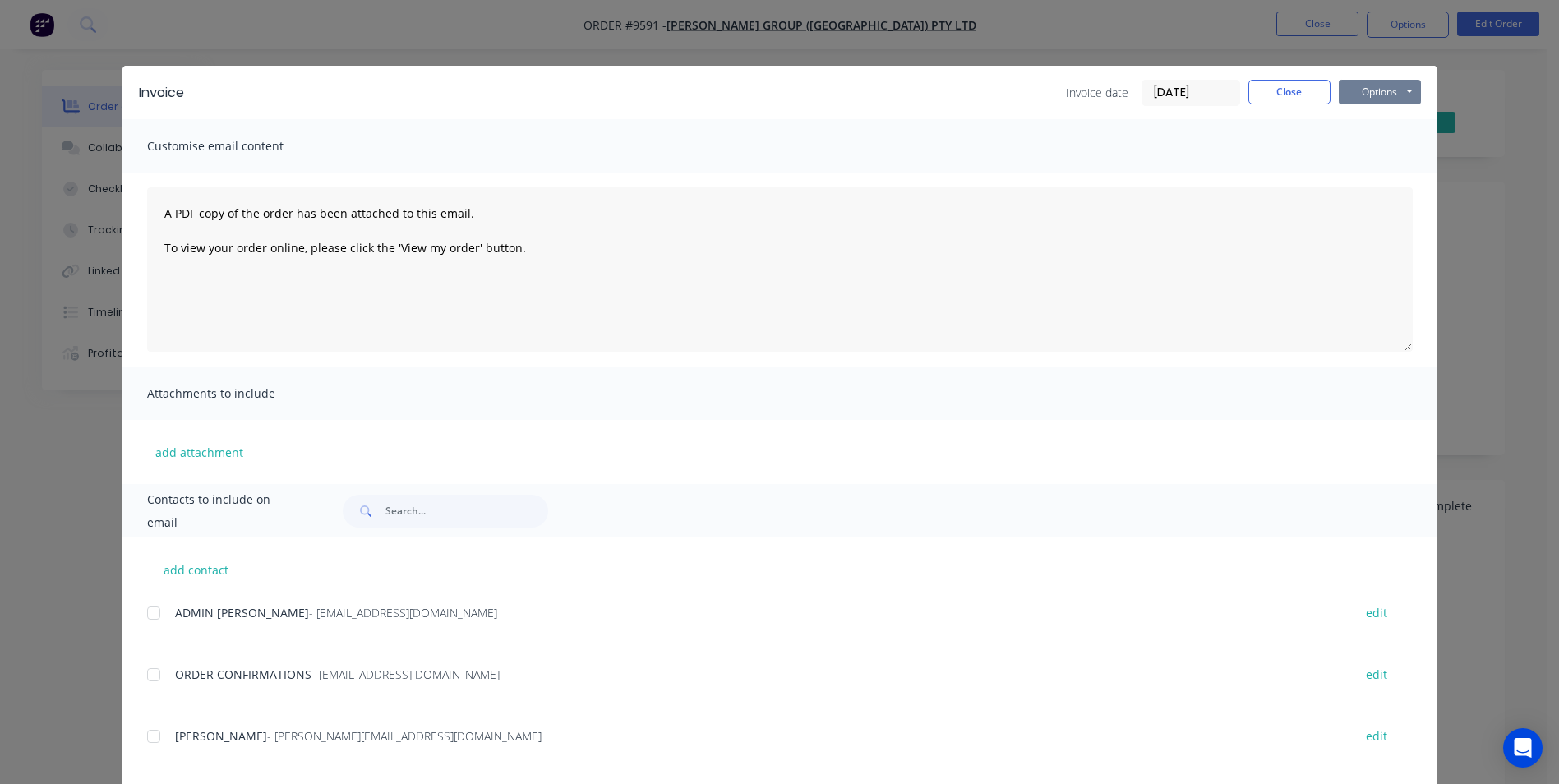
click at [1377, 87] on button "Options" at bounding box center [1379, 92] width 83 height 25
click at [1368, 174] on button "Email" at bounding box center [1390, 174] width 105 height 27
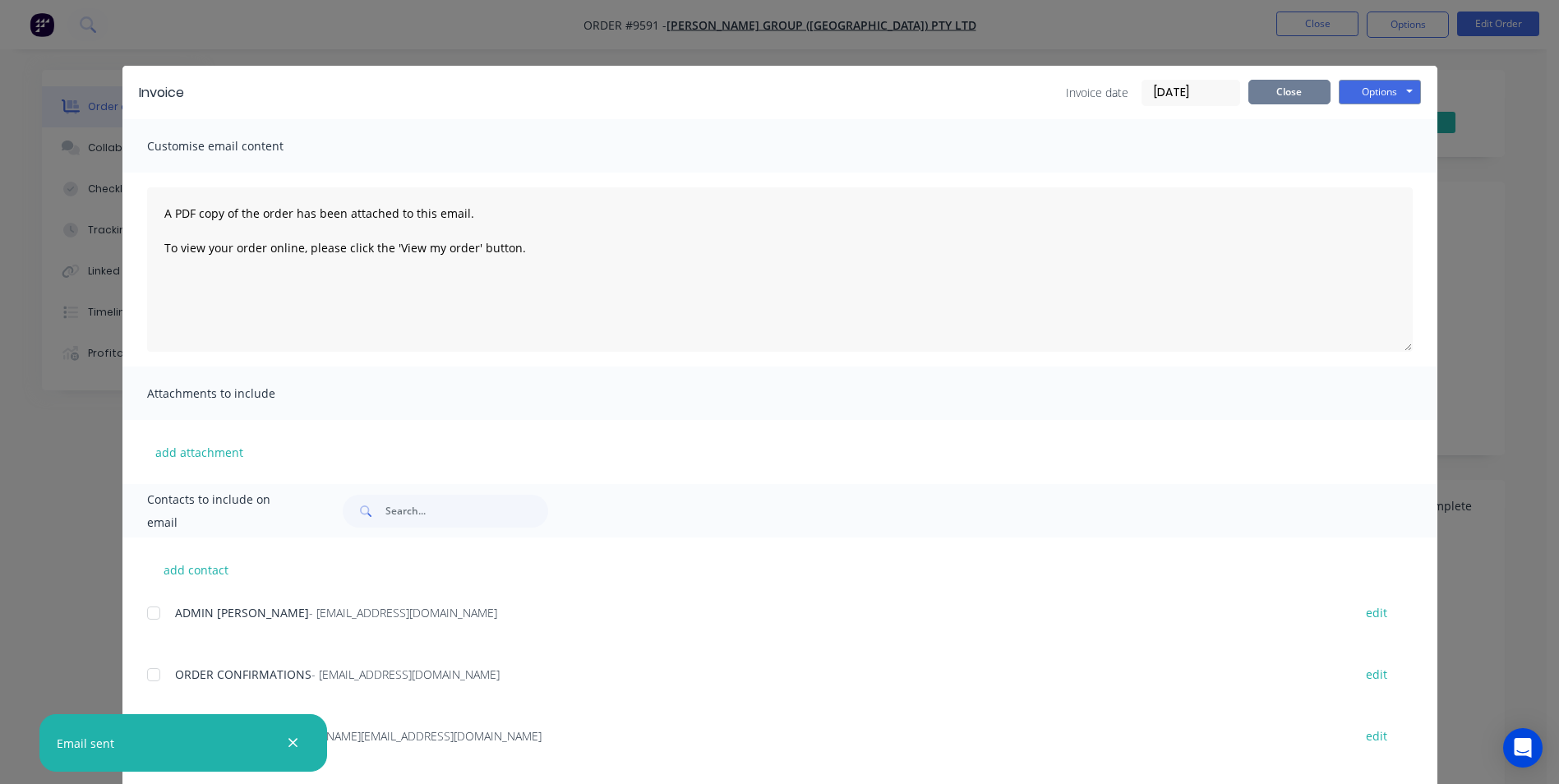
click at [1268, 84] on button "Close" at bounding box center [1289, 92] width 83 height 25
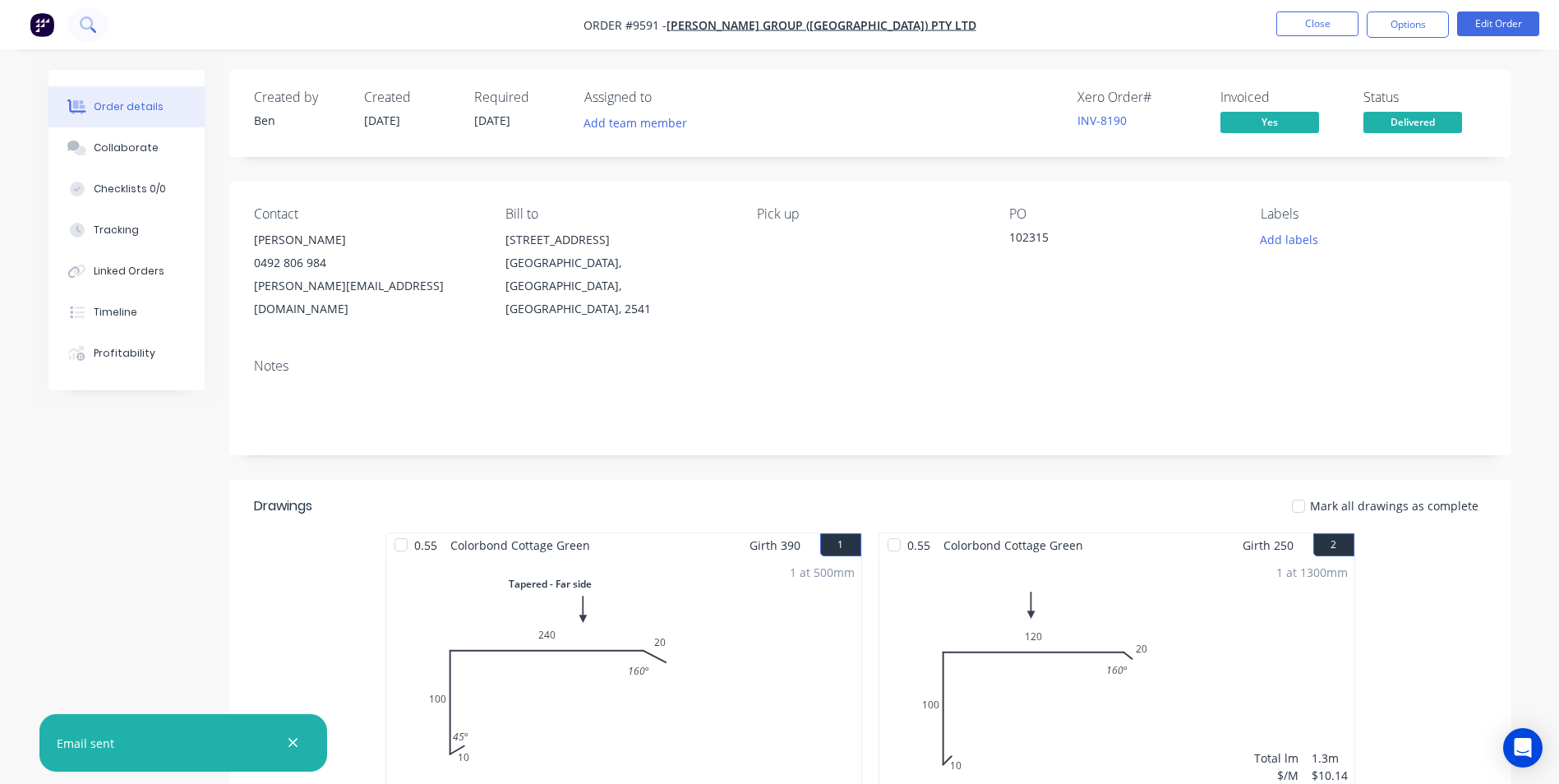
click at [96, 32] on icon at bounding box center [93, 30] width 6 height 6
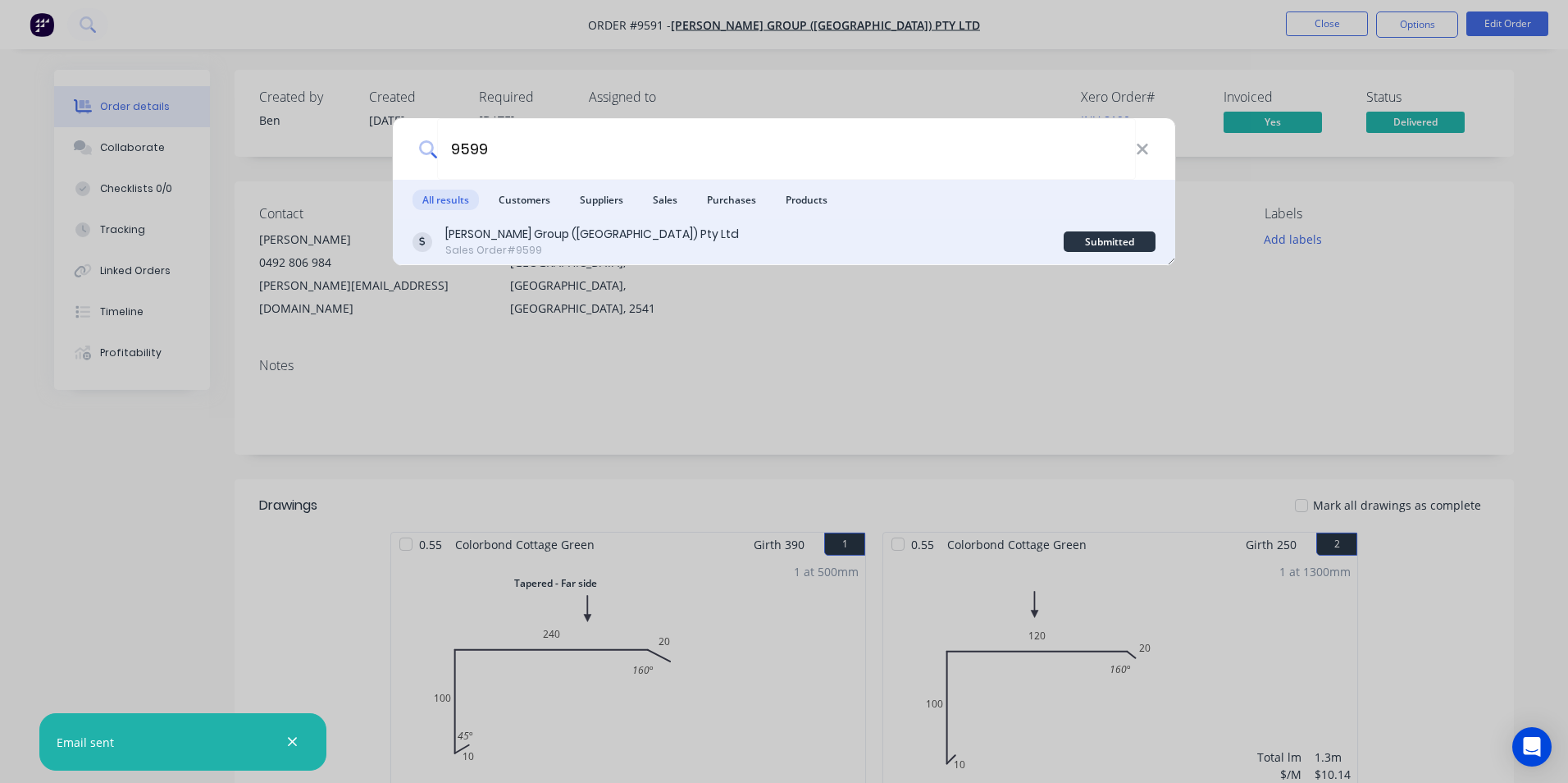
type input "9599"
click at [819, 248] on div "Parrish Group (NSW) Pty Ltd Sales Order #9599" at bounding box center [737, 242] width 651 height 32
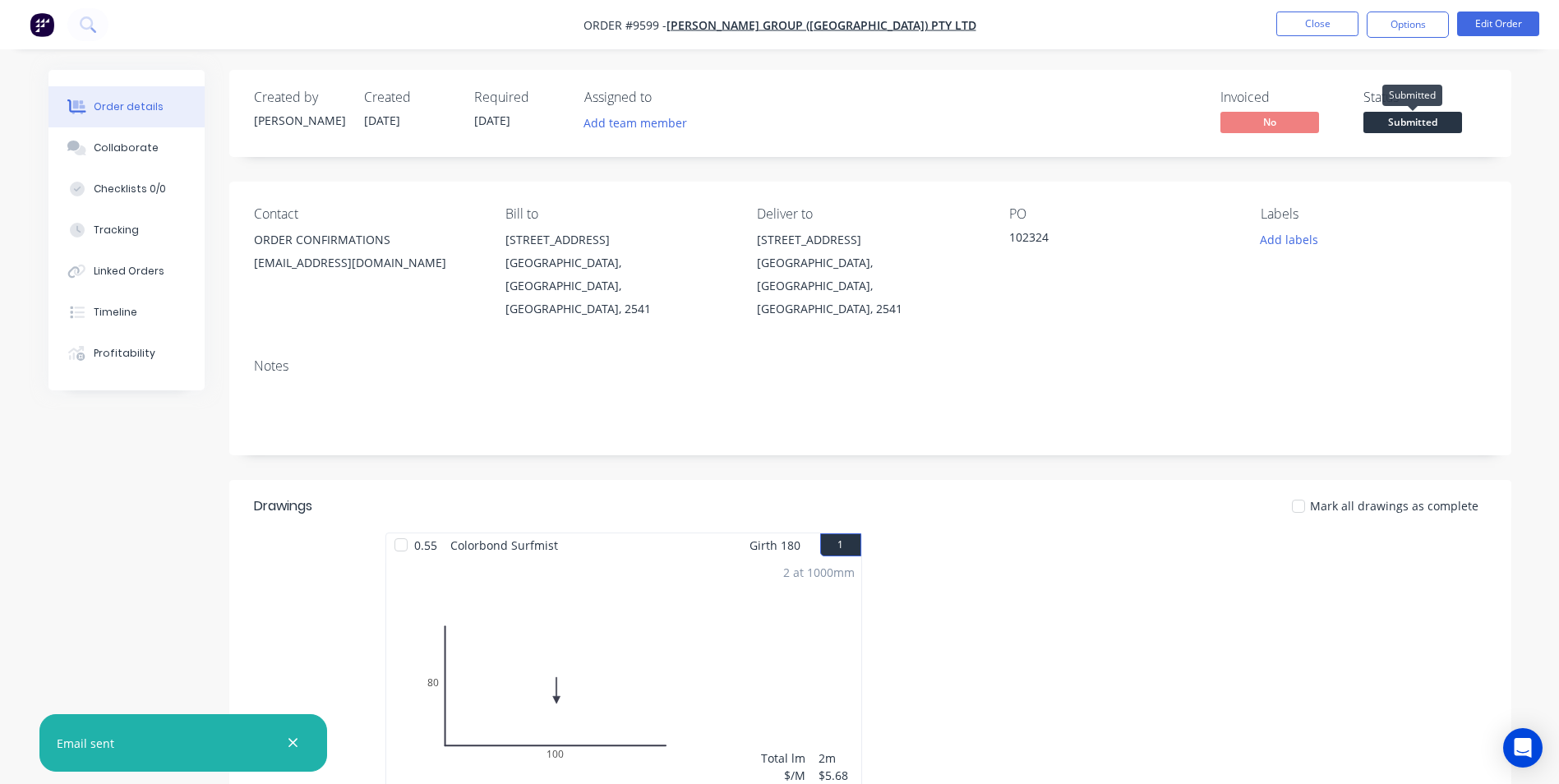
click at [1395, 124] on span "Submitted" at bounding box center [1412, 122] width 98 height 20
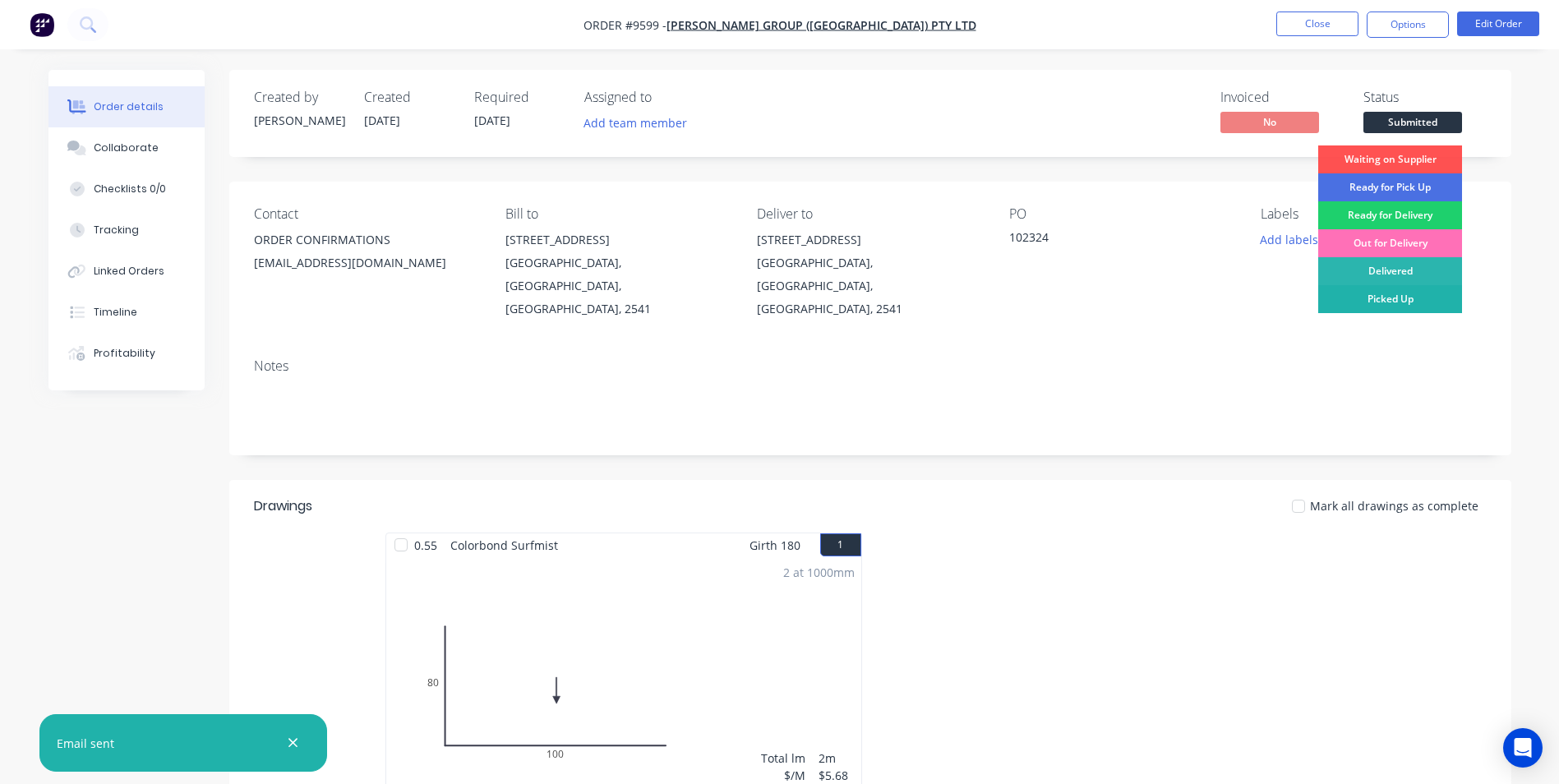
click at [1382, 292] on div "Picked Up" at bounding box center [1389, 299] width 144 height 28
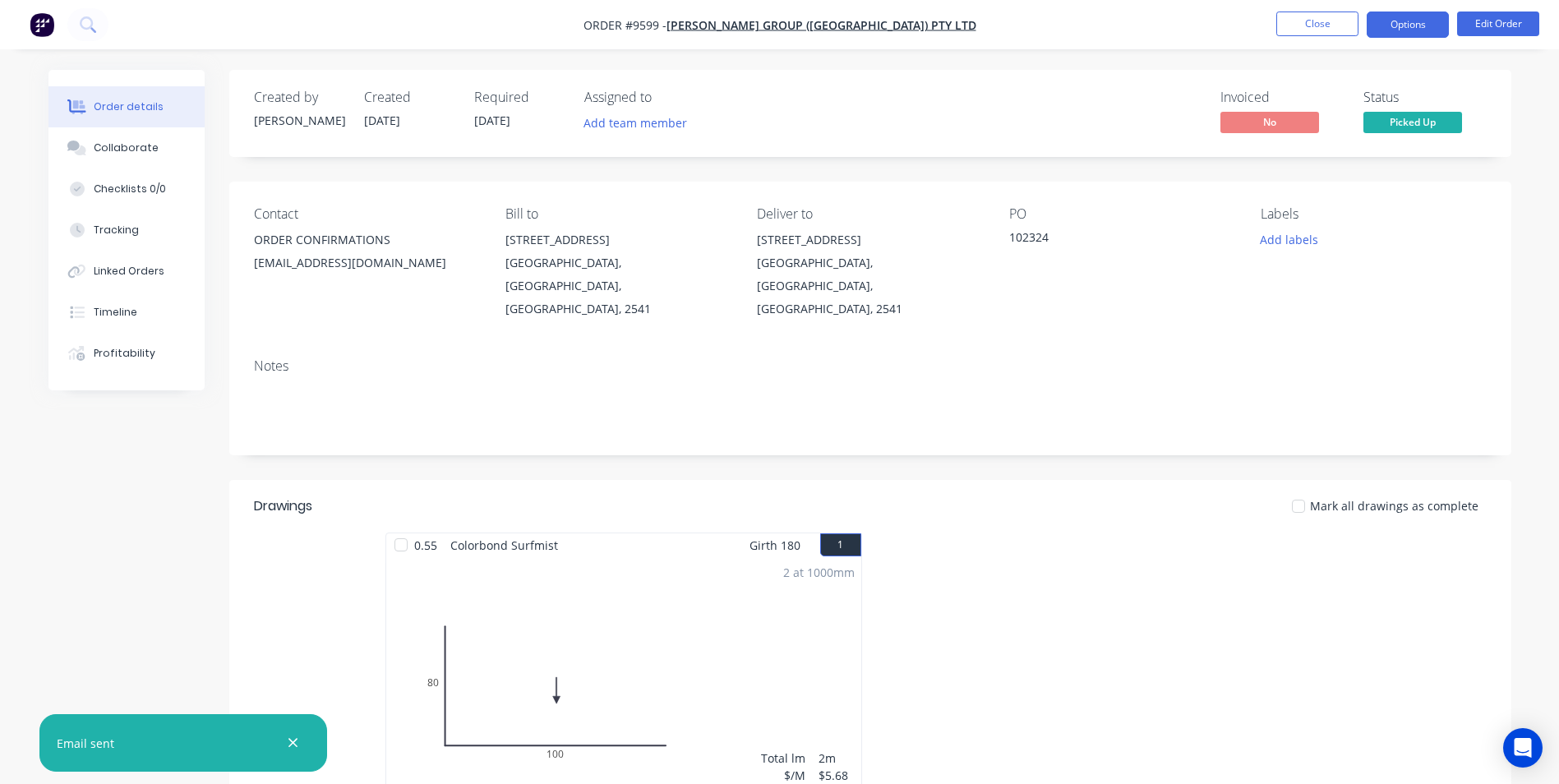
click at [1377, 21] on button "Options" at bounding box center [1408, 24] width 83 height 26
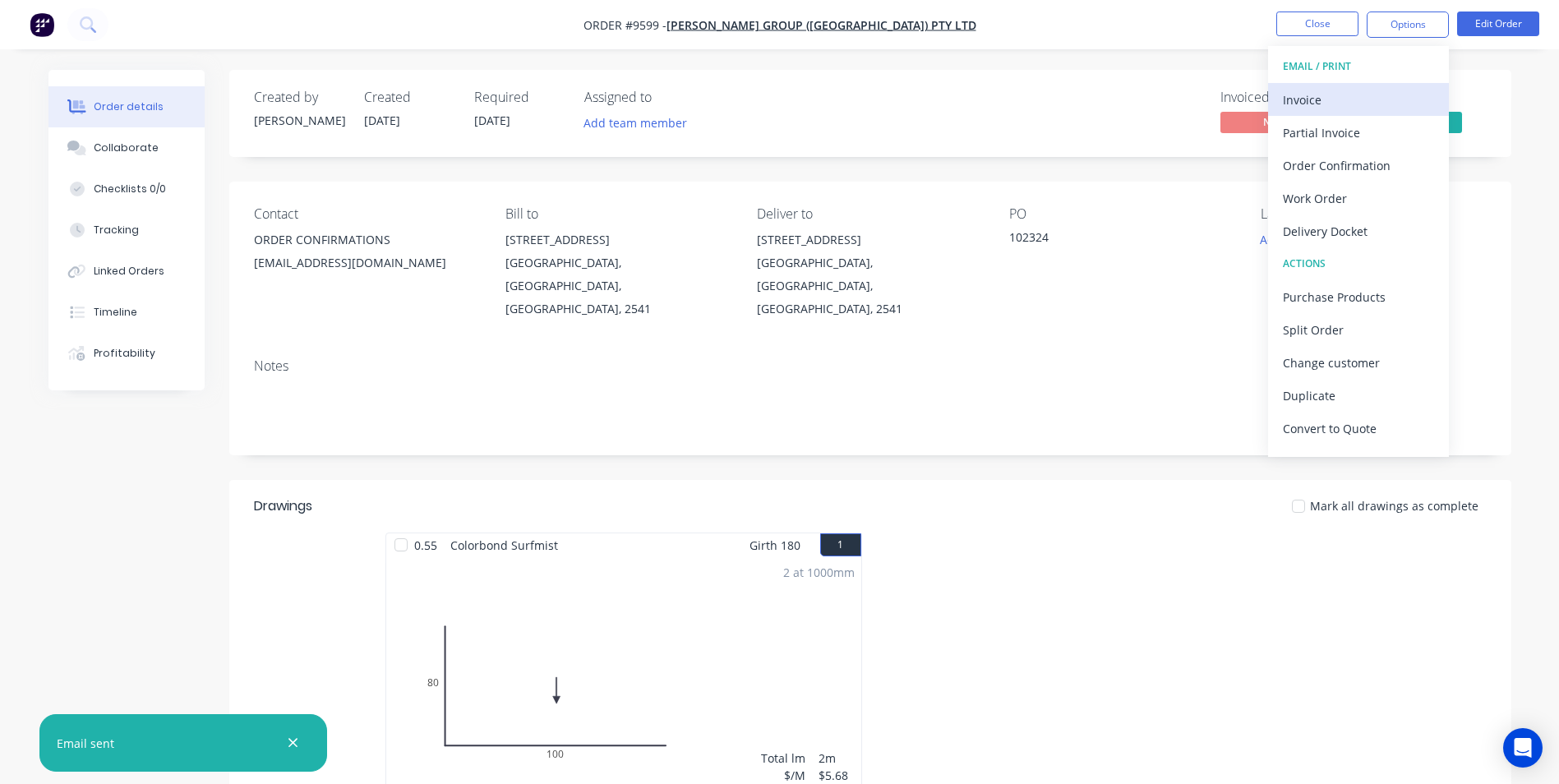
click at [1306, 85] on button "Invoice" at bounding box center [1358, 98] width 181 height 32
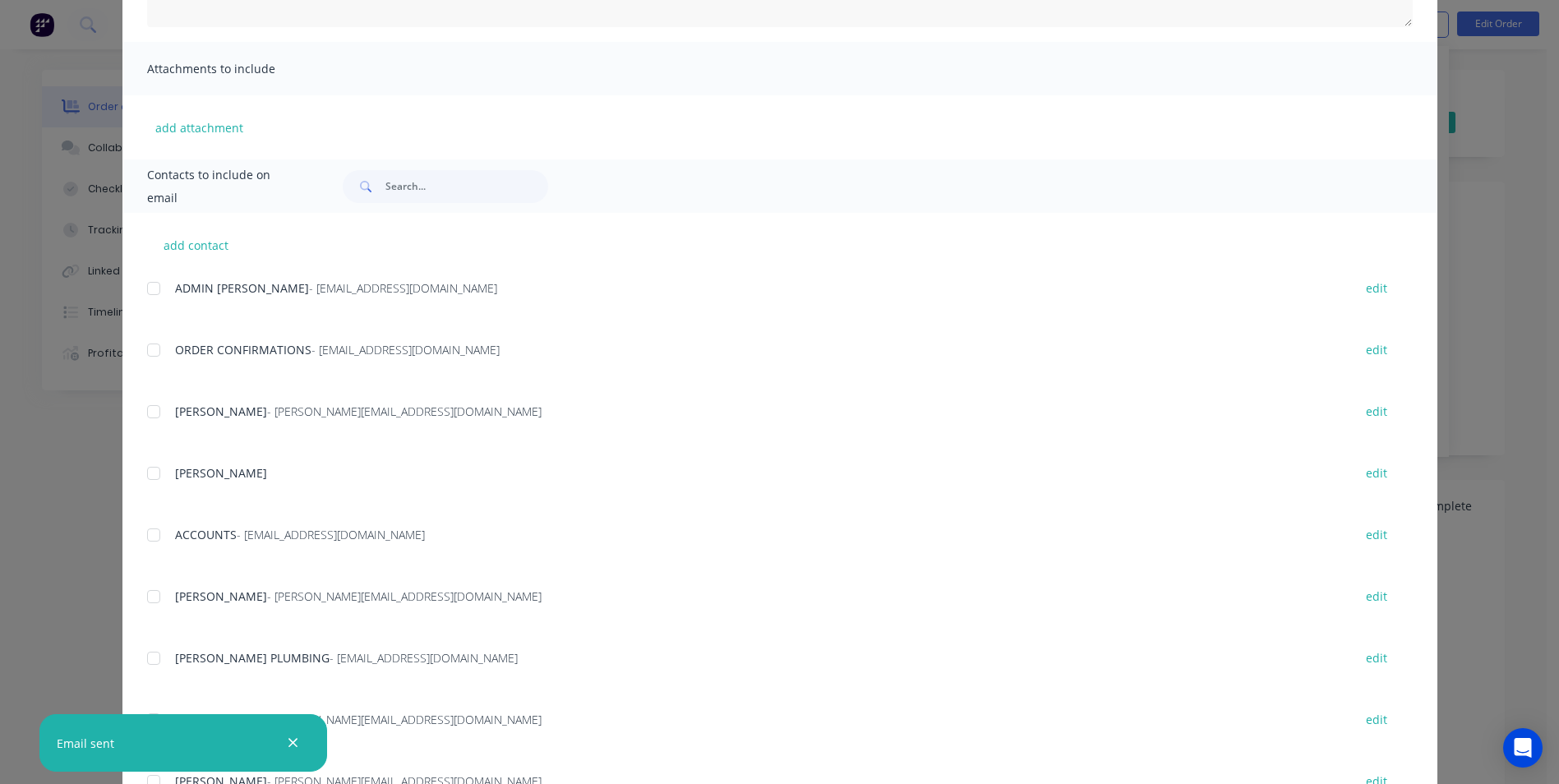
scroll to position [328, 0]
click at [147, 537] on div at bounding box center [153, 530] width 32 height 32
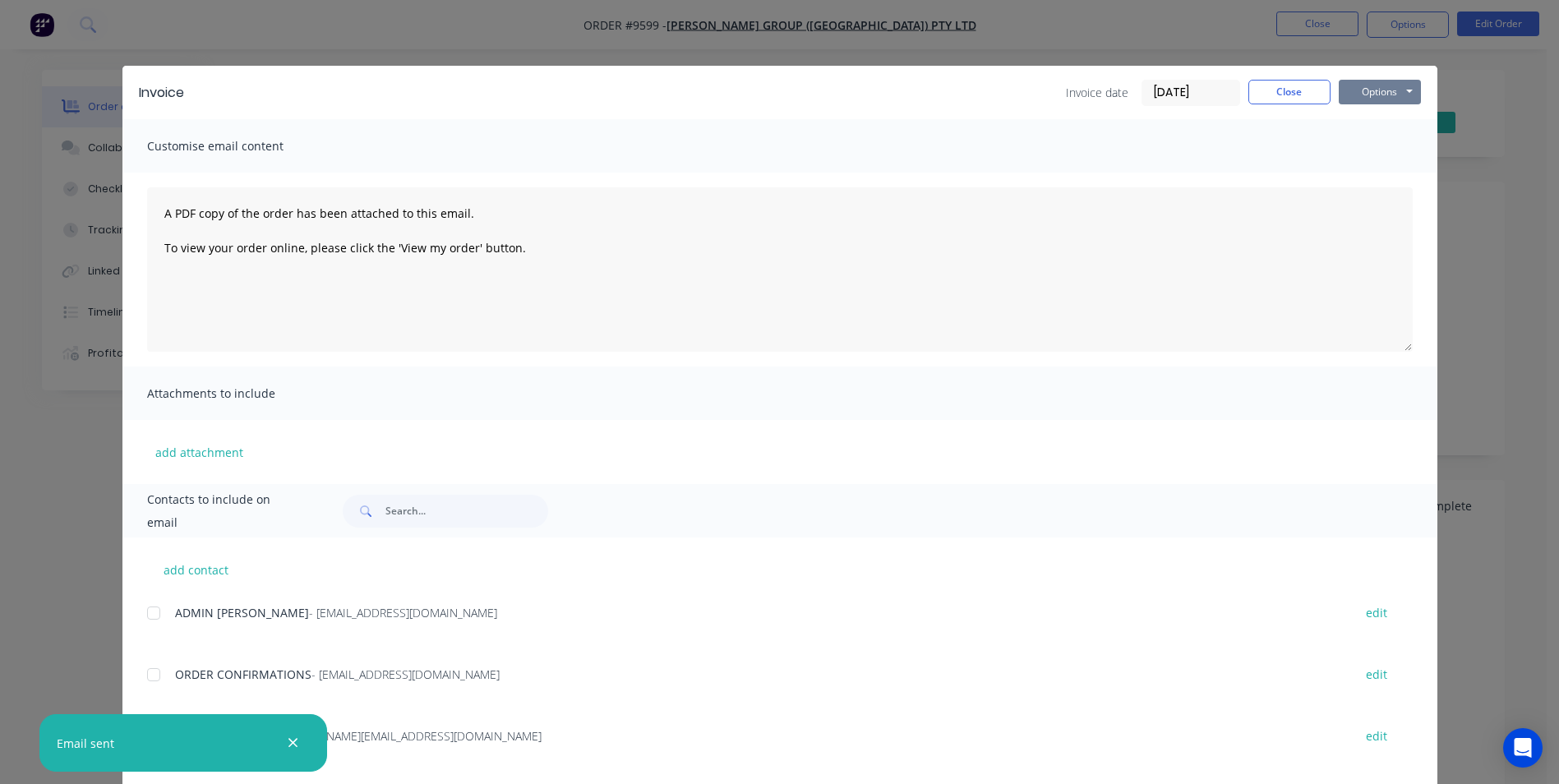
click at [1395, 93] on button "Options" at bounding box center [1379, 92] width 83 height 25
click at [1371, 172] on button "Email" at bounding box center [1390, 174] width 105 height 27
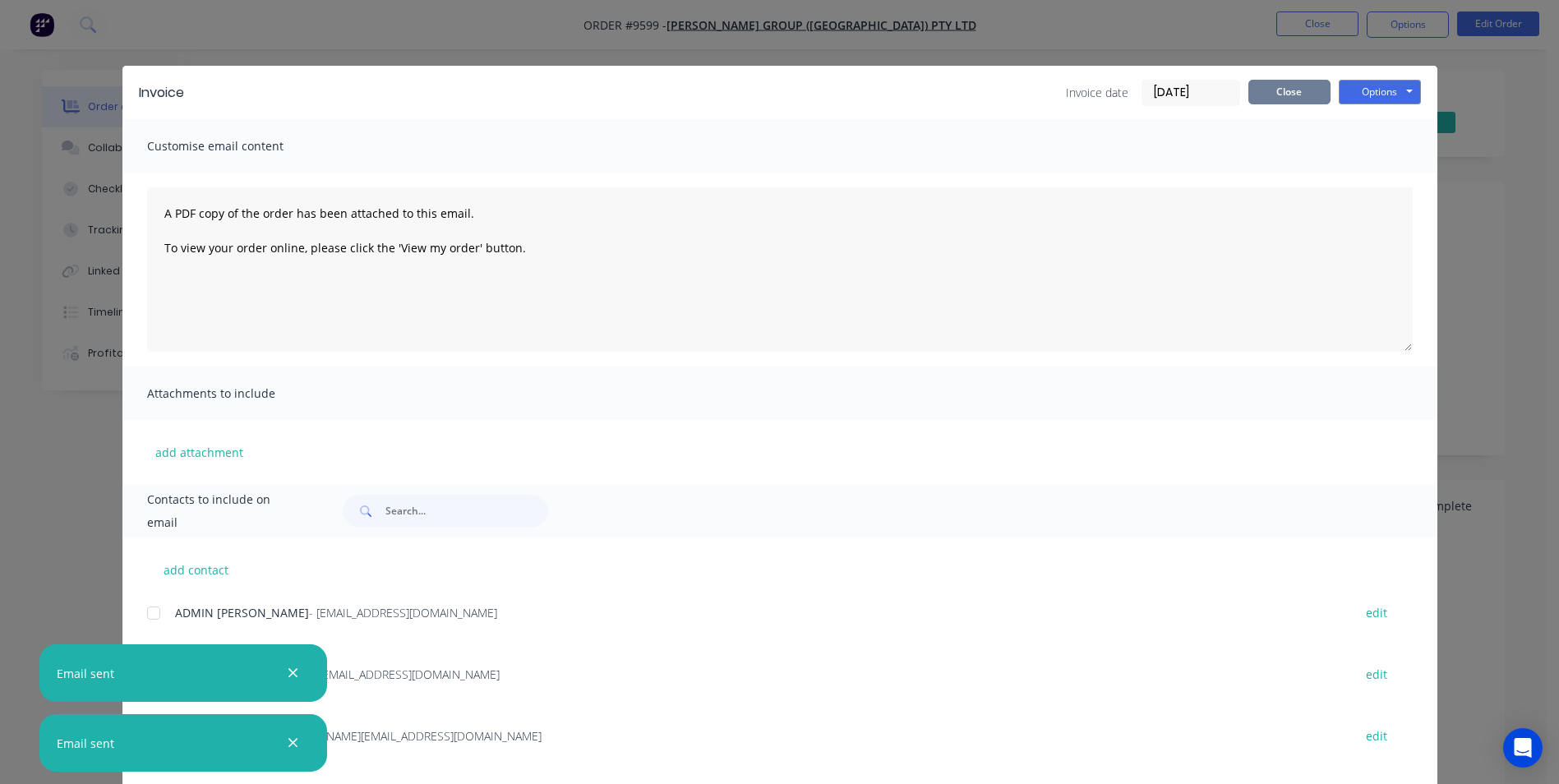
click at [1266, 91] on button "Close" at bounding box center [1289, 92] width 83 height 25
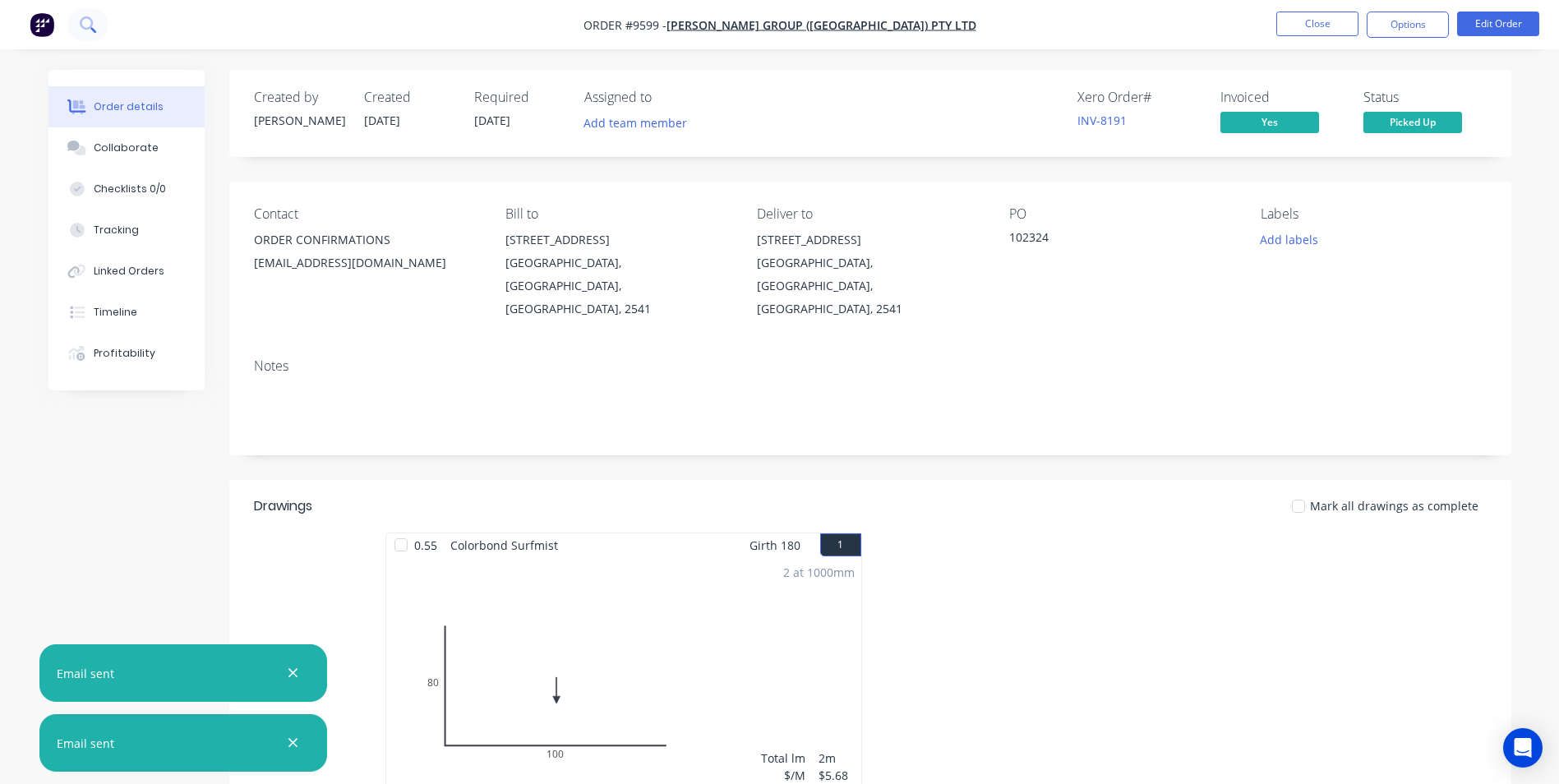
click at [94, 33] on button at bounding box center [88, 24] width 41 height 32
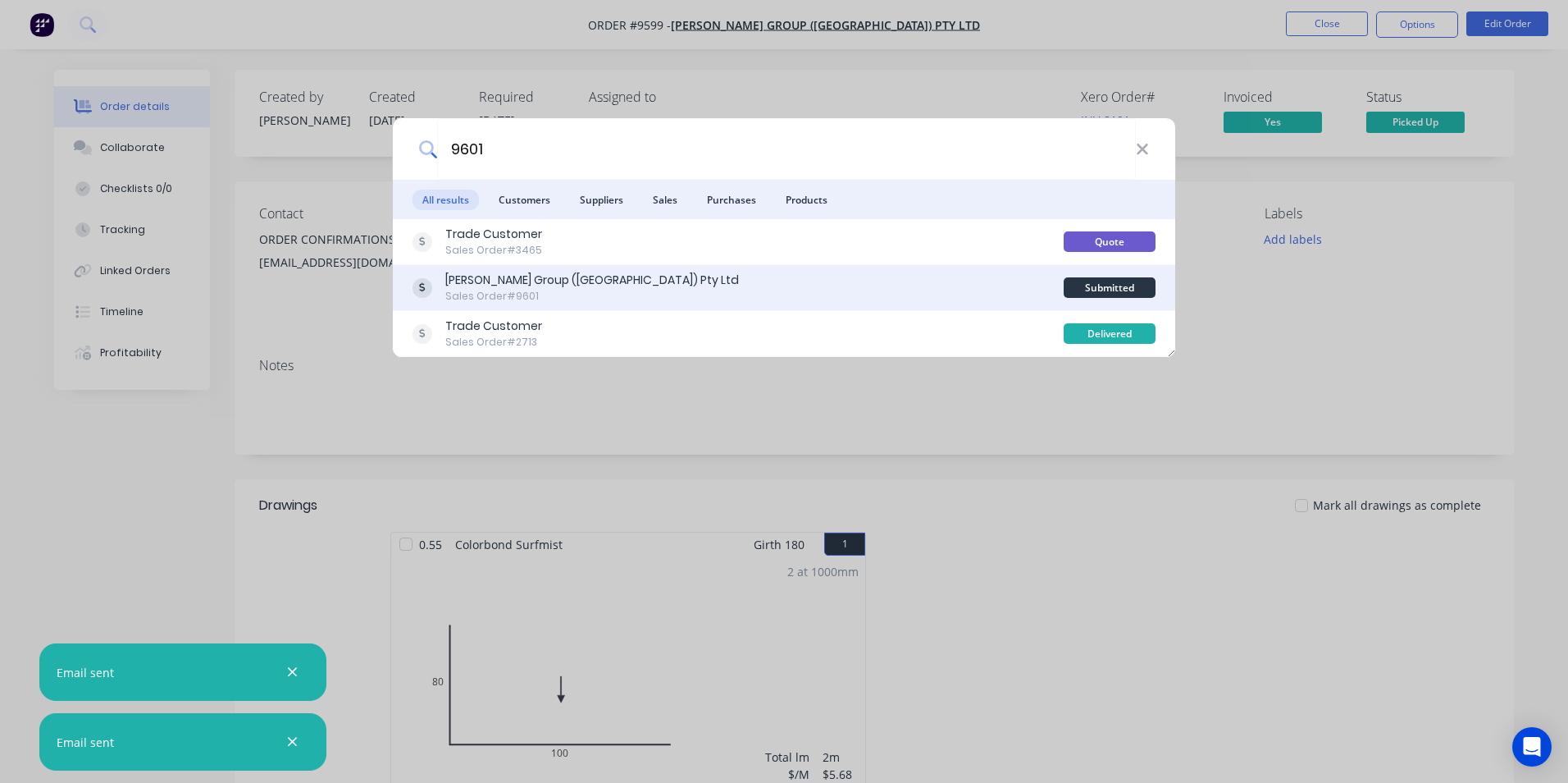
type input "9601"
click at [820, 285] on div "Parrish Group (NSW) Pty Ltd Sales Order #9601" at bounding box center [737, 287] width 651 height 32
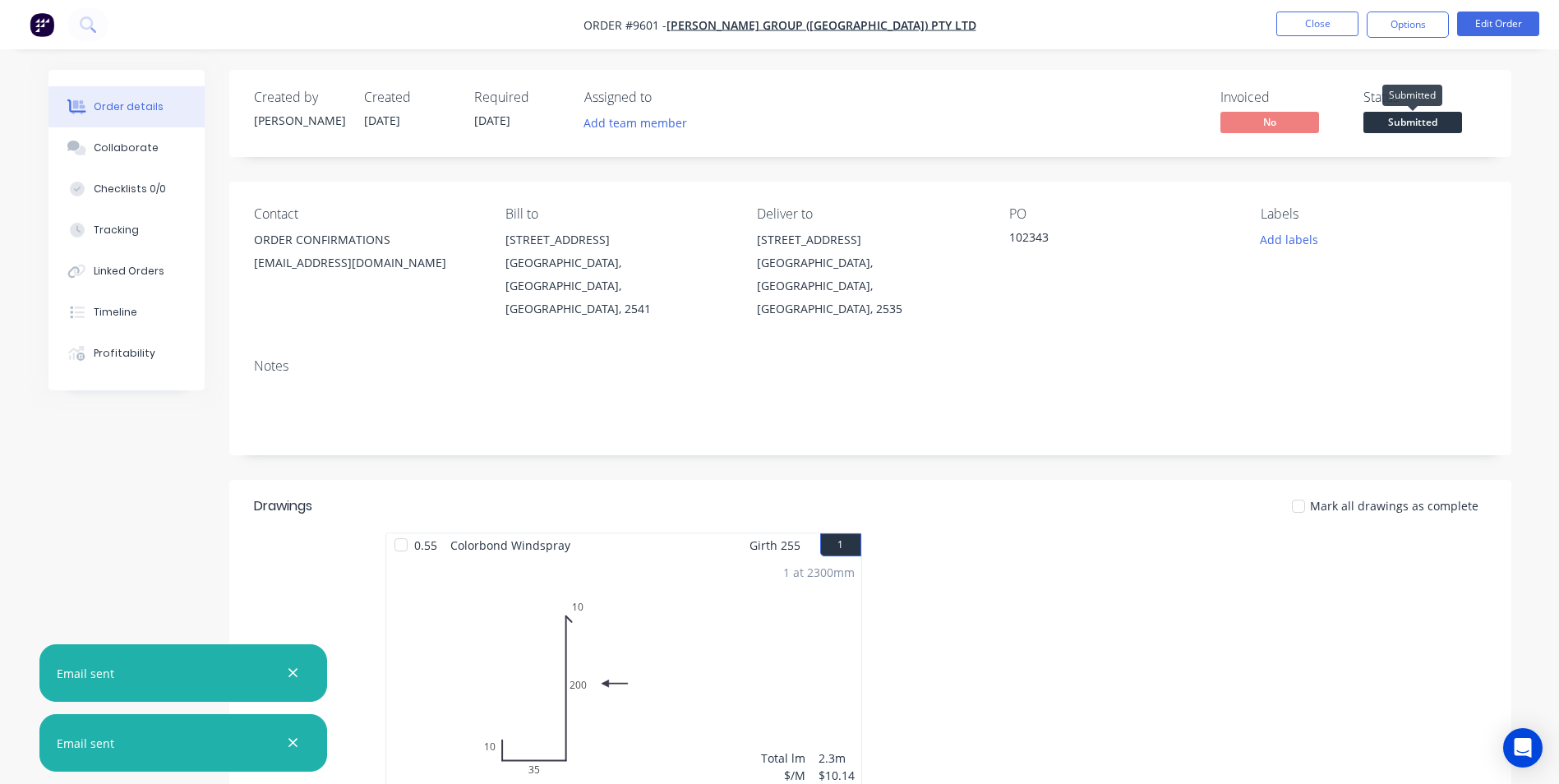
click at [1411, 126] on span "Submitted" at bounding box center [1412, 122] width 98 height 20
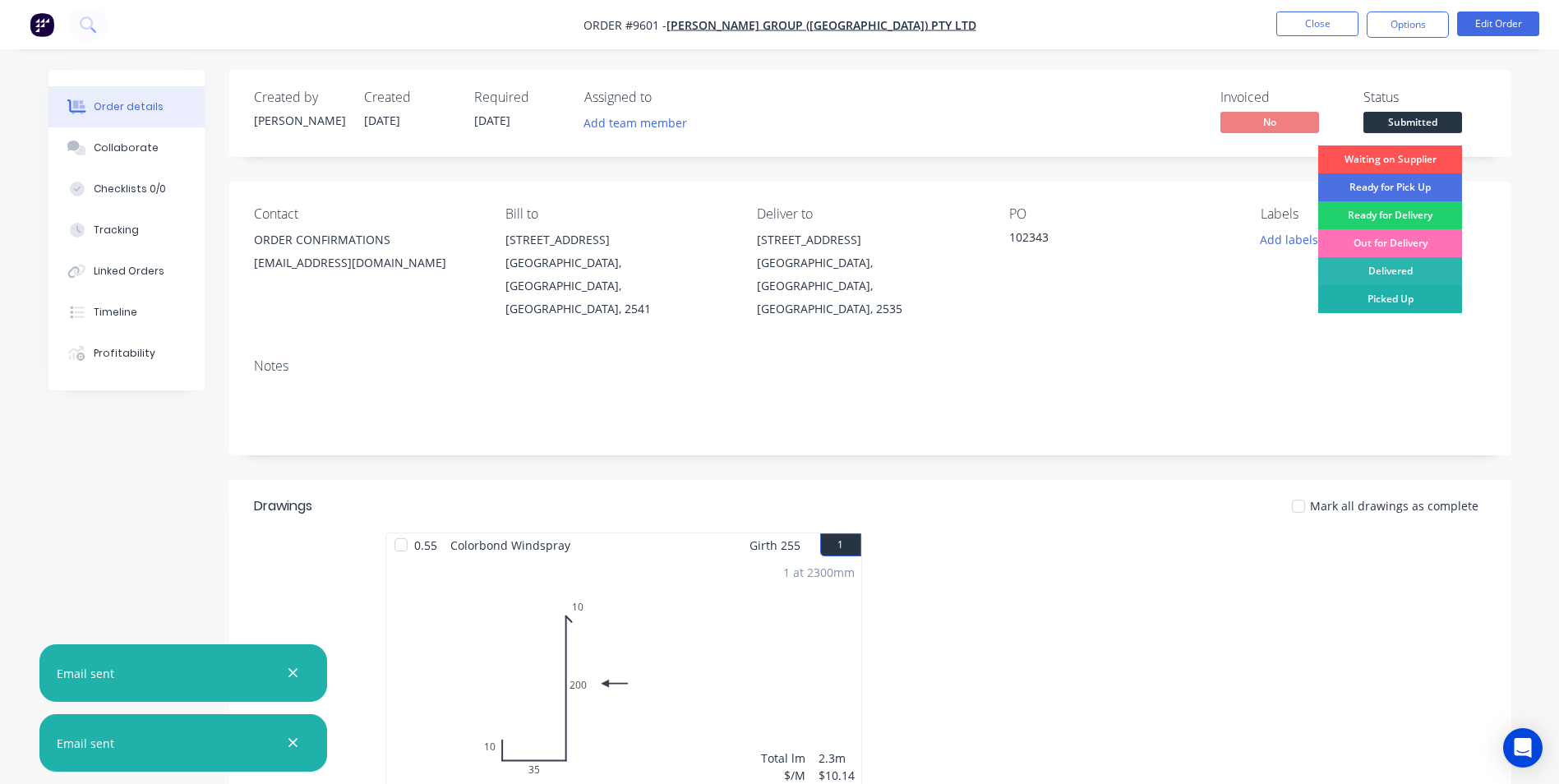
click at [1382, 290] on div "Picked Up" at bounding box center [1389, 299] width 144 height 28
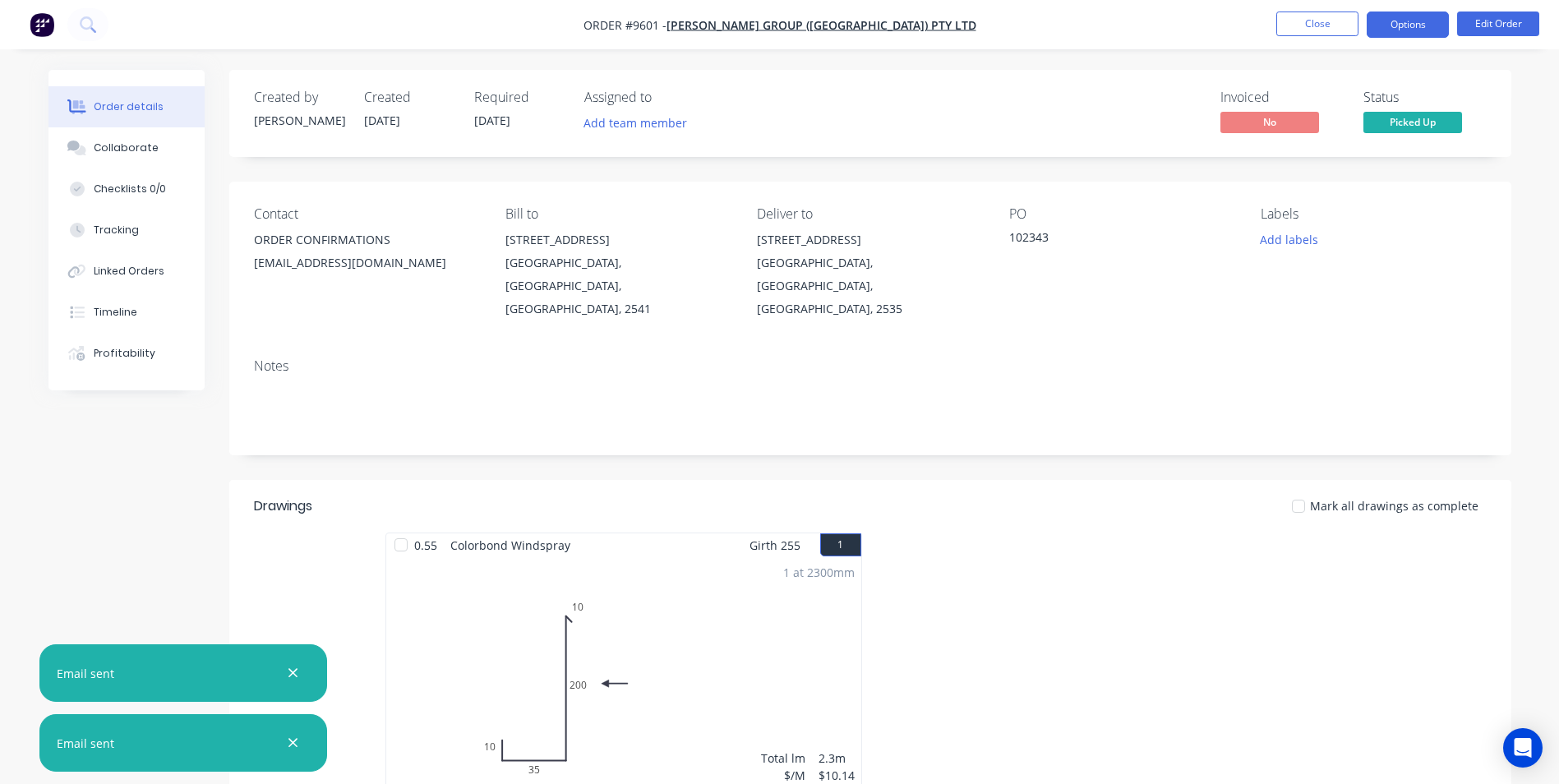
click at [1393, 31] on button "Options" at bounding box center [1408, 24] width 83 height 26
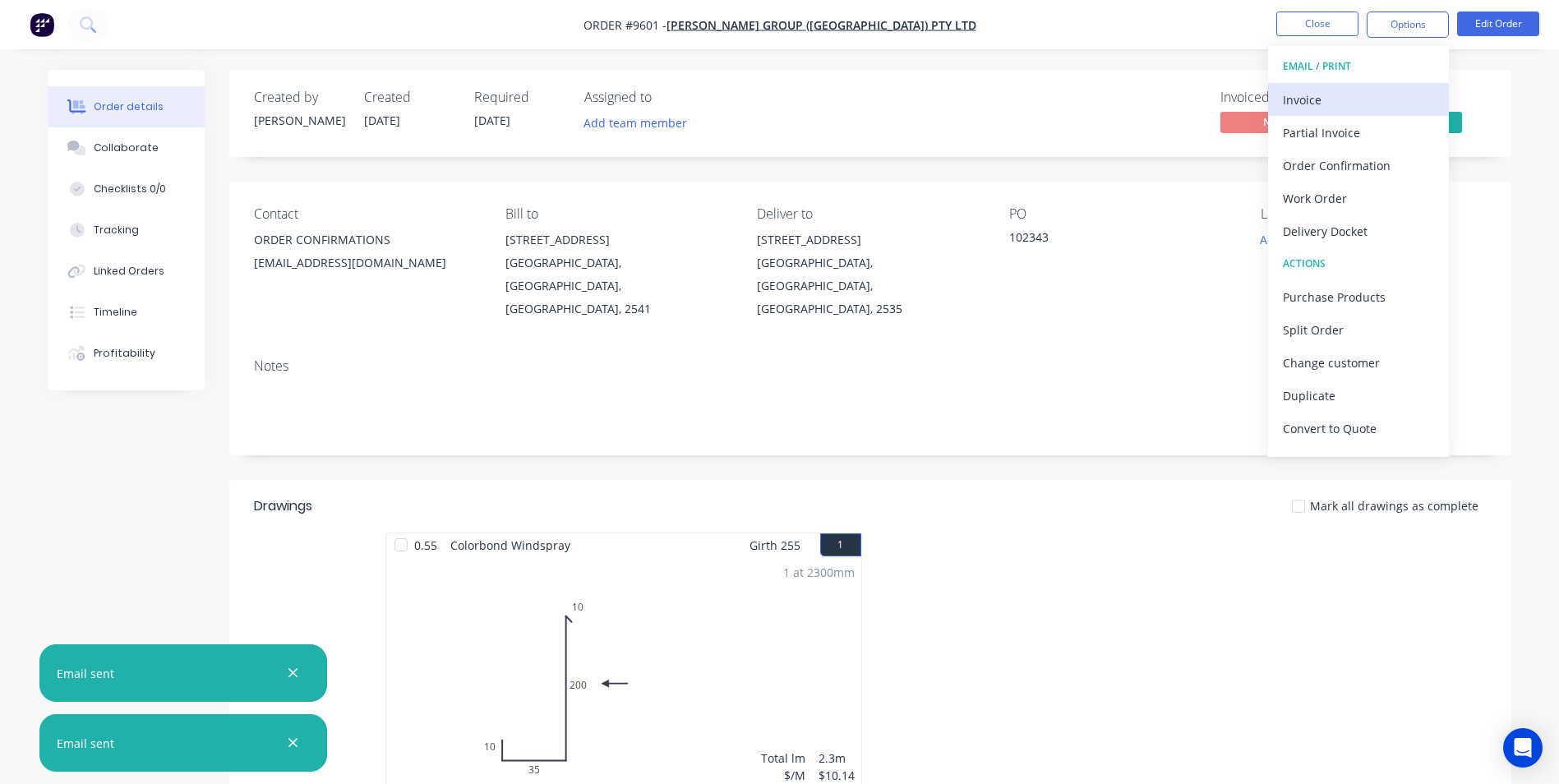
click at [1346, 96] on div "Invoice" at bounding box center [1358, 100] width 151 height 24
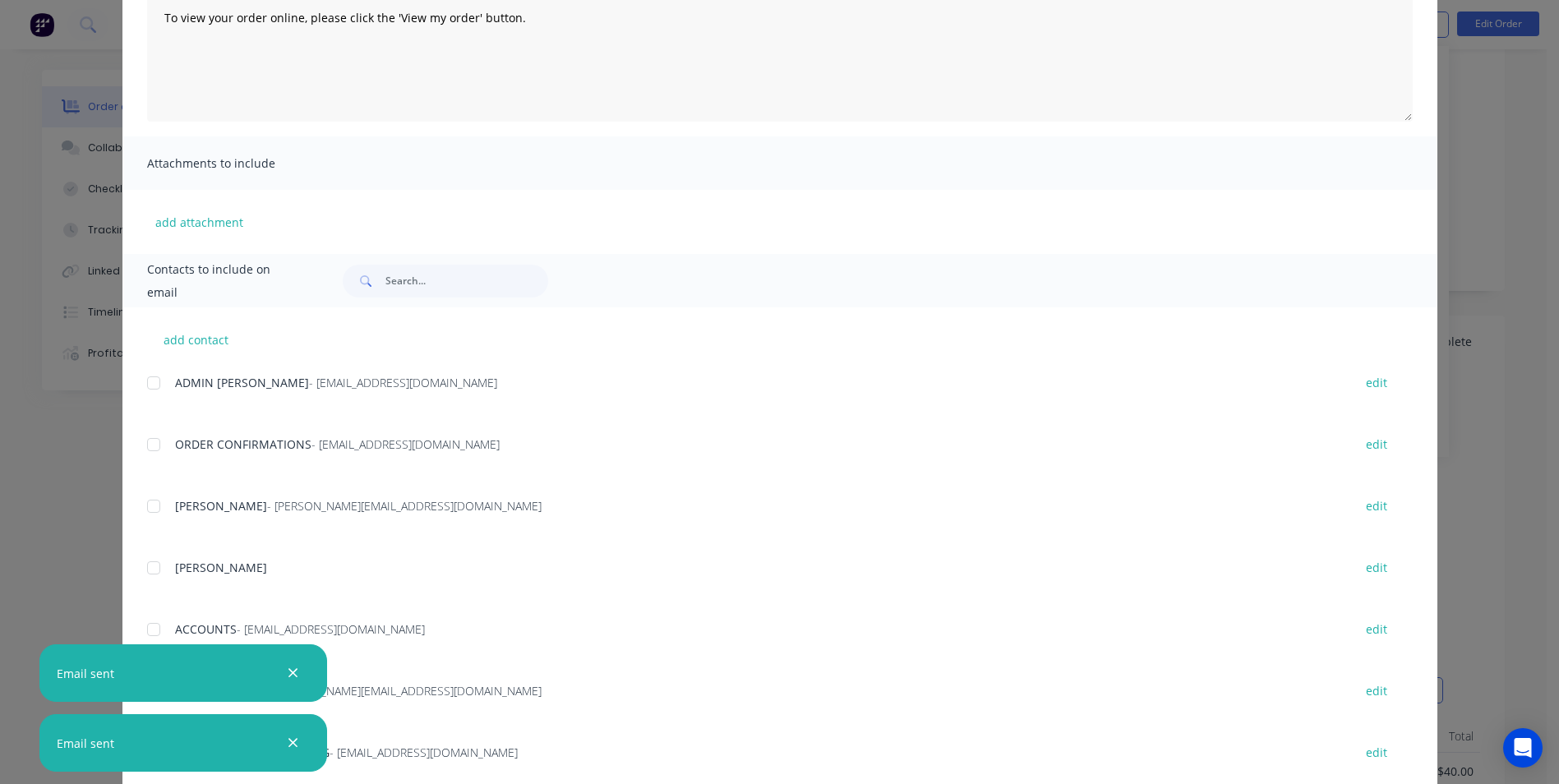
scroll to position [411, 0]
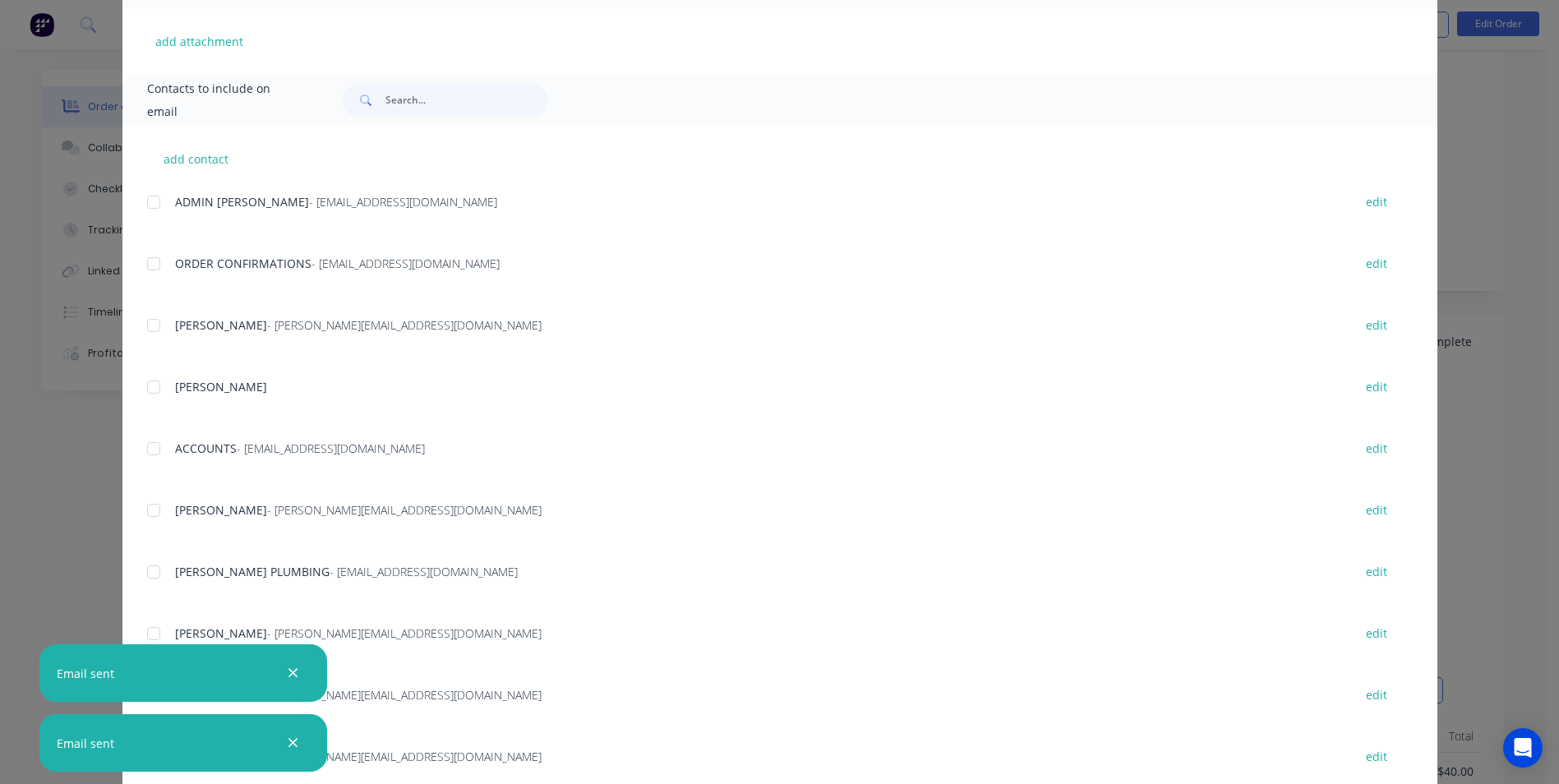
click at [152, 457] on div at bounding box center [153, 448] width 32 height 32
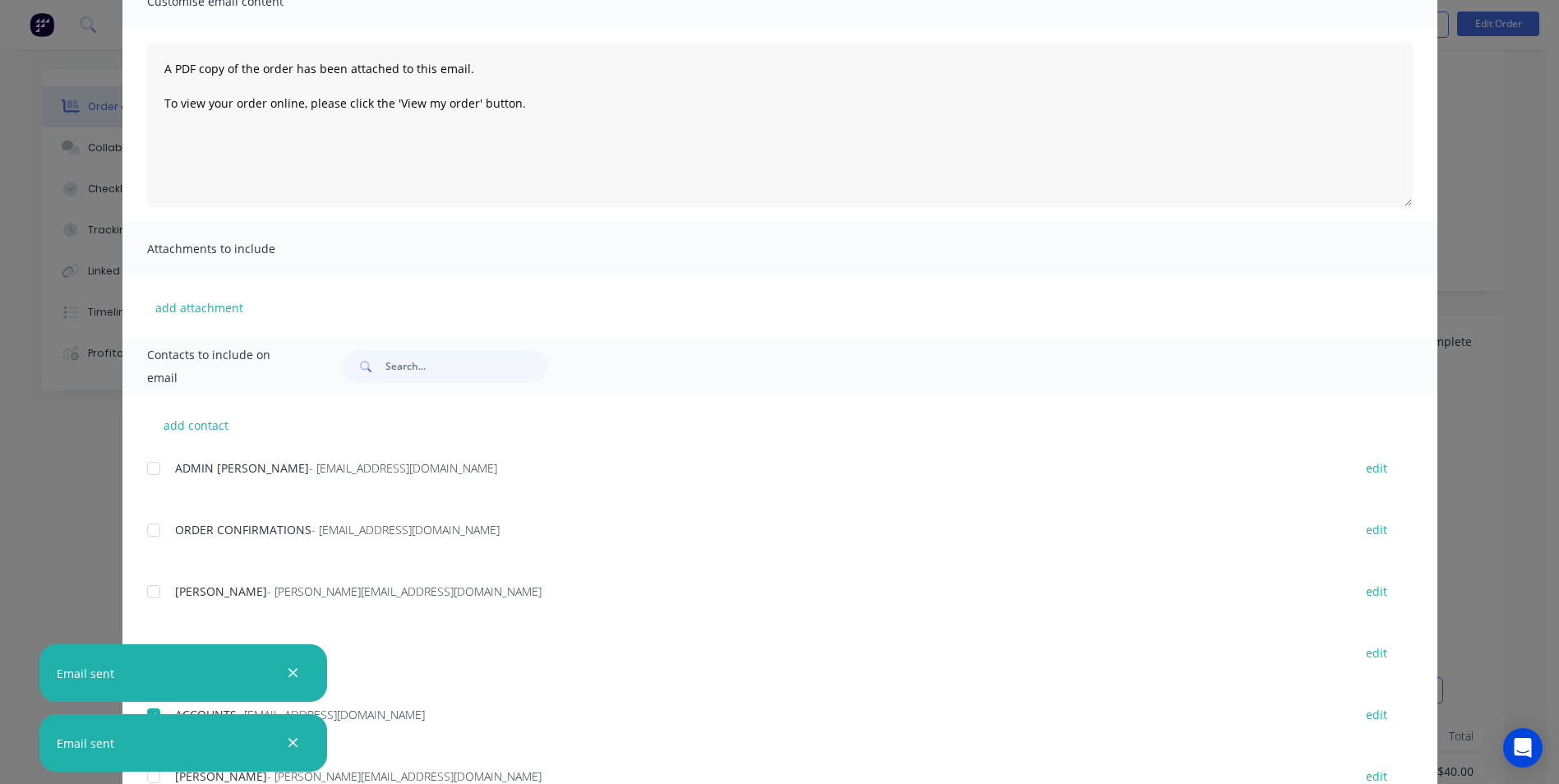
scroll to position [0, 0]
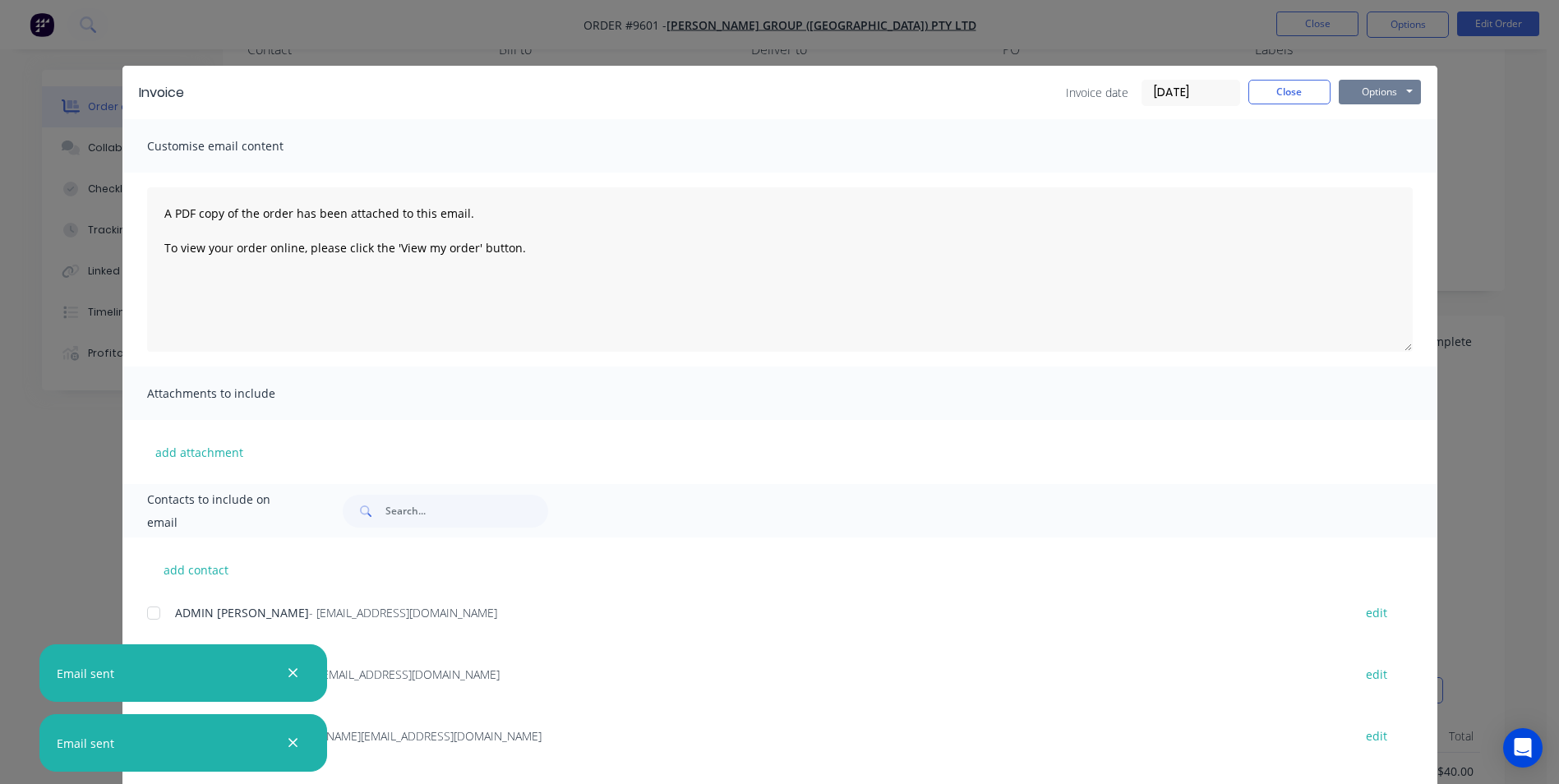
click at [1357, 97] on button "Options" at bounding box center [1379, 92] width 83 height 25
click at [1351, 176] on button "Email" at bounding box center [1390, 174] width 105 height 27
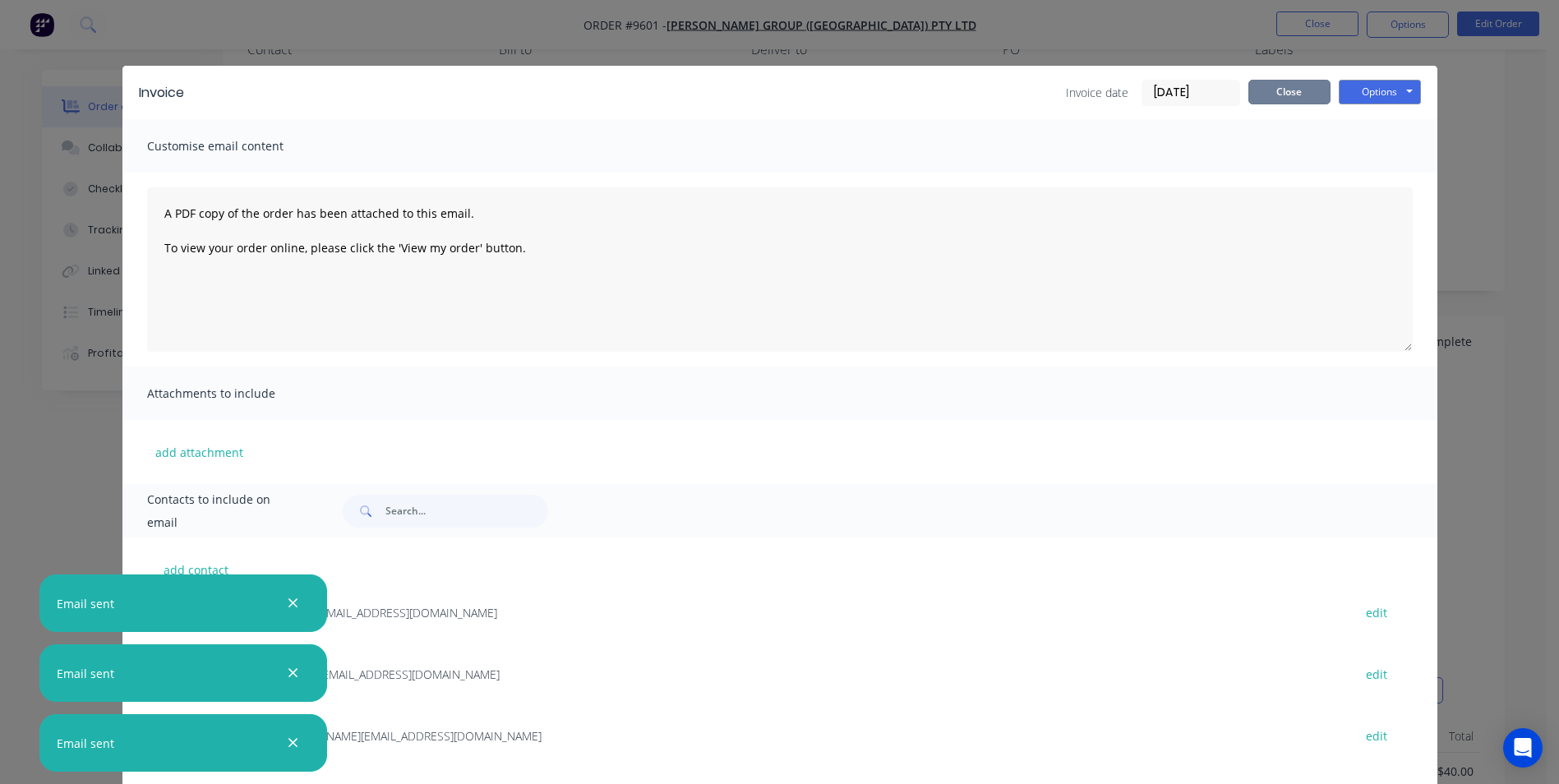
click at [1295, 90] on button "Close" at bounding box center [1289, 92] width 83 height 25
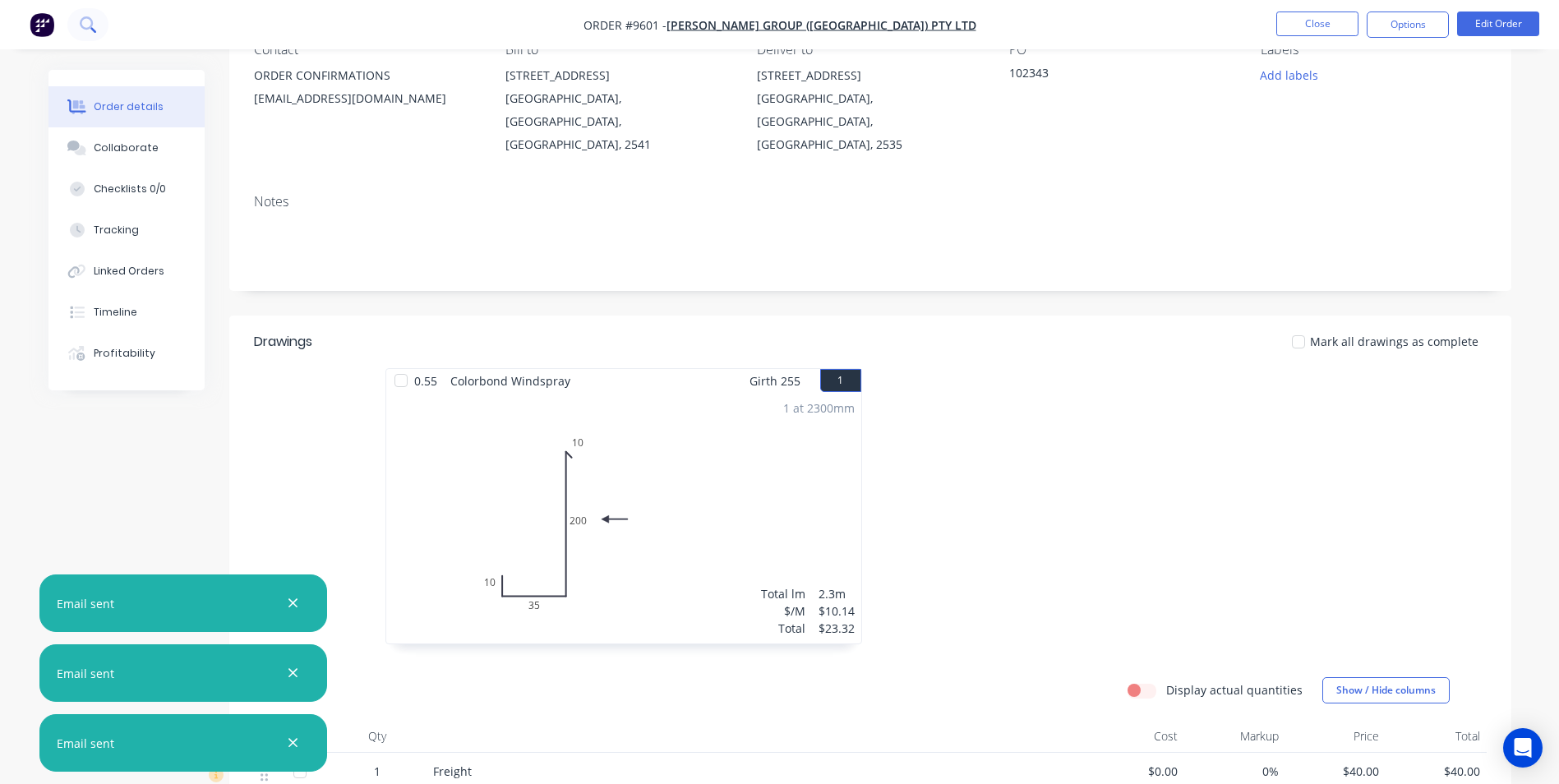
click at [87, 22] on icon at bounding box center [87, 24] width 16 height 16
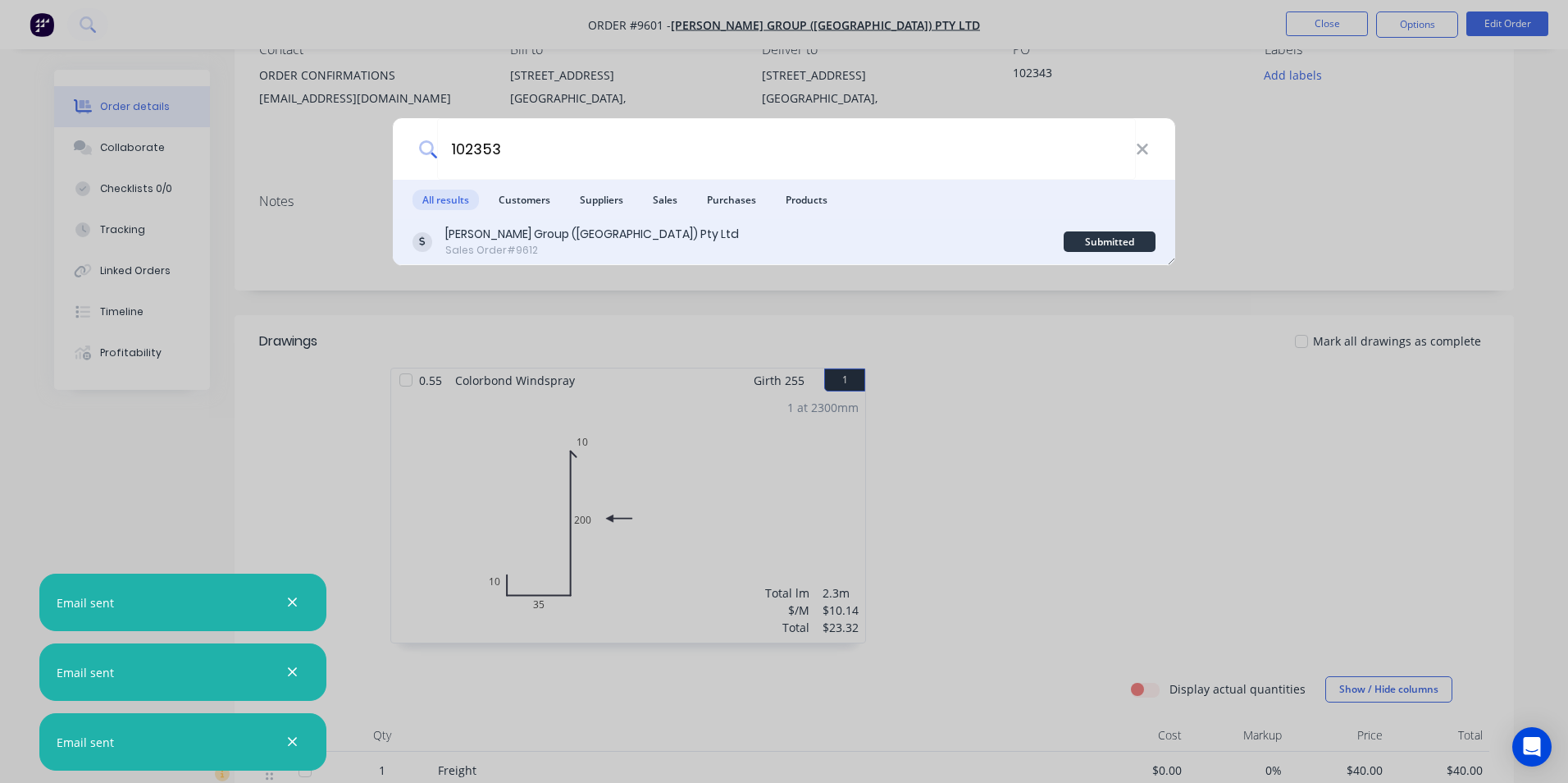
type input "102353"
click at [636, 237] on div "Parrish Group (NSW) Pty Ltd Sales Order #9612" at bounding box center [737, 242] width 651 height 32
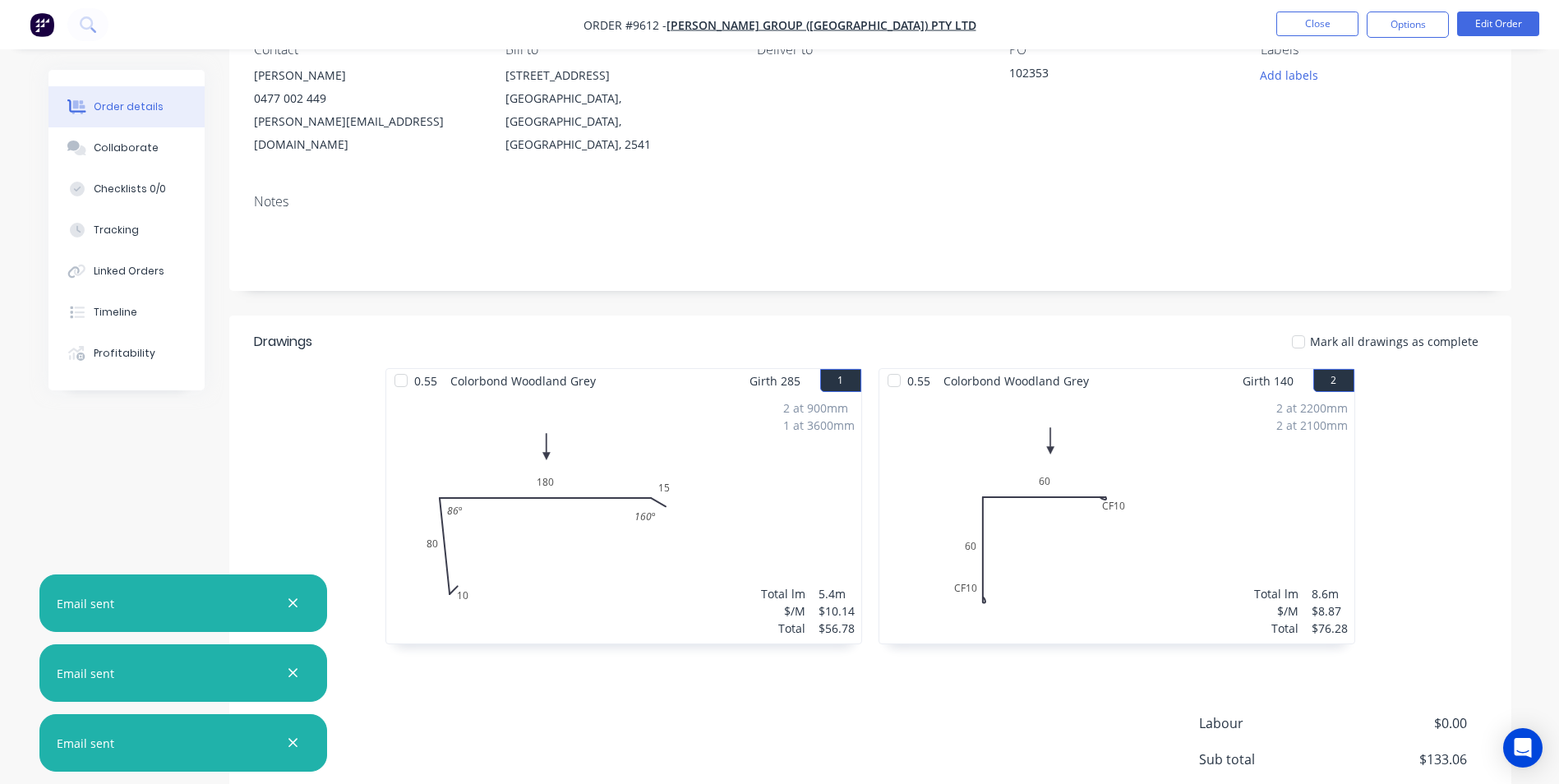
click at [285, 604] on button "button" at bounding box center [293, 603] width 20 height 20
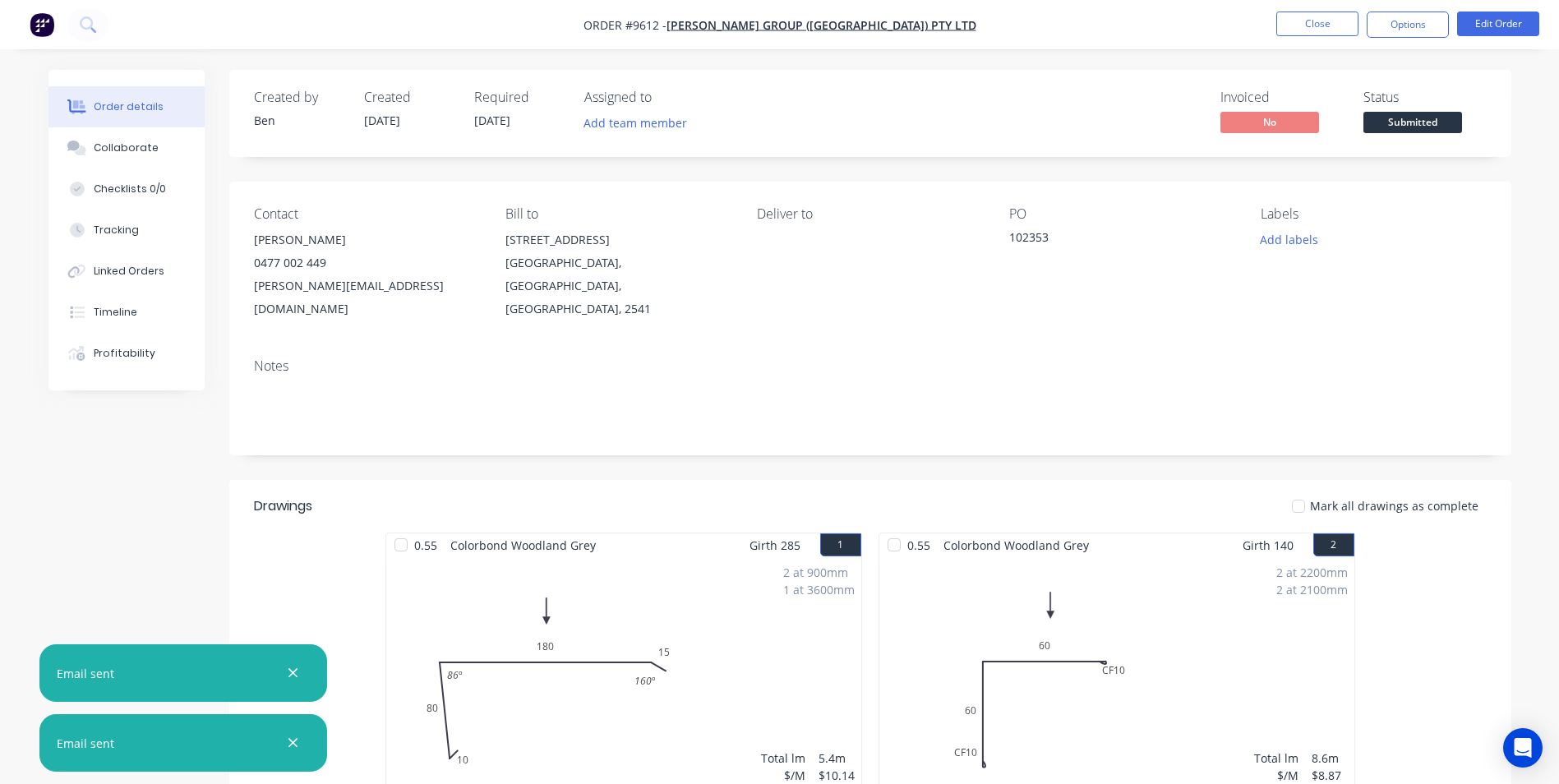
click at [298, 670] on icon "button" at bounding box center [293, 673] width 11 height 15
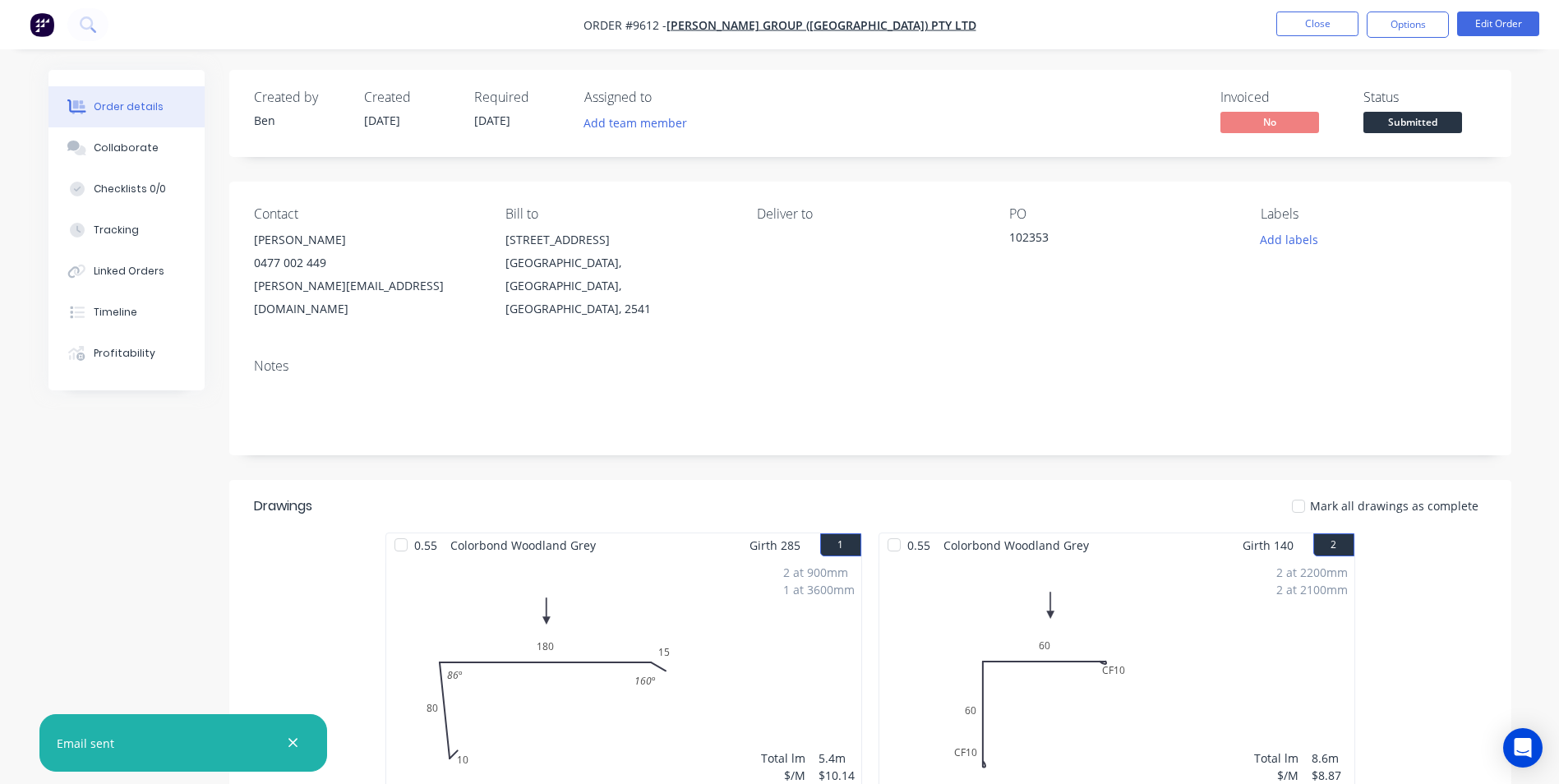
click at [292, 743] on icon "button" at bounding box center [293, 743] width 9 height 9
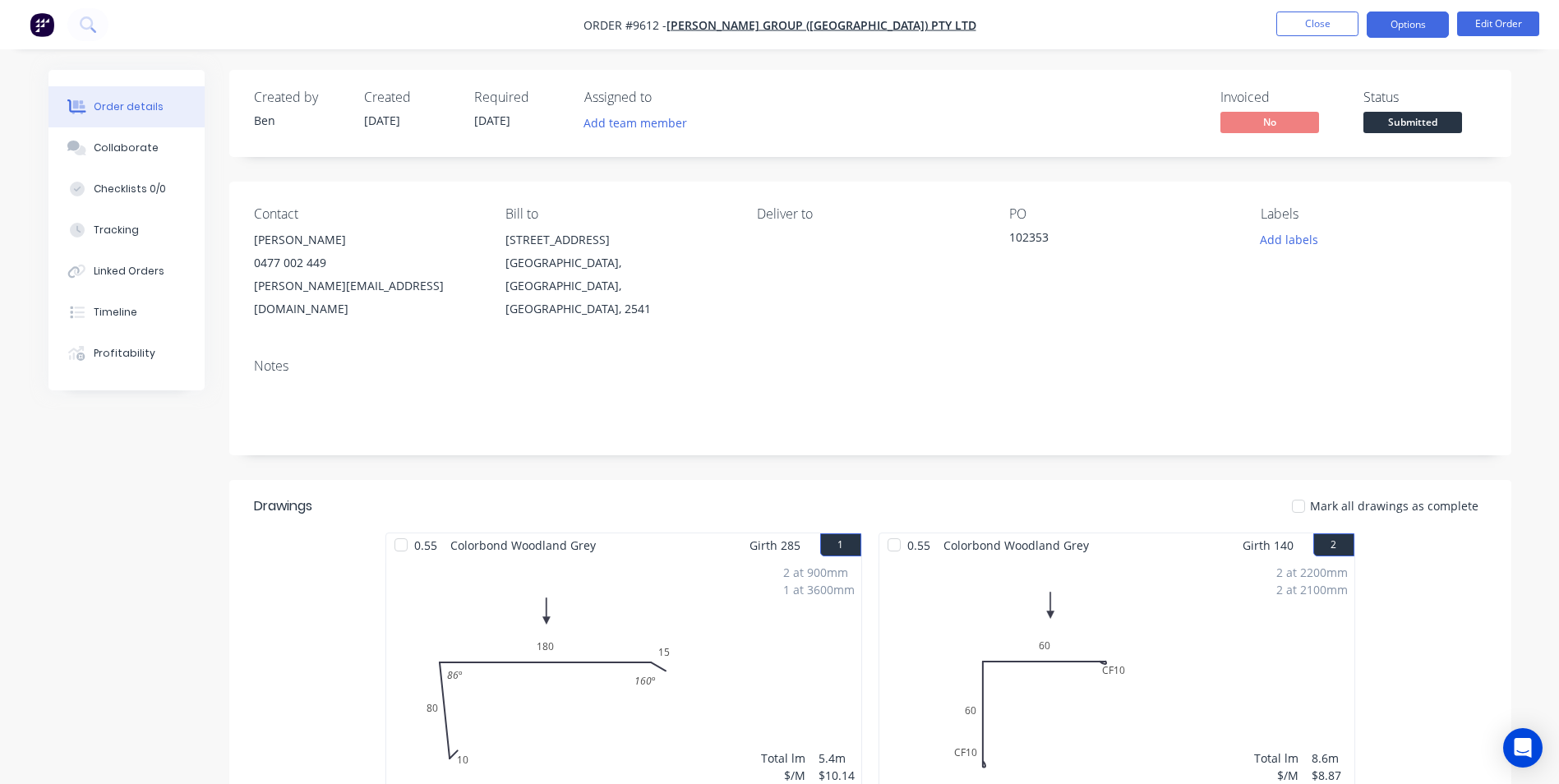
click at [1425, 25] on button "Options" at bounding box center [1408, 24] width 83 height 26
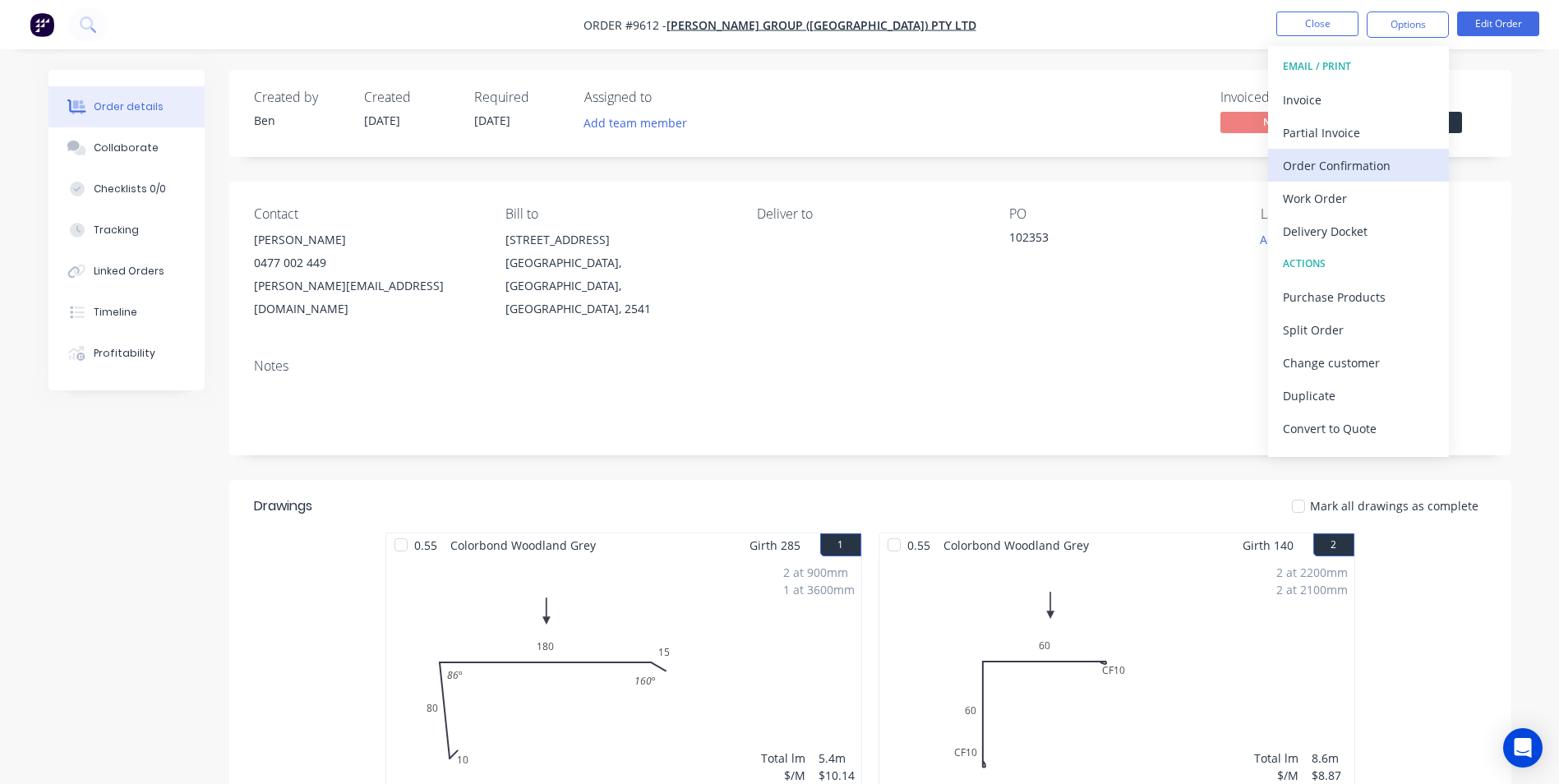
click at [1391, 171] on div "Order Confirmation" at bounding box center [1358, 166] width 151 height 24
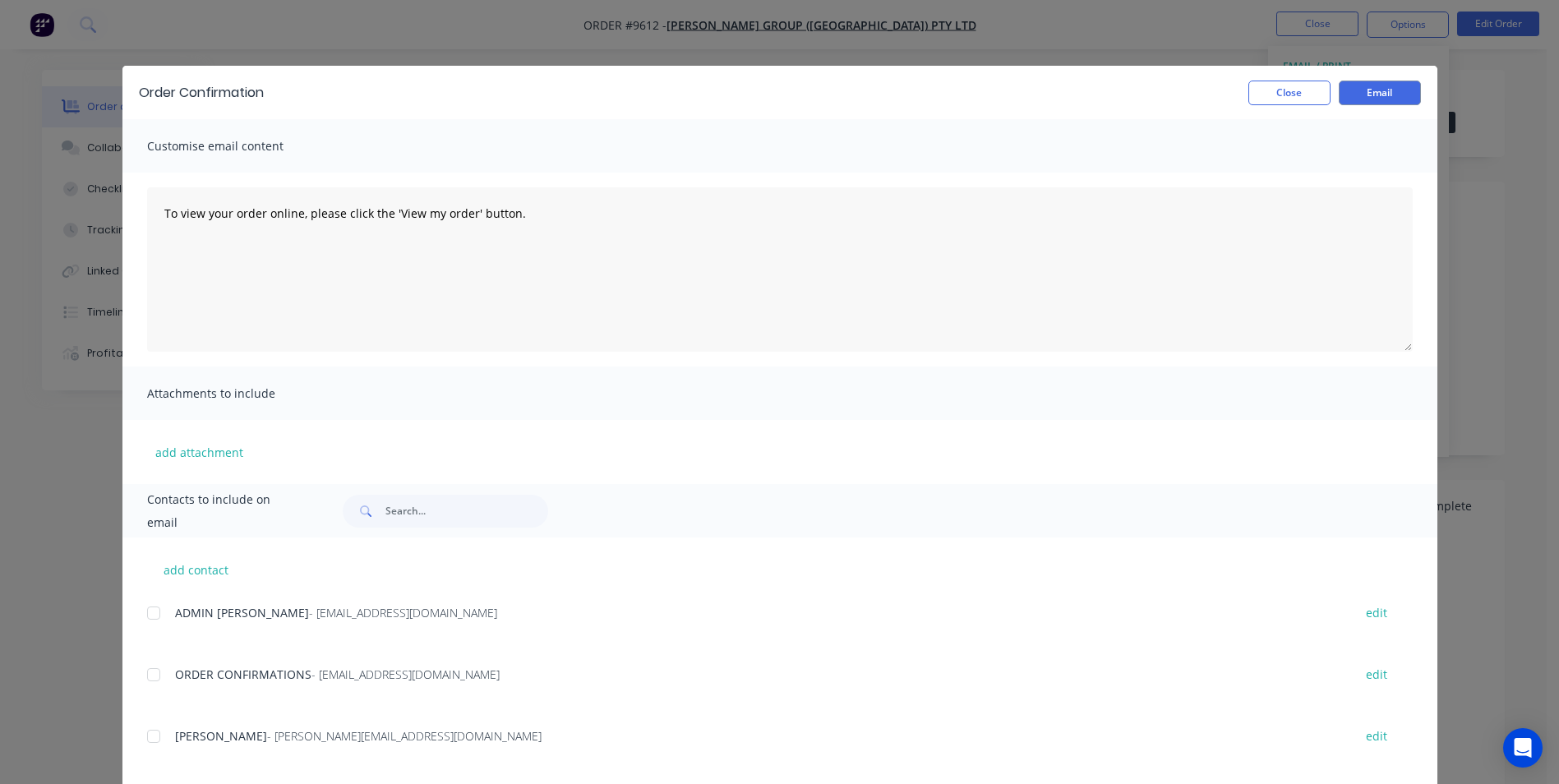
drag, startPoint x: 119, startPoint y: 683, endPoint x: 131, endPoint y: 679, distance: 12.6
click at [148, 677] on div at bounding box center [153, 674] width 32 height 32
click at [1393, 88] on button "Email" at bounding box center [1379, 93] width 83 height 25
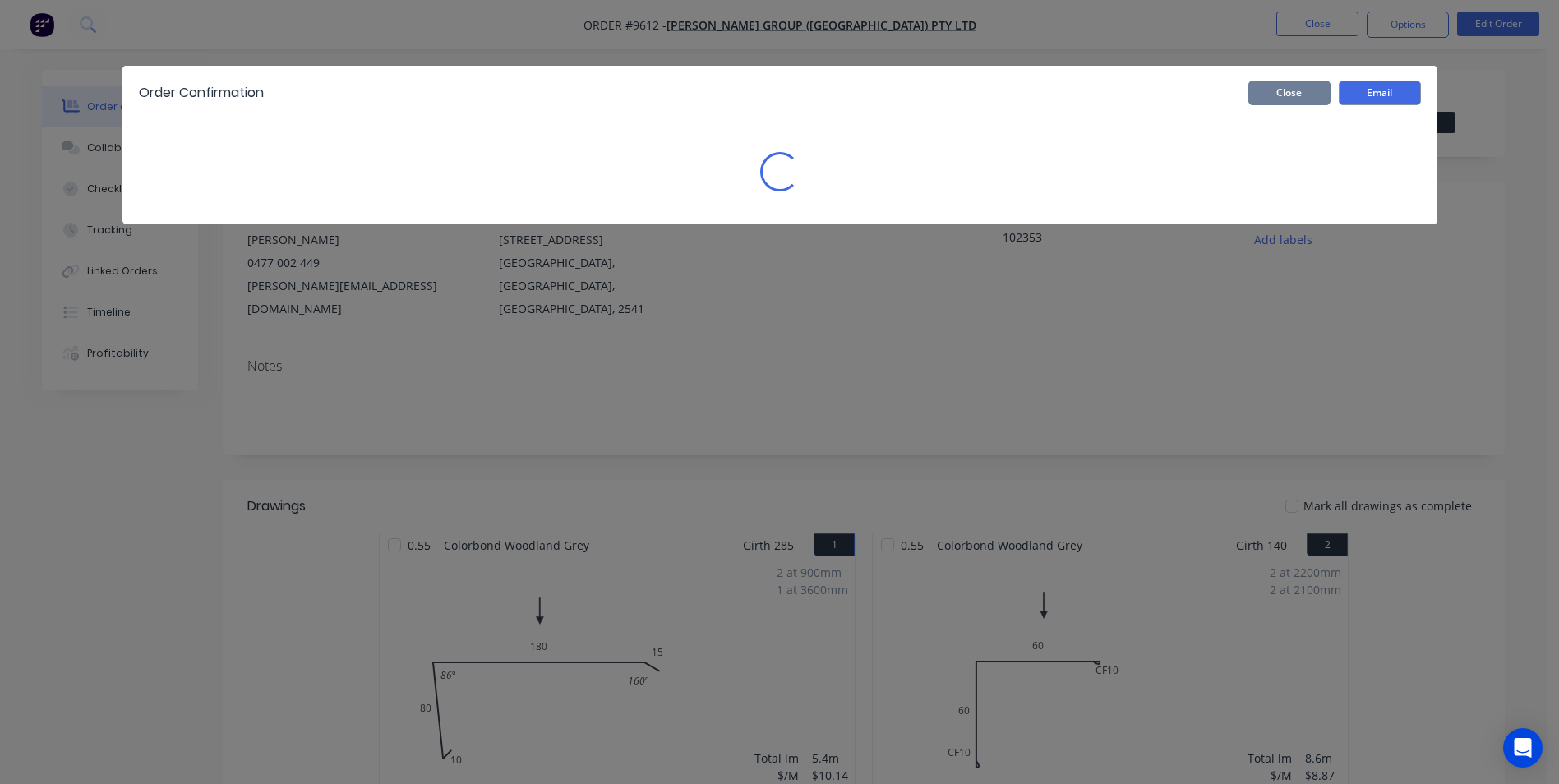
click at [1284, 93] on button "Close" at bounding box center [1289, 93] width 83 height 25
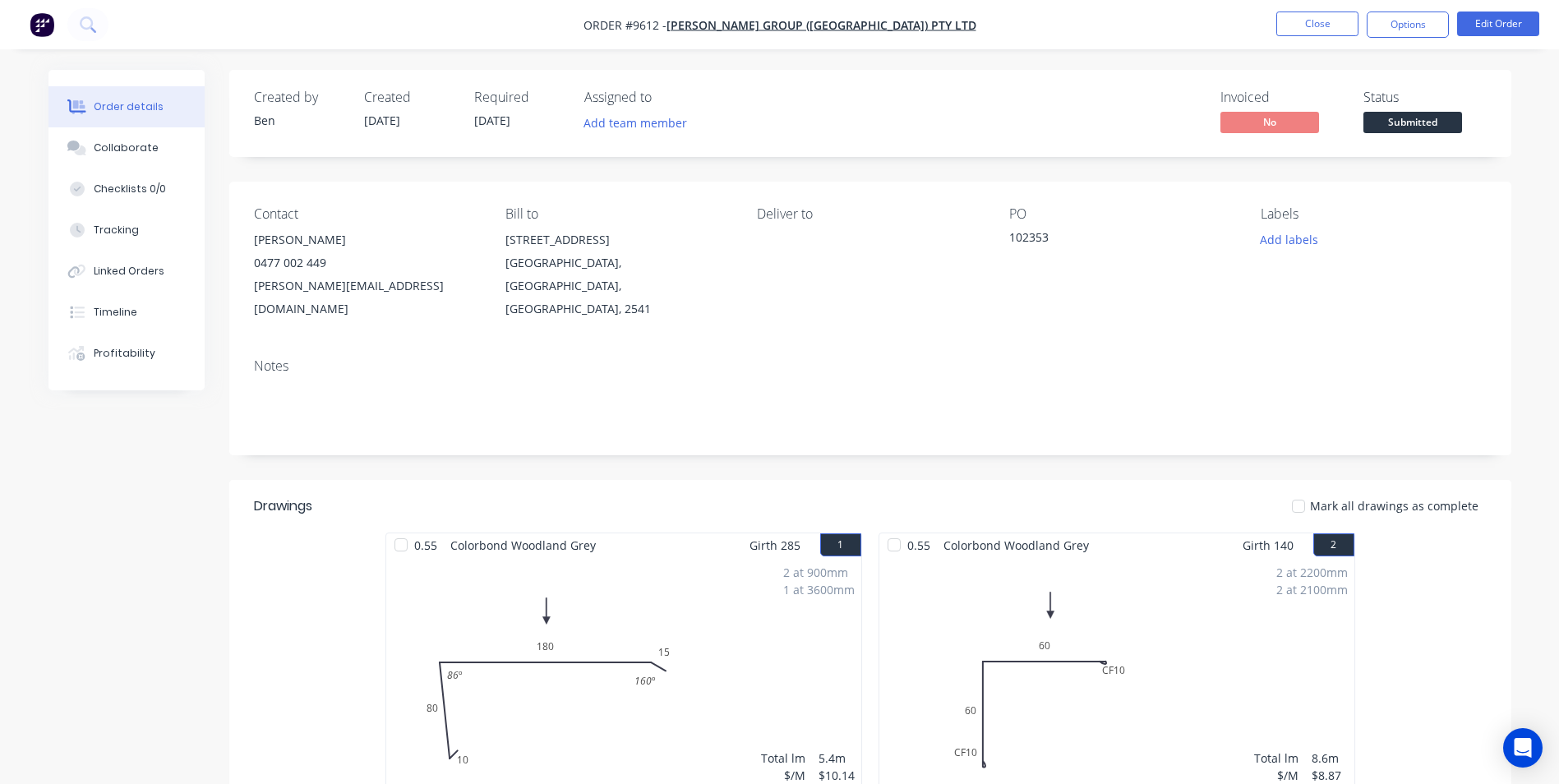
click at [1382, 40] on nav "Order #9612 - Parrish Group (NSW) Pty Ltd Close Options Edit Order" at bounding box center [780, 24] width 1559 height 49
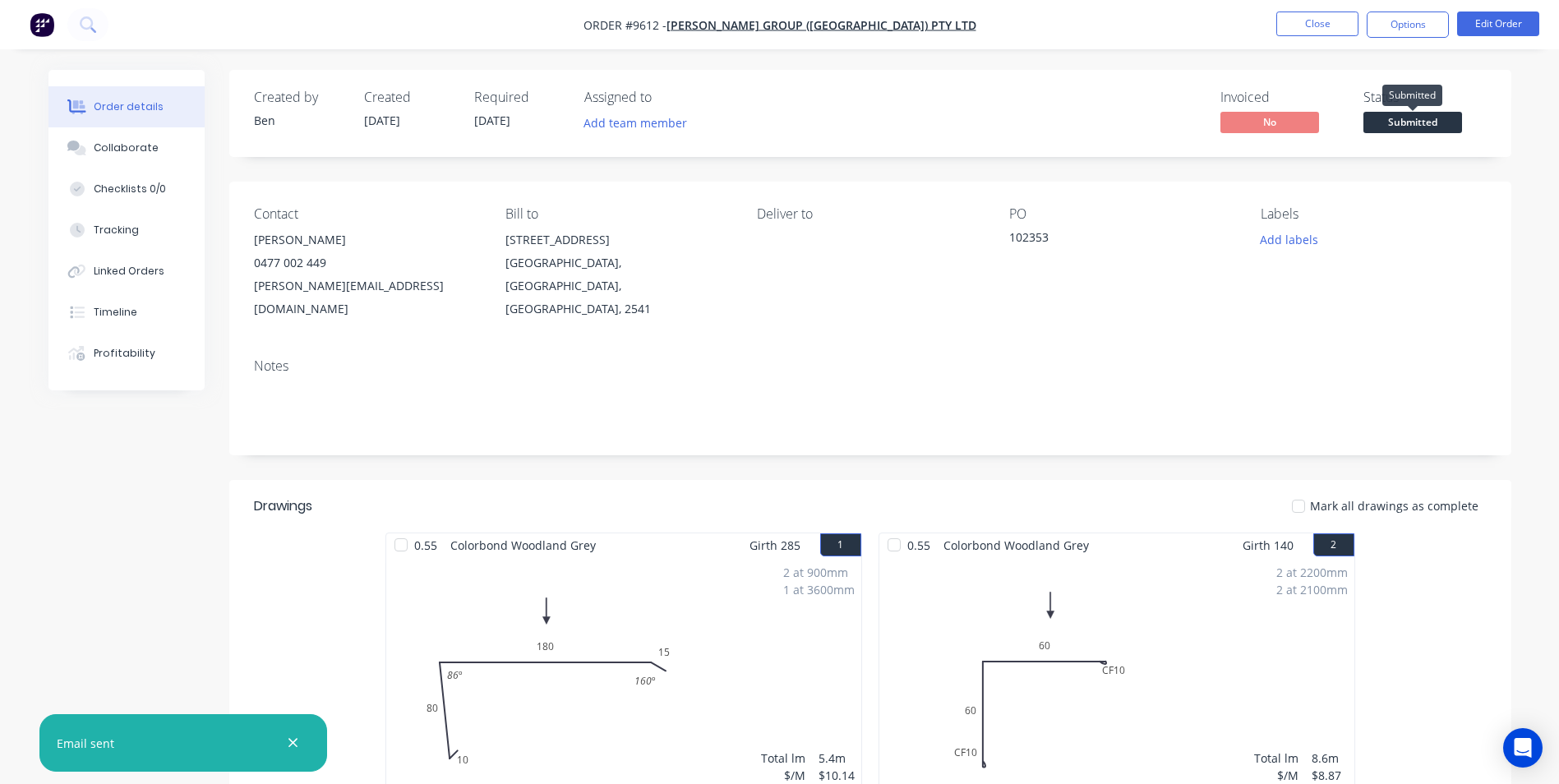
click at [1412, 122] on span "Submitted" at bounding box center [1412, 122] width 98 height 20
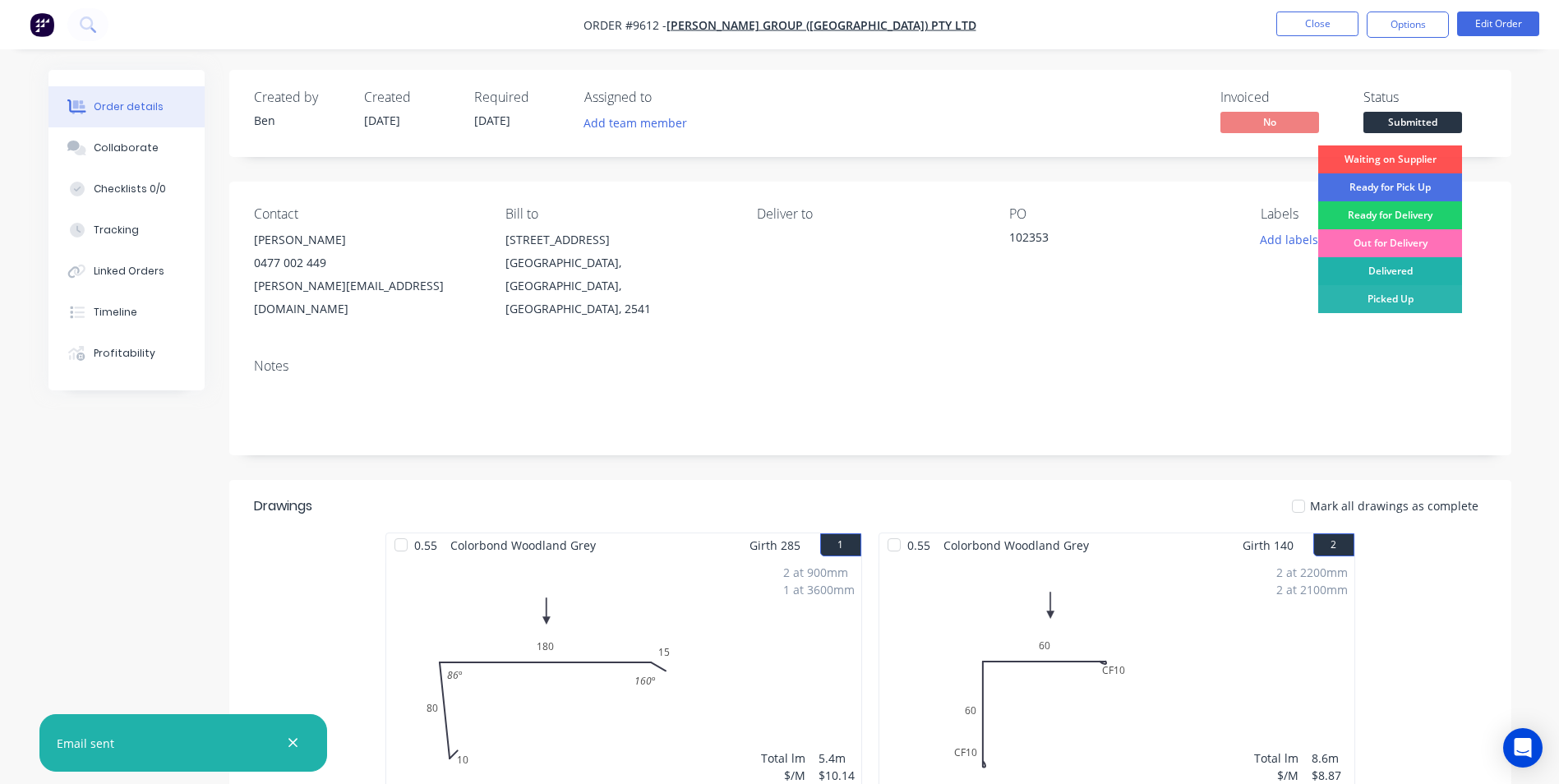
click at [1385, 276] on div "Delivered" at bounding box center [1389, 271] width 144 height 28
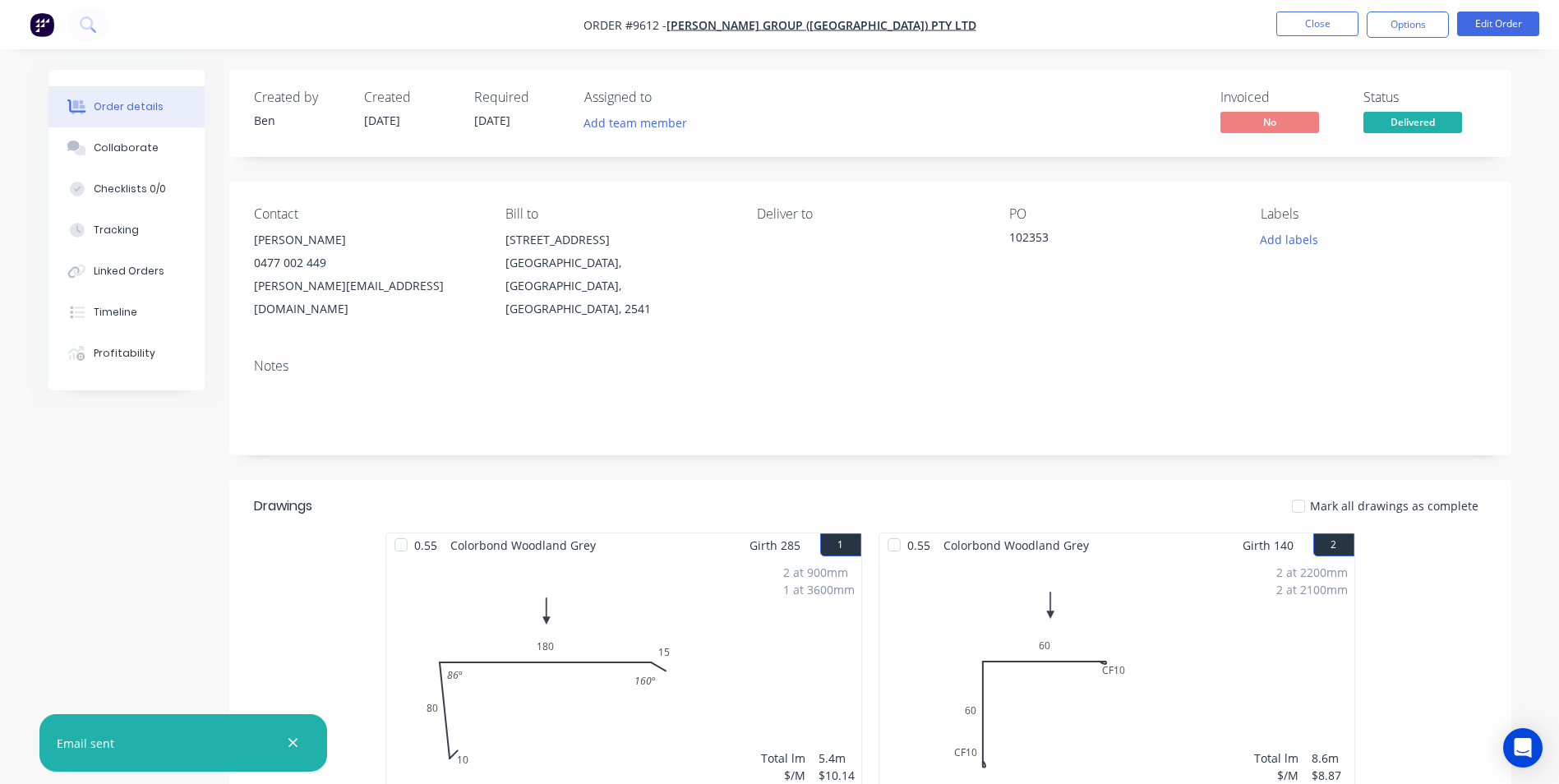
click at [1377, 38] on nav "Order #9612 - Parrish Group (NSW) Pty Ltd Close Options Edit Order" at bounding box center [780, 24] width 1559 height 49
click at [1386, 23] on button "Options" at bounding box center [1408, 24] width 83 height 26
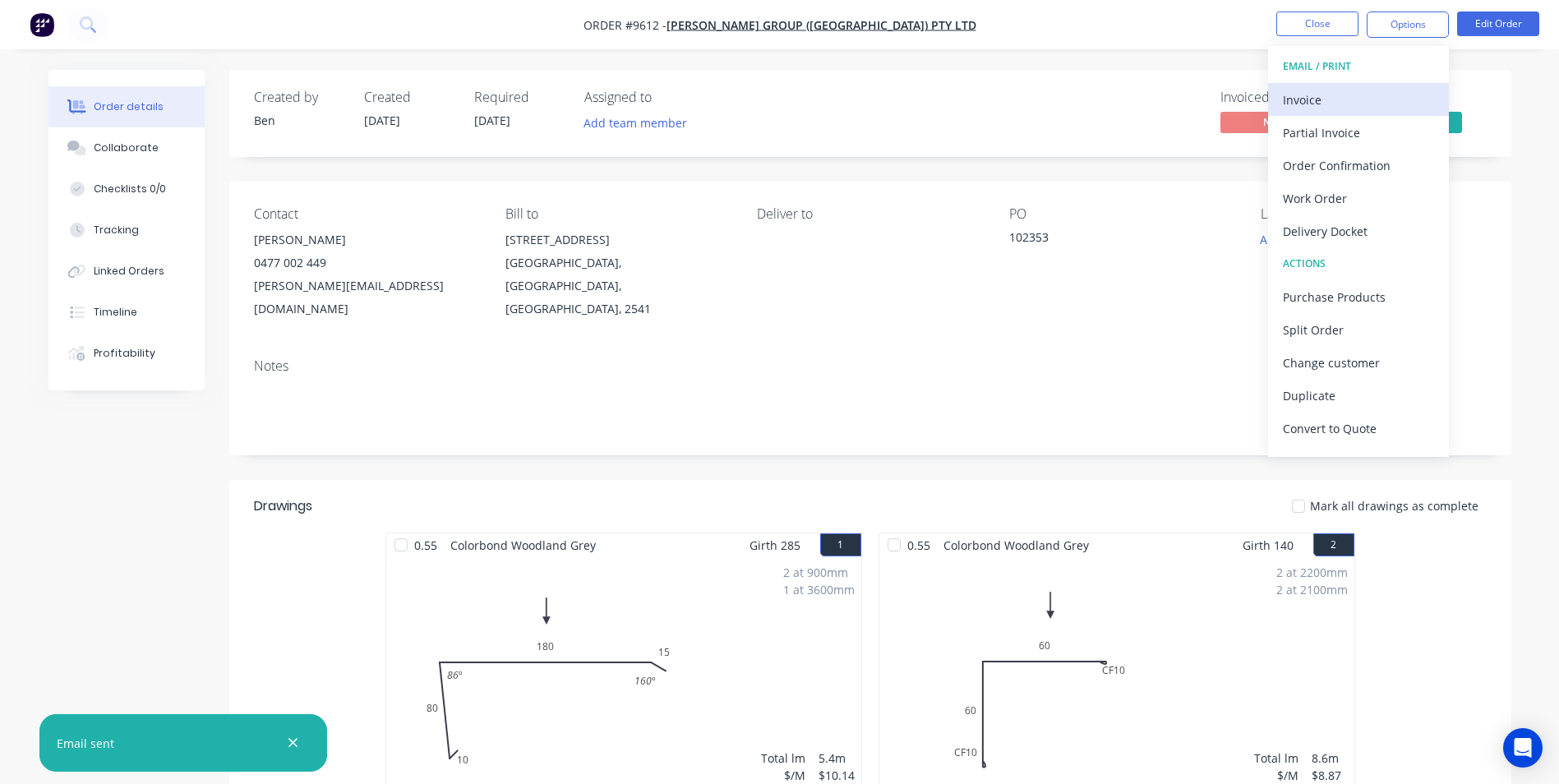
click at [1314, 104] on div "Invoice" at bounding box center [1358, 100] width 151 height 24
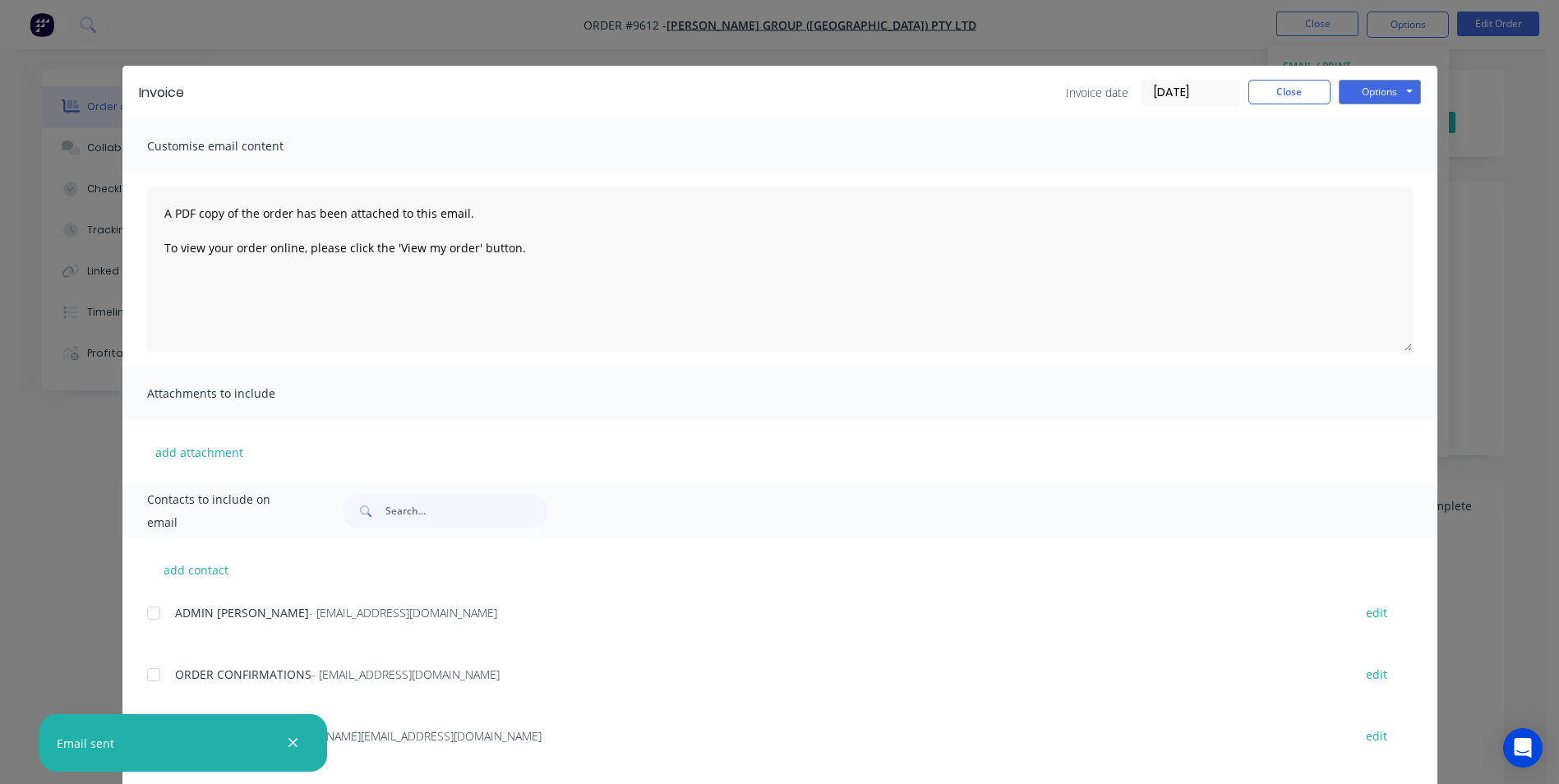
scroll to position [328, 0]
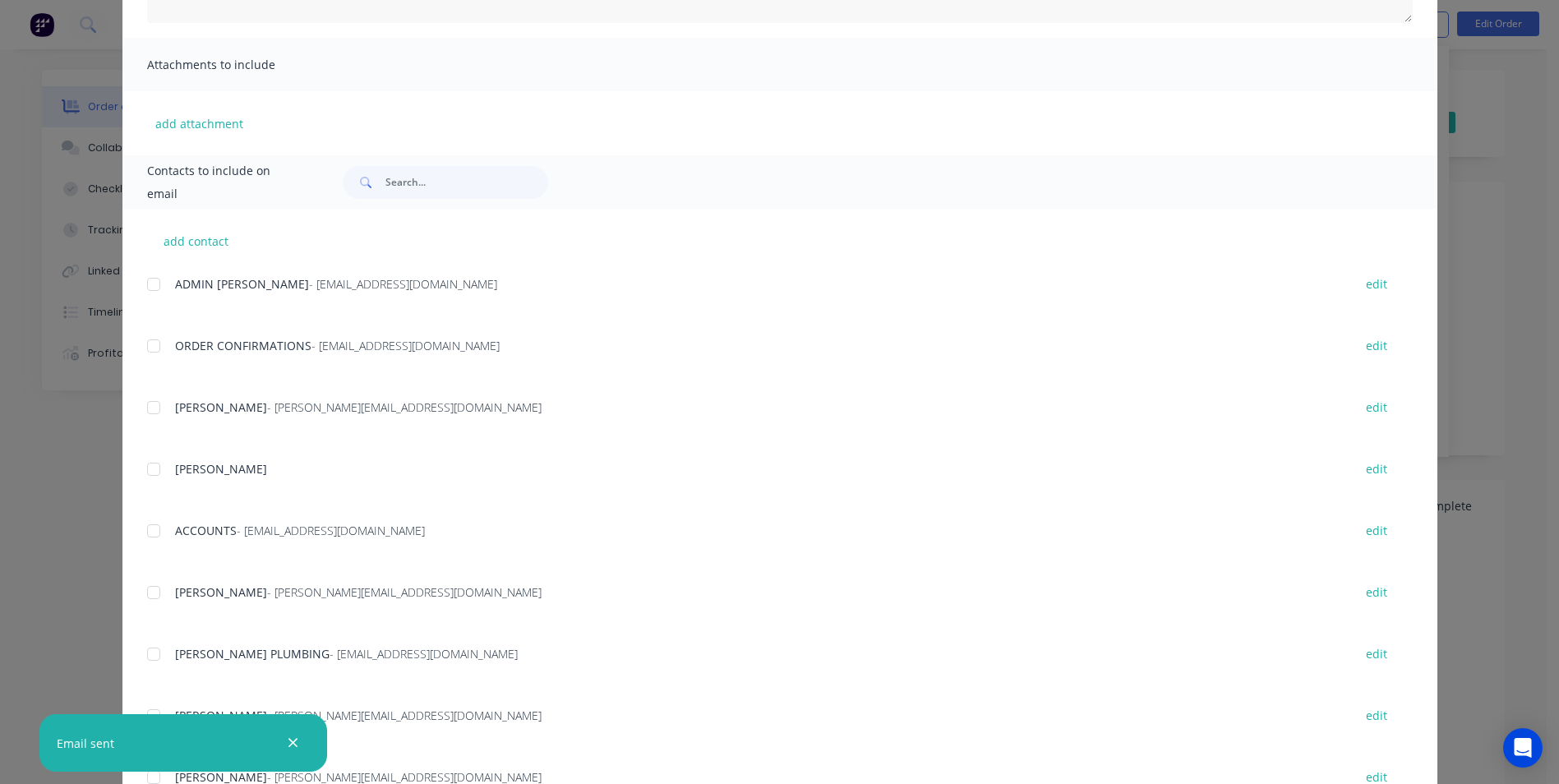
click at [146, 539] on div at bounding box center [153, 530] width 32 height 32
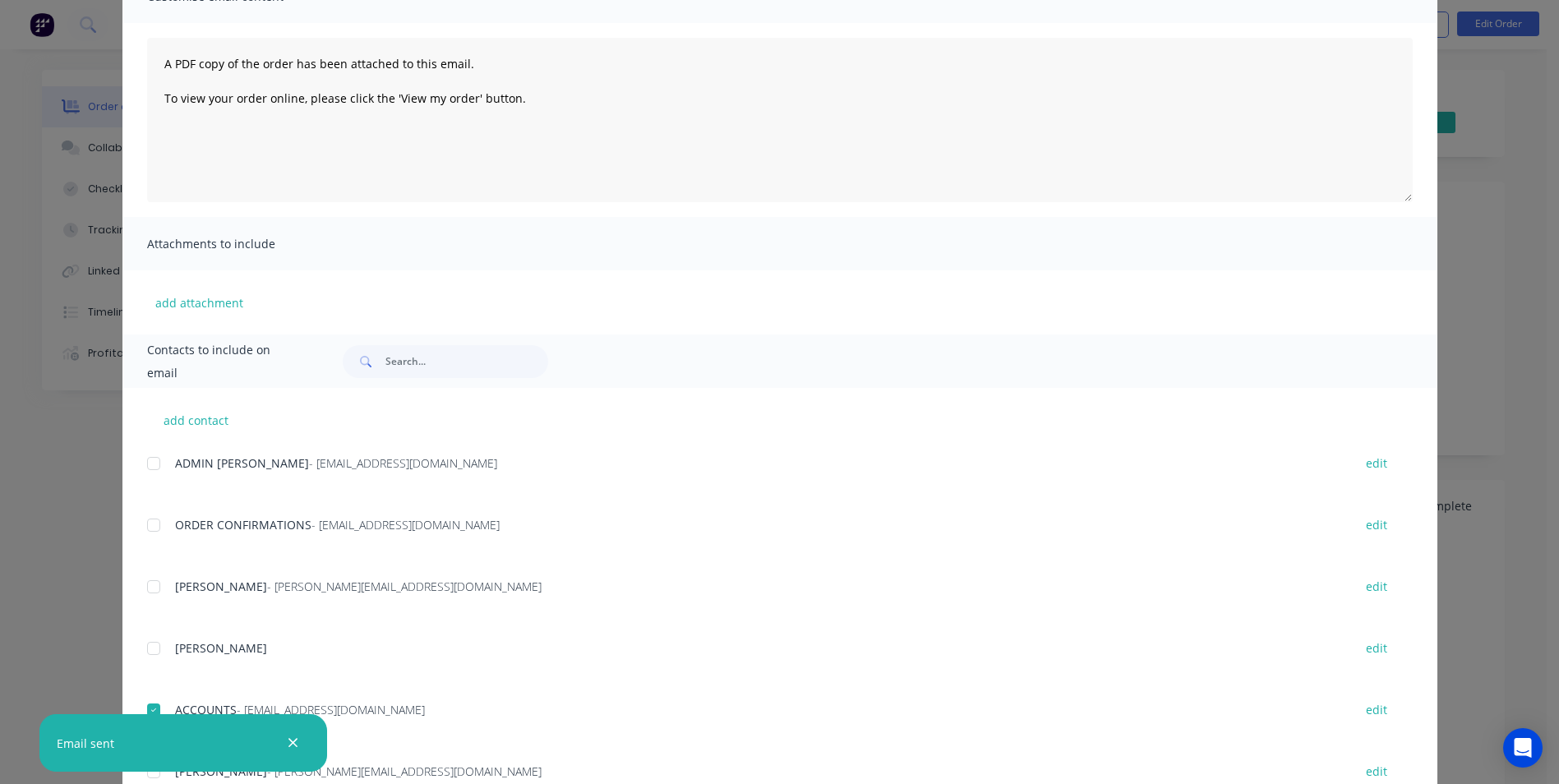
scroll to position [0, 0]
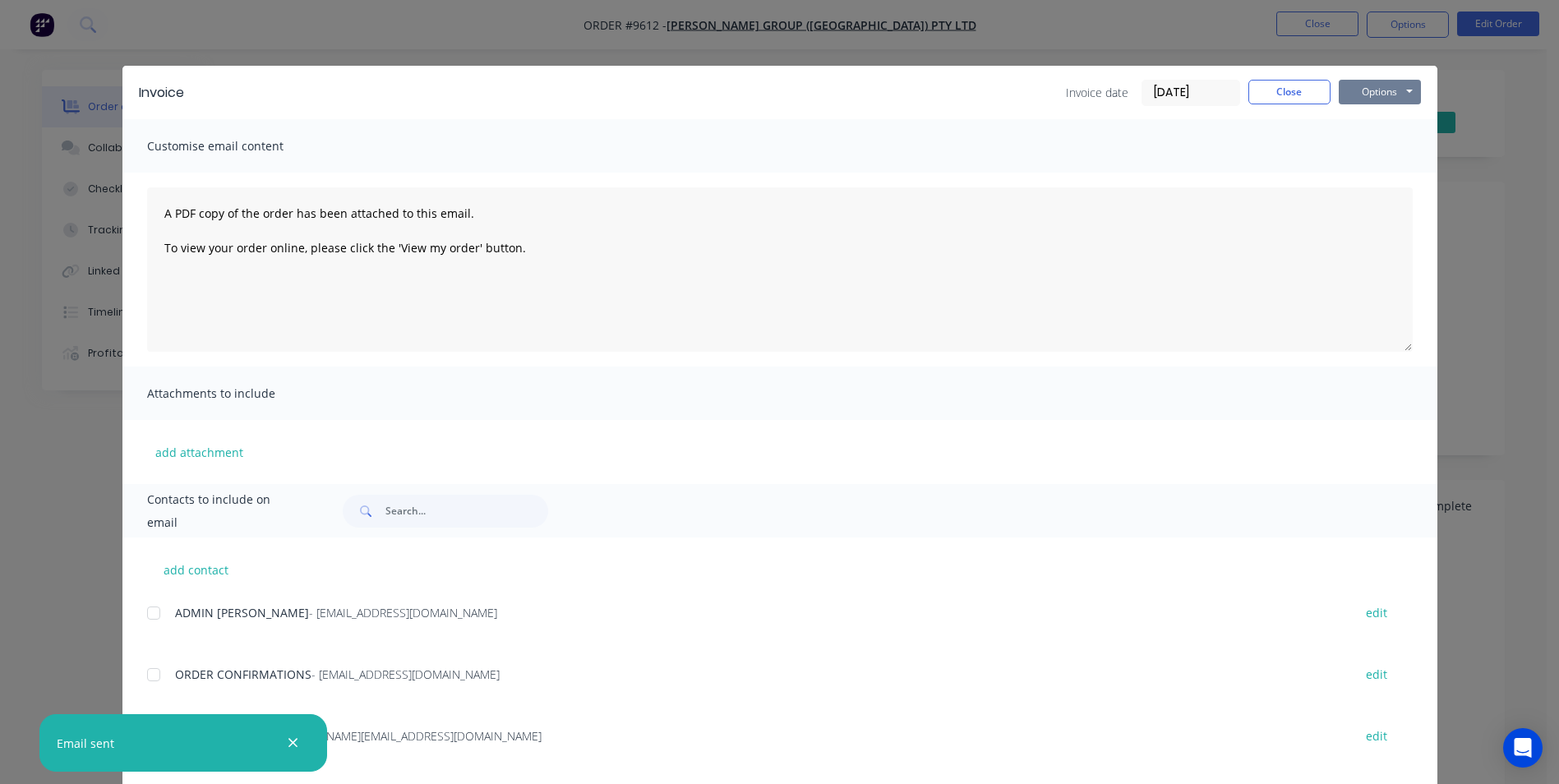
click at [1396, 95] on button "Options" at bounding box center [1379, 92] width 83 height 25
click at [1367, 175] on button "Email" at bounding box center [1390, 174] width 105 height 27
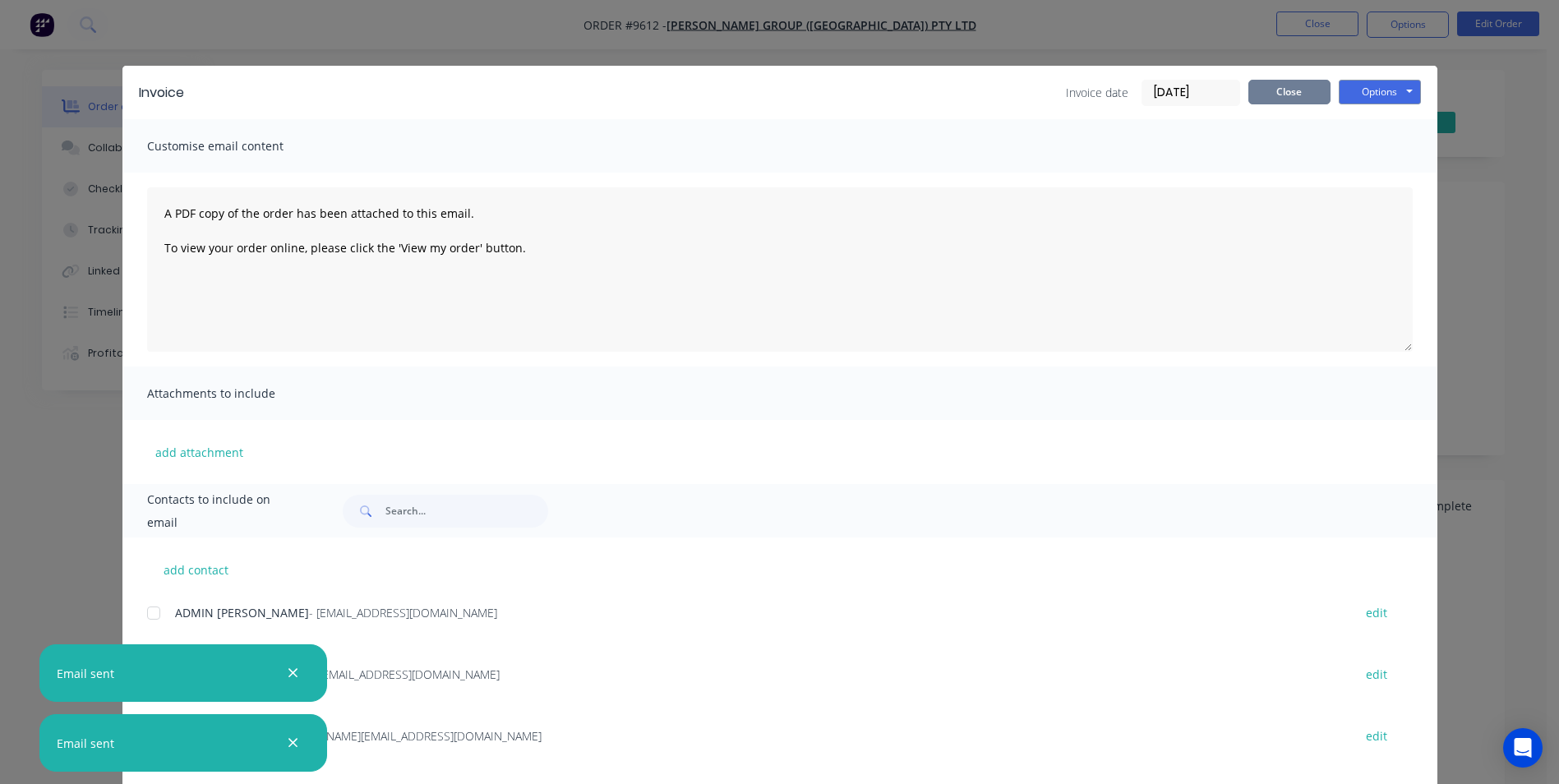
click at [1290, 88] on button "Close" at bounding box center [1289, 92] width 83 height 25
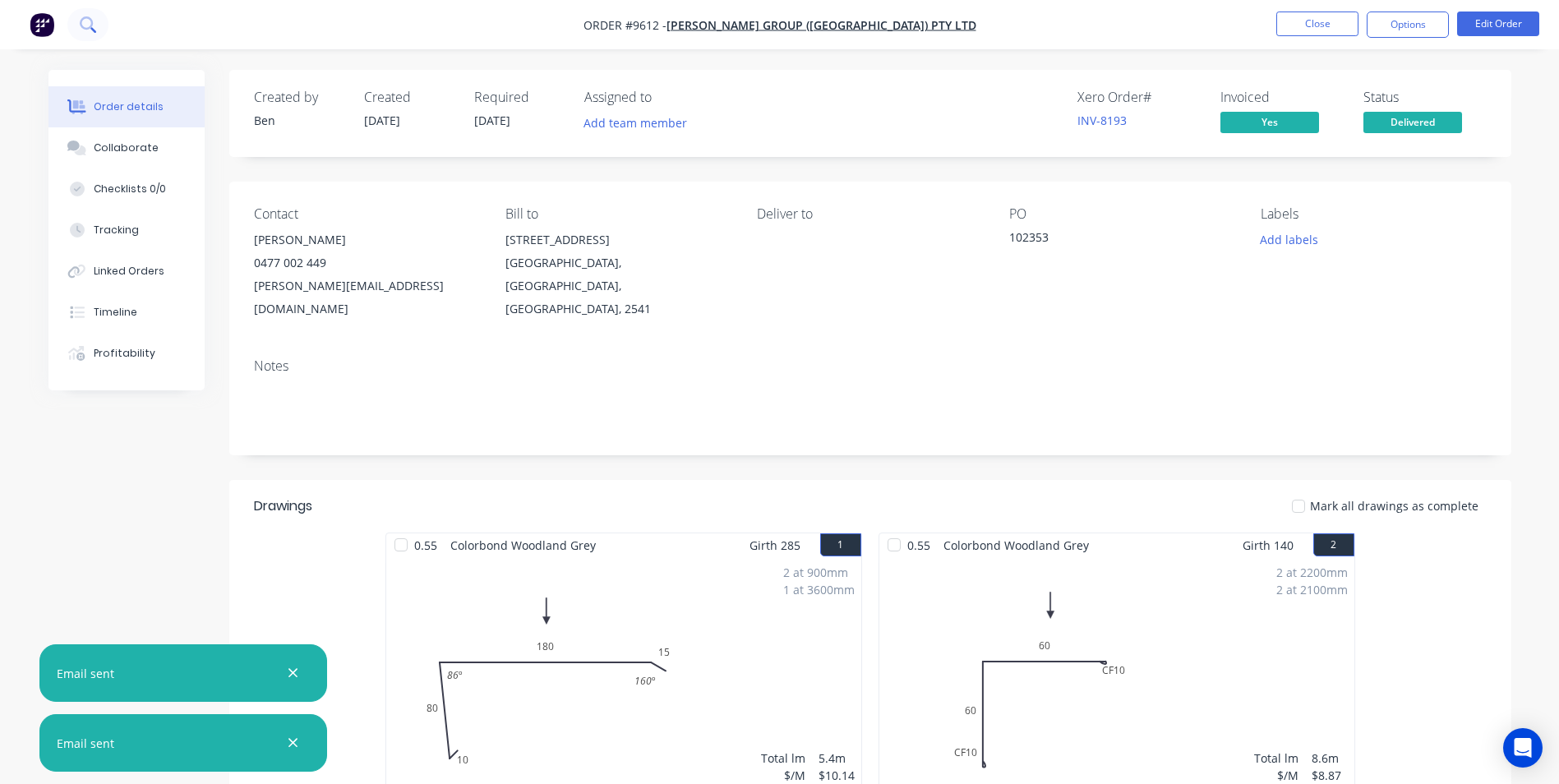
click at [97, 29] on button at bounding box center [88, 24] width 41 height 32
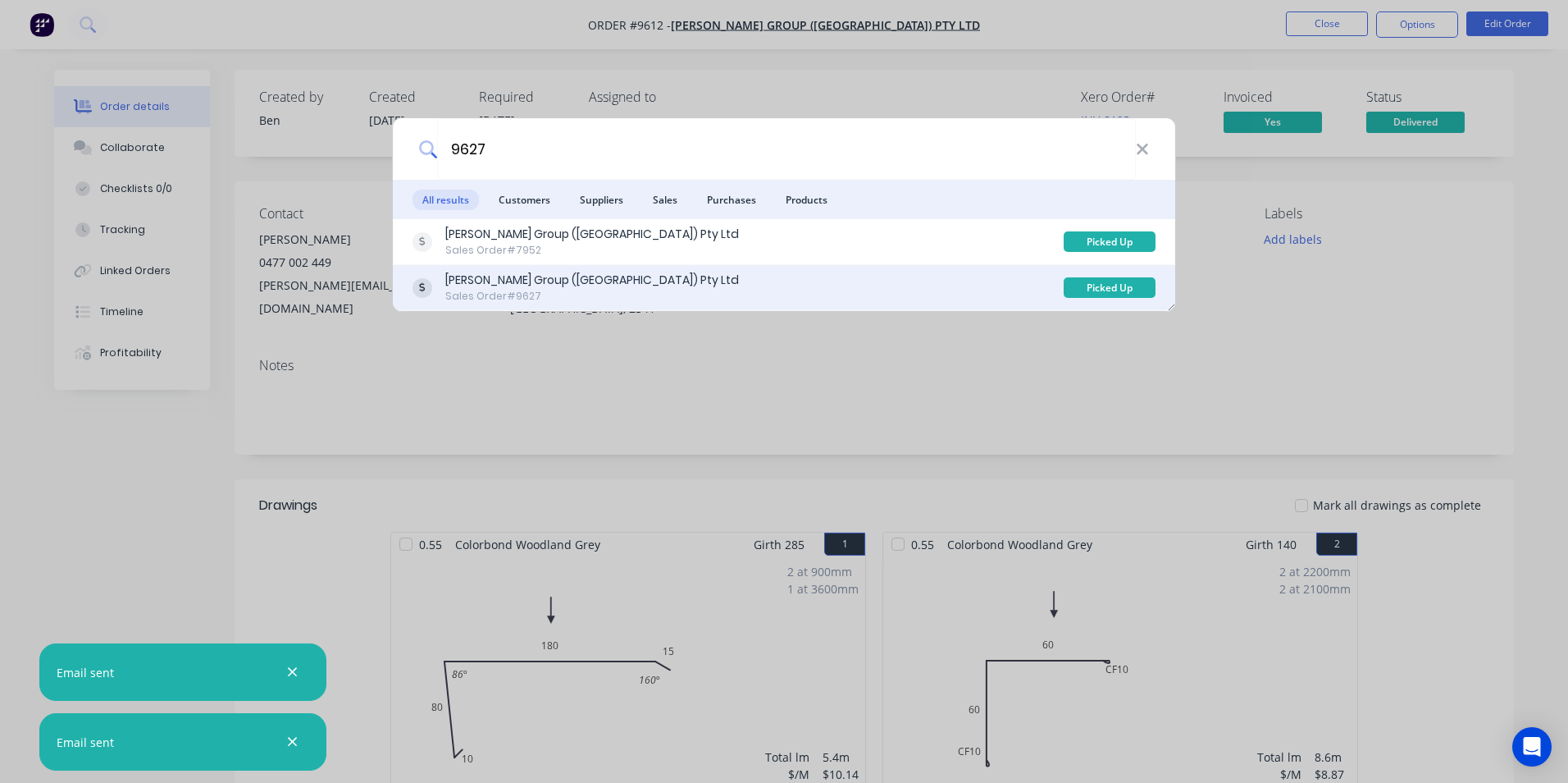
type input "9627"
click at [727, 285] on div "Parrish Group (NSW) Pty Ltd Sales Order #9627" at bounding box center [737, 287] width 651 height 32
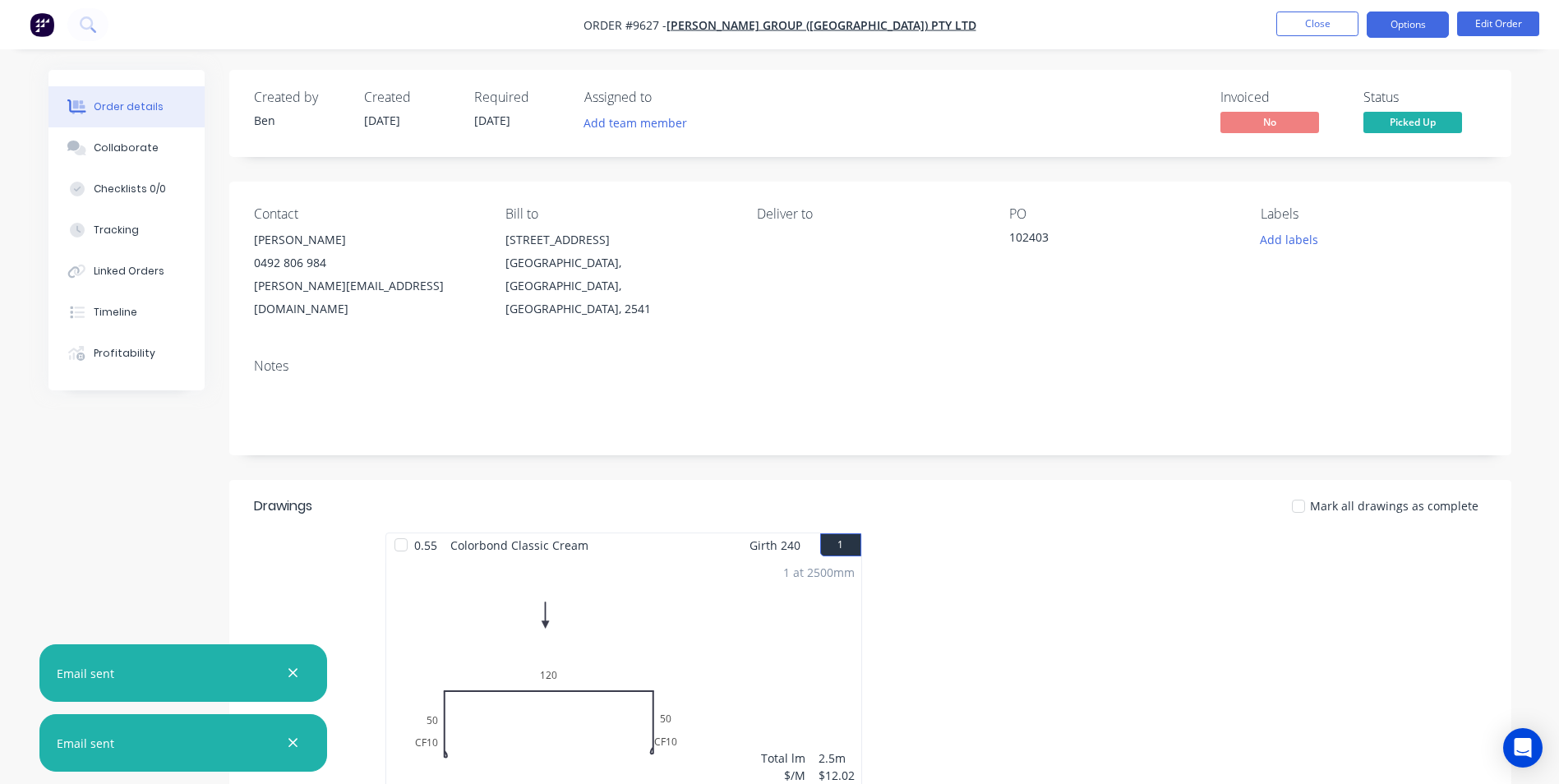
click at [1388, 30] on button "Options" at bounding box center [1408, 24] width 83 height 26
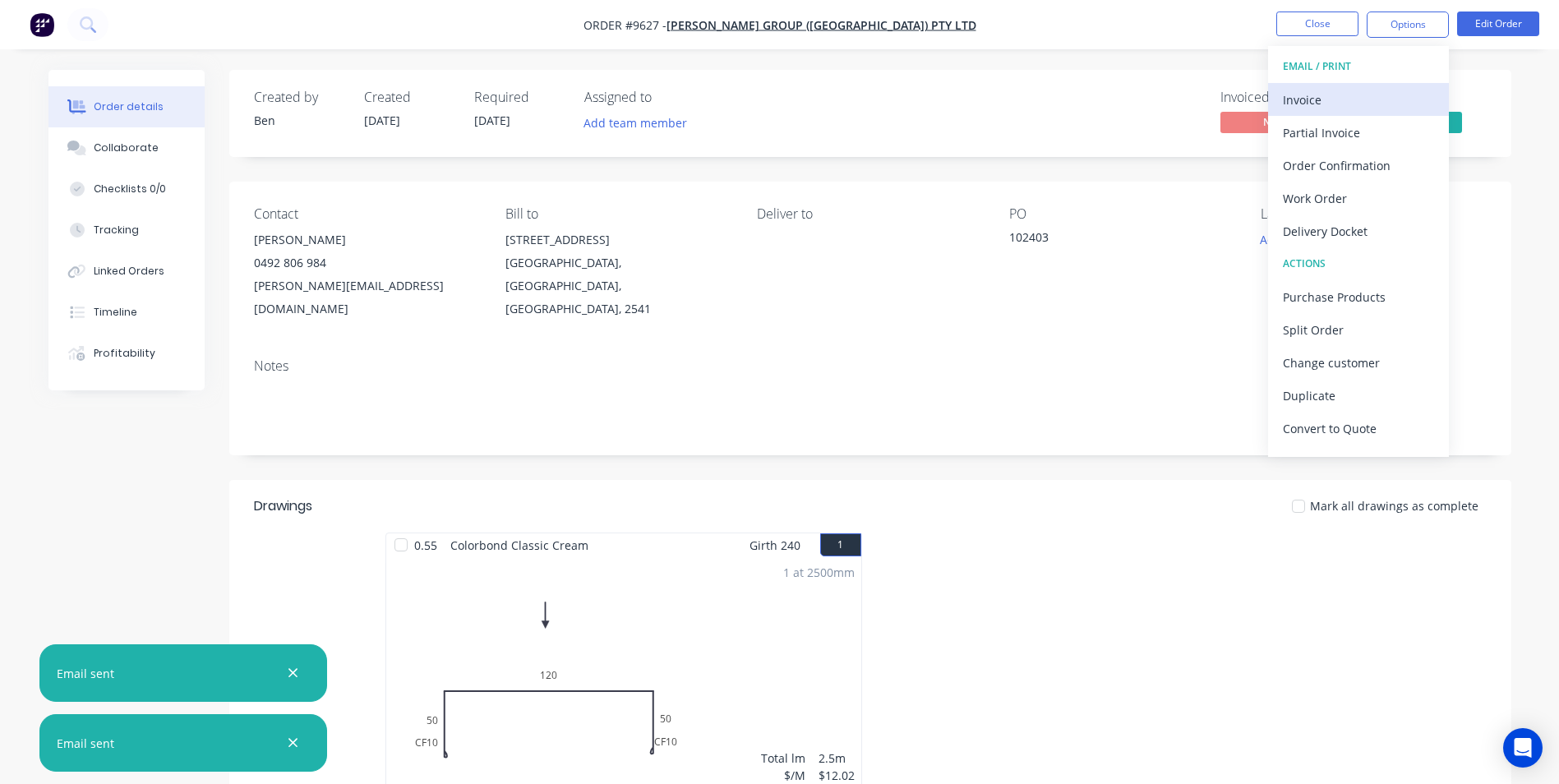
click at [1337, 91] on div "Invoice" at bounding box center [1358, 100] width 151 height 24
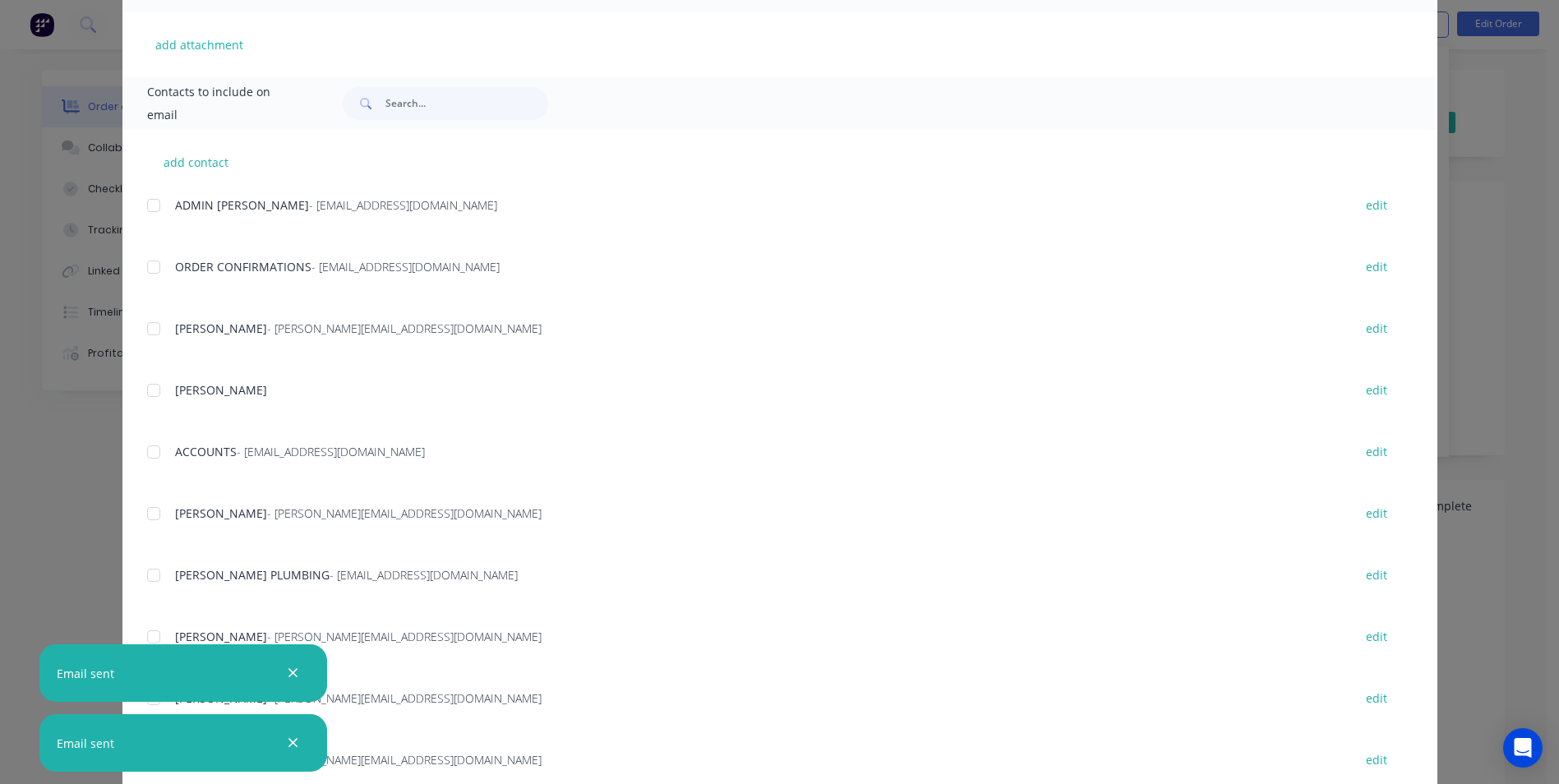
scroll to position [411, 0]
click at [153, 450] on div at bounding box center [153, 448] width 32 height 32
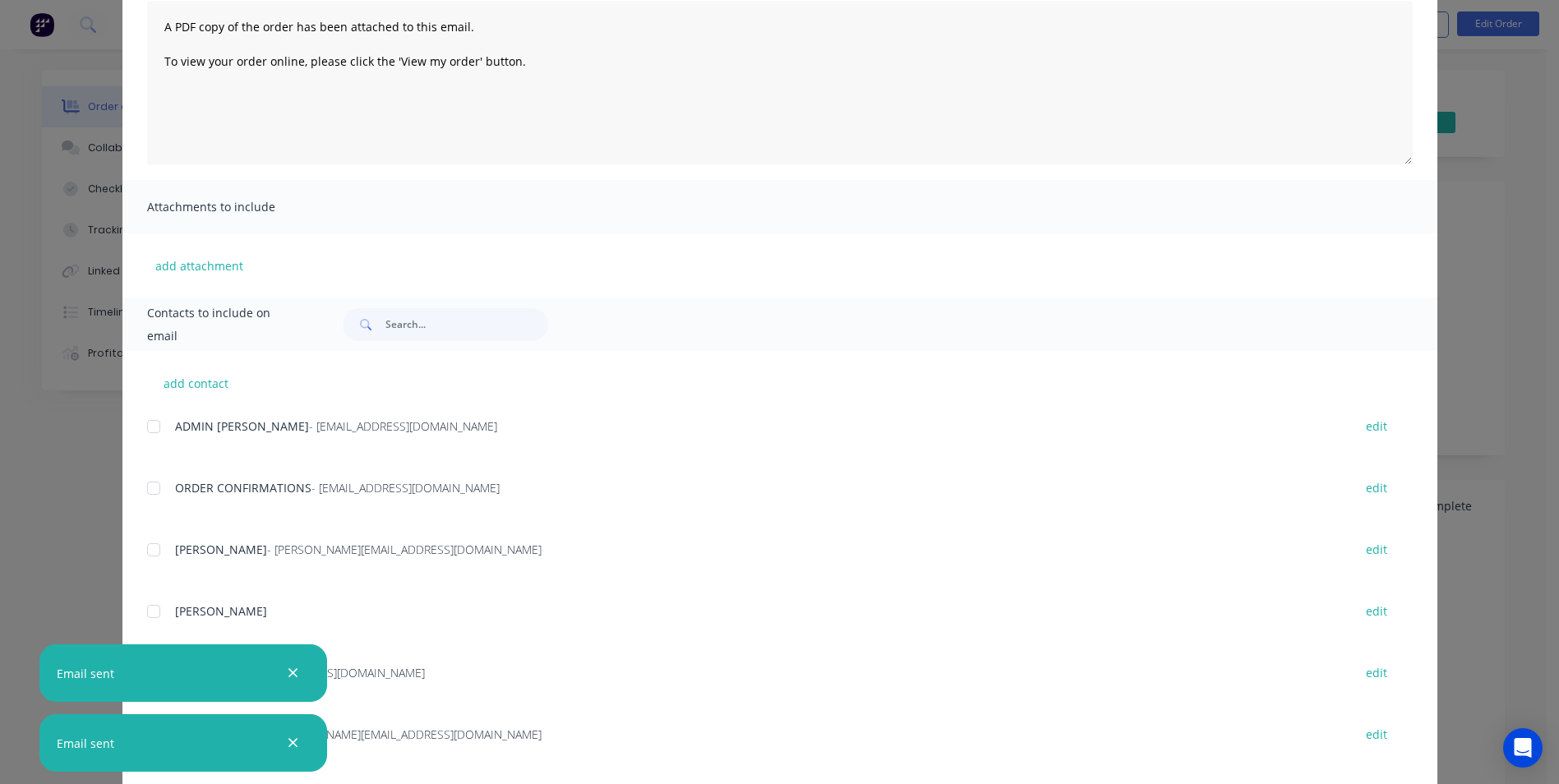
scroll to position [0, 0]
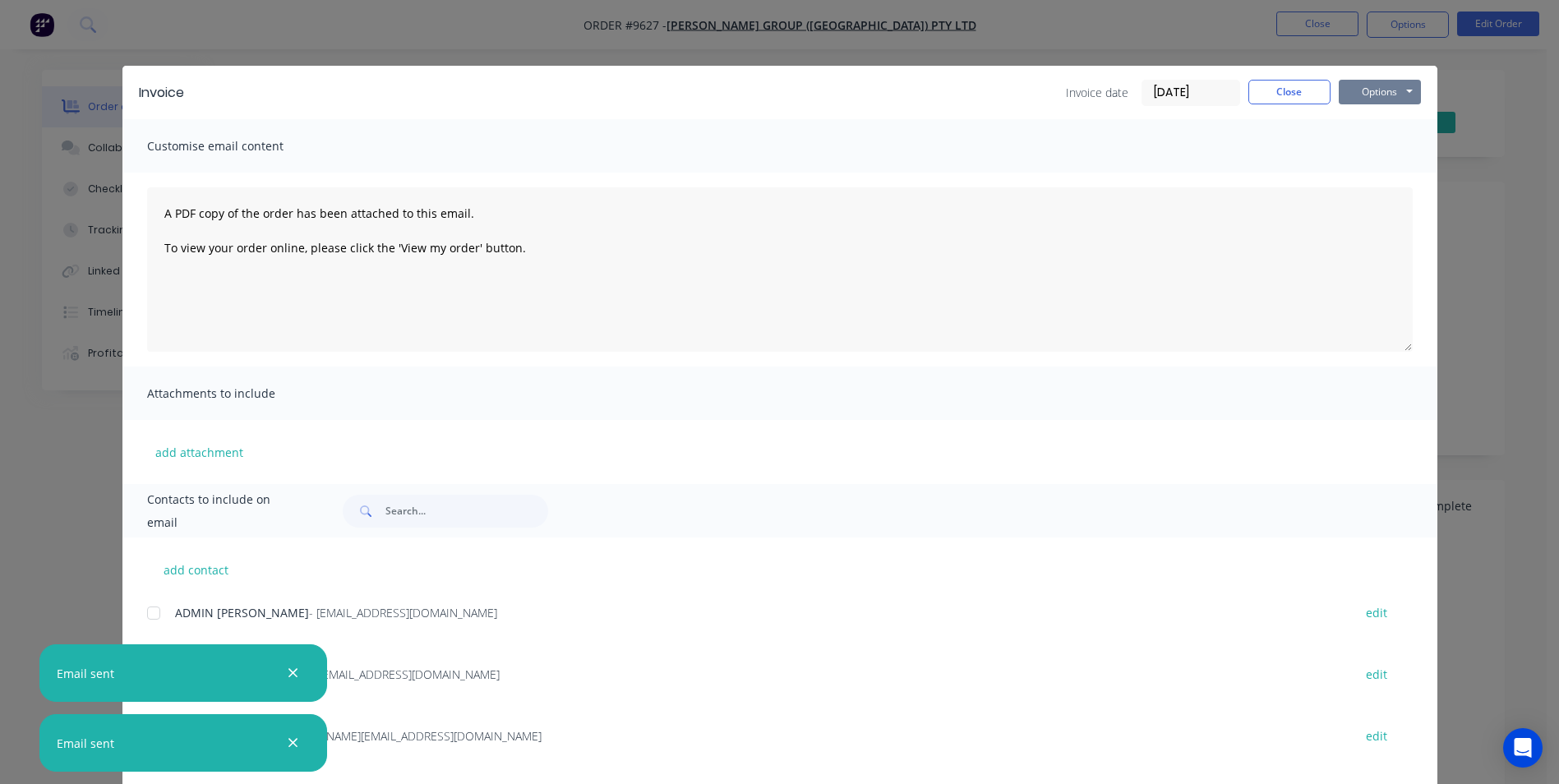
click at [1365, 93] on button "Options" at bounding box center [1379, 92] width 83 height 25
click at [1368, 172] on button "Email" at bounding box center [1390, 174] width 105 height 27
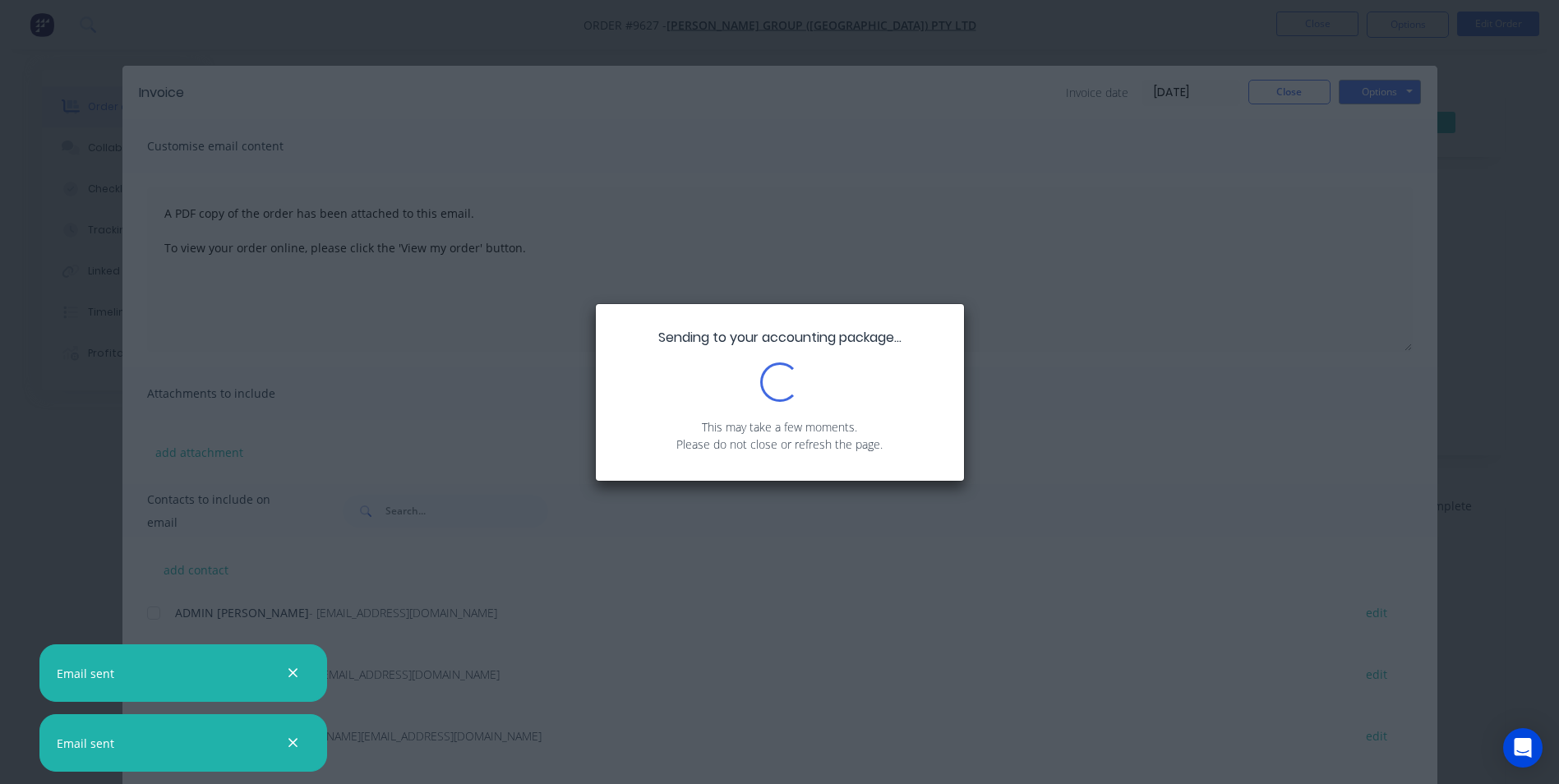
click at [1302, 93] on div "Sending to your accounting package... Loading... This may take a few moments. P…" at bounding box center [780, 392] width 1559 height 784
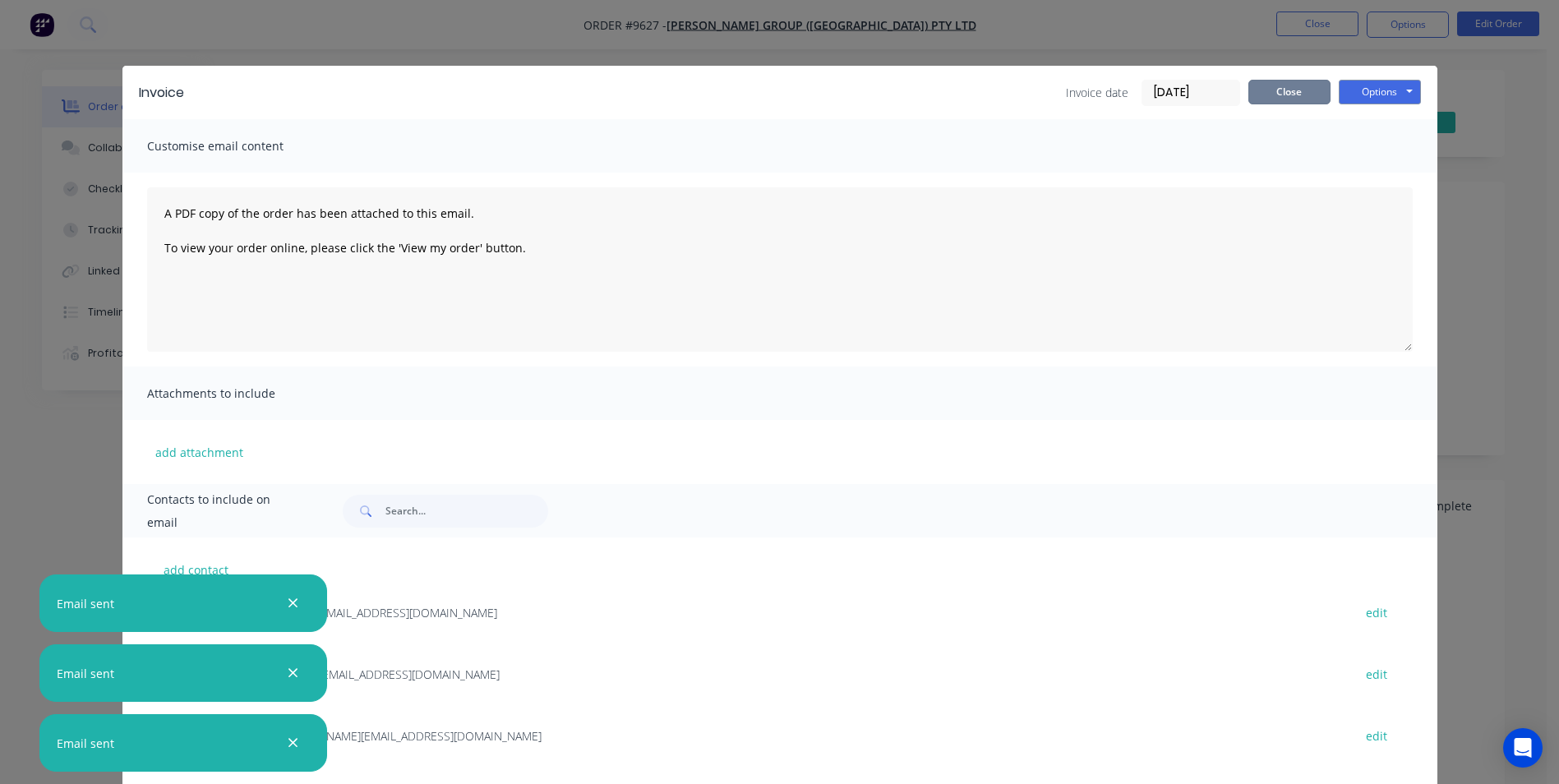
click at [1295, 90] on button "Close" at bounding box center [1289, 92] width 83 height 25
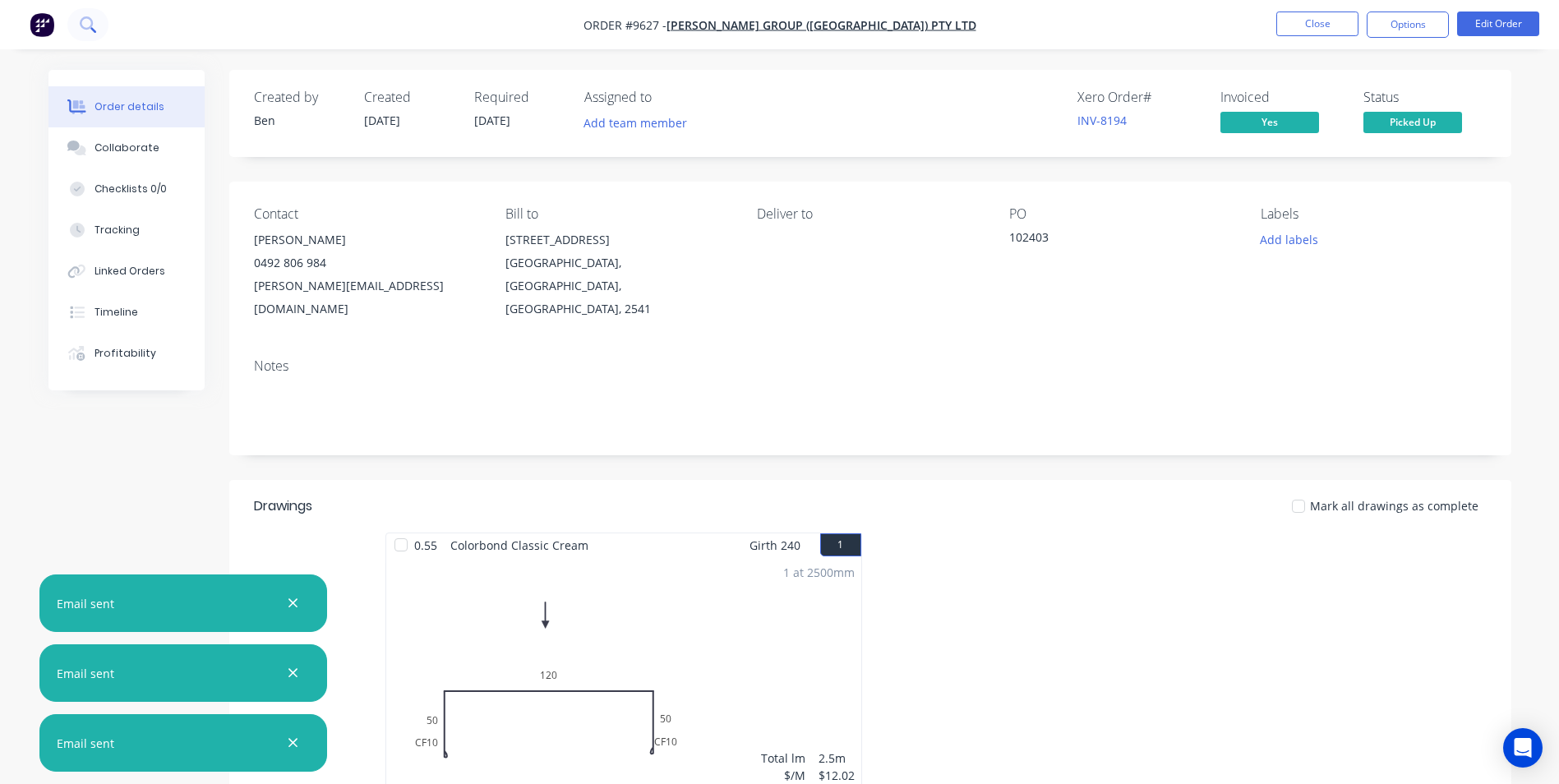
click at [83, 25] on icon at bounding box center [86, 23] width 13 height 13
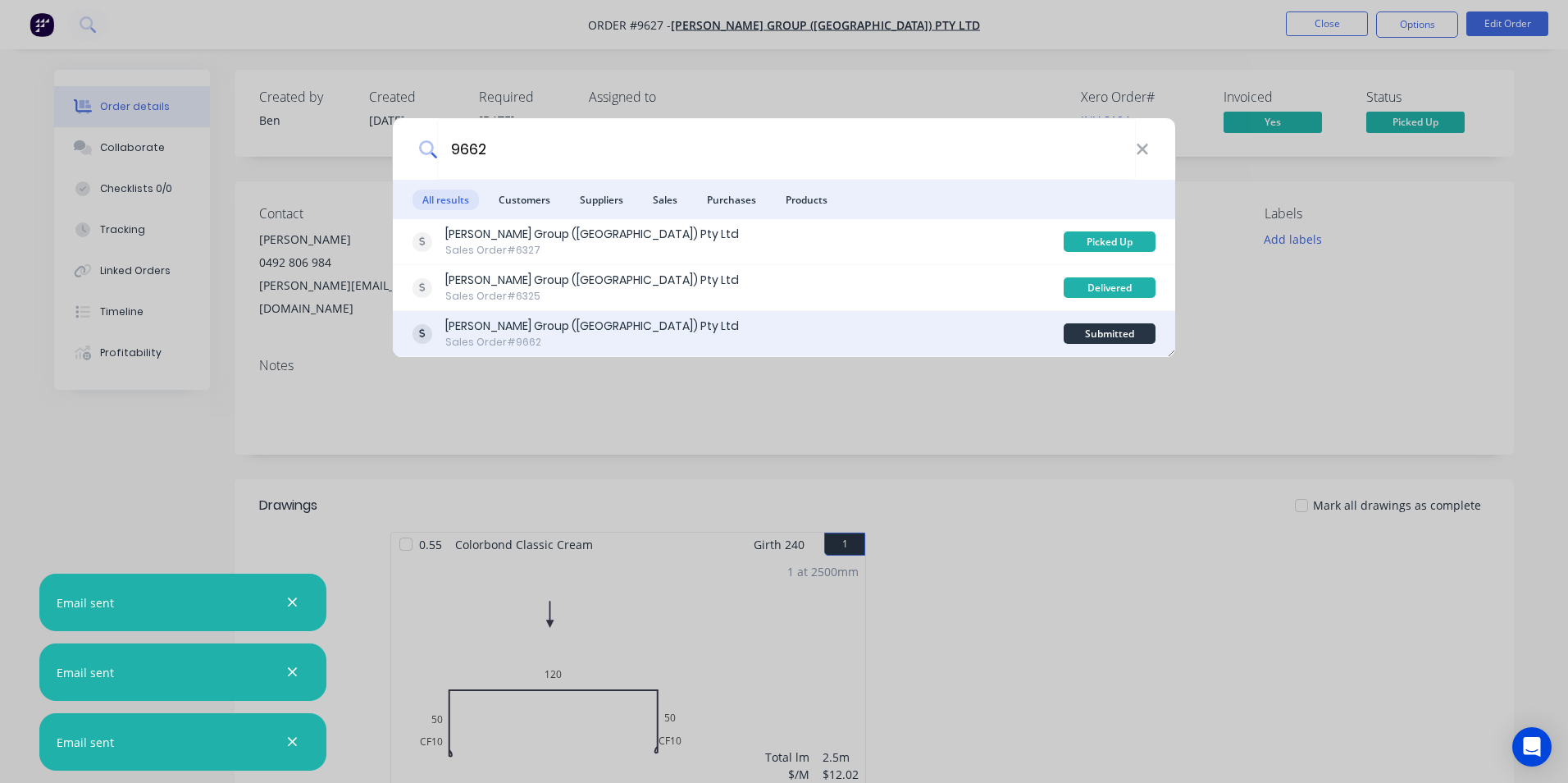
type input "9662"
click at [772, 333] on div "Parrish Group (NSW) Pty Ltd Sales Order #9662" at bounding box center [737, 334] width 651 height 32
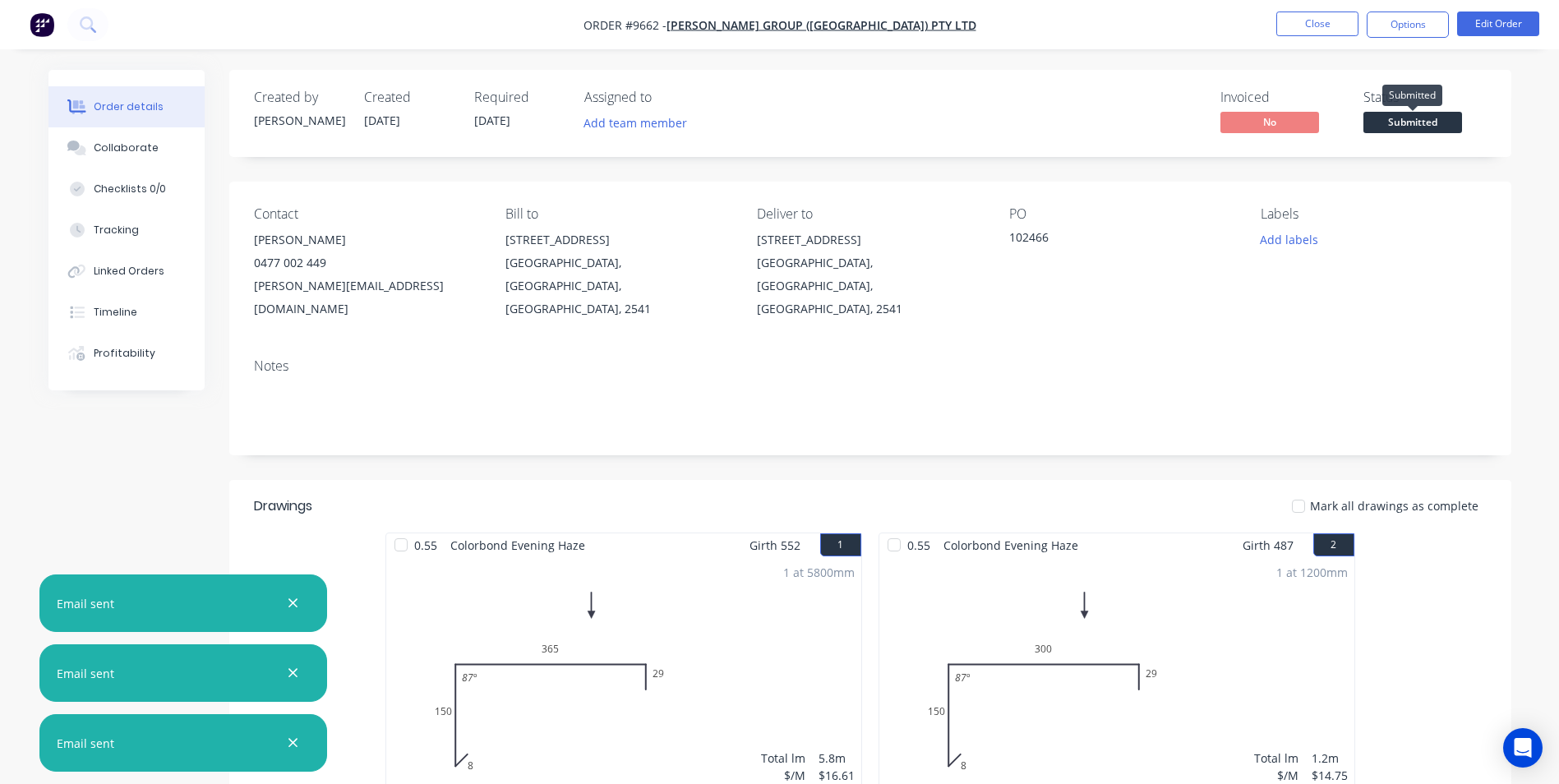
click at [1440, 119] on span "Submitted" at bounding box center [1412, 122] width 98 height 20
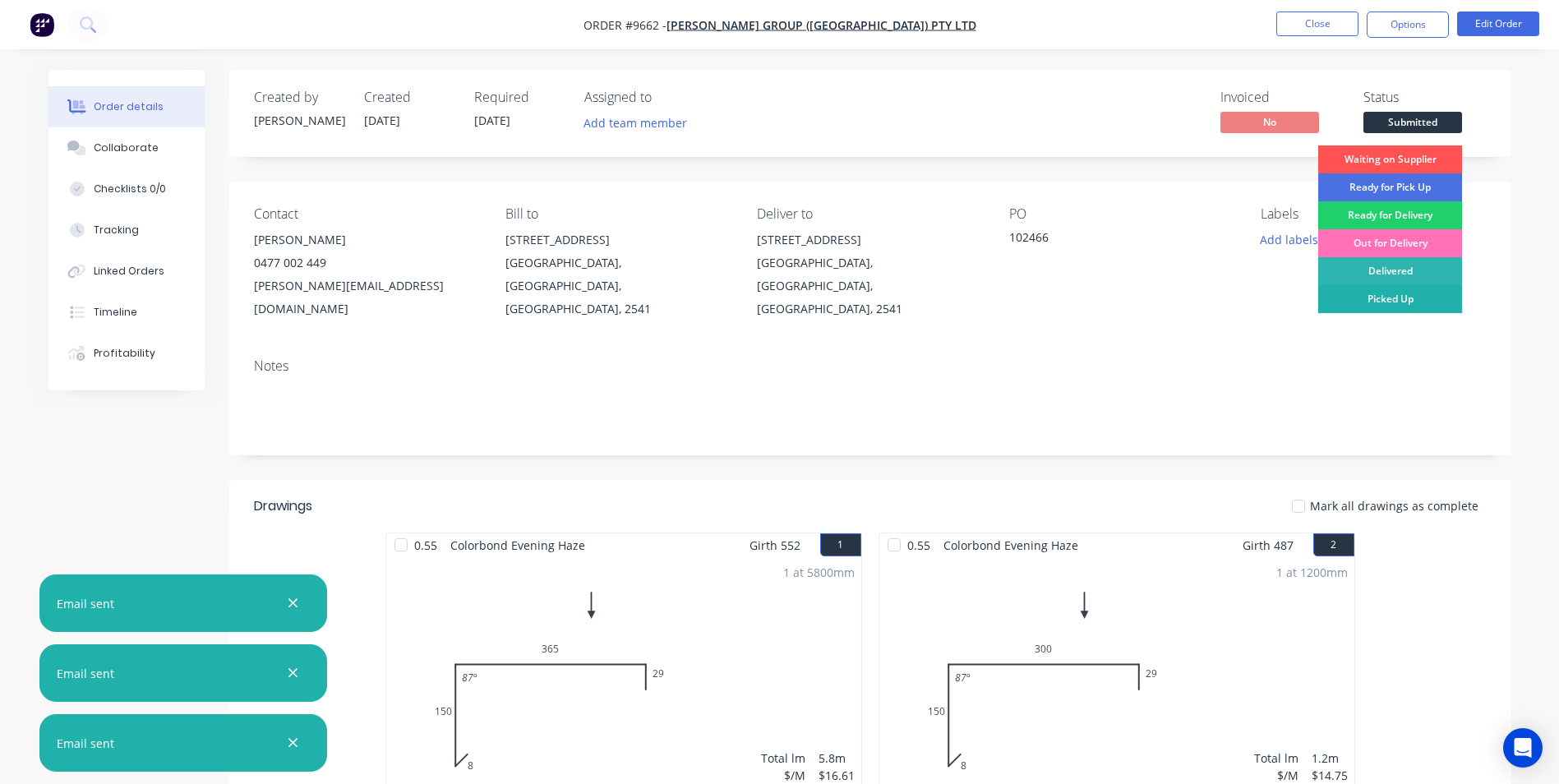
click at [1393, 296] on div "Picked Up" at bounding box center [1389, 299] width 144 height 28
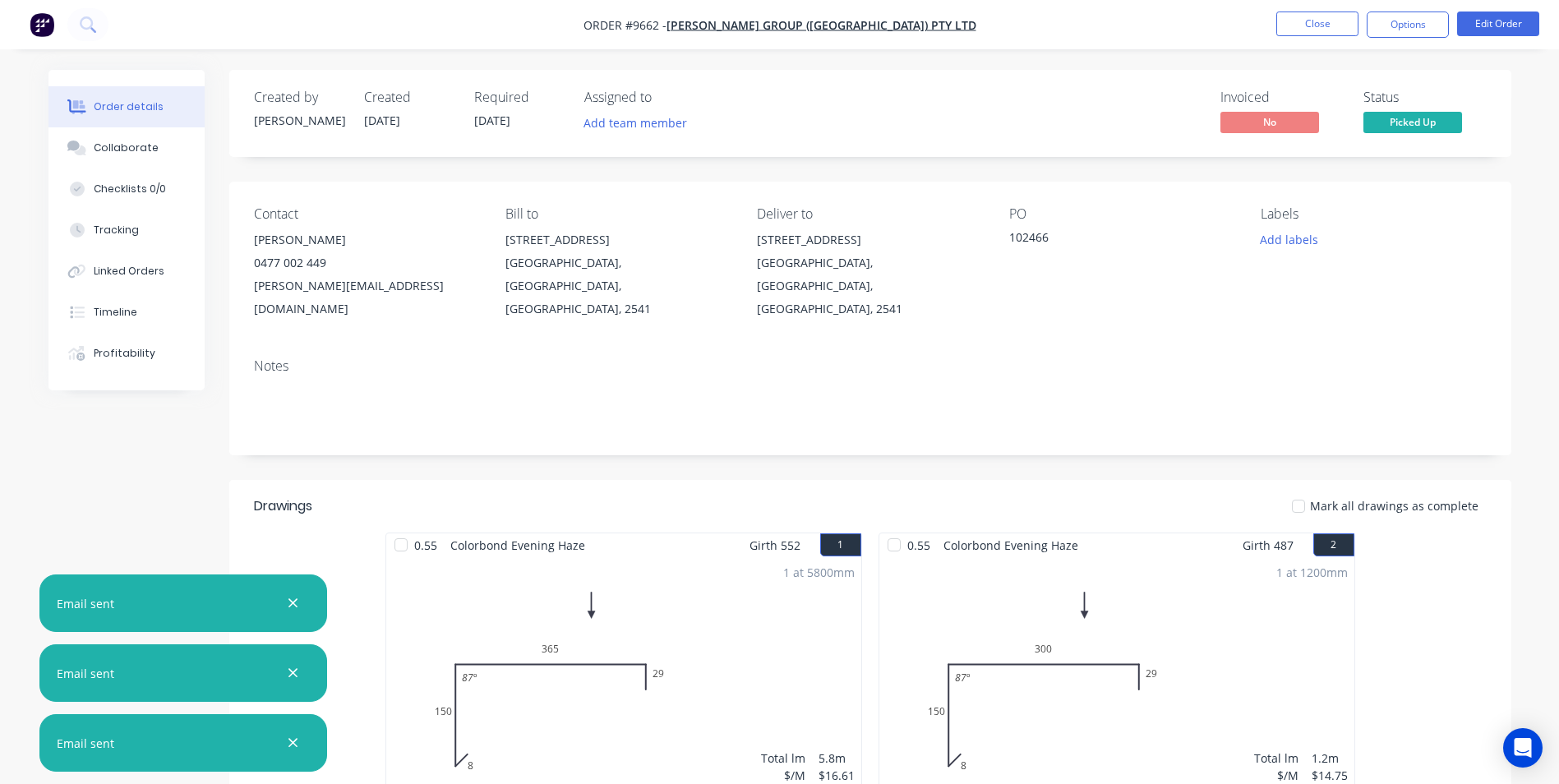
click at [1403, 115] on span "Picked Up" at bounding box center [1412, 122] width 98 height 20
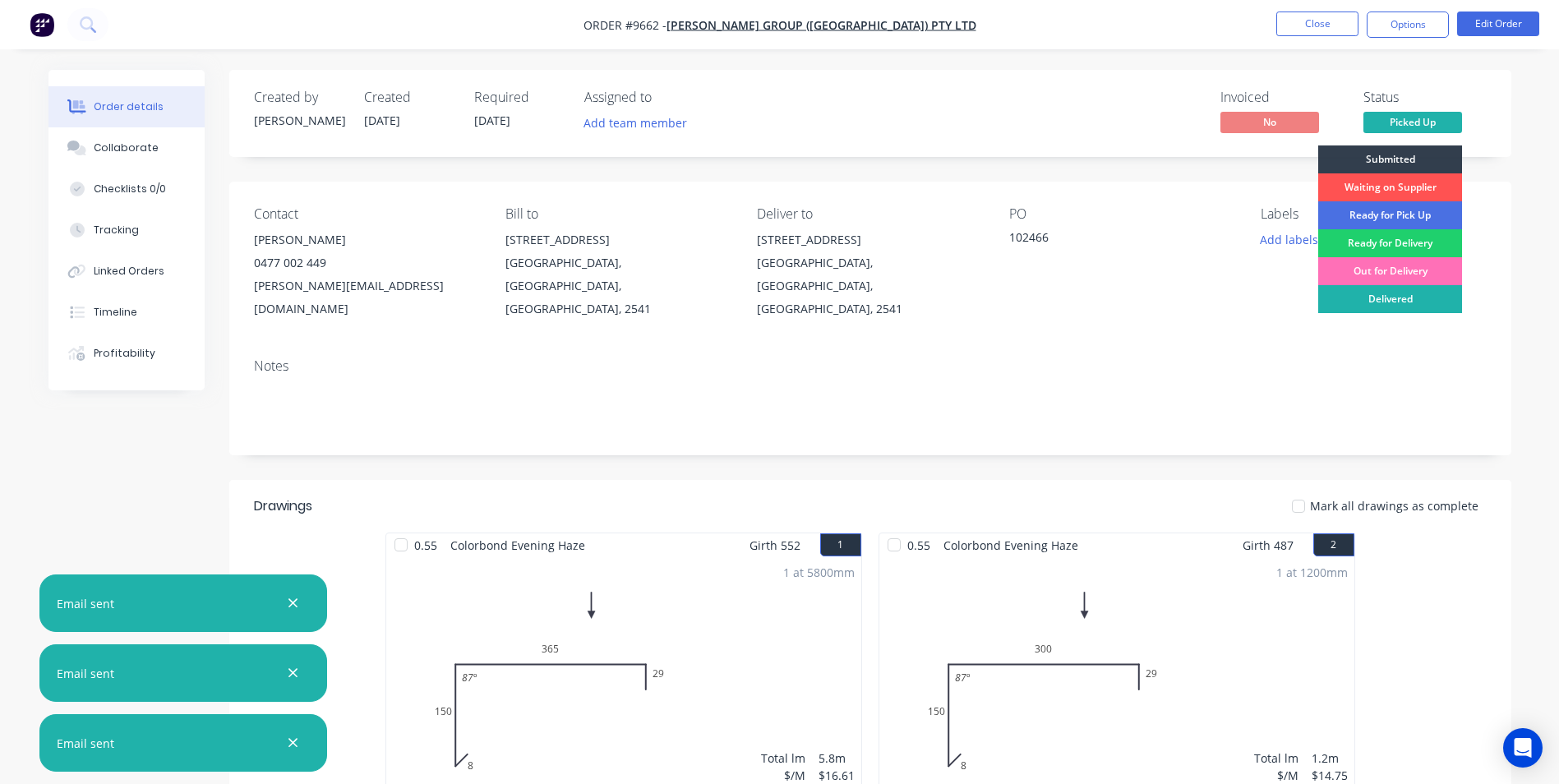
click at [1386, 295] on div "Delivered" at bounding box center [1389, 299] width 144 height 28
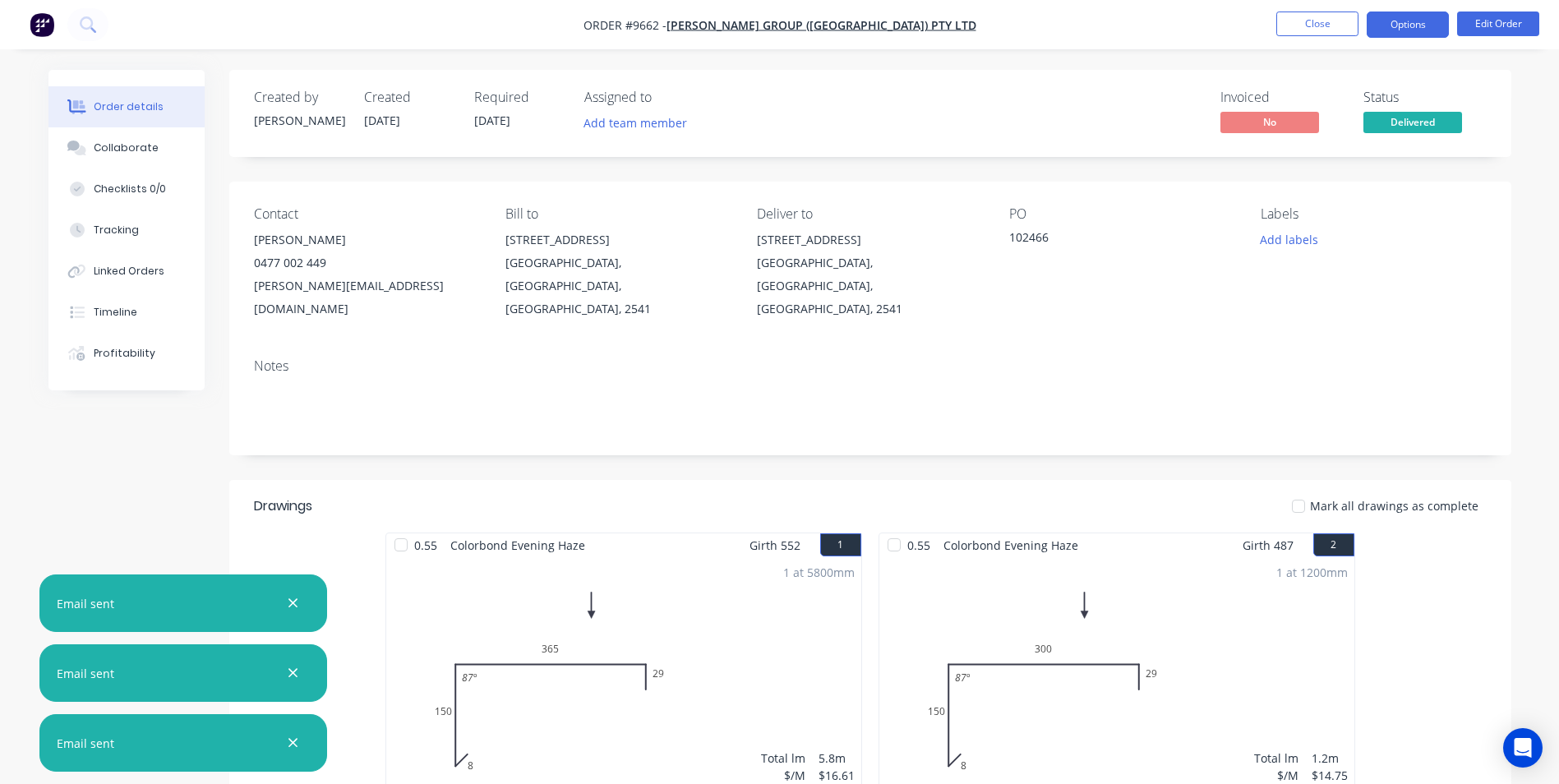
click at [1394, 25] on button "Options" at bounding box center [1408, 24] width 83 height 26
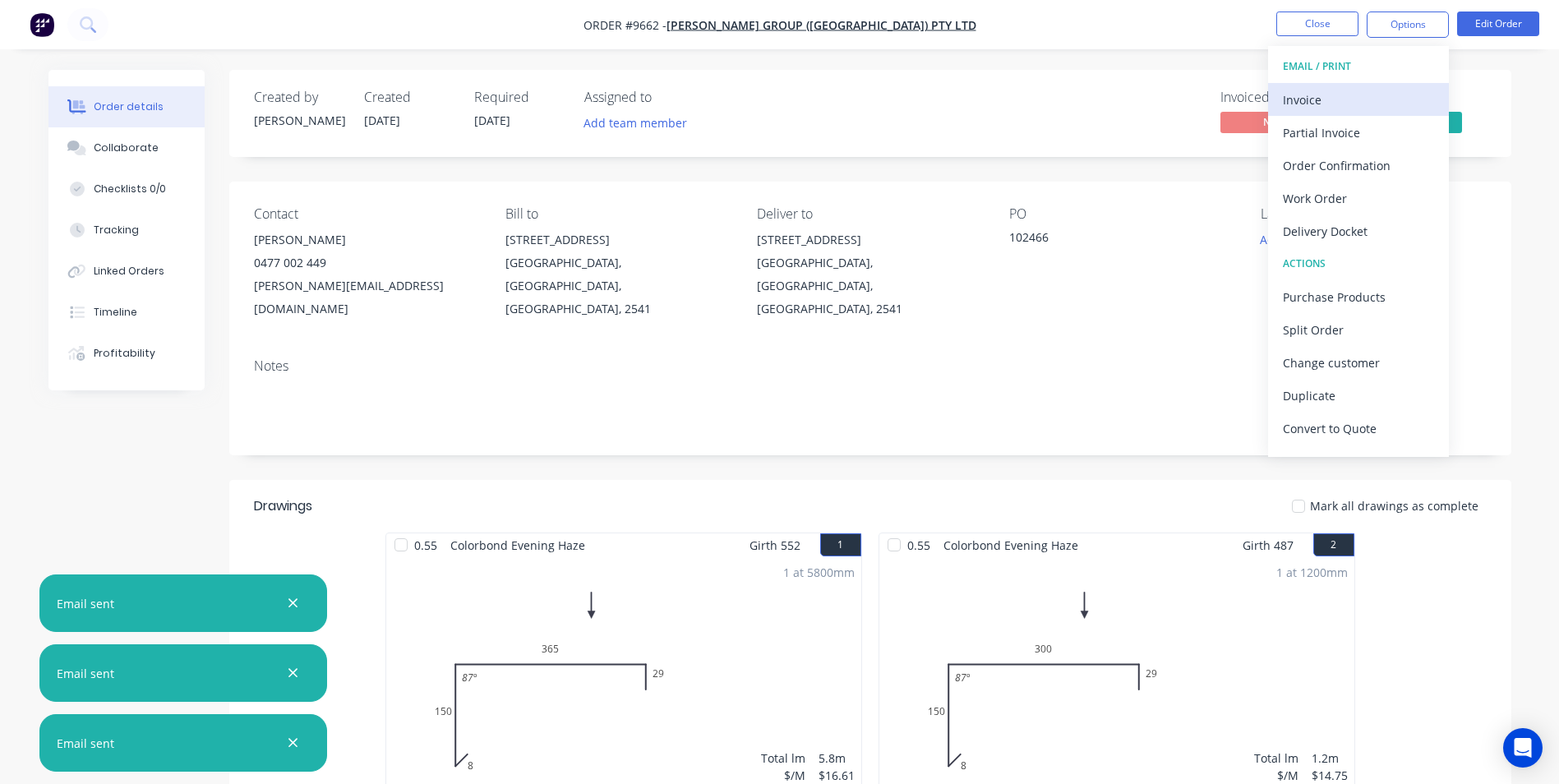
click at [1329, 104] on div "Invoice" at bounding box center [1358, 100] width 151 height 24
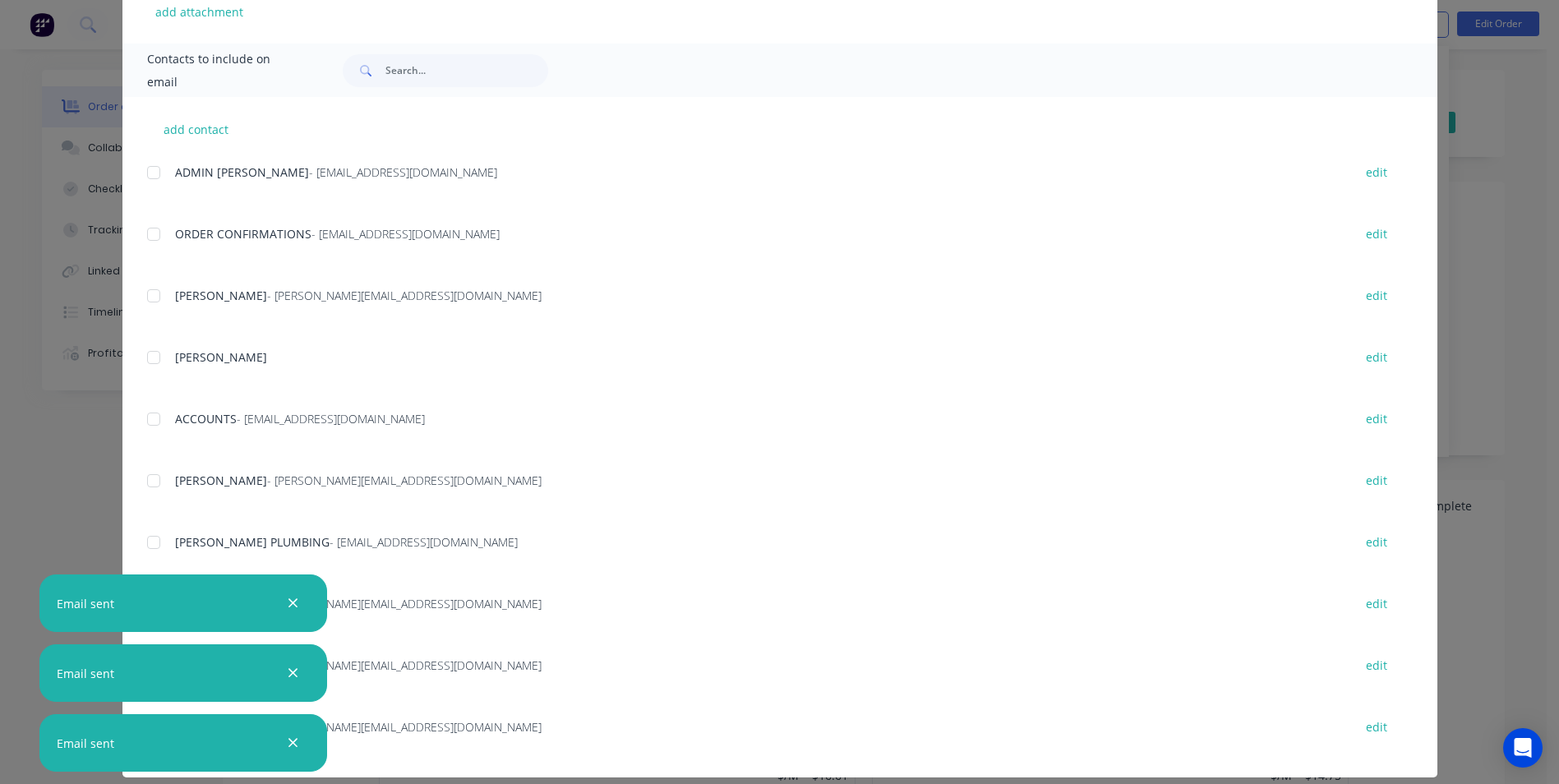
scroll to position [456, 0]
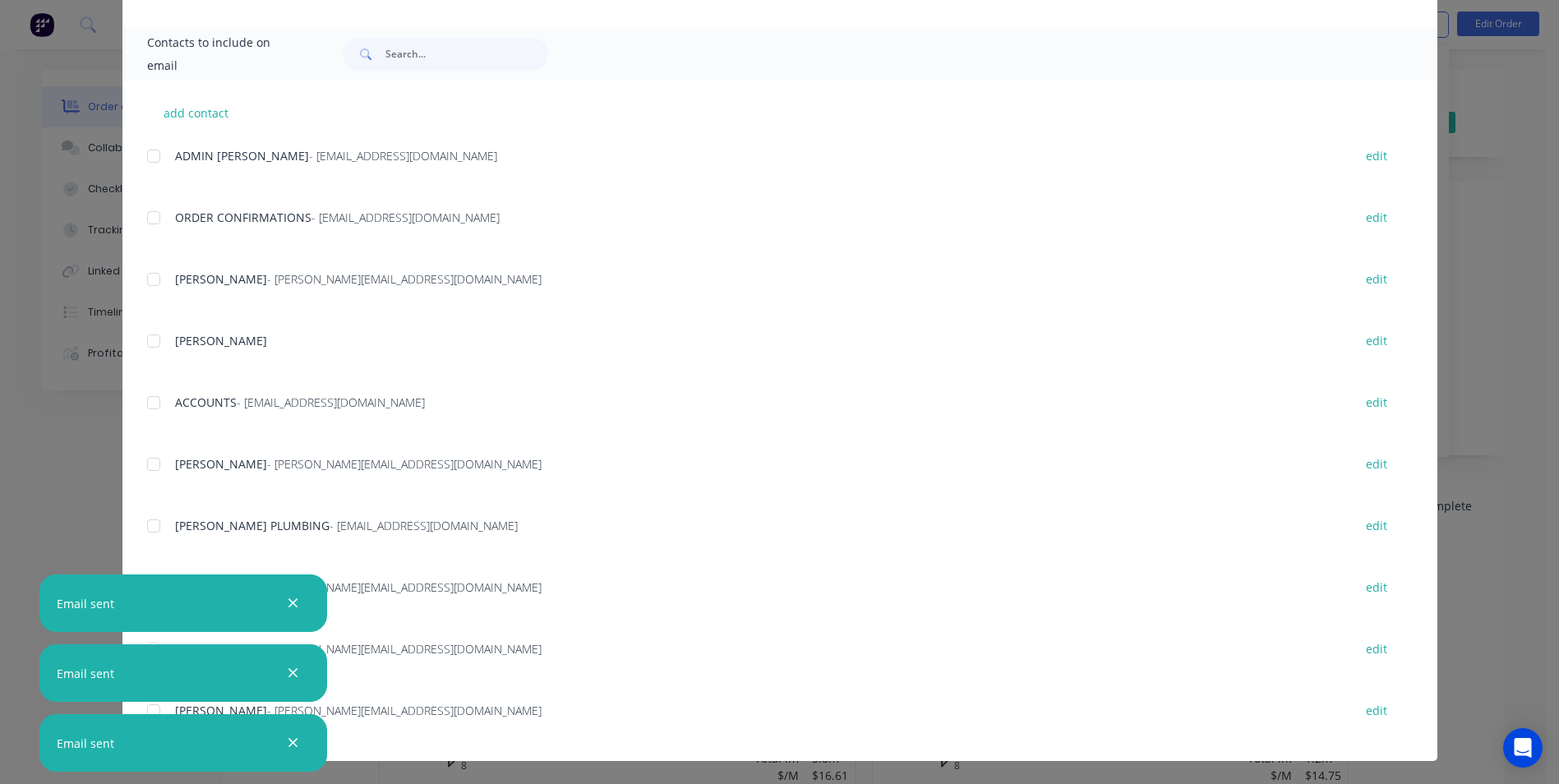
click at [168, 405] on div "ACCOUNTS - Accounts@parrishgroup.com.au edit" at bounding box center [792, 402] width 1290 height 22
drag, startPoint x: 165, startPoint y: 405, endPoint x: 153, endPoint y: 404, distance: 12.0
click at [158, 404] on div "ACCOUNTS - Accounts@parrishgroup.com.au edit" at bounding box center [792, 402] width 1290 height 22
click at [153, 404] on div at bounding box center [153, 402] width 32 height 32
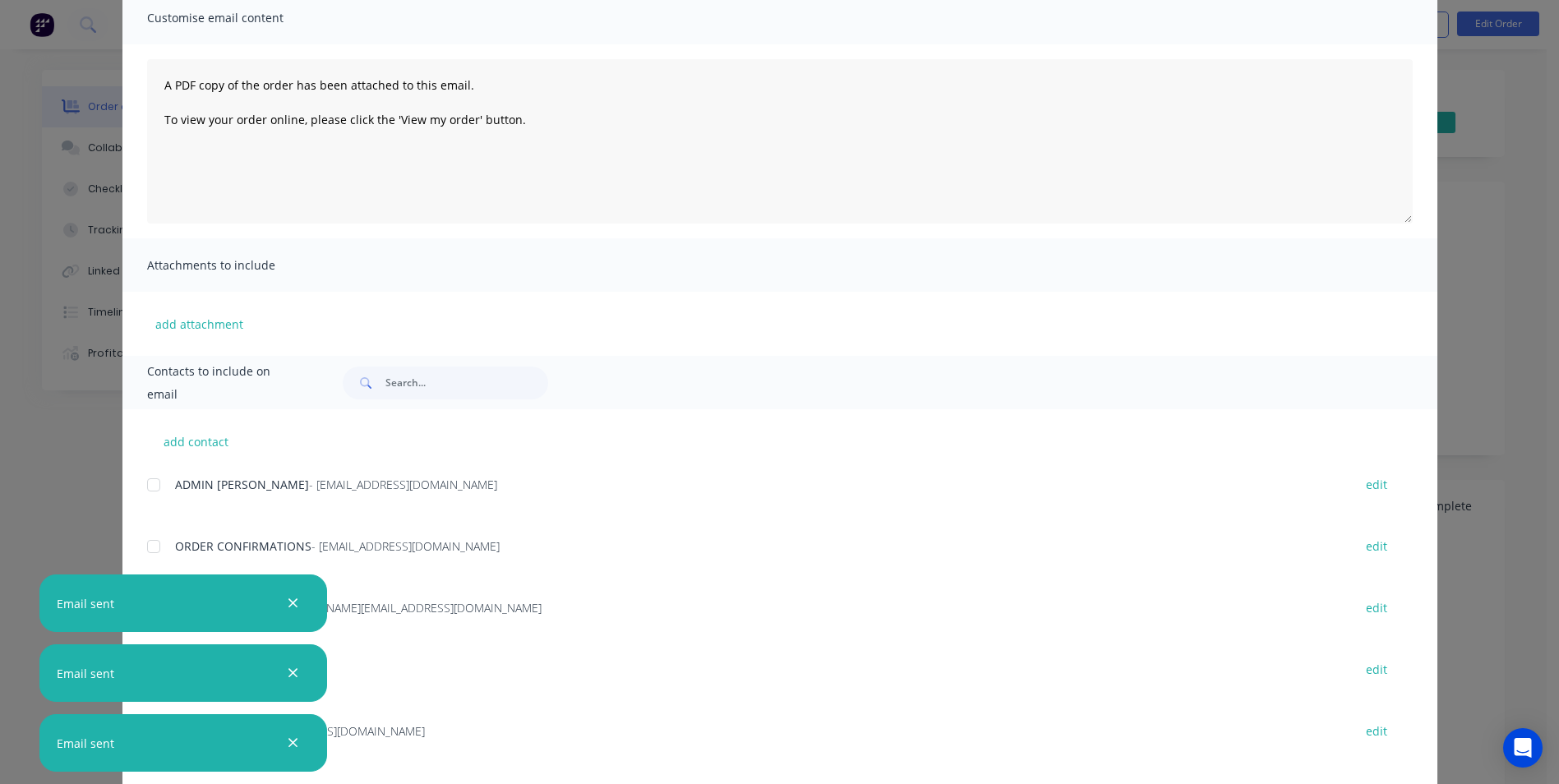
scroll to position [0, 0]
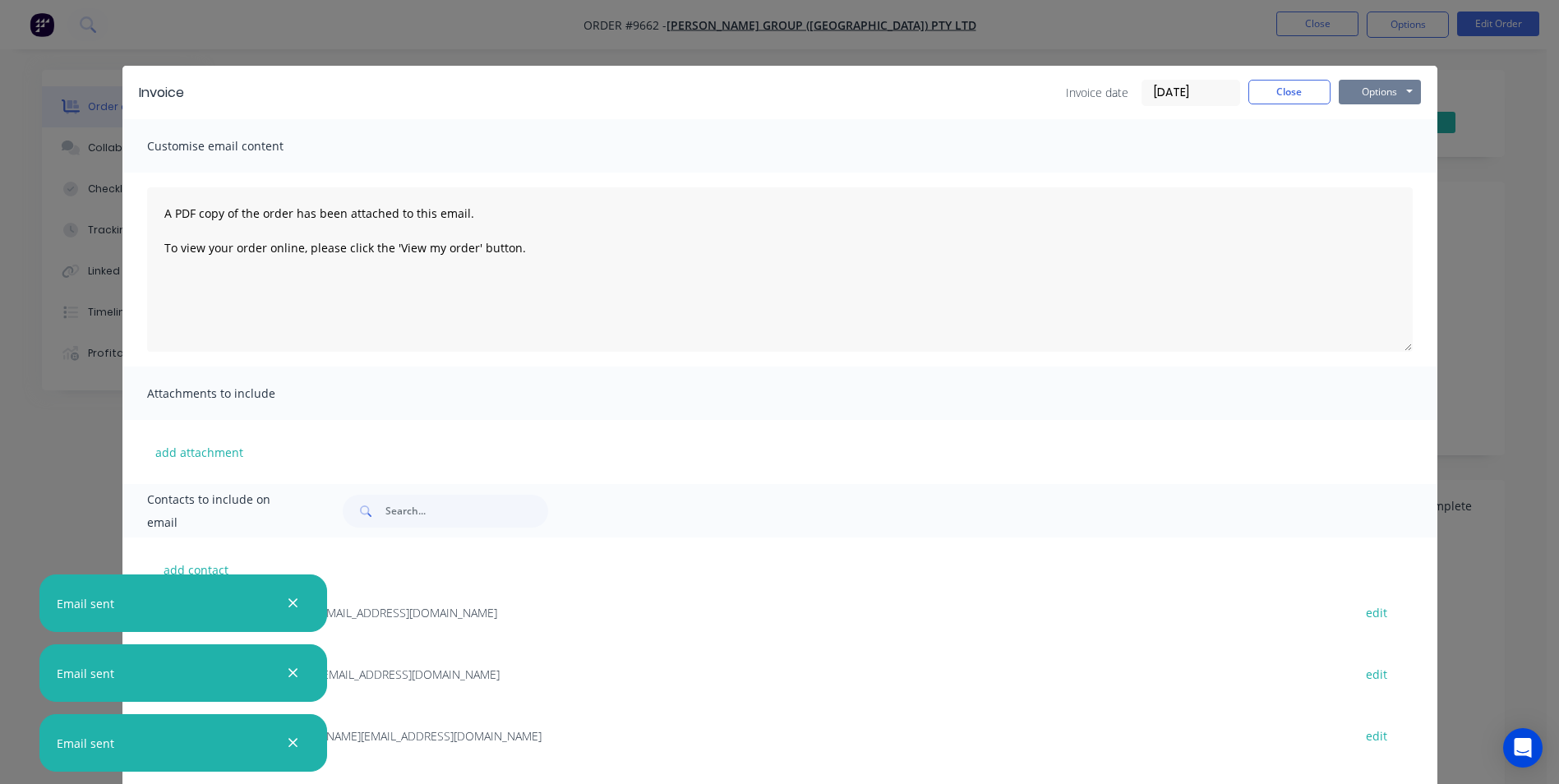
click at [1378, 97] on button "Options" at bounding box center [1379, 92] width 83 height 25
click at [1362, 175] on button "Email" at bounding box center [1390, 174] width 105 height 27
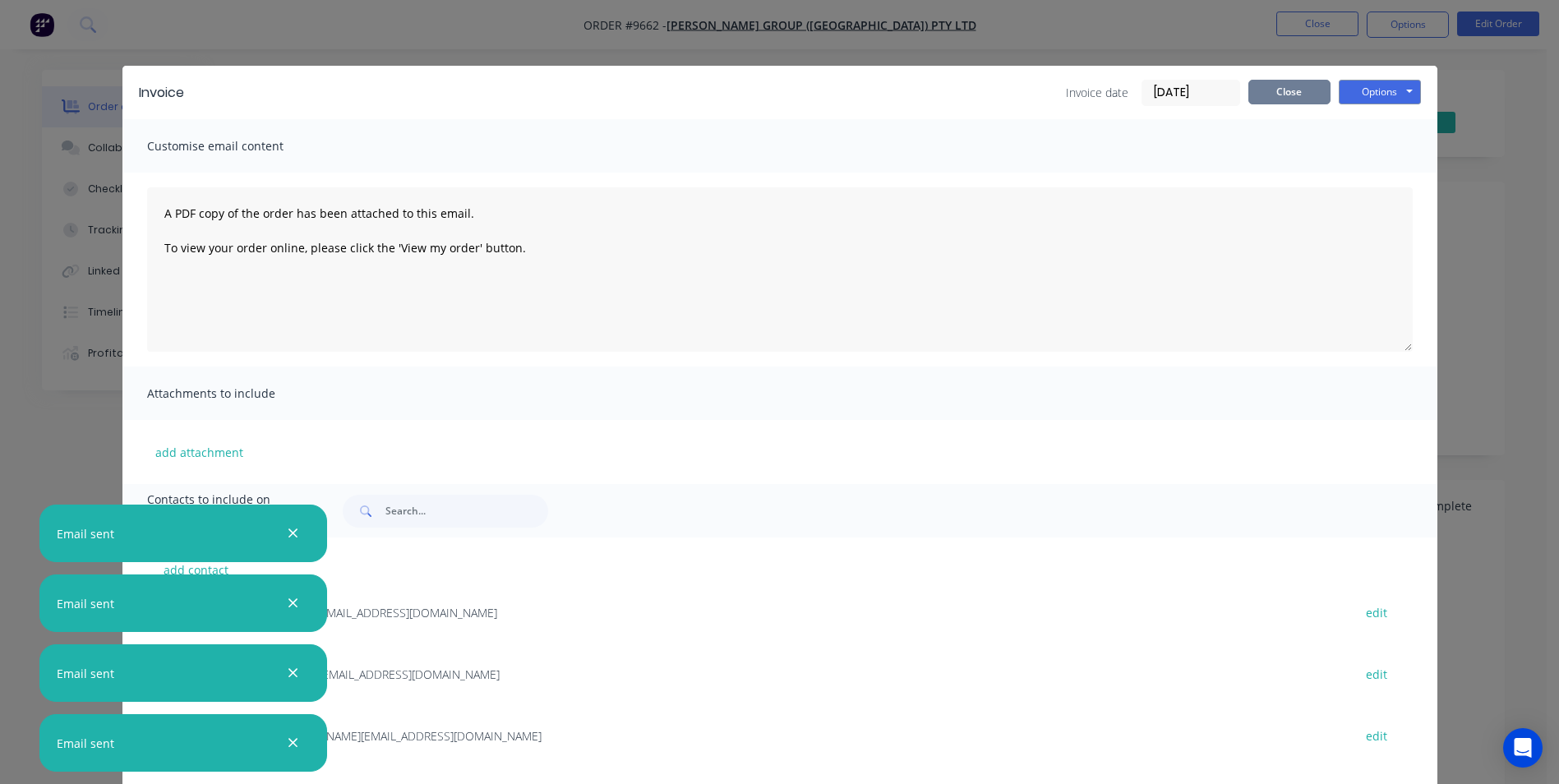
click at [1284, 96] on button "Close" at bounding box center [1289, 92] width 83 height 25
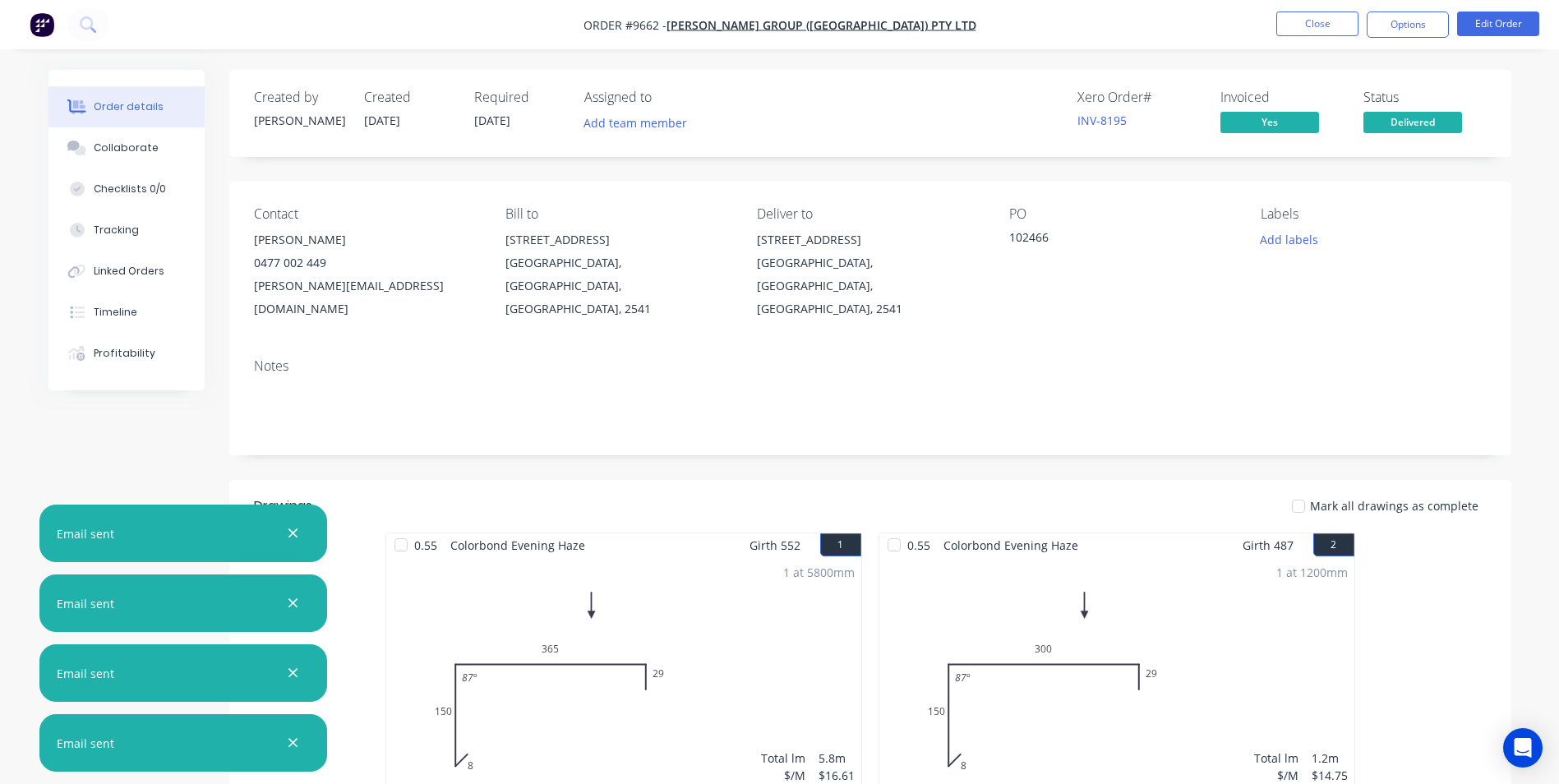
click at [293, 527] on icon "button" at bounding box center [293, 533] width 11 height 15
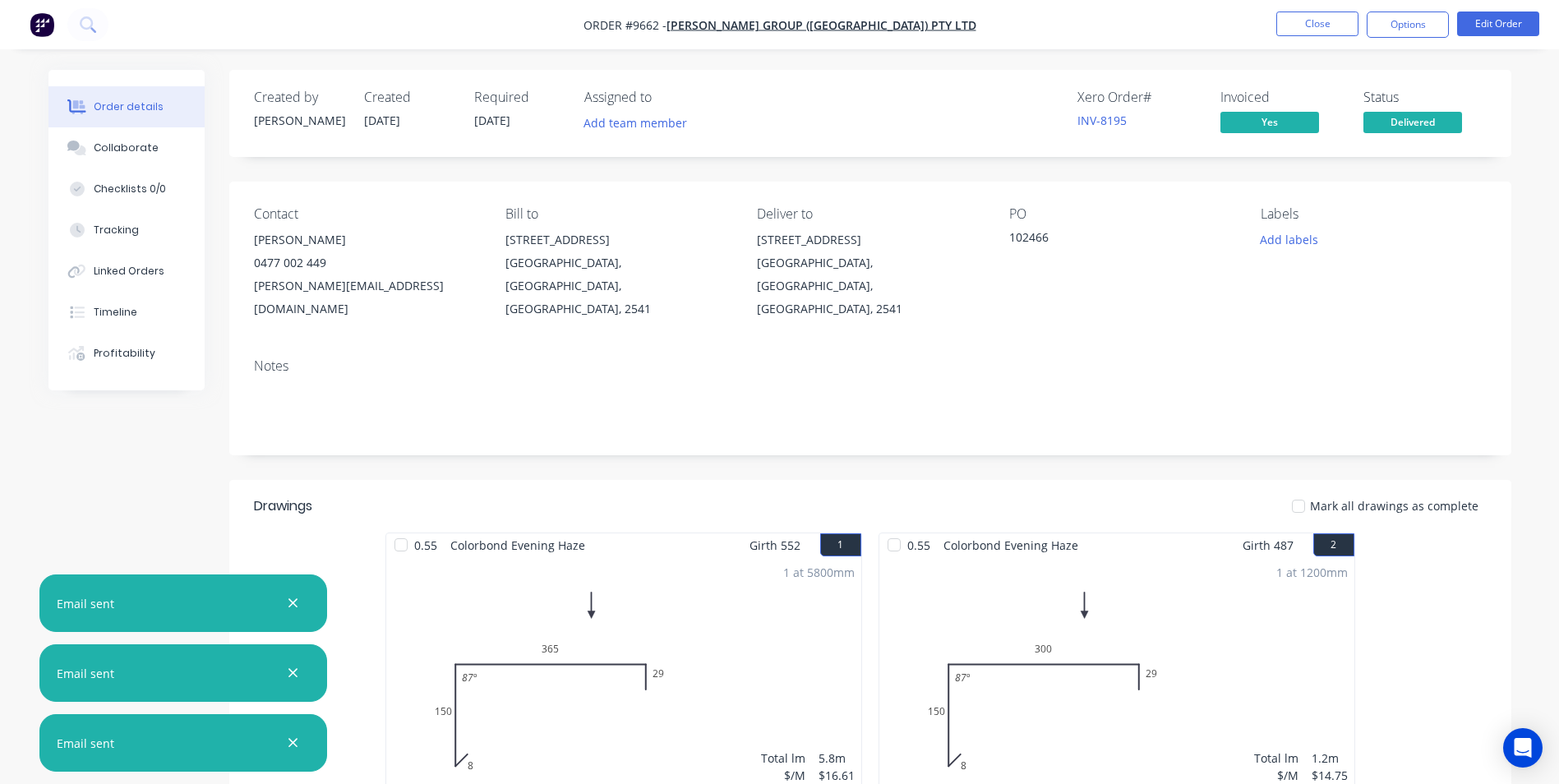
click at [293, 593] on button "button" at bounding box center [293, 603] width 20 height 20
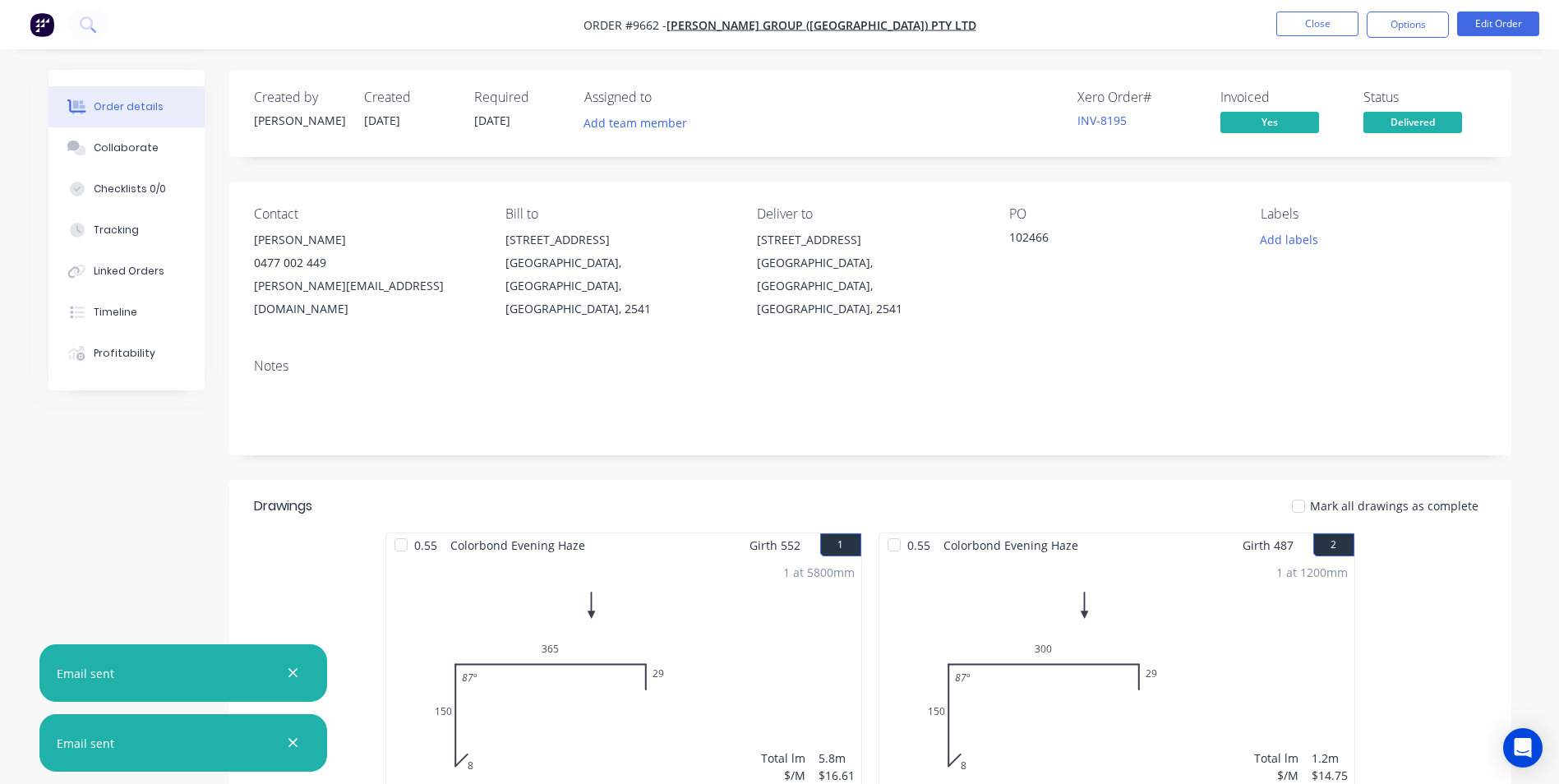
click at [290, 731] on div at bounding box center [293, 743] width 24 height 24
click at [290, 748] on icon "button" at bounding box center [293, 743] width 11 height 15
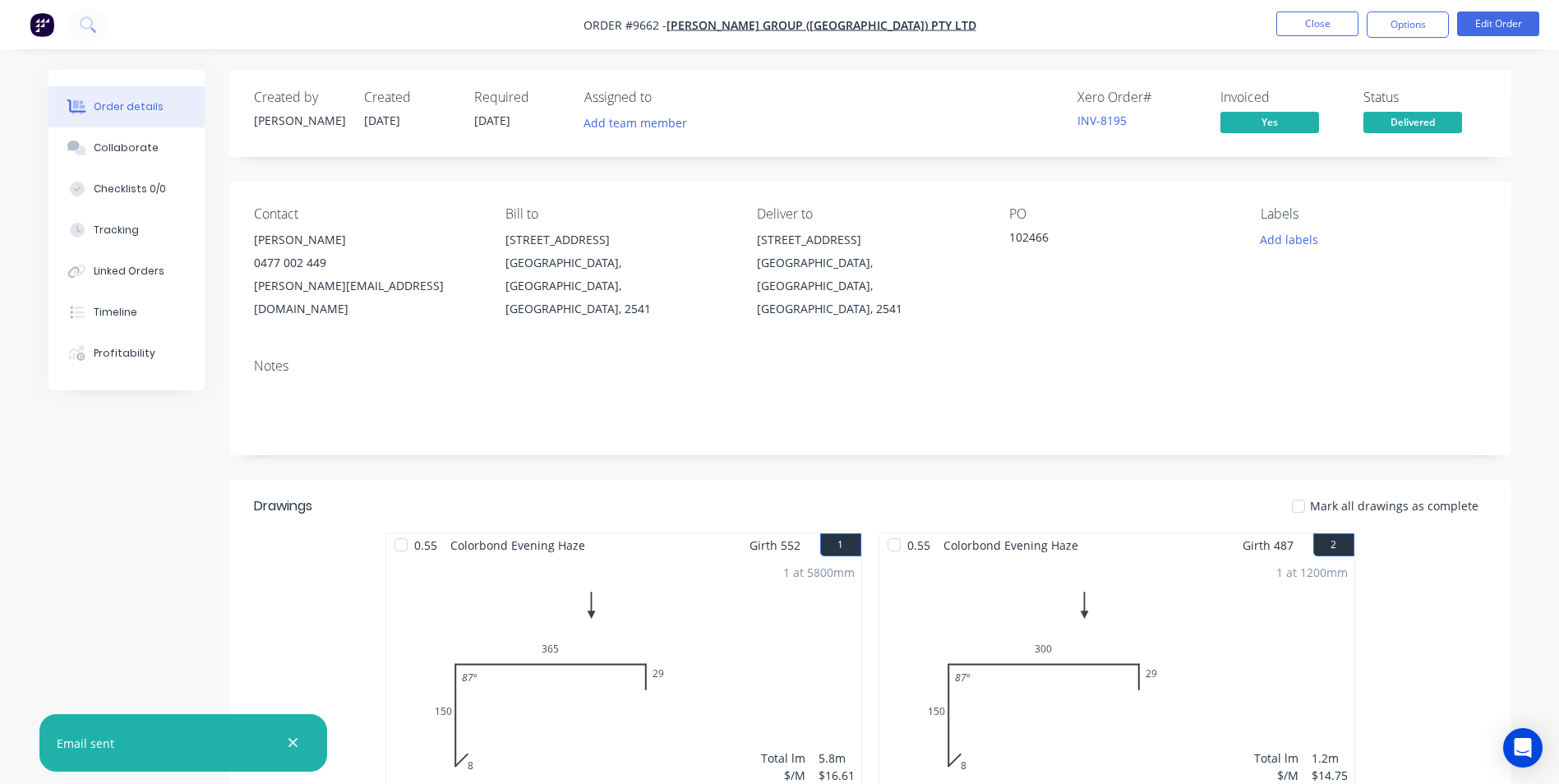
click at [290, 748] on icon "button" at bounding box center [293, 743] width 11 height 15
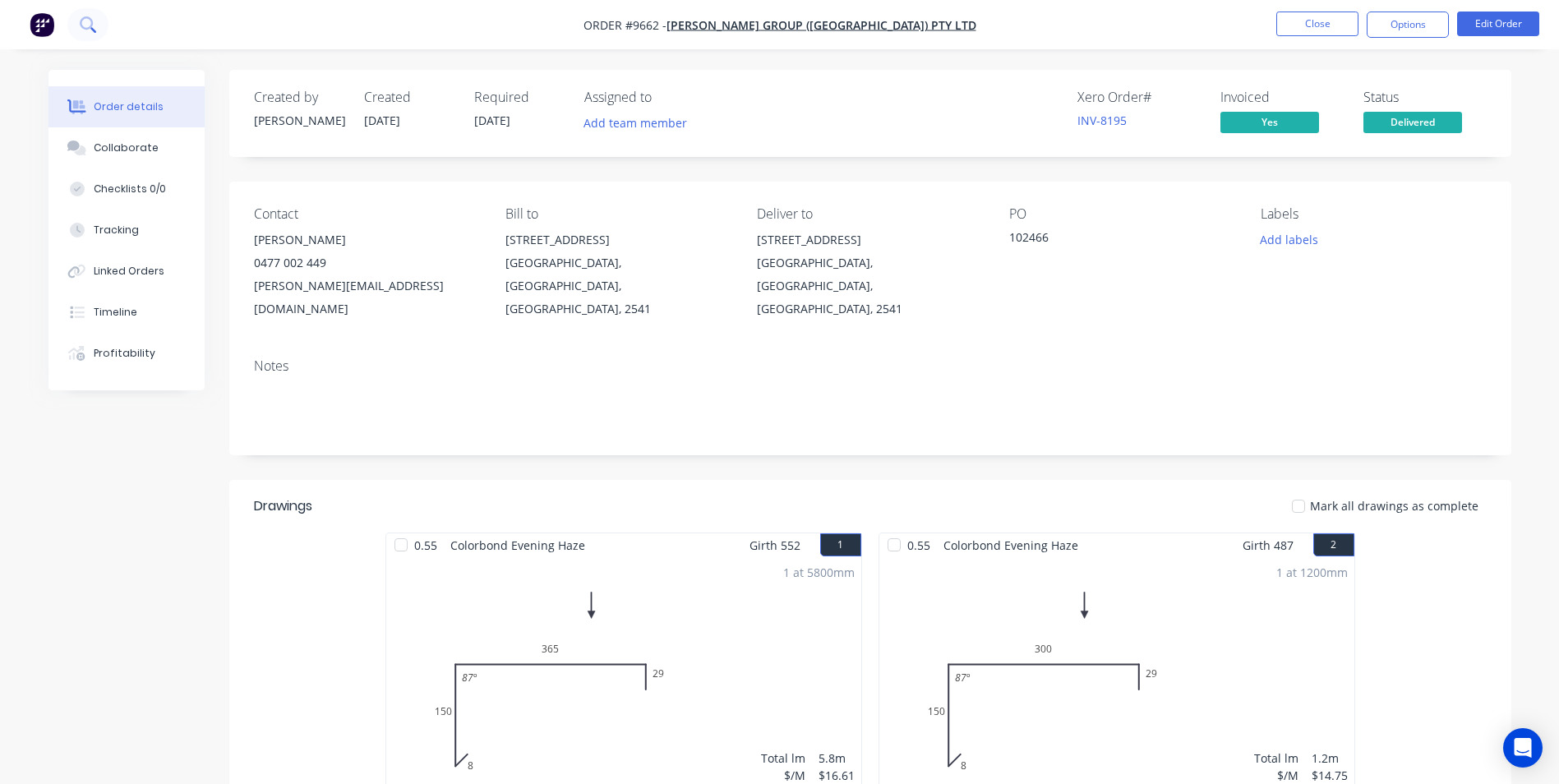
click at [79, 17] on button at bounding box center [88, 24] width 41 height 32
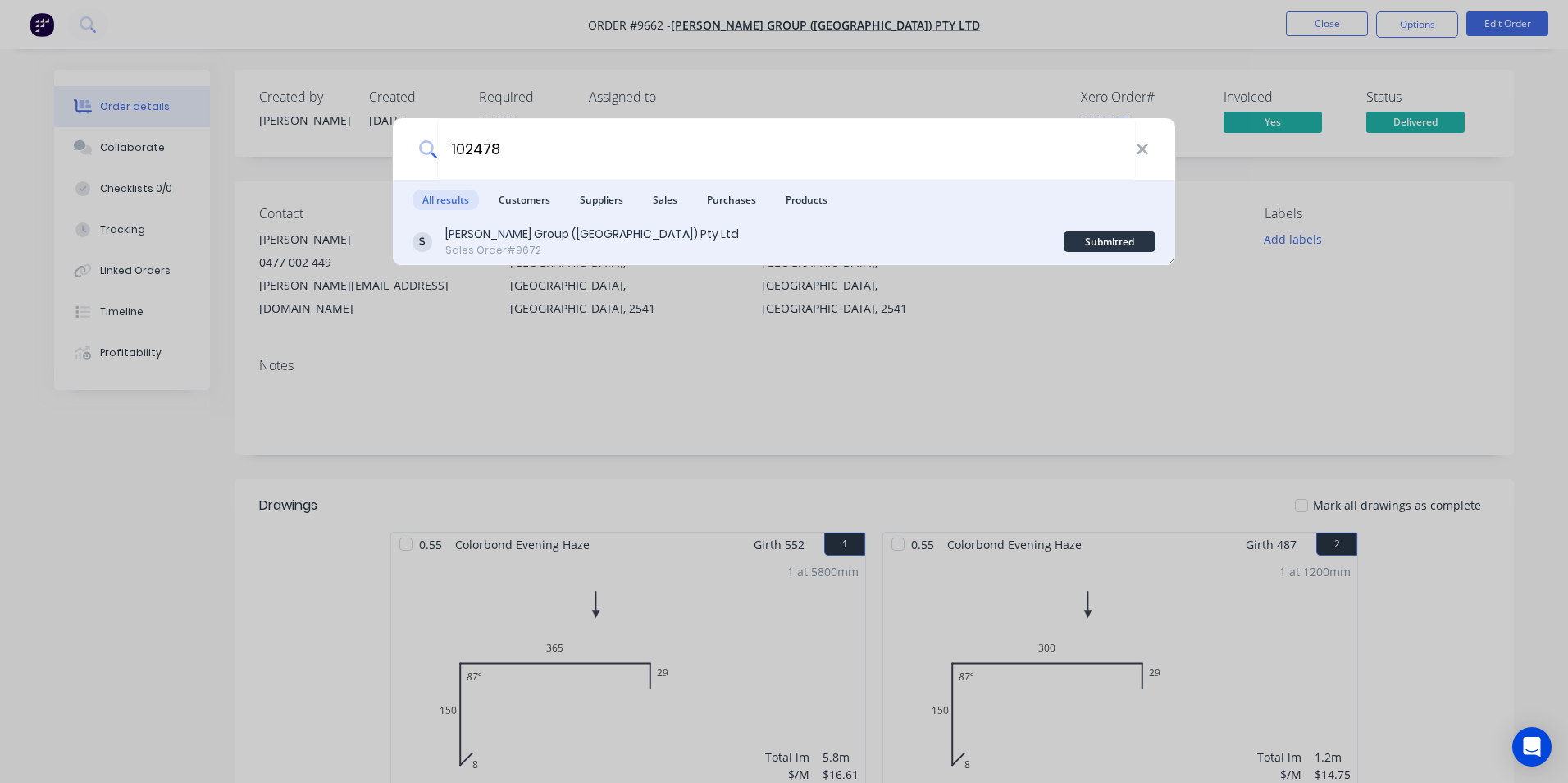
type input "102478"
click at [679, 234] on div "Parrish Group (NSW) Pty Ltd Sales Order #9672" at bounding box center [737, 242] width 651 height 32
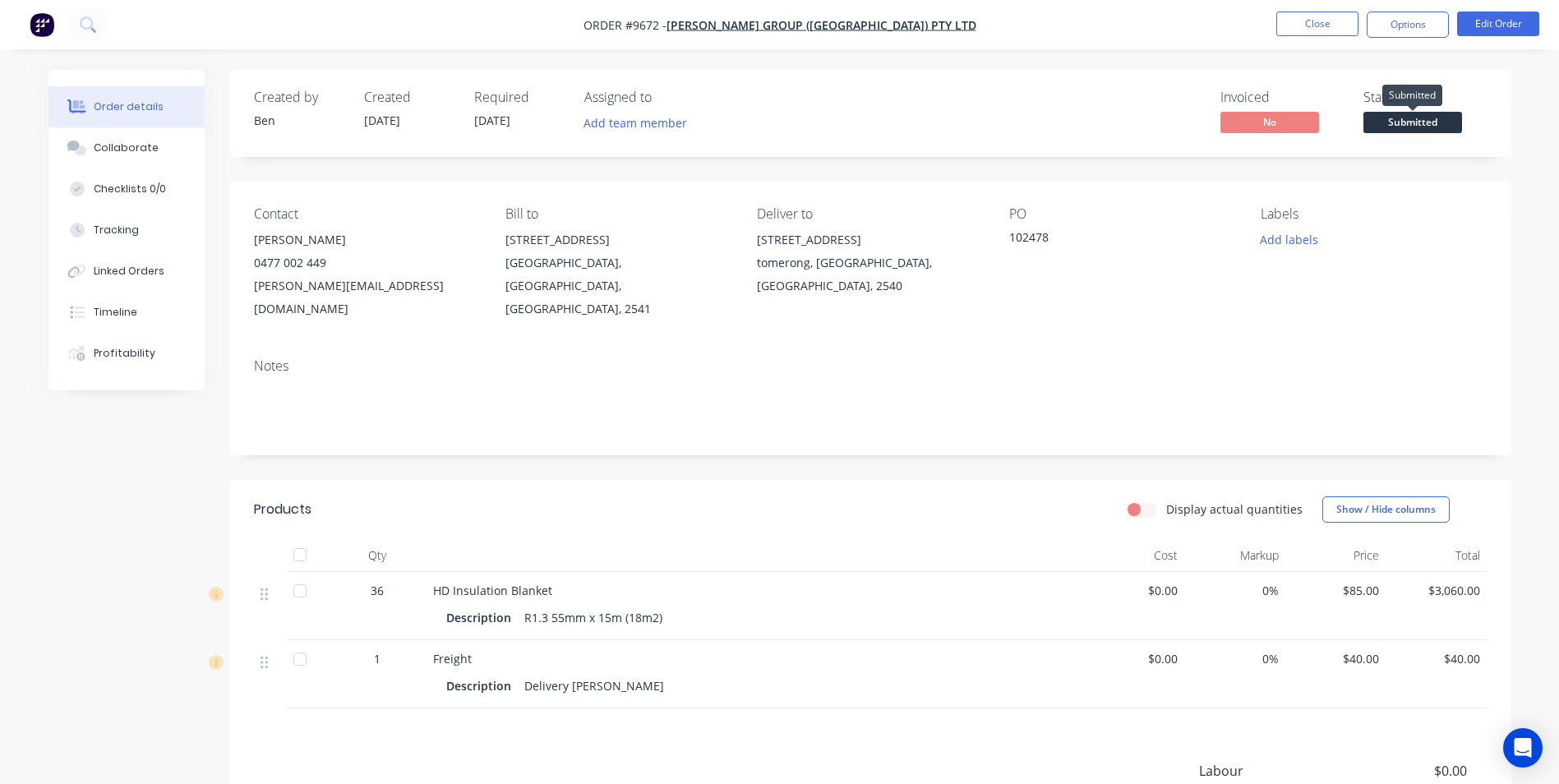
click at [1411, 119] on span "Submitted" at bounding box center [1412, 122] width 98 height 20
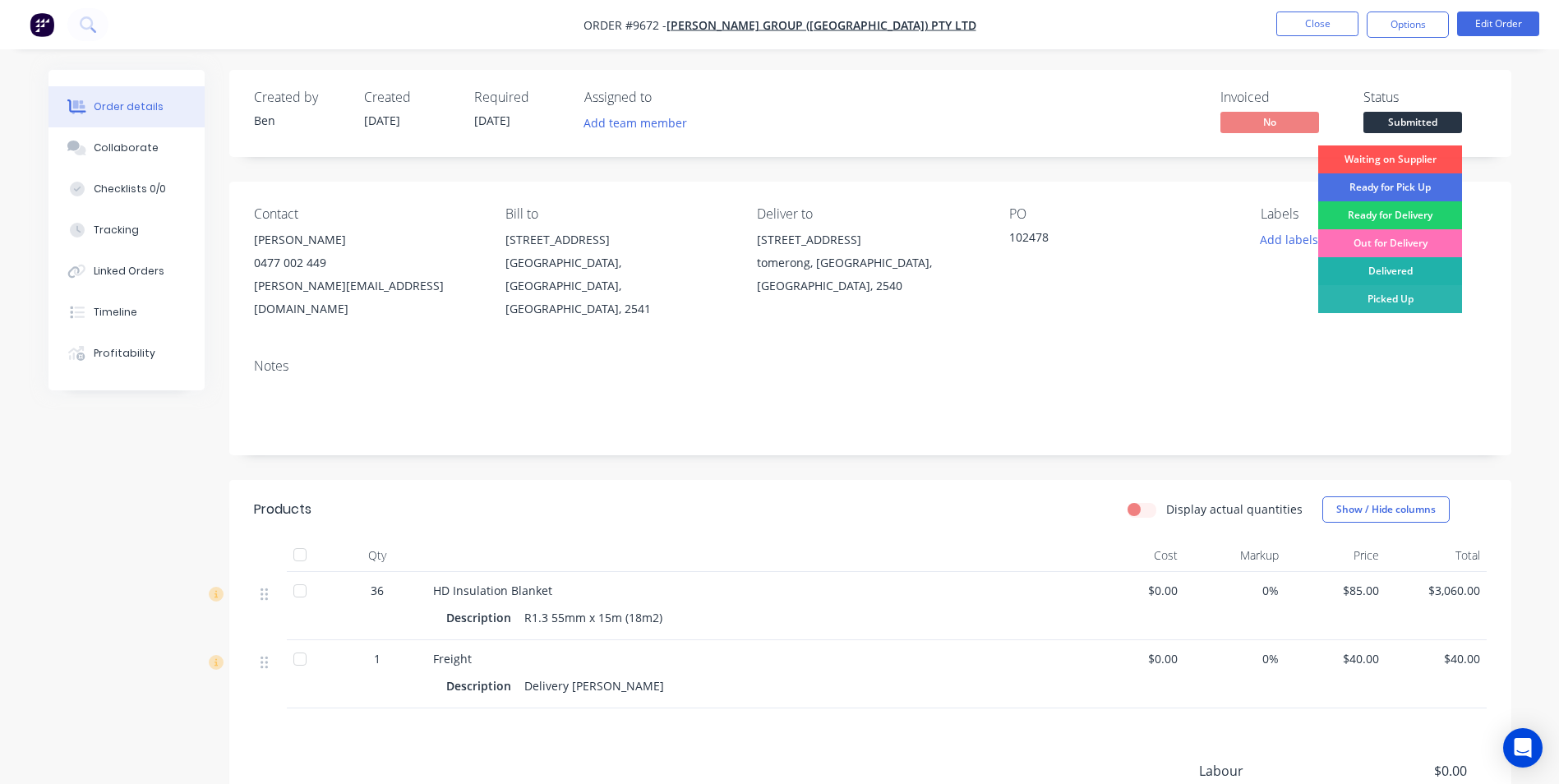
drag, startPoint x: 1410, startPoint y: 262, endPoint x: 1403, endPoint y: 97, distance: 165.1
click at [1409, 262] on div "Delivered" at bounding box center [1389, 271] width 144 height 28
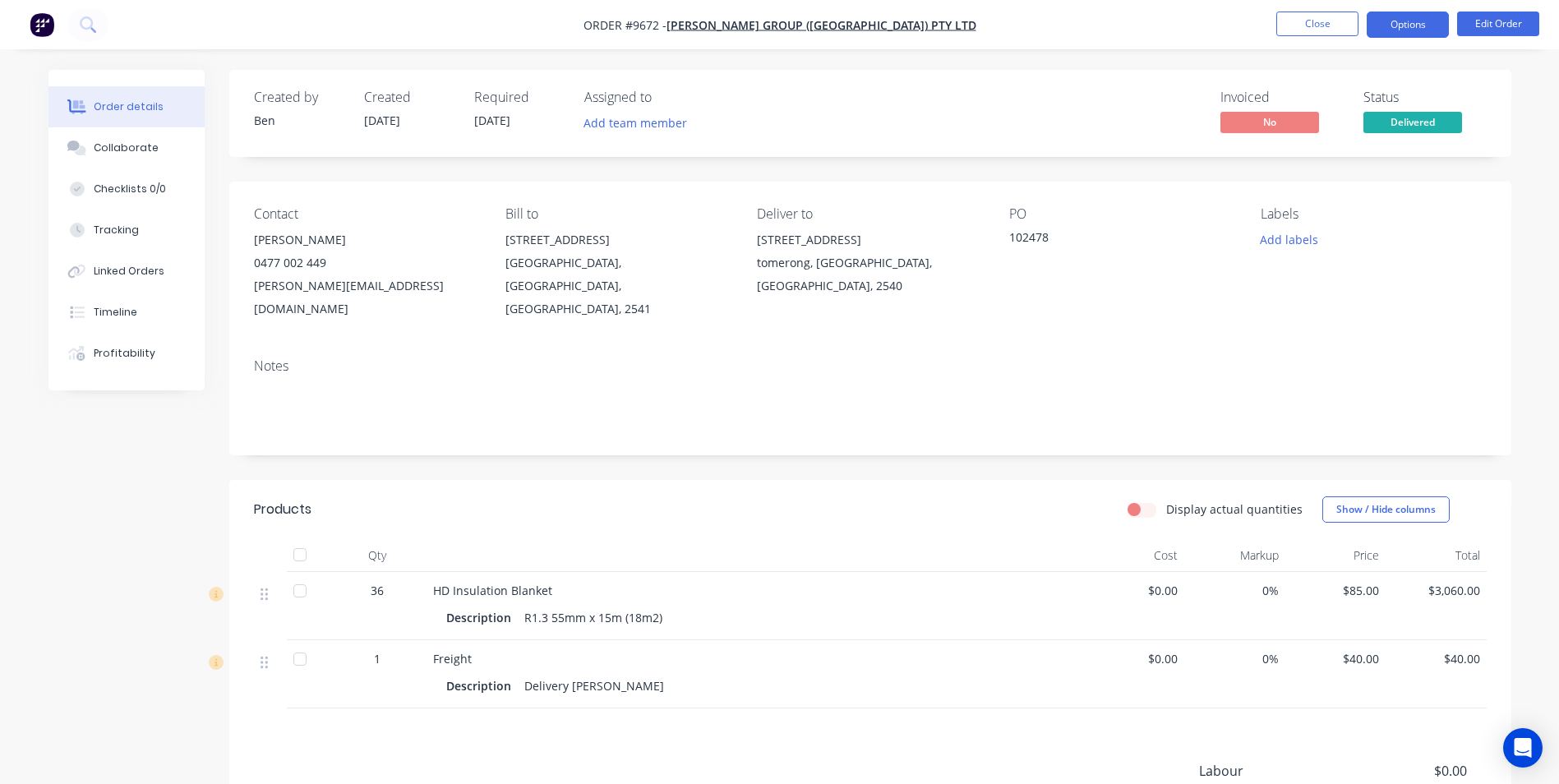
click at [1400, 30] on button "Options" at bounding box center [1408, 24] width 83 height 26
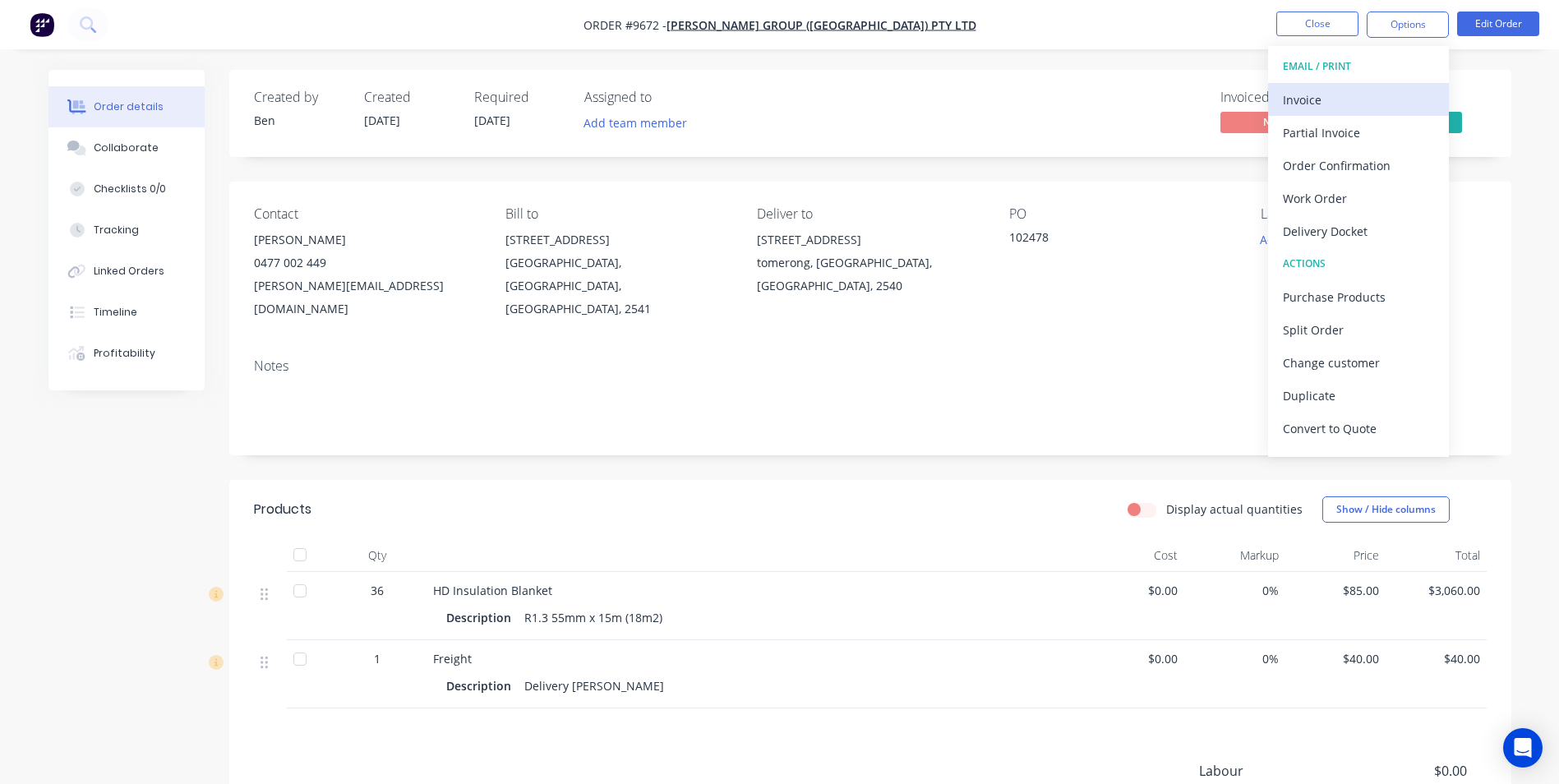
click at [1344, 101] on div "Invoice" at bounding box center [1358, 100] width 151 height 24
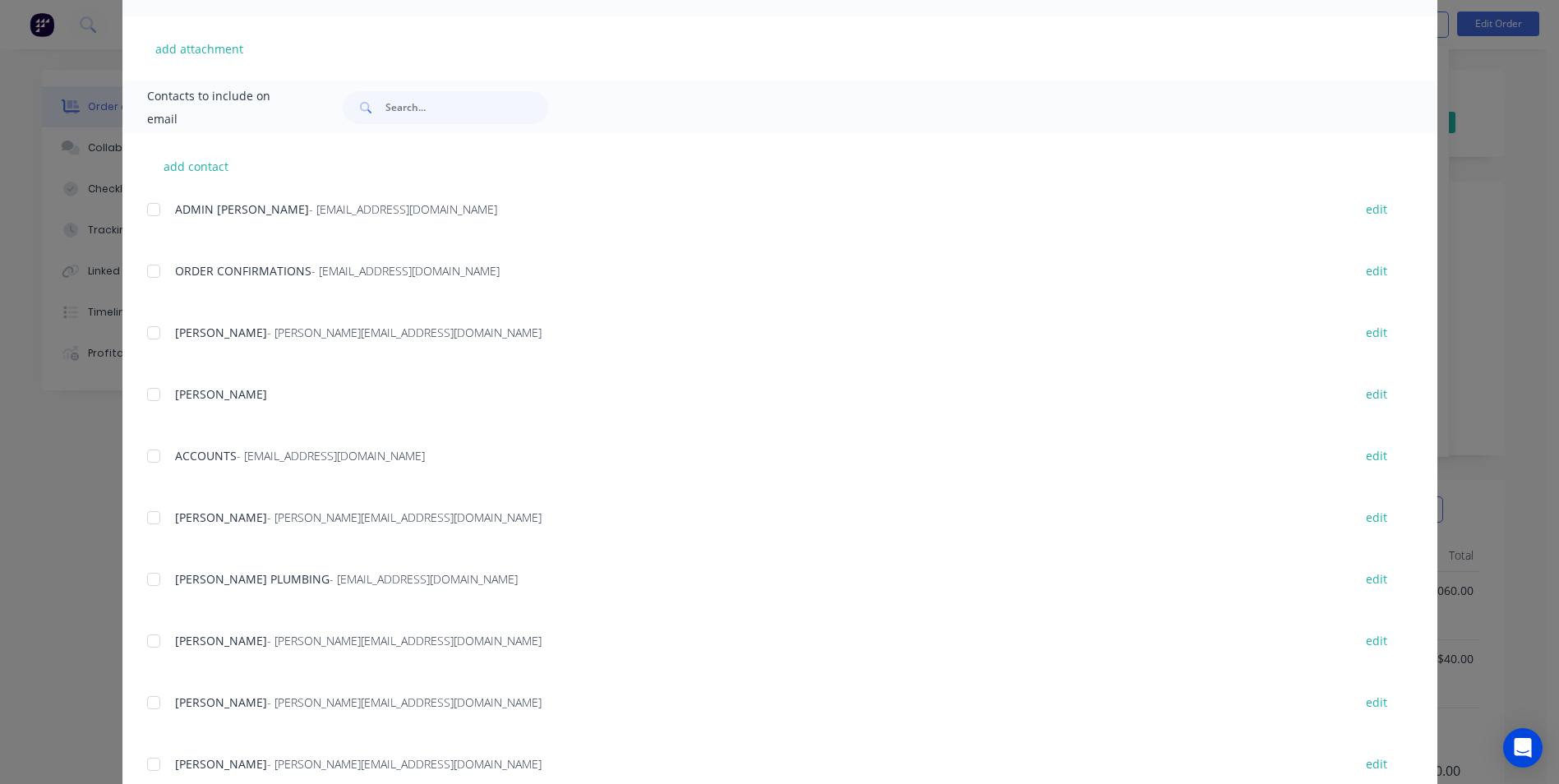
scroll to position [375, 0]
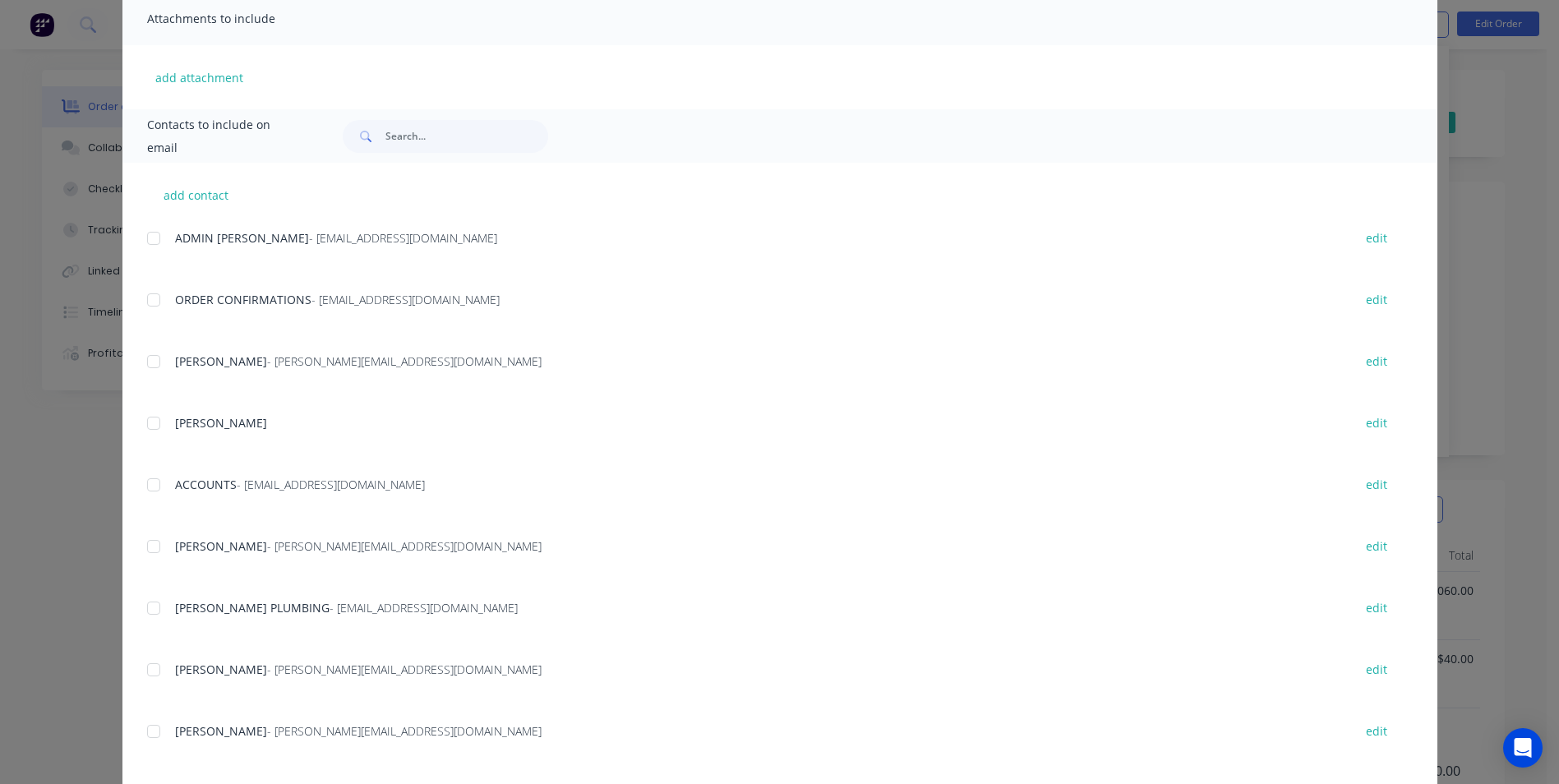
click at [154, 487] on div at bounding box center [153, 484] width 32 height 32
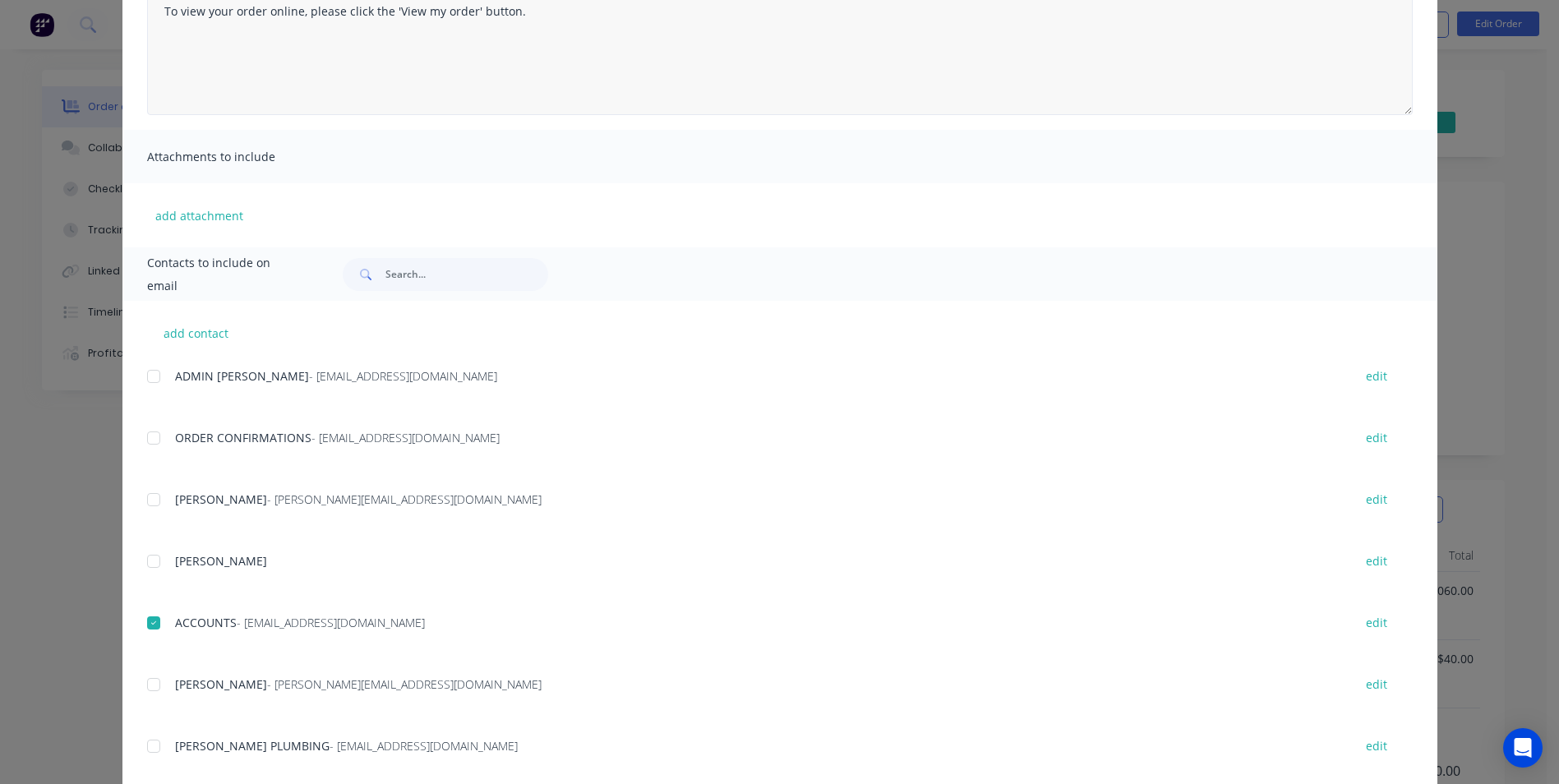
scroll to position [0, 0]
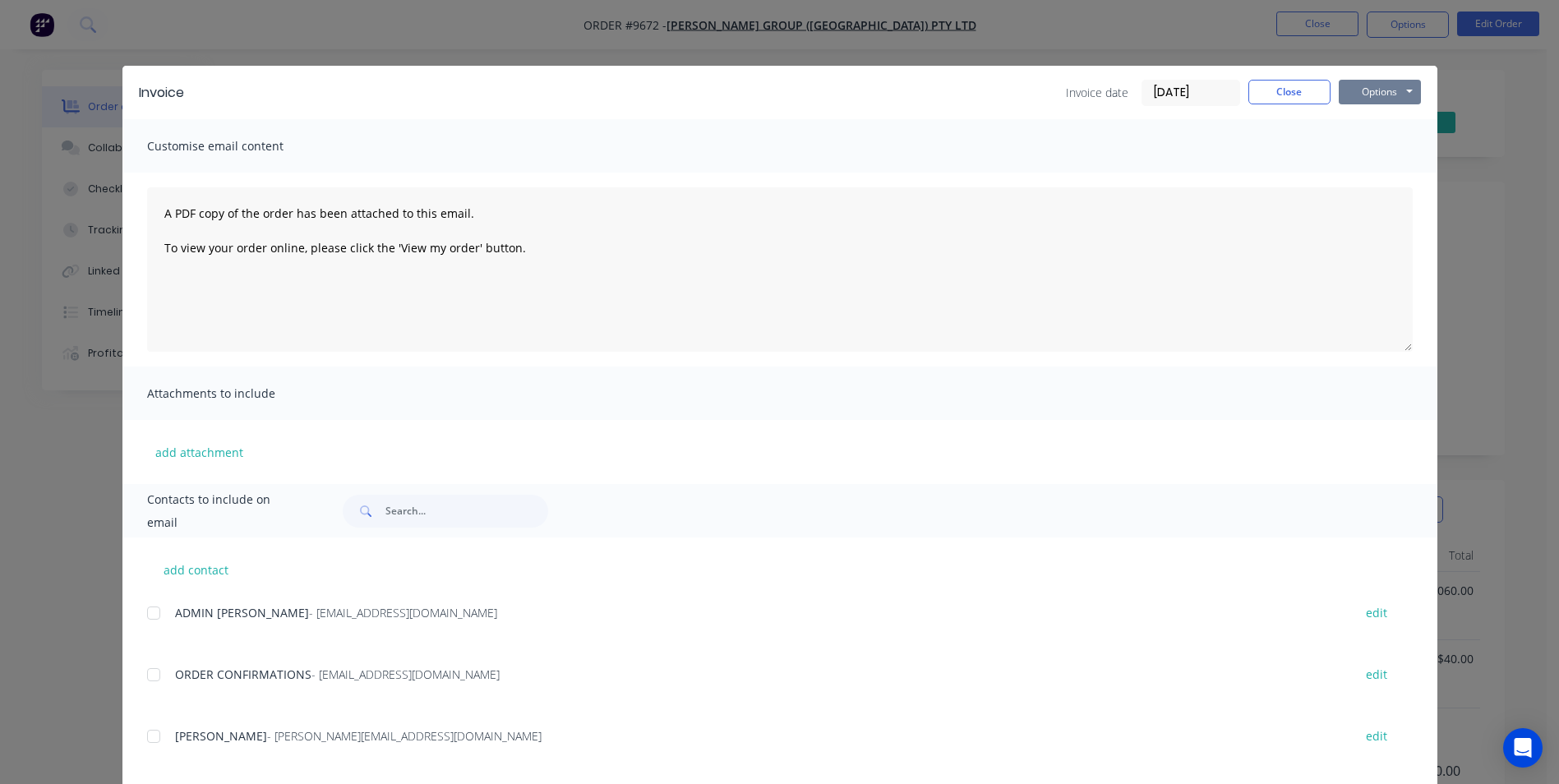
click at [1352, 94] on button "Options" at bounding box center [1379, 92] width 83 height 25
click at [1349, 173] on button "Email" at bounding box center [1390, 174] width 105 height 27
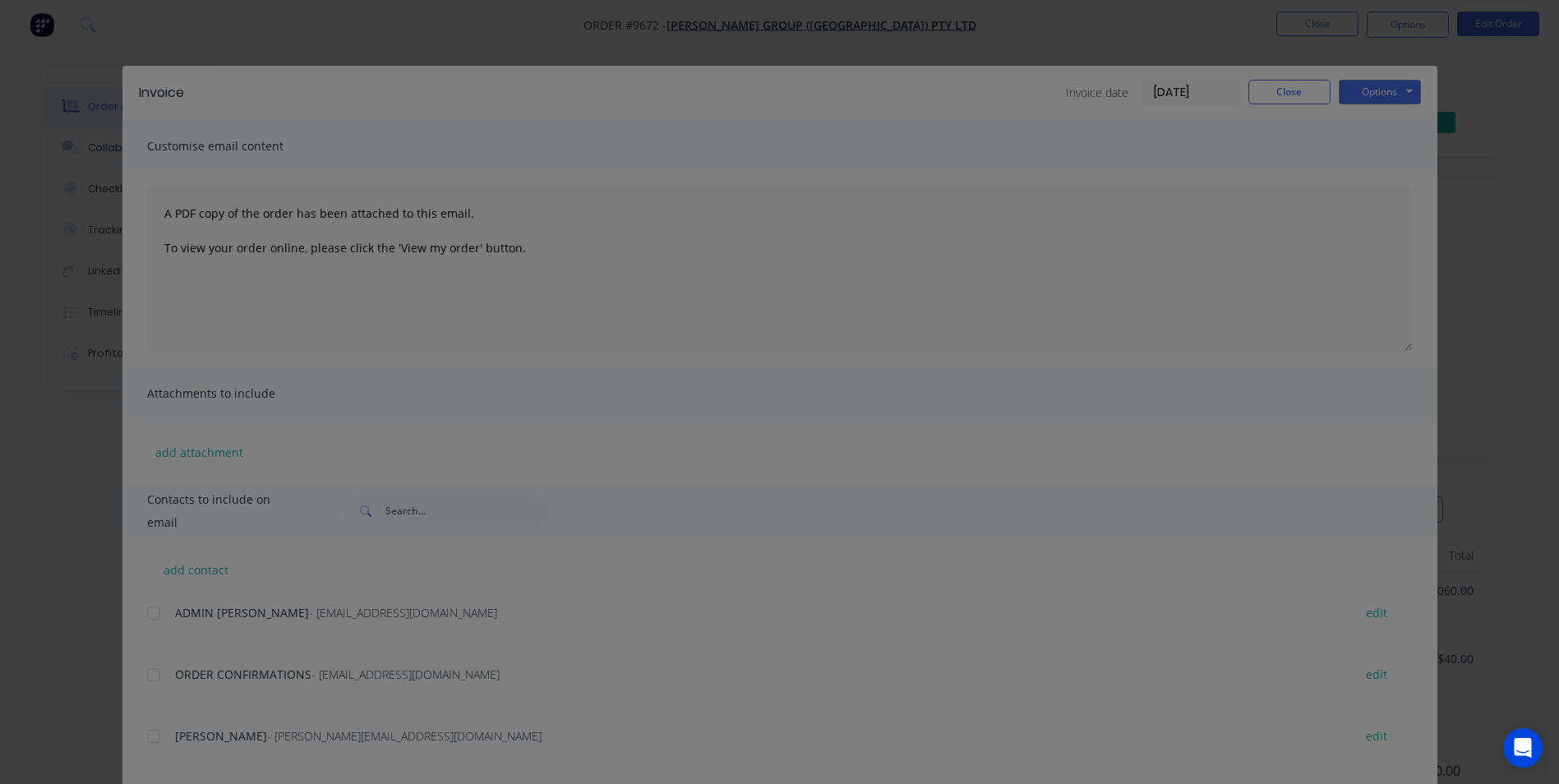
click at [1283, 98] on div "Sending to your accounting package... Loading... This may take a few moments. P…" at bounding box center [780, 392] width 1559 height 784
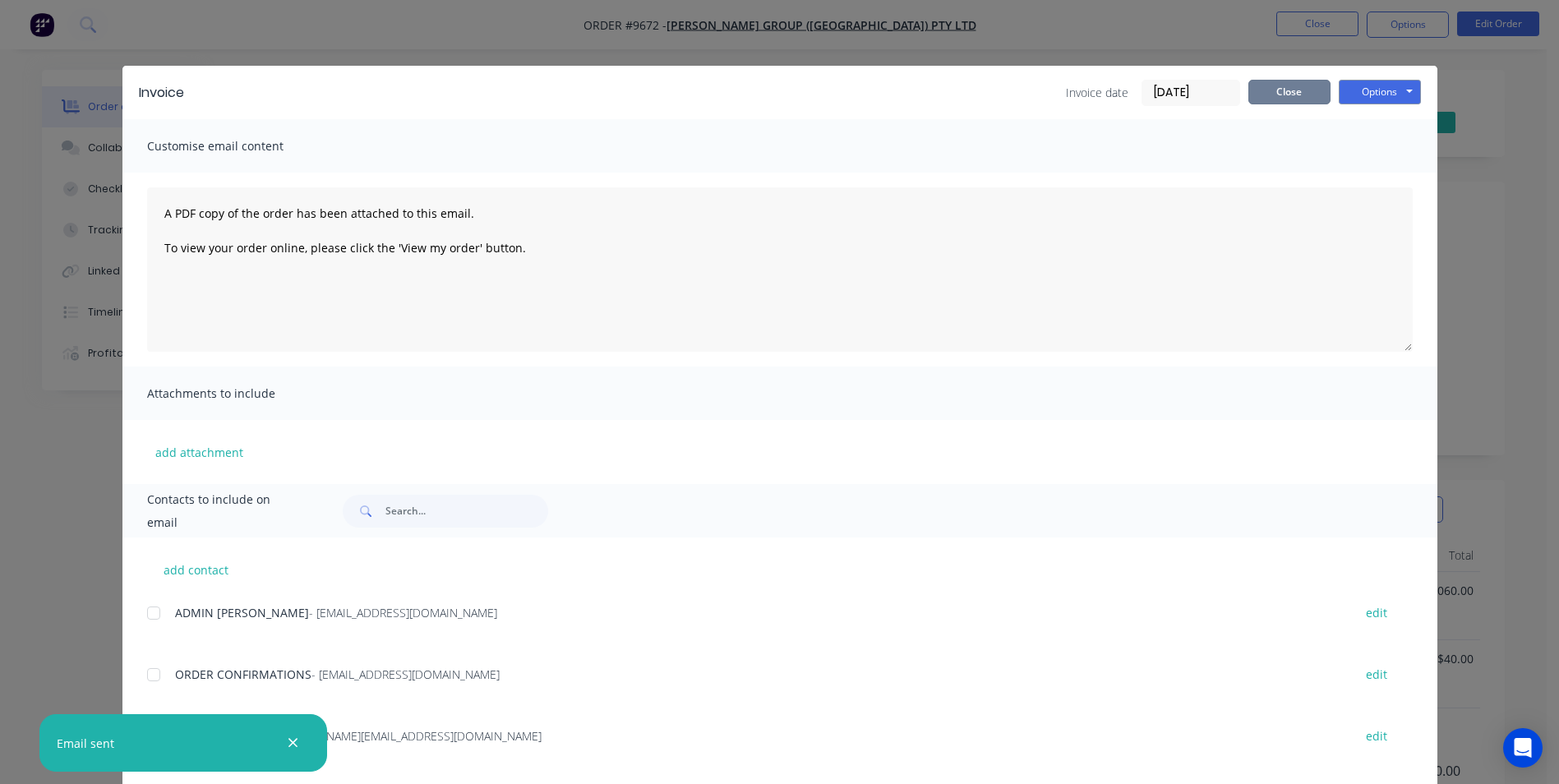
click at [1285, 96] on button "Close" at bounding box center [1289, 92] width 83 height 25
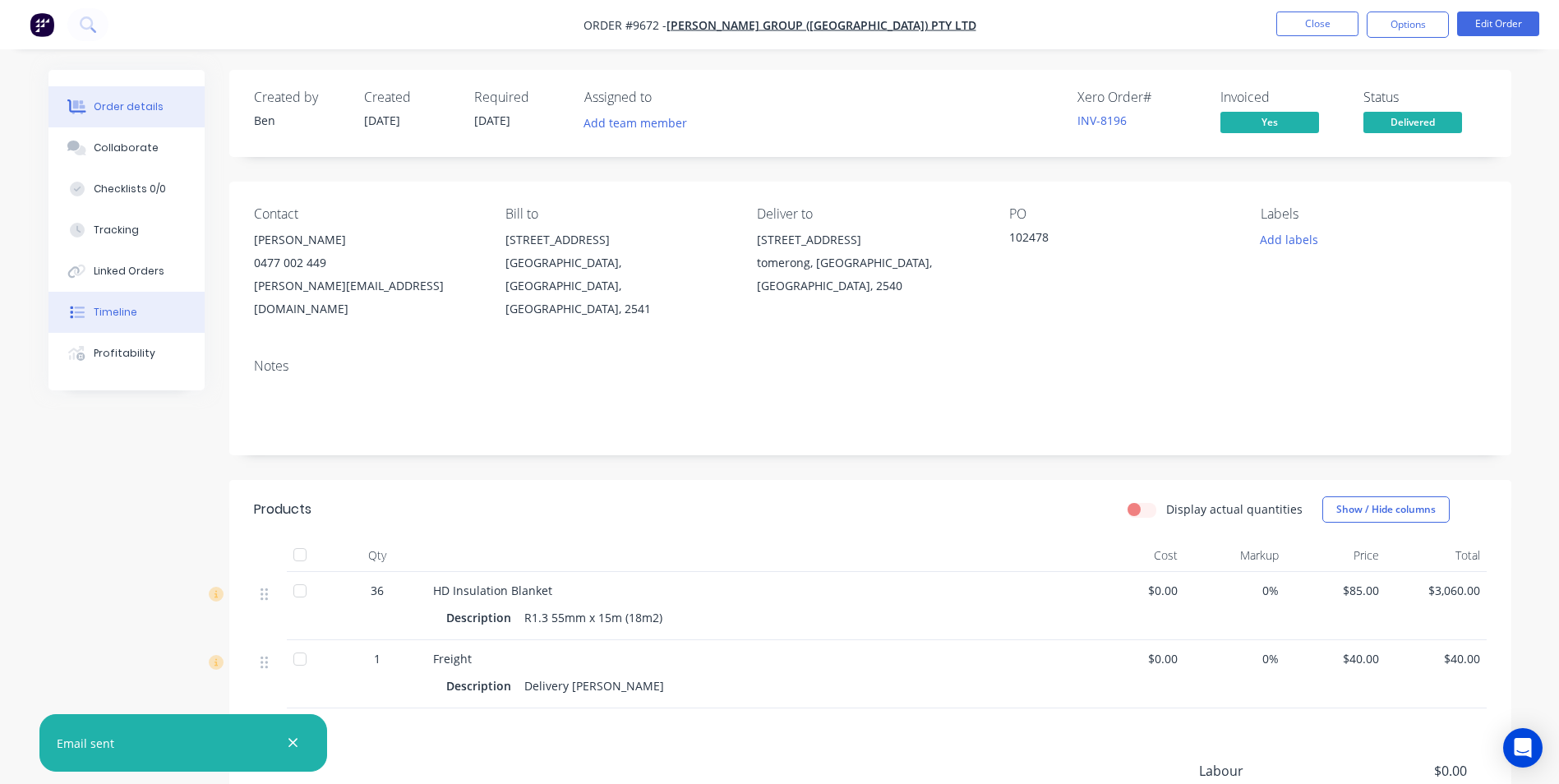
click at [173, 324] on button "Timeline" at bounding box center [126, 312] width 156 height 41
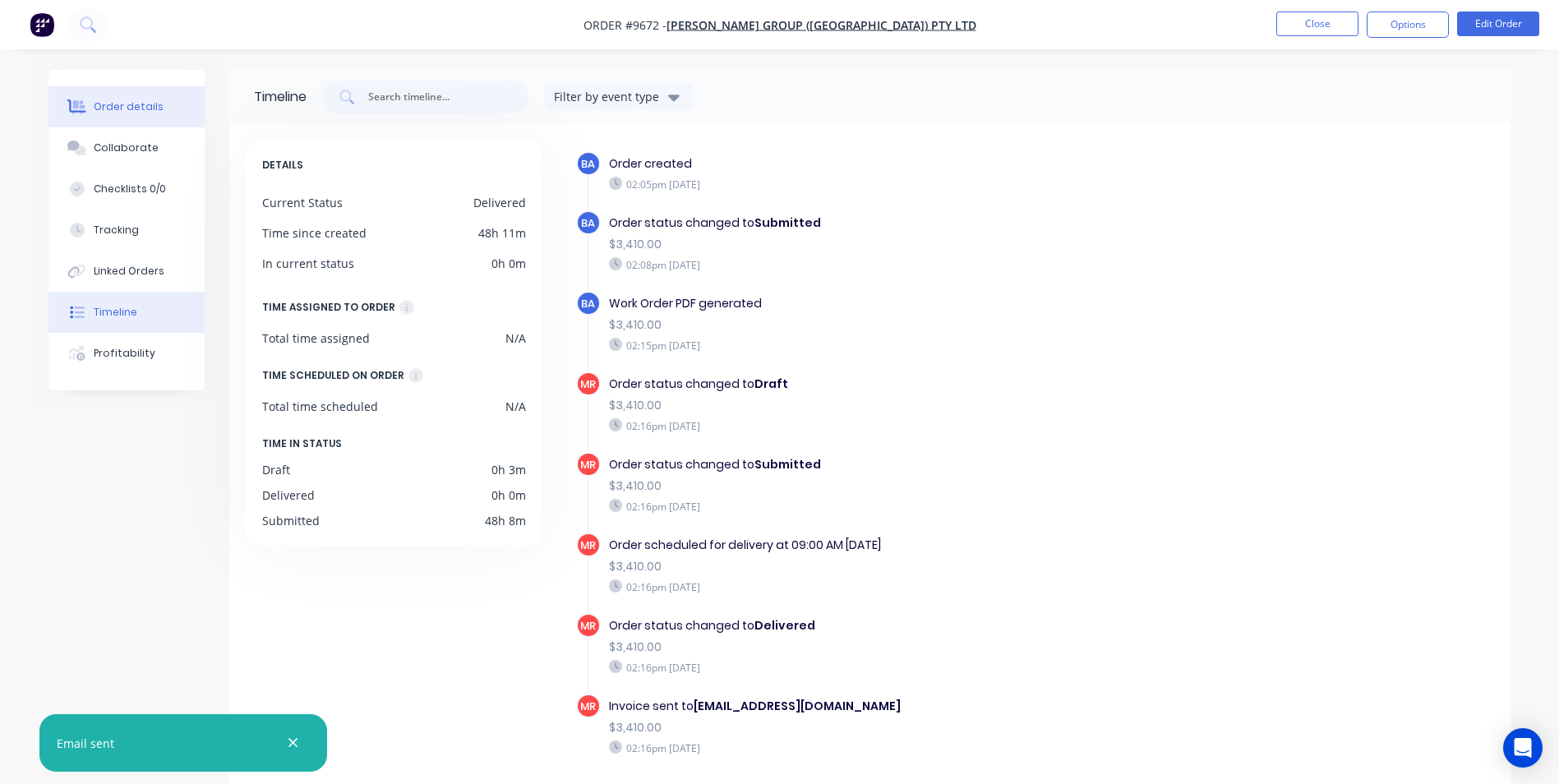
click at [145, 111] on div "Order details" at bounding box center [128, 107] width 70 height 15
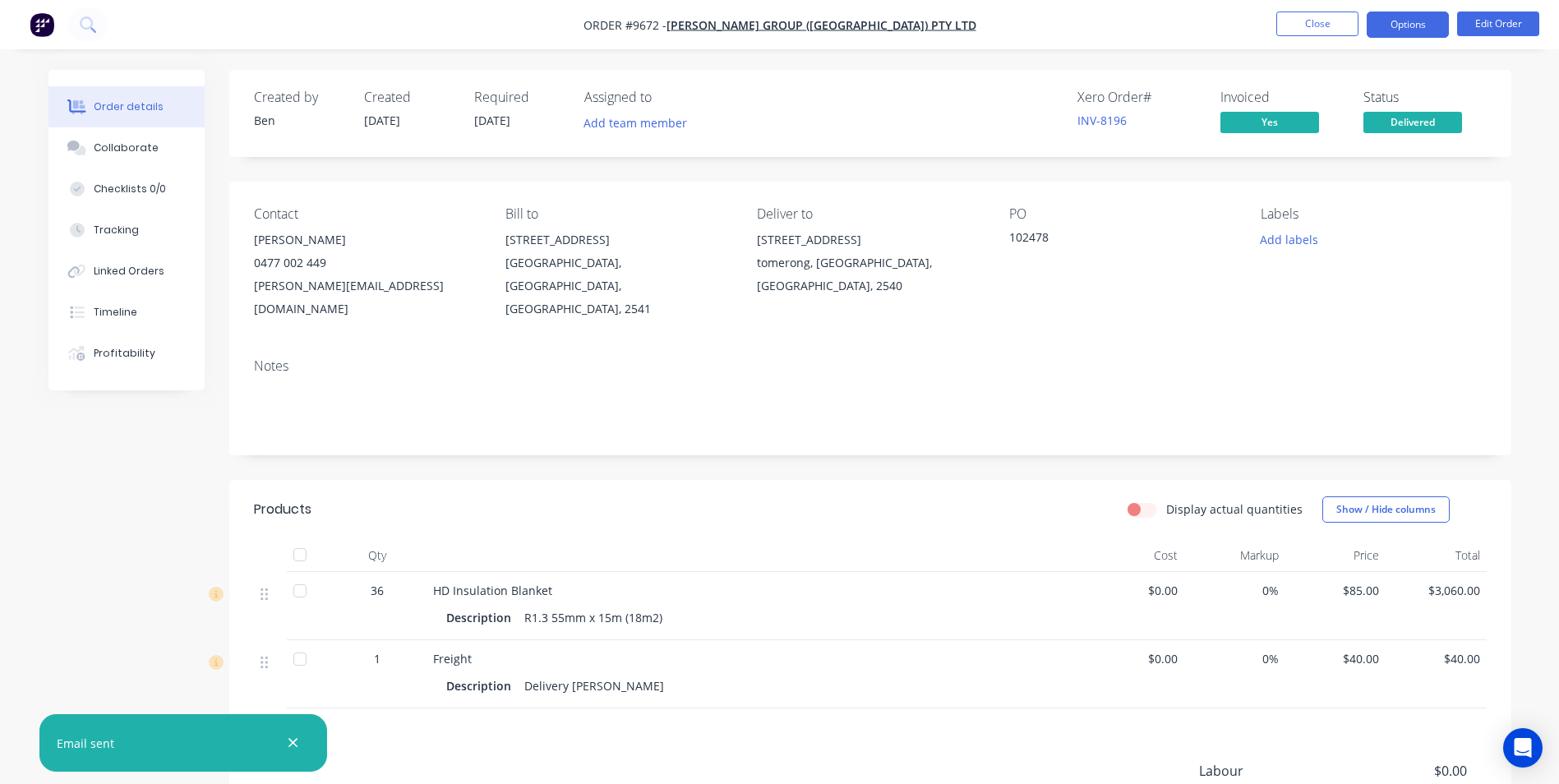
click at [1373, 19] on button "Options" at bounding box center [1408, 24] width 83 height 26
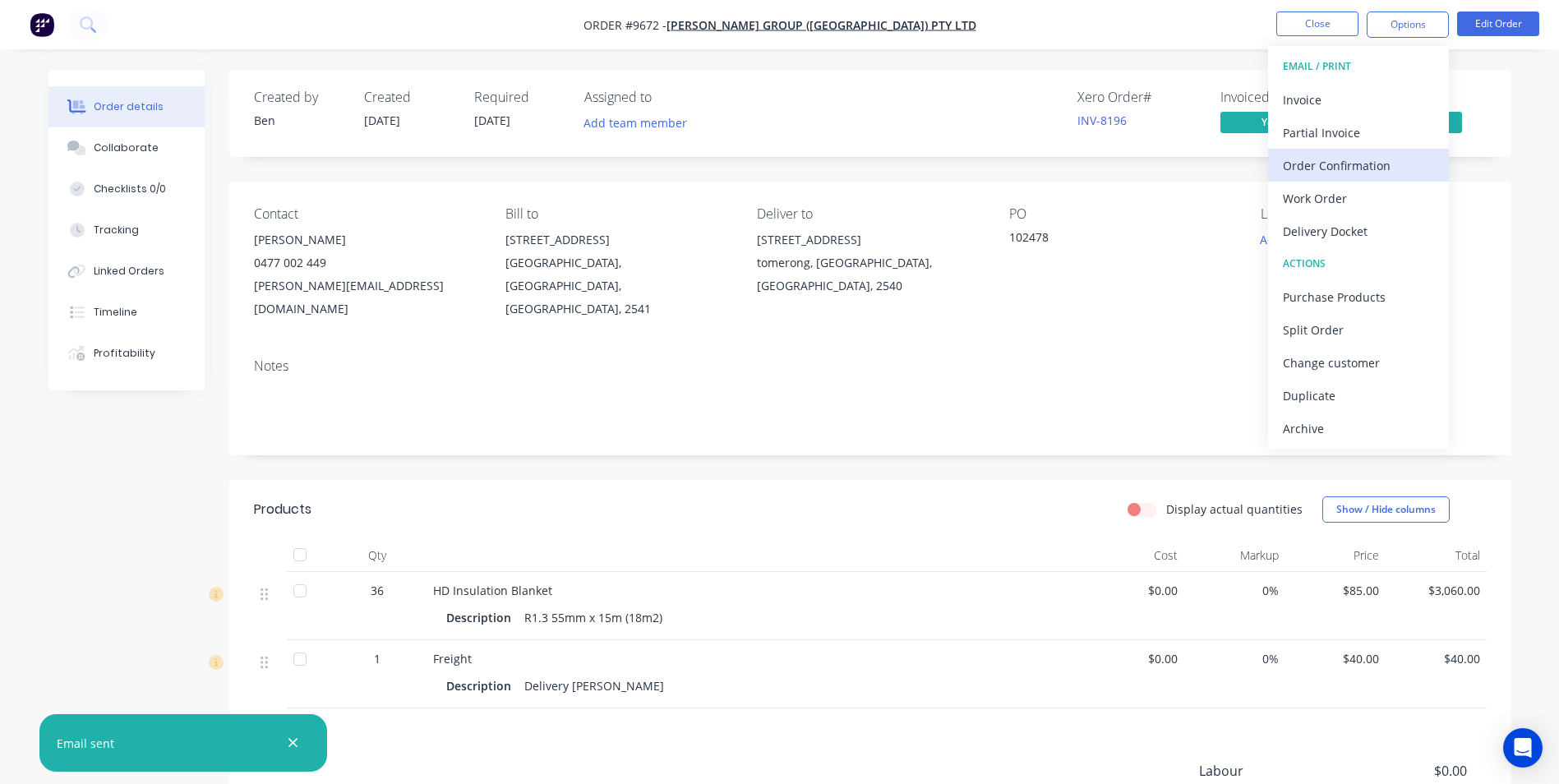
click at [1364, 178] on button "Order Confirmation" at bounding box center [1358, 164] width 181 height 32
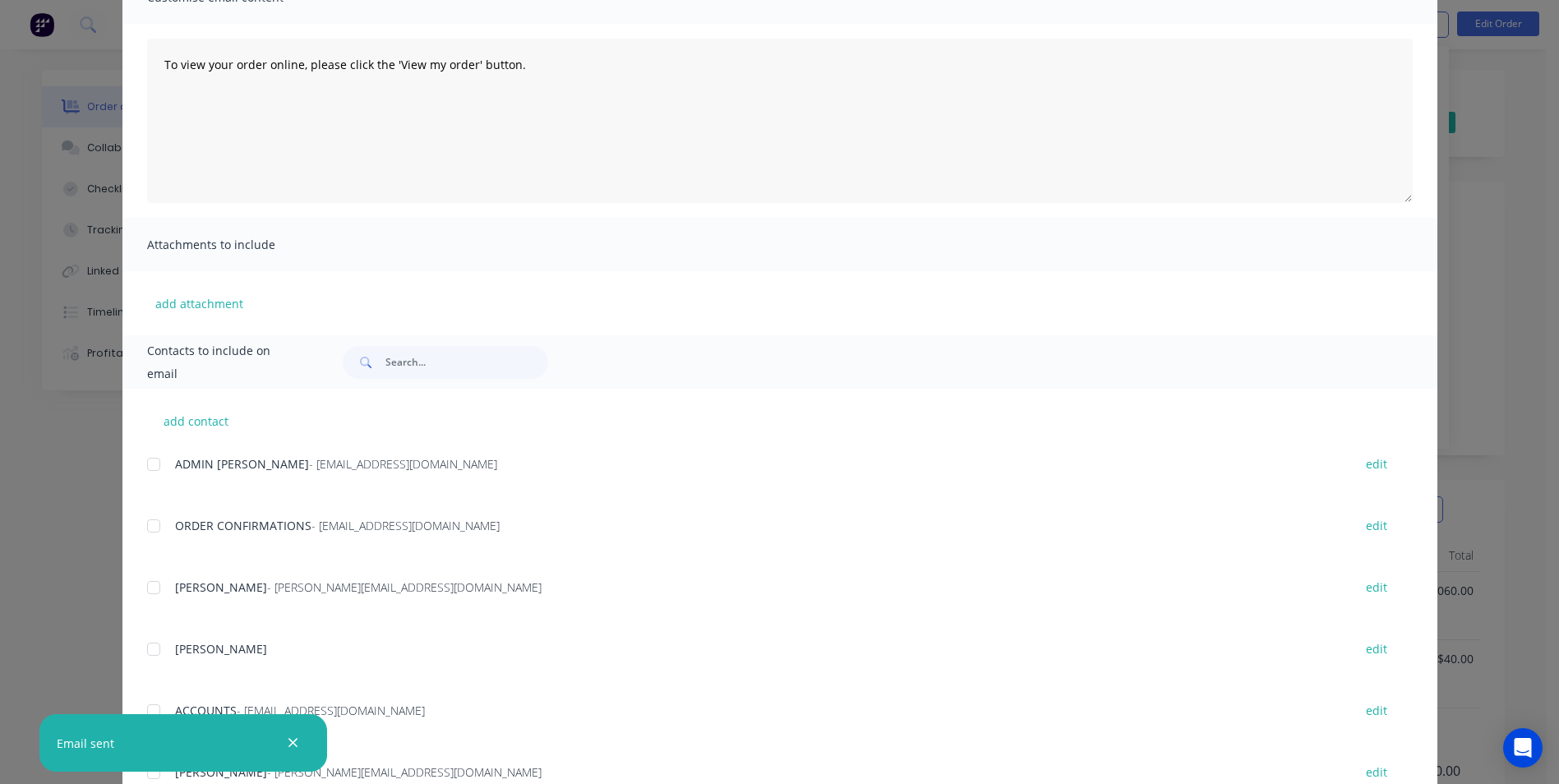
scroll to position [328, 0]
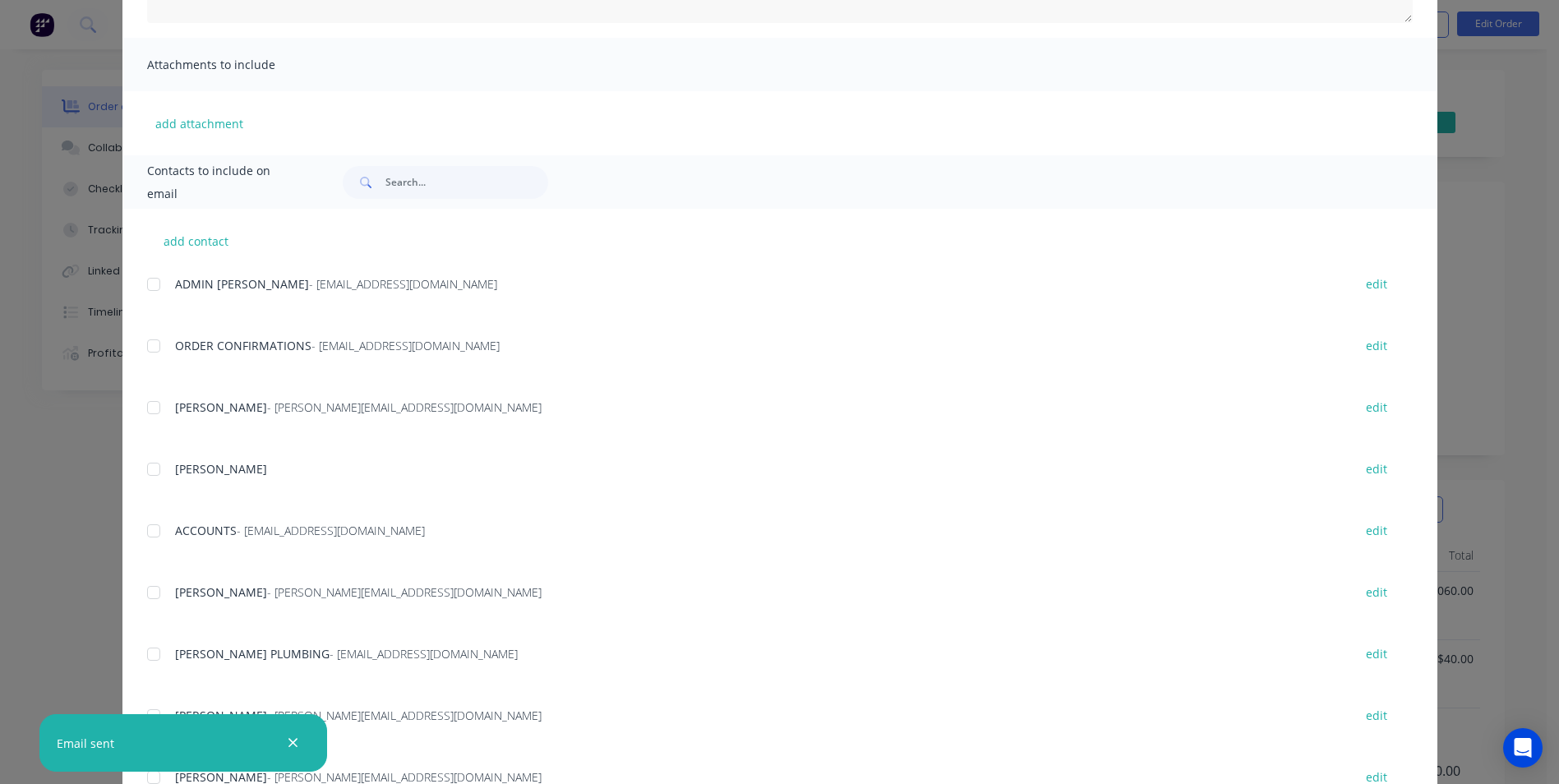
click at [167, 335] on div "ORDER CONFIRMATIONS - roofing@parrishgroup.com.au edit" at bounding box center [792, 345] width 1290 height 22
click at [161, 347] on div at bounding box center [153, 345] width 32 height 32
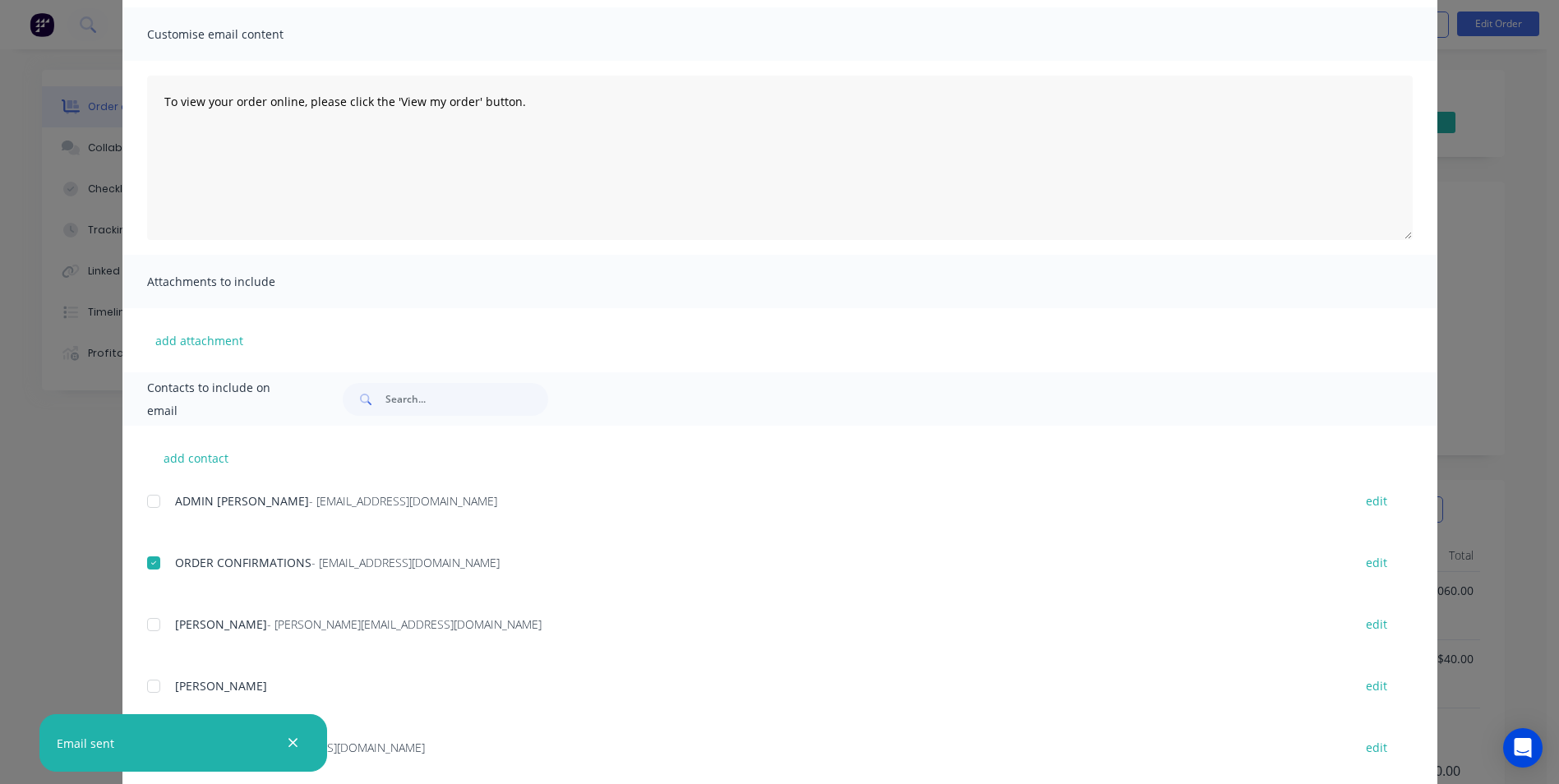
scroll to position [0, 0]
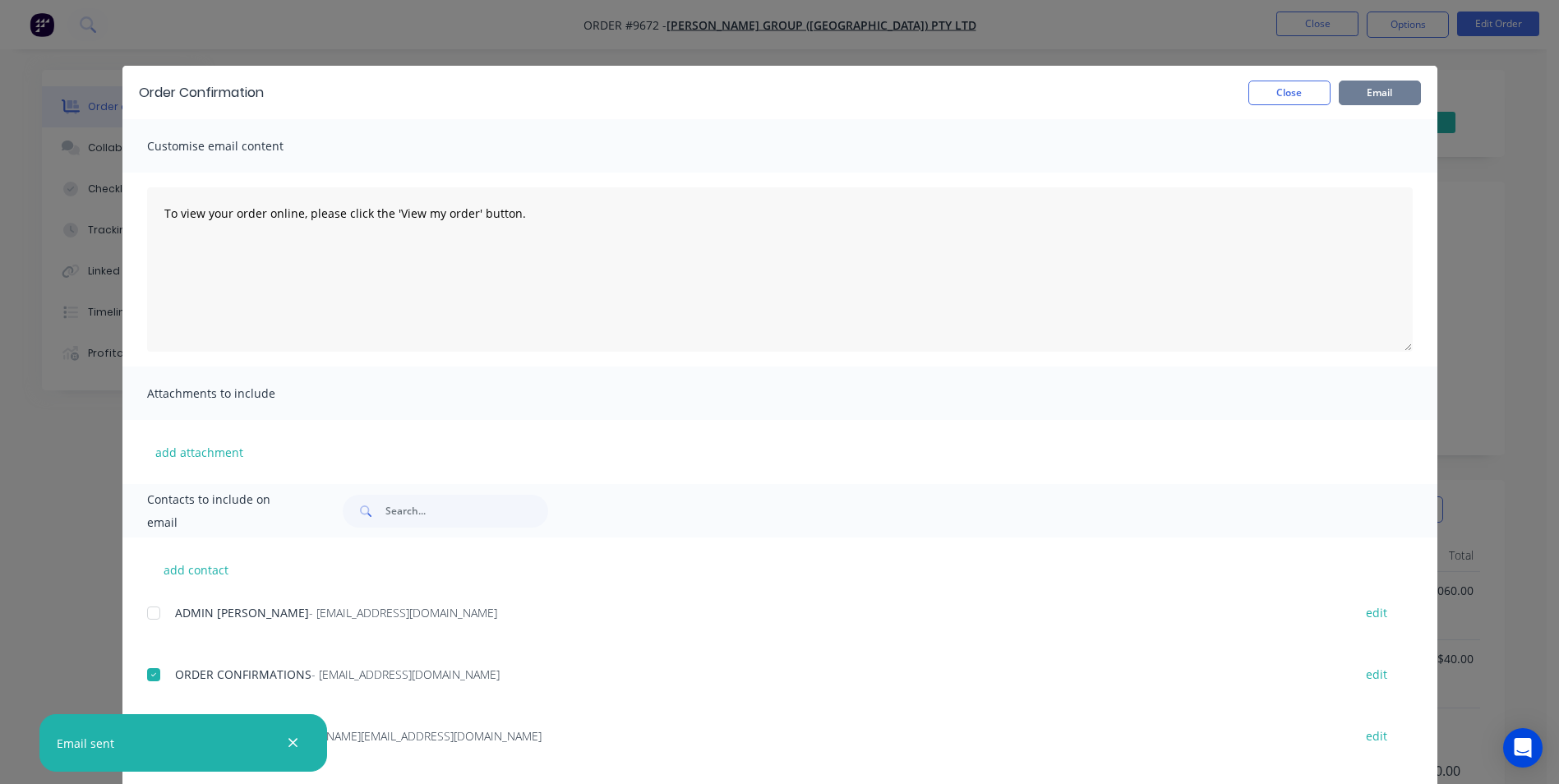
click at [1364, 104] on button "Email" at bounding box center [1379, 93] width 83 height 25
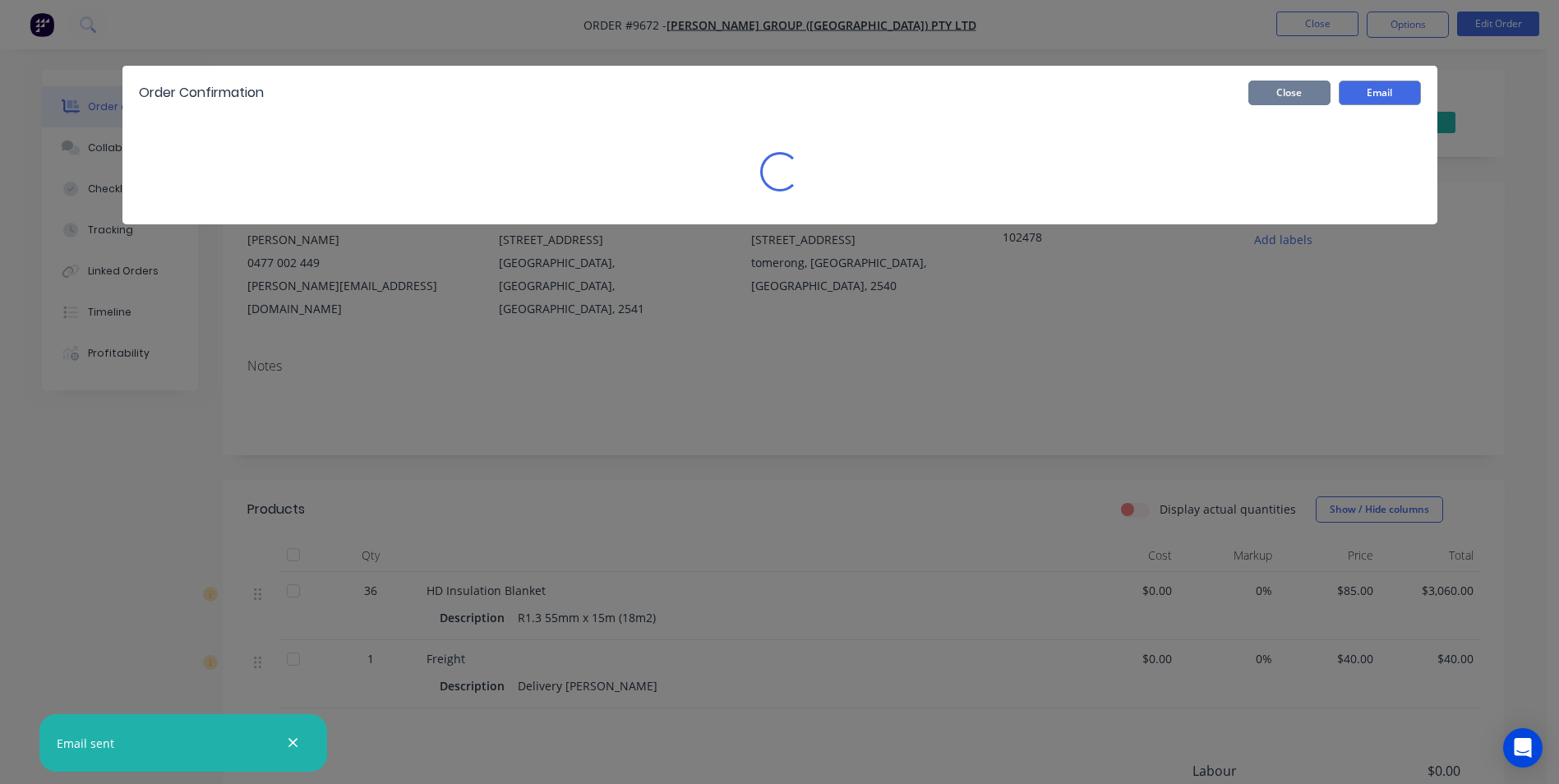
click at [1310, 97] on button "Close" at bounding box center [1289, 93] width 83 height 25
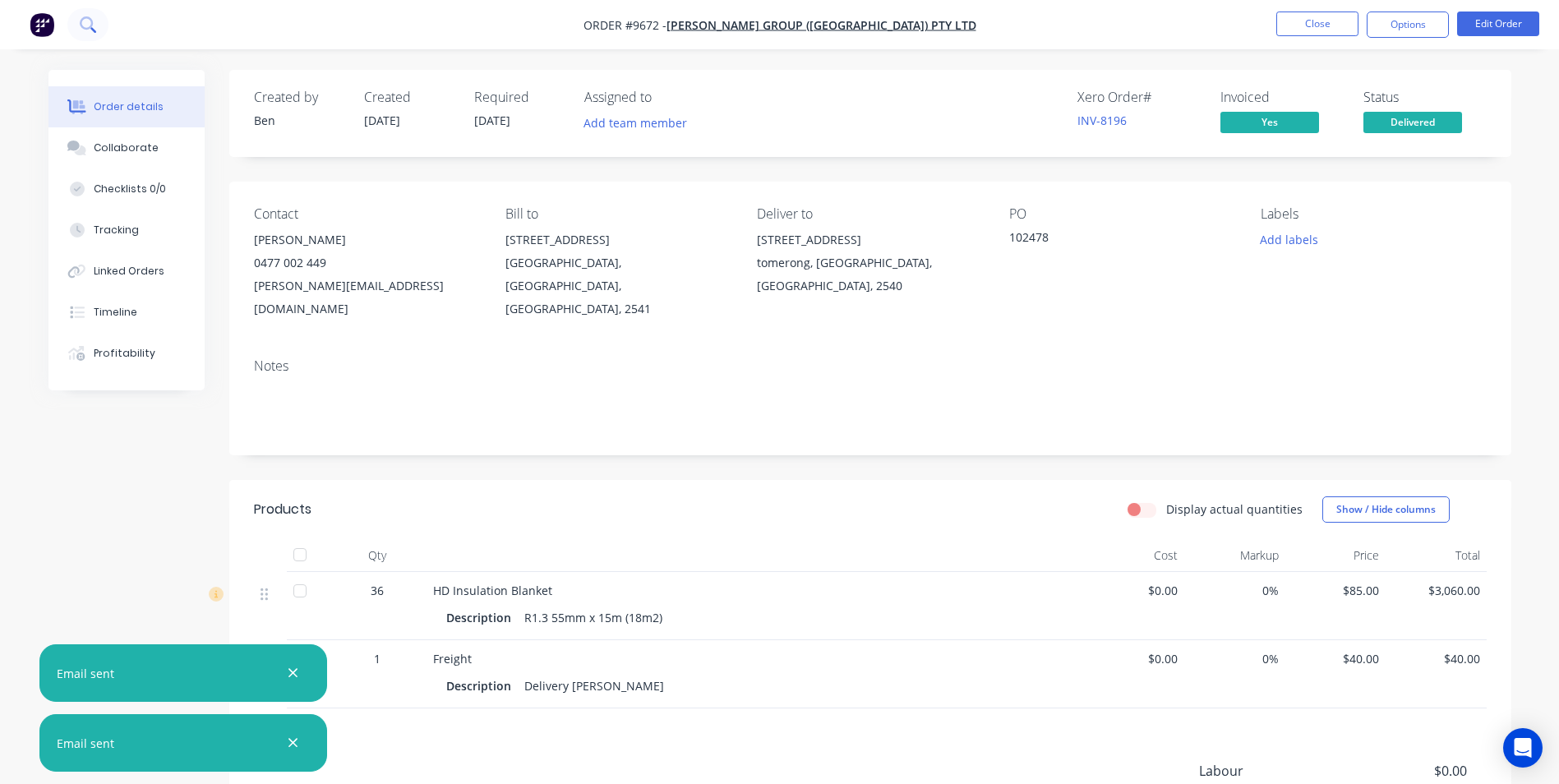
click at [86, 29] on icon at bounding box center [86, 23] width 13 height 13
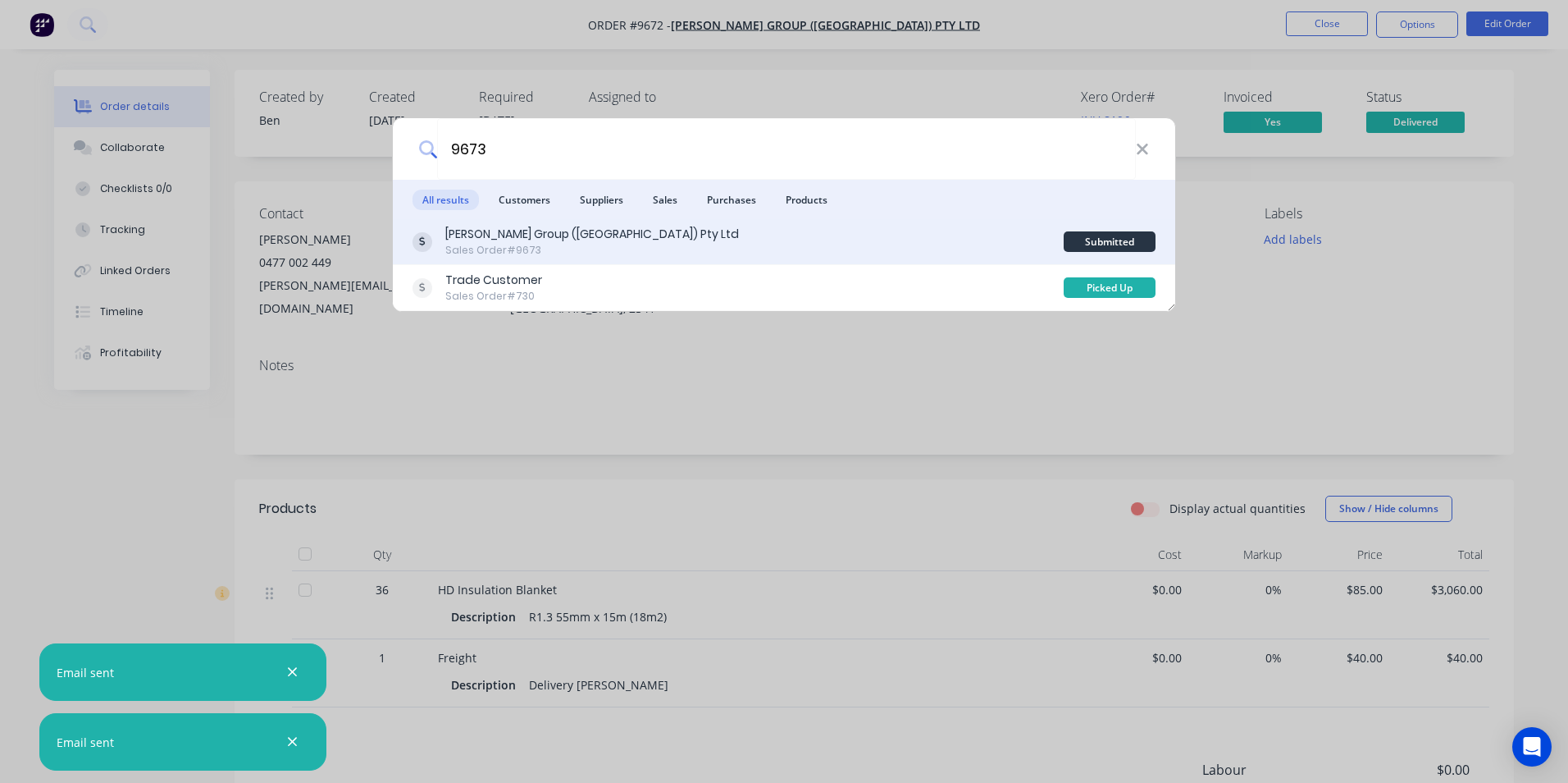
type input "9673"
click at [863, 248] on div "Parrish Group (NSW) Pty Ltd Sales Order #9673" at bounding box center [737, 242] width 651 height 32
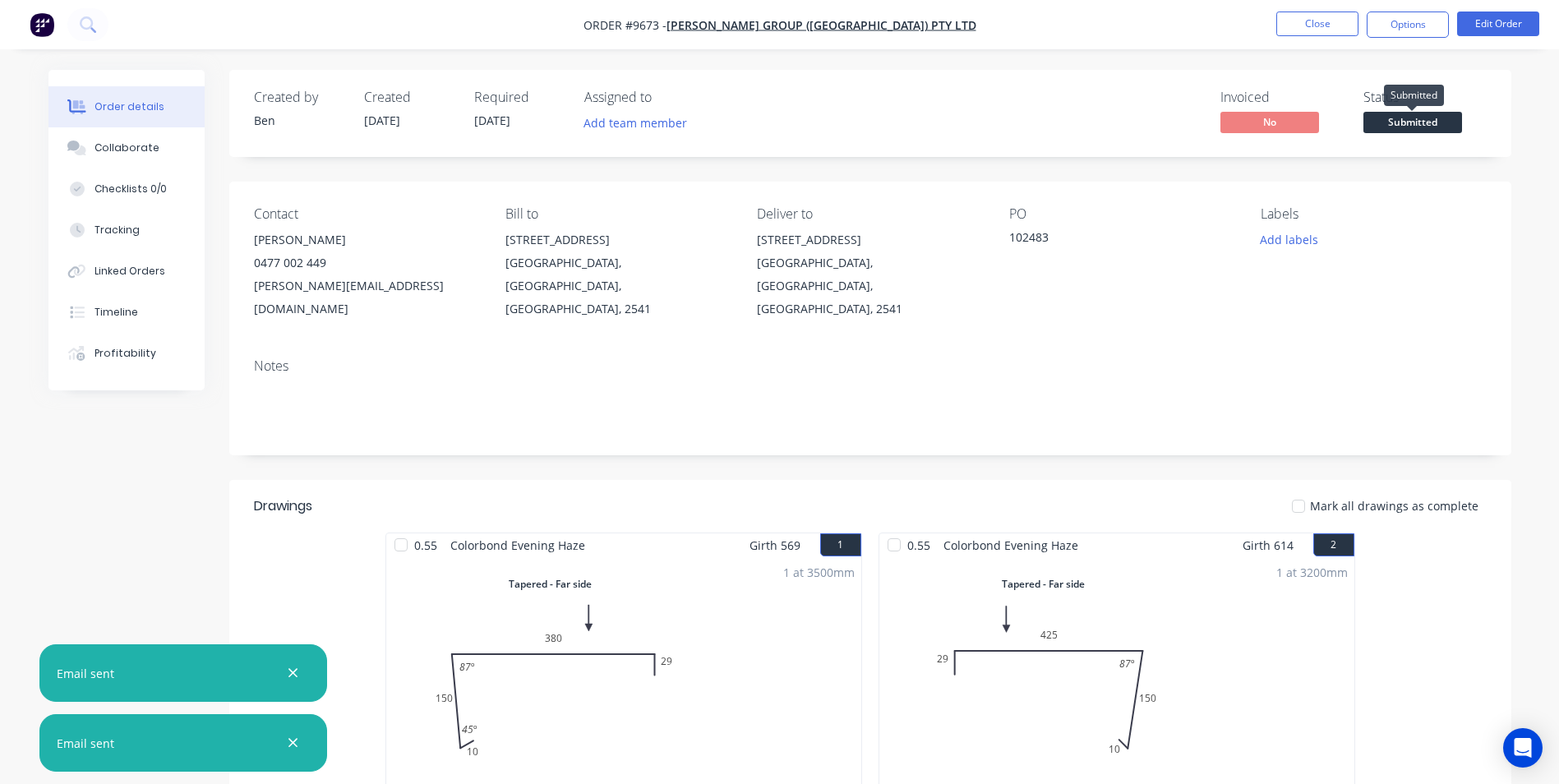
click at [1414, 121] on span "Submitted" at bounding box center [1412, 122] width 98 height 20
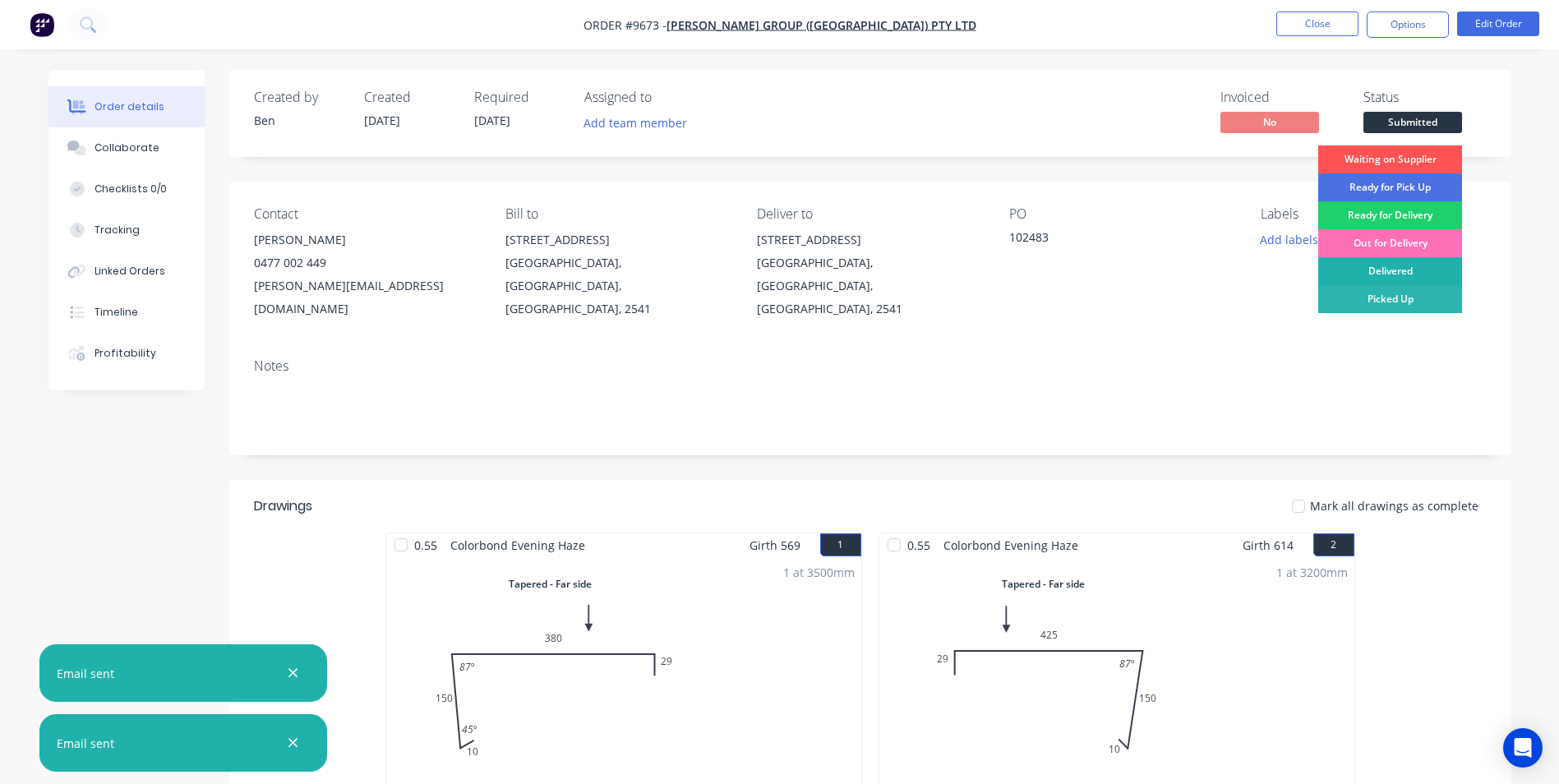
click at [1390, 266] on div "Delivered" at bounding box center [1389, 271] width 144 height 28
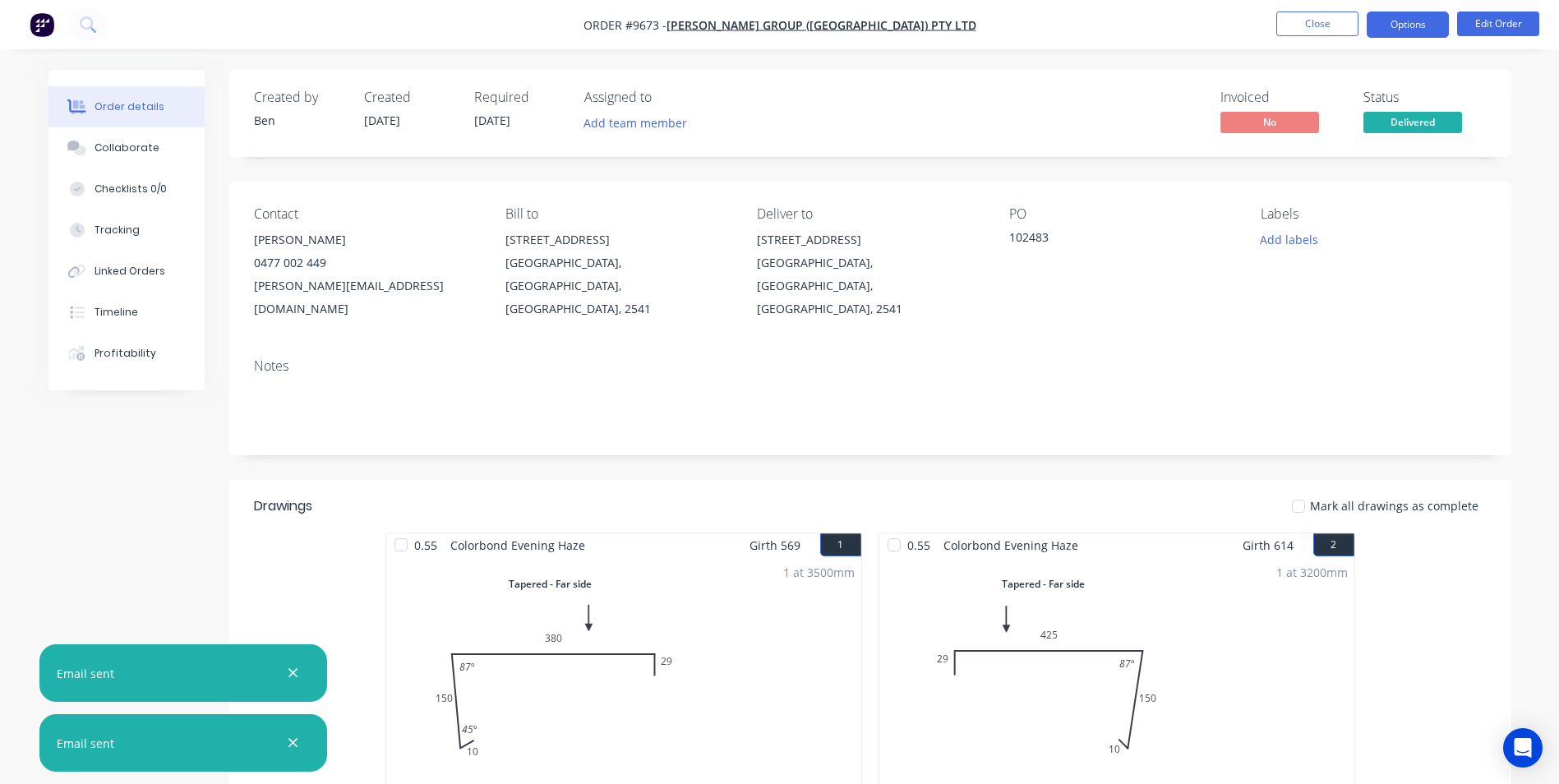
click at [1414, 25] on button "Options" at bounding box center [1408, 24] width 83 height 26
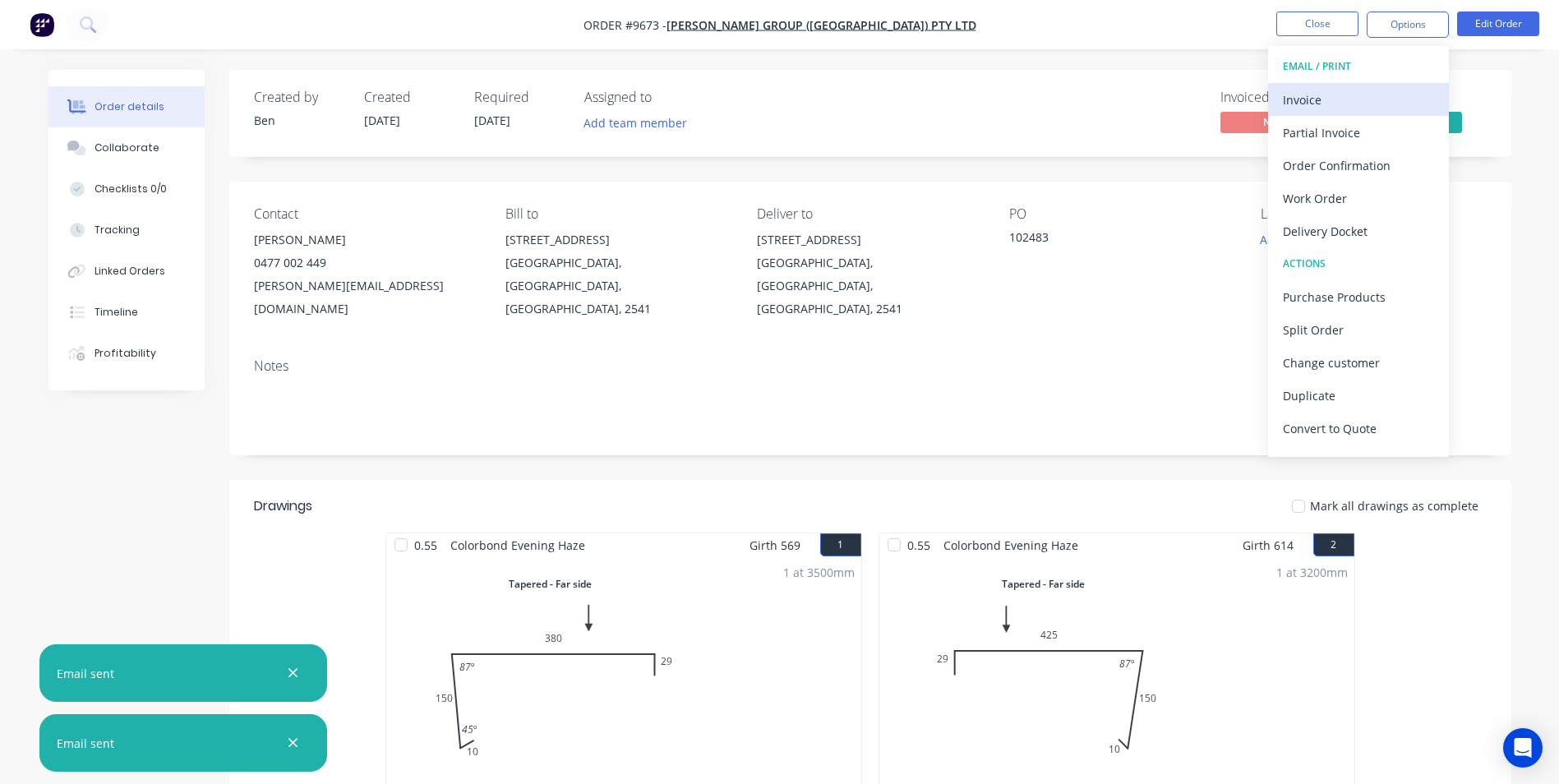
click at [1392, 110] on div "Invoice" at bounding box center [1358, 100] width 151 height 24
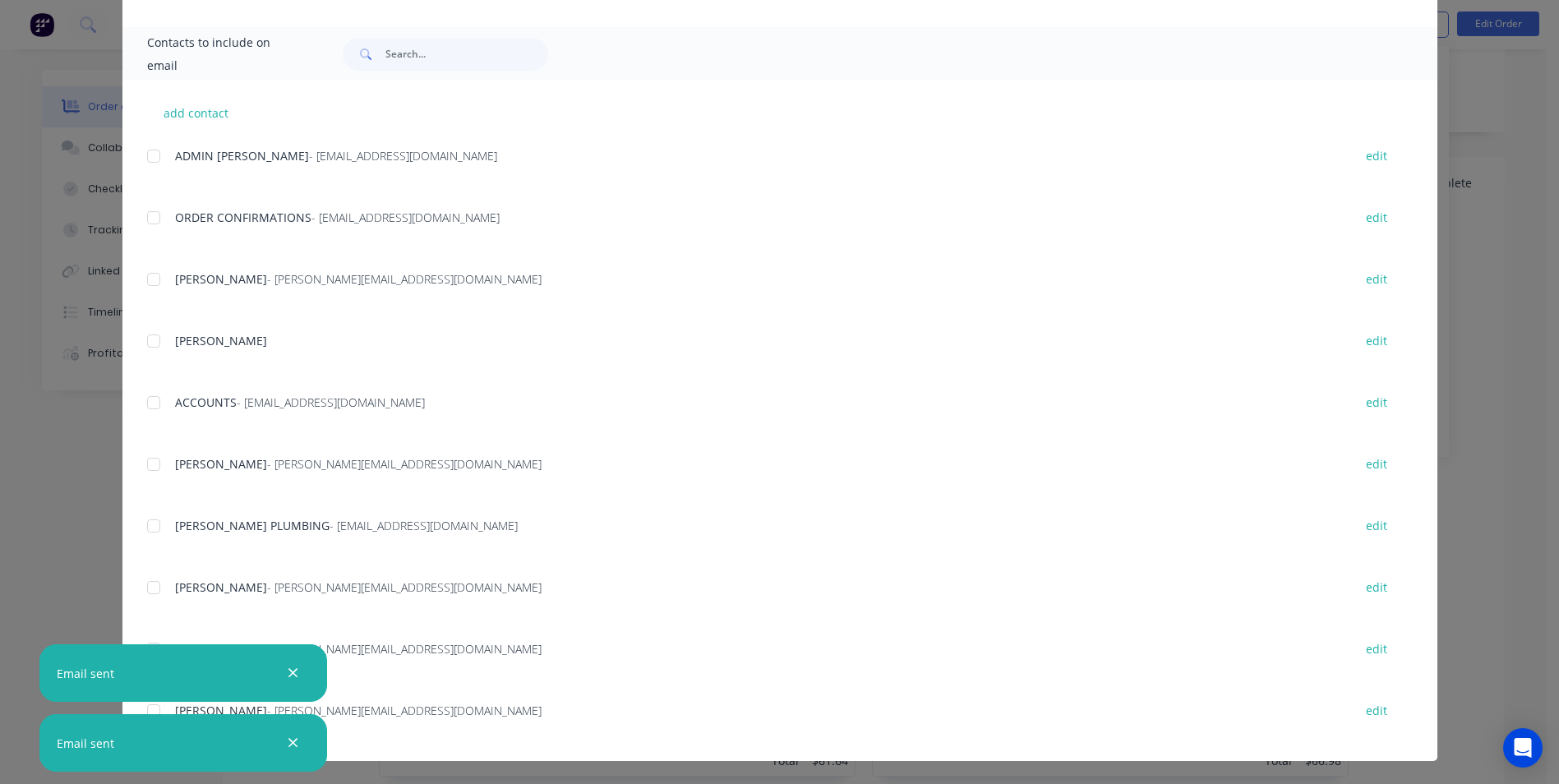
scroll to position [328, 0]
click at [158, 409] on div at bounding box center [153, 402] width 32 height 32
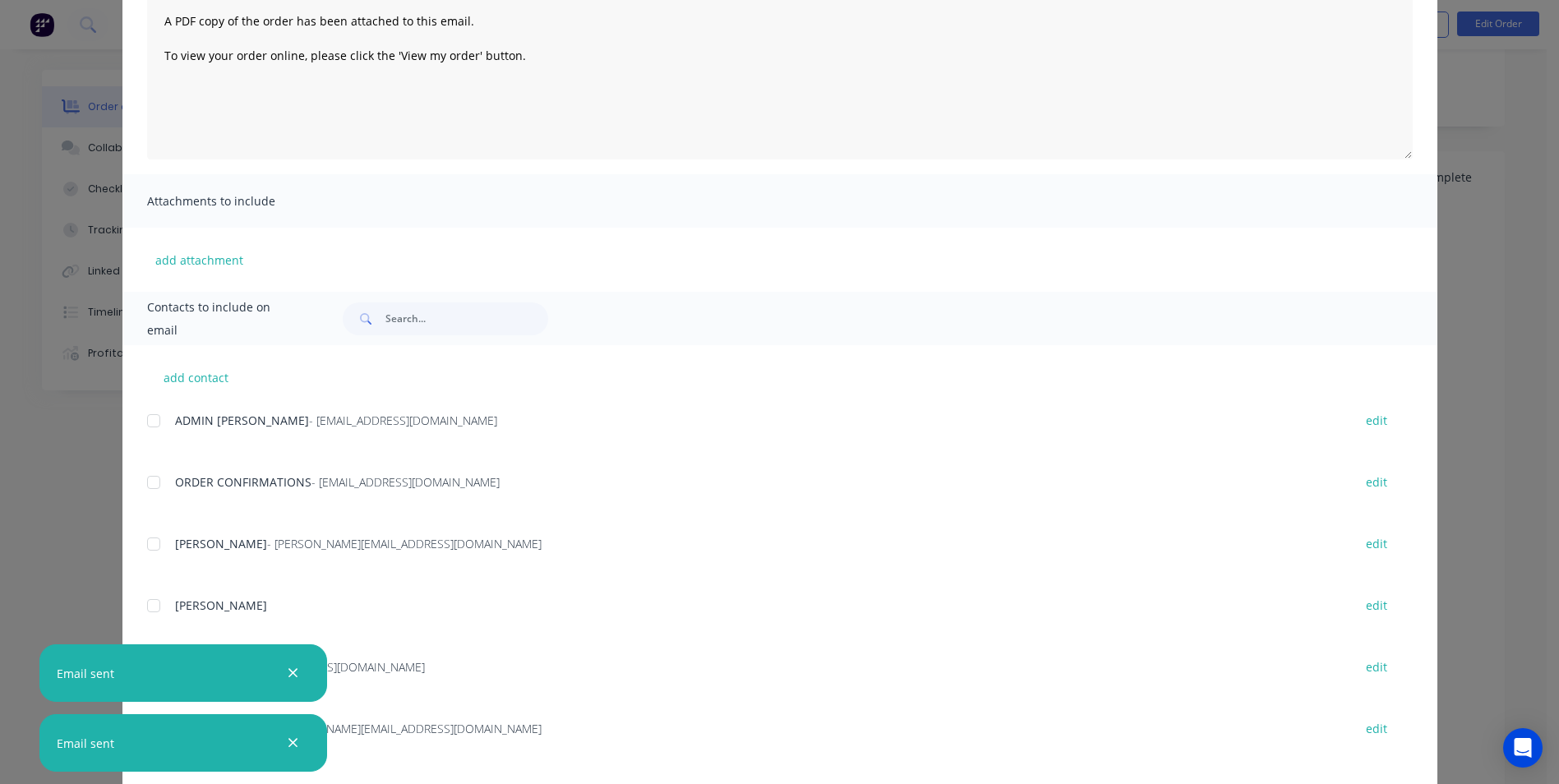
scroll to position [0, 0]
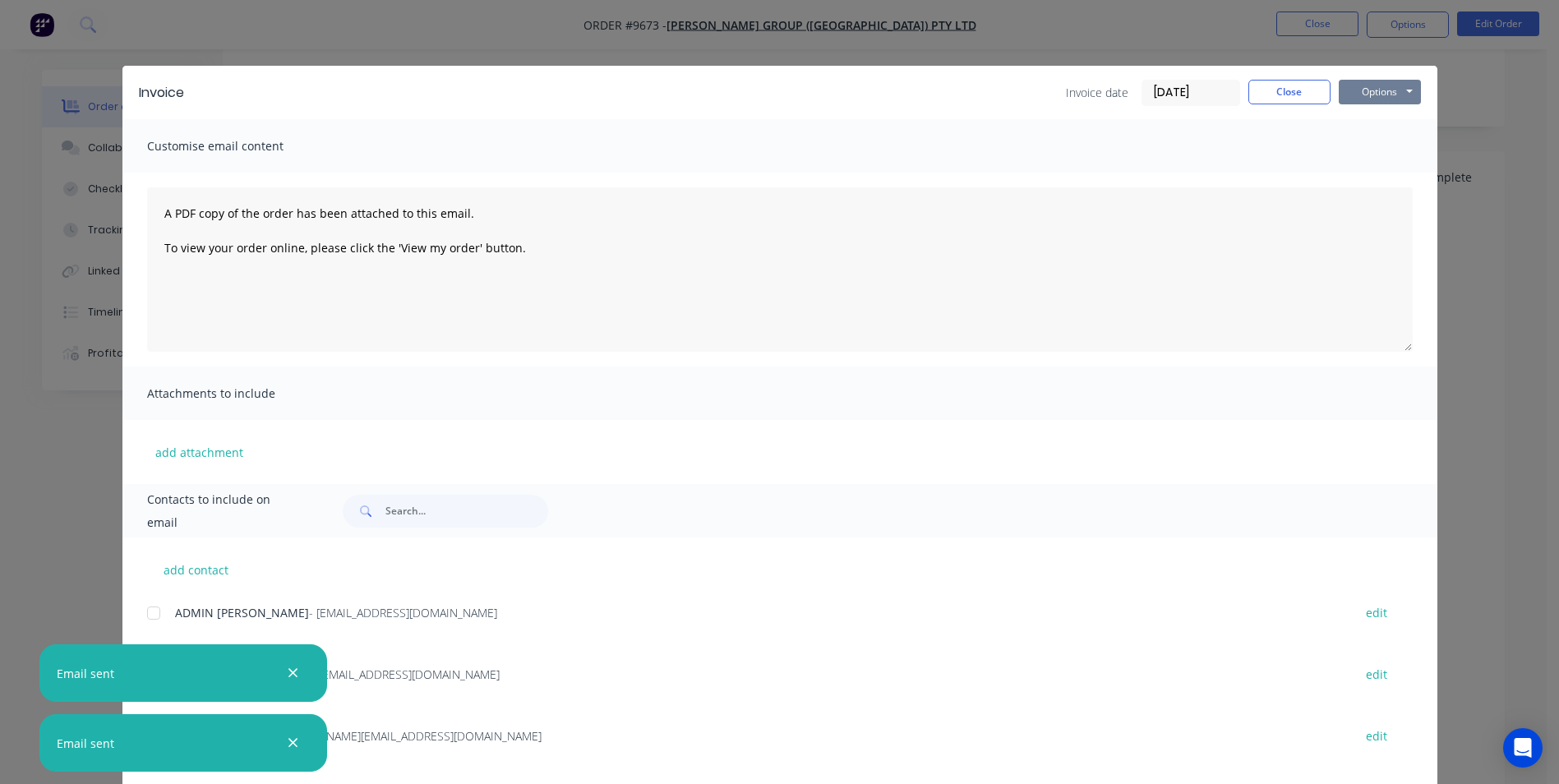
click at [1386, 93] on button "Options" at bounding box center [1379, 92] width 83 height 25
click at [1378, 165] on button "Email" at bounding box center [1390, 174] width 105 height 27
click at [1305, 91] on div "Sending to your accounting package... Loading... This may take a few moments. P…" at bounding box center [780, 392] width 1559 height 784
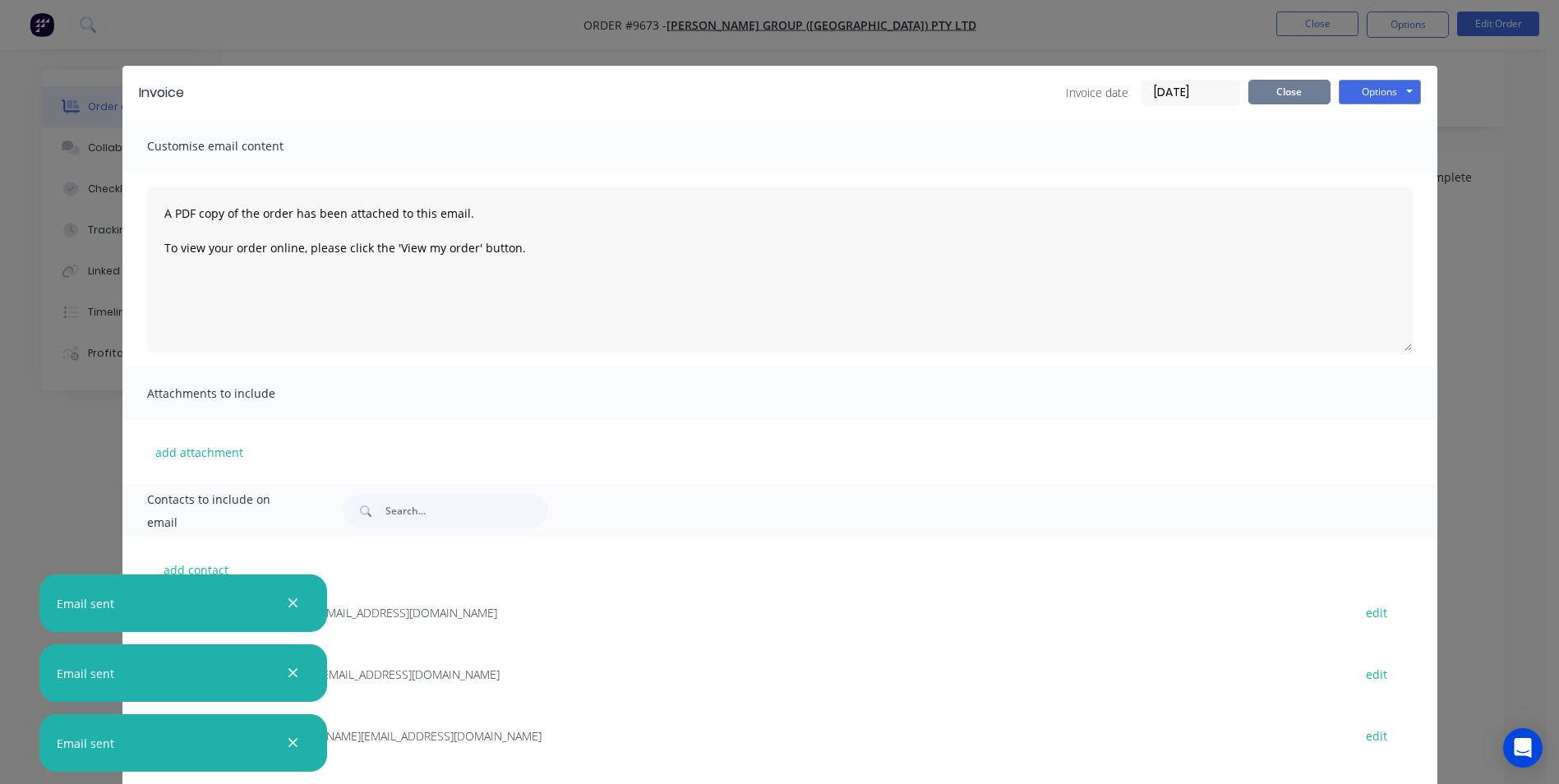
click at [1277, 96] on button "Close" at bounding box center [1289, 92] width 83 height 25
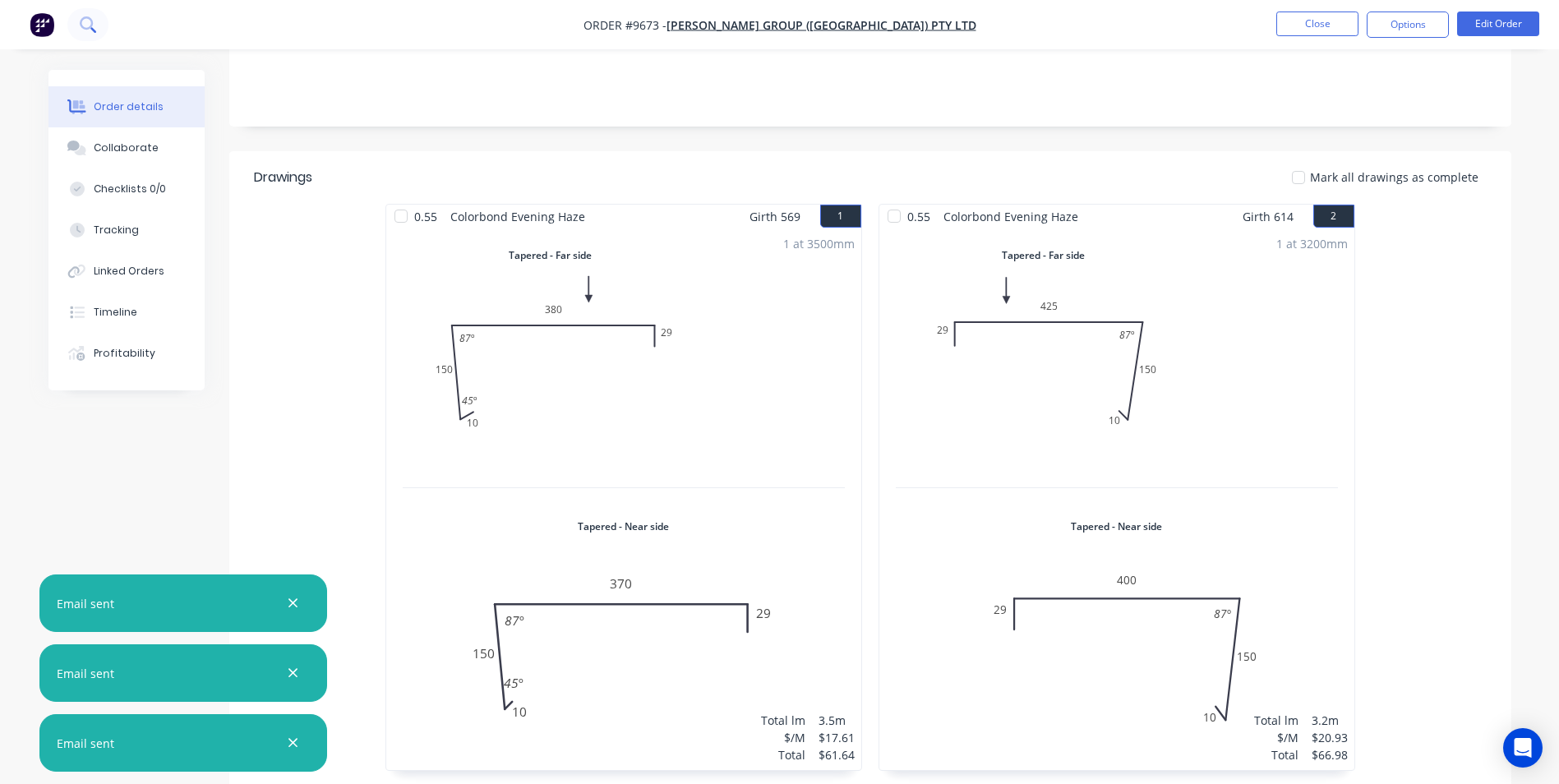
click at [90, 23] on icon at bounding box center [87, 24] width 16 height 16
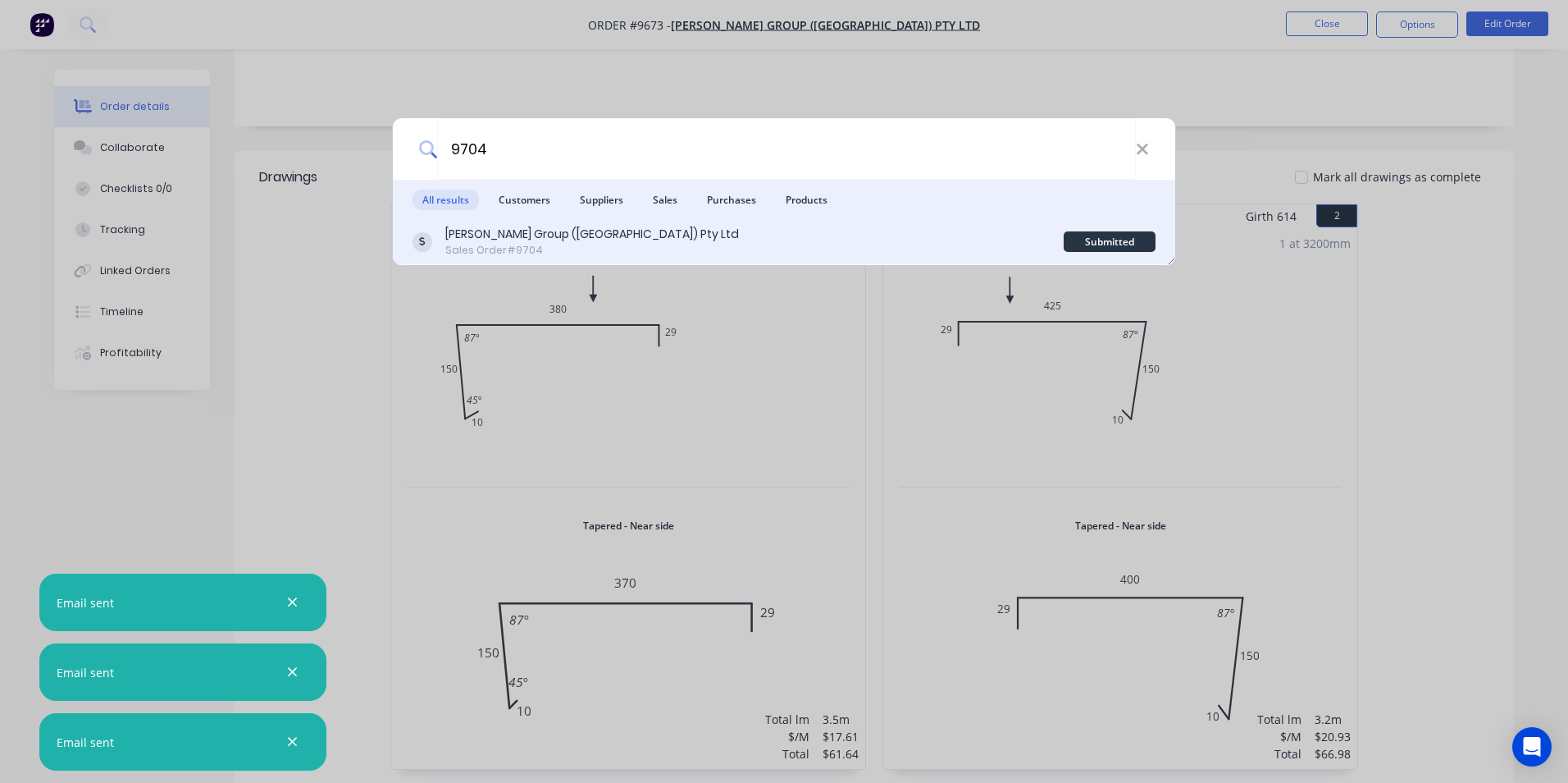
type input "9704"
click at [846, 234] on div "Parrish Group (NSW) Pty Ltd Sales Order #9704" at bounding box center [737, 242] width 651 height 32
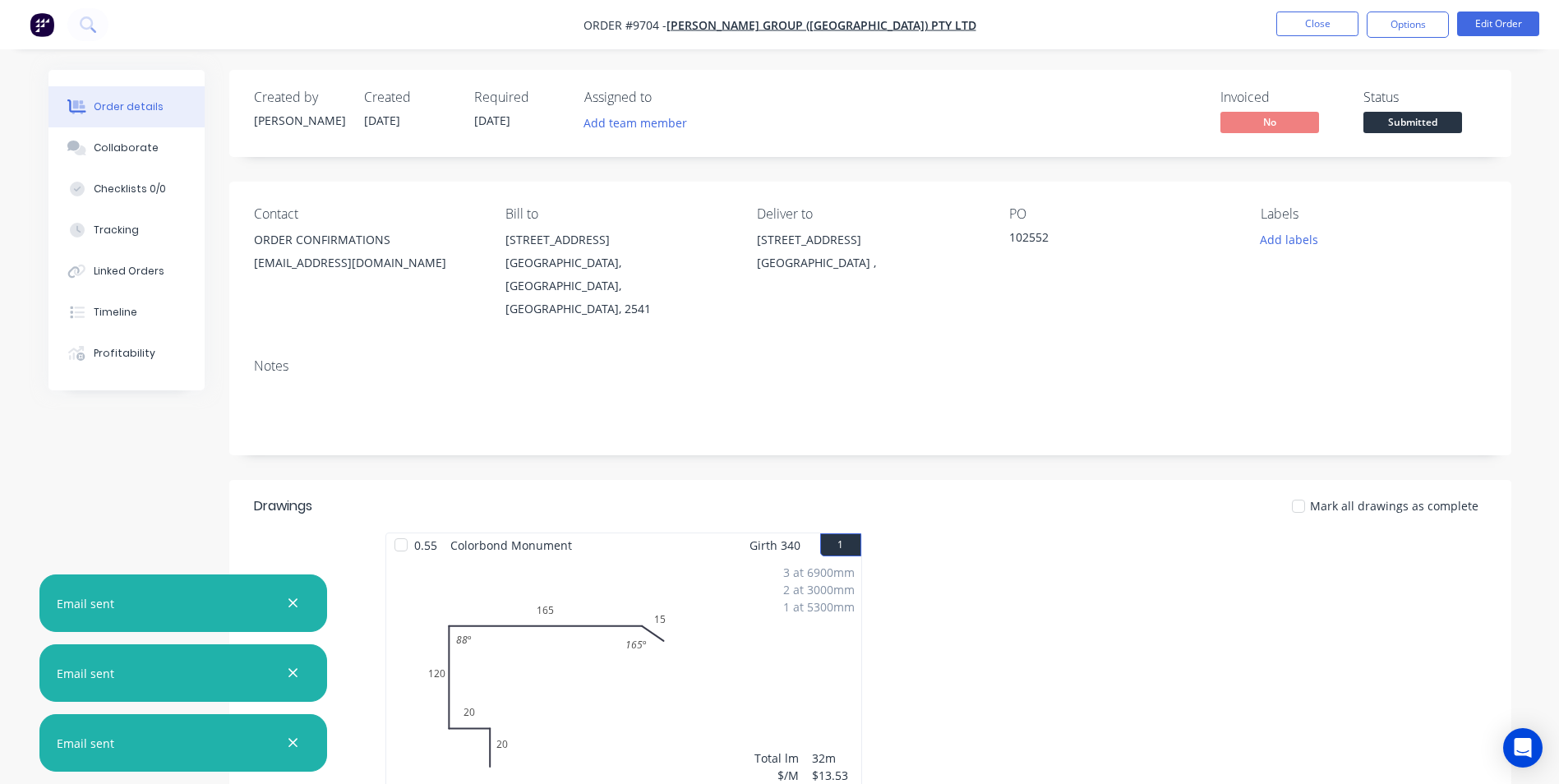
click at [1395, 119] on span "Submitted" at bounding box center [1412, 122] width 98 height 20
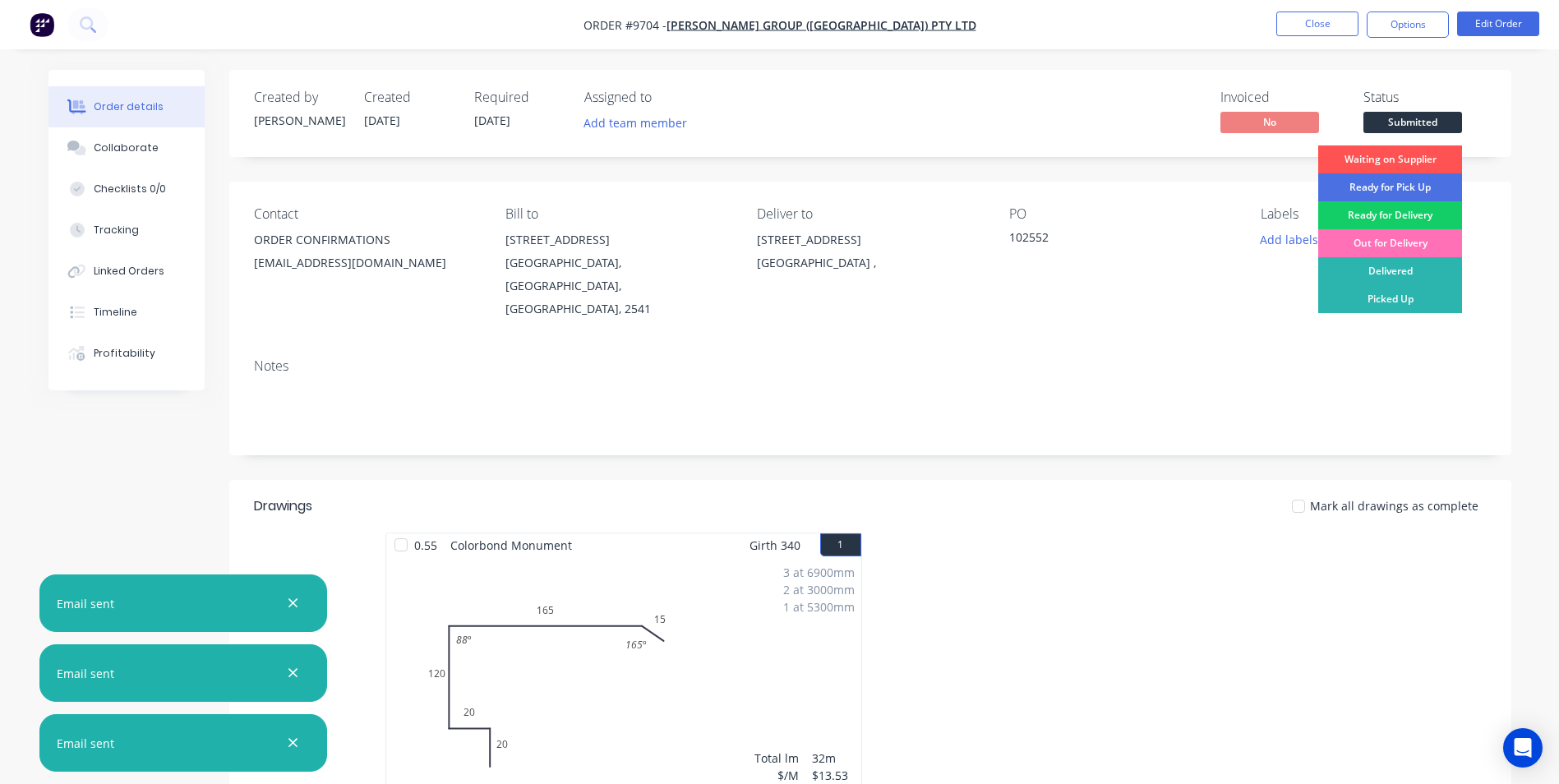
click at [1367, 221] on div "Ready for Delivery" at bounding box center [1389, 215] width 144 height 28
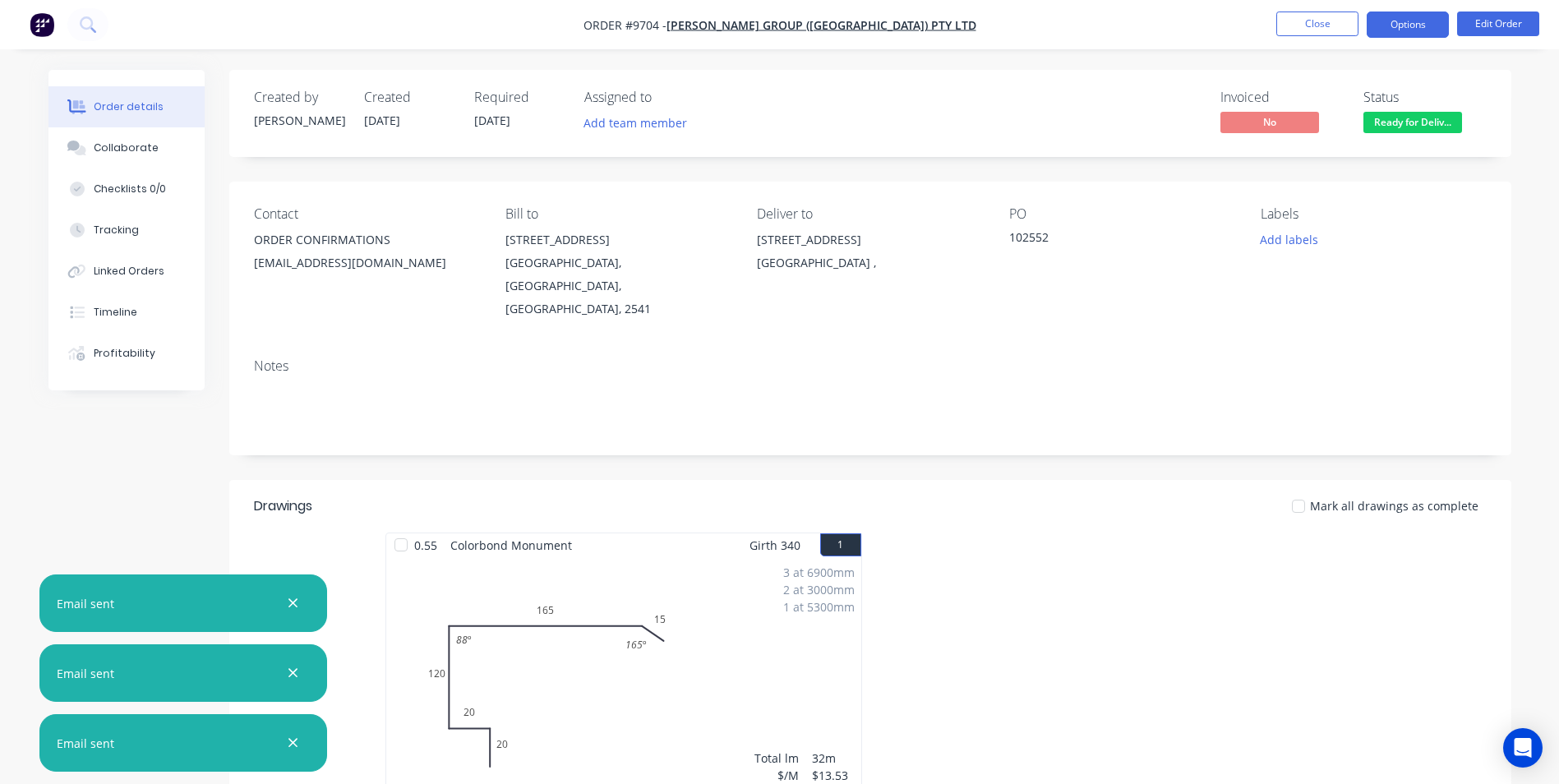
click at [1410, 22] on button "Options" at bounding box center [1408, 24] width 83 height 26
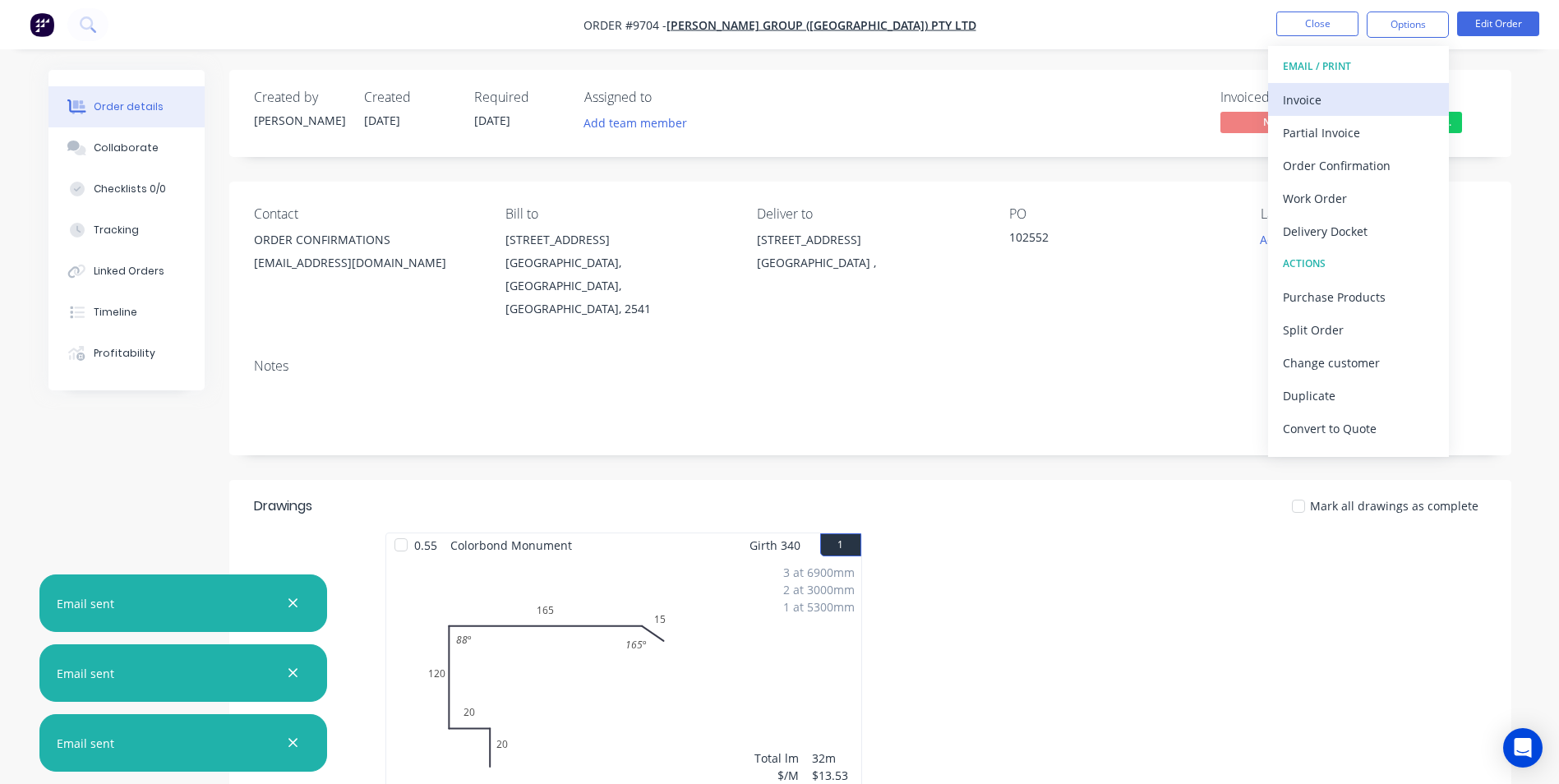
click at [1323, 90] on div "Invoice" at bounding box center [1358, 100] width 151 height 24
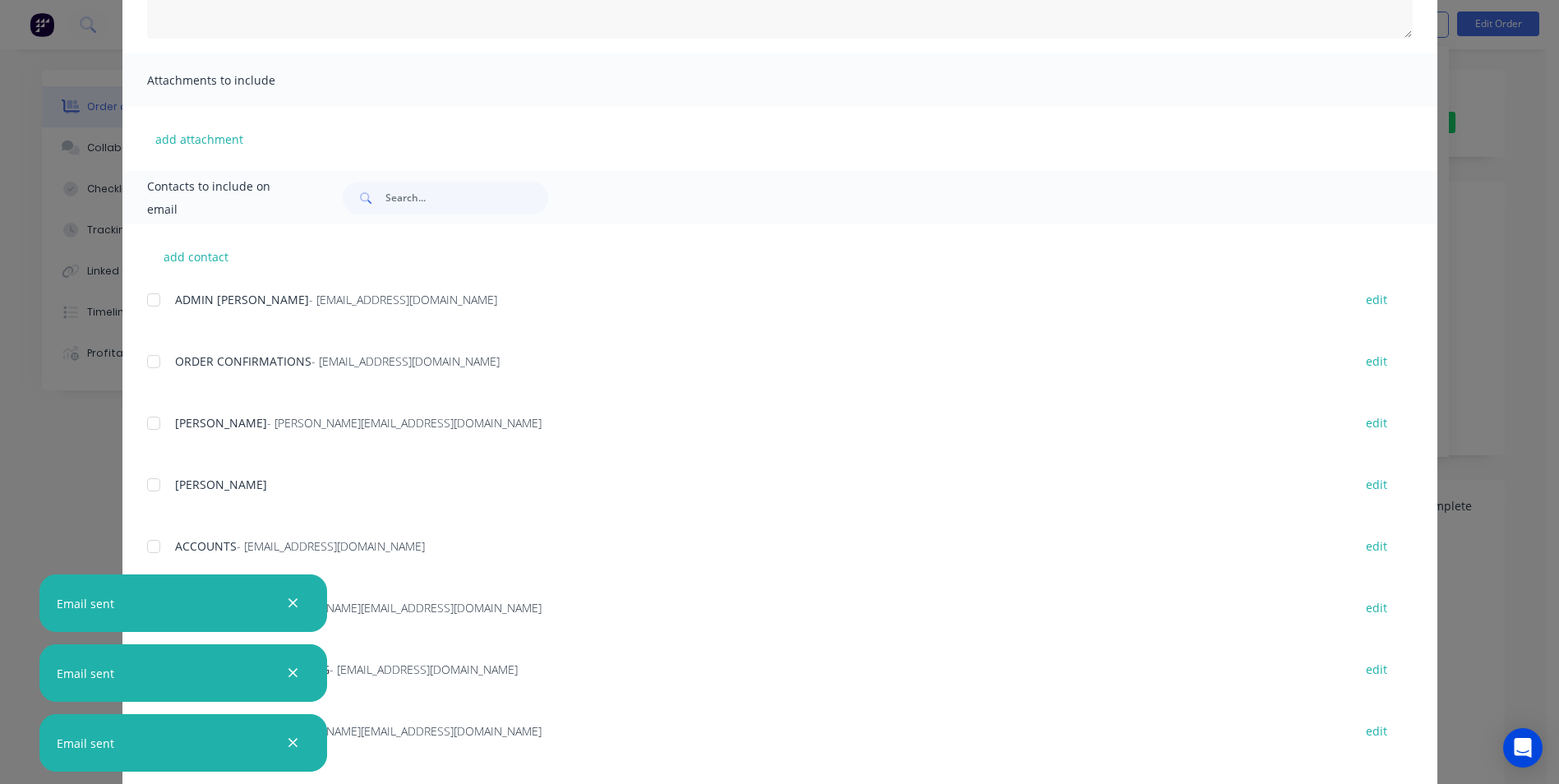
scroll to position [411, 0]
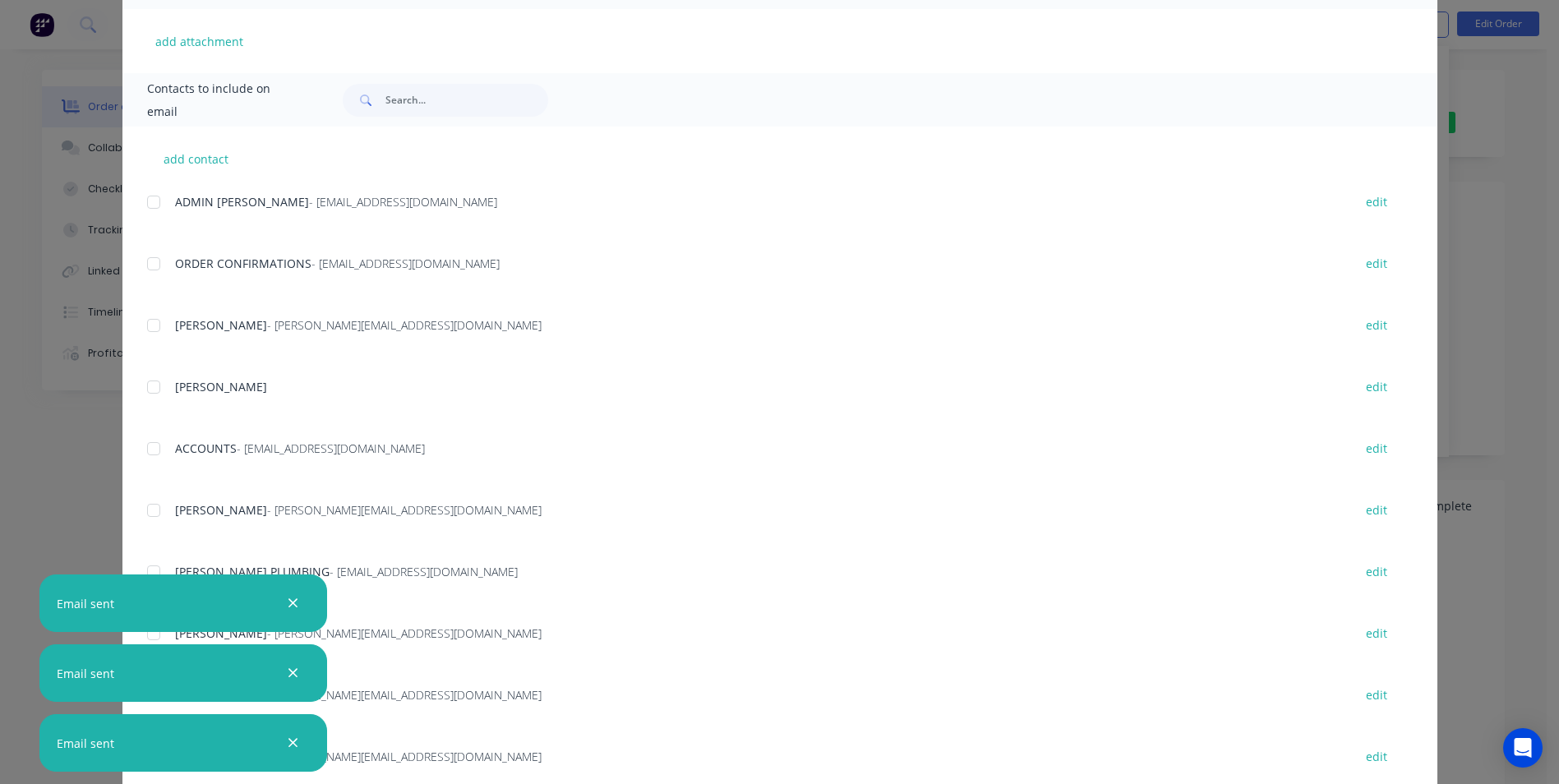
click at [149, 451] on div at bounding box center [153, 448] width 32 height 32
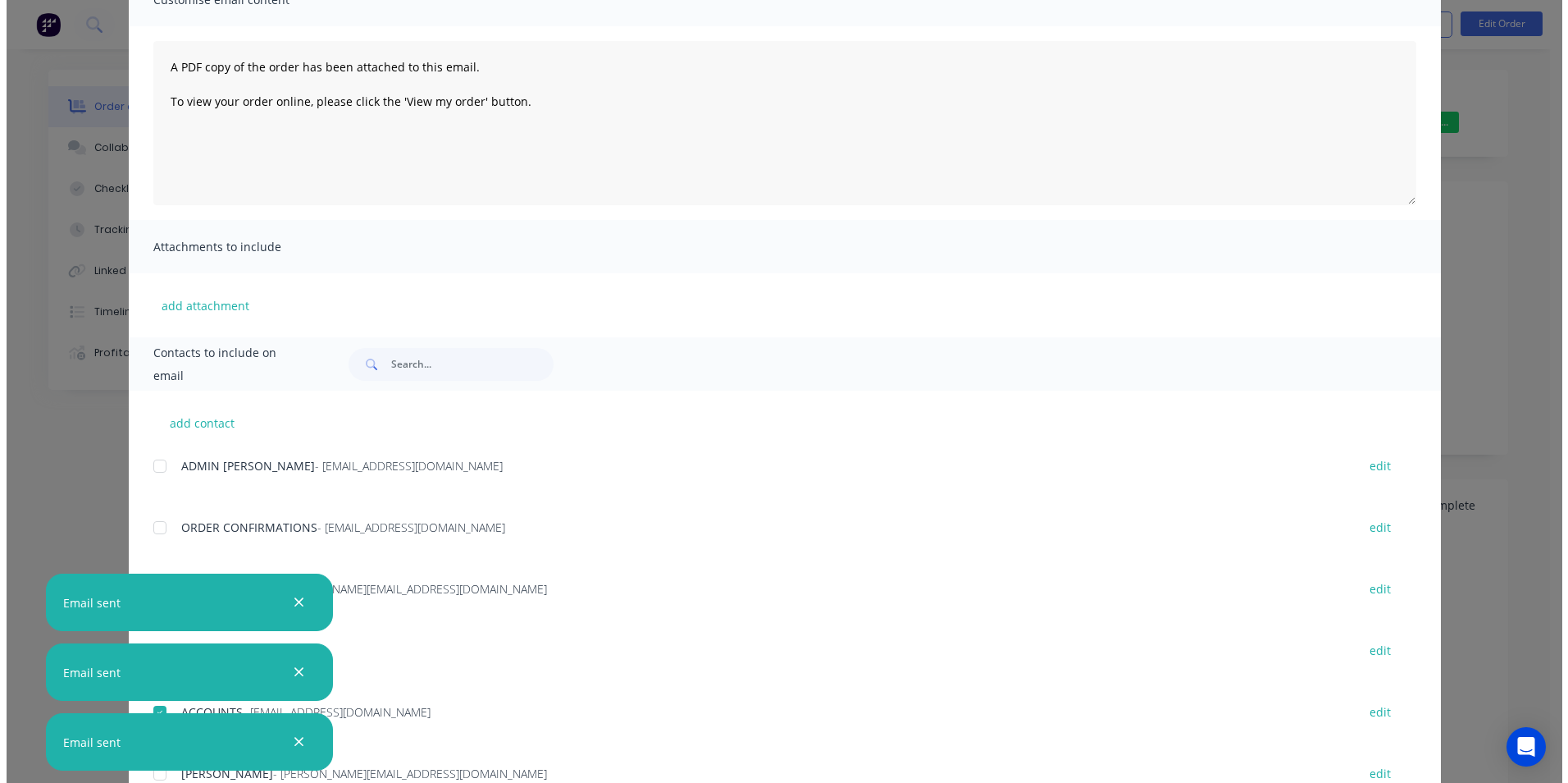
scroll to position [0, 0]
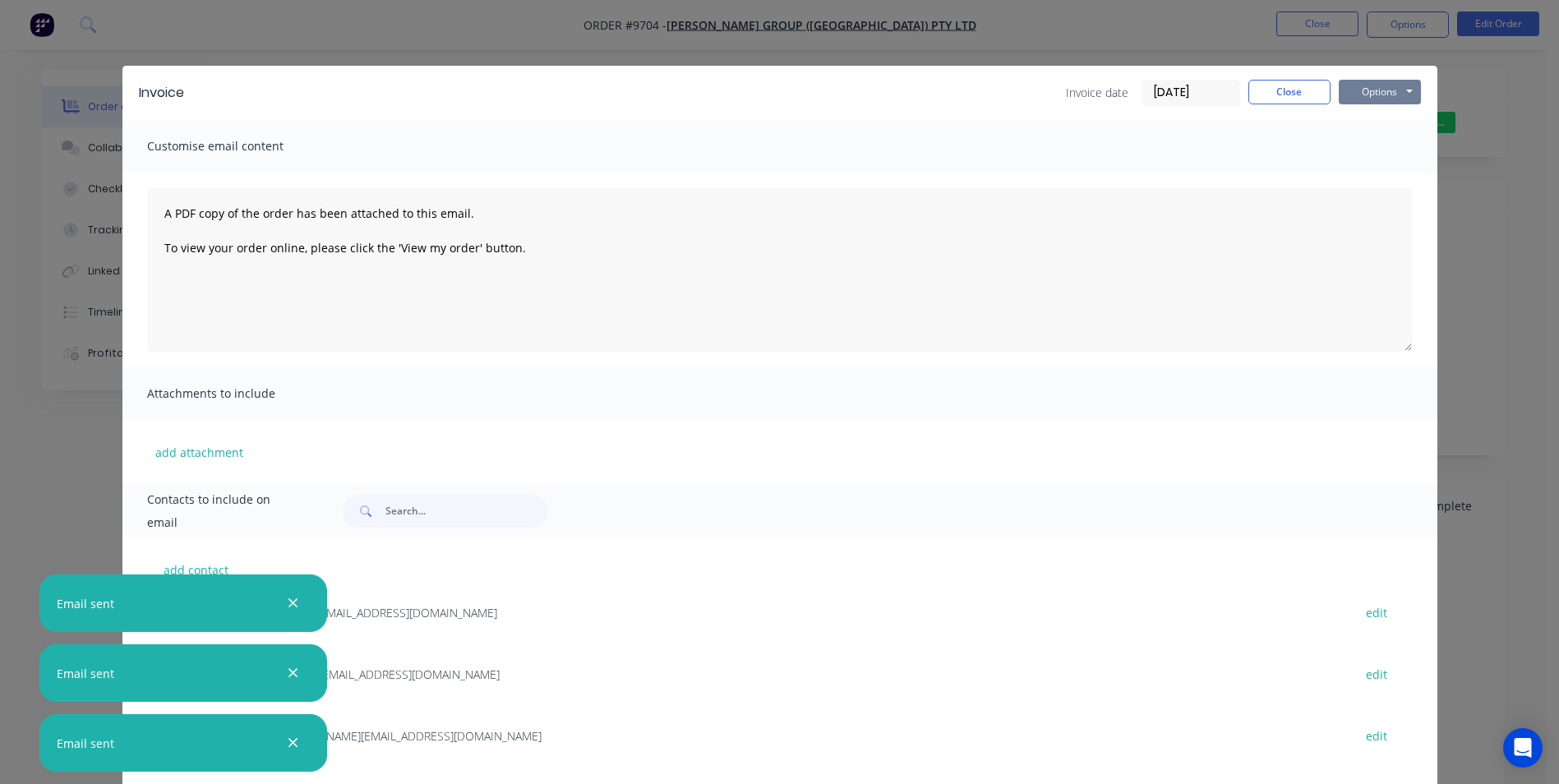
click at [1410, 96] on button "Options" at bounding box center [1379, 92] width 83 height 25
click at [1393, 171] on button "Email" at bounding box center [1390, 174] width 105 height 27
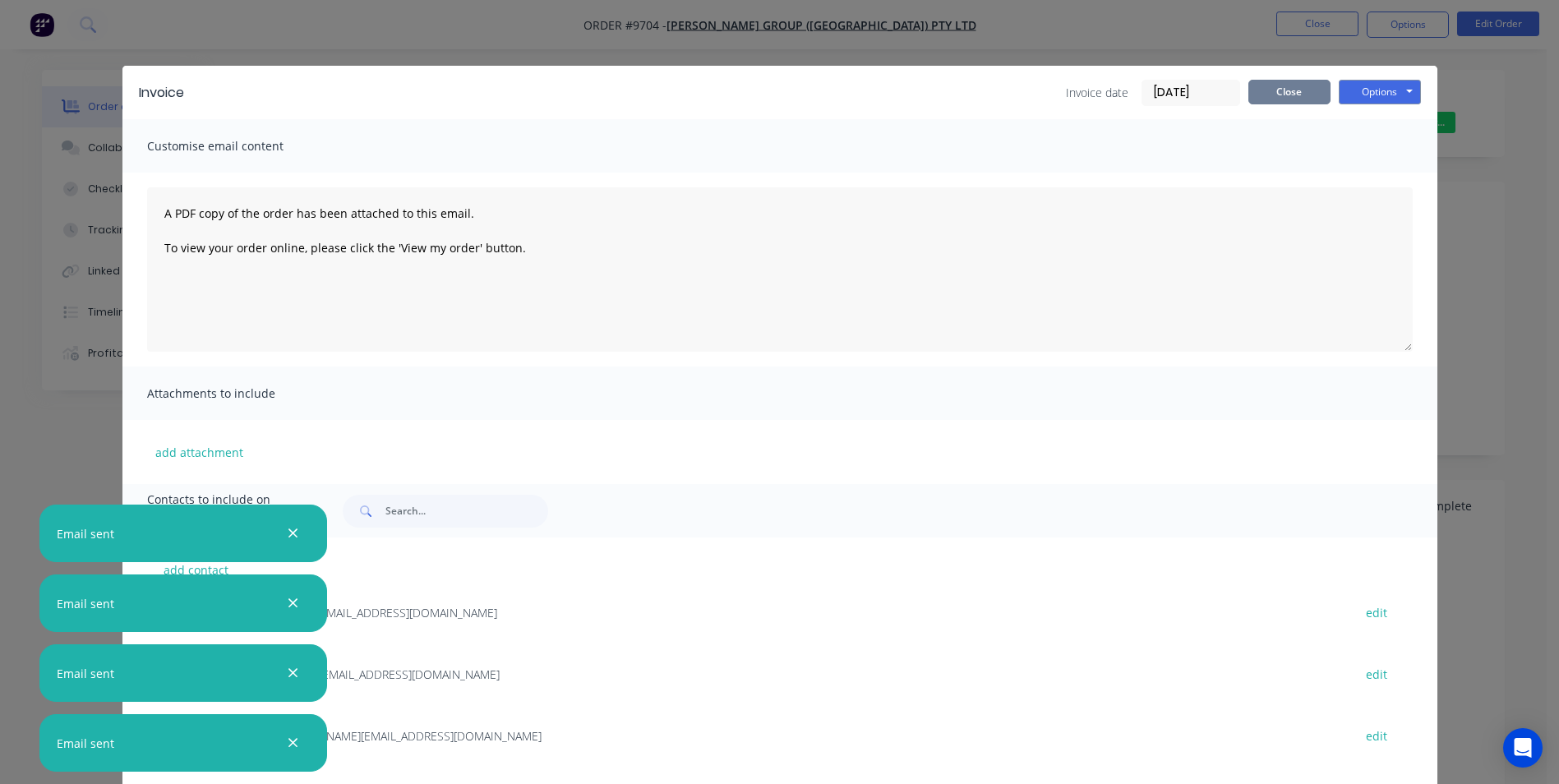
click at [1296, 89] on button "Close" at bounding box center [1289, 92] width 83 height 25
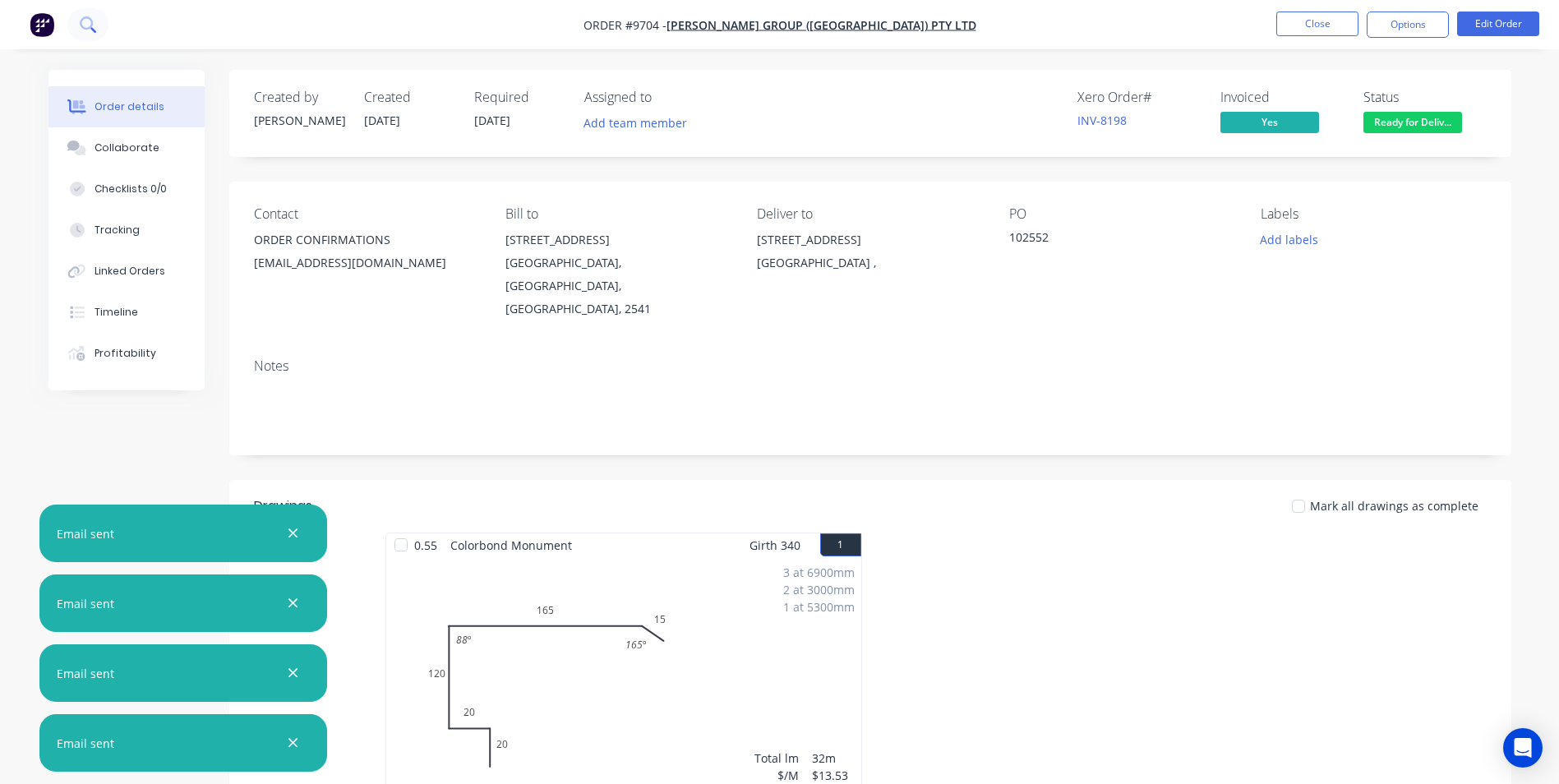
click at [95, 20] on icon at bounding box center [87, 24] width 16 height 16
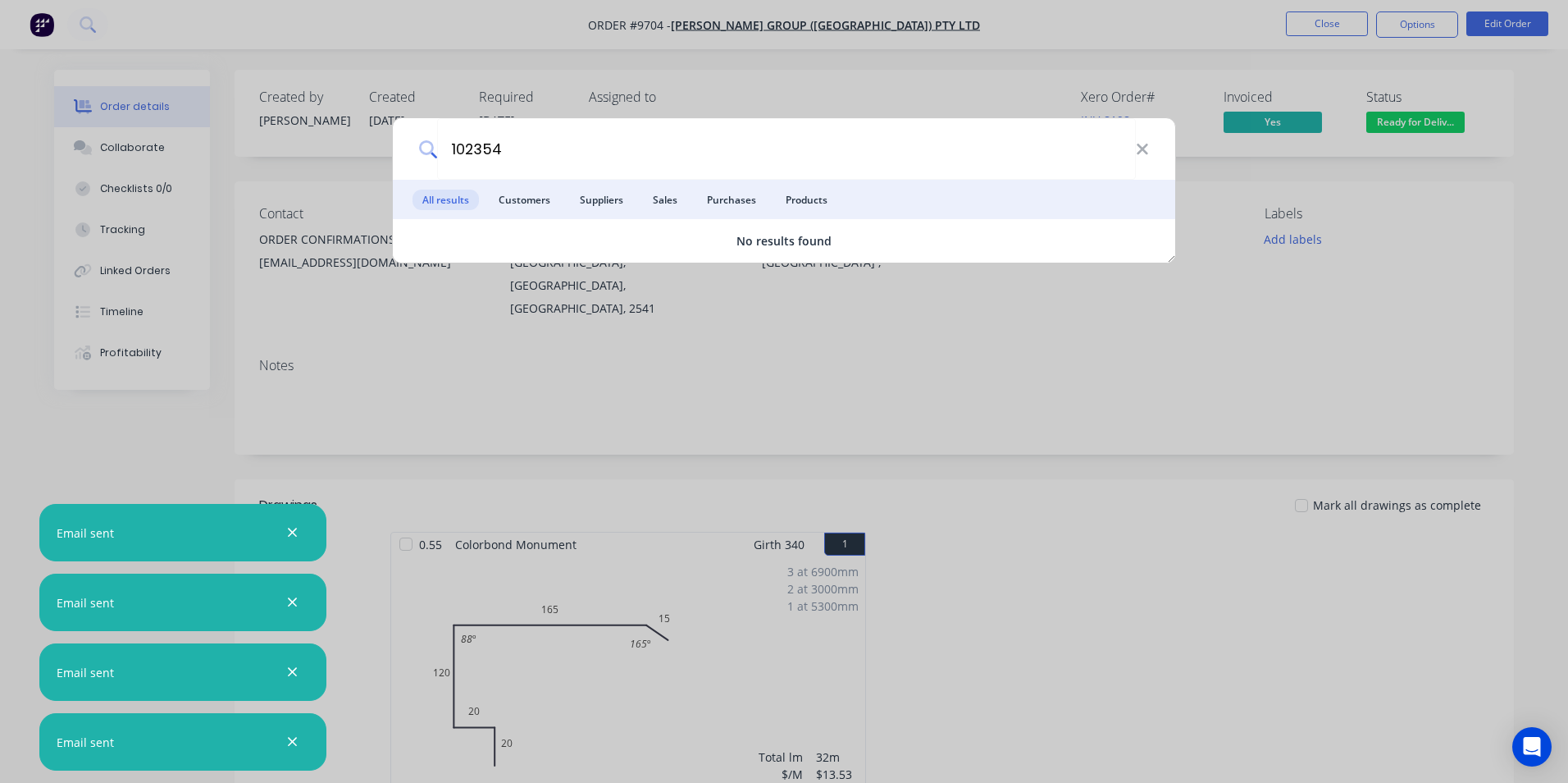
type input "102354"
click at [741, 85] on div "102354 All results Customers Suppliers Sales Purchases Products No results found" at bounding box center [784, 391] width 1568 height 783
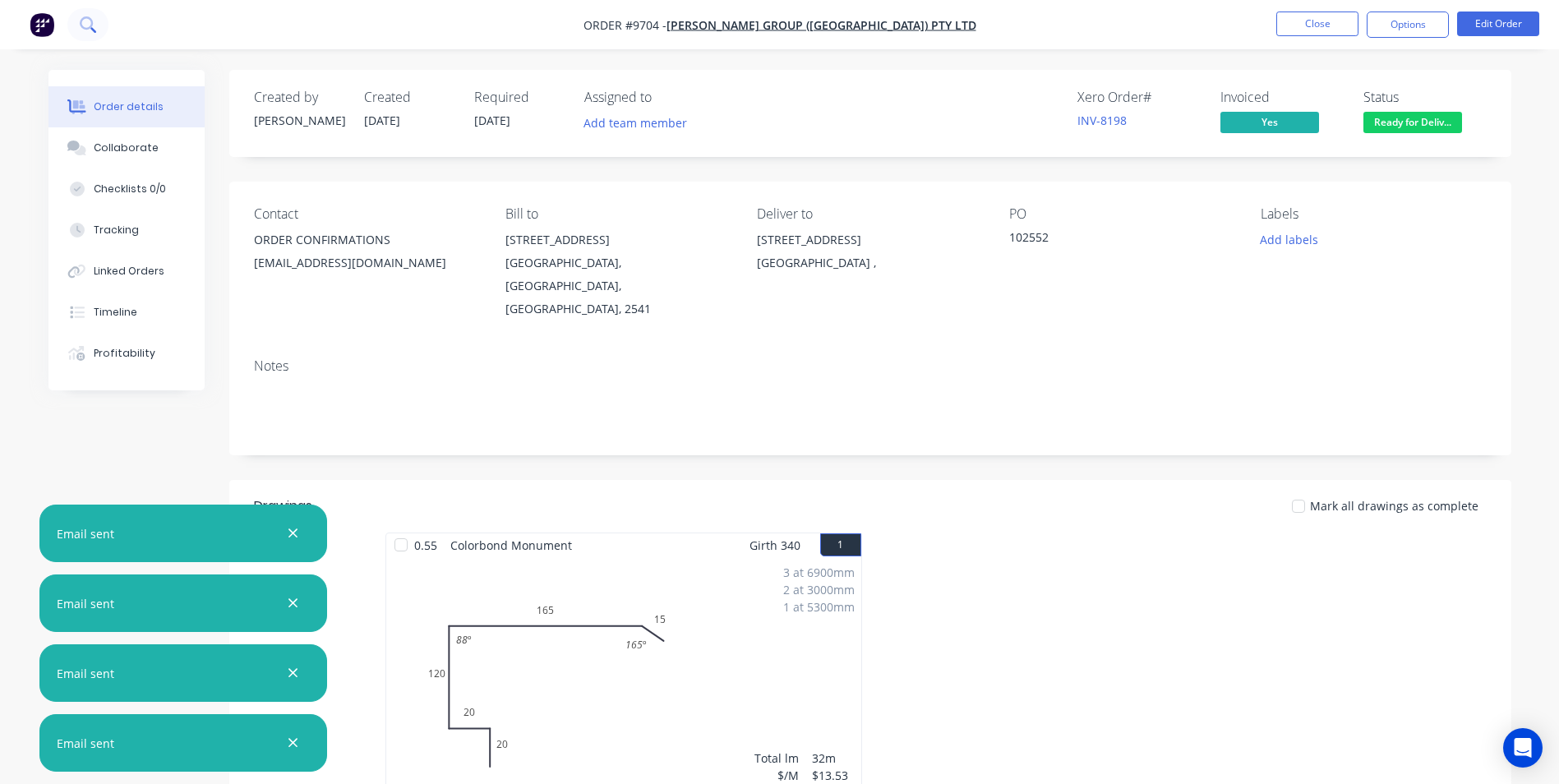
click at [89, 19] on icon at bounding box center [87, 24] width 16 height 16
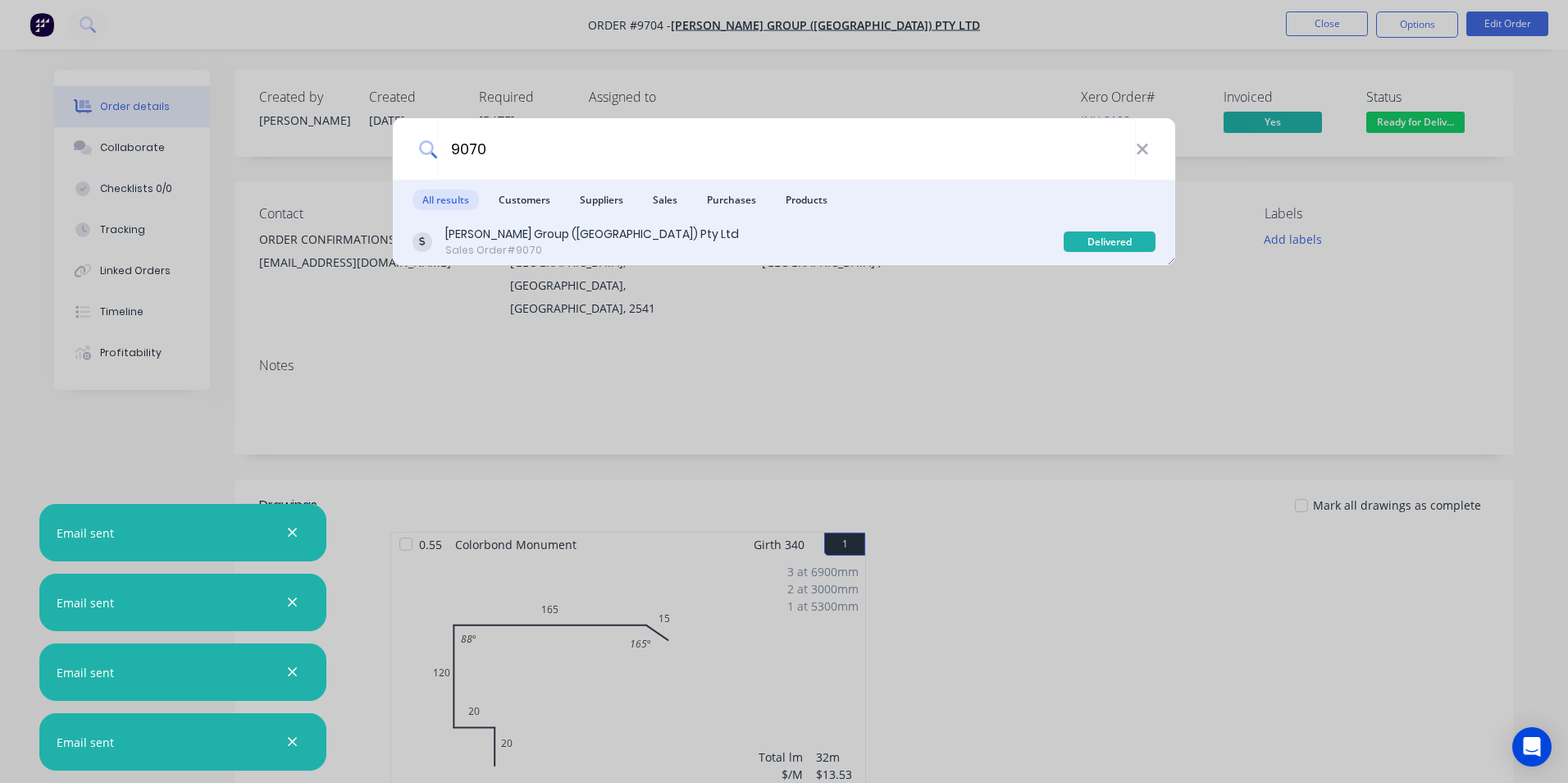
type input "9070"
click at [994, 243] on div "Parrish Group (NSW) Pty Ltd Sales Order #9070" at bounding box center [737, 242] width 651 height 32
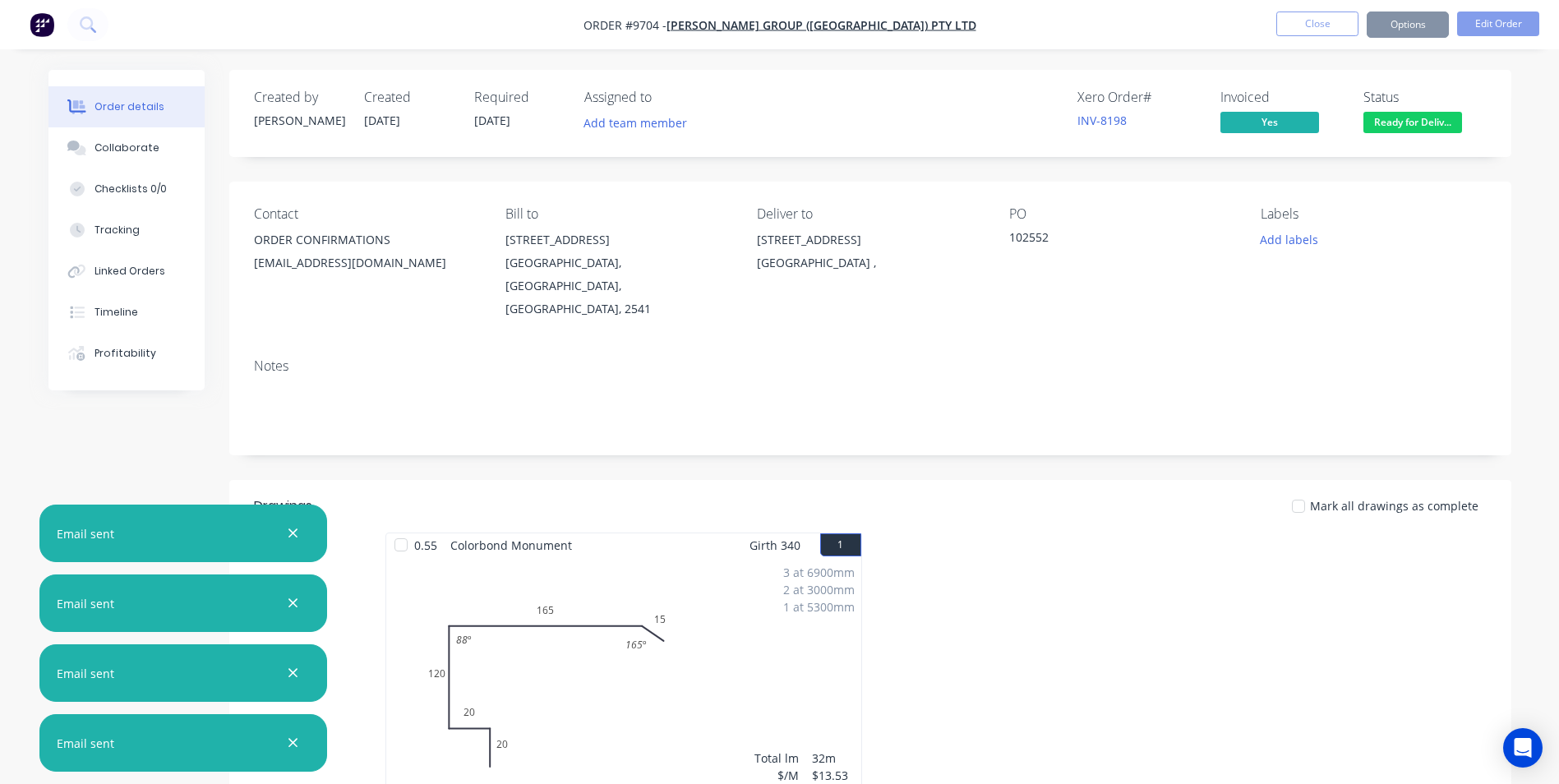
click at [1407, 38] on nav "Order #9704 - Parrish Group (NSW) Pty Ltd Close Options Edit Order" at bounding box center [780, 24] width 1559 height 49
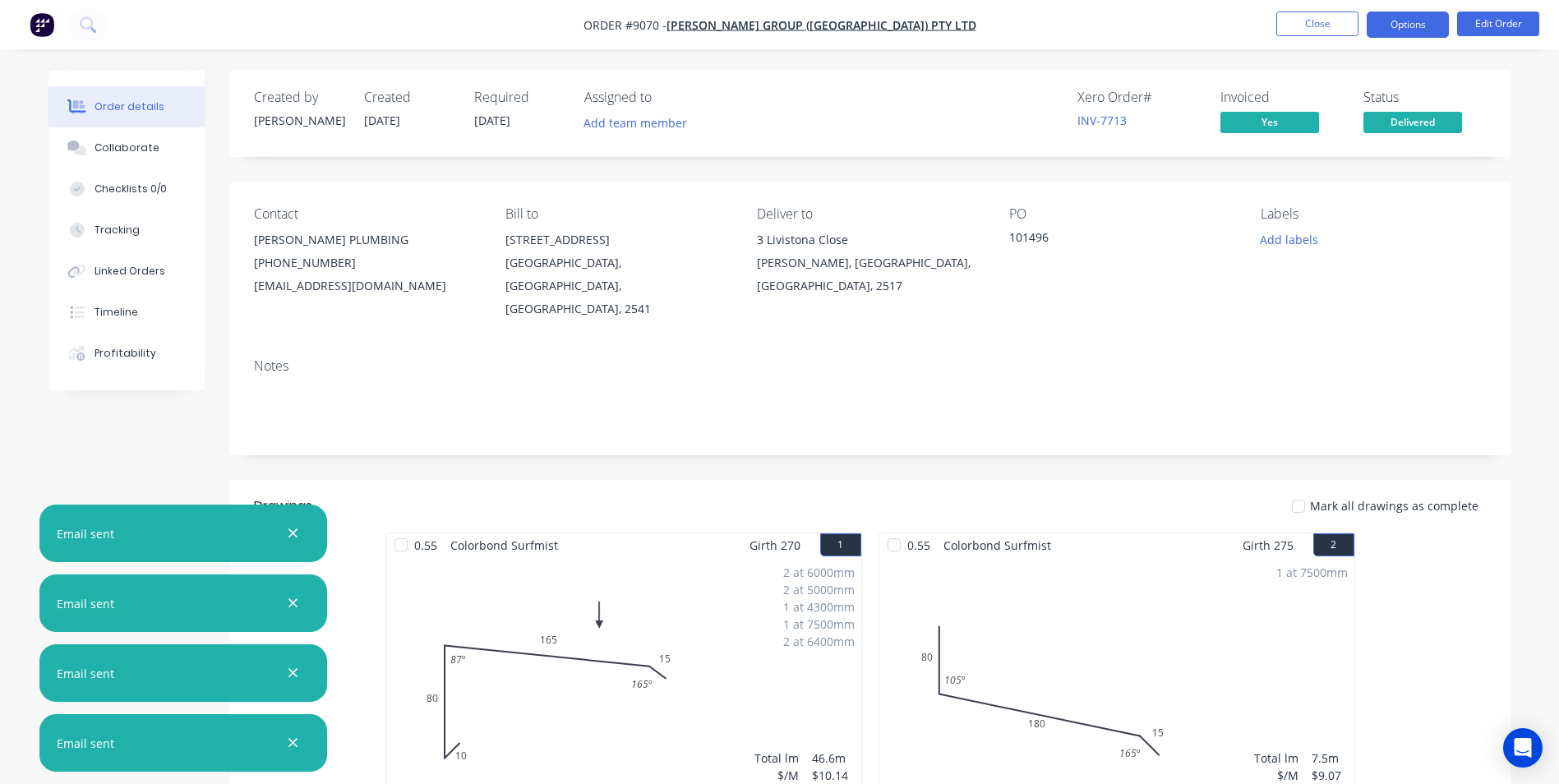
click at [1408, 27] on button "Options" at bounding box center [1408, 24] width 83 height 26
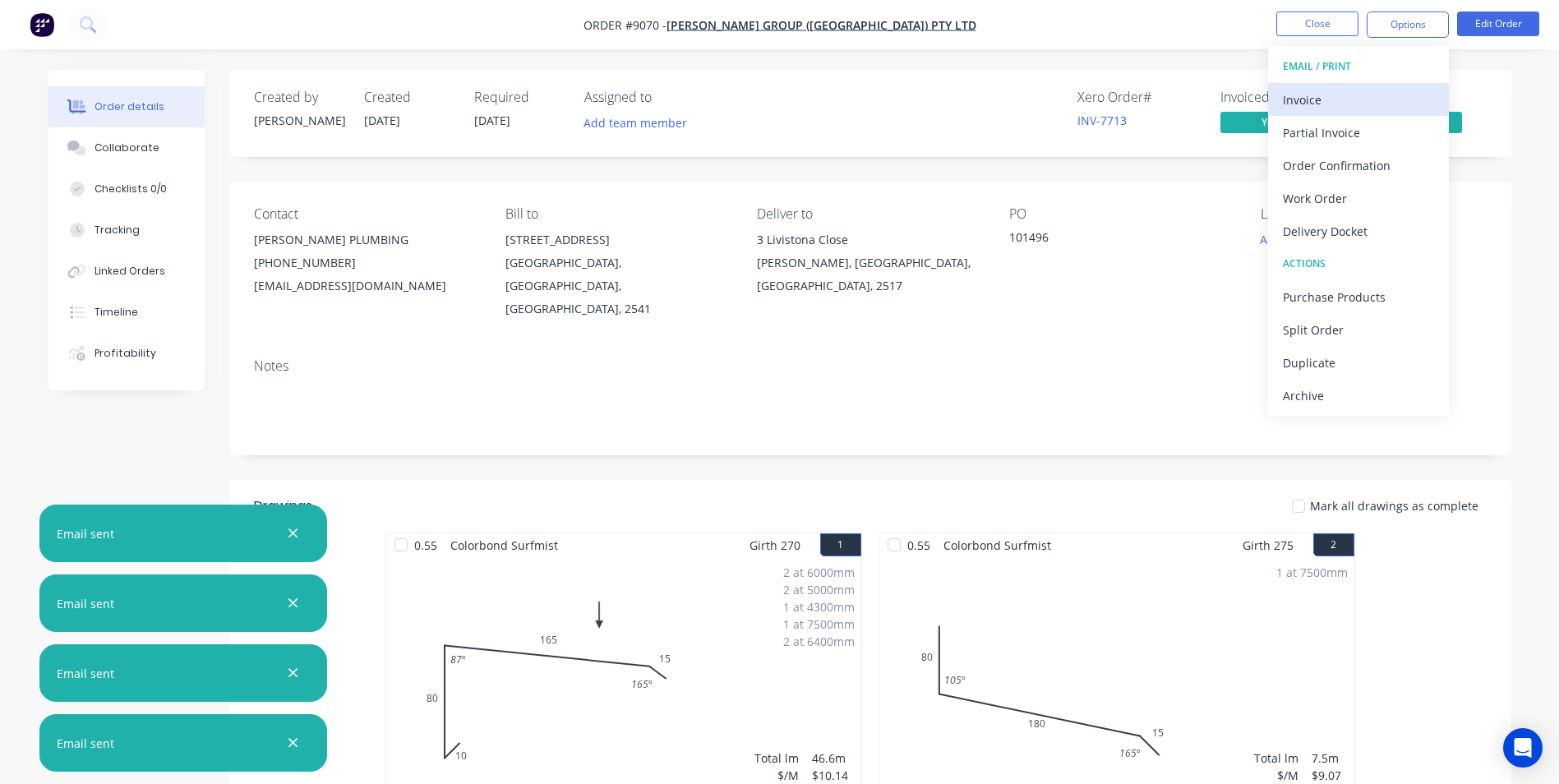
click at [1374, 84] on button "Invoice" at bounding box center [1358, 98] width 181 height 32
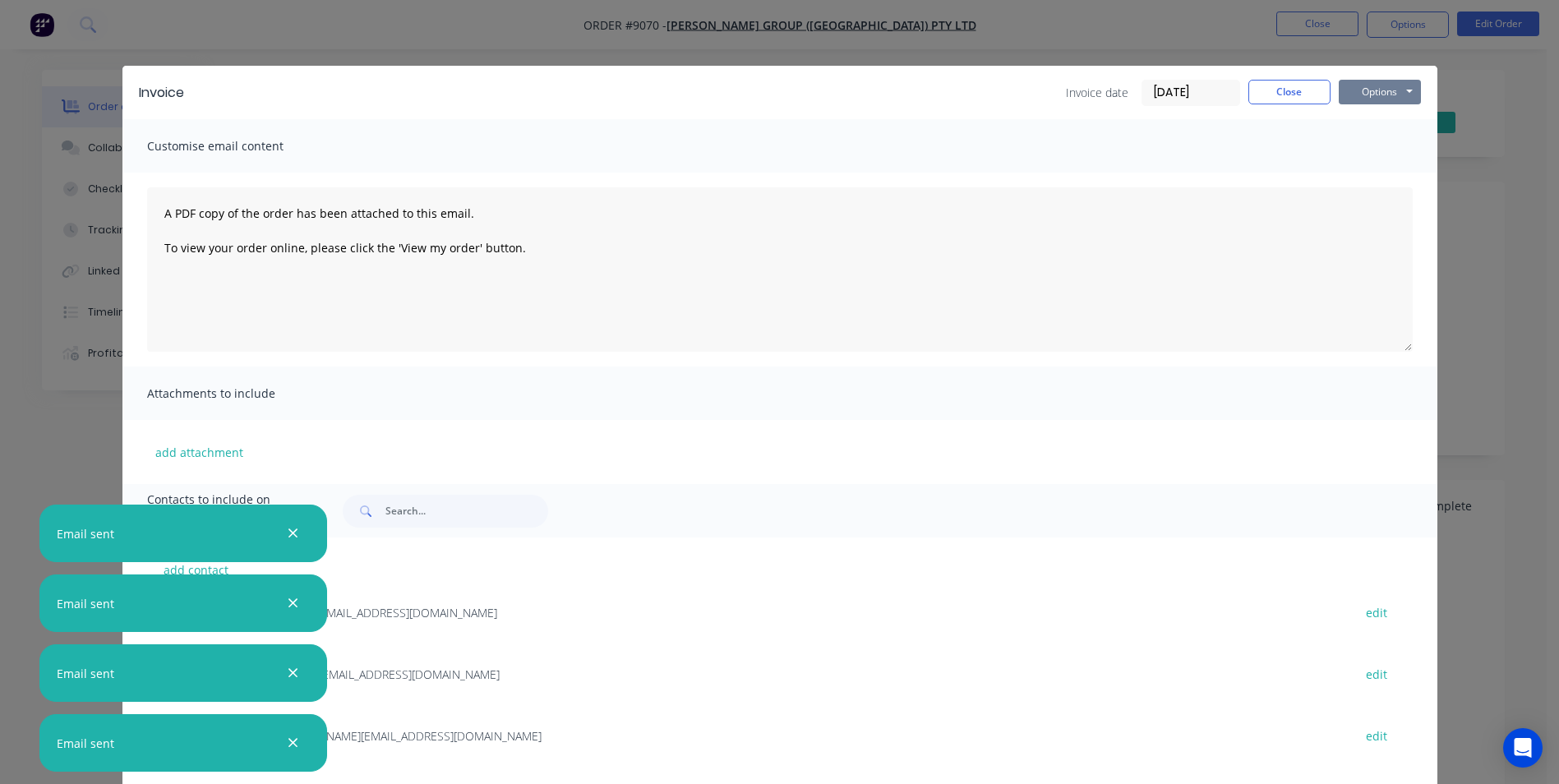
click at [1374, 93] on button "Options" at bounding box center [1379, 92] width 83 height 25
click at [1391, 127] on button "Preview" at bounding box center [1390, 121] width 105 height 27
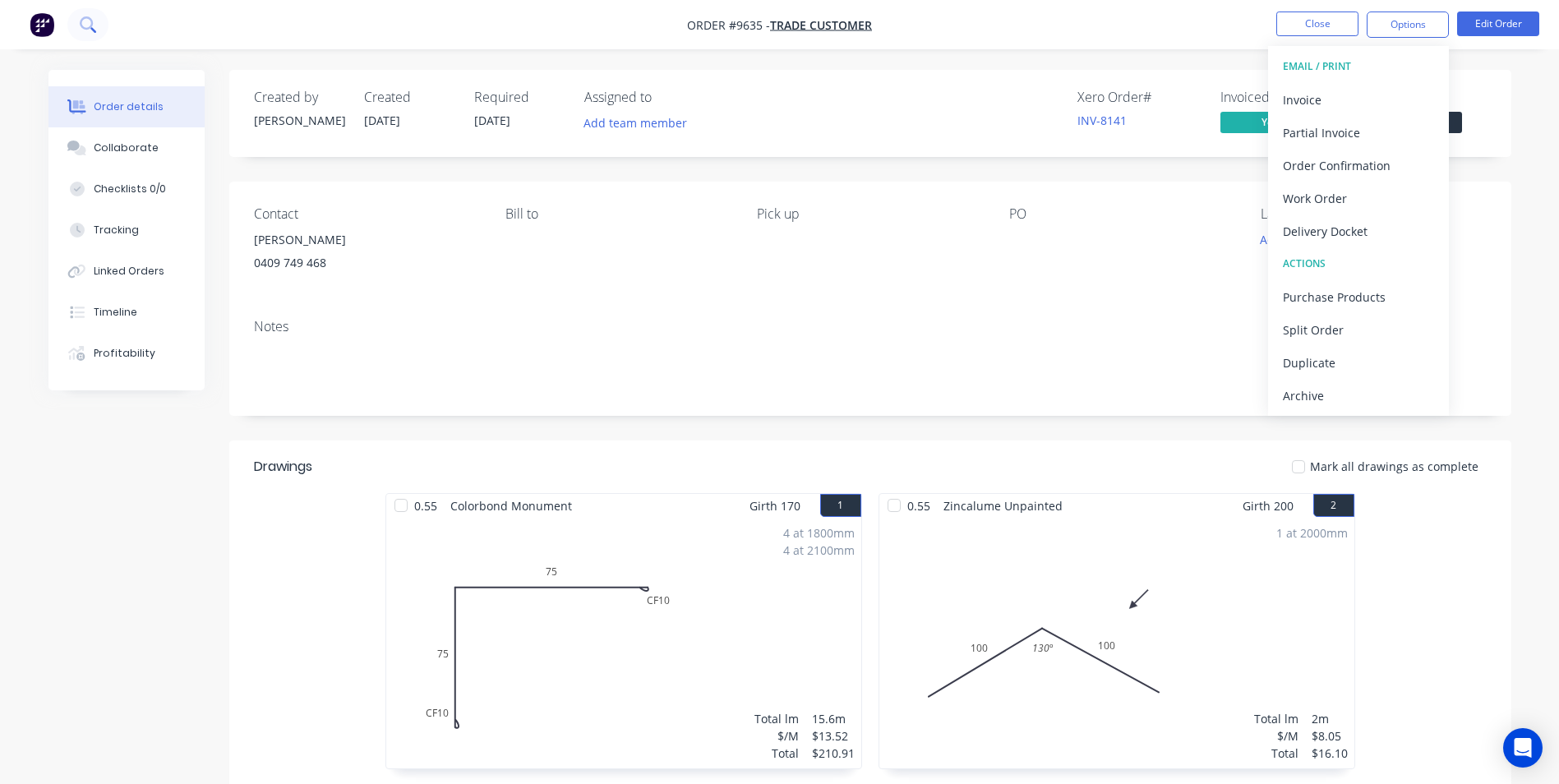
click at [87, 26] on icon at bounding box center [87, 24] width 16 height 16
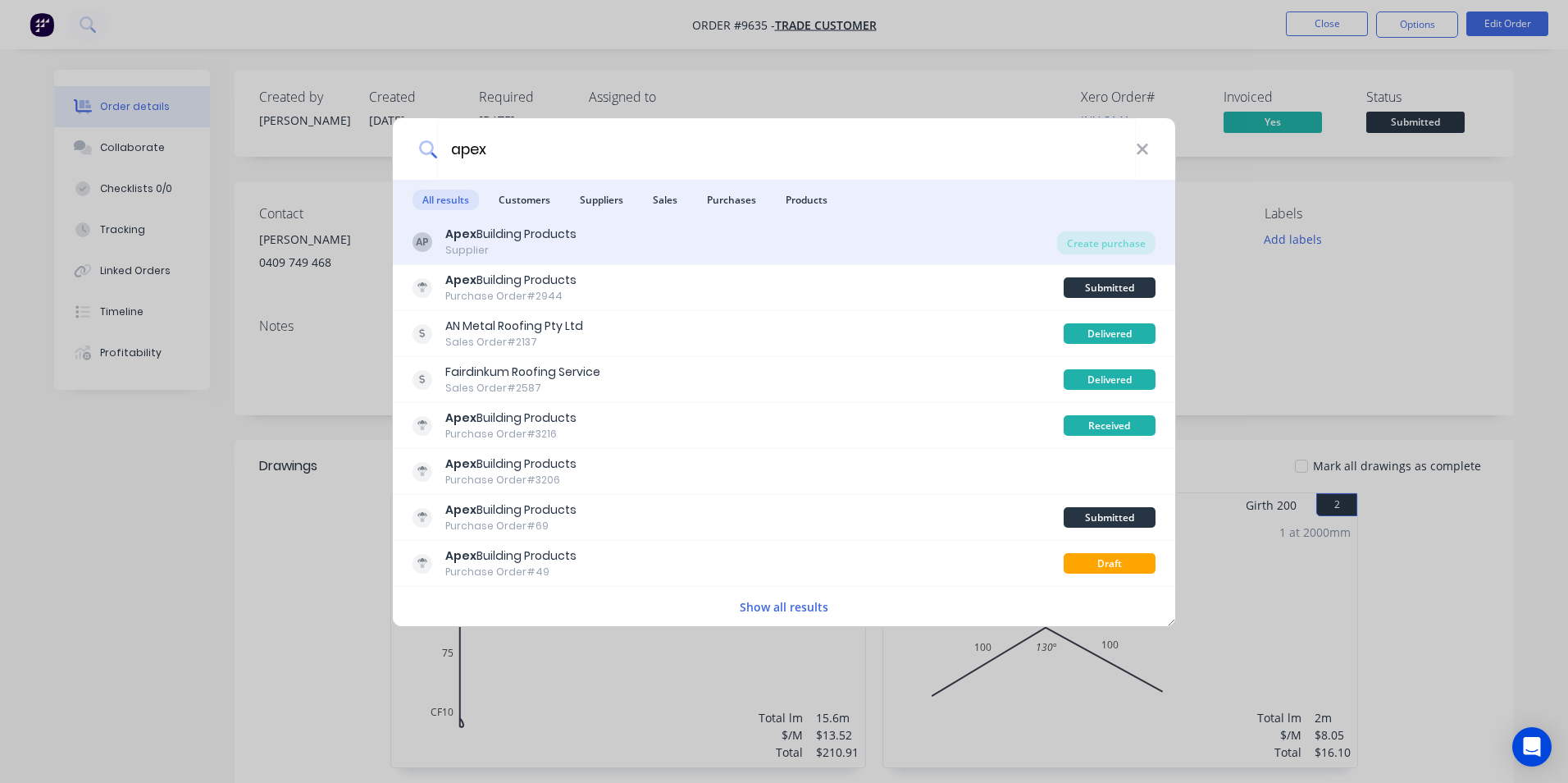
type input "apex"
click at [607, 243] on div "AP Apex Building Products Supplier" at bounding box center [734, 242] width 645 height 32
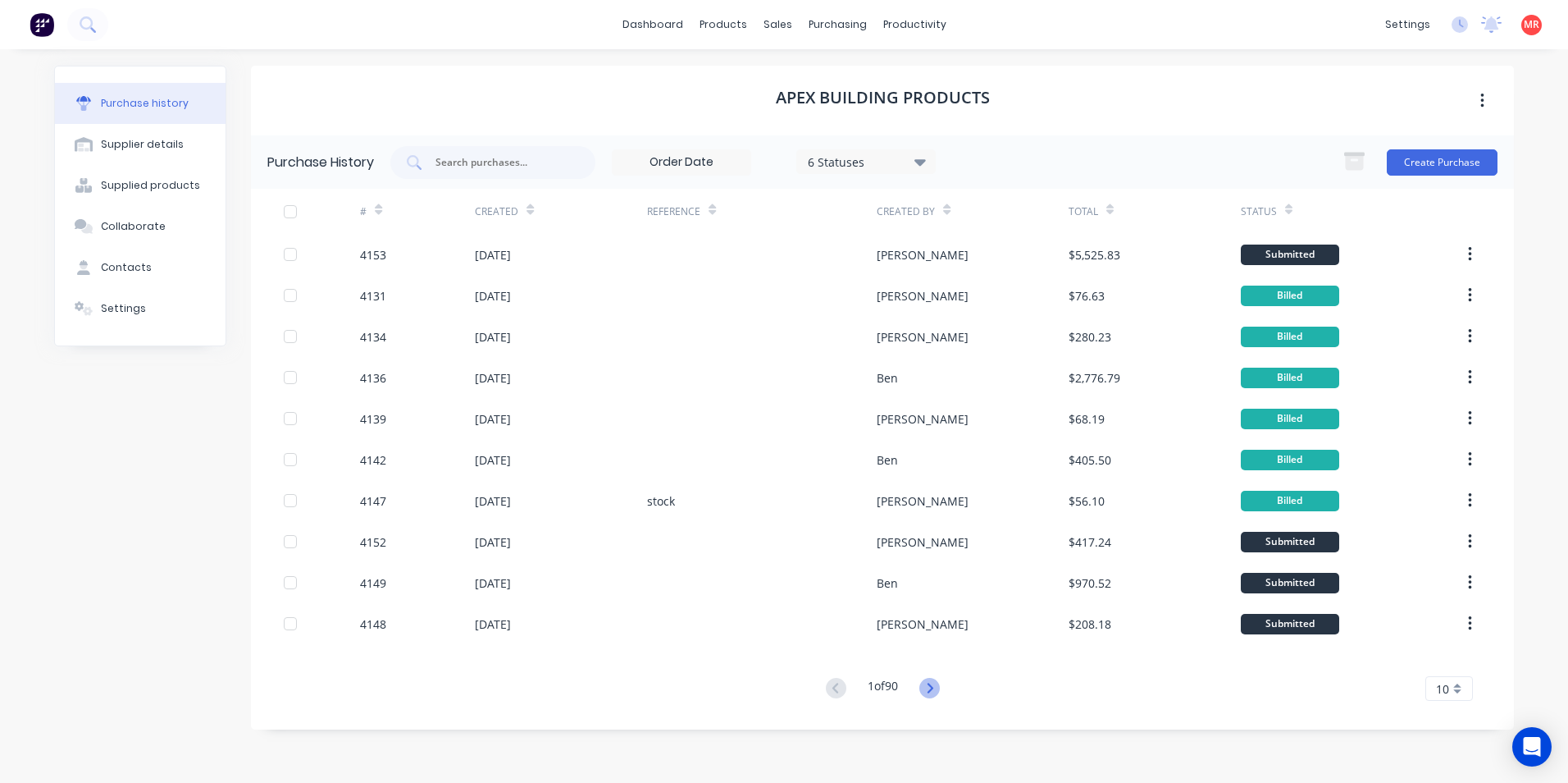
click at [931, 691] on icon at bounding box center [930, 688] width 20 height 20
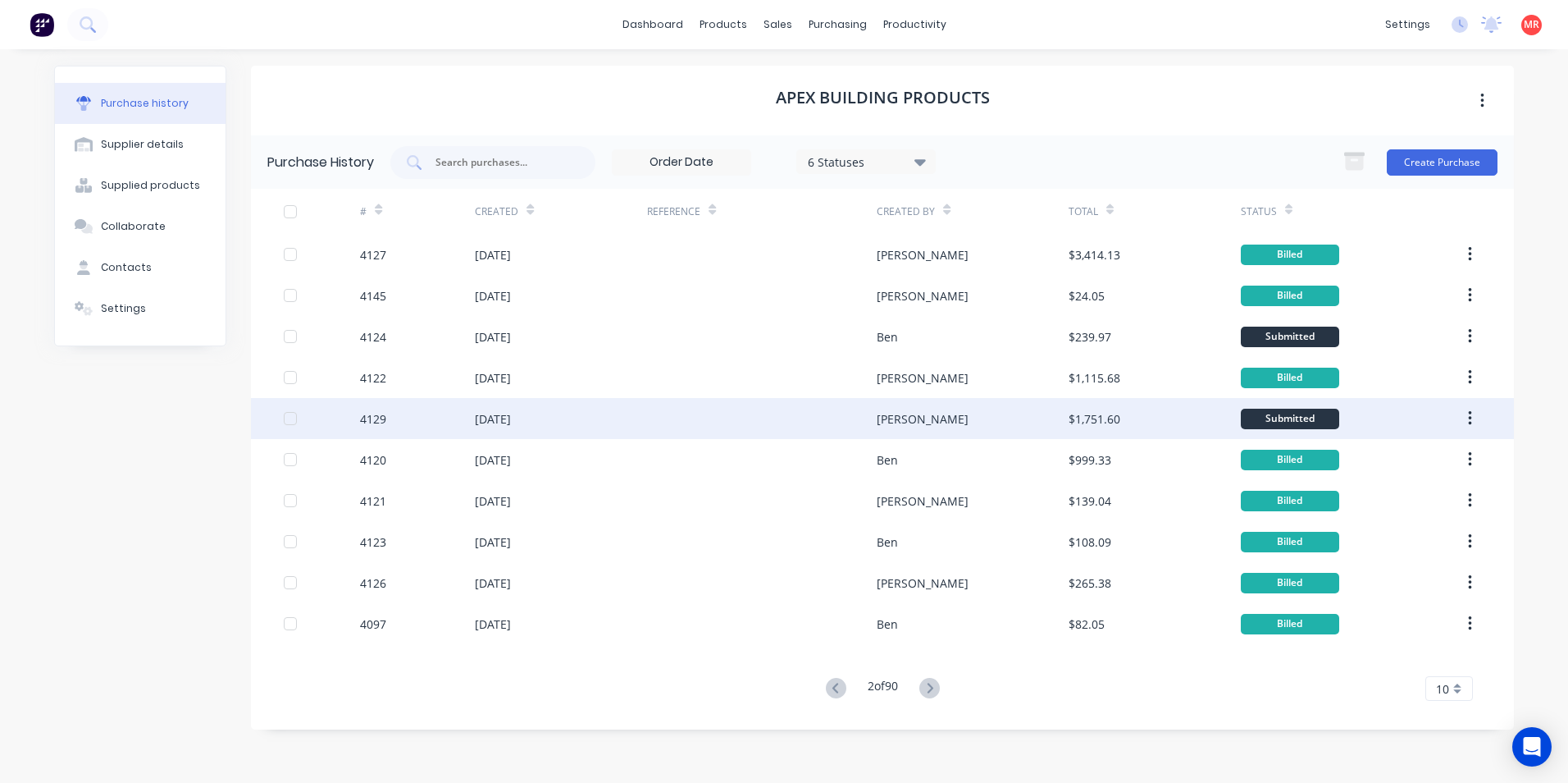
click at [806, 412] on div at bounding box center [762, 418] width 230 height 41
